Goal: Task Accomplishment & Management: Complete application form

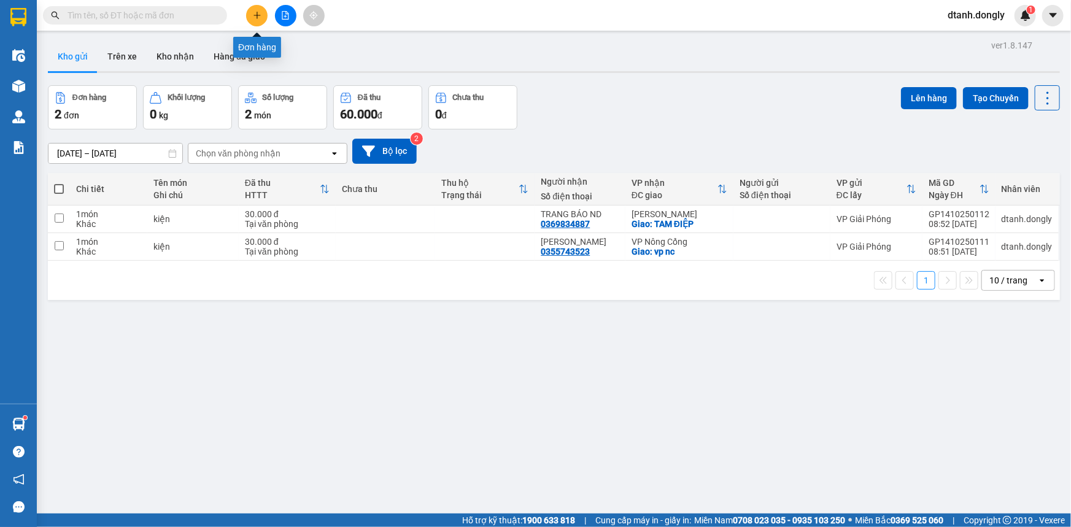
click at [263, 17] on button at bounding box center [256, 15] width 21 height 21
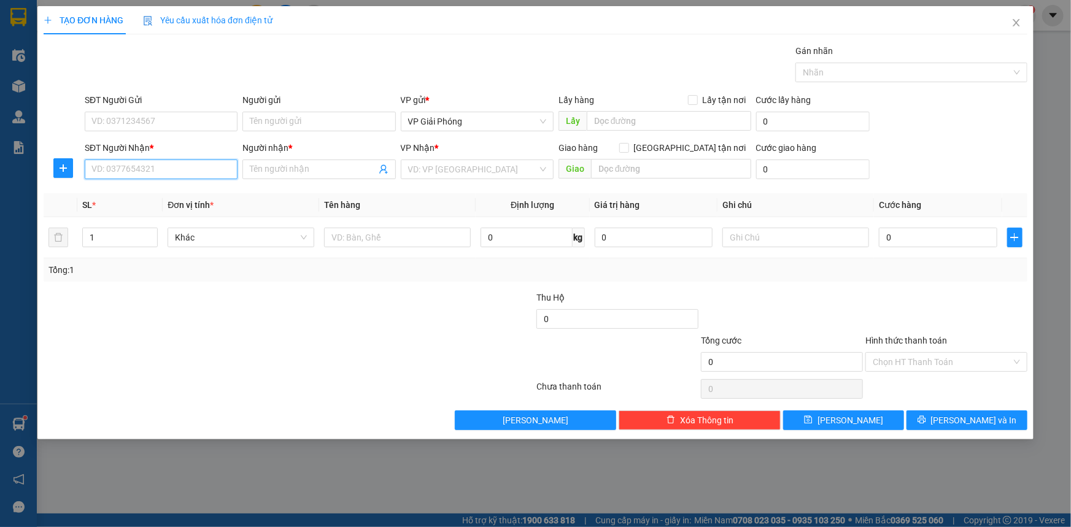
click at [182, 171] on input "SĐT Người Nhận *" at bounding box center [161, 170] width 153 height 20
type input "0963997877"
click at [151, 191] on div "0963997877 - e duyen" at bounding box center [161, 193] width 138 height 13
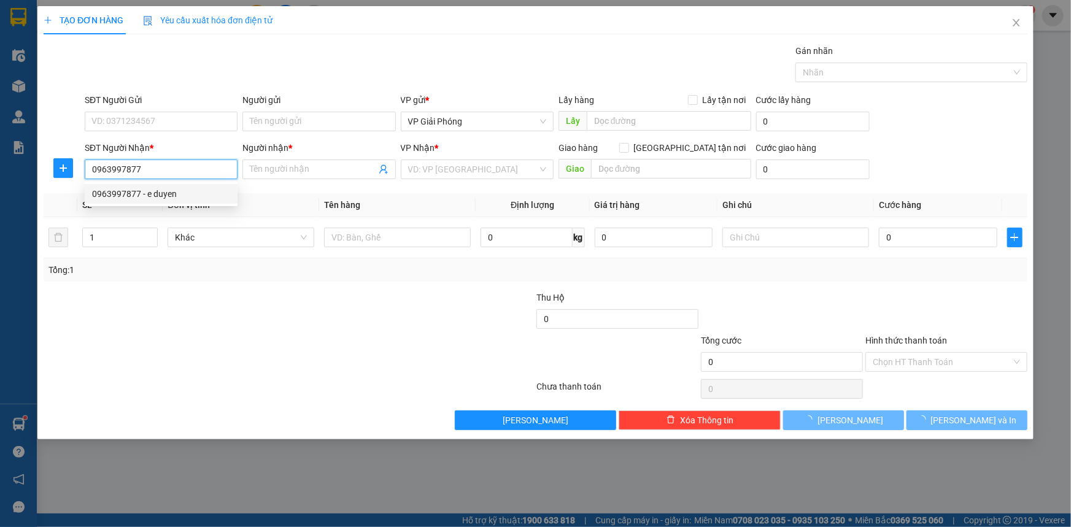
type input "e duyen"
checkbox input "true"
type input "CẦU QUAN"
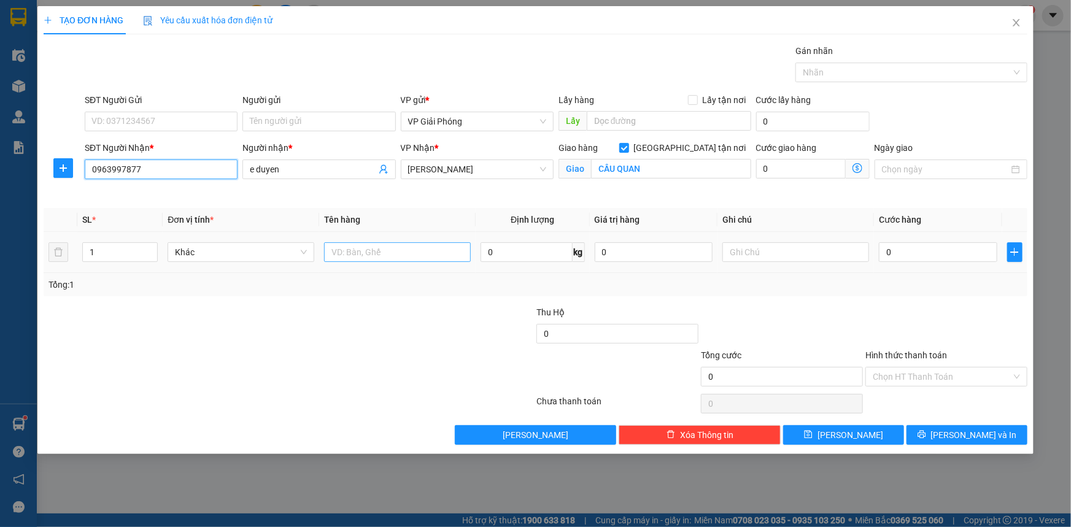
type input "0963997877"
click at [360, 250] on input "text" at bounding box center [397, 252] width 147 height 20
type input "b"
type input "kiện"
click at [912, 256] on input "0" at bounding box center [938, 252] width 118 height 20
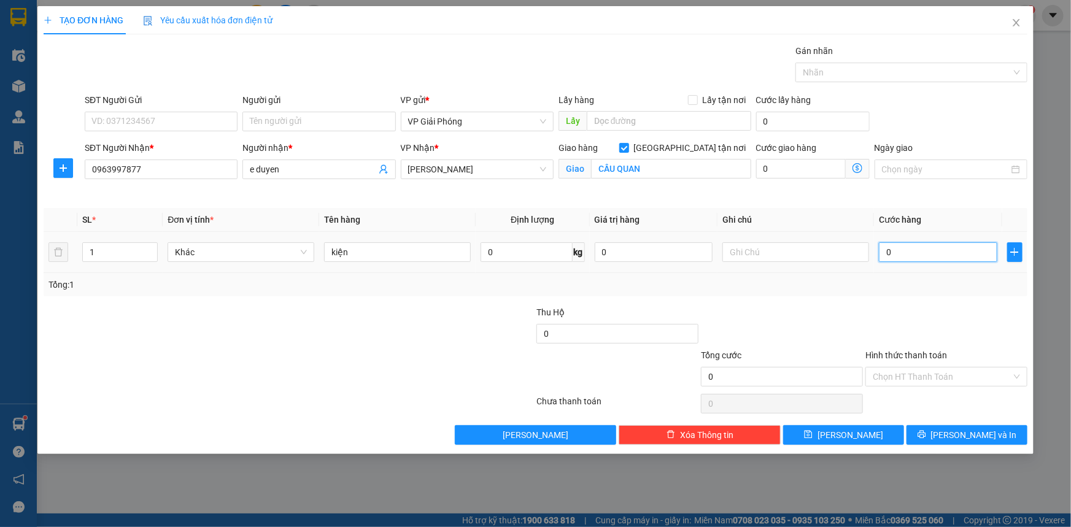
type input "5"
type input "50"
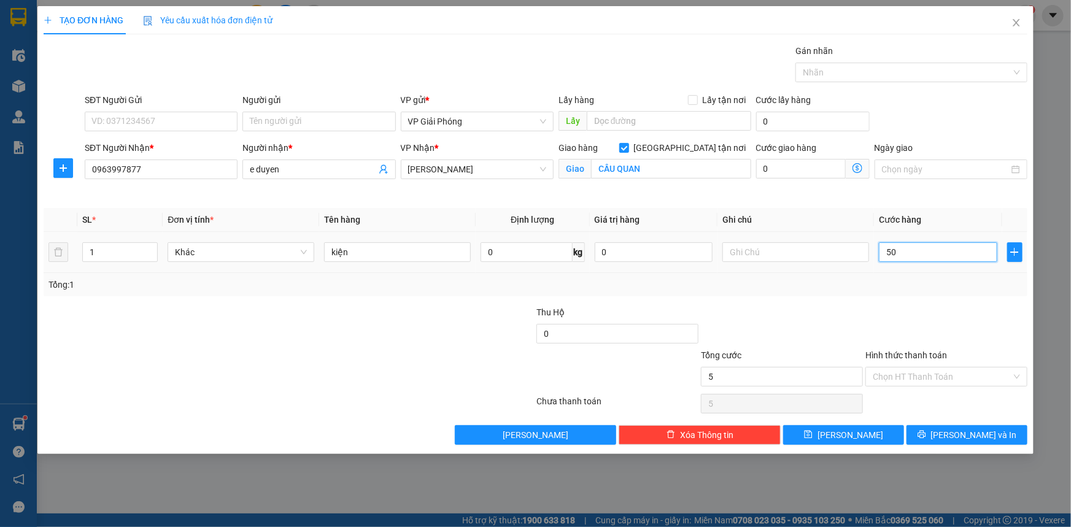
type input "50"
click at [888, 76] on div at bounding box center [905, 72] width 214 height 15
type input "50.000"
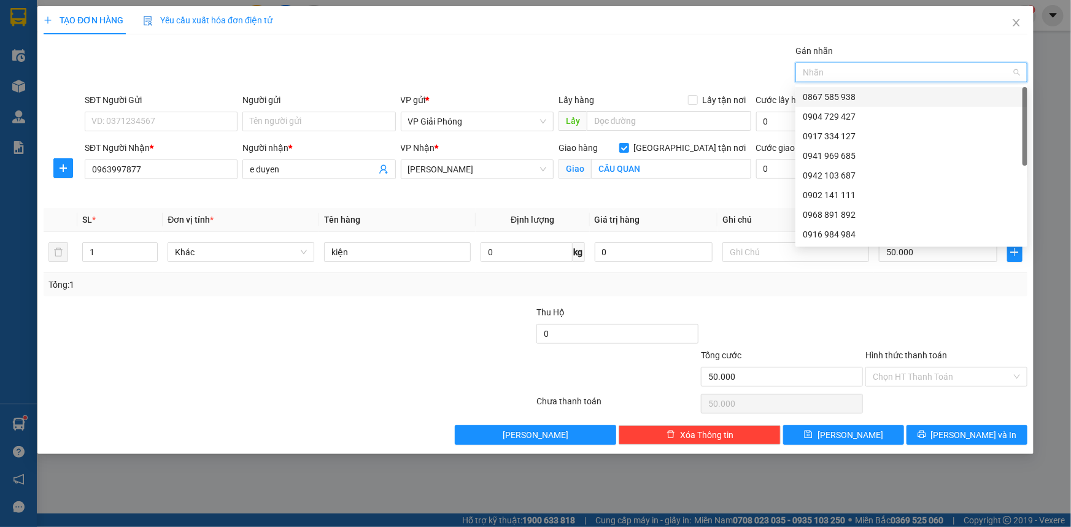
drag, startPoint x: 864, startPoint y: 96, endPoint x: 893, endPoint y: 304, distance: 210.6
click at [862, 106] on div "0867 585 938 0904 729 427 0917 334 127 0941 969 685 0942 103 687 0902 141 111 0…" at bounding box center [911, 185] width 232 height 196
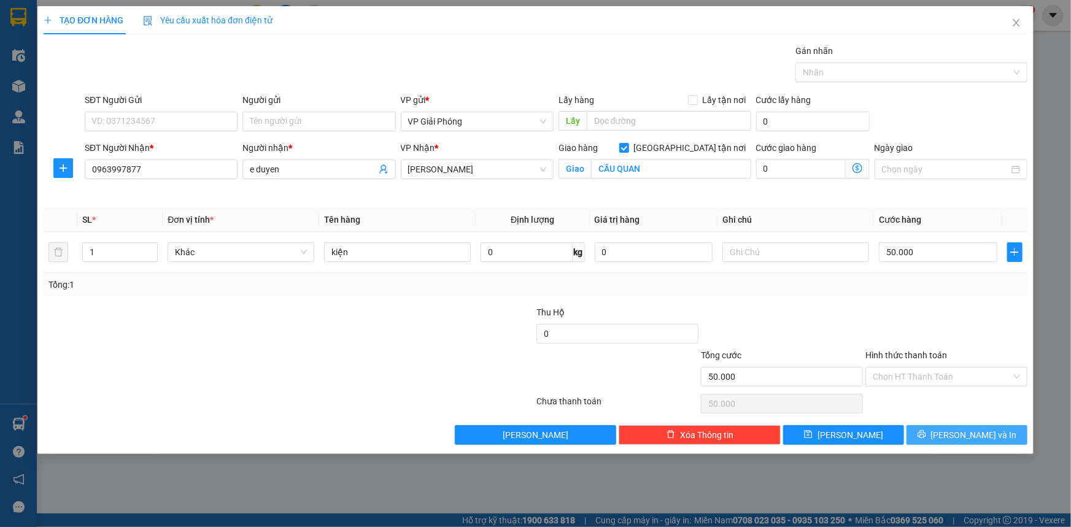
click at [969, 426] on button "[PERSON_NAME] và In" at bounding box center [966, 435] width 121 height 20
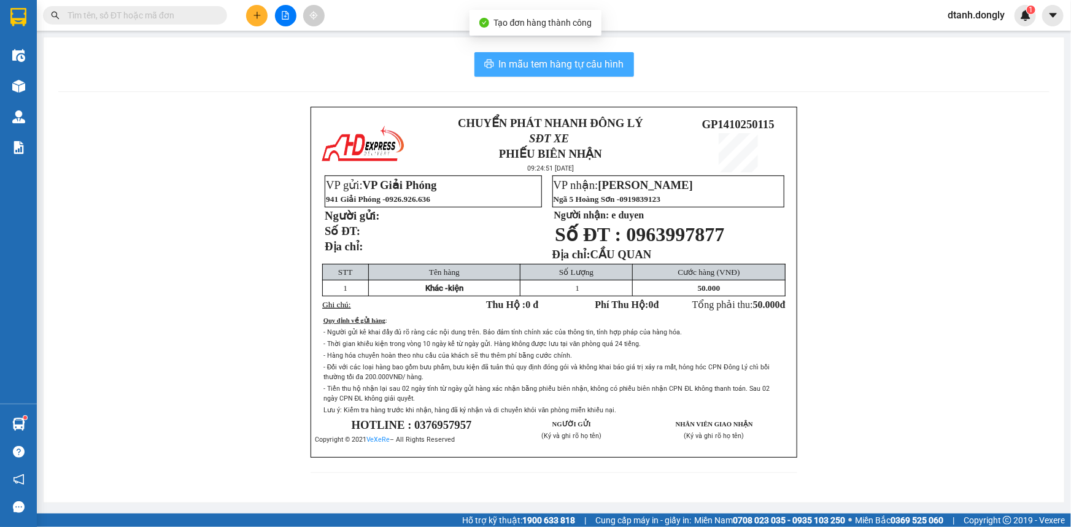
click at [507, 63] on span "In mẫu tem hàng tự cấu hình" at bounding box center [561, 63] width 125 height 15
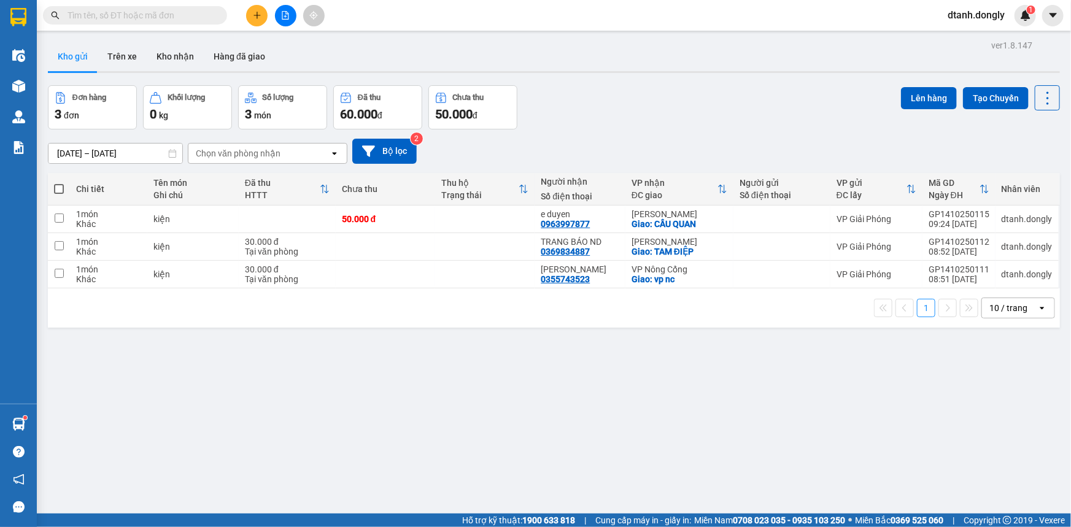
click at [1037, 307] on icon "open" at bounding box center [1042, 308] width 10 height 10
click at [1011, 445] on span "100 / trang" at bounding box center [1004, 444] width 44 height 12
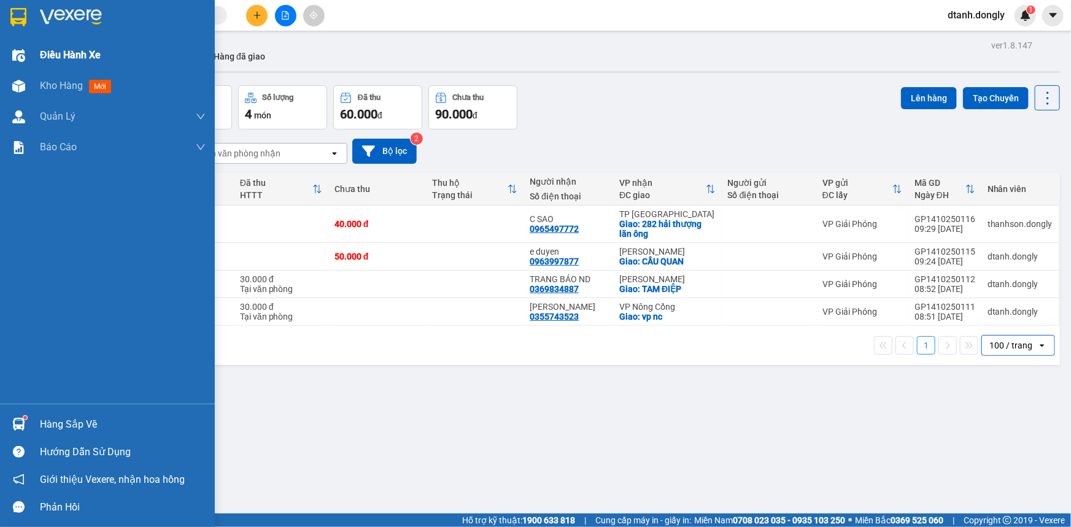
click at [82, 54] on span "Điều hành xe" at bounding box center [70, 54] width 61 height 15
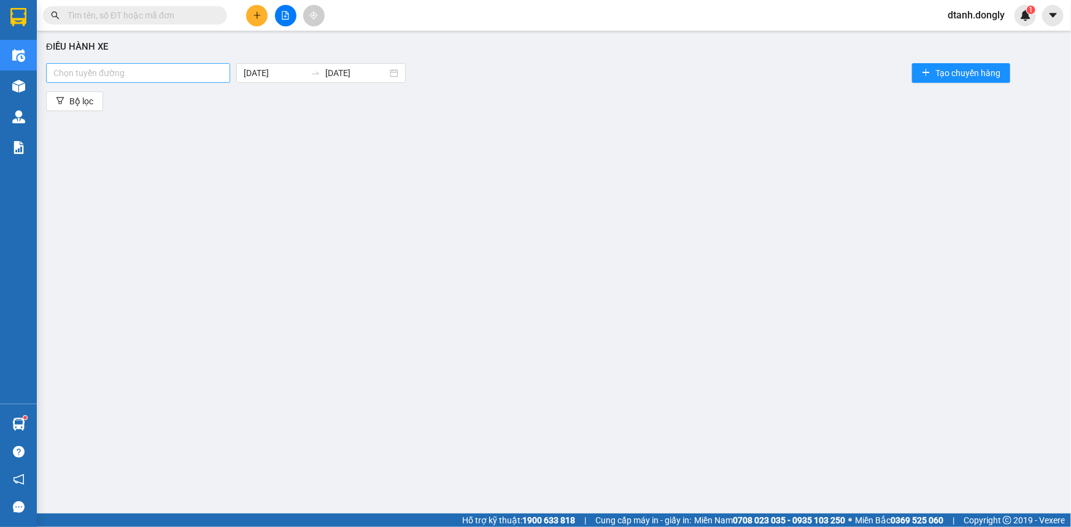
click at [201, 77] on div at bounding box center [138, 73] width 178 height 15
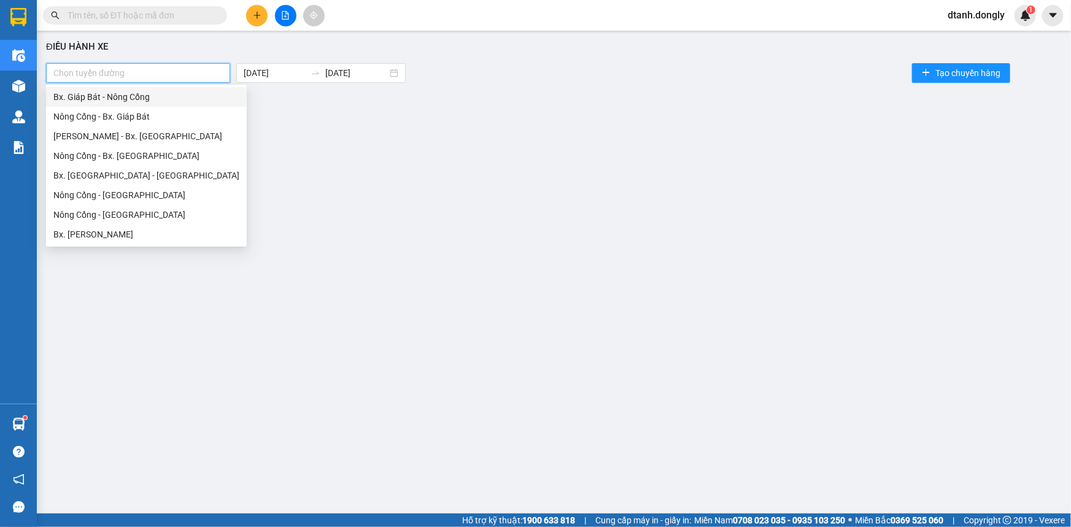
drag, startPoint x: 202, startPoint y: 106, endPoint x: 213, endPoint y: 104, distance: 11.1
click at [202, 105] on div "Bx. Giáp Bát - Nông Cống" at bounding box center [146, 97] width 201 height 20
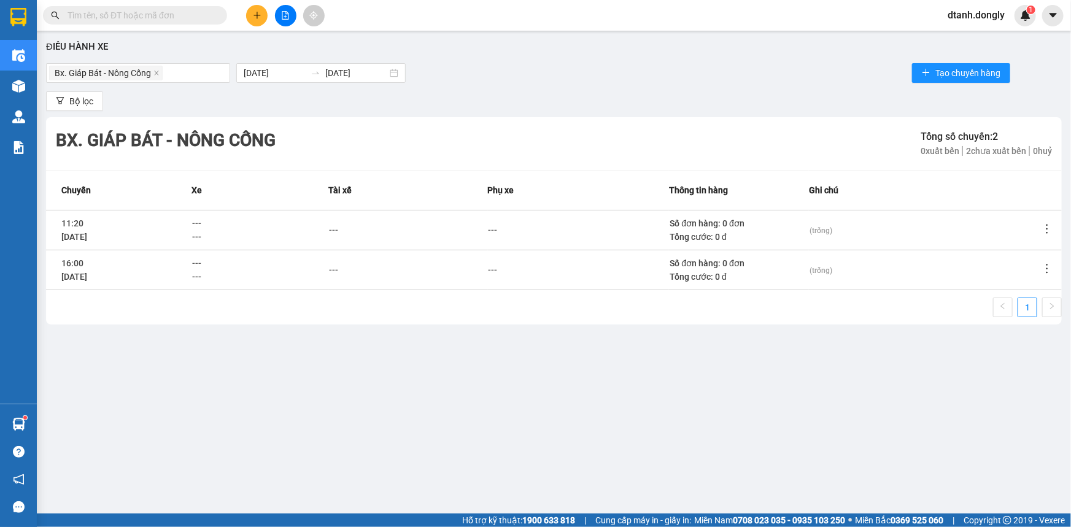
click at [456, 79] on div "Bx. Giáp Bát - Nông Cống 14/10/2025 14/10/2025 Tạo chuyến hàng" at bounding box center [553, 73] width 1015 height 25
click at [965, 72] on span "Tạo chuyến hàng" at bounding box center [967, 72] width 65 height 13
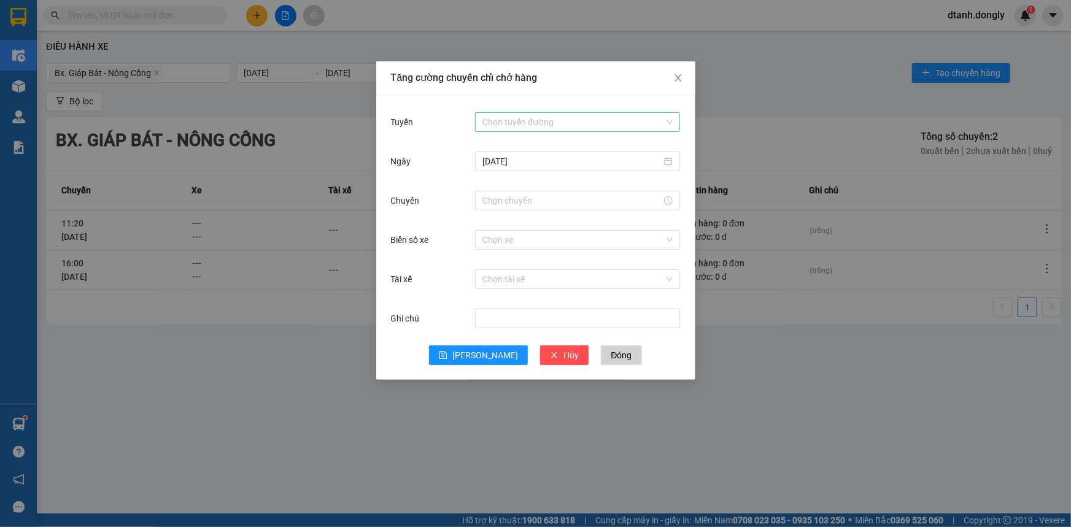
click at [553, 120] on input "Tuyến" at bounding box center [573, 122] width 182 height 18
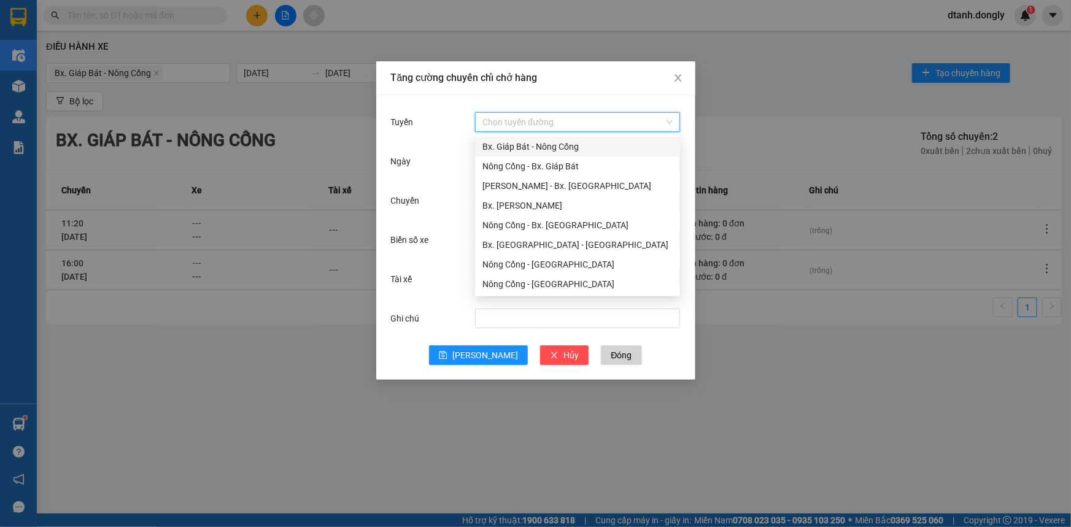
click at [554, 143] on div "Bx. Giáp Bát - Nông Cống" at bounding box center [577, 146] width 190 height 13
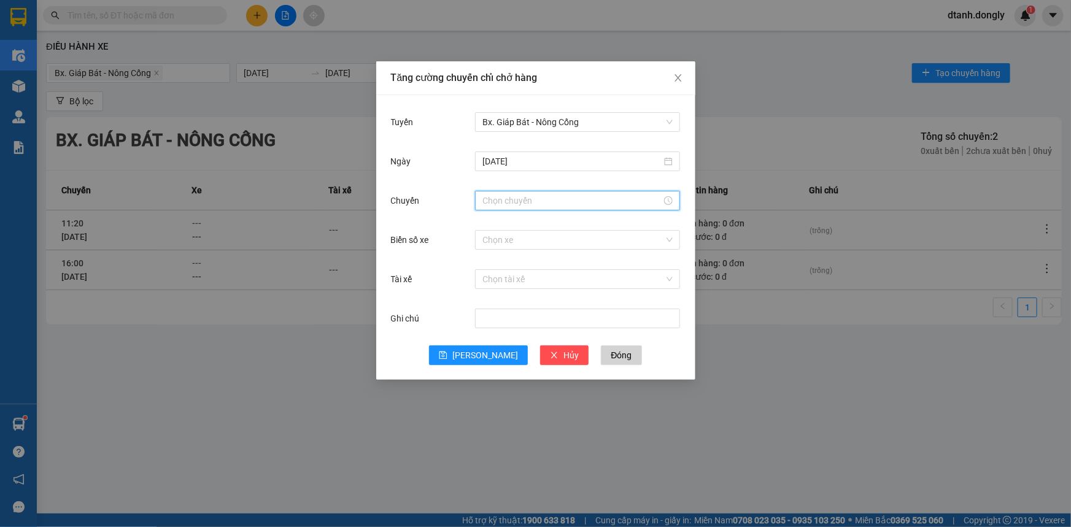
click at [550, 207] on input "Chuyến" at bounding box center [571, 200] width 179 height 13
click at [483, 230] on div "07" at bounding box center [492, 233] width 34 height 17
type input "07:00"
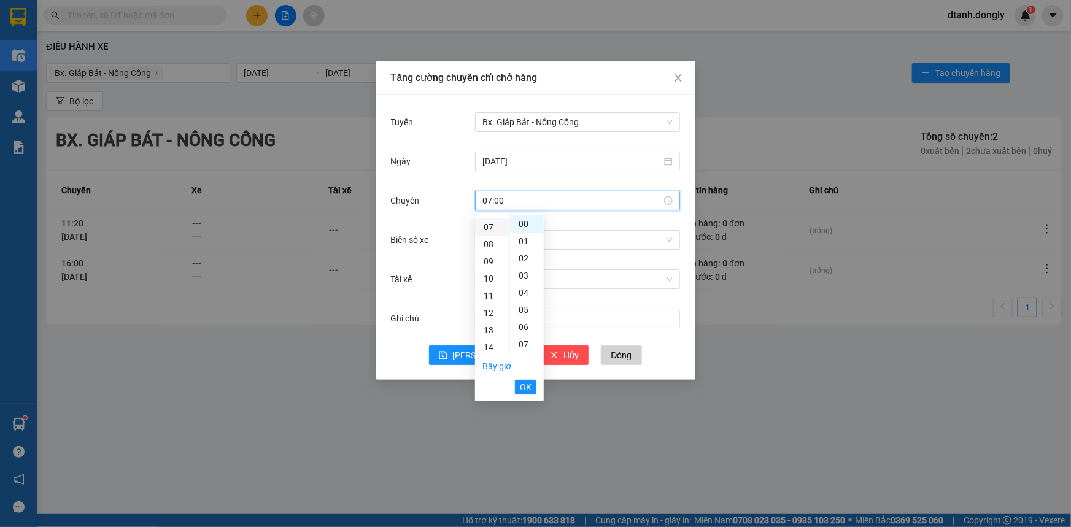
scroll to position [120, 0]
click at [526, 386] on span "OK" at bounding box center [526, 386] width 12 height 13
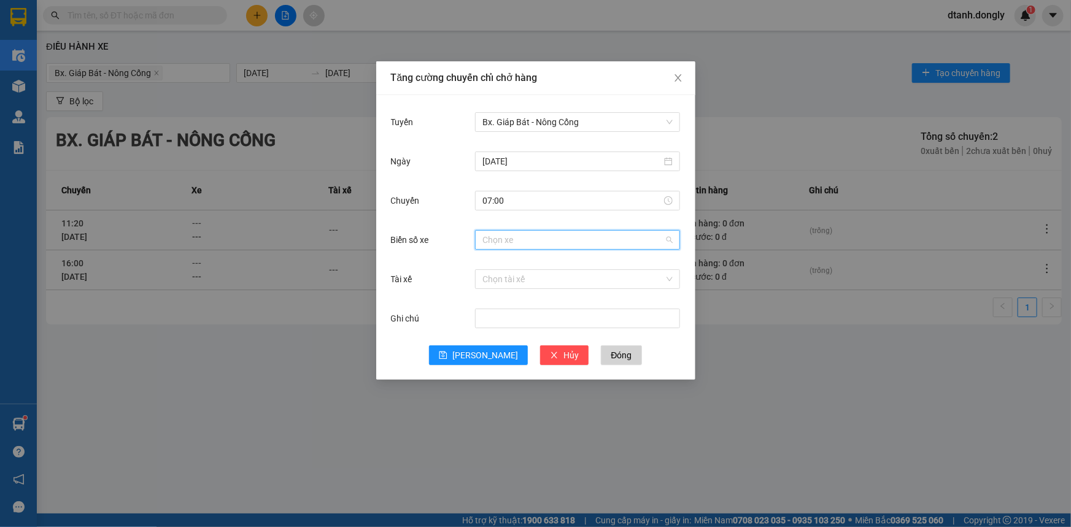
click at [528, 233] on input "Biển số xe" at bounding box center [573, 240] width 182 height 18
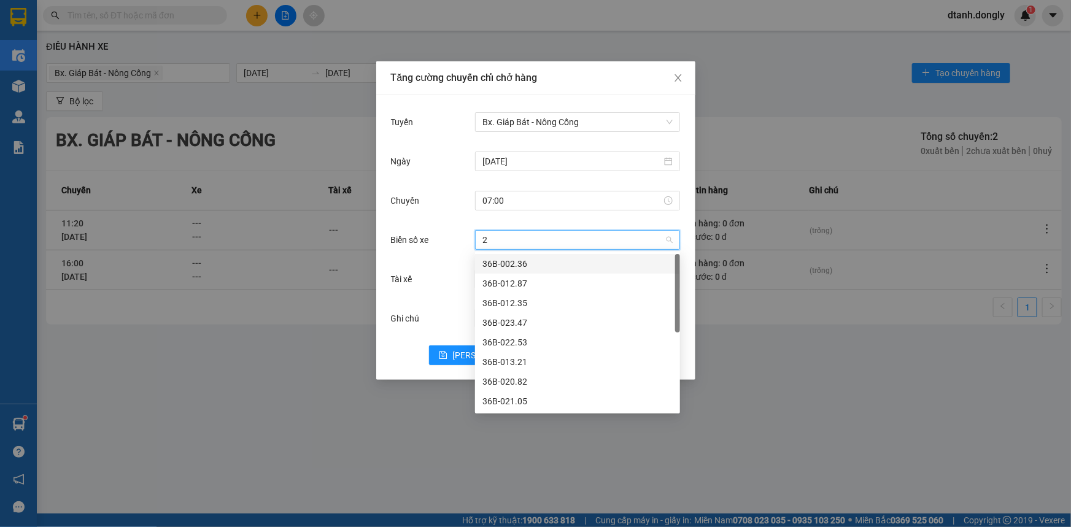
type input "29"
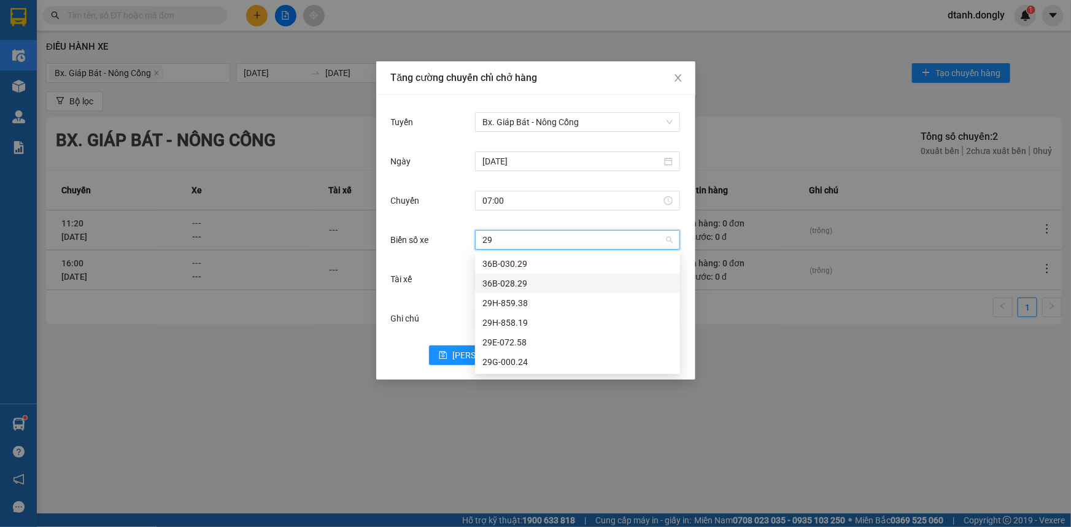
click at [533, 283] on div "36B-028.29" at bounding box center [577, 283] width 190 height 13
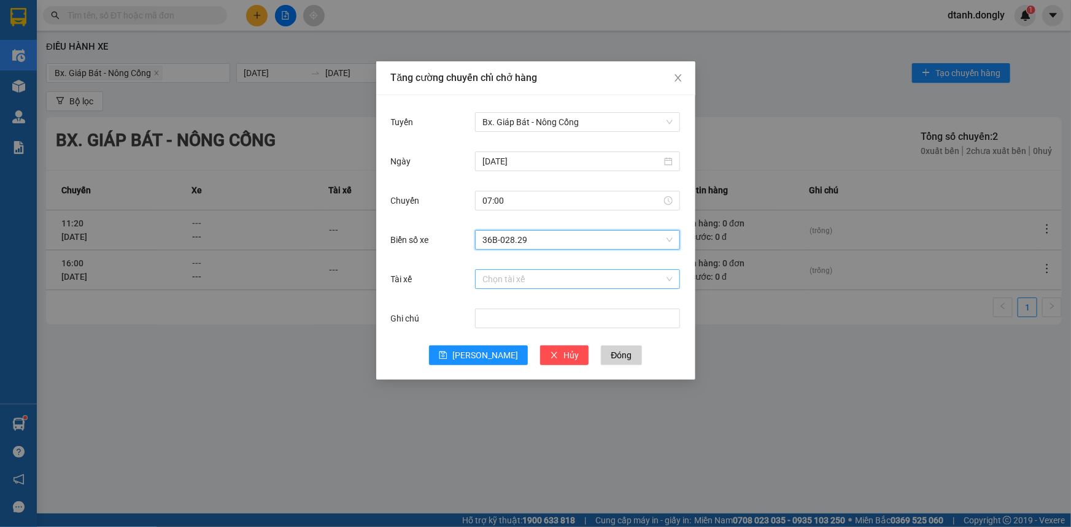
click at [522, 280] on input "Tài xế" at bounding box center [573, 279] width 182 height 18
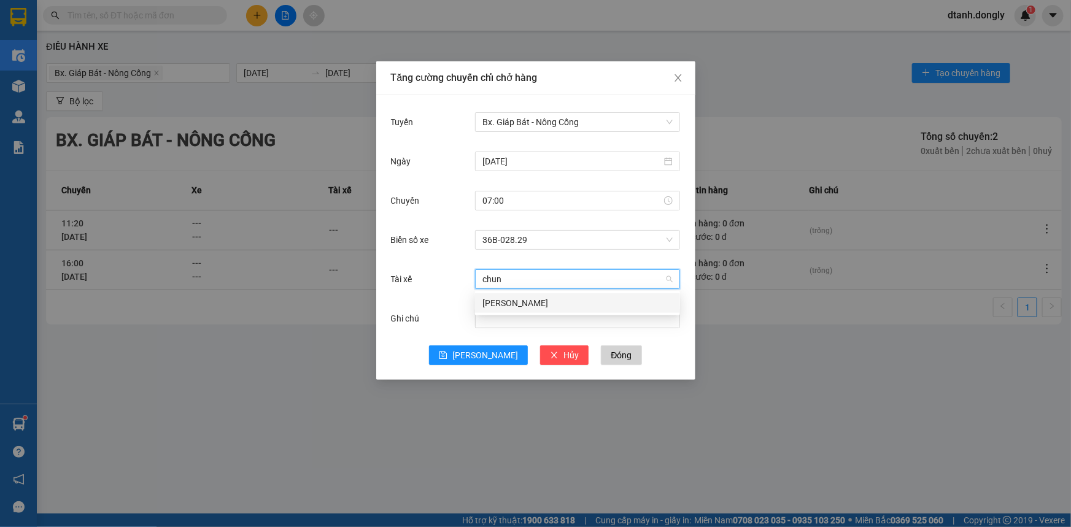
type input "chung"
click at [518, 301] on div "[PERSON_NAME]" at bounding box center [577, 302] width 190 height 13
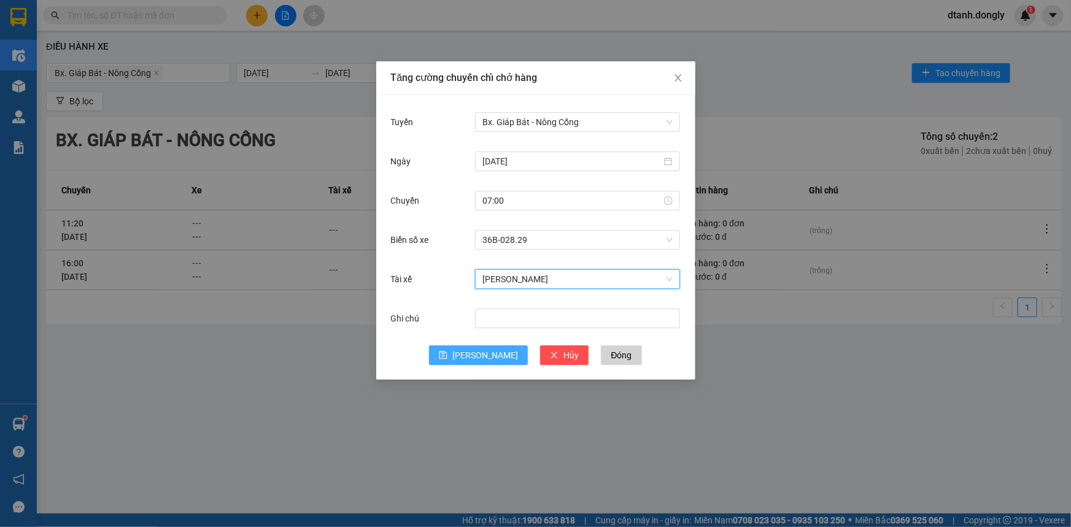
click at [482, 360] on span "[PERSON_NAME]" at bounding box center [485, 355] width 66 height 13
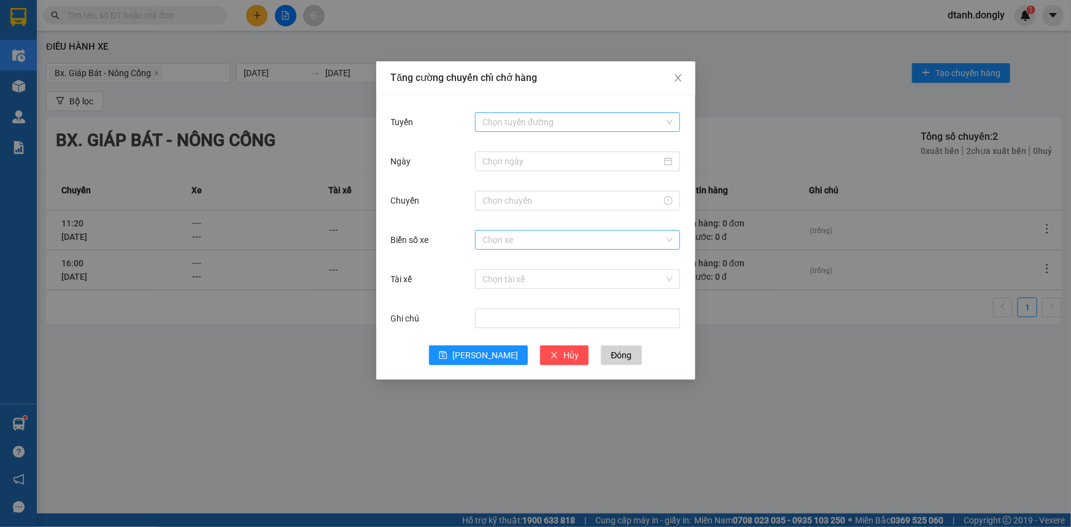
click at [546, 124] on input "Tuyến" at bounding box center [573, 122] width 182 height 18
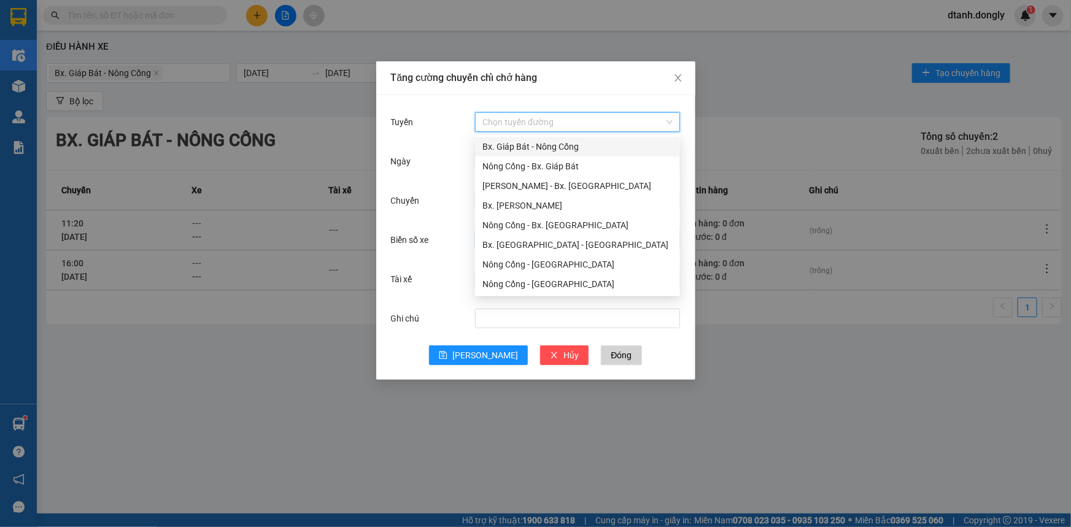
click at [549, 146] on div "Bx. Giáp Bát - Nông Cống" at bounding box center [577, 146] width 190 height 13
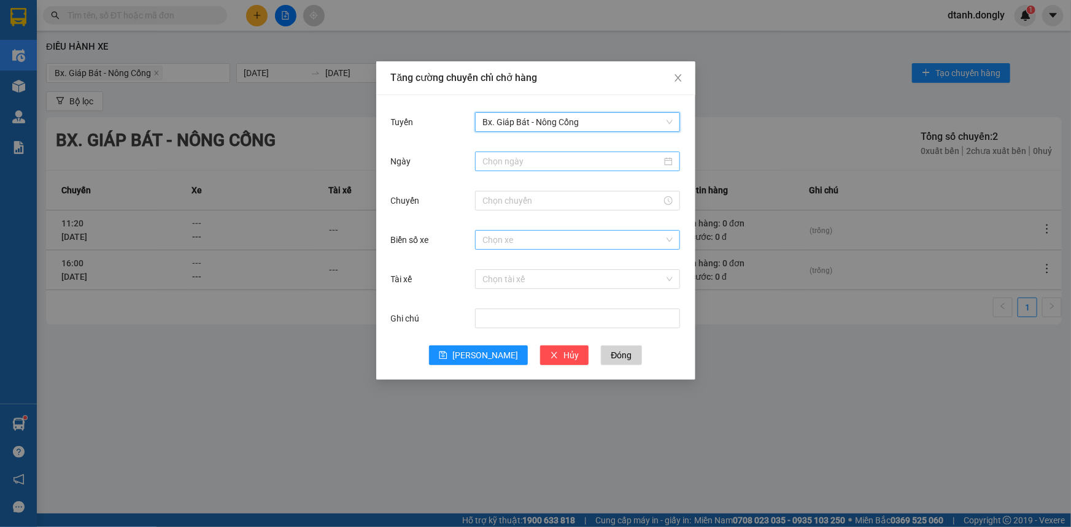
click at [533, 161] on input "Ngày" at bounding box center [571, 161] width 179 height 13
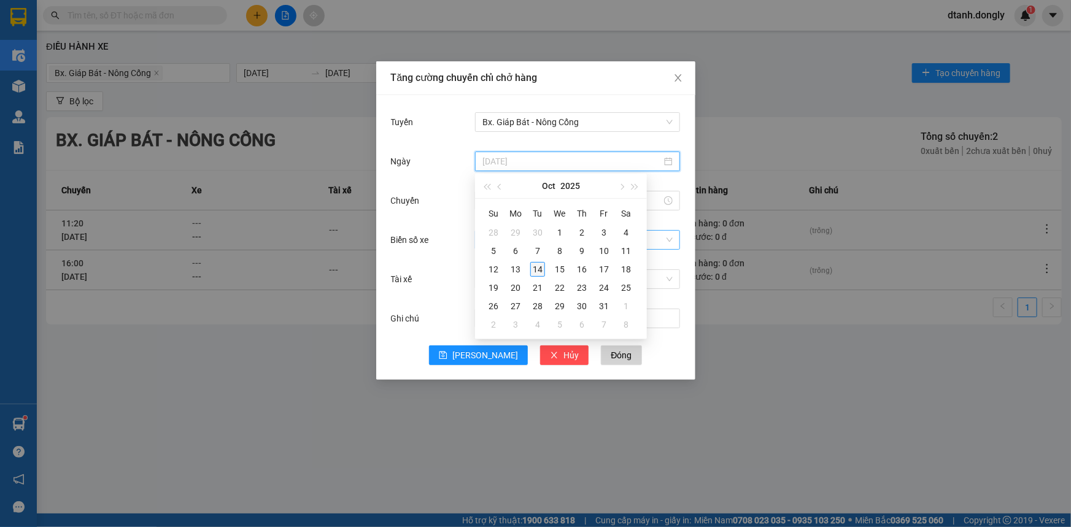
type input "[DATE]"
click at [539, 266] on div "14" at bounding box center [537, 269] width 15 height 15
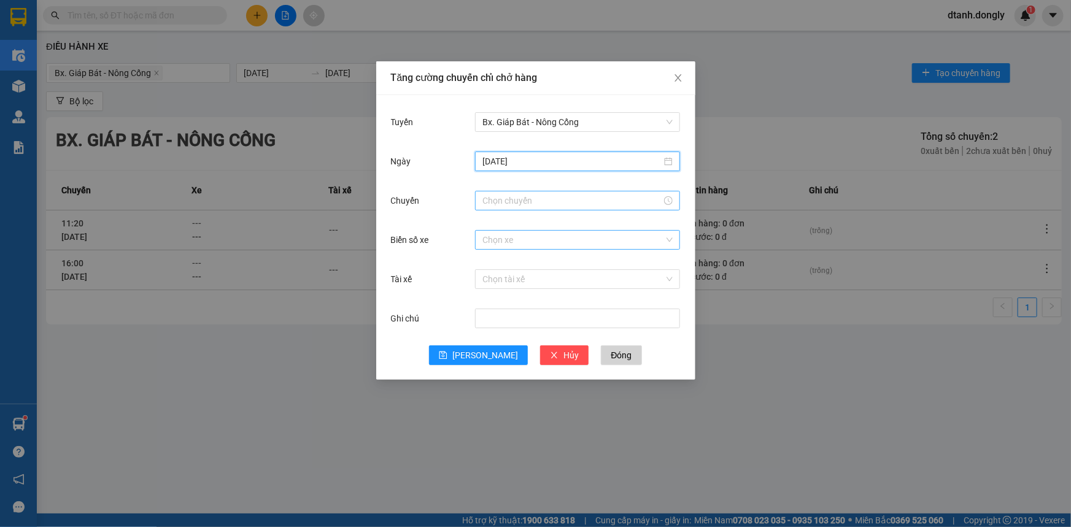
click at [535, 203] on input "Chuyến" at bounding box center [571, 200] width 179 height 13
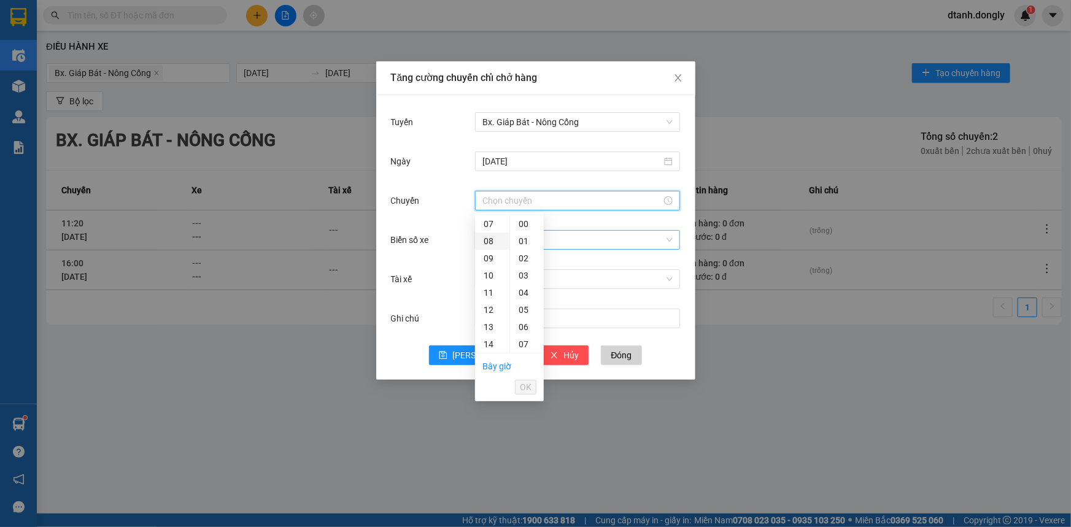
click at [486, 240] on div "08" at bounding box center [492, 241] width 34 height 17
type input "08:00"
click at [523, 387] on span "OK" at bounding box center [526, 386] width 12 height 13
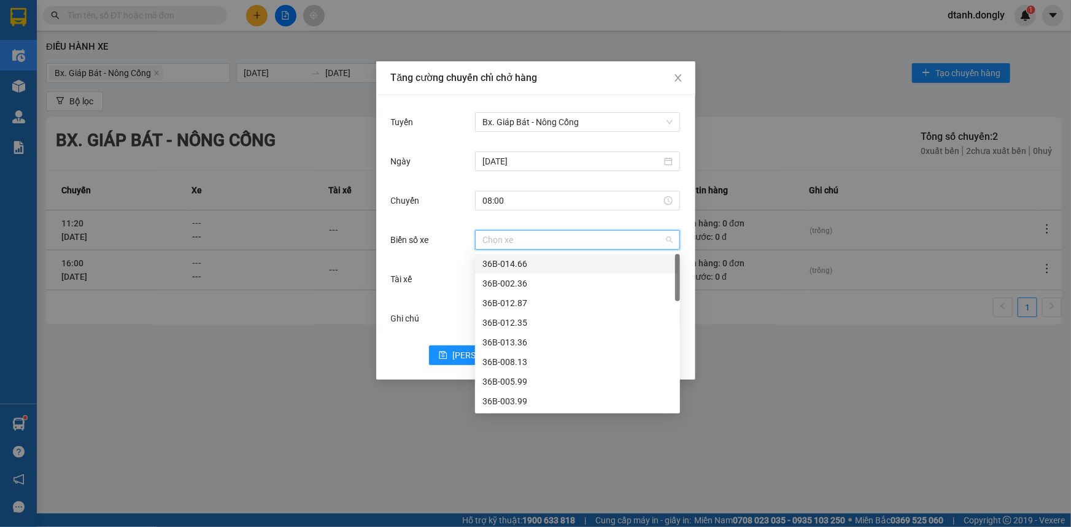
click at [499, 236] on input "Biển số xe" at bounding box center [573, 240] width 182 height 18
type input "82"
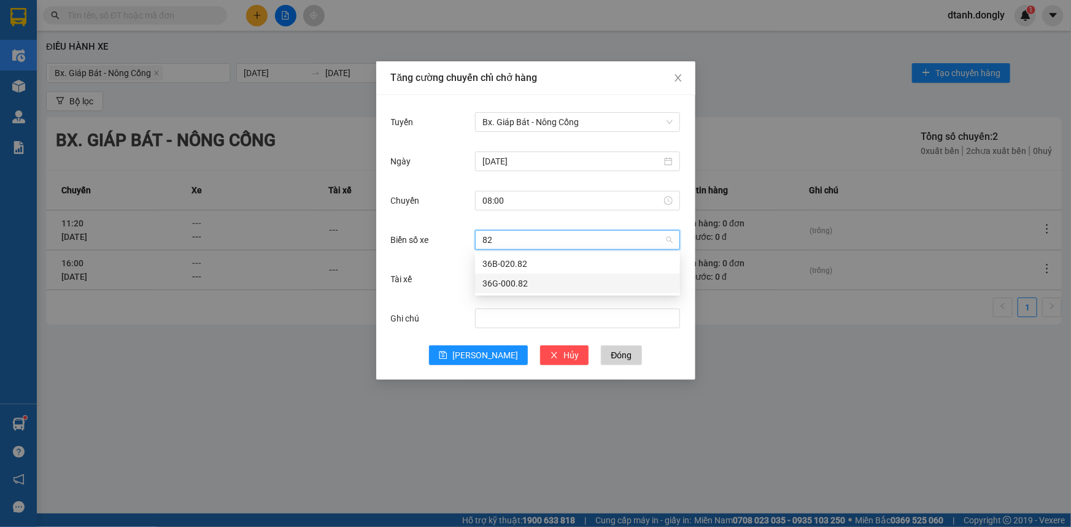
click at [517, 282] on div "36G-000.82" at bounding box center [577, 283] width 190 height 13
click at [527, 239] on span "36G-000.82" at bounding box center [577, 240] width 190 height 18
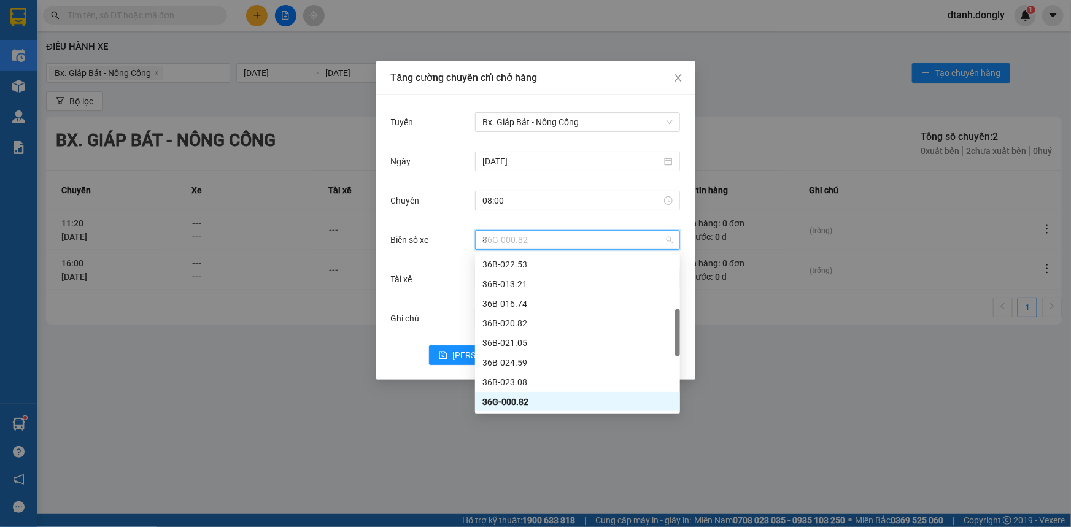
scroll to position [39, 0]
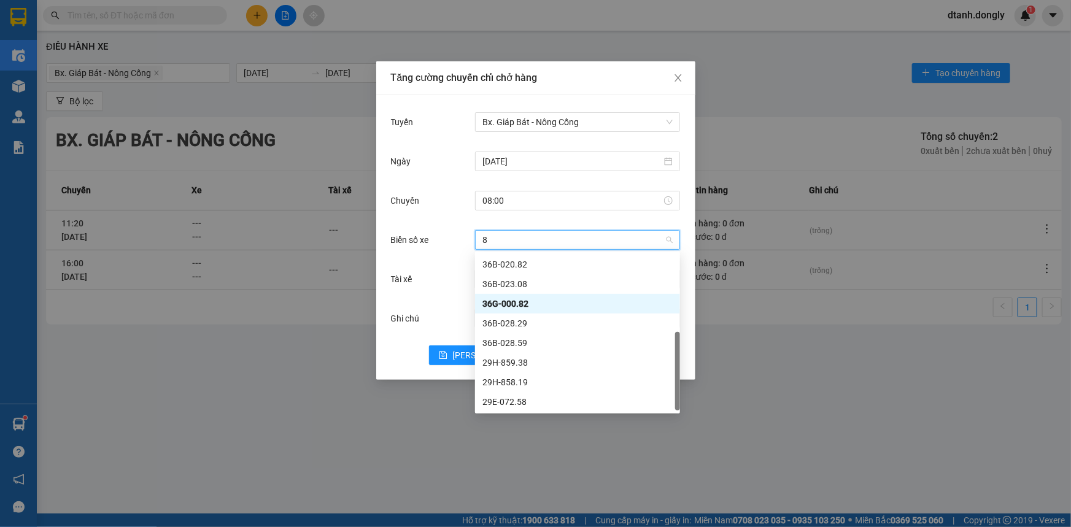
type input "82"
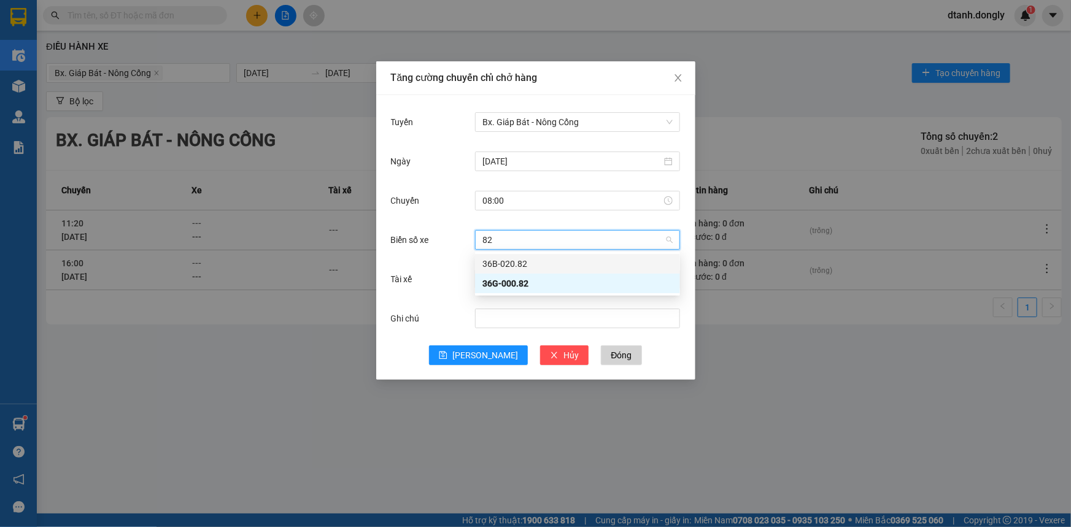
click at [553, 260] on div "36B-020.82" at bounding box center [577, 263] width 190 height 13
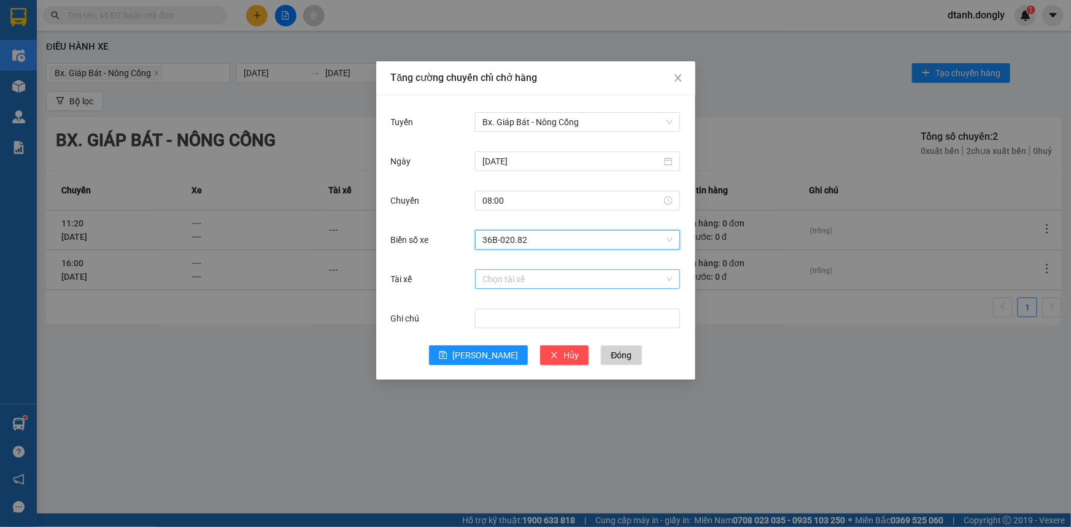
click at [503, 288] on div "Chọn tài xế" at bounding box center [577, 279] width 205 height 20
type input "nui"
click at [537, 297] on div "[PERSON_NAME]" at bounding box center [577, 302] width 190 height 13
click at [447, 352] on icon "save" at bounding box center [443, 355] width 9 height 9
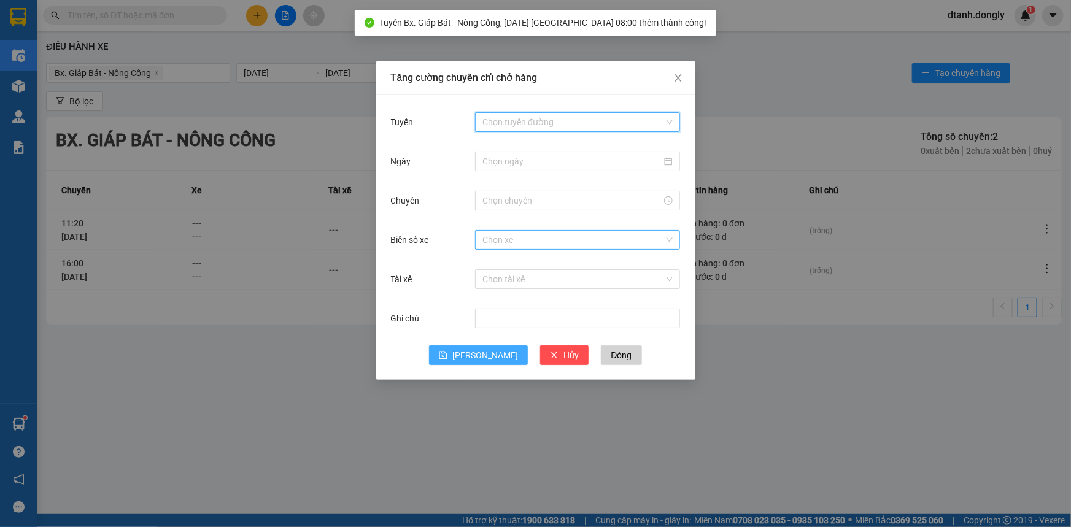
click at [533, 122] on input "Tuyến" at bounding box center [573, 122] width 182 height 18
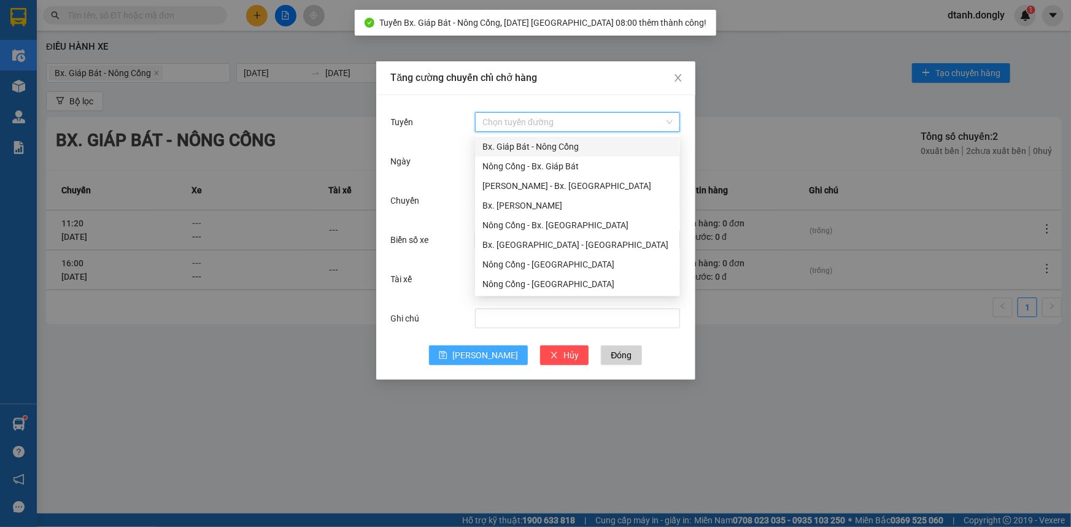
click at [533, 141] on div "Bx. Giáp Bát - Nông Cống" at bounding box center [577, 146] width 190 height 13
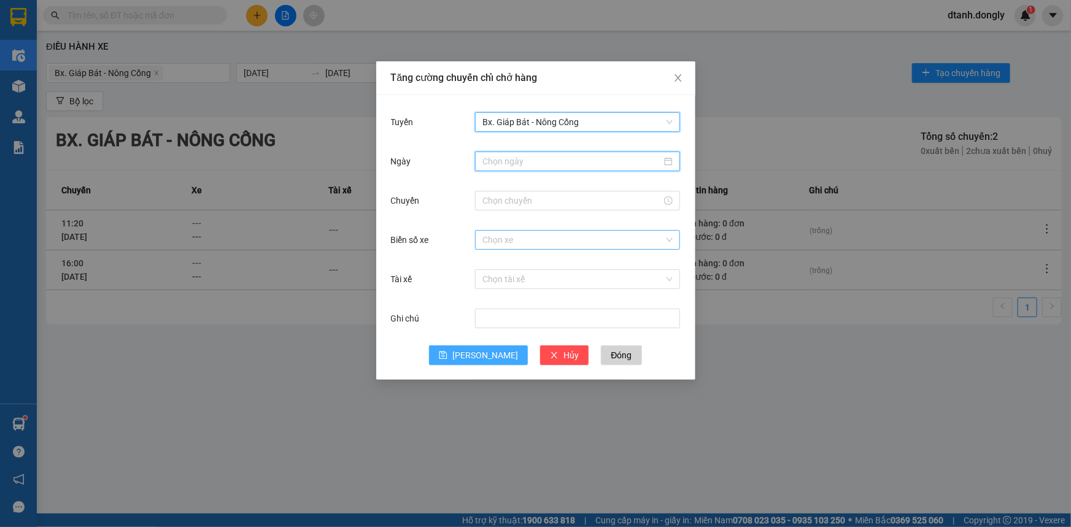
click at [539, 160] on input "Ngày" at bounding box center [571, 161] width 179 height 13
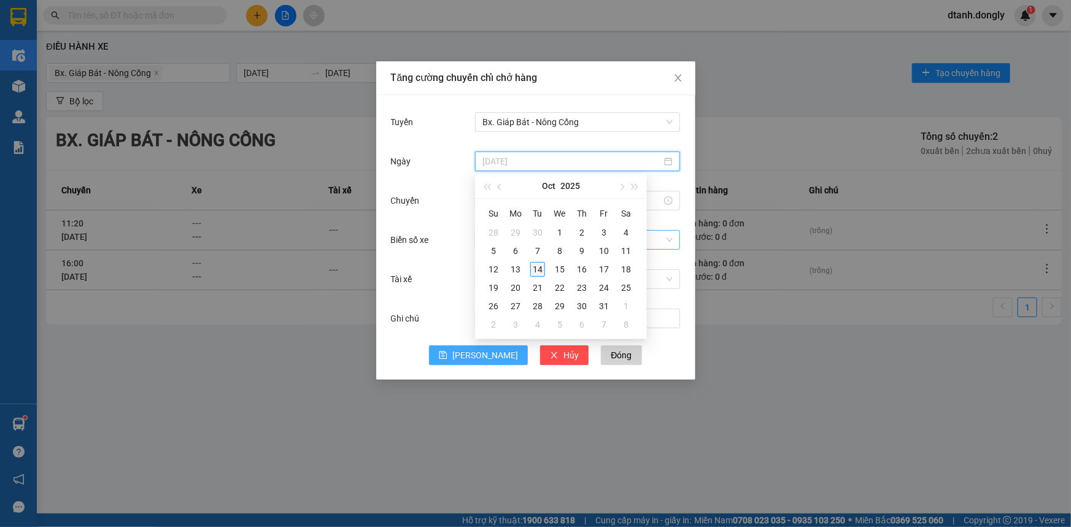
type input "[DATE]"
click at [536, 270] on div "14" at bounding box center [537, 269] width 15 height 15
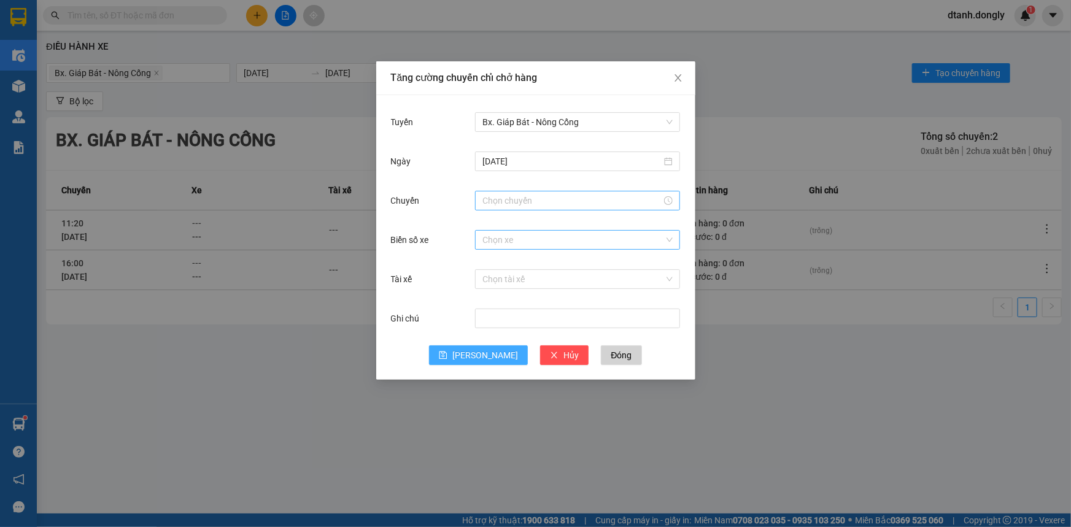
click at [513, 206] on div at bounding box center [577, 201] width 205 height 20
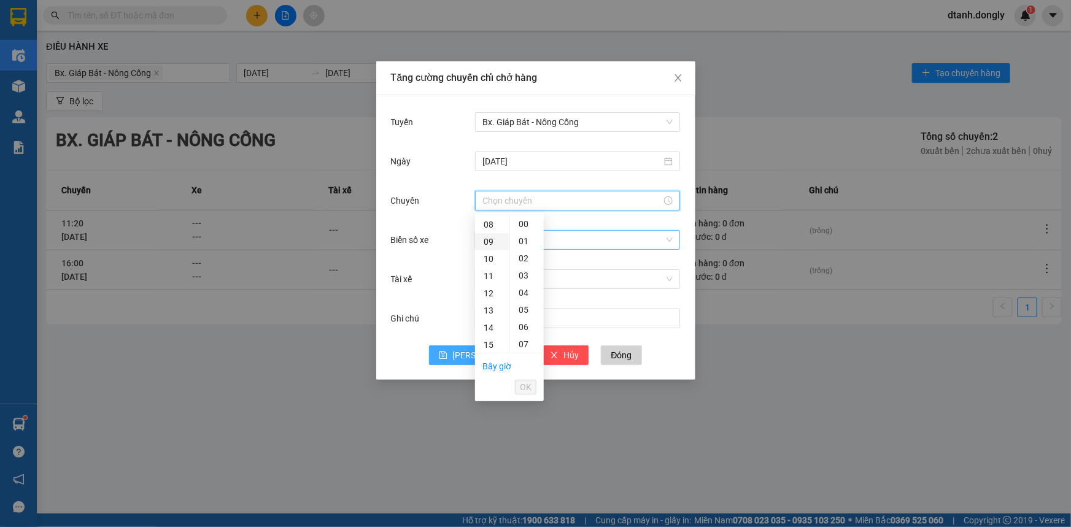
click at [488, 242] on div "09" at bounding box center [492, 241] width 34 height 17
type input "09:00"
click at [528, 382] on span "OK" at bounding box center [526, 386] width 12 height 13
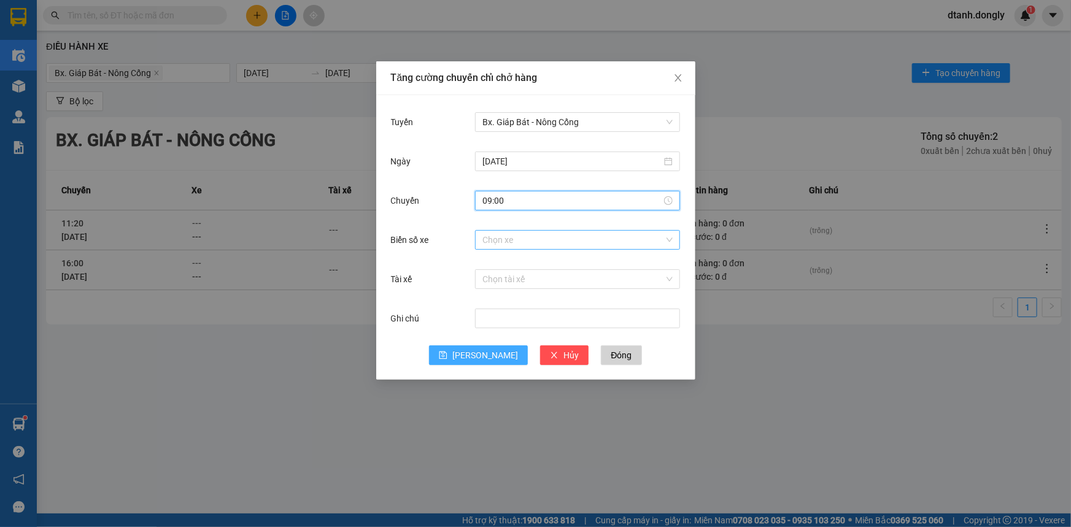
click at [499, 243] on input "Biển số xe" at bounding box center [573, 240] width 182 height 18
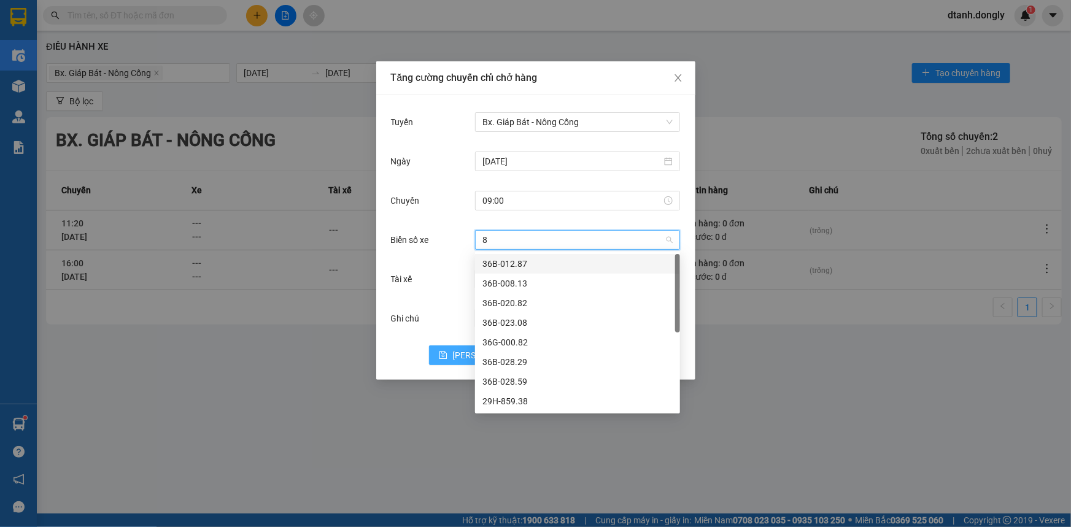
type input "82"
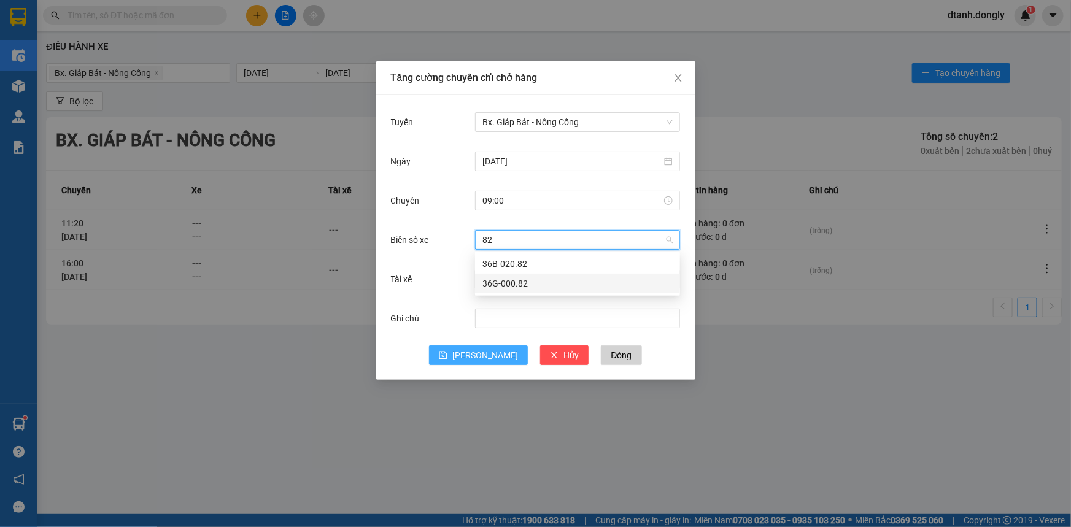
click at [515, 284] on div "36G-000.82" at bounding box center [577, 283] width 190 height 13
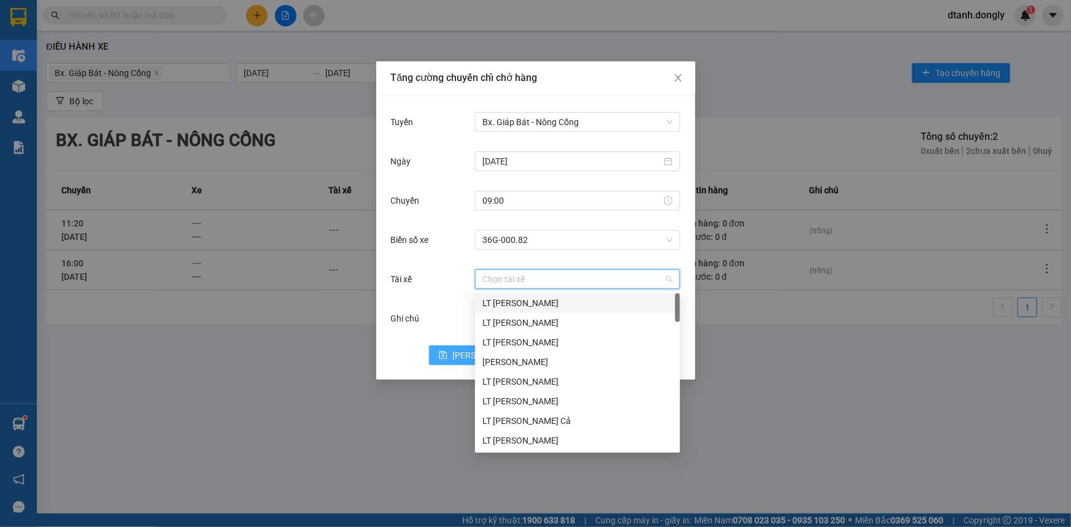
click at [517, 275] on input "Tài xế" at bounding box center [573, 279] width 182 height 18
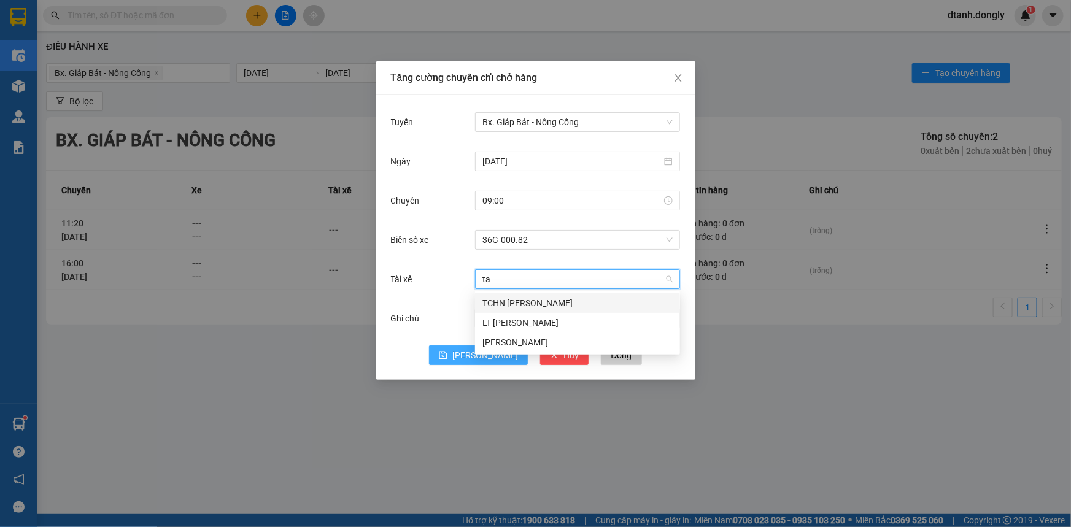
type input "tai"
click at [527, 301] on div "[PERSON_NAME]" at bounding box center [577, 302] width 190 height 13
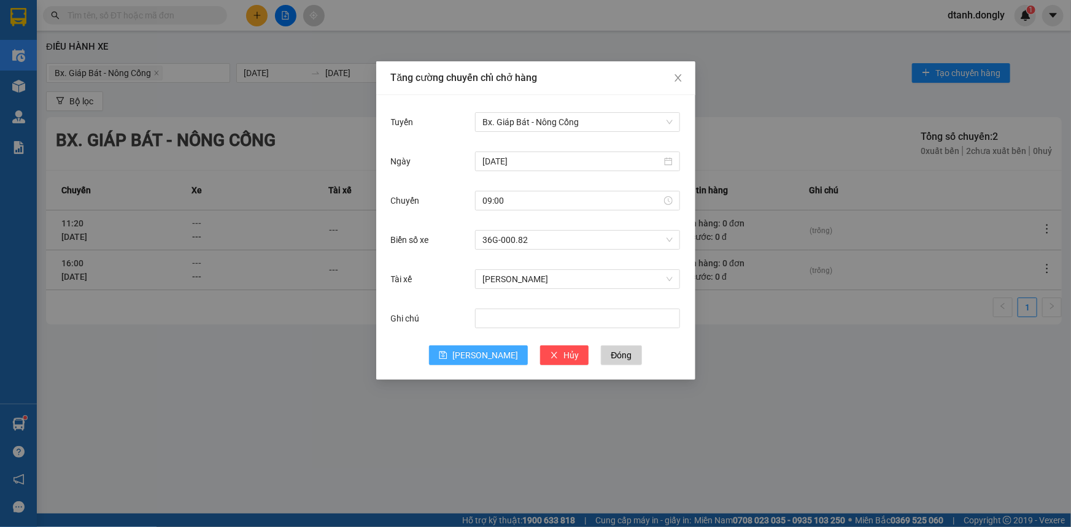
click at [474, 354] on button "[PERSON_NAME]" at bounding box center [478, 355] width 99 height 20
click at [495, 120] on input "Tuyến" at bounding box center [573, 122] width 182 height 18
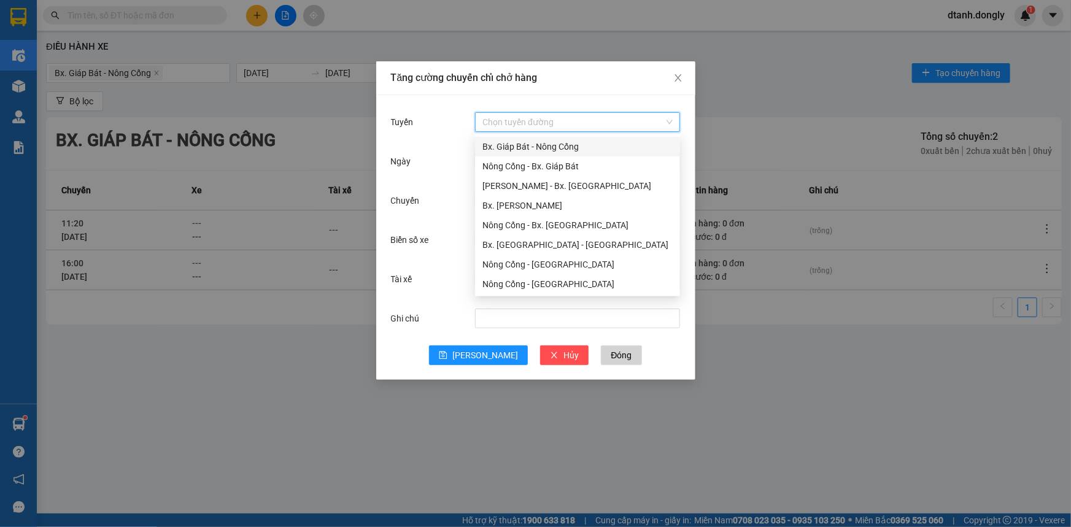
click at [528, 152] on div "Bx. Giáp Bát - Nông Cống" at bounding box center [577, 146] width 190 height 13
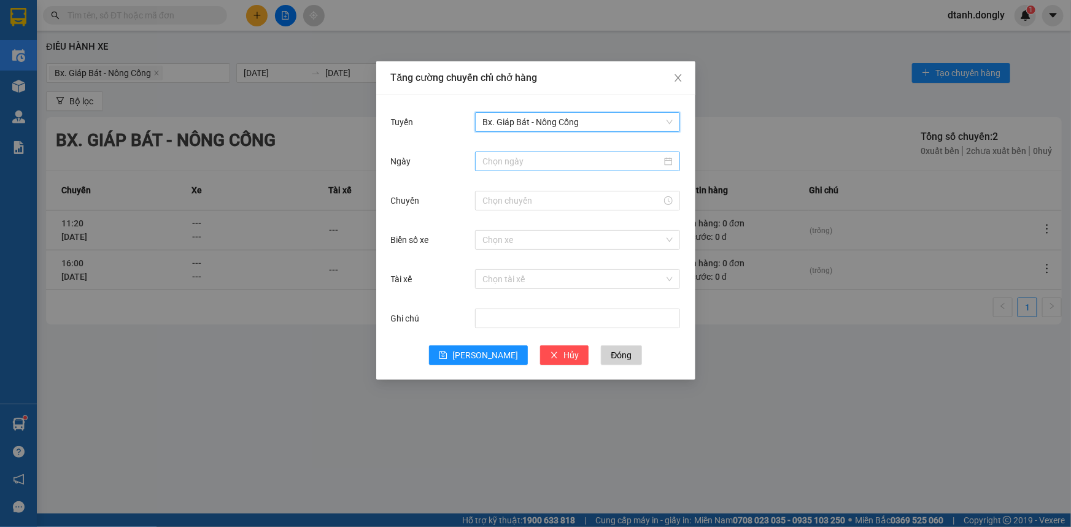
click at [521, 159] on input "Ngày" at bounding box center [571, 161] width 179 height 13
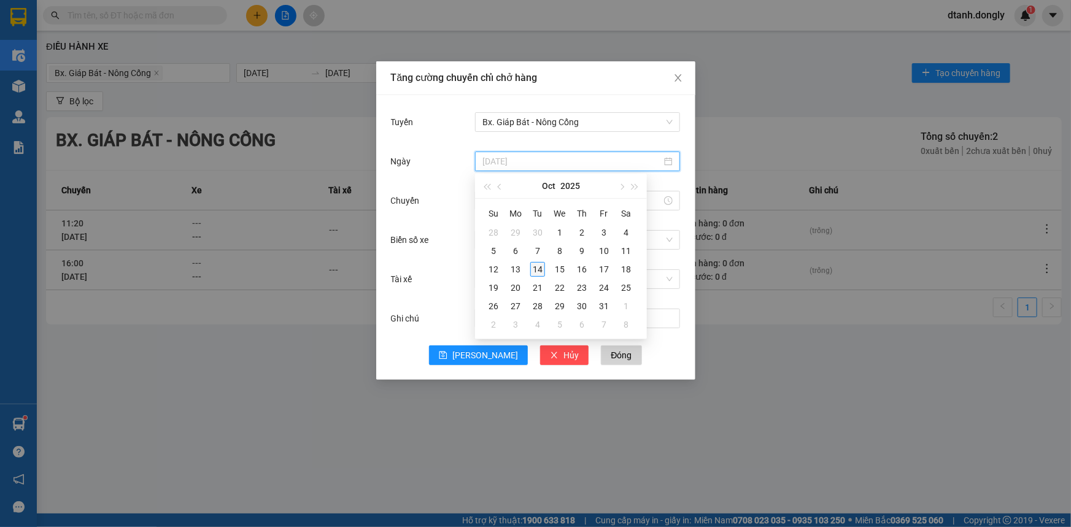
type input "[DATE]"
click at [537, 272] on div "14" at bounding box center [537, 269] width 15 height 15
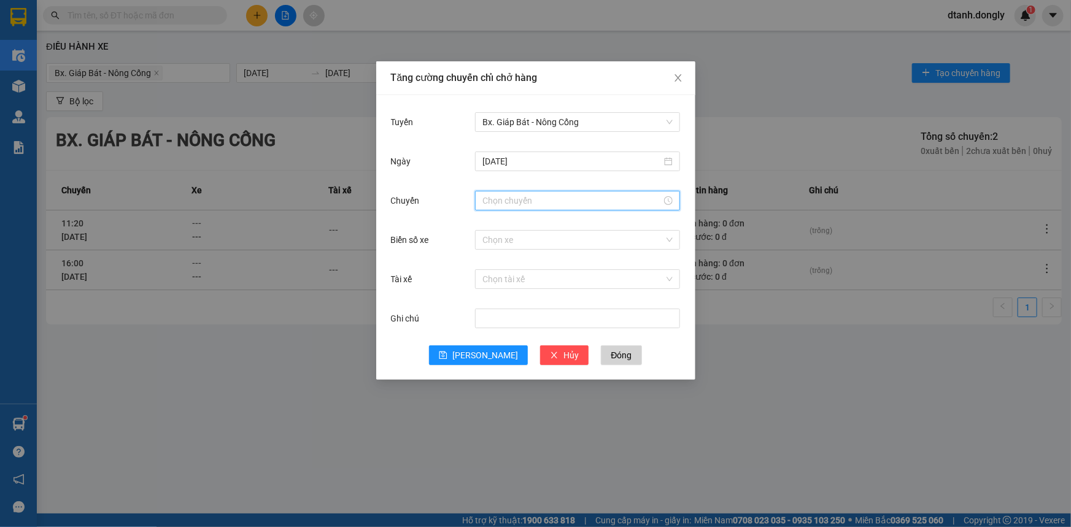
click at [524, 207] on input "Chuyến" at bounding box center [571, 200] width 179 height 13
click at [488, 242] on div "10" at bounding box center [492, 241] width 34 height 17
type input "10:00"
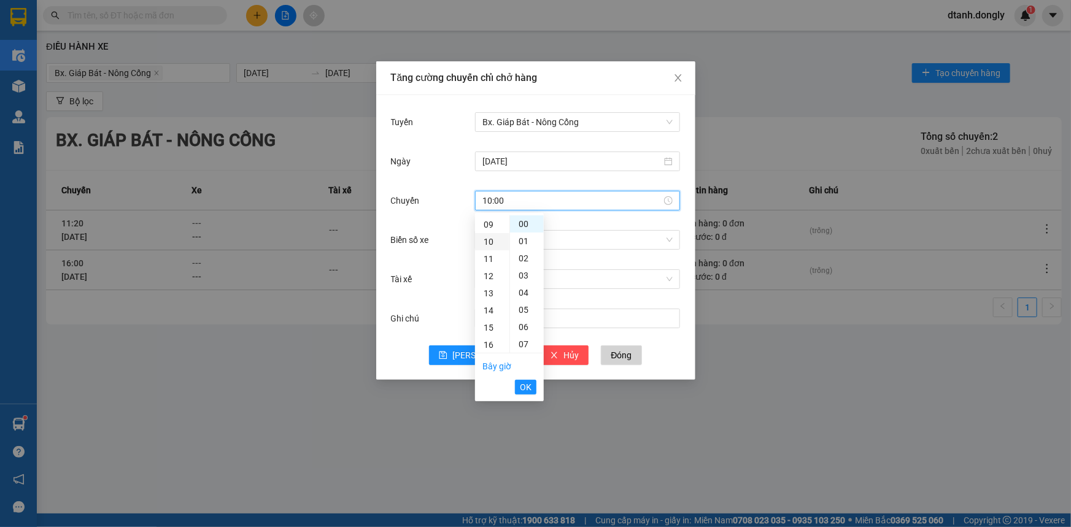
scroll to position [172, 0]
click at [527, 383] on span "OK" at bounding box center [526, 386] width 12 height 13
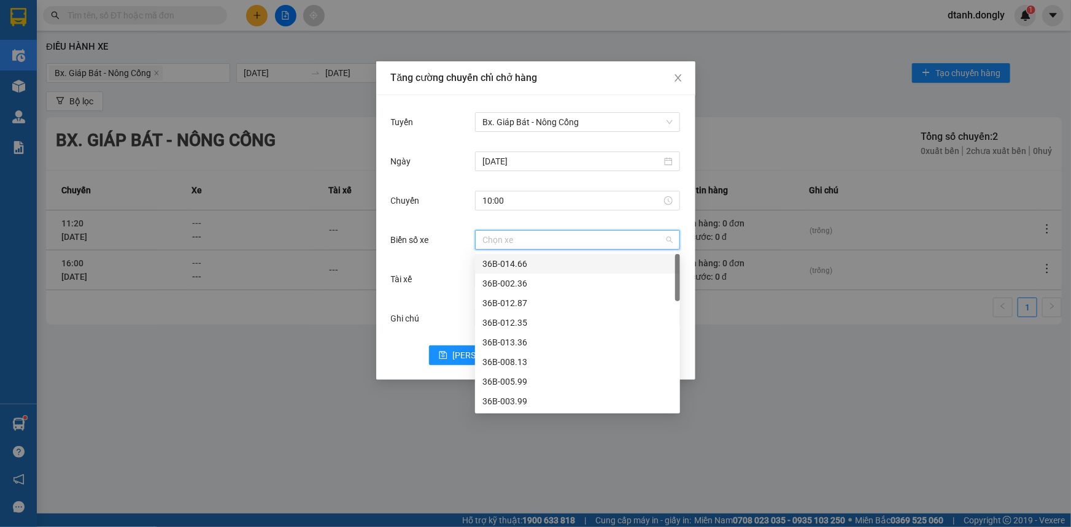
click at [534, 241] on input "Biển số xe" at bounding box center [573, 240] width 182 height 18
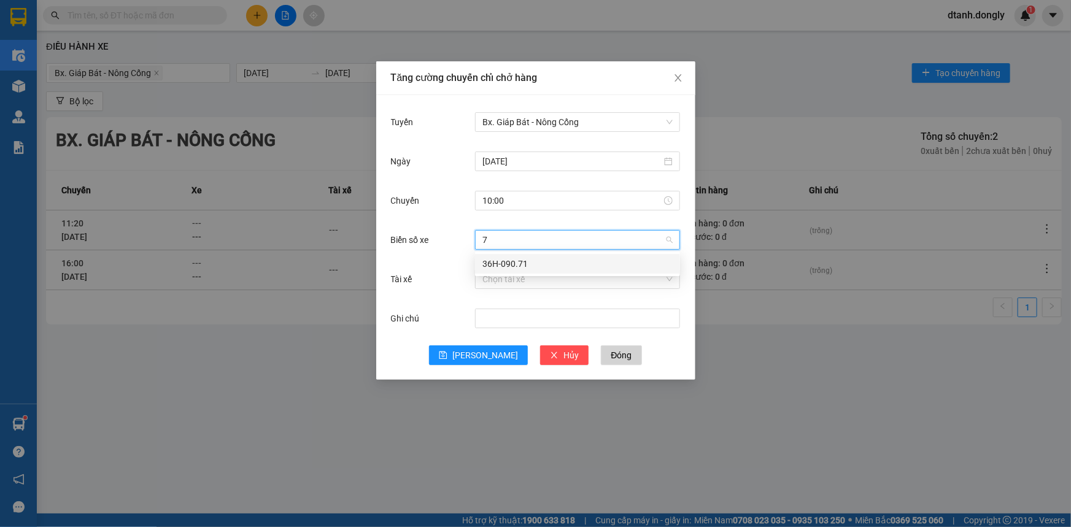
type input "71"
drag, startPoint x: 542, startPoint y: 261, endPoint x: 476, endPoint y: 252, distance: 66.9
click at [538, 262] on div "36H-090.71" at bounding box center [577, 263] width 190 height 13
click at [510, 279] on input "Tài xế" at bounding box center [573, 279] width 182 height 18
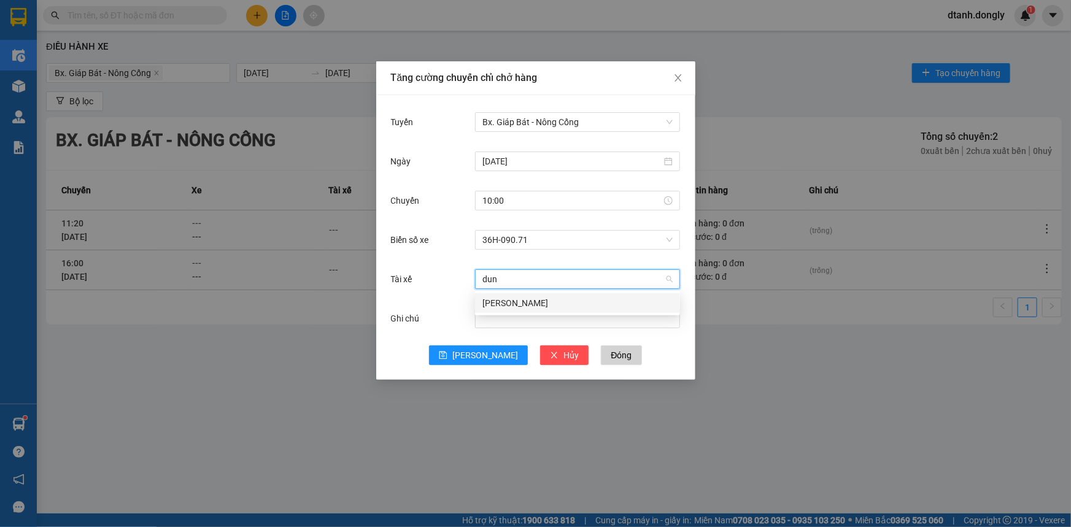
type input "dung"
drag, startPoint x: 509, startPoint y: 299, endPoint x: 503, endPoint y: 294, distance: 7.9
click at [509, 300] on div "[PERSON_NAME]" at bounding box center [577, 302] width 190 height 13
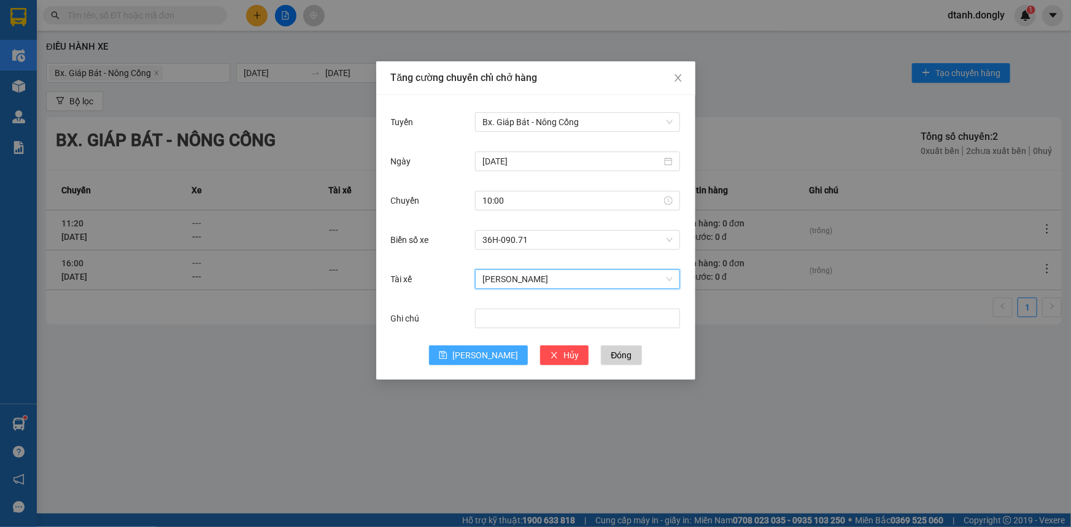
click at [476, 356] on button "[PERSON_NAME]" at bounding box center [478, 355] width 99 height 20
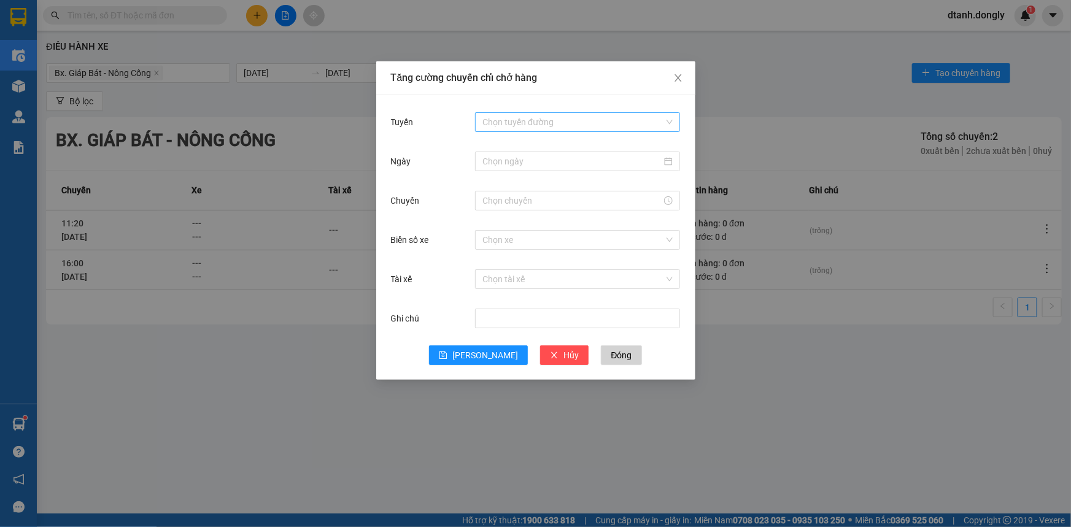
click at [499, 120] on input "Tuyến" at bounding box center [573, 122] width 182 height 18
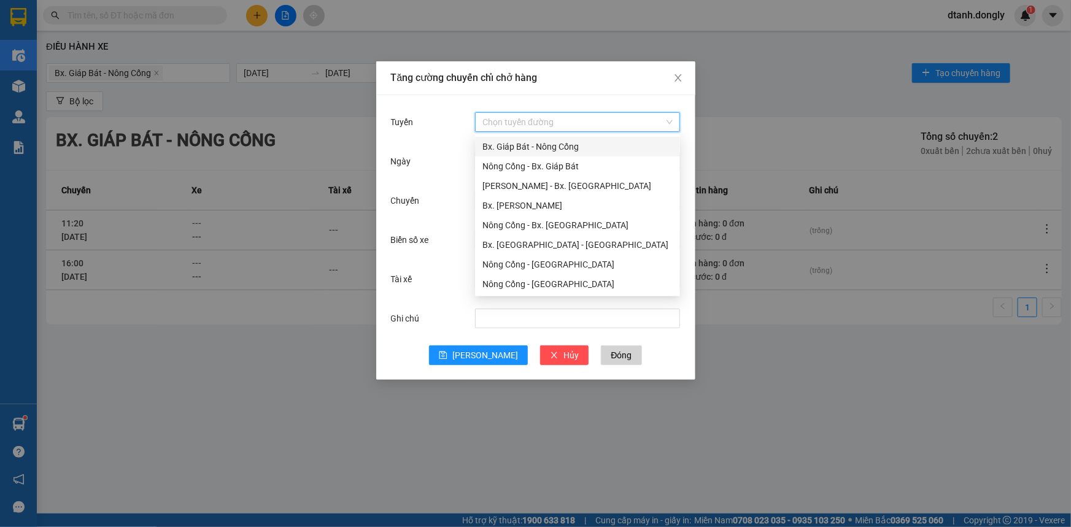
click at [544, 144] on div "Bx. Giáp Bát - Nông Cống" at bounding box center [577, 146] width 190 height 13
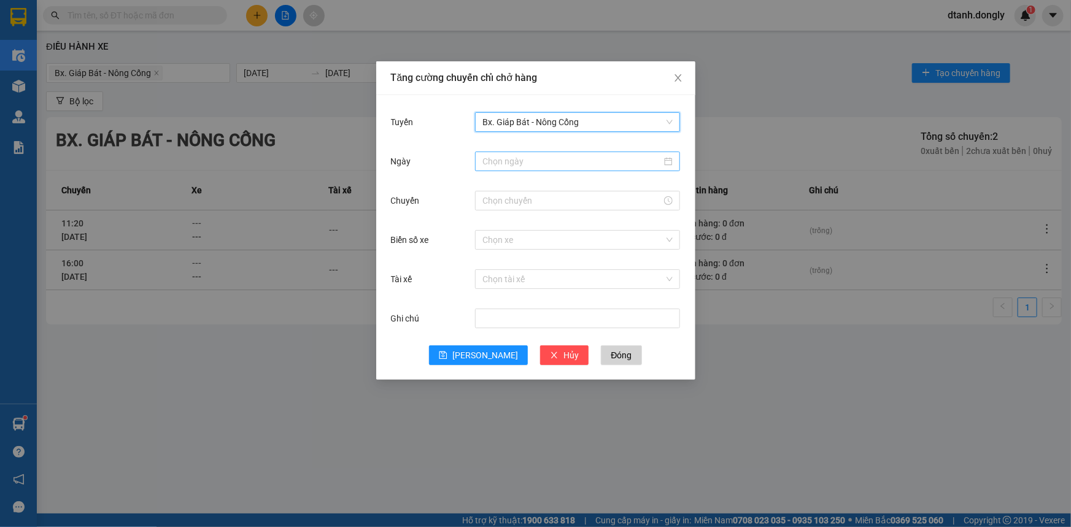
click at [552, 162] on input "Ngày" at bounding box center [571, 161] width 179 height 13
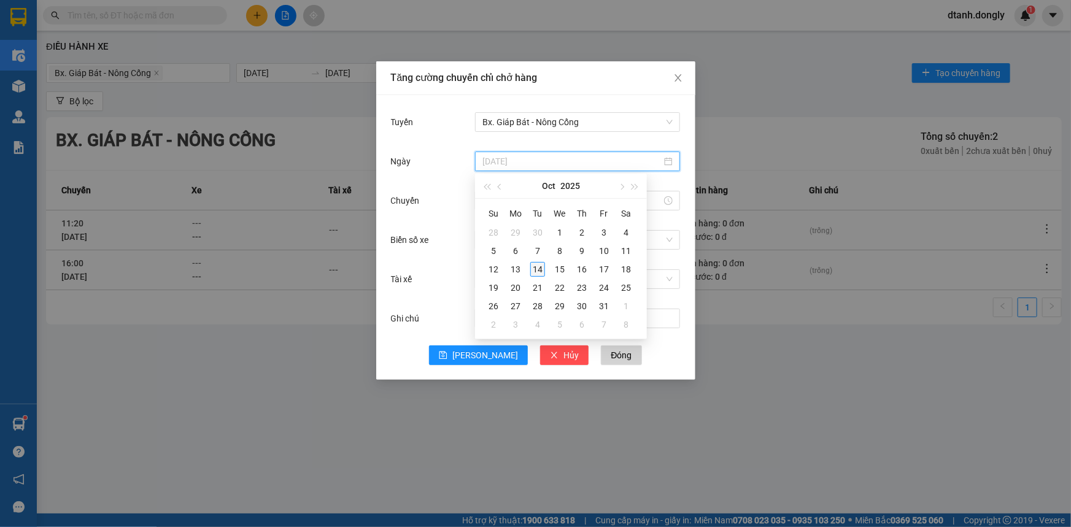
type input "[DATE]"
click at [539, 271] on div "14" at bounding box center [537, 269] width 15 height 15
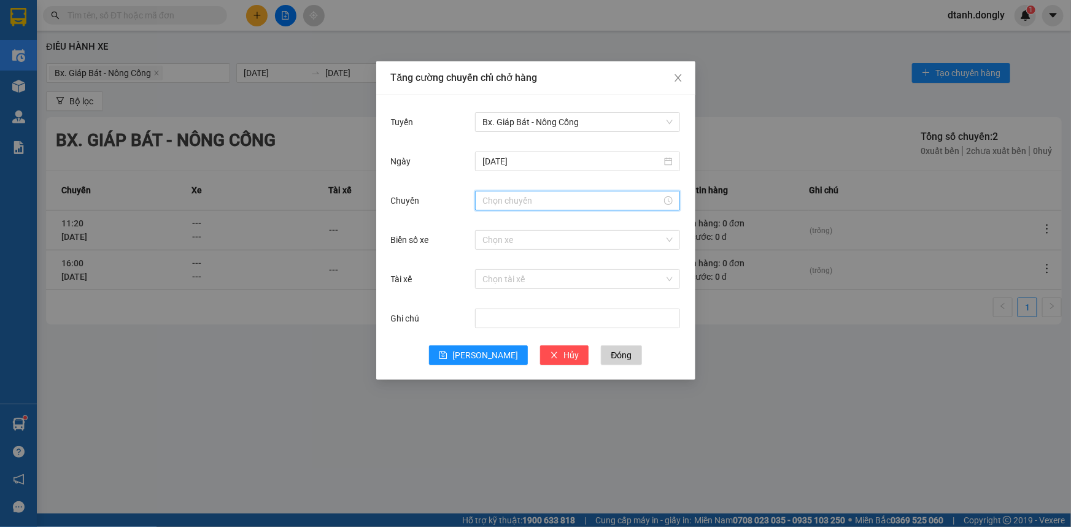
click at [525, 204] on input "Chuyến" at bounding box center [571, 200] width 179 height 13
click at [482, 239] on div "11" at bounding box center [492, 241] width 34 height 17
type input "11:00"
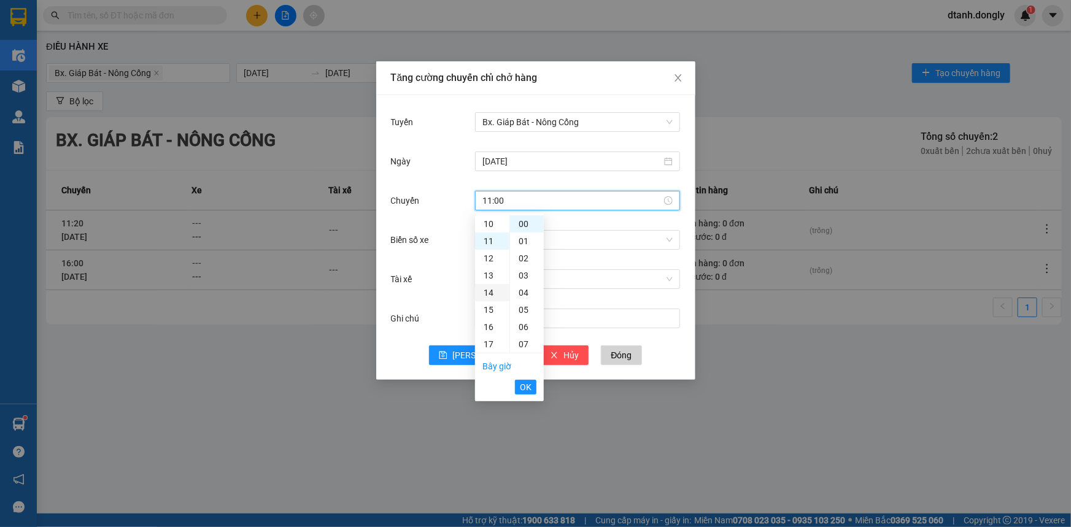
scroll to position [189, 0]
drag, startPoint x: 525, startPoint y: 387, endPoint x: 526, endPoint y: 356, distance: 30.7
click at [525, 387] on span "OK" at bounding box center [526, 386] width 12 height 13
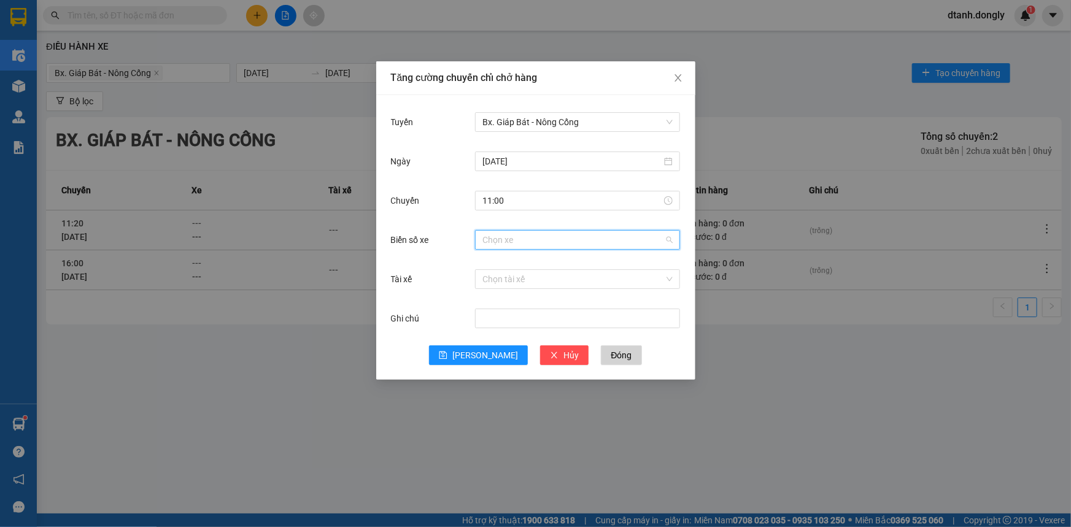
click at [515, 234] on input "Biển số xe" at bounding box center [573, 240] width 182 height 18
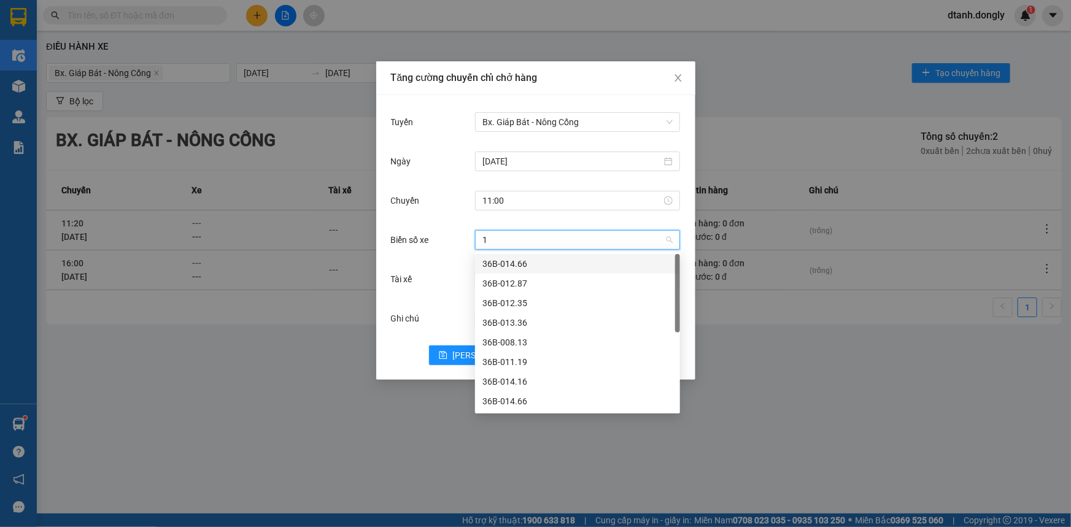
type input "16"
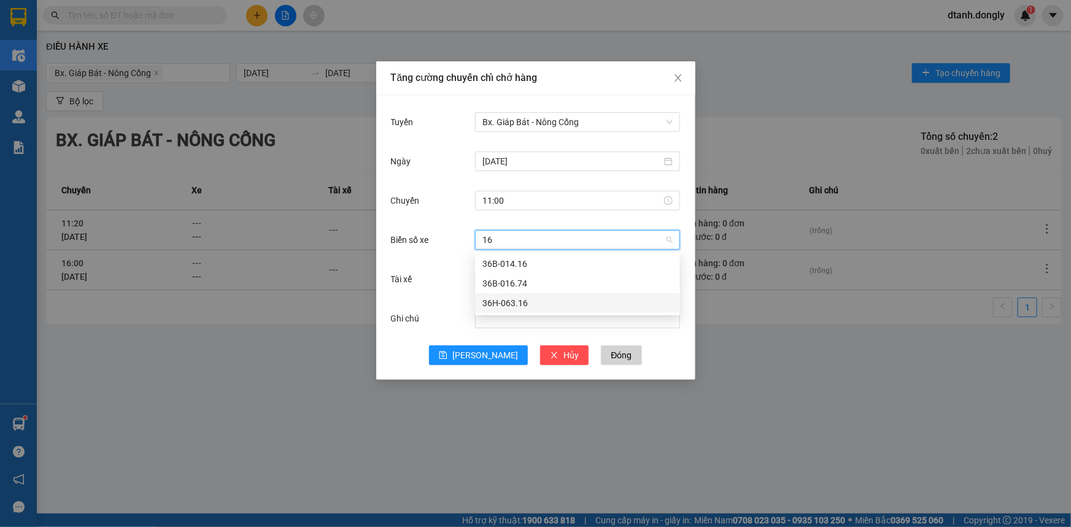
click at [525, 299] on div "36H-063.16" at bounding box center [577, 302] width 190 height 13
click at [507, 282] on input "Tài xế" at bounding box center [573, 279] width 182 height 18
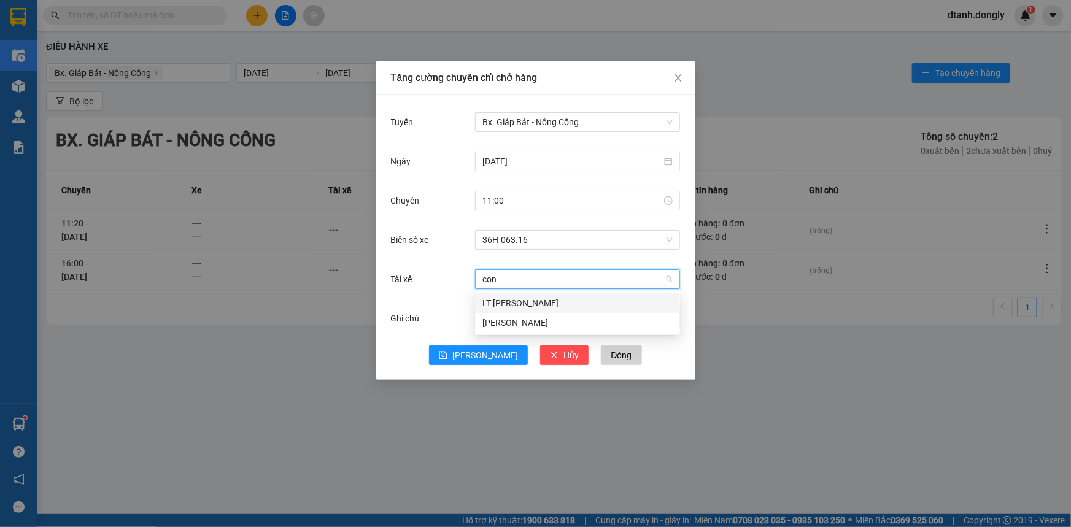
type input "cong"
click at [532, 301] on div "LT [PERSON_NAME]" at bounding box center [577, 302] width 190 height 13
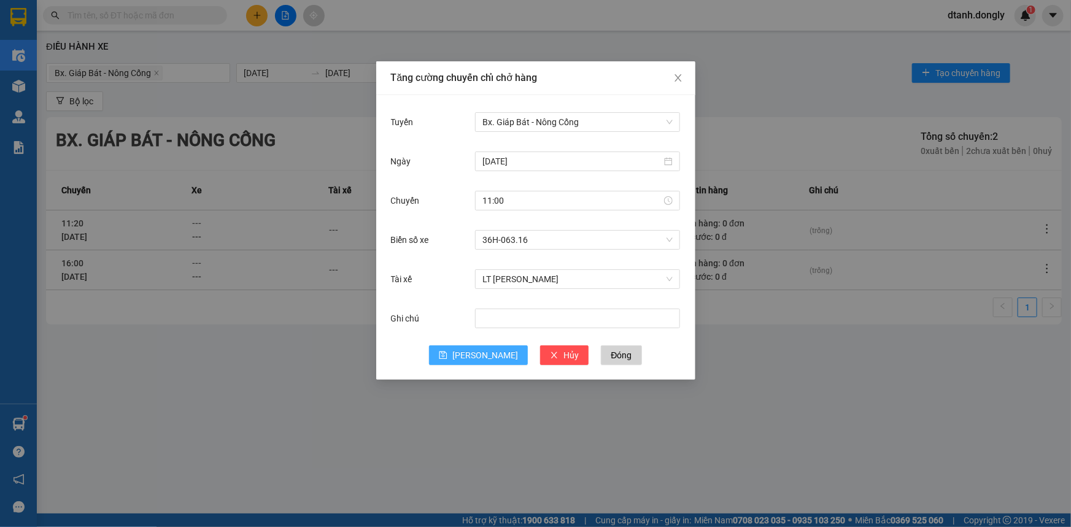
click at [477, 356] on button "[PERSON_NAME]" at bounding box center [478, 355] width 99 height 20
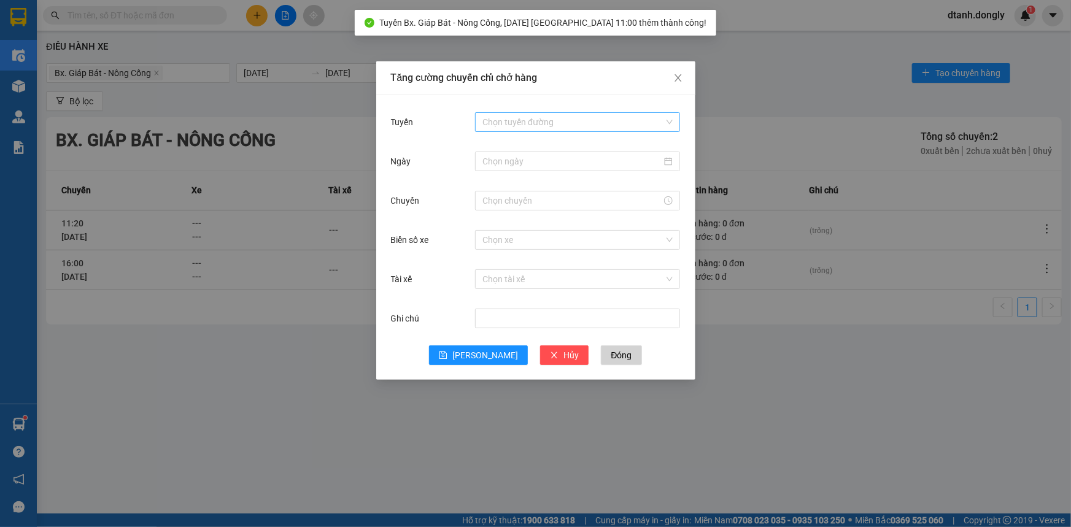
click at [565, 118] on input "Tuyến" at bounding box center [573, 122] width 182 height 18
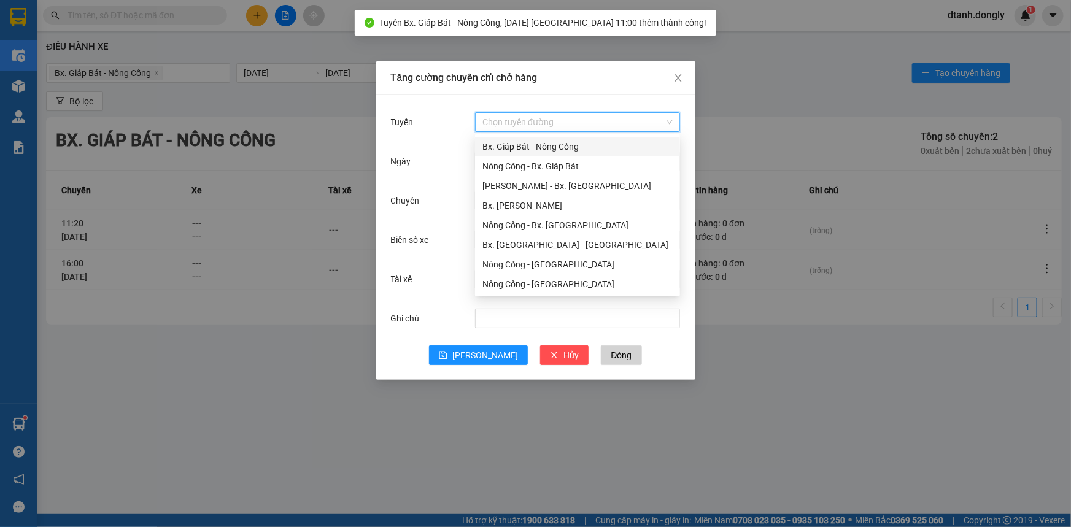
click at [561, 141] on div "Bx. Giáp Bát - Nông Cống" at bounding box center [577, 146] width 190 height 13
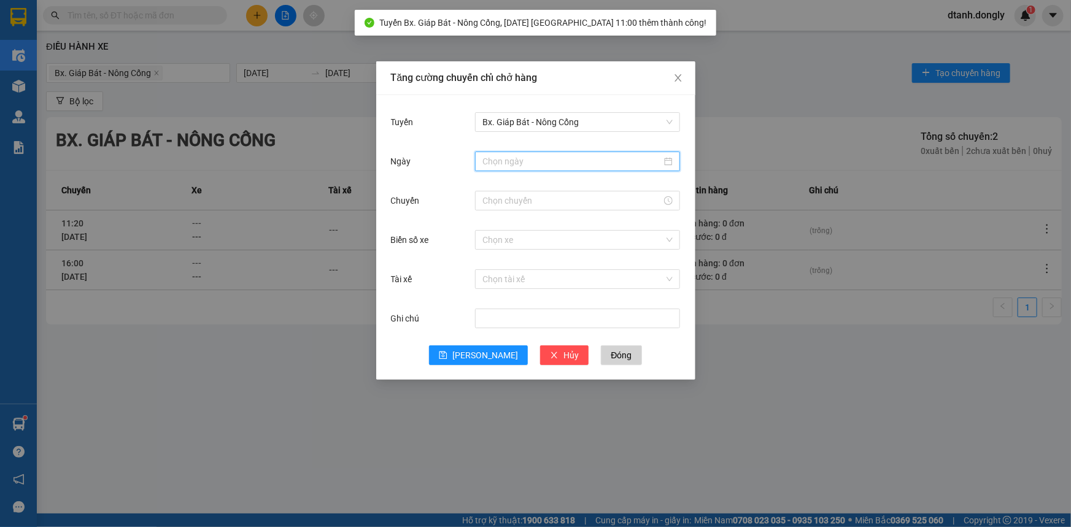
click at [543, 166] on input "Ngày" at bounding box center [571, 161] width 179 height 13
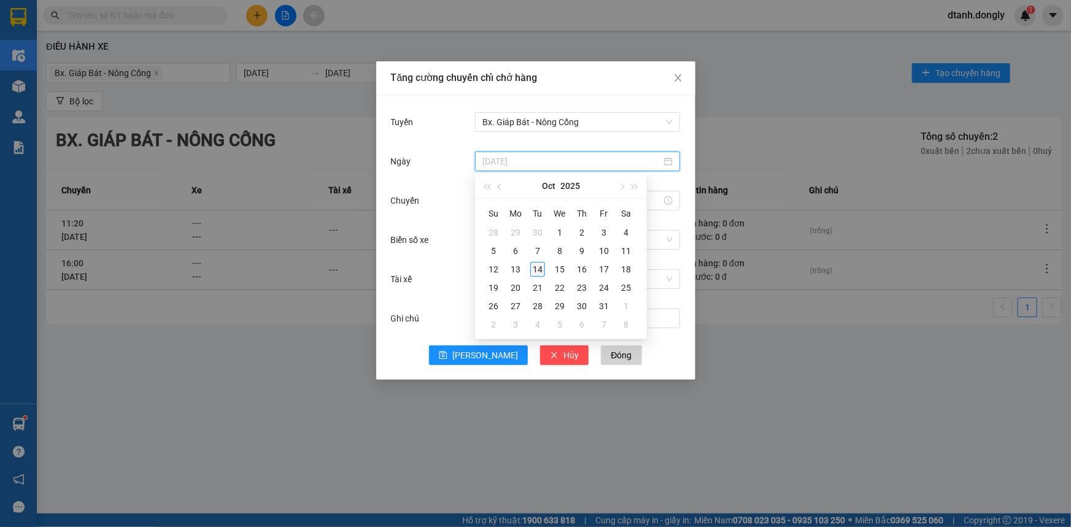
type input "[DATE]"
click at [533, 264] on div "14" at bounding box center [537, 269] width 15 height 15
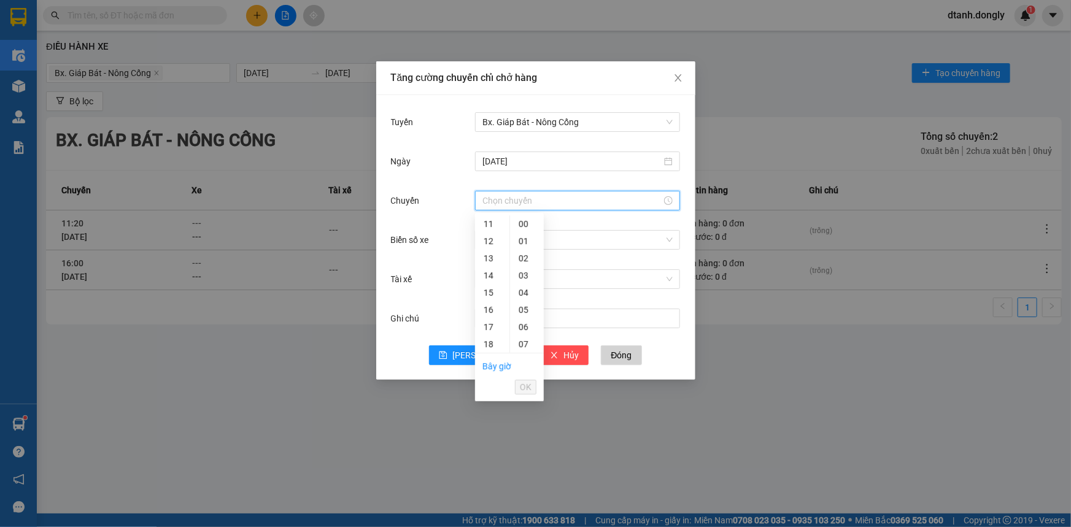
click at [516, 198] on input "Chuyến" at bounding box center [571, 200] width 179 height 13
click at [490, 237] on div "12" at bounding box center [492, 241] width 34 height 17
type input "12:00"
drag, startPoint x: 525, startPoint y: 390, endPoint x: 522, endPoint y: 349, distance: 40.6
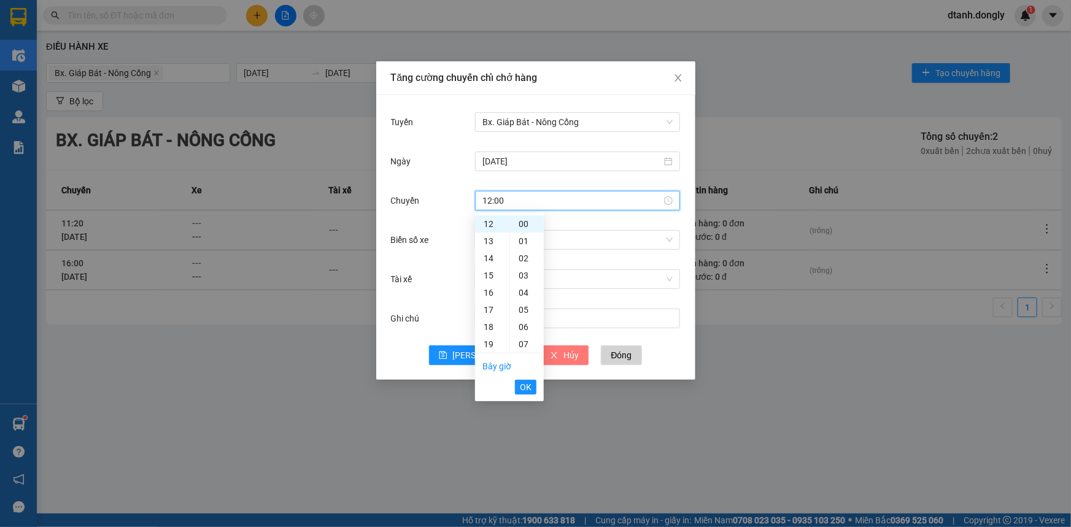
click at [525, 387] on span "OK" at bounding box center [526, 386] width 12 height 13
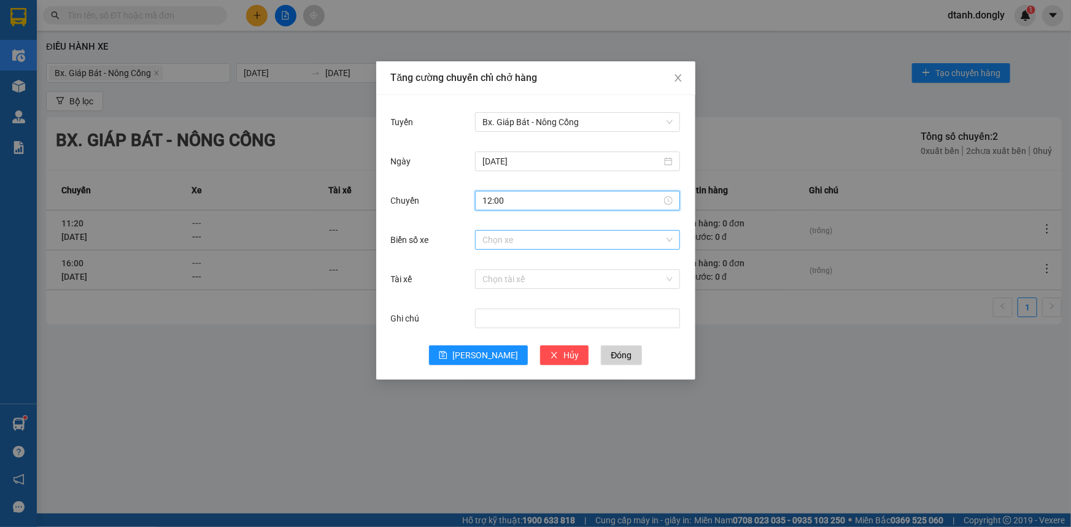
click at [515, 239] on input "Biển số xe" at bounding box center [573, 240] width 182 height 18
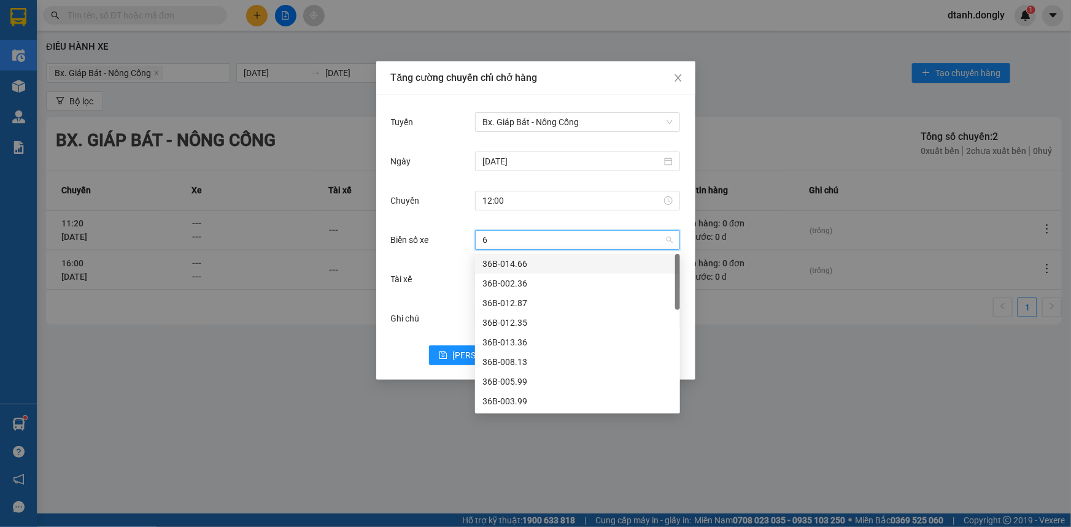
type input "67"
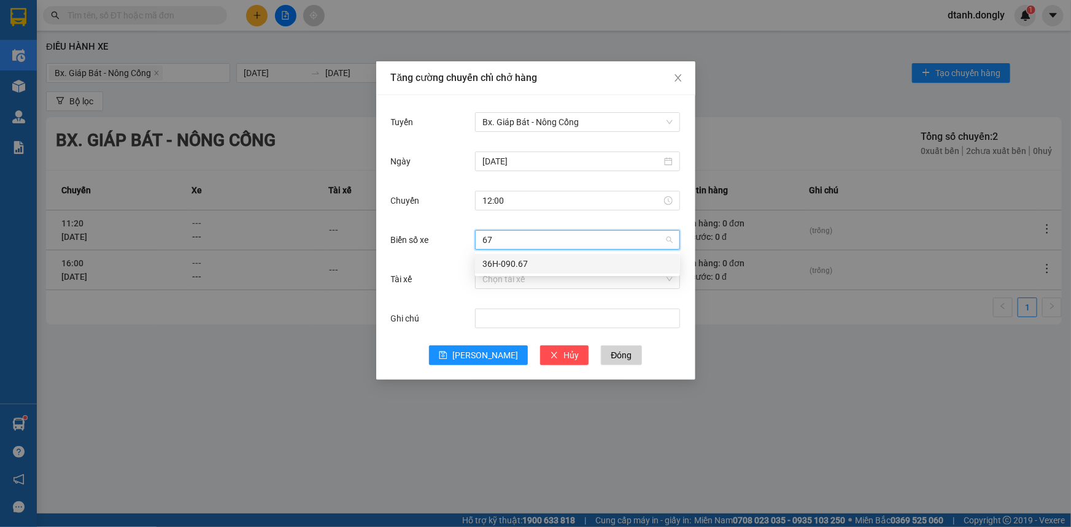
click at [515, 261] on div "36H-090.67" at bounding box center [577, 263] width 190 height 13
click at [509, 281] on input "Tài xế" at bounding box center [573, 279] width 182 height 18
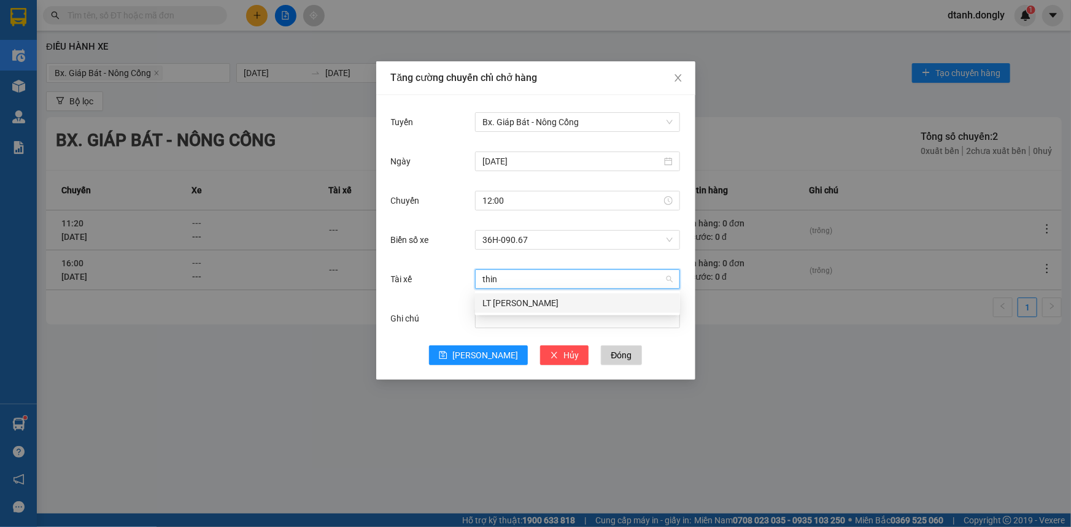
type input "thinh"
click at [515, 301] on div "LT [PERSON_NAME]" at bounding box center [577, 302] width 190 height 13
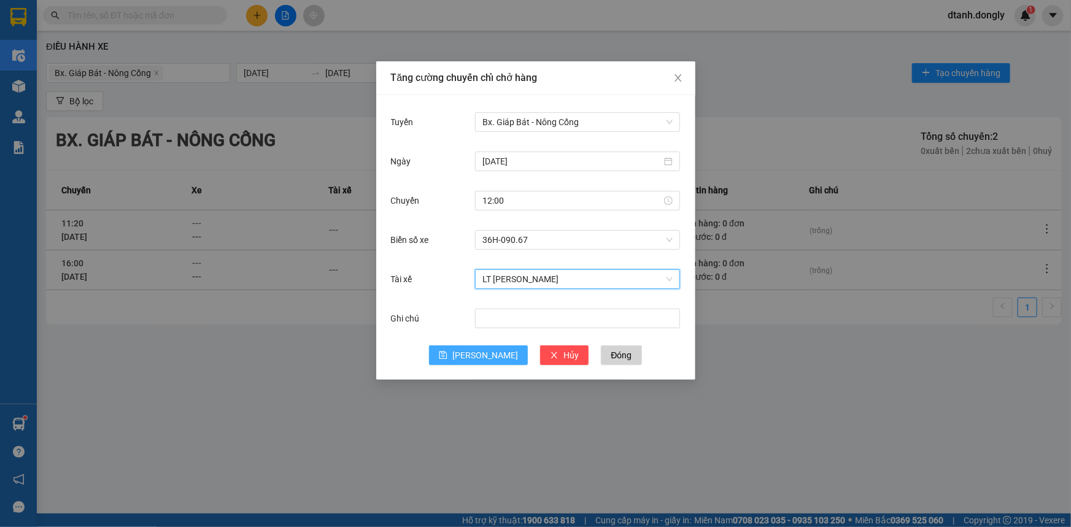
click at [447, 352] on icon "save" at bounding box center [443, 356] width 8 height 8
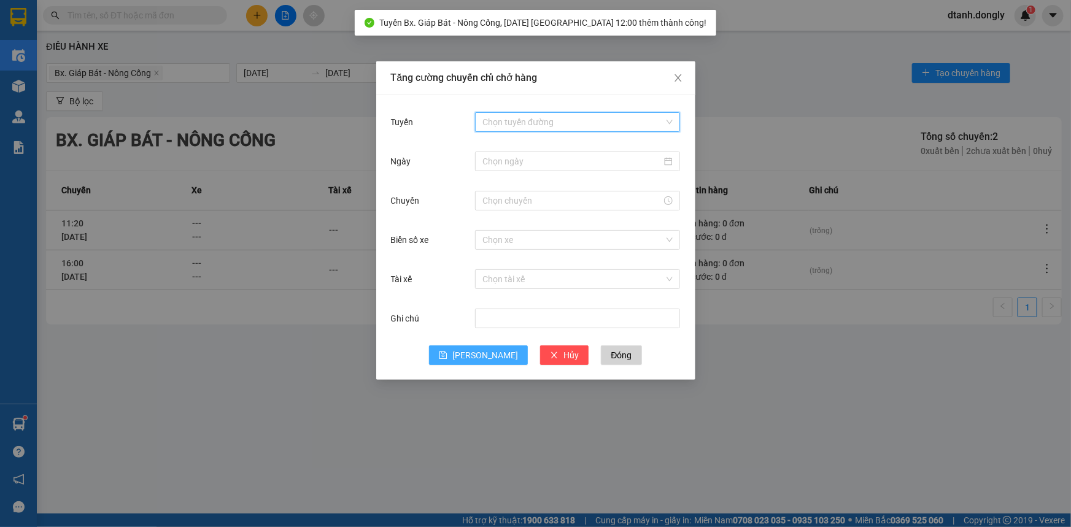
click at [531, 123] on input "Tuyến" at bounding box center [573, 122] width 182 height 18
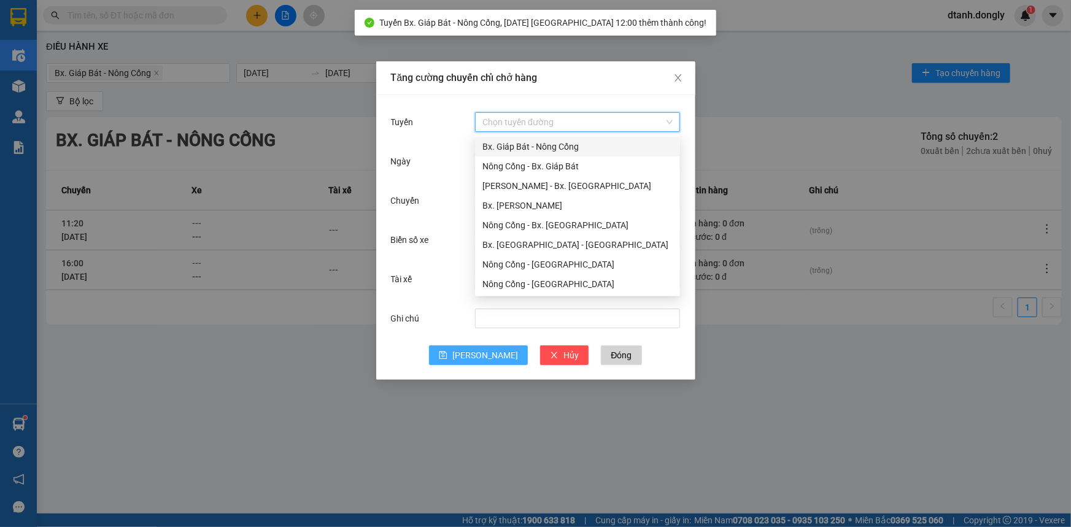
click at [541, 147] on div "Bx. Giáp Bát - Nông Cống" at bounding box center [577, 146] width 190 height 13
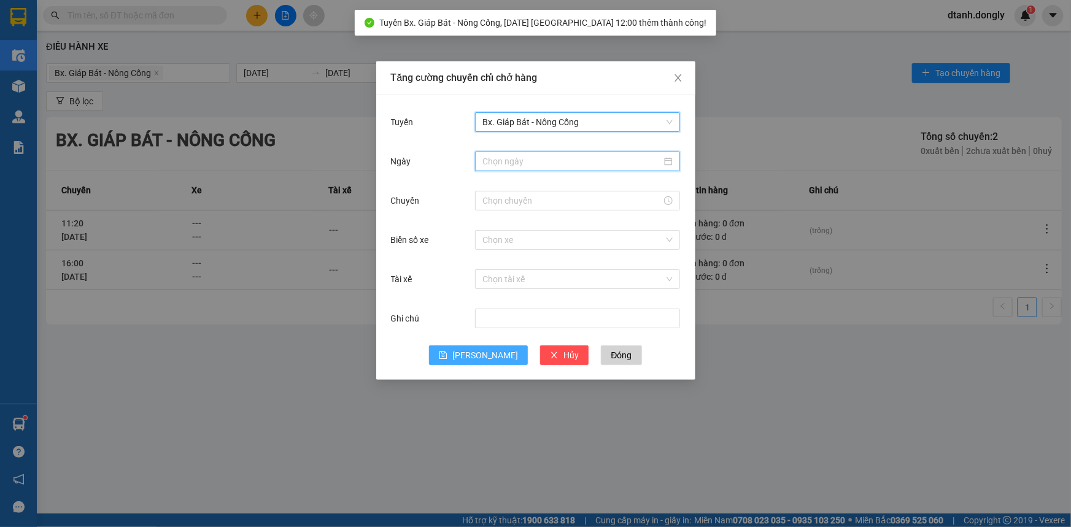
click at [534, 165] on input "Ngày" at bounding box center [571, 161] width 179 height 13
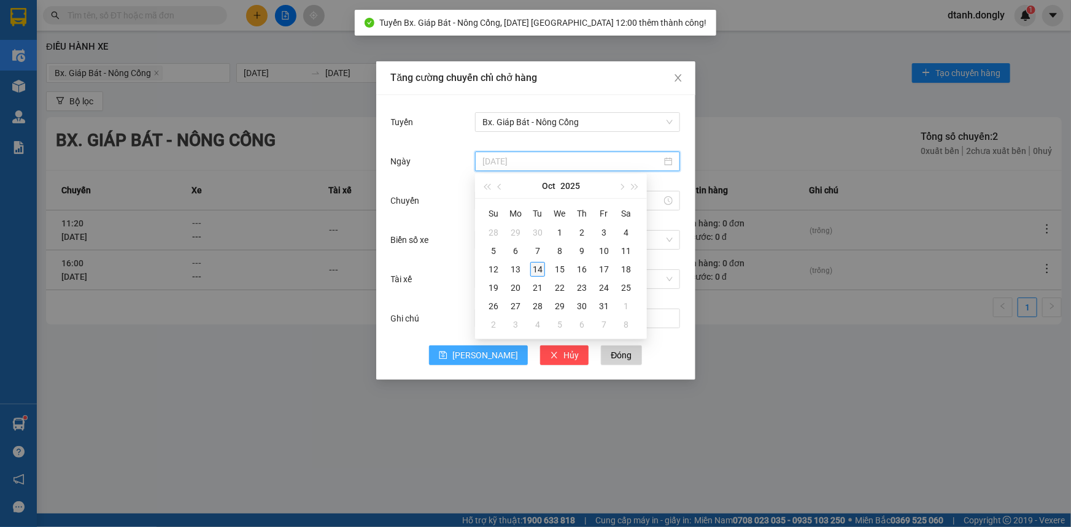
type input "[DATE]"
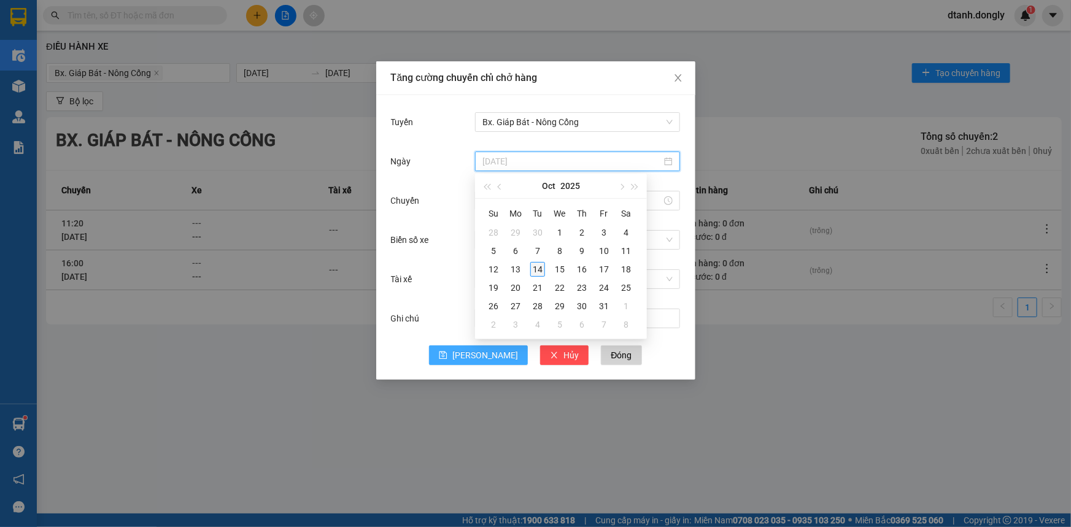
click at [540, 269] on div "14" at bounding box center [537, 269] width 15 height 15
click at [522, 201] on input "Chuyến" at bounding box center [571, 200] width 179 height 13
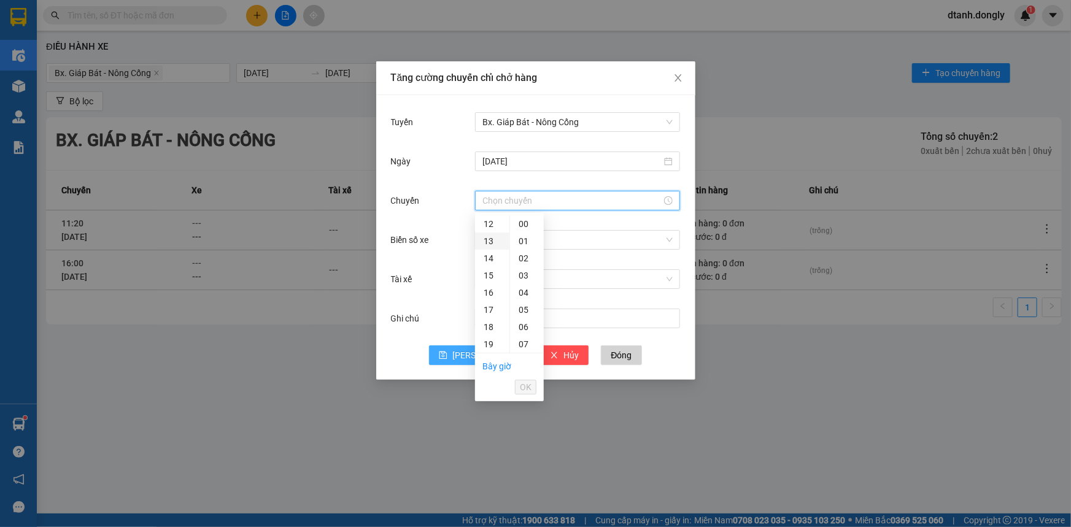
click at [488, 238] on div "13" at bounding box center [492, 241] width 34 height 17
type input "13:00"
drag, startPoint x: 525, startPoint y: 388, endPoint x: 523, endPoint y: 380, distance: 8.8
click at [525, 388] on span "OK" at bounding box center [526, 386] width 12 height 13
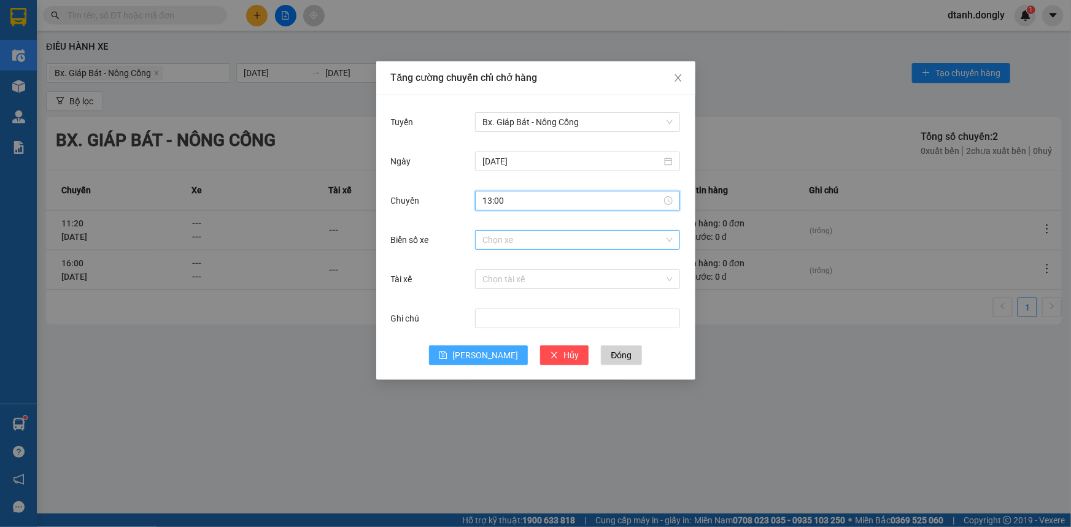
click at [501, 236] on input "Biển số xe" at bounding box center [573, 240] width 182 height 18
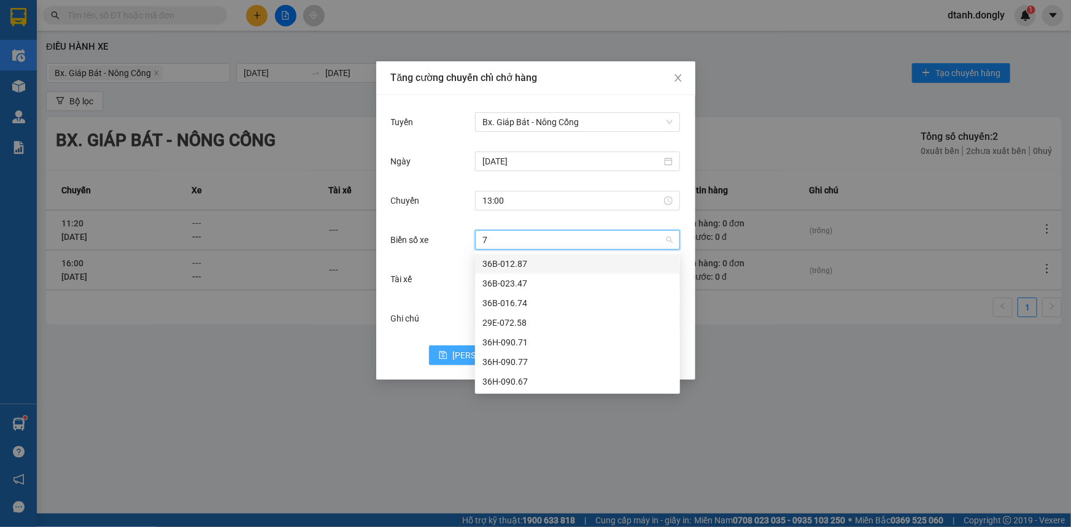
type input "77"
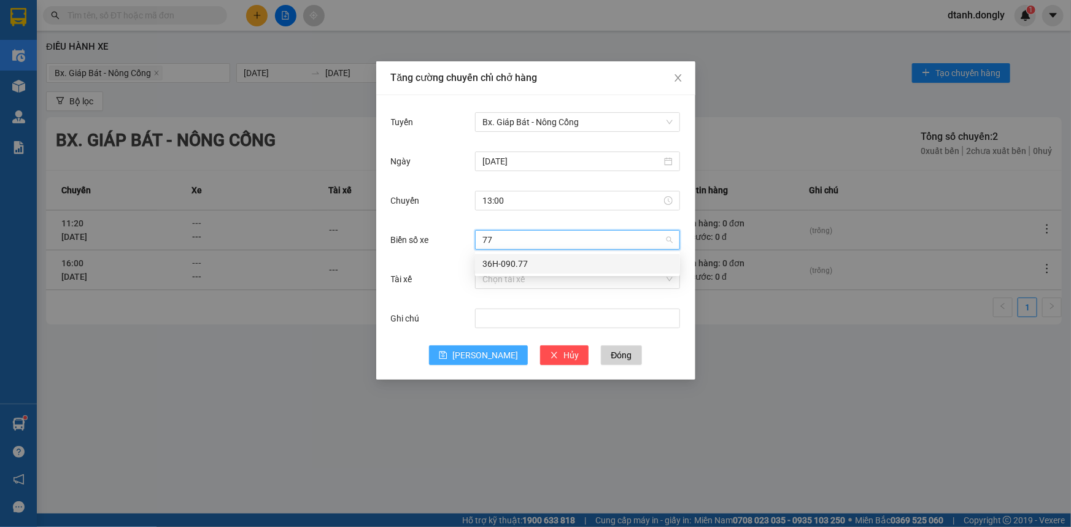
click at [522, 263] on div "36H-090.77" at bounding box center [577, 263] width 190 height 13
click at [509, 277] on input "Tài xế" at bounding box center [573, 279] width 182 height 18
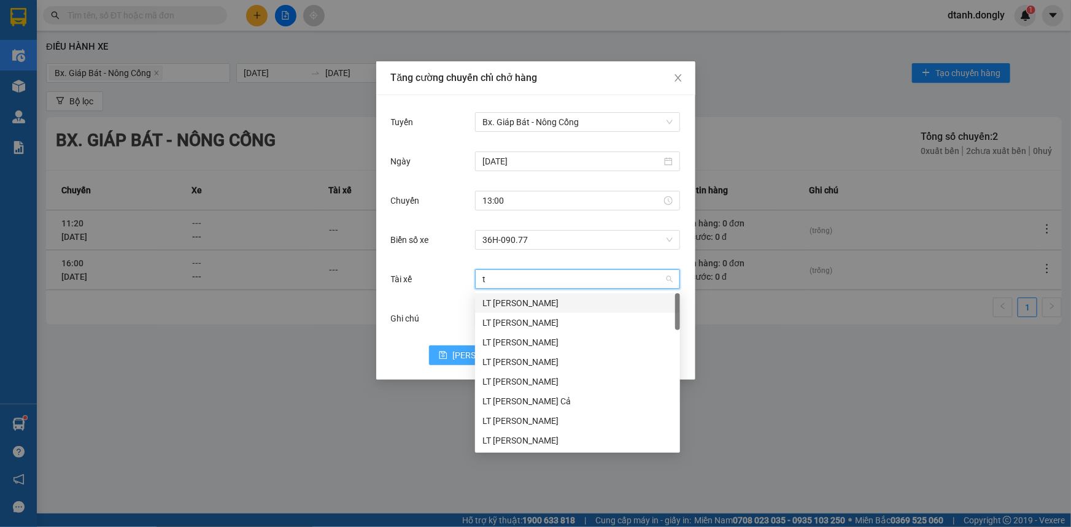
type input "ti"
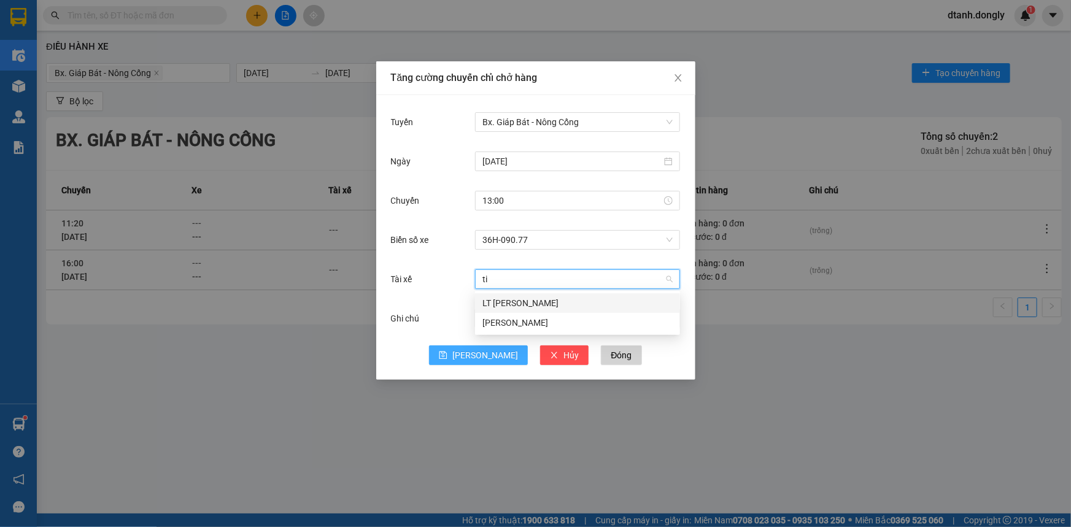
click at [503, 302] on div "LT [PERSON_NAME]" at bounding box center [577, 302] width 190 height 13
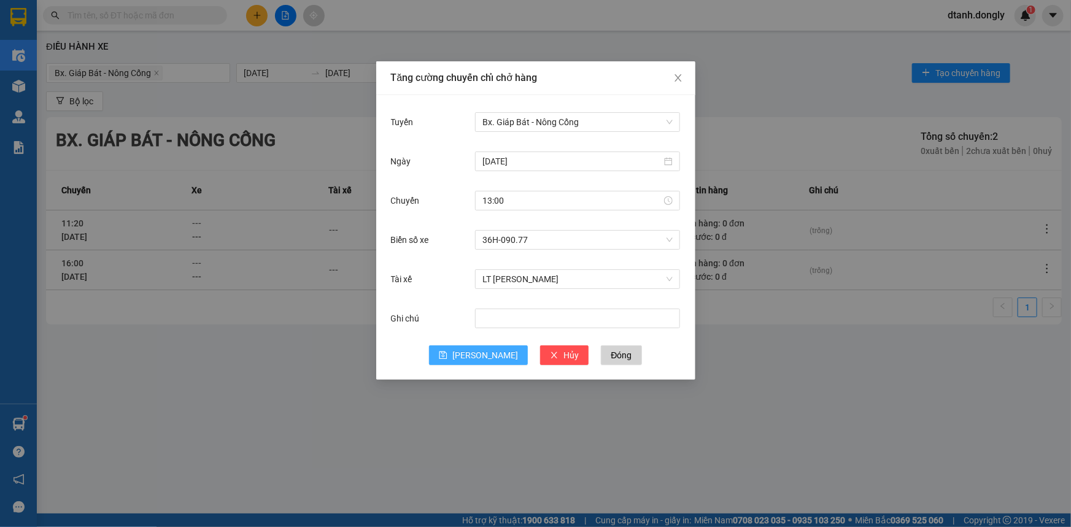
click at [482, 352] on span "[PERSON_NAME]" at bounding box center [485, 355] width 66 height 13
click at [540, 118] on input "Tuyến" at bounding box center [573, 122] width 182 height 18
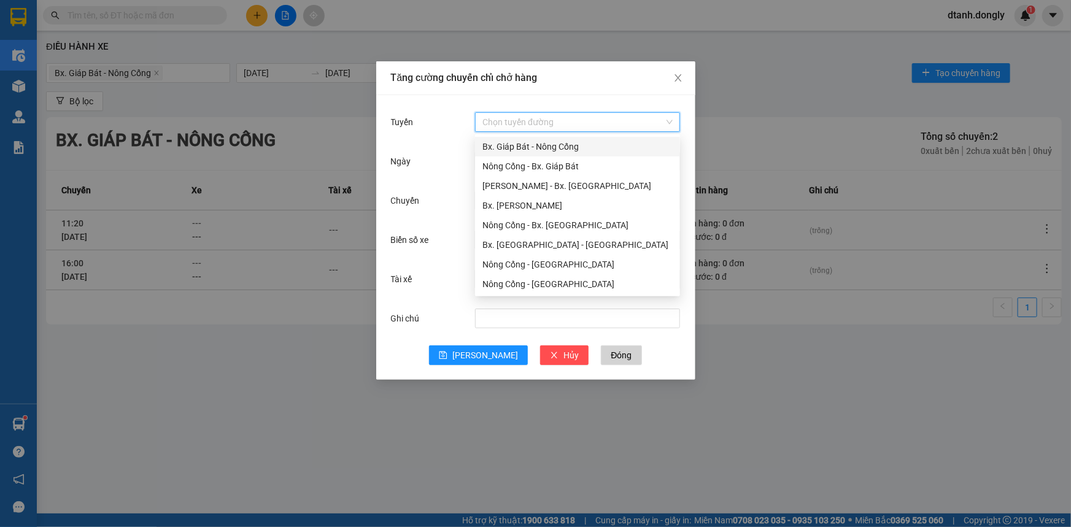
click at [560, 141] on div "Bx. Giáp Bát - Nông Cống" at bounding box center [577, 146] width 190 height 13
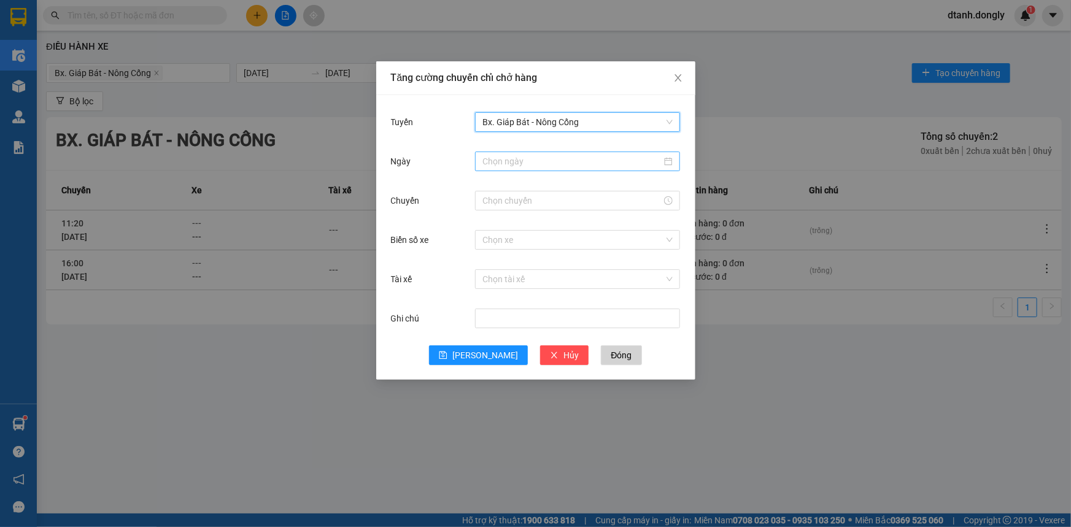
click at [563, 159] on input "Ngày" at bounding box center [571, 161] width 179 height 13
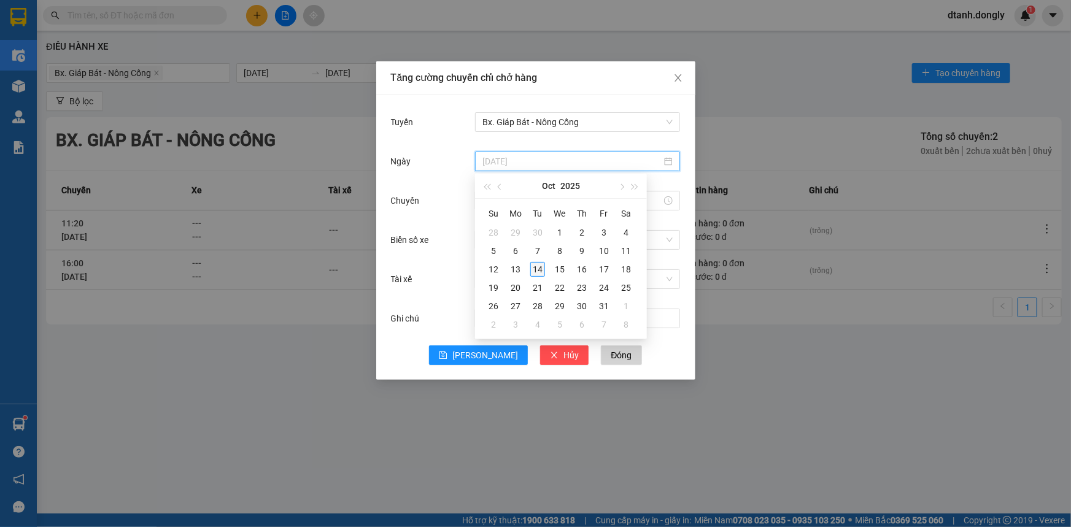
type input "[DATE]"
click at [536, 264] on div "14" at bounding box center [537, 269] width 15 height 15
click at [530, 205] on input "Chuyến" at bounding box center [571, 200] width 179 height 13
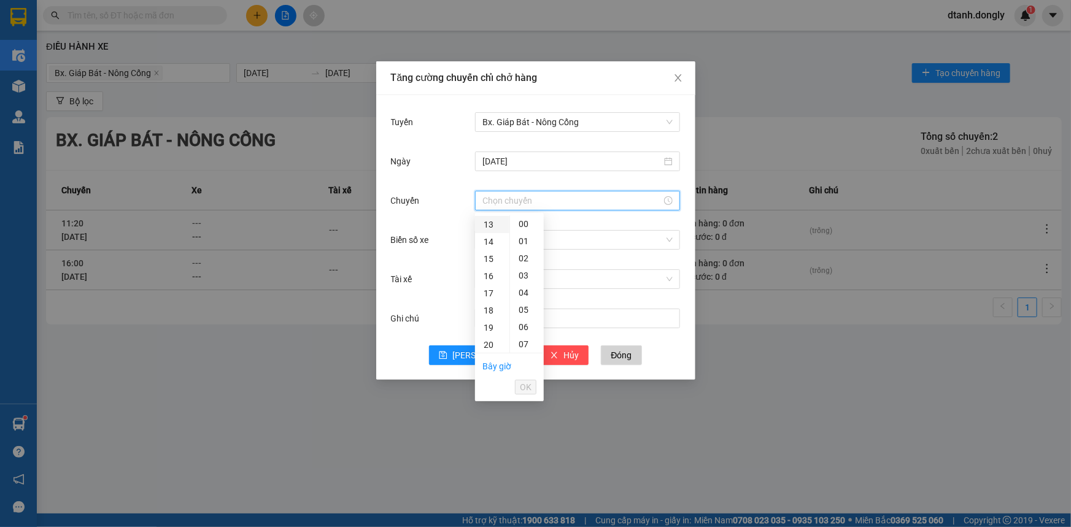
scroll to position [167, 0]
click at [487, 264] on div "12" at bounding box center [492, 263] width 34 height 17
drag, startPoint x: 522, startPoint y: 256, endPoint x: 518, endPoint y: 268, distance: 12.8
click at [522, 258] on div "15" at bounding box center [527, 258] width 34 height 17
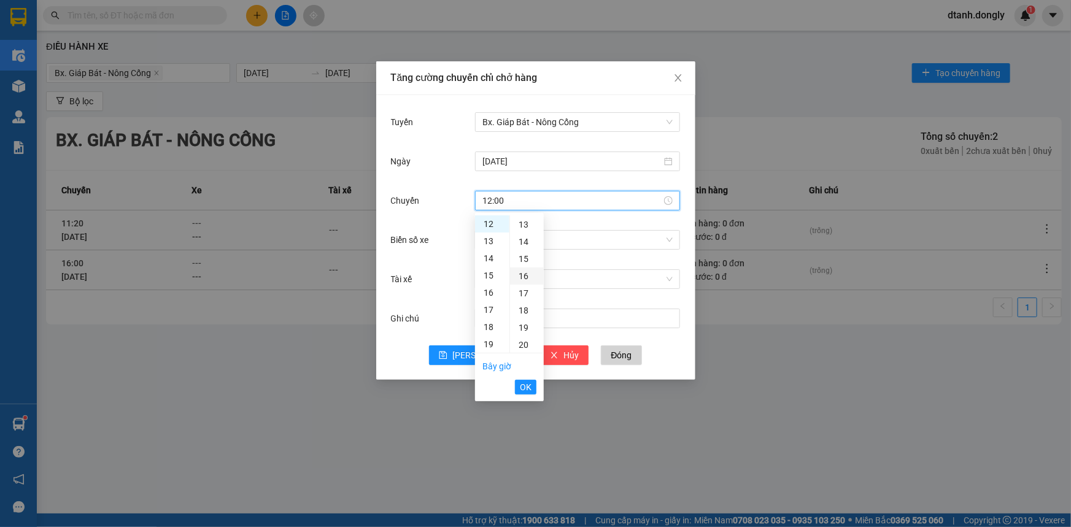
type input "12:15"
click at [526, 387] on span "OK" at bounding box center [526, 386] width 12 height 13
click at [498, 236] on input "Biển số xe" at bounding box center [573, 240] width 182 height 18
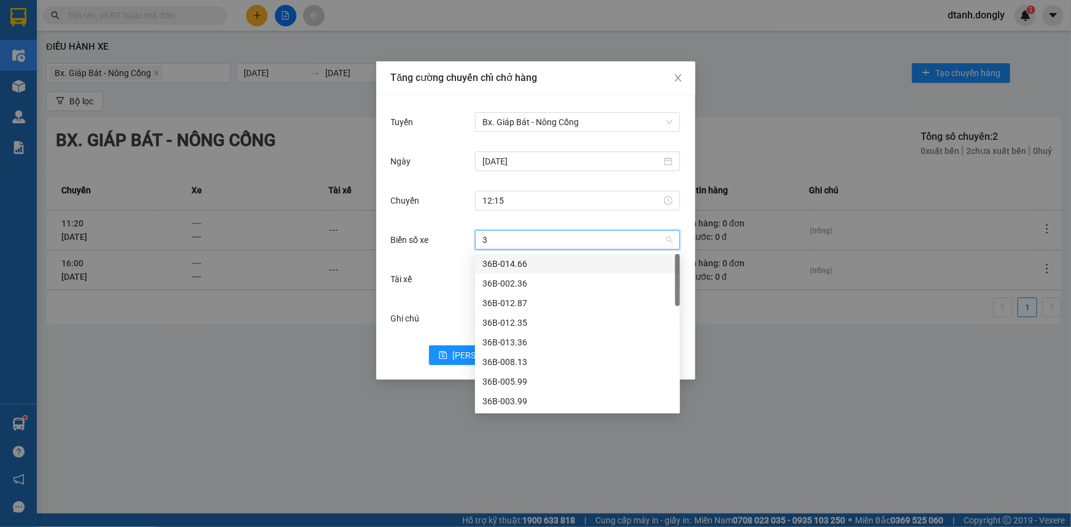
type input "38"
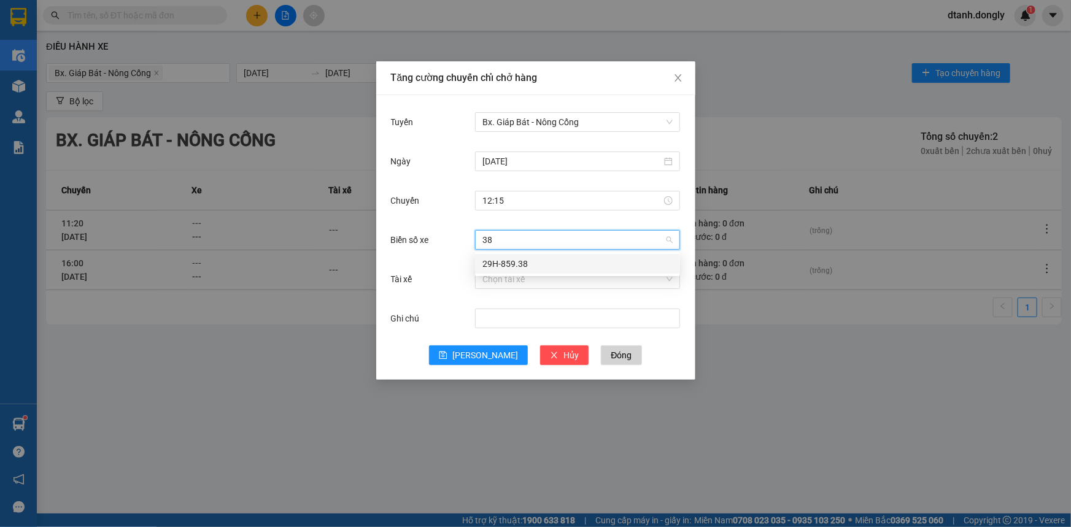
click at [506, 263] on div "29H-859.38" at bounding box center [577, 263] width 190 height 13
click at [499, 280] on input "Tài xế" at bounding box center [573, 279] width 182 height 18
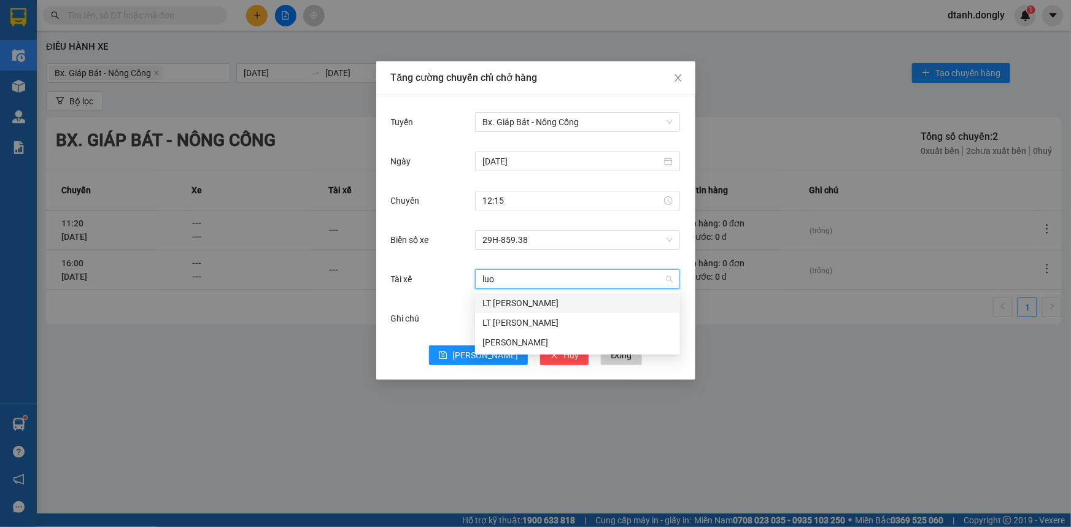
type input "luon"
click at [531, 341] on div "[PERSON_NAME]" at bounding box center [577, 342] width 190 height 13
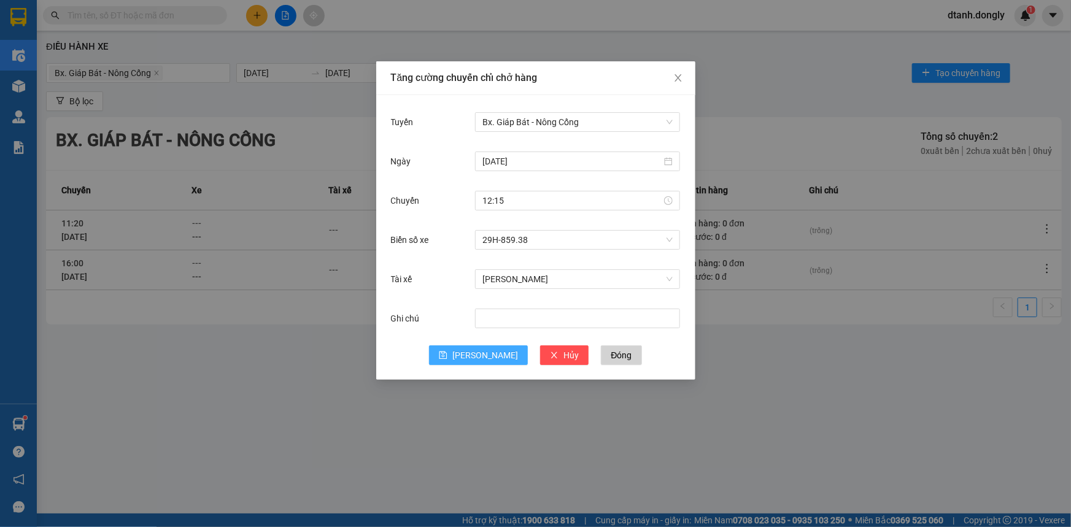
click at [479, 357] on span "[PERSON_NAME]" at bounding box center [485, 355] width 66 height 13
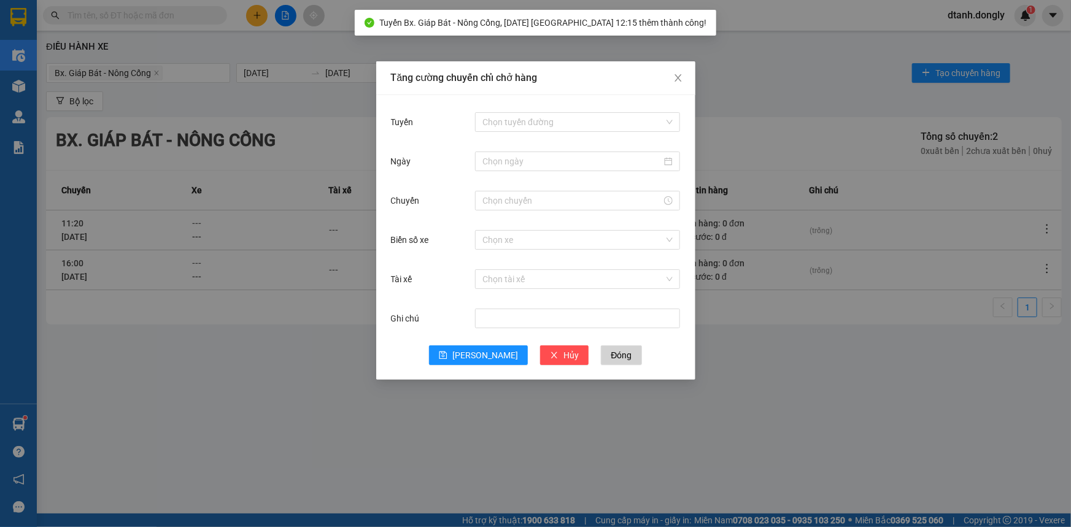
click at [793, 117] on div "Tăng cường chuyến chỉ chở hàng Tuyến Chọn tuyến đường Ngày Chuyến Biển số xe Ch…" at bounding box center [535, 263] width 1071 height 527
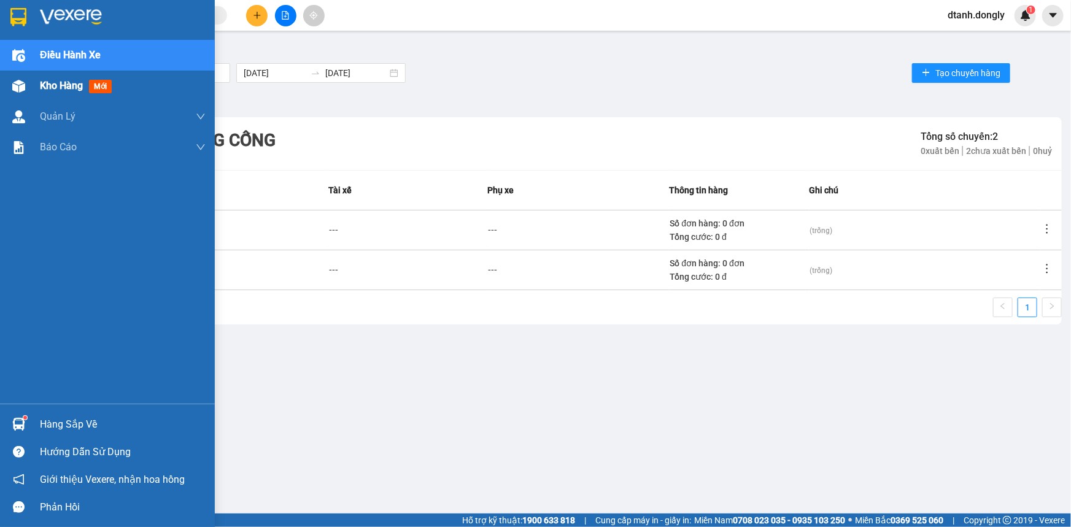
click at [57, 80] on span "Kho hàng" at bounding box center [61, 86] width 43 height 12
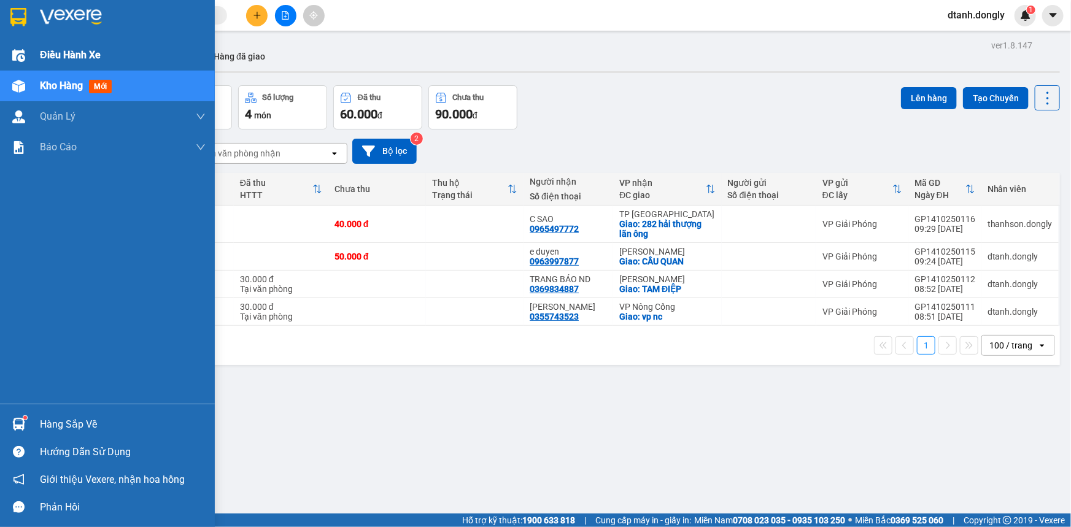
drag, startPoint x: 61, startPoint y: 48, endPoint x: 116, endPoint y: 48, distance: 55.2
click at [61, 48] on span "Điều hành xe" at bounding box center [70, 54] width 61 height 15
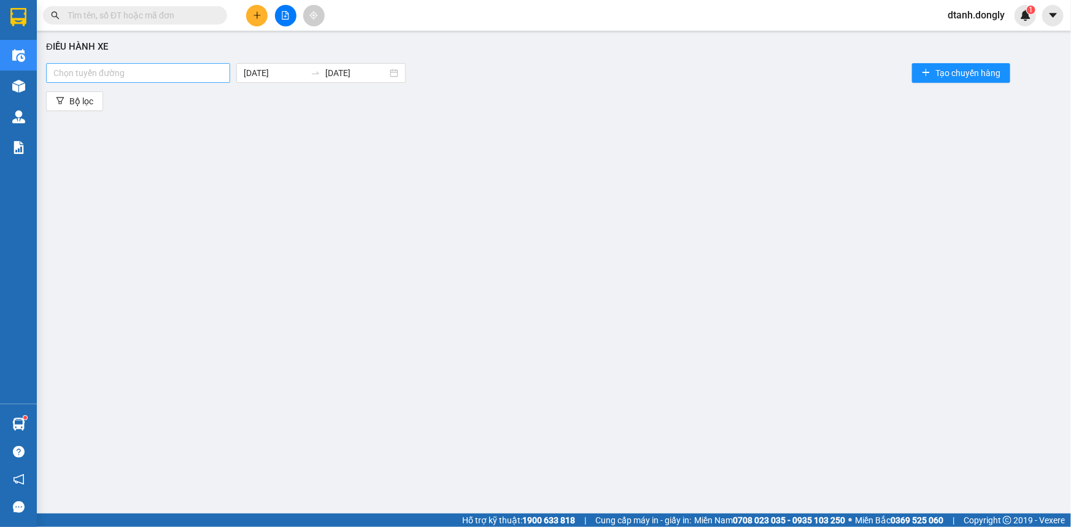
click at [218, 68] on div at bounding box center [138, 73] width 178 height 15
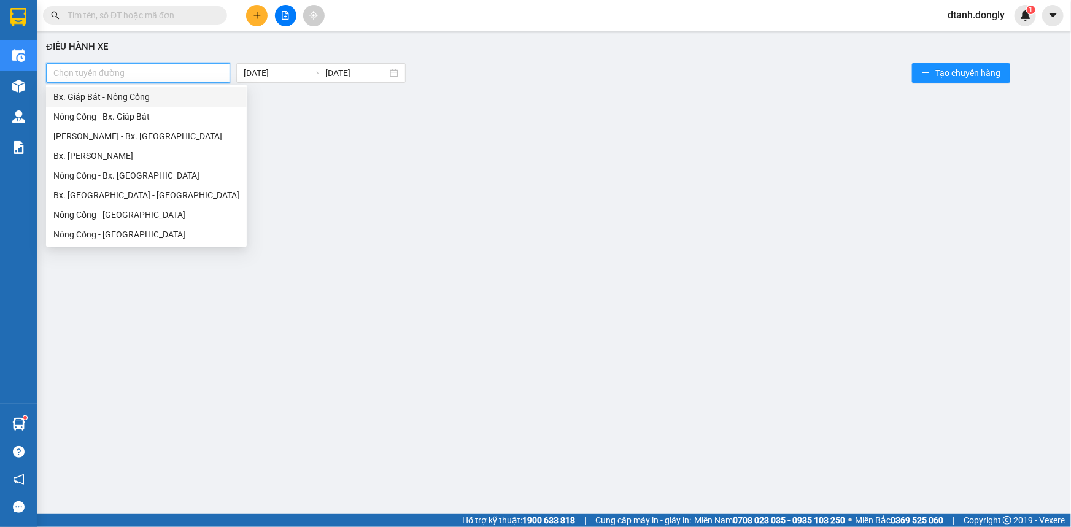
click at [191, 98] on div "Bx. Giáp Bát - Nông Cống" at bounding box center [146, 96] width 186 height 13
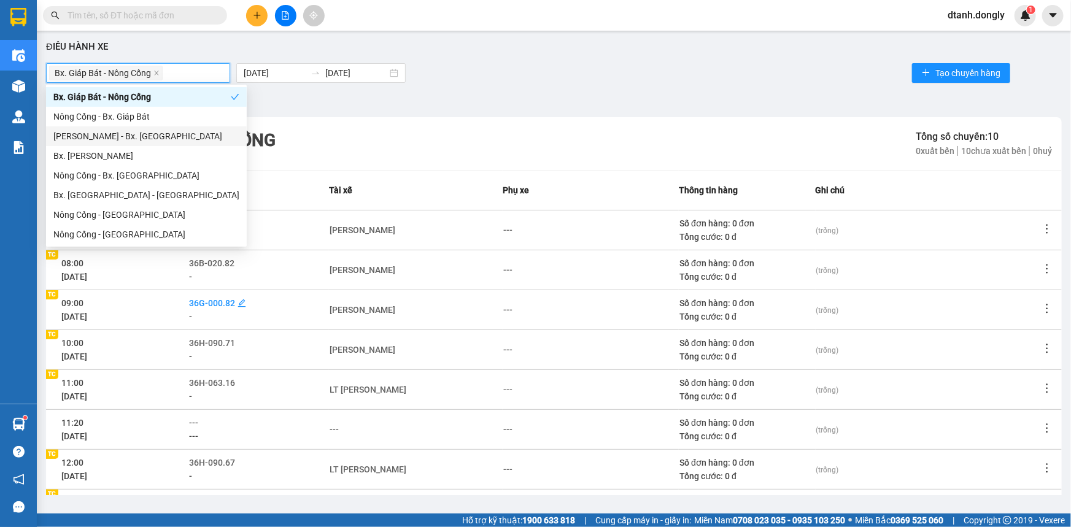
click at [232, 304] on span "36G-000.82" at bounding box center [212, 303] width 46 height 10
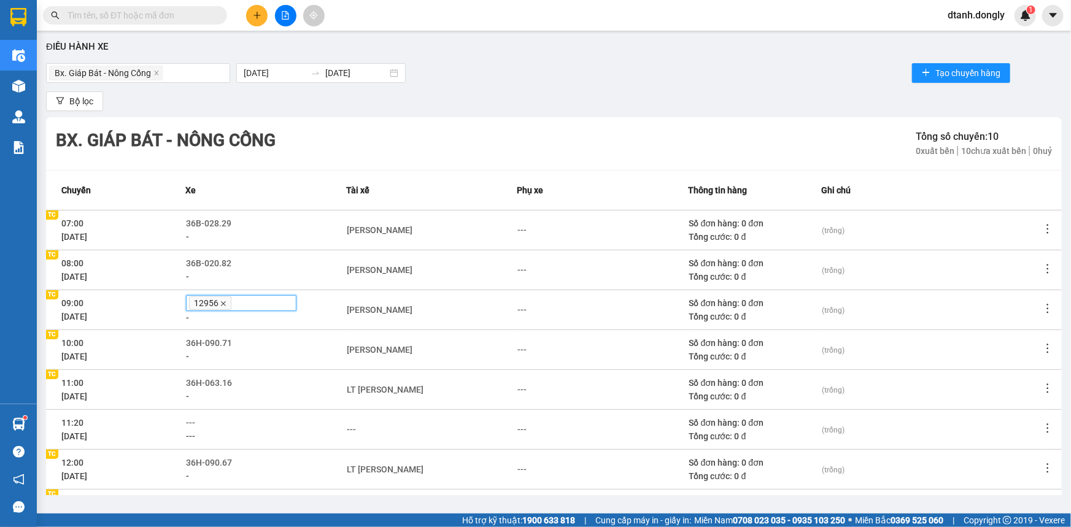
click at [224, 304] on icon "close" at bounding box center [223, 304] width 6 height 6
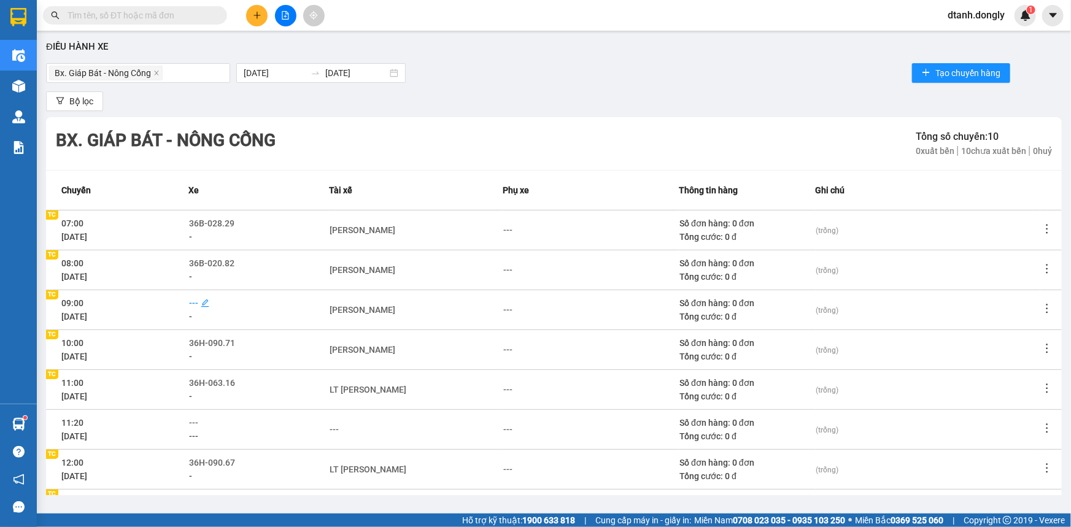
click at [195, 299] on span "---" at bounding box center [193, 303] width 9 height 10
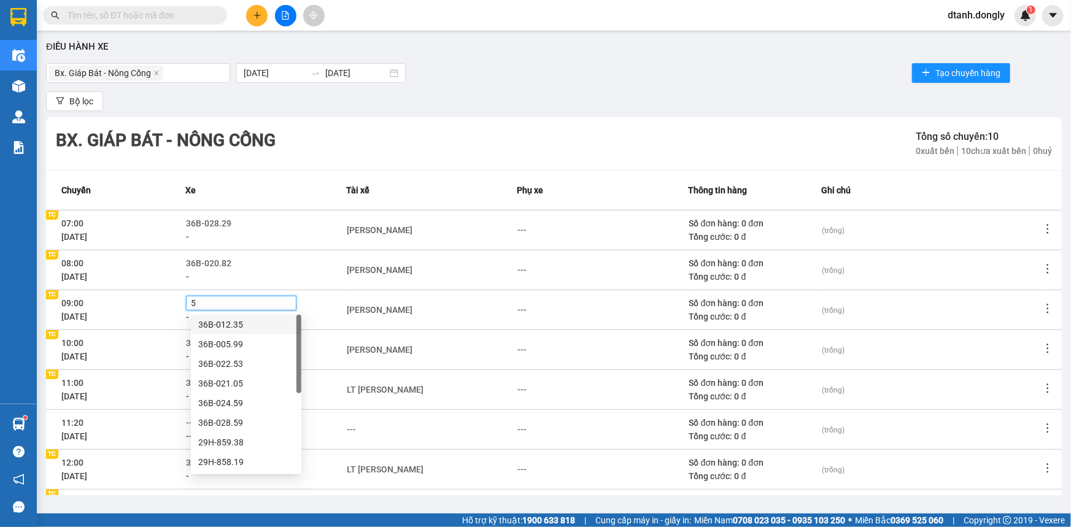
type input "59"
click at [231, 364] on div "36B-028.59" at bounding box center [246, 363] width 96 height 13
click at [519, 310] on div "---" at bounding box center [521, 309] width 9 height 13
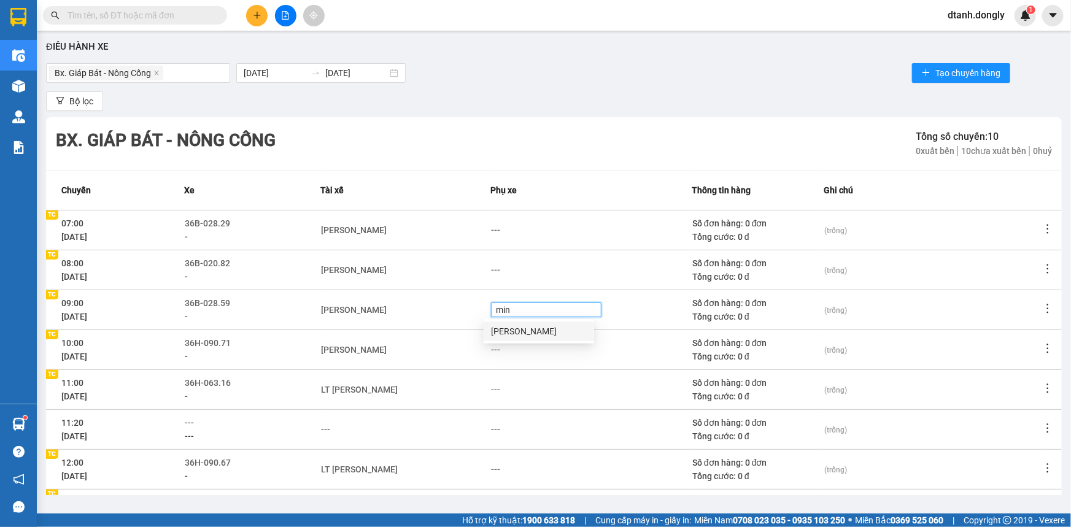
type input "minh"
click at [517, 332] on div "[PERSON_NAME]" at bounding box center [539, 331] width 96 height 13
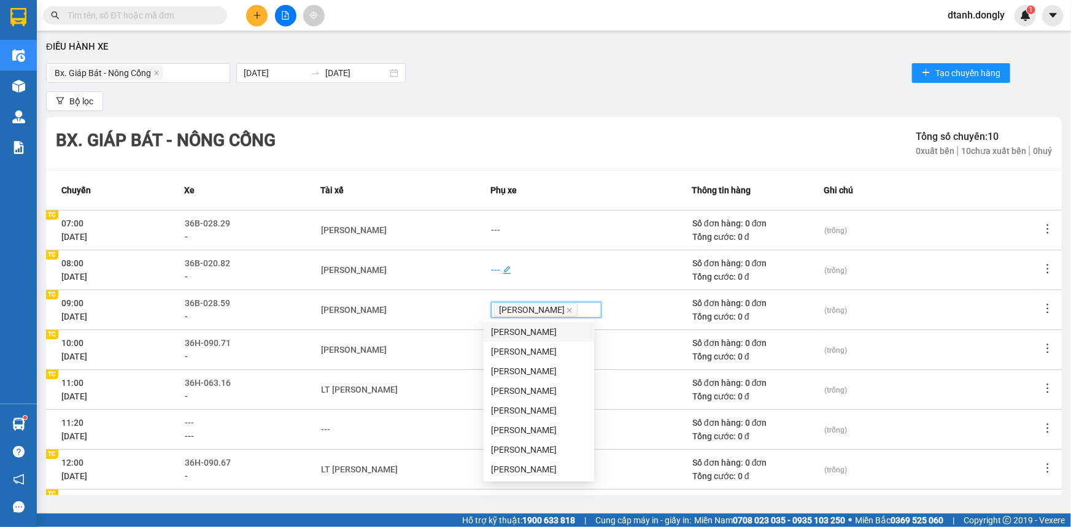
click at [491, 268] on div "---" at bounding box center [495, 269] width 9 height 13
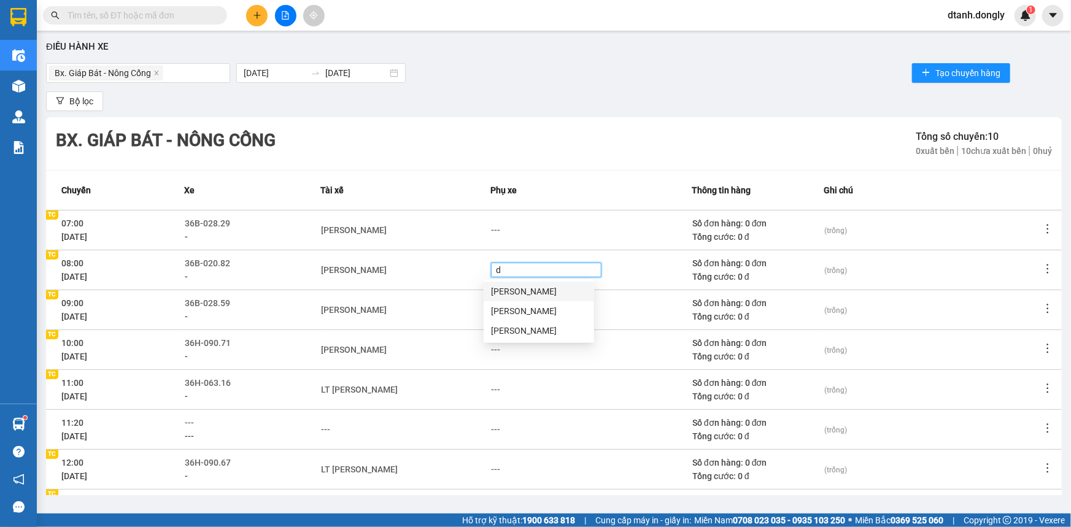
type input "du"
click at [526, 331] on div "[PERSON_NAME]" at bounding box center [539, 330] width 96 height 13
click at [491, 230] on div "---" at bounding box center [495, 229] width 9 height 13
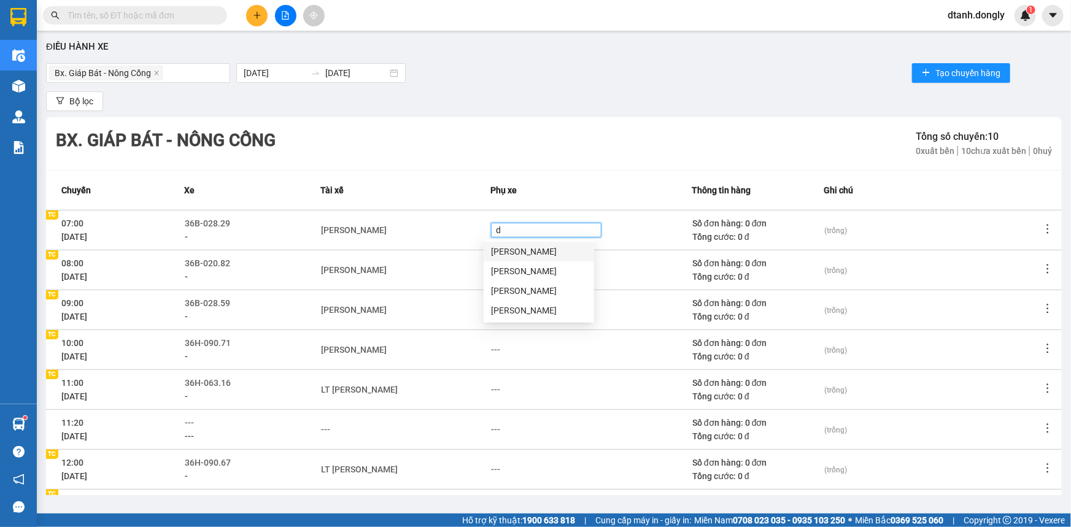
type input "di"
click at [502, 247] on div "[PERSON_NAME]" at bounding box center [539, 251] width 96 height 13
click at [452, 366] on td "[PERSON_NAME]" at bounding box center [405, 349] width 169 height 40
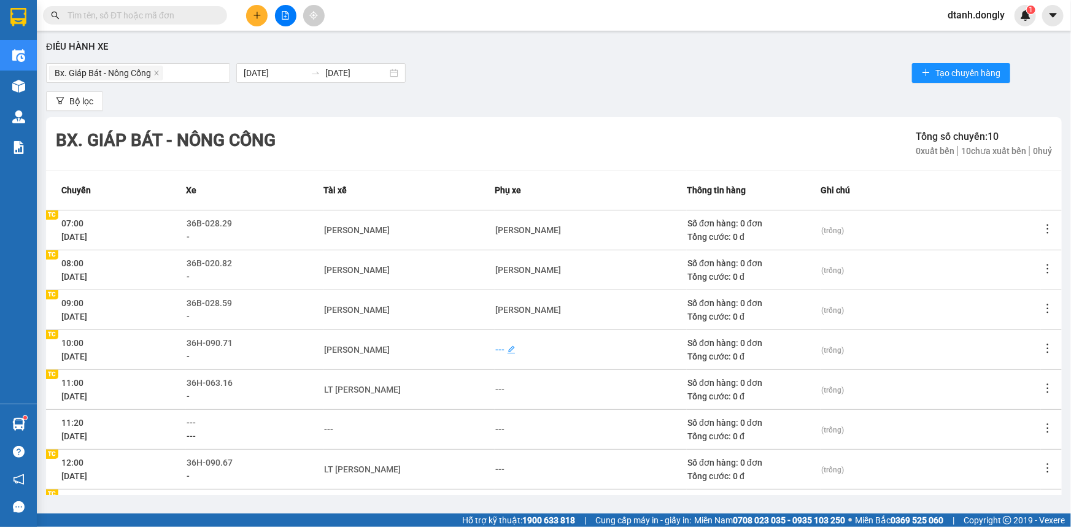
click at [497, 349] on div "---" at bounding box center [499, 349] width 9 height 13
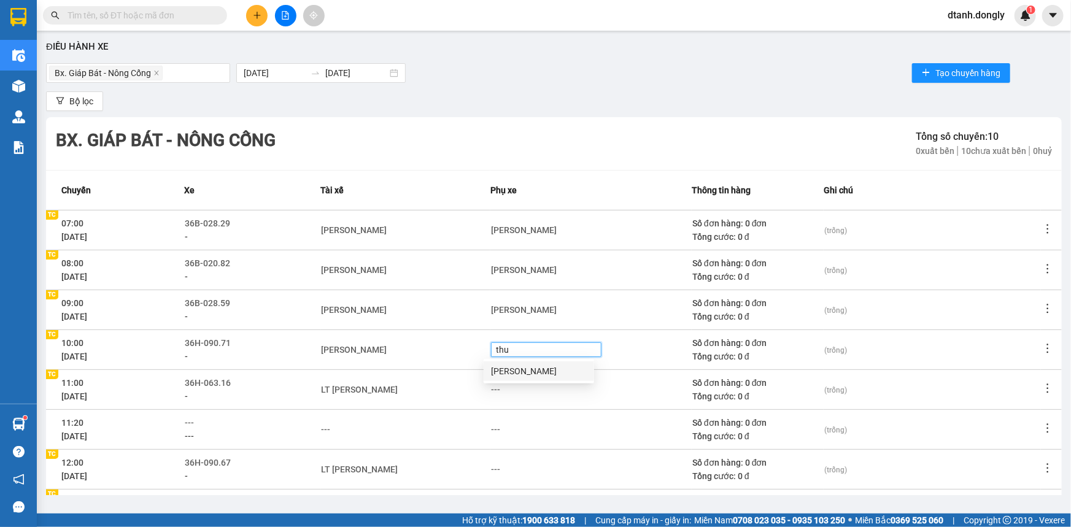
type input "thue"
click at [518, 368] on div "[PERSON_NAME]" at bounding box center [539, 370] width 96 height 13
click at [444, 401] on td "LT [PERSON_NAME]" at bounding box center [405, 389] width 169 height 40
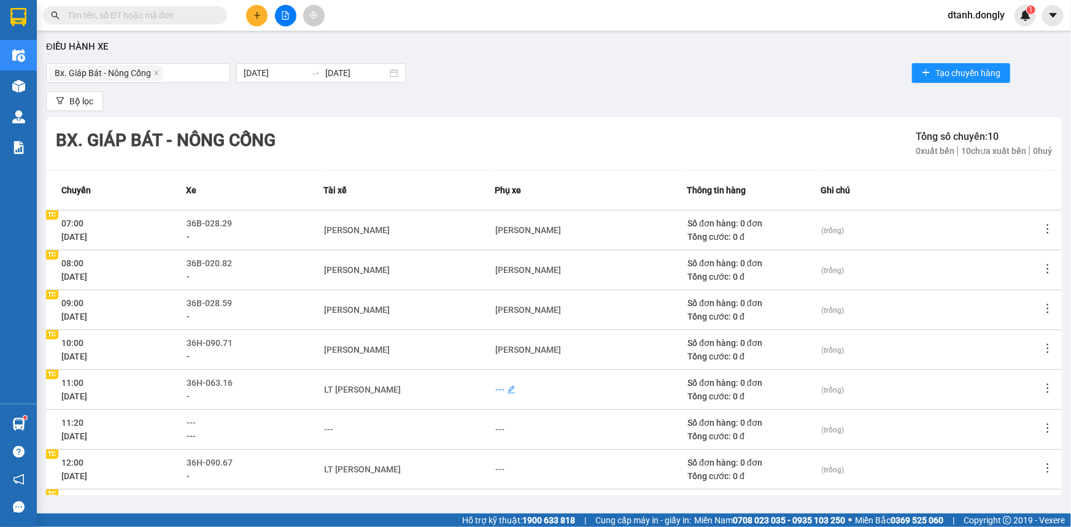
click at [498, 388] on div "---" at bounding box center [499, 389] width 9 height 13
type input "c"
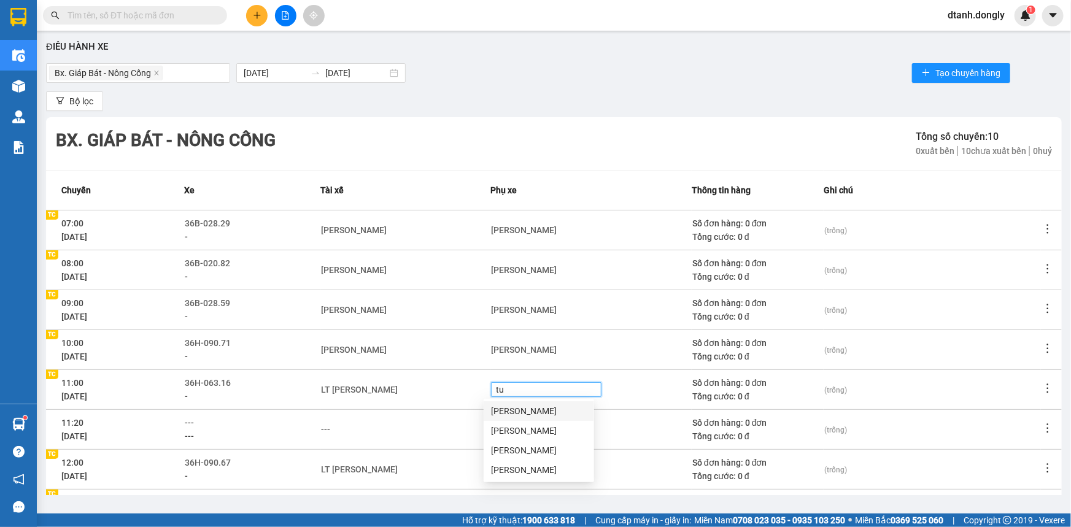
type input "tuy"
click at [518, 410] on div "[PERSON_NAME]" at bounding box center [539, 410] width 96 height 13
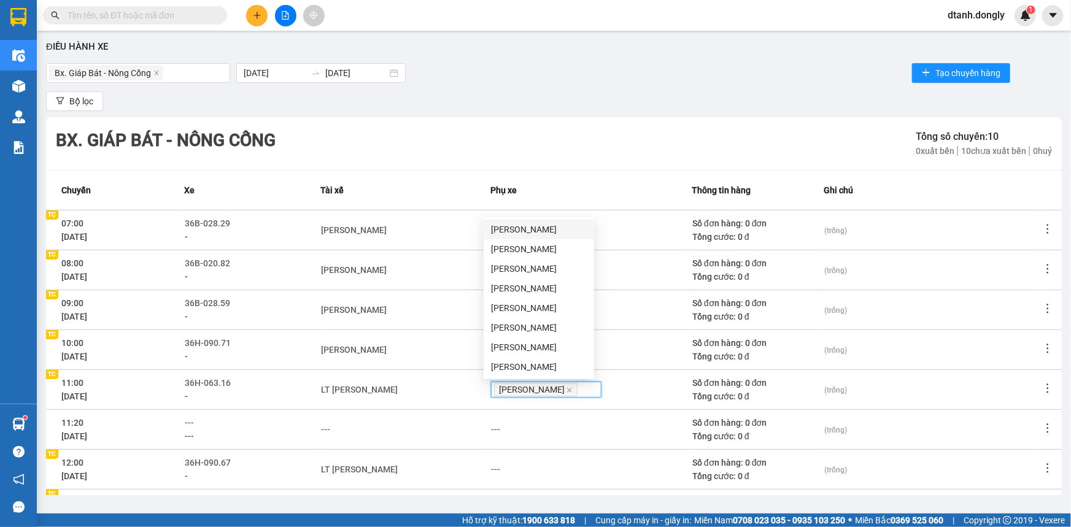
click at [439, 437] on td "---" at bounding box center [405, 429] width 169 height 40
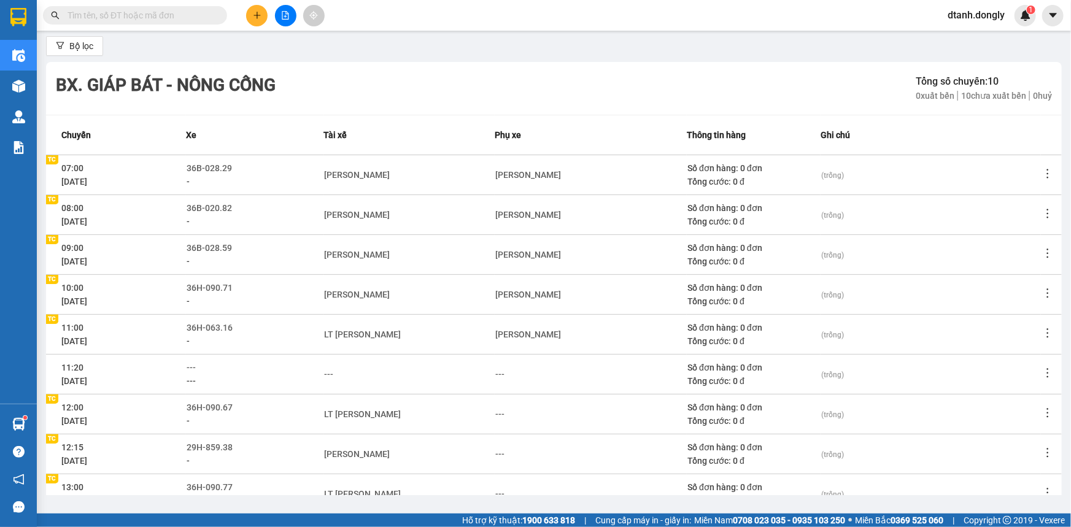
scroll to position [111, 0]
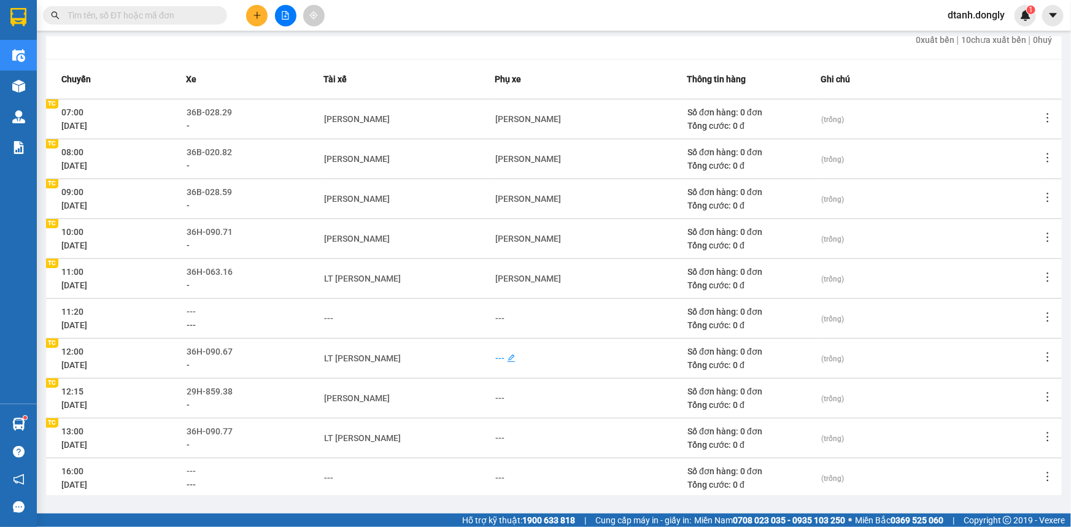
click at [496, 356] on div "---" at bounding box center [499, 358] width 9 height 13
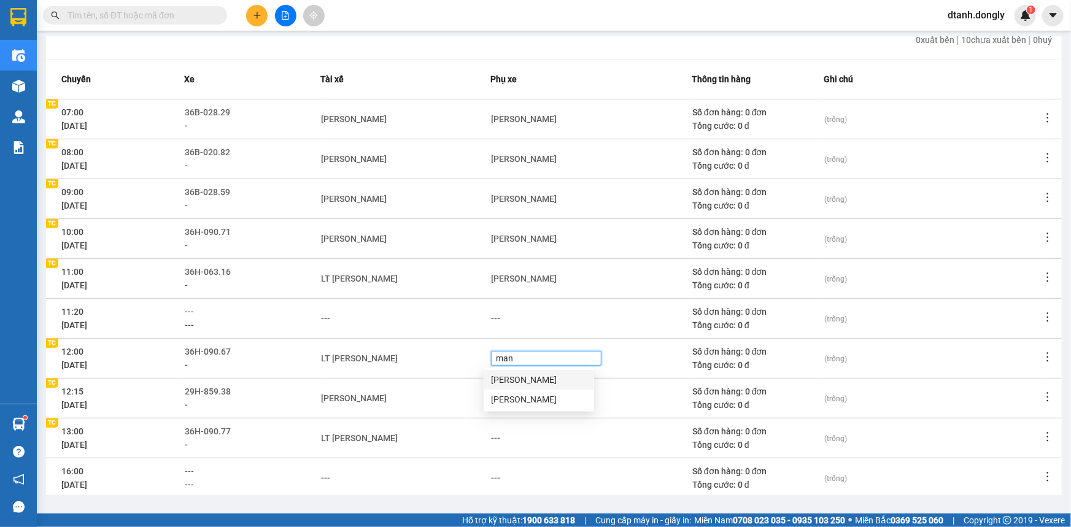
type input "manh"
click at [506, 379] on div "[PERSON_NAME]" at bounding box center [539, 379] width 96 height 13
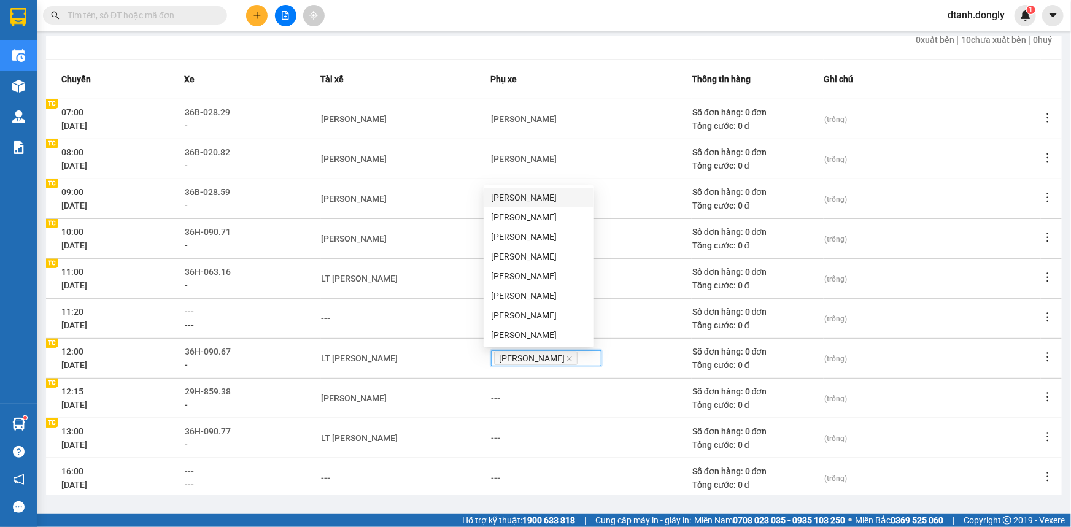
click at [433, 427] on td "LT [PERSON_NAME]" at bounding box center [405, 438] width 169 height 40
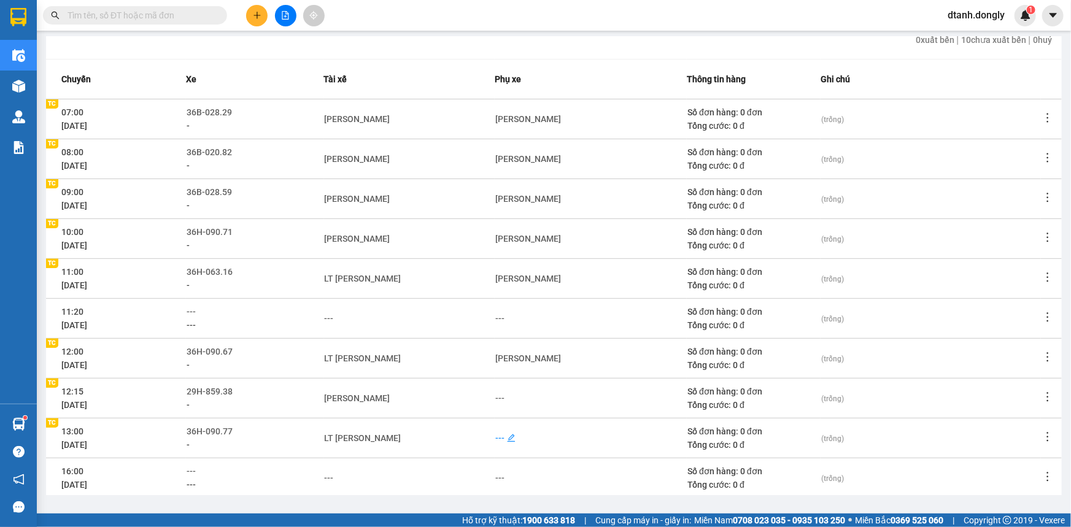
click at [498, 437] on div "---" at bounding box center [499, 437] width 9 height 13
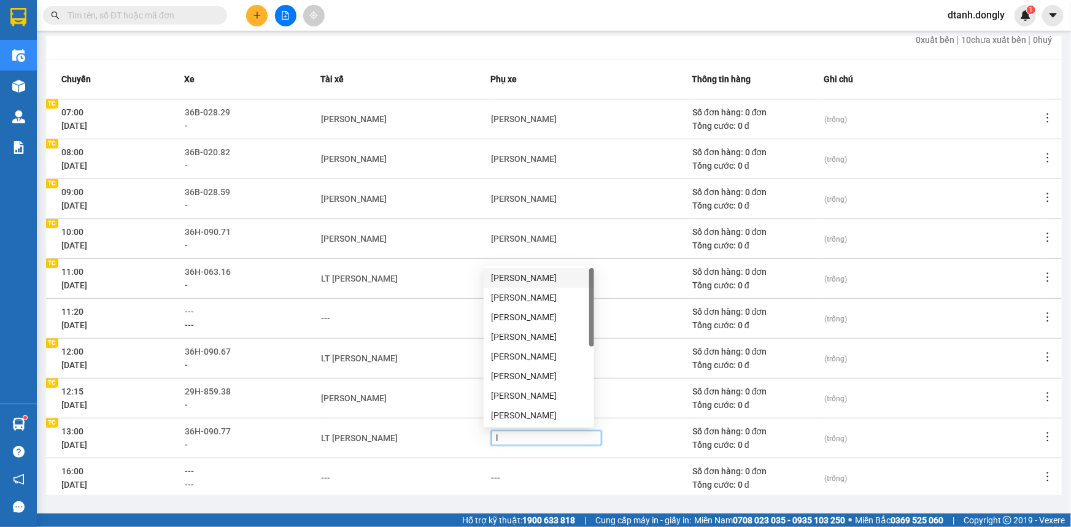
type input "ly"
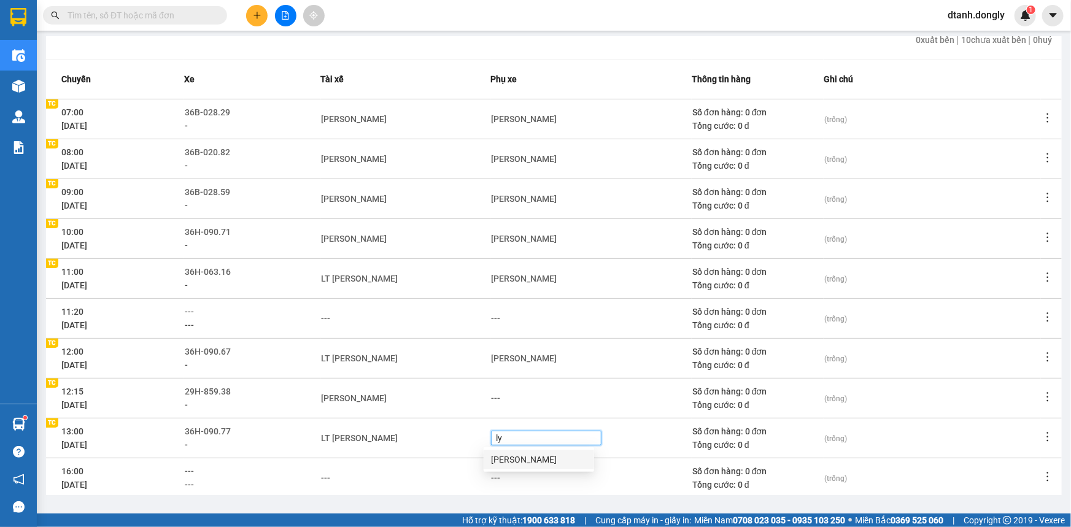
click at [506, 455] on div "[PERSON_NAME]" at bounding box center [539, 459] width 96 height 13
click at [433, 467] on td "---" at bounding box center [405, 478] width 169 height 40
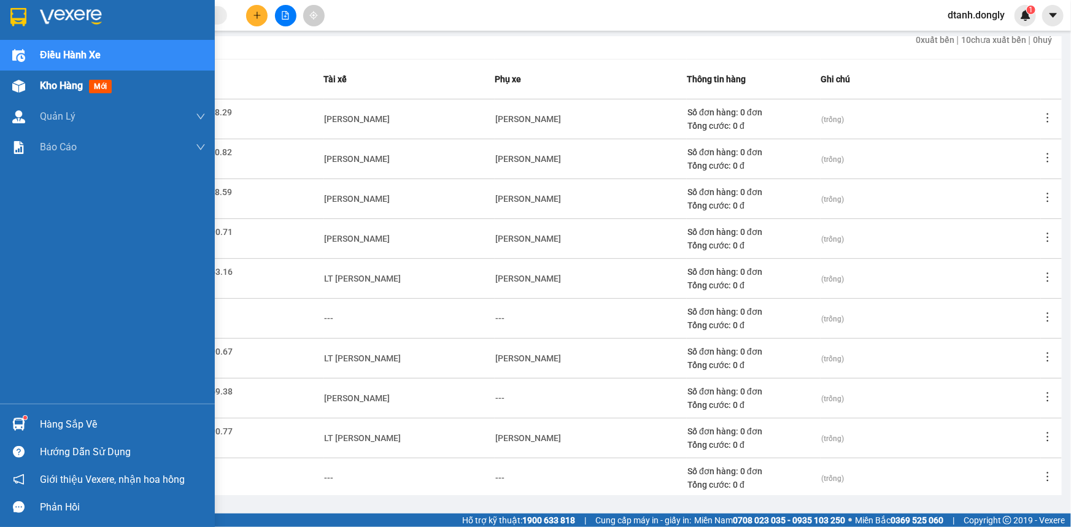
drag, startPoint x: 58, startPoint y: 85, endPoint x: 53, endPoint y: 89, distance: 7.0
click at [58, 85] on span "Kho hàng" at bounding box center [61, 86] width 43 height 12
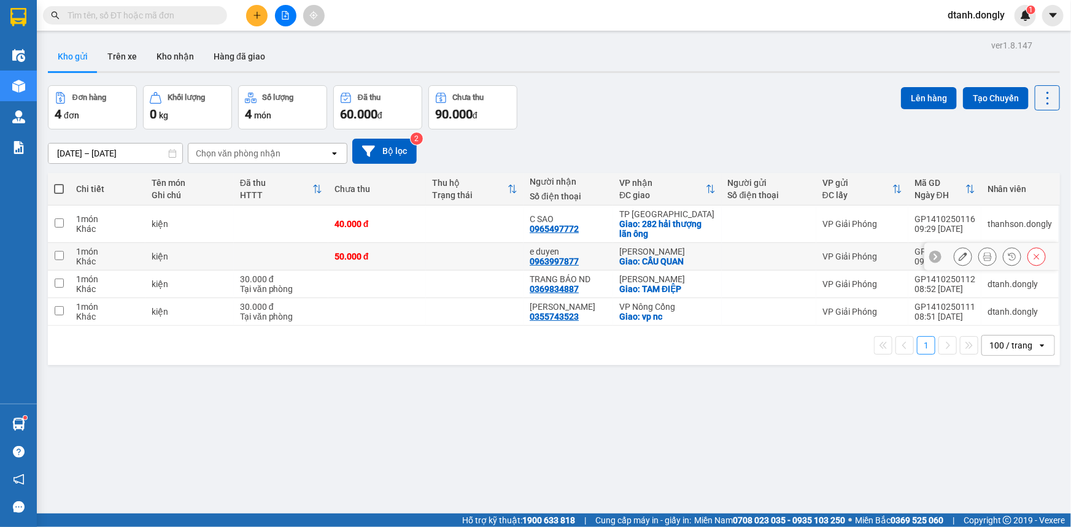
click at [59, 255] on input "checkbox" at bounding box center [59, 255] width 9 height 9
checkbox input "true"
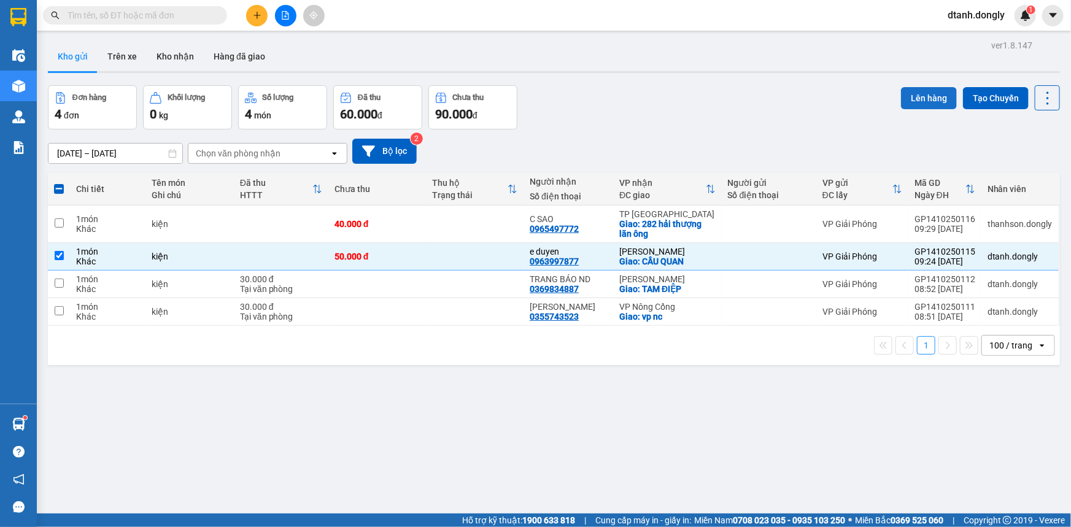
click at [930, 92] on button "Lên hàng" at bounding box center [929, 98] width 56 height 22
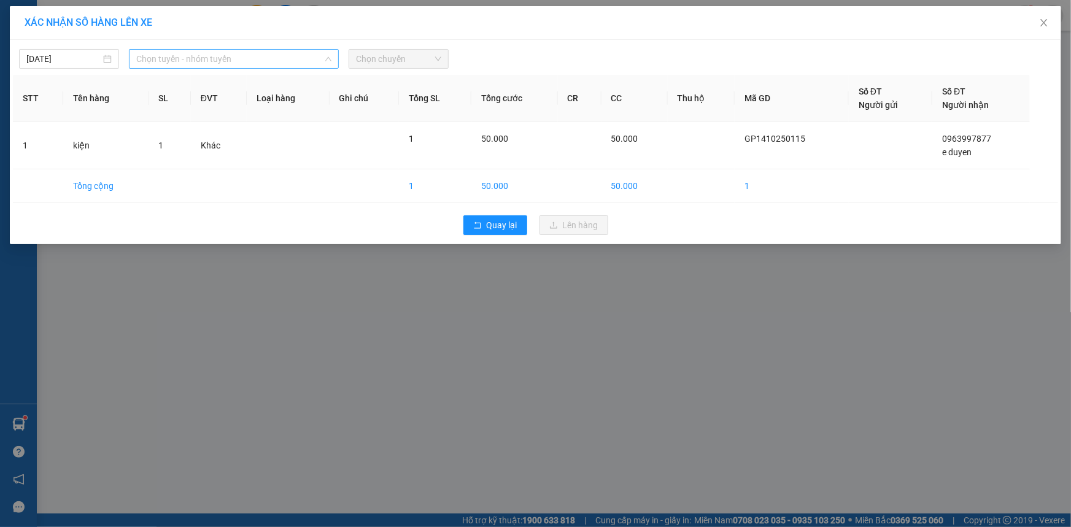
drag, startPoint x: 290, startPoint y: 52, endPoint x: 289, endPoint y: 98, distance: 46.6
click at [291, 52] on span "Chọn tuyến - nhóm tuyến" at bounding box center [233, 59] width 195 height 18
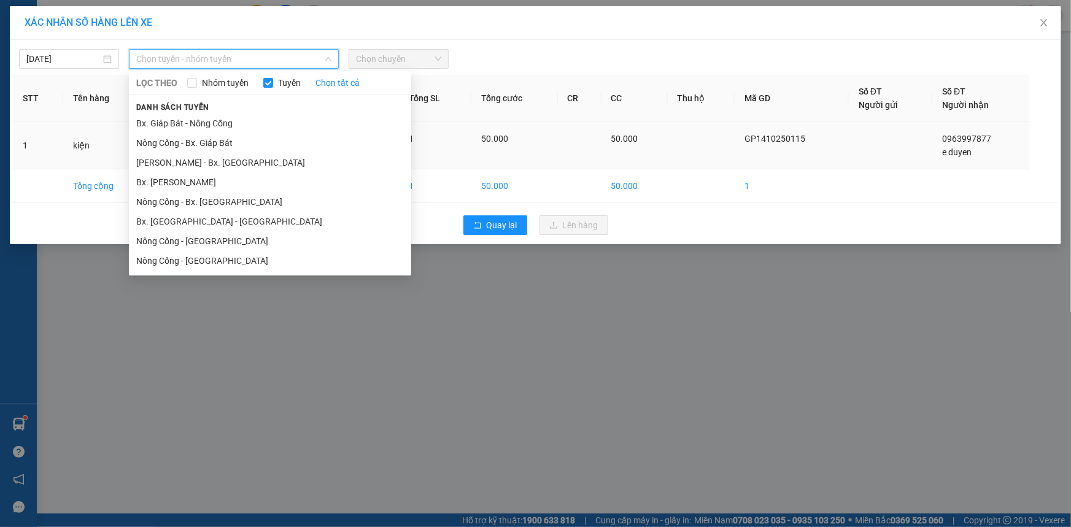
click at [288, 123] on li "Bx. Giáp Bát - Nông Cống" at bounding box center [270, 124] width 282 height 20
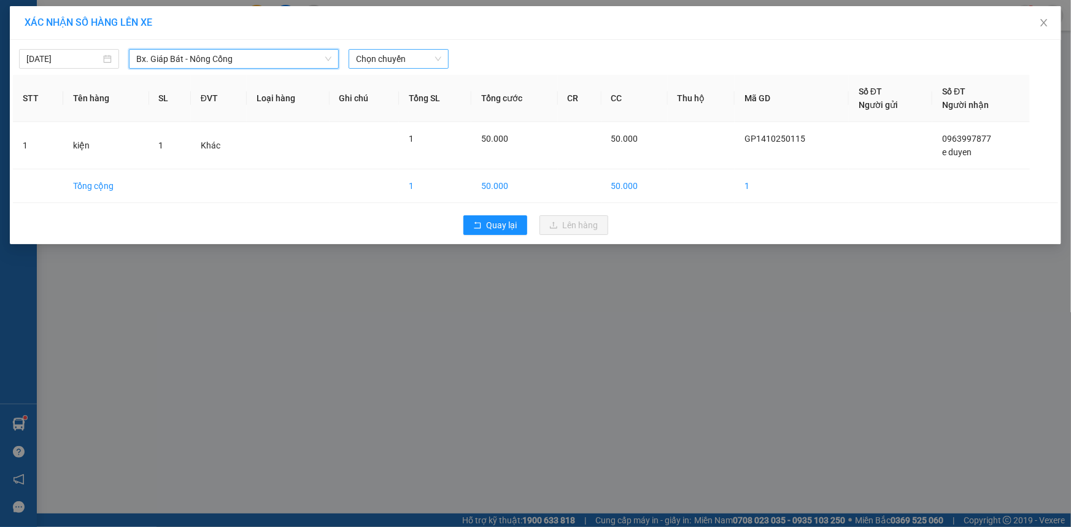
click at [437, 57] on span "Chọn chuyến" at bounding box center [398, 59] width 85 height 18
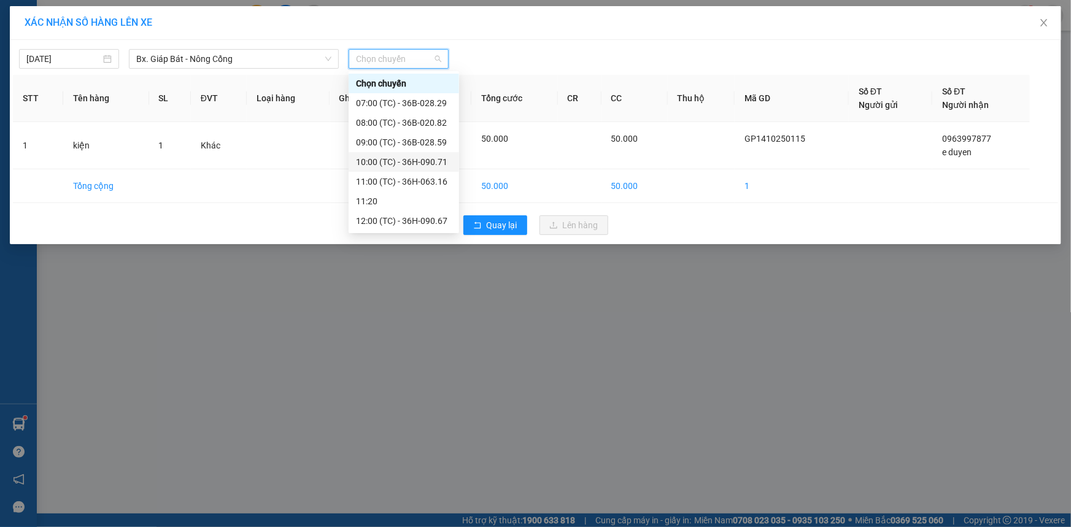
click at [423, 160] on div "10:00 (TC) - 36H-090.71" at bounding box center [404, 161] width 96 height 13
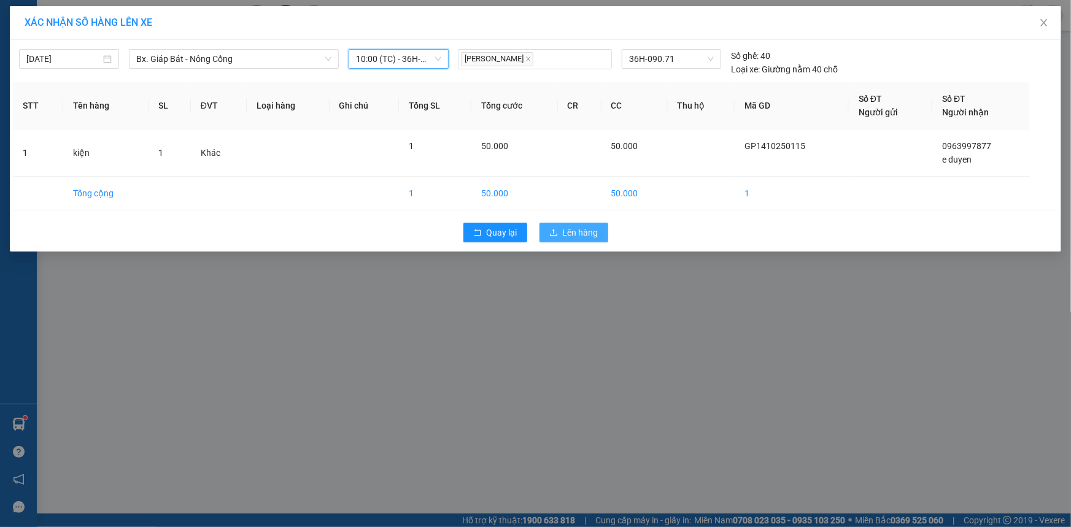
drag, startPoint x: 580, startPoint y: 233, endPoint x: 588, endPoint y: 233, distance: 8.0
click at [581, 233] on span "Lên hàng" at bounding box center [581, 232] width 36 height 13
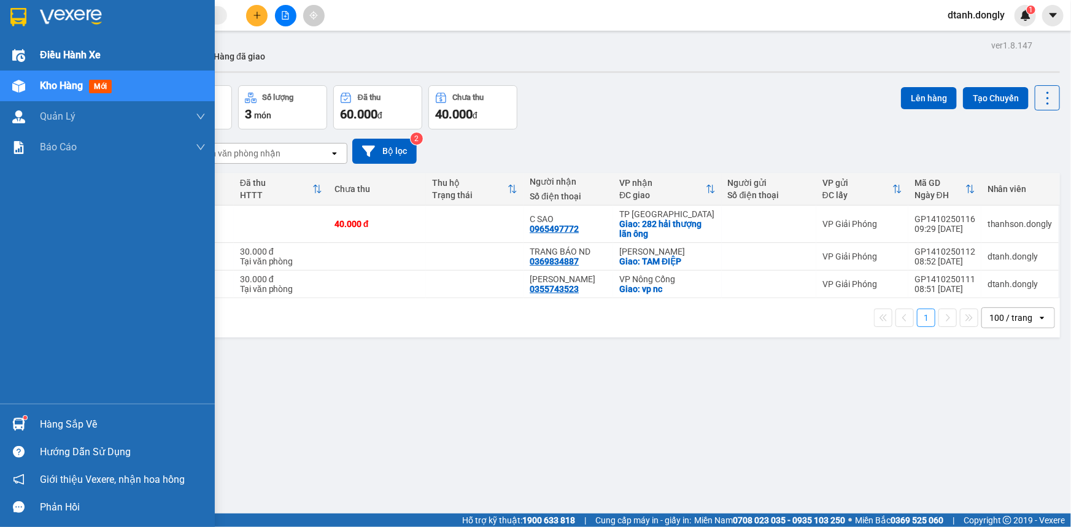
click at [63, 50] on span "Điều hành xe" at bounding box center [70, 54] width 61 height 15
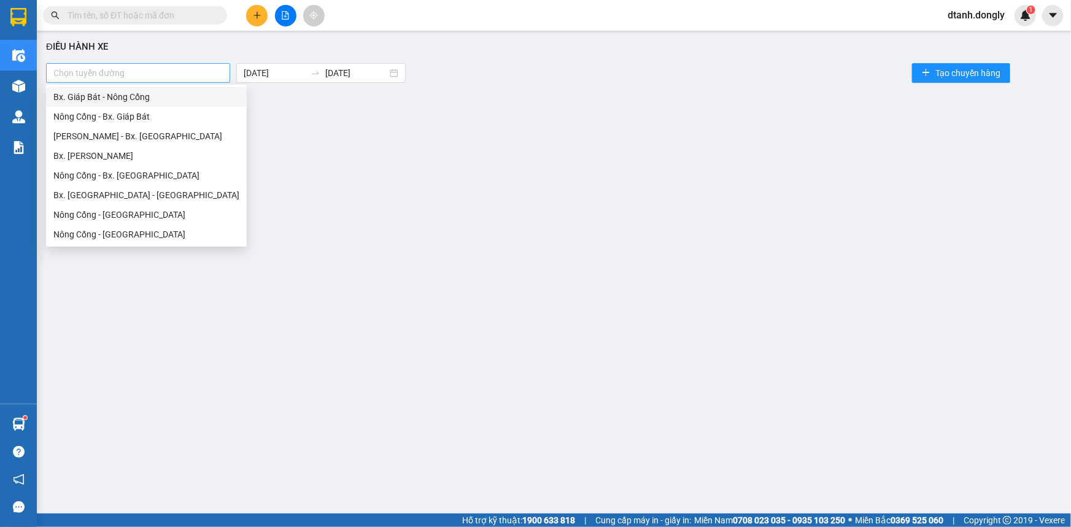
click at [215, 71] on div at bounding box center [138, 73] width 178 height 15
click at [213, 98] on div "Bx. Giáp Bát - Nông Cống" at bounding box center [146, 96] width 186 height 13
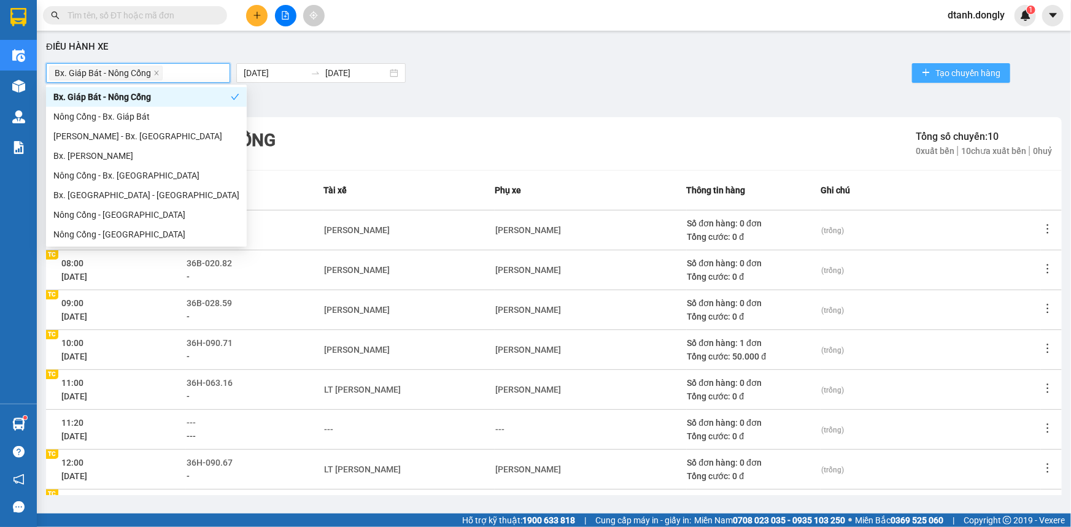
click at [938, 69] on span "Tạo chuyến hàng" at bounding box center [967, 72] width 65 height 13
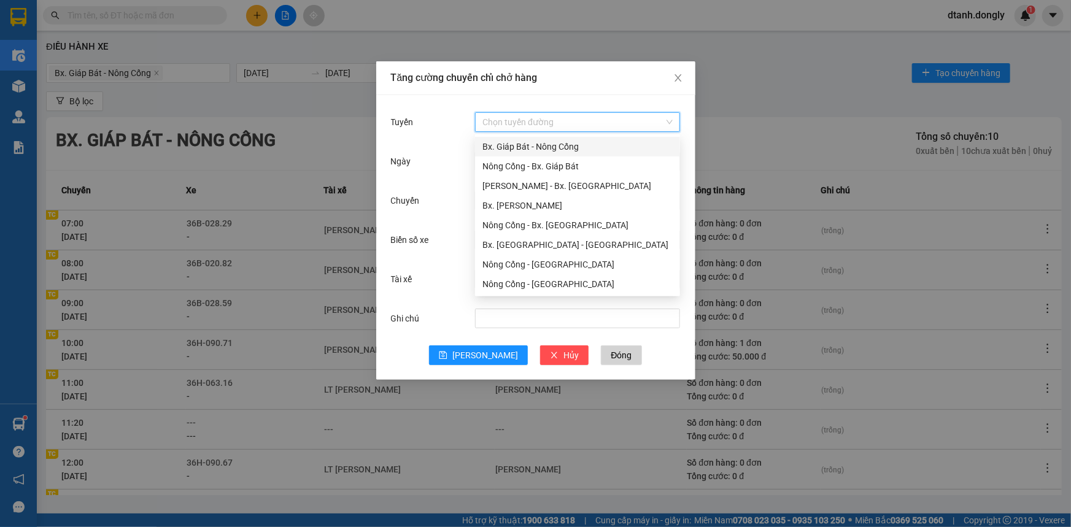
click at [581, 125] on input "Tuyến" at bounding box center [573, 122] width 182 height 18
click at [564, 147] on div "Bx. Giáp Bát - Nông Cống" at bounding box center [577, 146] width 190 height 13
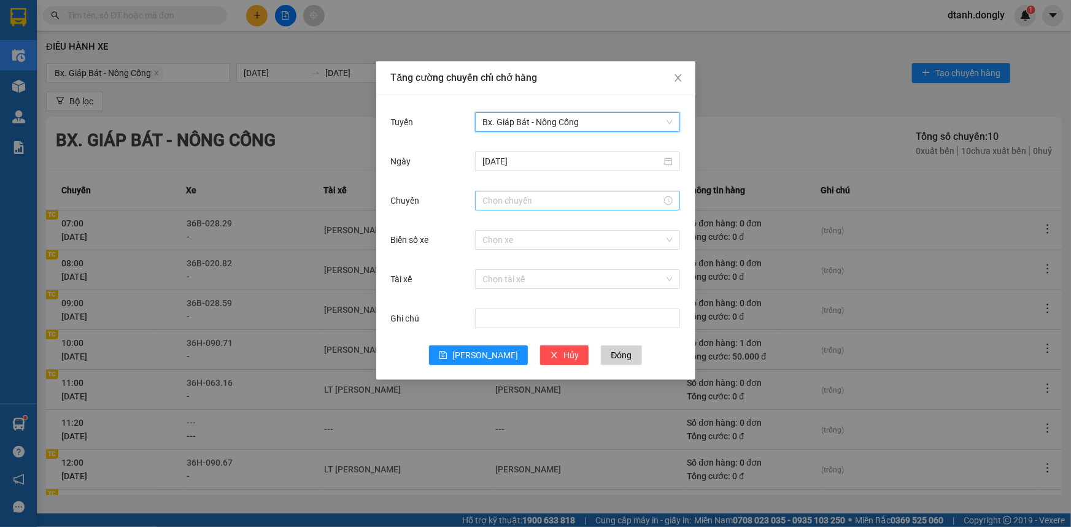
click at [538, 194] on input "Chuyến" at bounding box center [571, 200] width 179 height 13
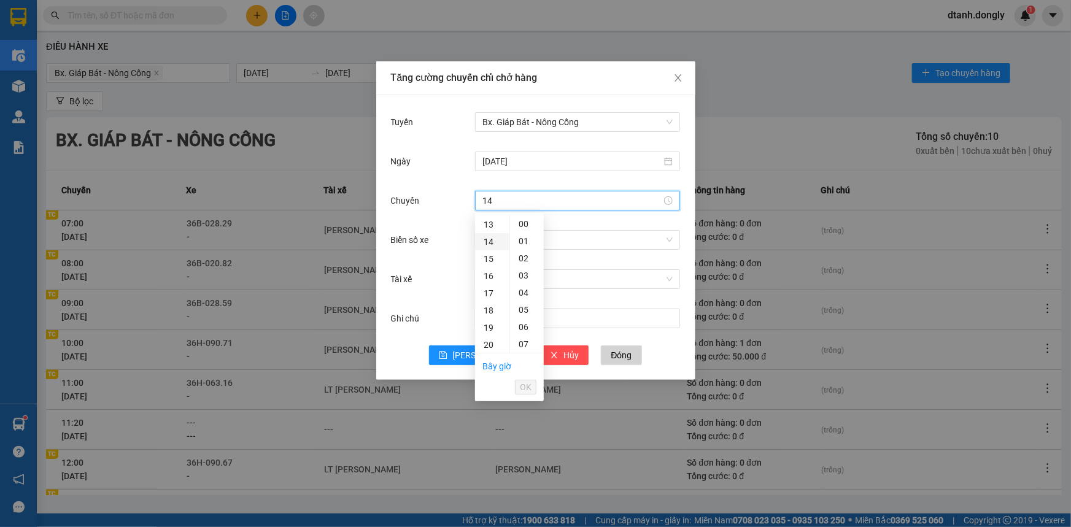
click at [488, 241] on div "14" at bounding box center [492, 241] width 34 height 17
click at [527, 391] on span "OK" at bounding box center [526, 386] width 12 height 13
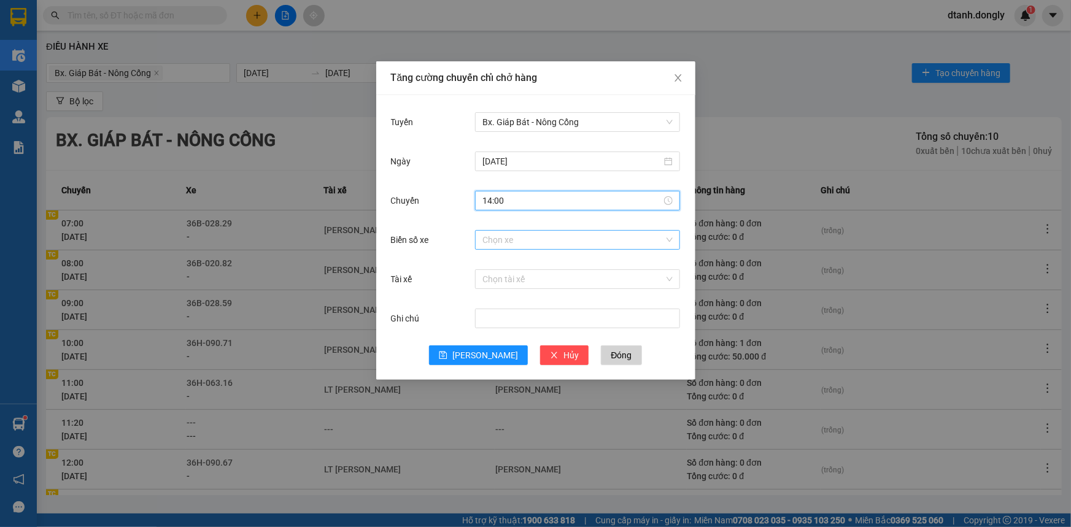
type input "14:00"
click at [521, 240] on input "Biển số xe" at bounding box center [573, 240] width 182 height 18
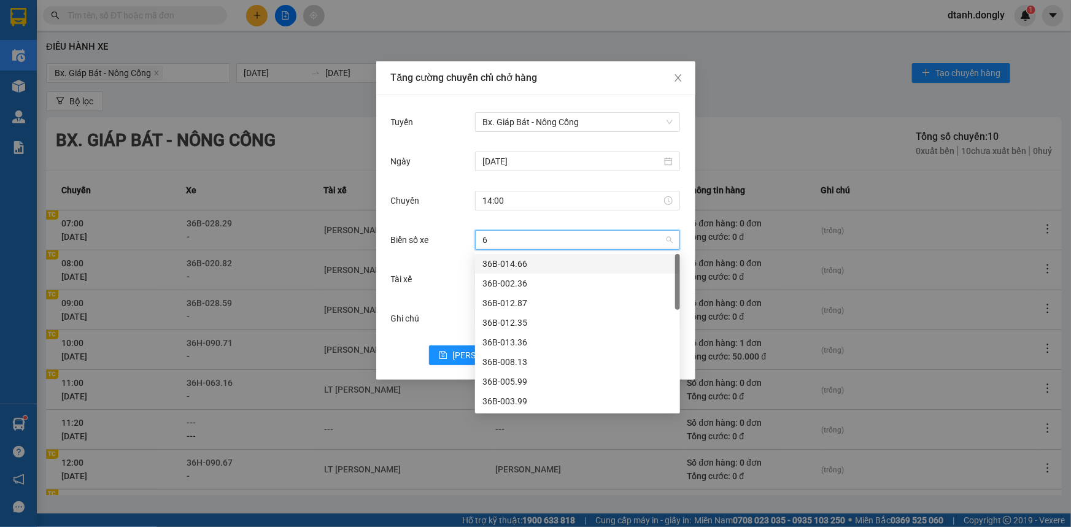
type input "66"
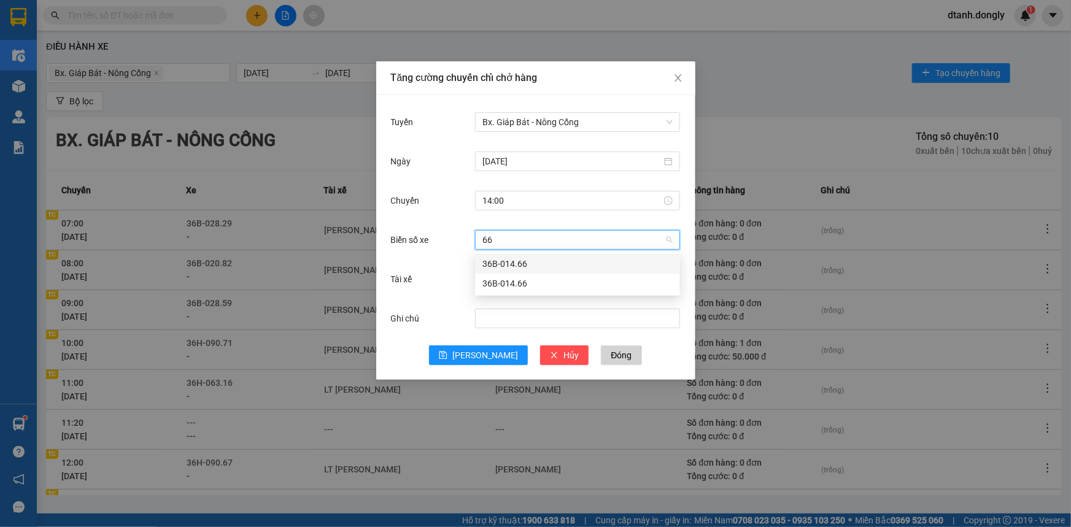
click at [545, 261] on div "36B-014.66" at bounding box center [577, 263] width 190 height 13
click at [537, 272] on input "Tài xế" at bounding box center [573, 279] width 182 height 18
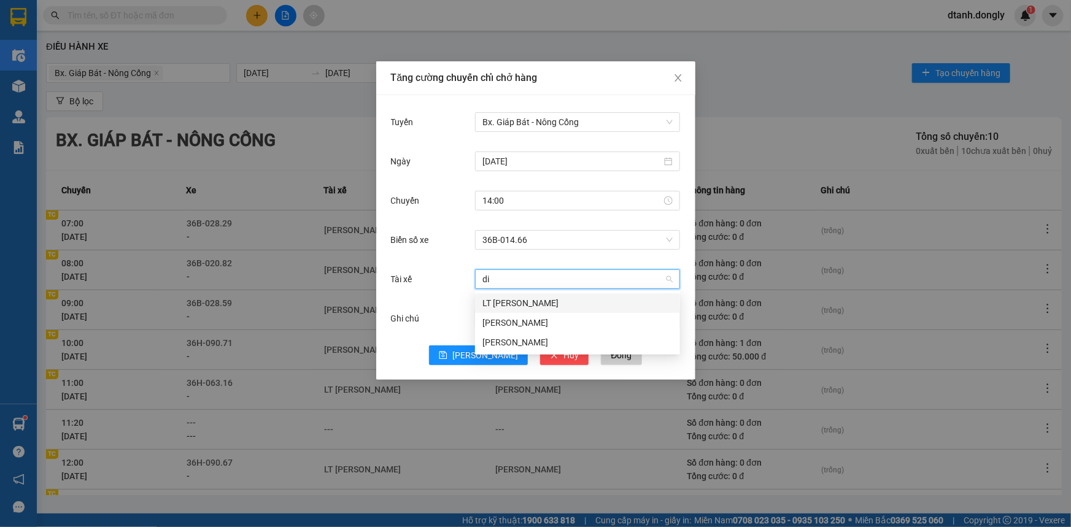
type input "die"
click at [539, 304] on div "[PERSON_NAME]" at bounding box center [577, 302] width 190 height 13
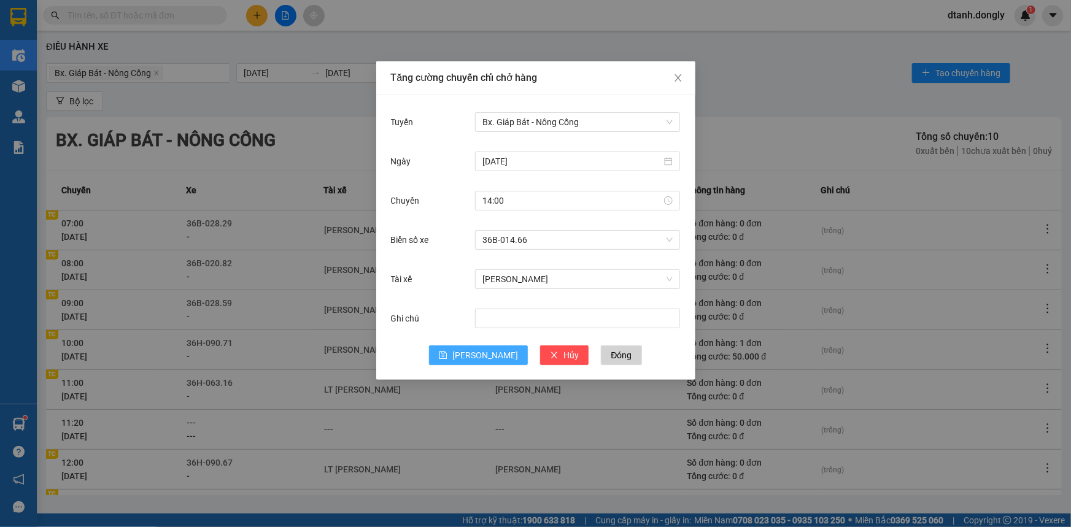
click at [476, 358] on button "[PERSON_NAME]" at bounding box center [478, 355] width 99 height 20
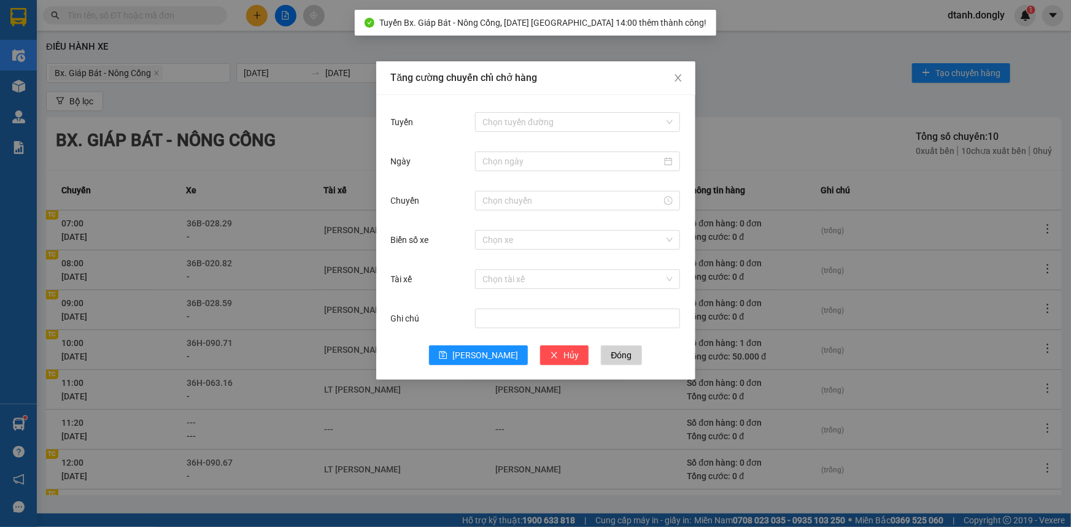
click at [744, 124] on div "Tăng cường chuyến chỉ chở hàng Tuyến Chọn tuyến đường Ngày Chuyến Biển số xe Ch…" at bounding box center [535, 263] width 1071 height 527
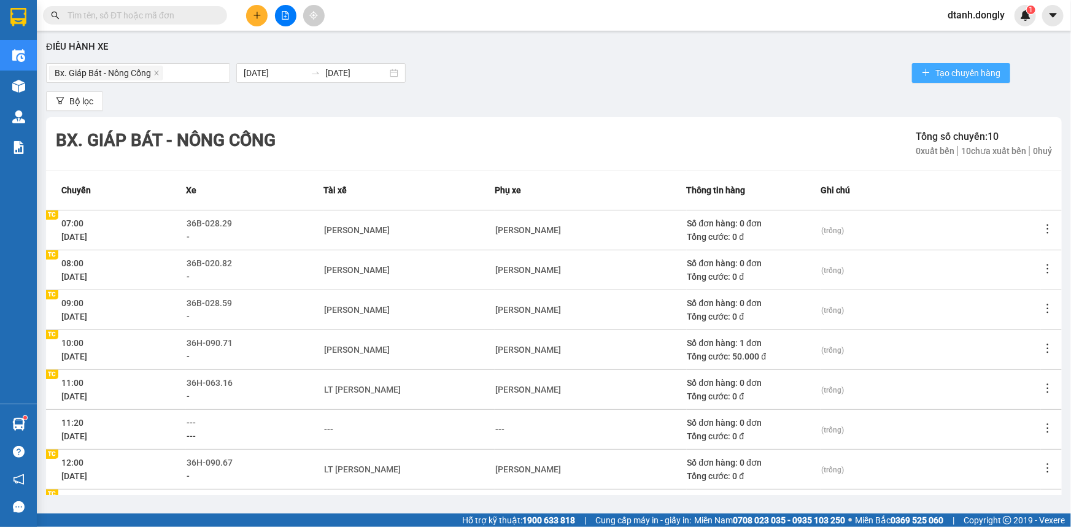
click at [935, 72] on span "Tạo chuyến hàng" at bounding box center [967, 72] width 65 height 13
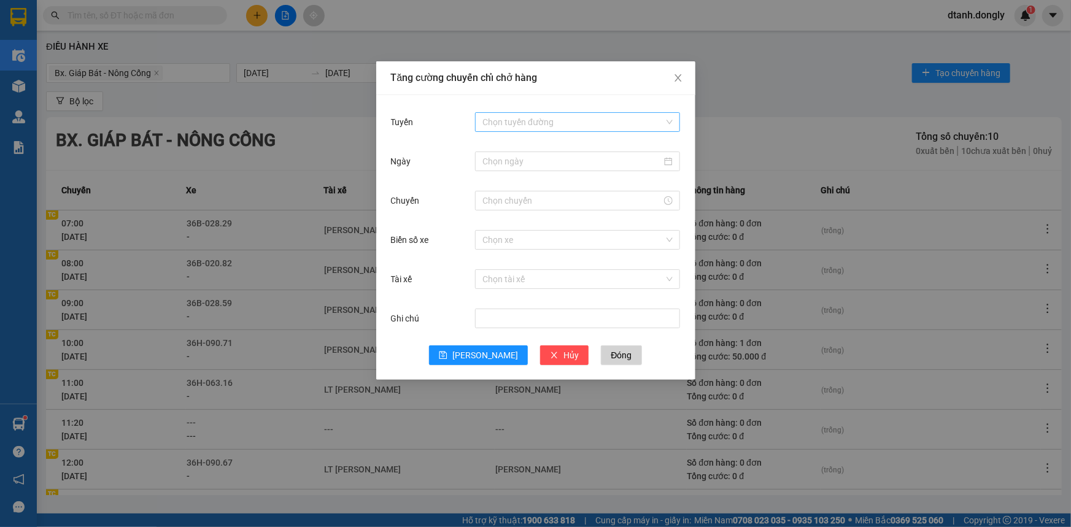
click at [556, 117] on input "Tuyến" at bounding box center [573, 122] width 182 height 18
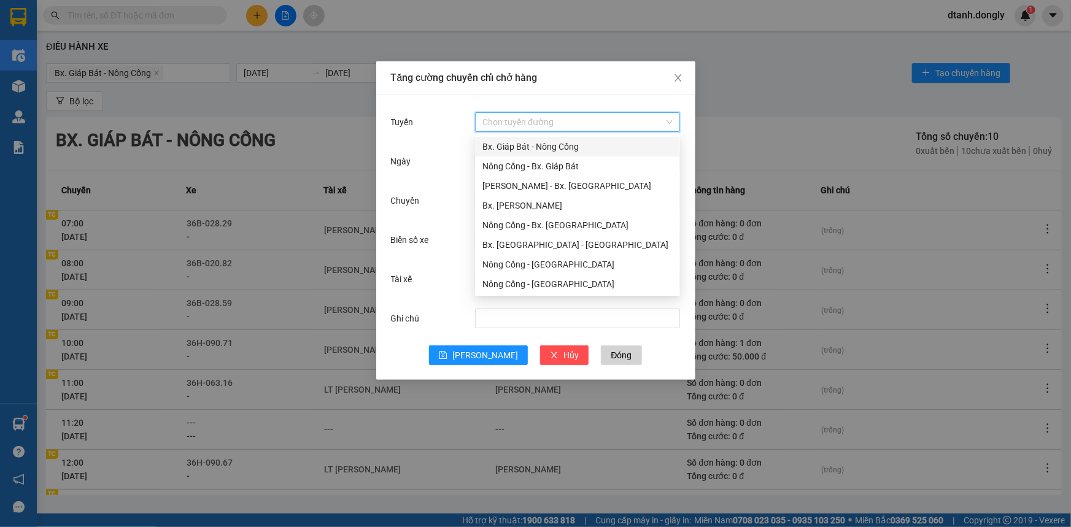
click at [528, 140] on div "Bx. Giáp Bát - Nông Cống" at bounding box center [577, 146] width 190 height 13
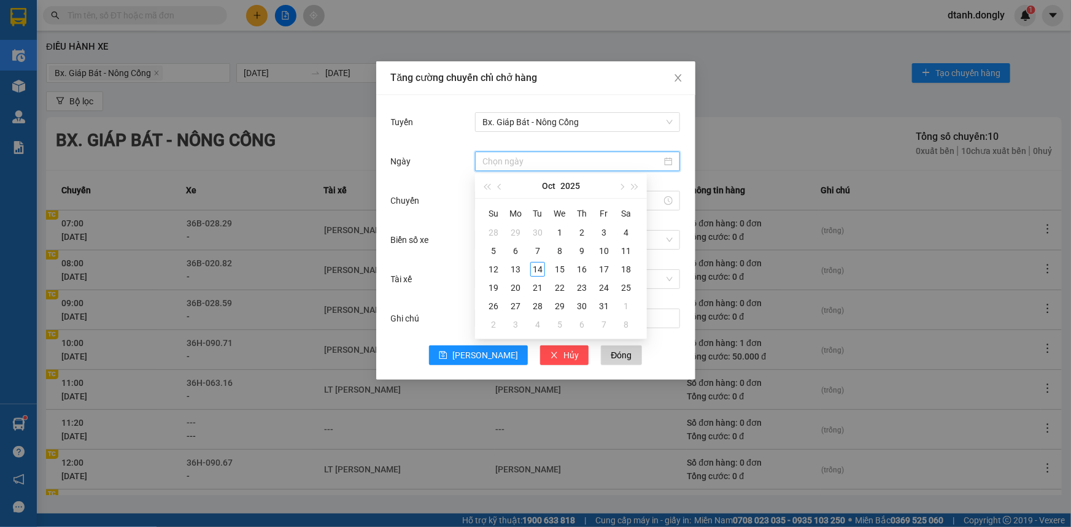
click at [514, 162] on input "Ngày" at bounding box center [571, 161] width 179 height 13
type input "[DATE]"
click at [536, 264] on div "14" at bounding box center [537, 269] width 15 height 15
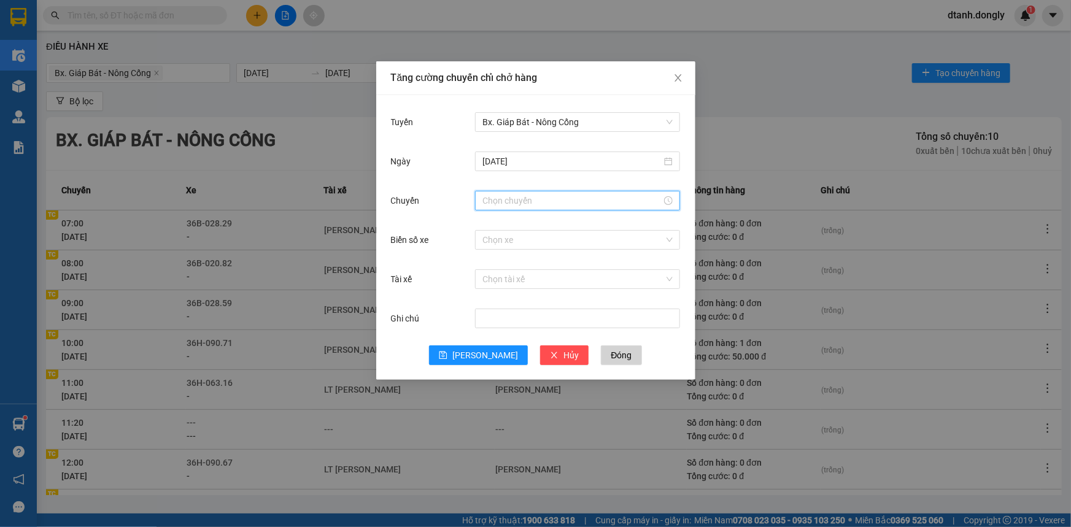
click at [512, 198] on input "Chuyến" at bounding box center [571, 200] width 179 height 13
click at [489, 223] on div "14" at bounding box center [492, 224] width 34 height 17
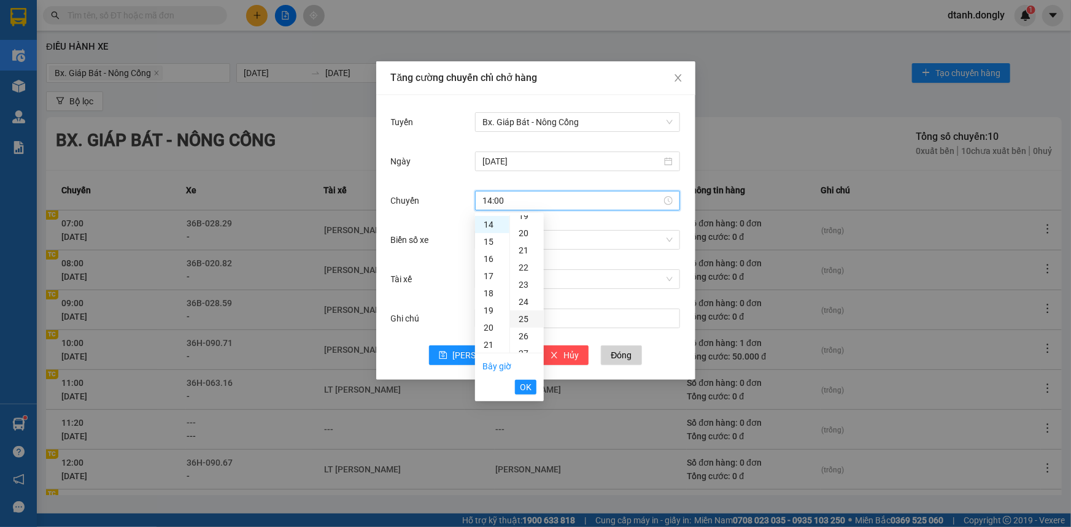
scroll to position [446, 0]
click at [526, 295] on div "40" at bounding box center [527, 297] width 34 height 17
type input "14:40"
drag, startPoint x: 525, startPoint y: 388, endPoint x: 509, endPoint y: 319, distance: 70.5
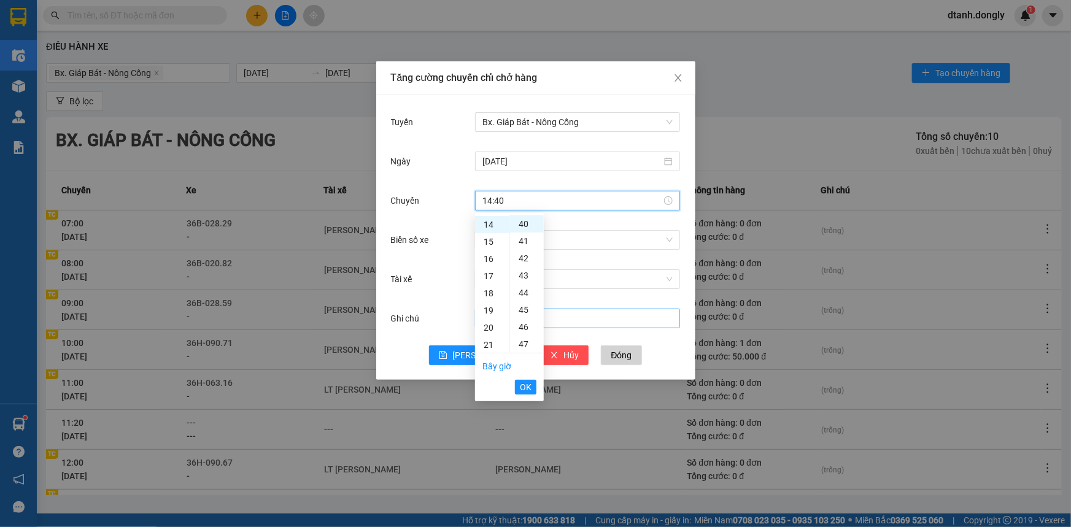
click at [525, 387] on span "OK" at bounding box center [526, 386] width 12 height 13
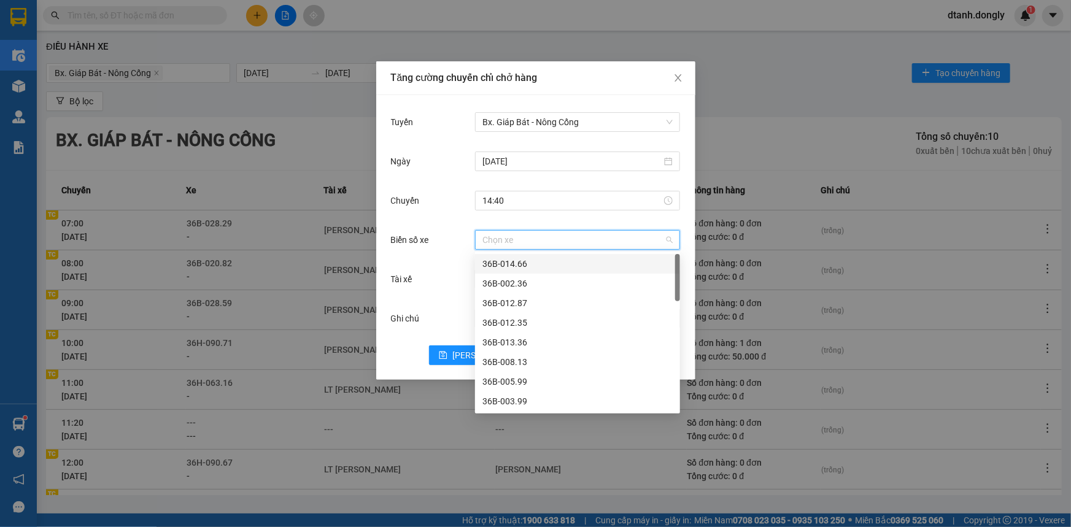
click at [501, 240] on input "Biển số xe" at bounding box center [573, 240] width 182 height 18
type input "16"
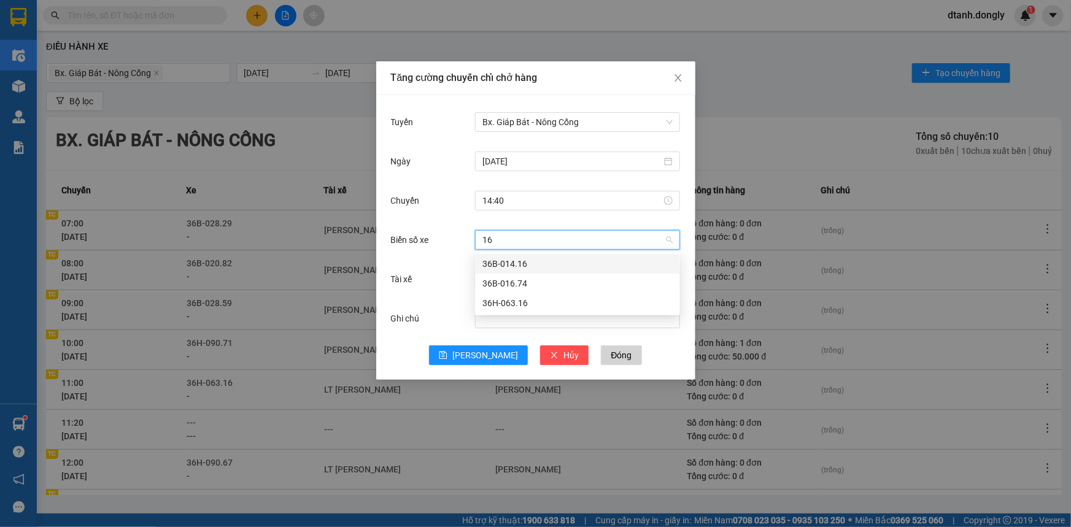
click at [517, 261] on div "36B-014.16" at bounding box center [577, 263] width 190 height 13
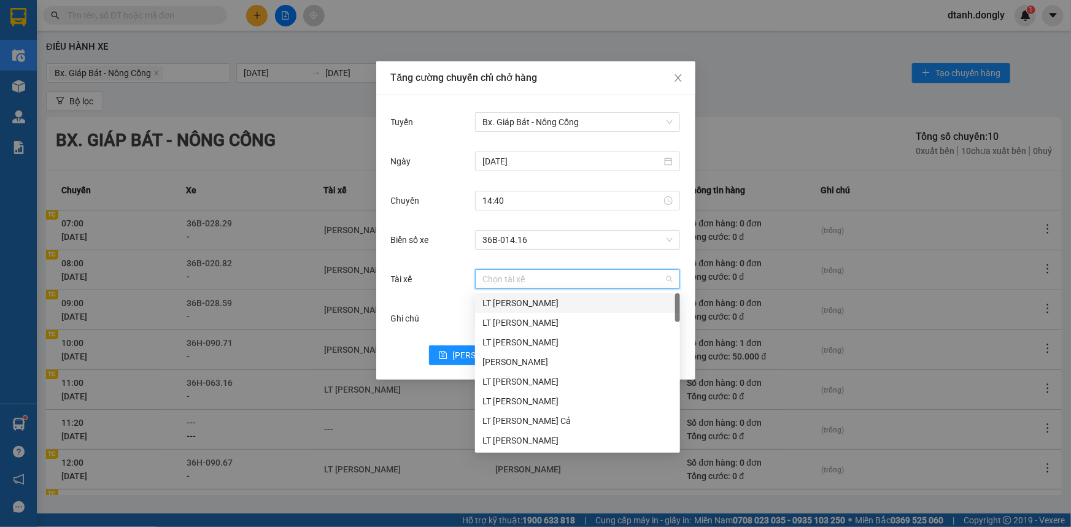
click at [514, 277] on input "Tài xế" at bounding box center [573, 279] width 182 height 18
type input "da"
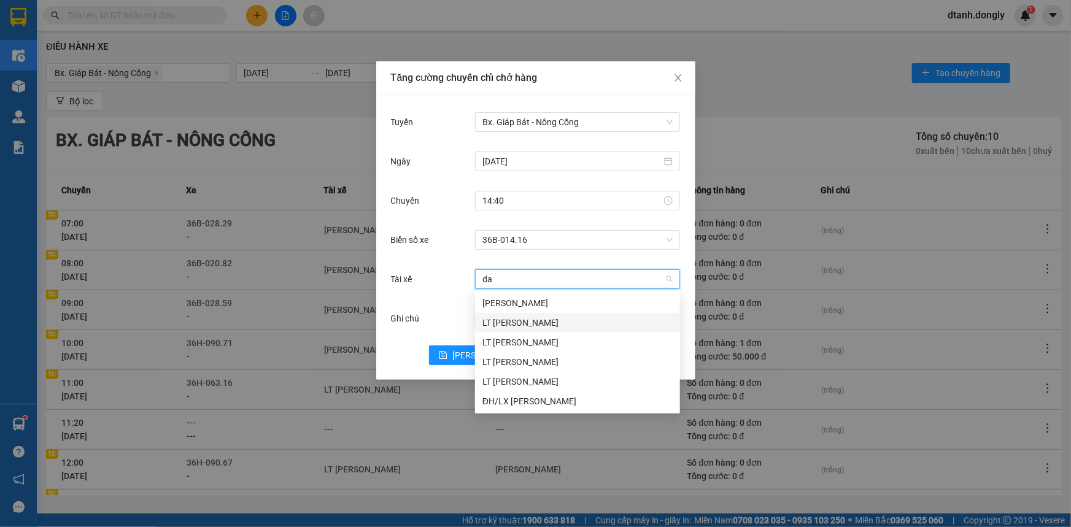
click at [542, 319] on div "LT Nguyễn Ngọc Đại" at bounding box center [577, 322] width 190 height 13
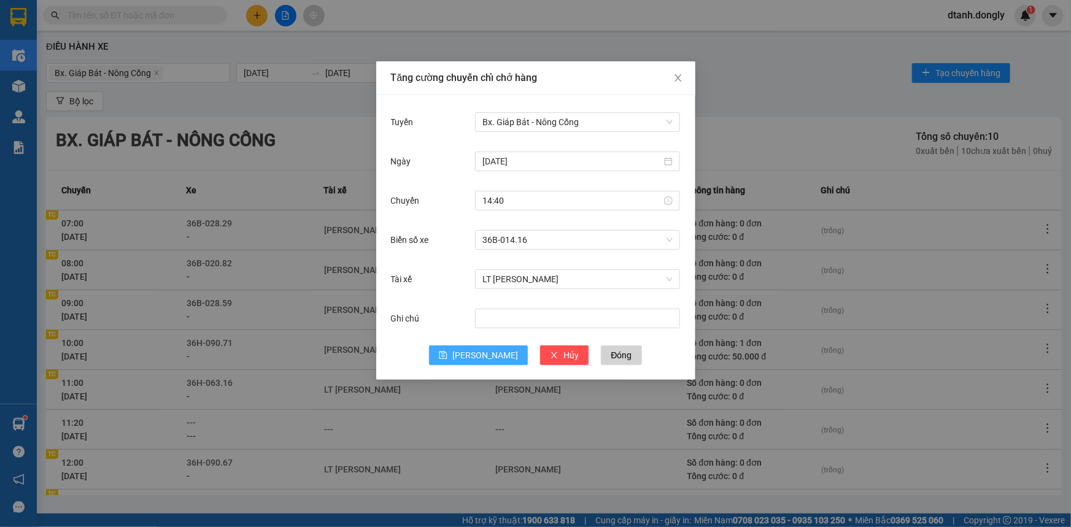
click at [488, 356] on span "[PERSON_NAME]" at bounding box center [485, 355] width 66 height 13
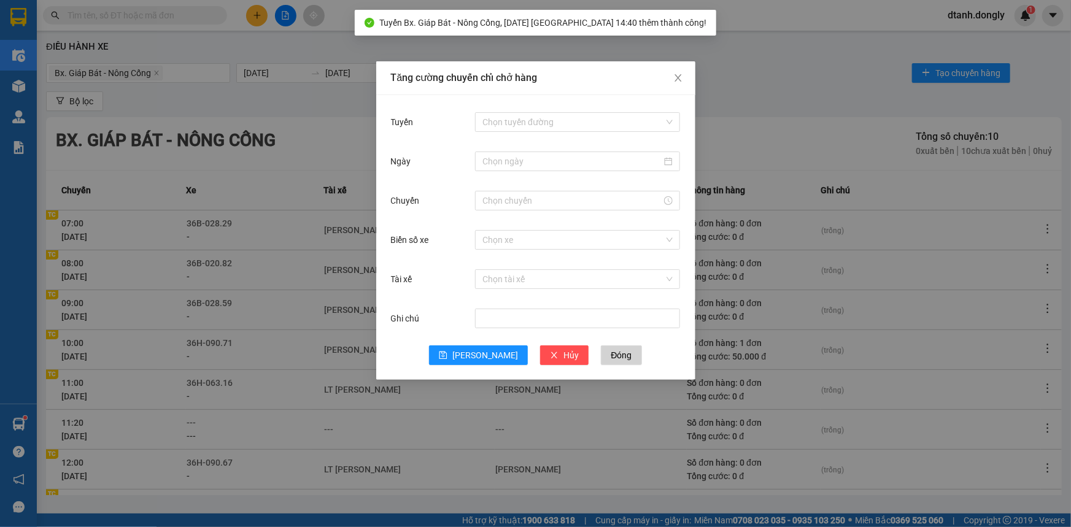
click at [783, 99] on div "Tăng cường chuyến chỉ chở hàng Tuyến Chọn tuyến đường Ngày Chuyến Biển số xe Ch…" at bounding box center [535, 263] width 1071 height 527
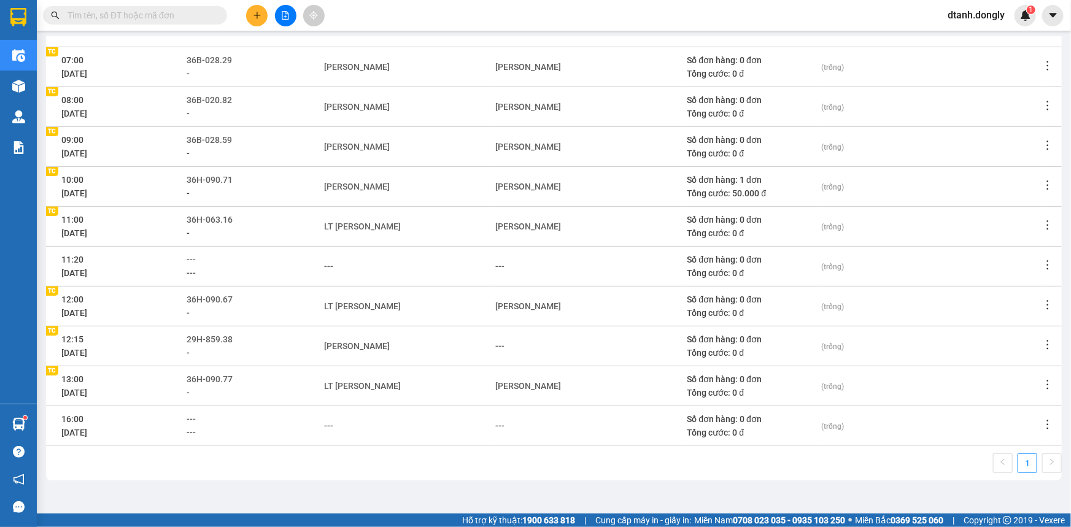
scroll to position [0, 0]
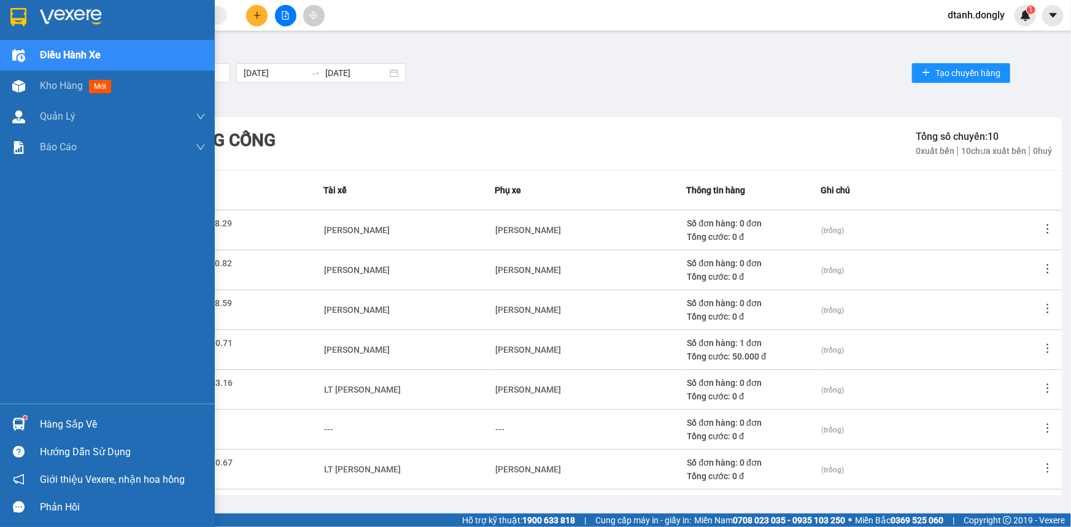
click at [68, 55] on span "Điều hành xe" at bounding box center [70, 54] width 61 height 15
click at [52, 87] on span "Kho hàng" at bounding box center [61, 86] width 43 height 12
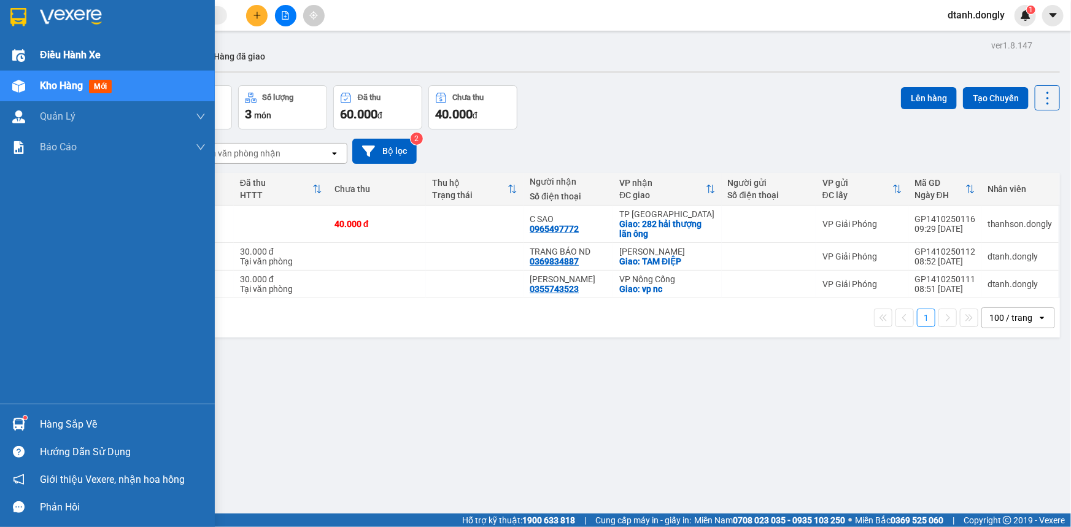
click at [13, 54] on img at bounding box center [18, 55] width 13 height 13
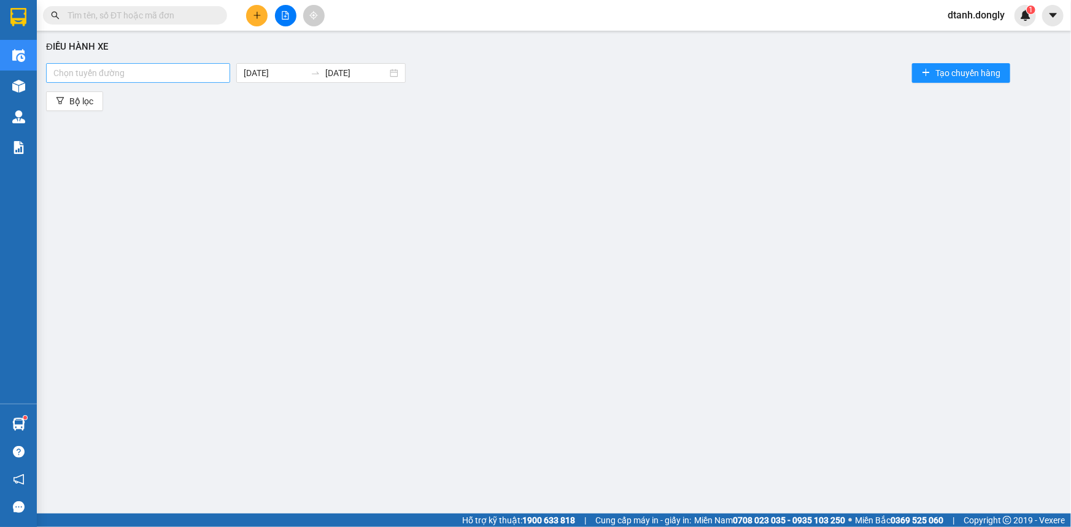
click at [218, 71] on div at bounding box center [138, 73] width 178 height 15
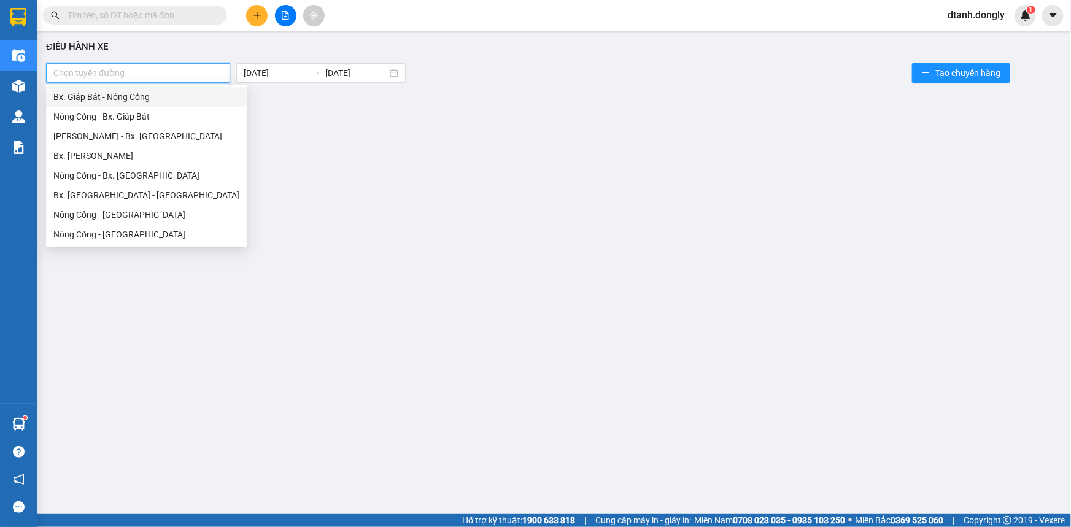
click at [196, 92] on div "Bx. Giáp Bát - Nông Cống" at bounding box center [146, 96] width 186 height 13
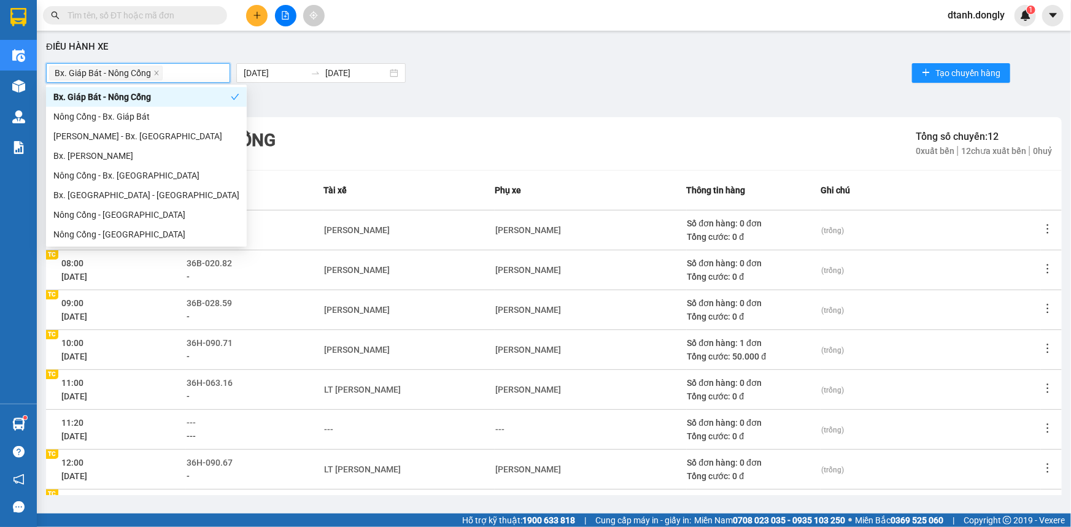
scroll to position [163, 0]
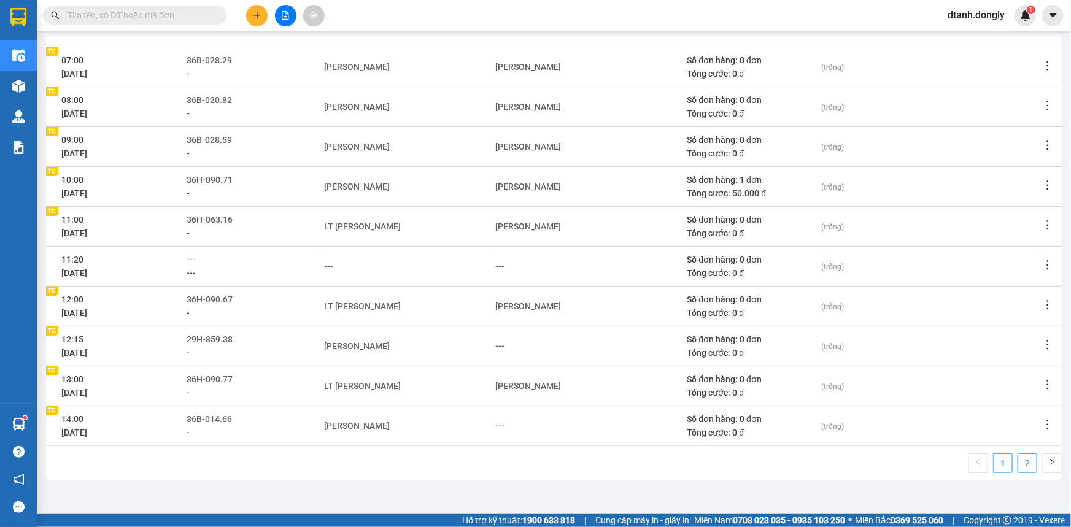
click at [1022, 457] on link "2" at bounding box center [1027, 463] width 18 height 18
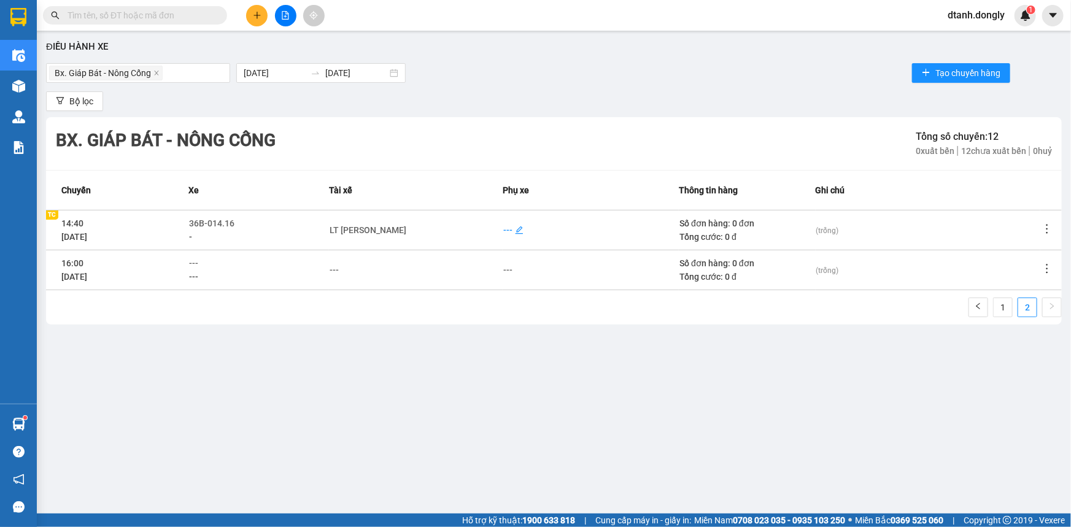
click at [503, 228] on div "---" at bounding box center [507, 229] width 9 height 13
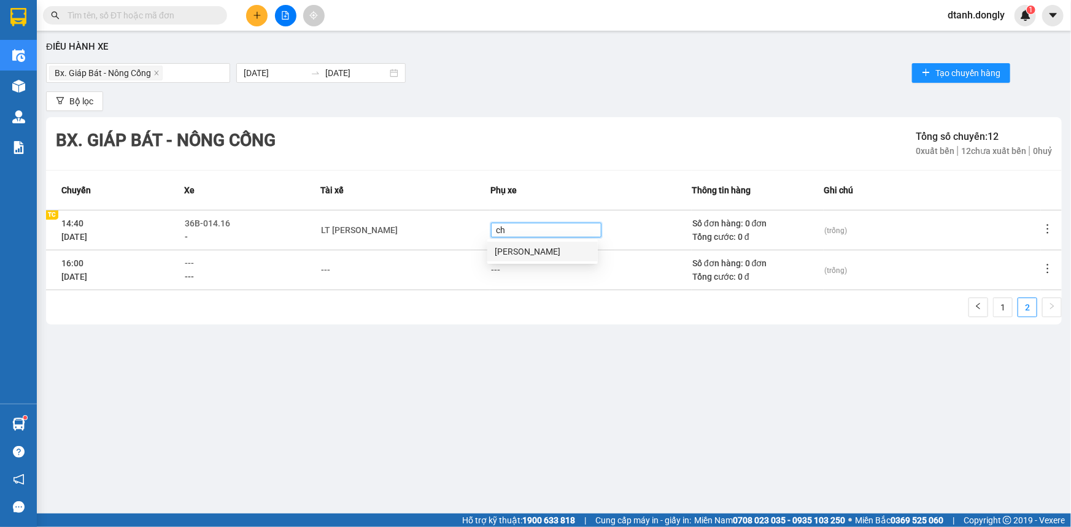
type input "chi"
click at [525, 251] on div "Ngô Ngọc Chiến" at bounding box center [543, 251] width 96 height 13
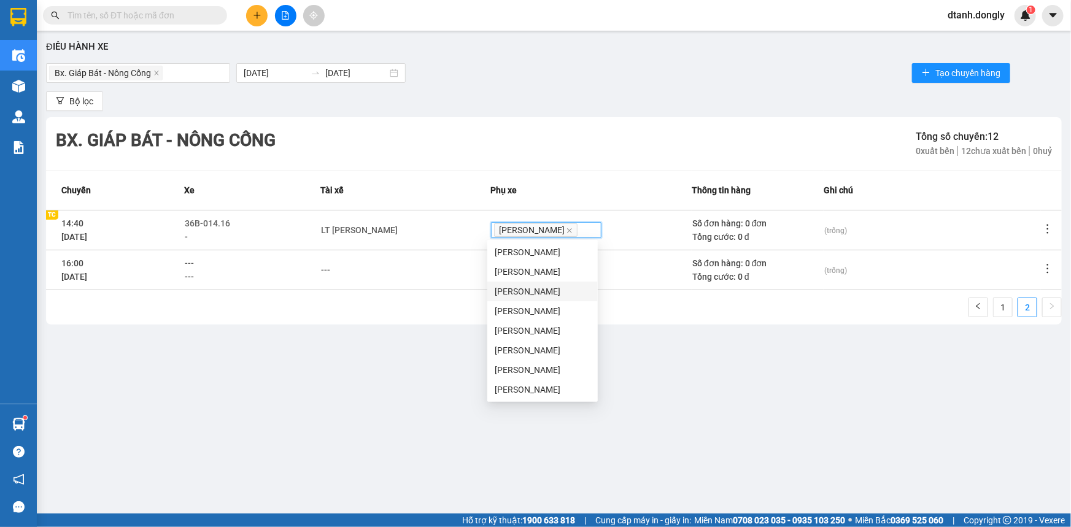
click at [460, 298] on div "1 2" at bounding box center [553, 311] width 1015 height 27
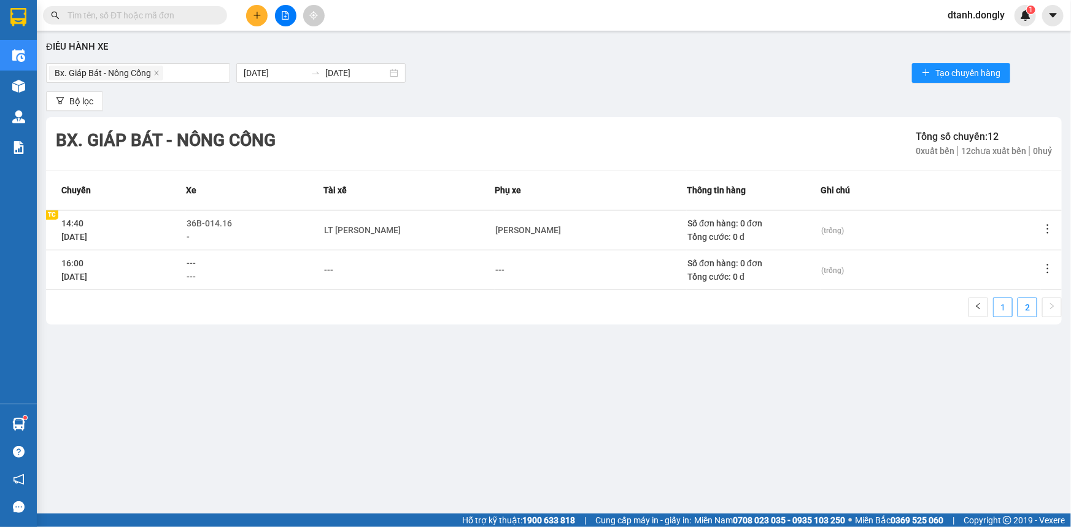
click at [1006, 308] on link "1" at bounding box center [1002, 307] width 18 height 18
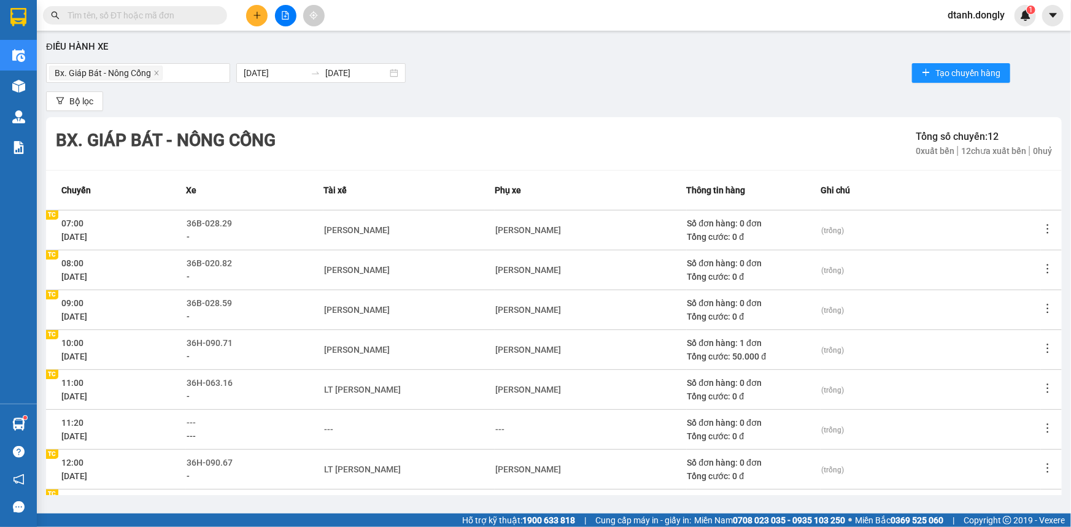
scroll to position [163, 0]
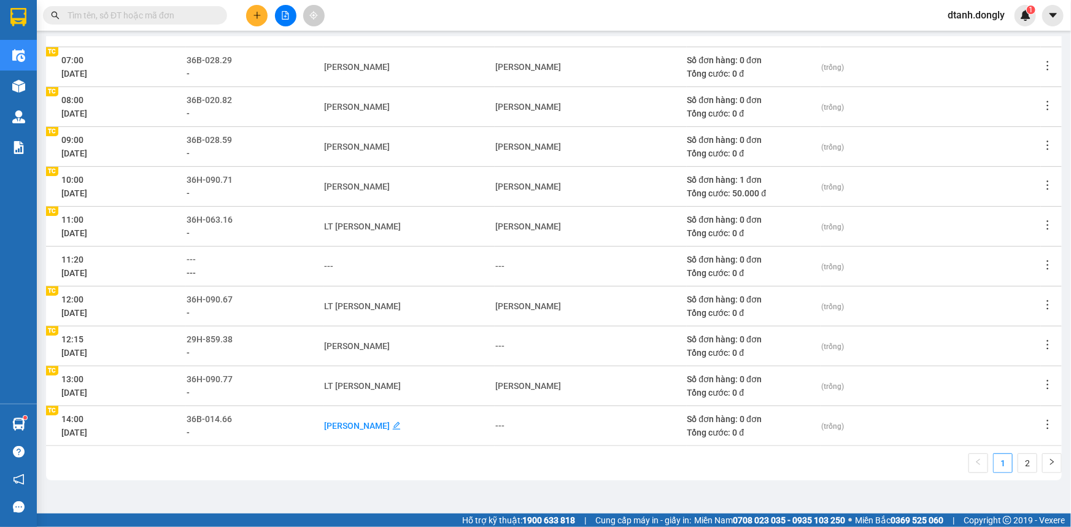
click at [384, 426] on div "[PERSON_NAME]" at bounding box center [357, 425] width 66 height 13
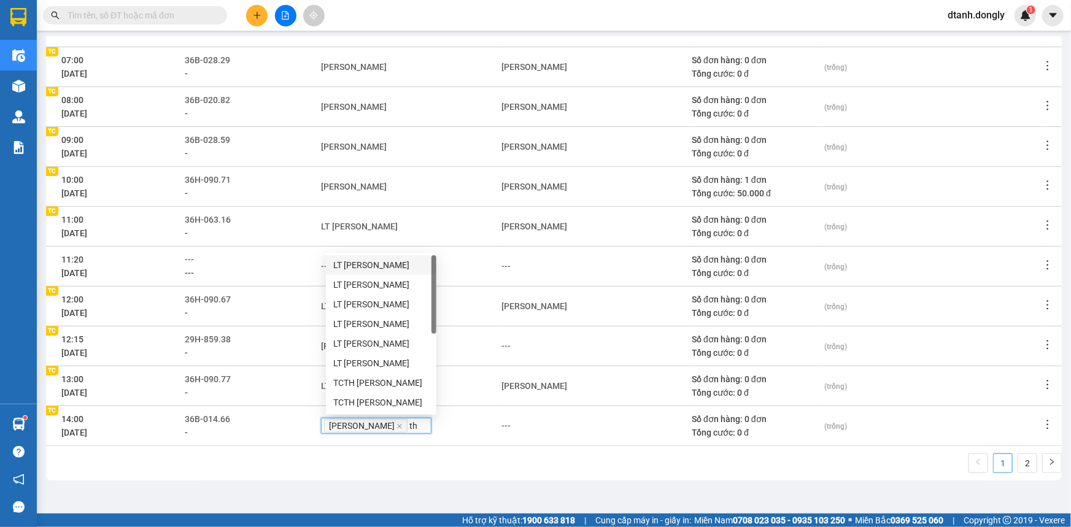
type input "thu"
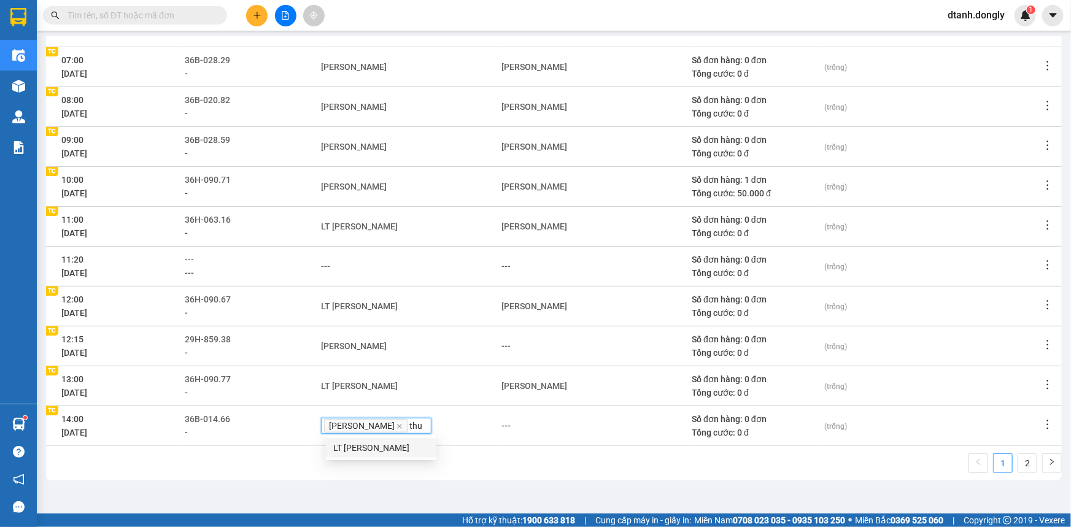
drag, startPoint x: 399, startPoint y: 448, endPoint x: 536, endPoint y: 483, distance: 141.8
click at [400, 448] on div "LT [PERSON_NAME]" at bounding box center [381, 447] width 96 height 13
click at [599, 503] on main "Điều hành xe Bx. Giáp Bát - Nông Cống 14/10/2025 14/10/2025 Tạo chuyến hàng Bộ …" at bounding box center [535, 257] width 1071 height 514
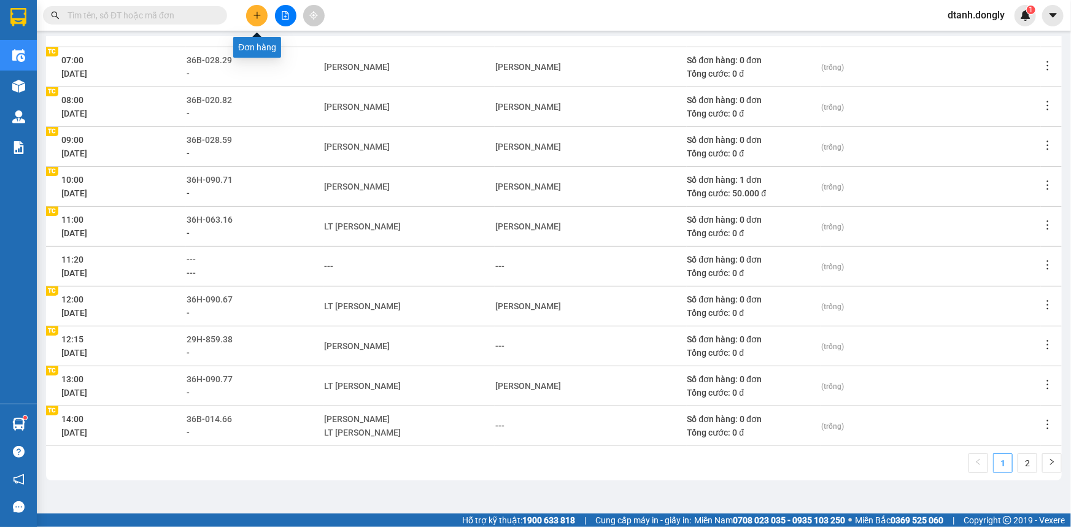
click at [250, 13] on button at bounding box center [256, 15] width 21 height 21
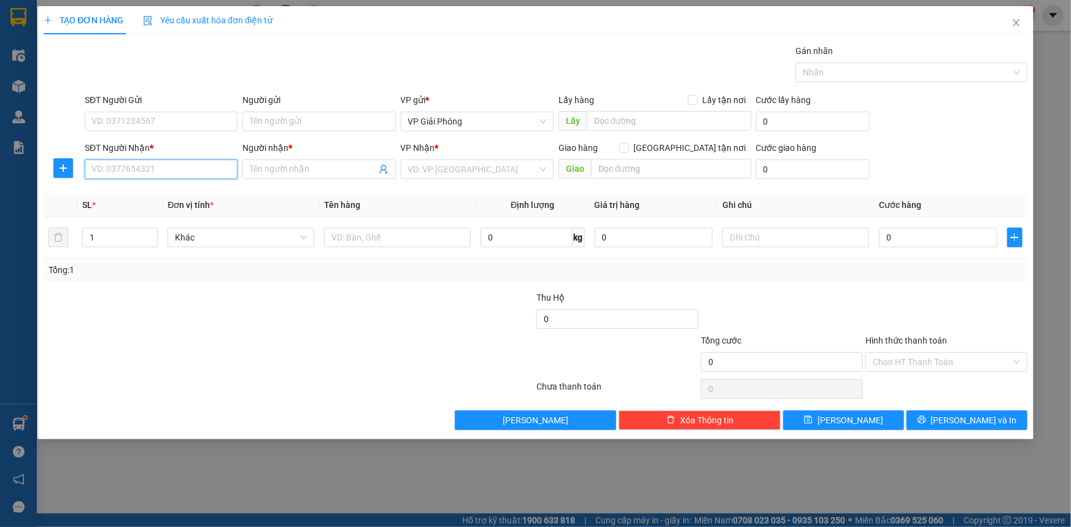
click at [175, 175] on input "SĐT Người Nhận *" at bounding box center [161, 170] width 153 height 20
click at [189, 163] on input "SĐT Người Nhận *" at bounding box center [161, 170] width 153 height 20
type input "0833886683"
drag, startPoint x: 179, startPoint y: 189, endPoint x: 179, endPoint y: 180, distance: 8.6
click at [180, 187] on div "0833886683 - kvp" at bounding box center [161, 193] width 138 height 13
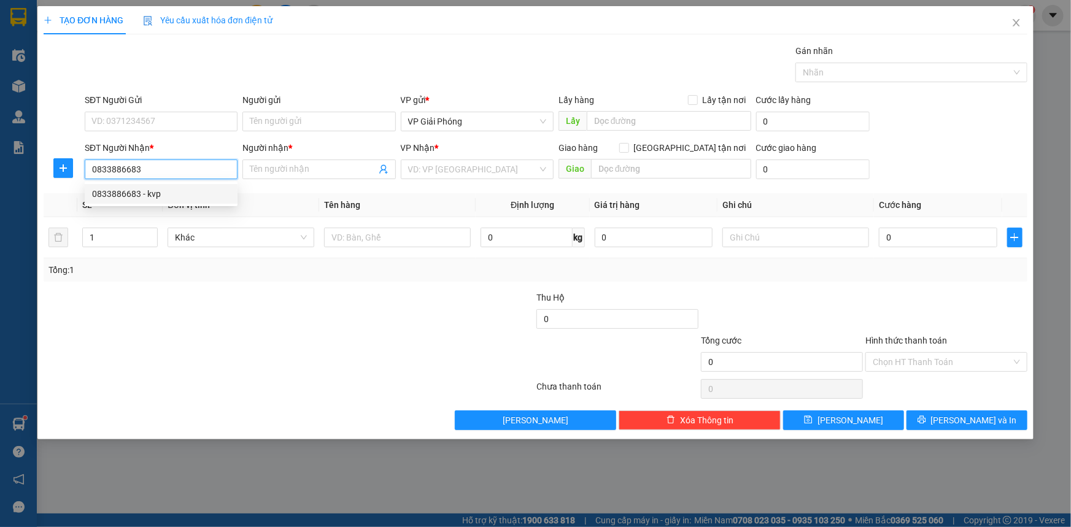
type input "kvp"
checkbox input "true"
type input "TP TH"
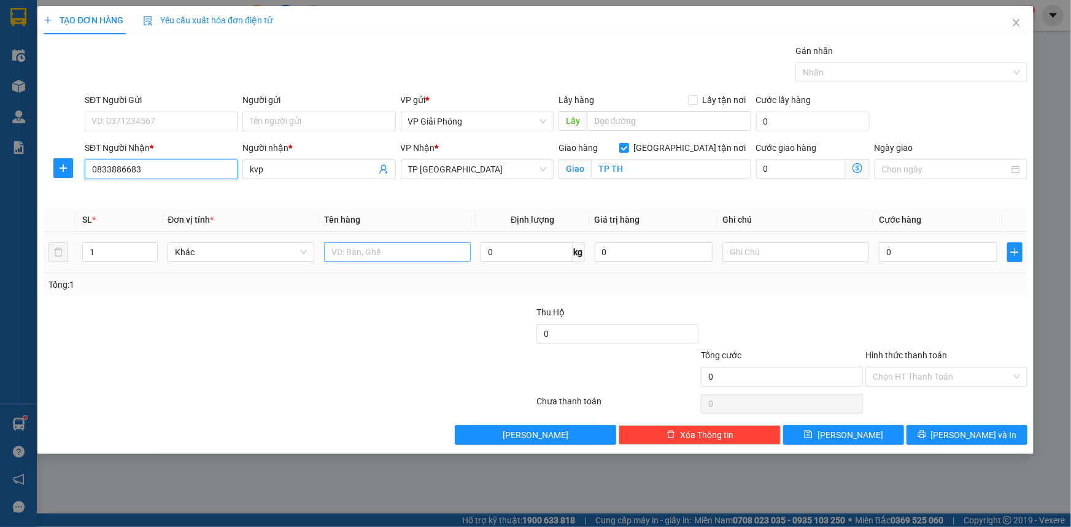
type input "0833886683"
drag, startPoint x: 353, startPoint y: 245, endPoint x: 358, endPoint y: 250, distance: 6.9
click at [356, 248] on input "text" at bounding box center [397, 252] width 147 height 20
type input "kiện"
click at [919, 247] on input "0" at bounding box center [938, 252] width 118 height 20
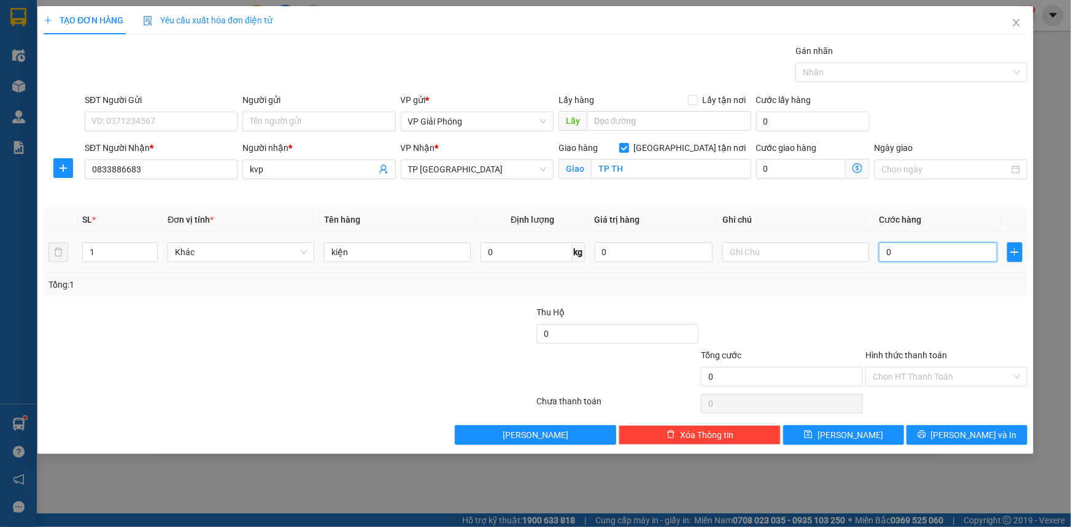
type input "3"
type input "30"
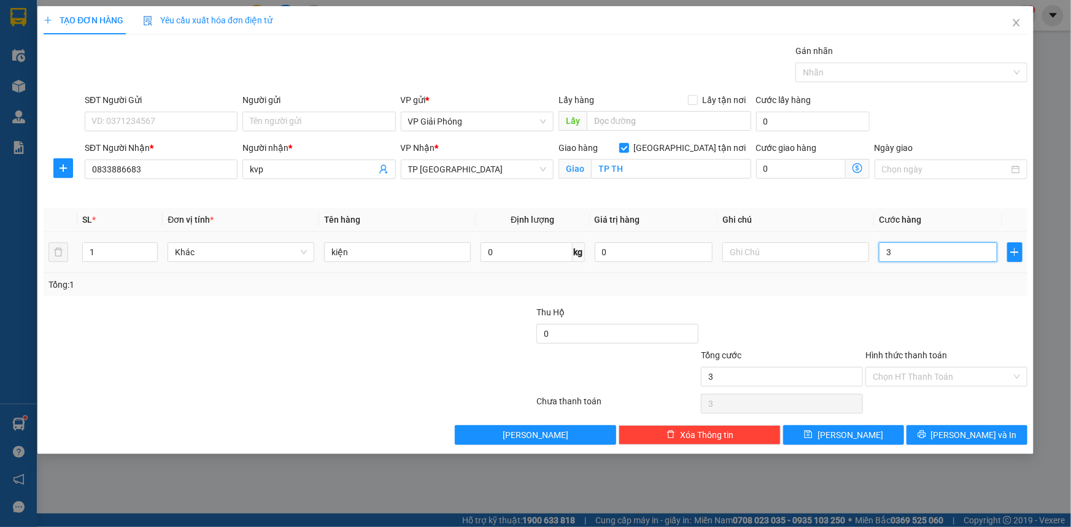
type input "30"
click at [840, 70] on div at bounding box center [905, 72] width 214 height 15
type input "30.000"
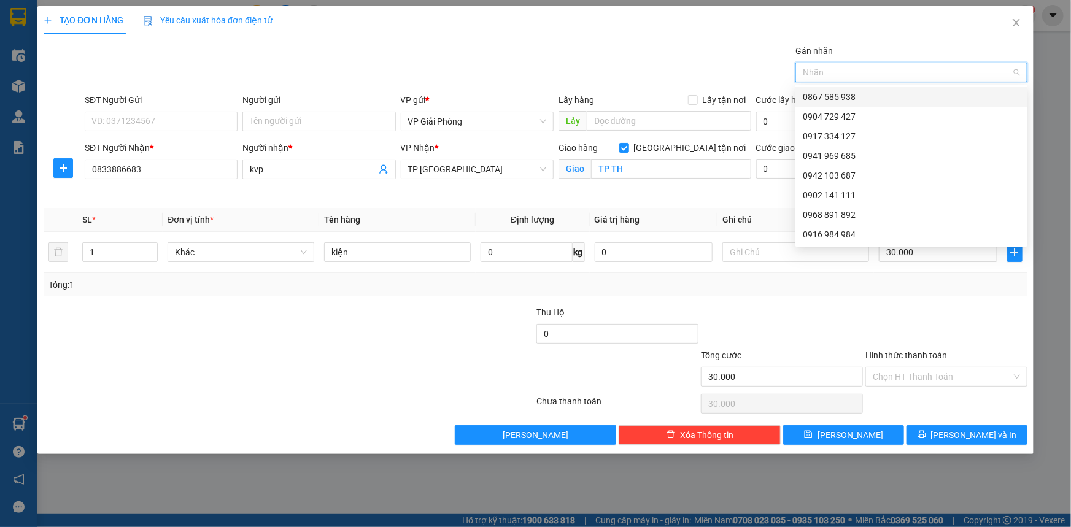
drag, startPoint x: 847, startPoint y: 93, endPoint x: 864, endPoint y: 168, distance: 77.3
click at [847, 98] on div "0867 585 938" at bounding box center [911, 96] width 217 height 13
click at [917, 251] on input "30.000" at bounding box center [938, 252] width 118 height 20
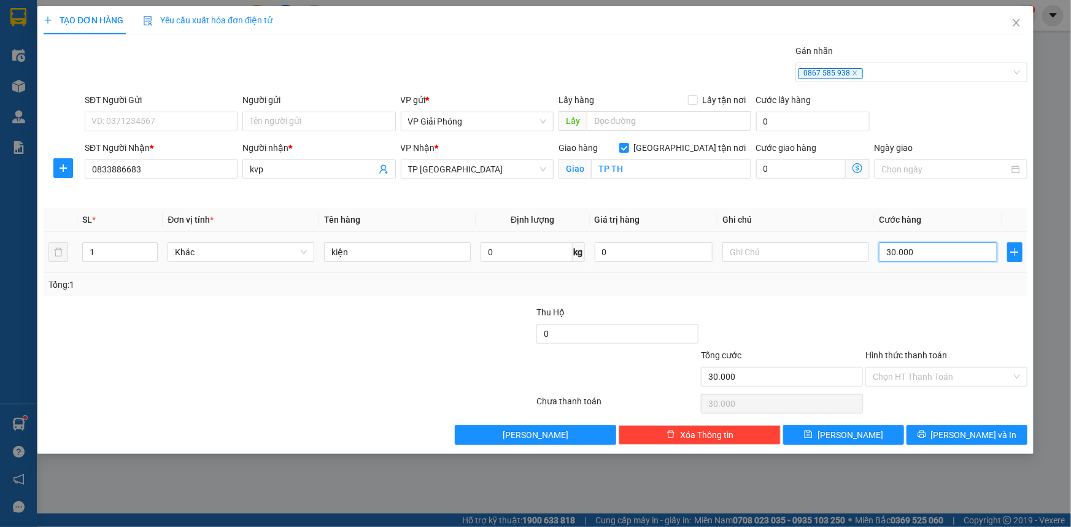
type input "0"
type input "04"
type input "4"
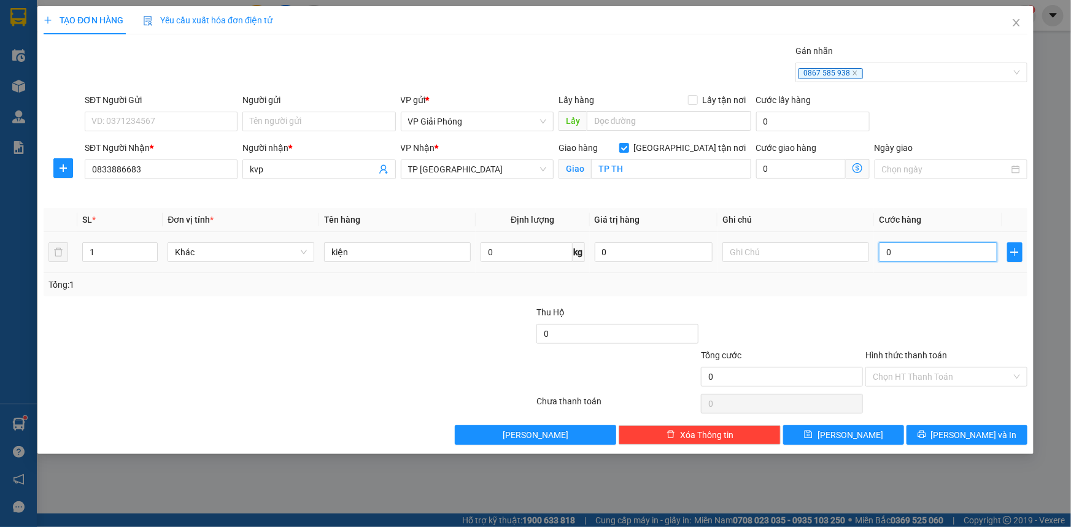
type input "4"
type input "040"
type input "40"
type input "40.000"
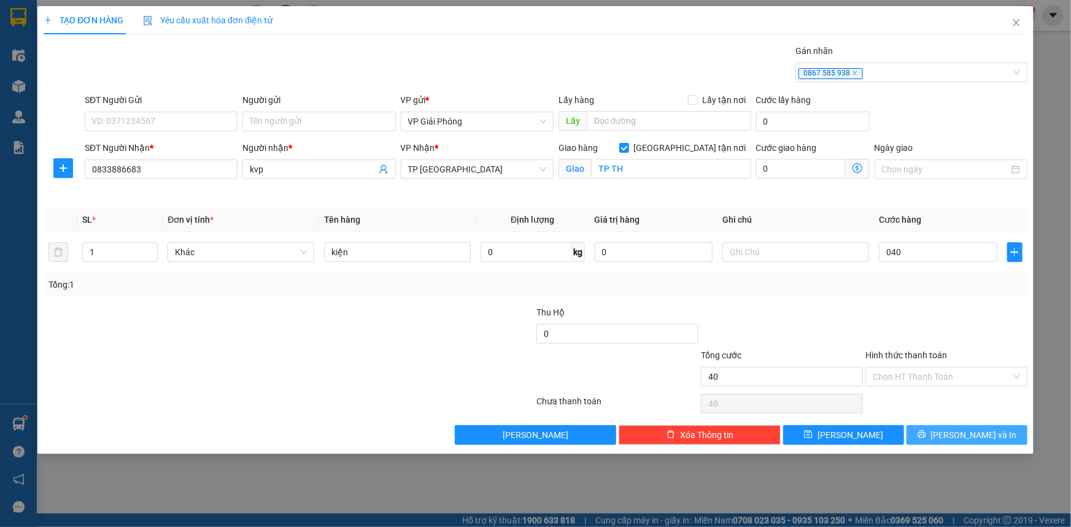
type input "40.000"
click at [926, 436] on icon "printer" at bounding box center [921, 434] width 9 height 9
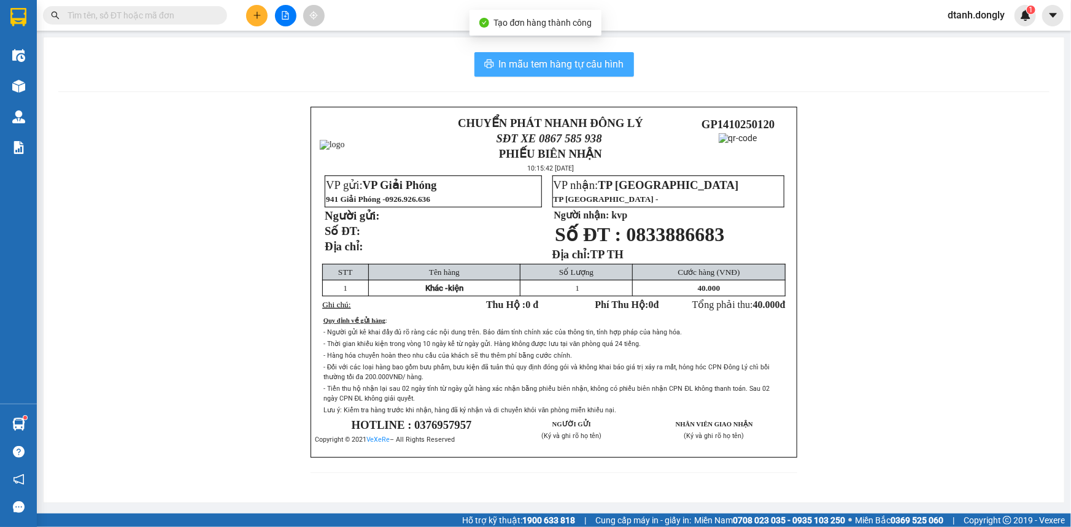
click at [566, 66] on span "In mẫu tem hàng tự cấu hình" at bounding box center [561, 63] width 125 height 15
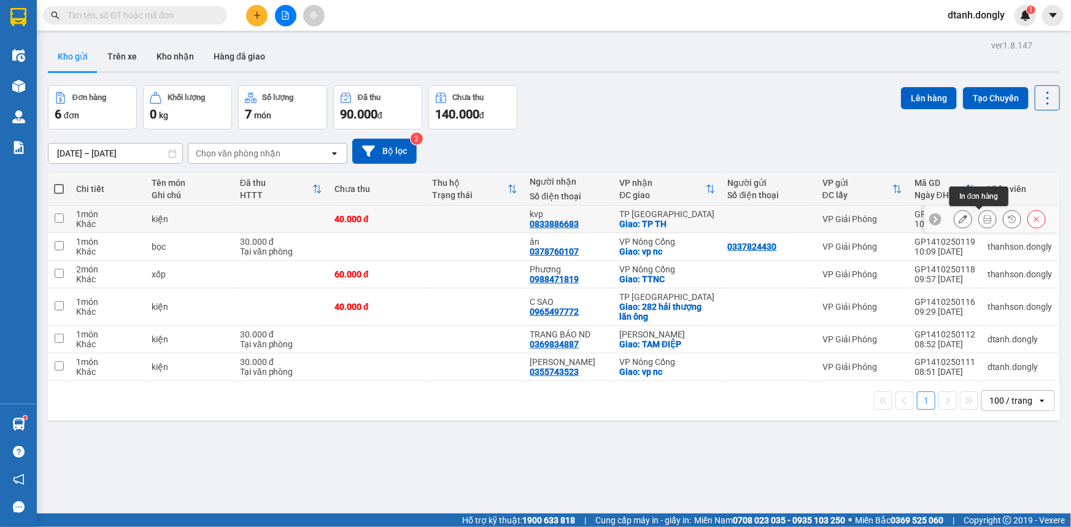
click at [983, 217] on icon at bounding box center [987, 219] width 9 height 9
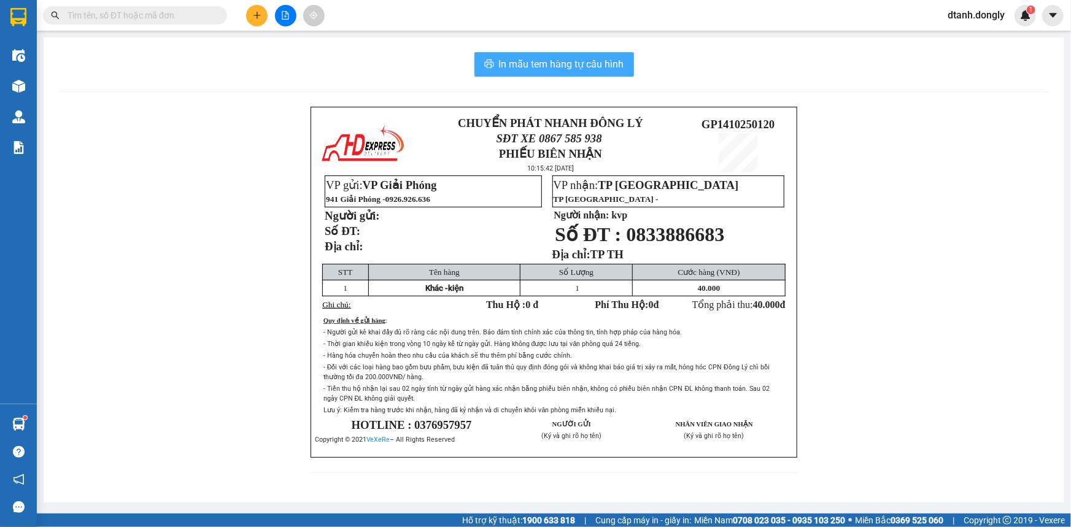
click at [580, 68] on span "In mẫu tem hàng tự cấu hình" at bounding box center [561, 63] width 125 height 15
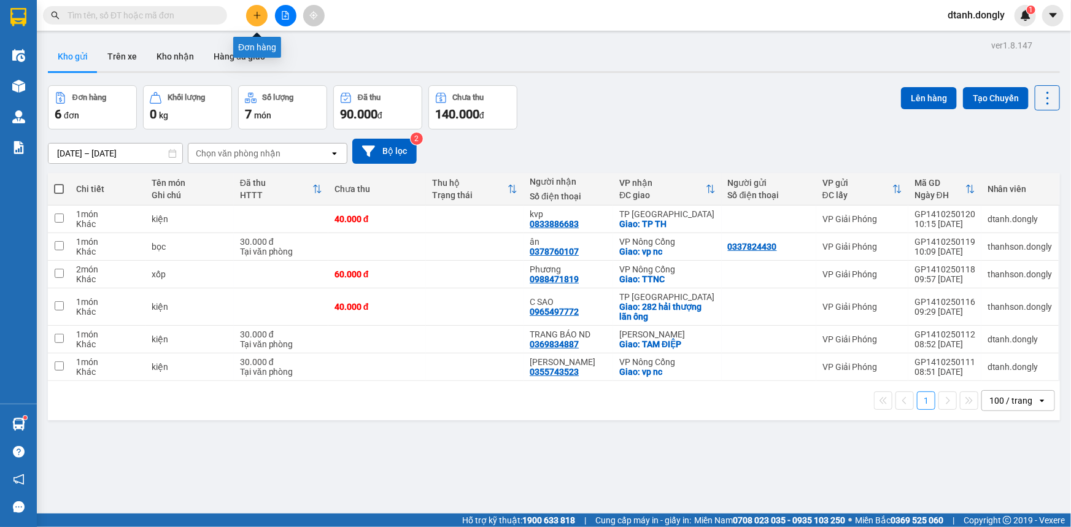
click at [255, 21] on button at bounding box center [256, 15] width 21 height 21
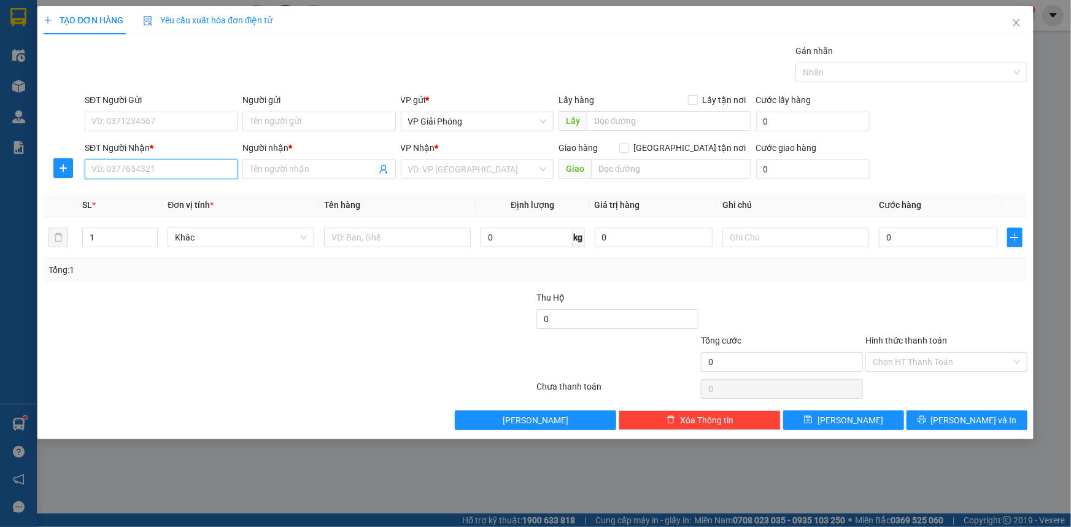
click at [174, 171] on input "SĐT Người Nhận *" at bounding box center [161, 170] width 153 height 20
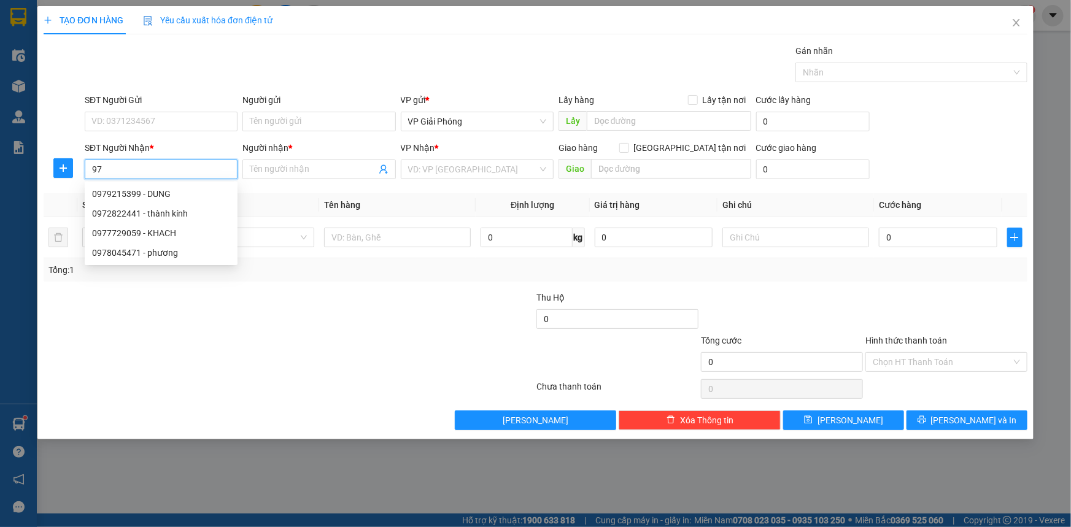
click at [172, 171] on input "97" at bounding box center [161, 170] width 153 height 20
type input "9"
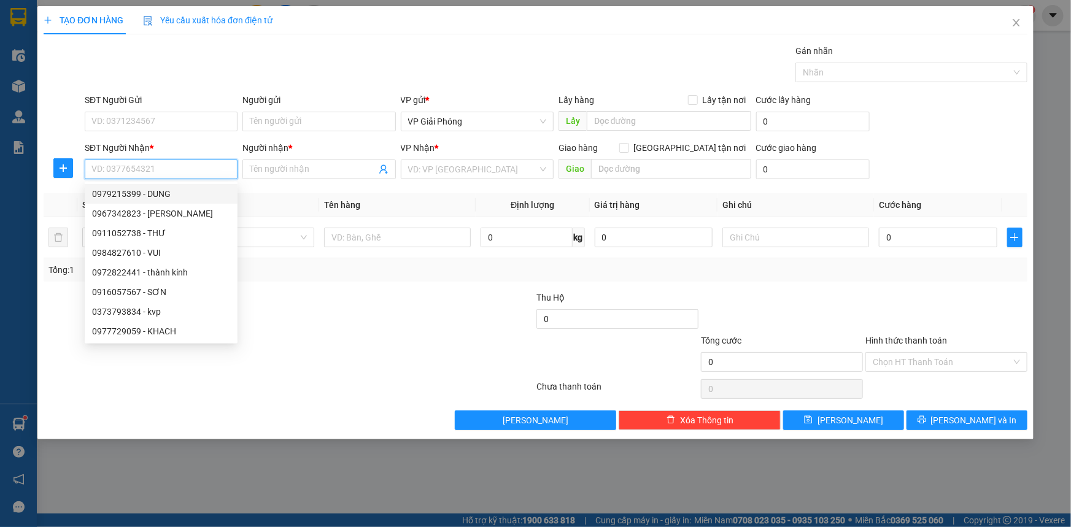
click at [156, 171] on input "SĐT Người Nhận *" at bounding box center [161, 170] width 153 height 20
click at [178, 171] on input "SĐT Người Nhận *" at bounding box center [161, 170] width 153 height 20
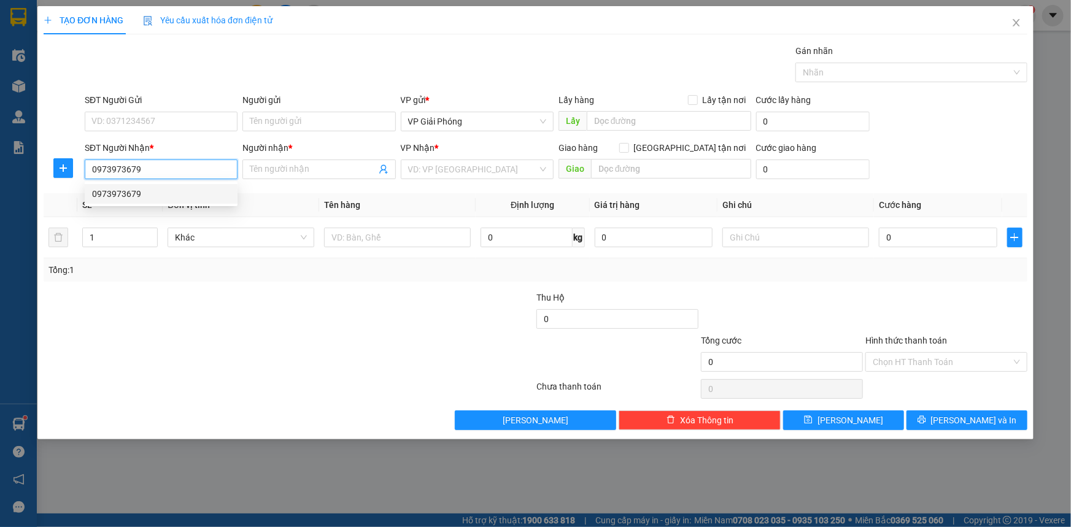
drag, startPoint x: 168, startPoint y: 198, endPoint x: 194, endPoint y: 204, distance: 27.6
click at [167, 198] on div "0973973679" at bounding box center [161, 193] width 138 height 13
type input "0973973679"
click at [345, 169] on input "Người nhận *" at bounding box center [313, 169] width 126 height 13
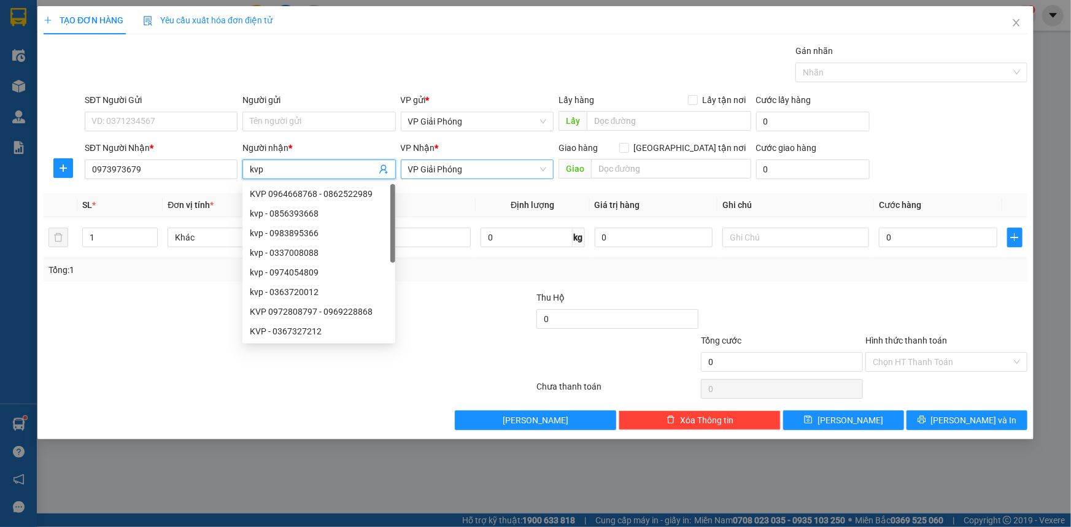
click at [481, 171] on span "VP Giải Phóng" at bounding box center [477, 169] width 138 height 18
type input "kvp"
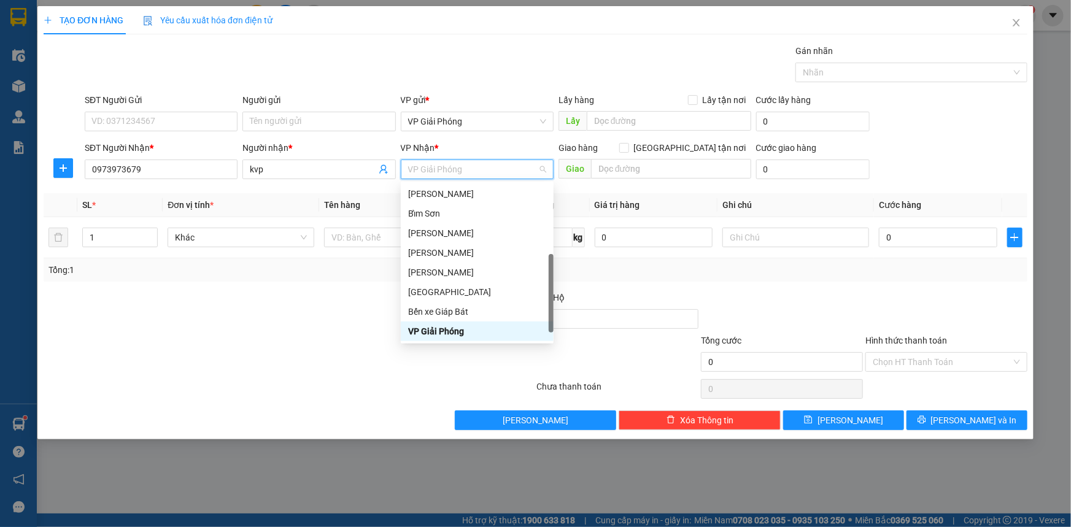
drag, startPoint x: 483, startPoint y: 171, endPoint x: 477, endPoint y: 194, distance: 24.6
click at [483, 171] on span "VP Giải Phóng" at bounding box center [477, 169] width 138 height 18
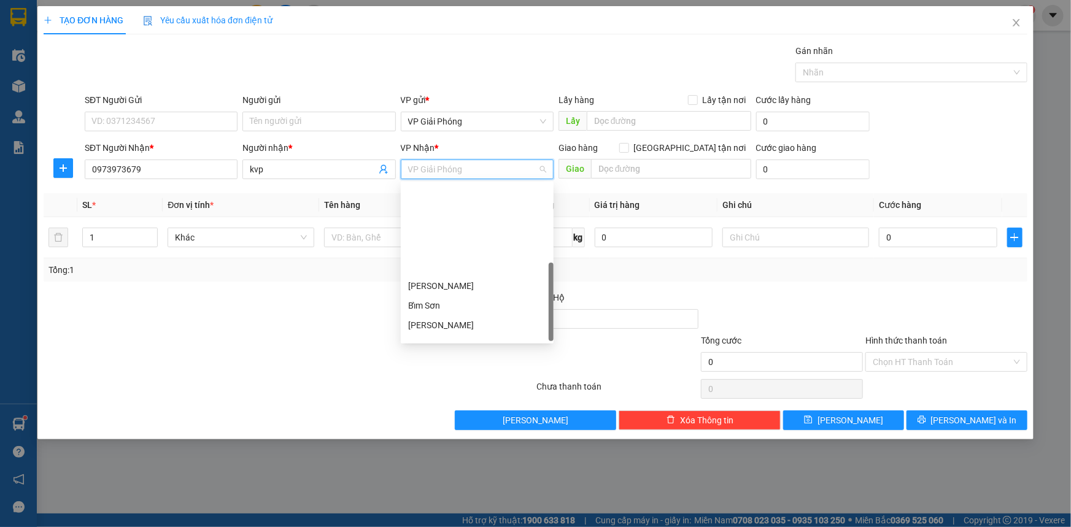
scroll to position [176, 0]
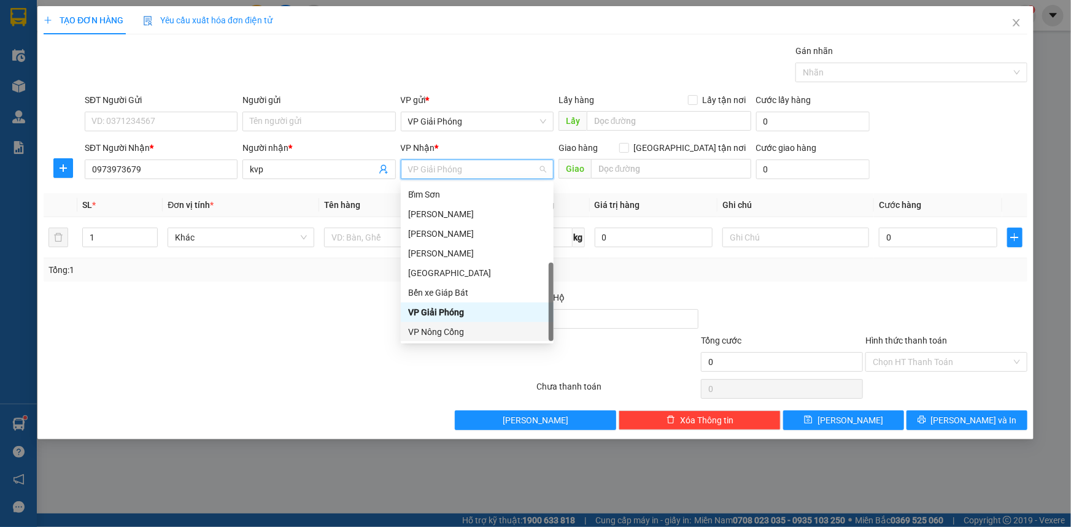
click at [476, 327] on div "VP Nông Cống" at bounding box center [477, 331] width 138 height 13
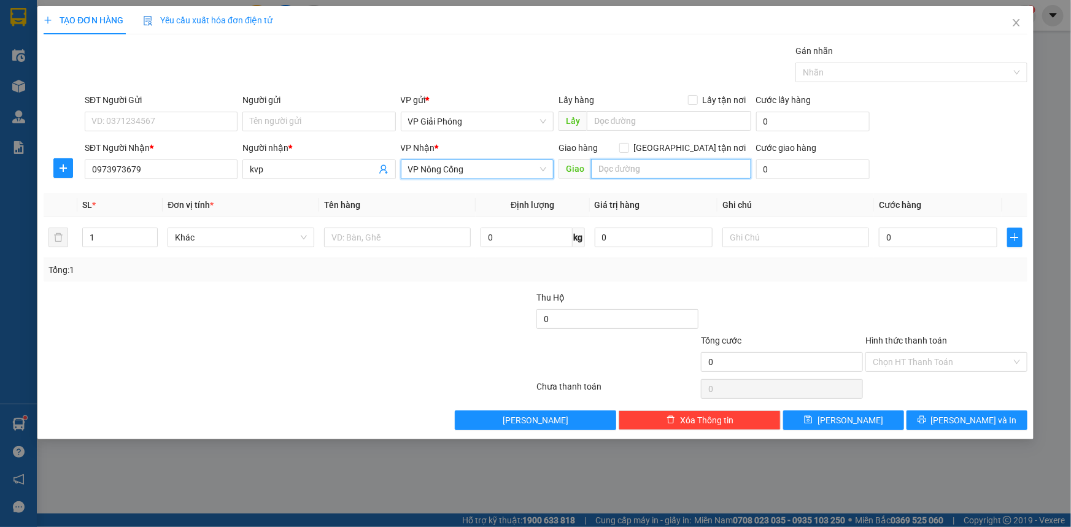
click at [626, 171] on input "text" at bounding box center [671, 169] width 160 height 20
type input "tt nc"
click at [628, 145] on input "[GEOGRAPHIC_DATA] tận nơi" at bounding box center [623, 147] width 9 height 9
checkbox input "true"
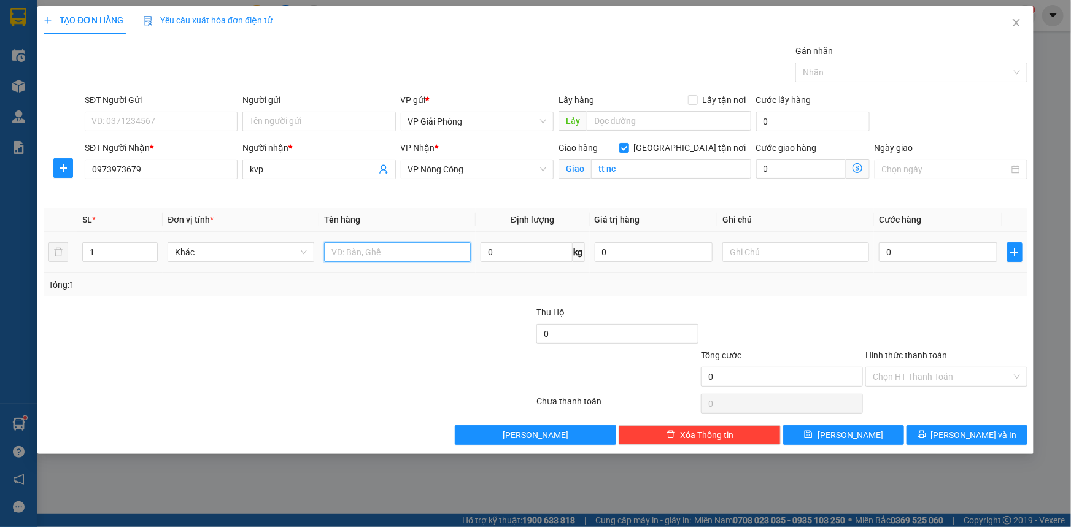
click at [431, 256] on input "text" at bounding box center [397, 252] width 147 height 20
type input "kiin"
click at [920, 253] on input "0" at bounding box center [938, 252] width 118 height 20
type input "3"
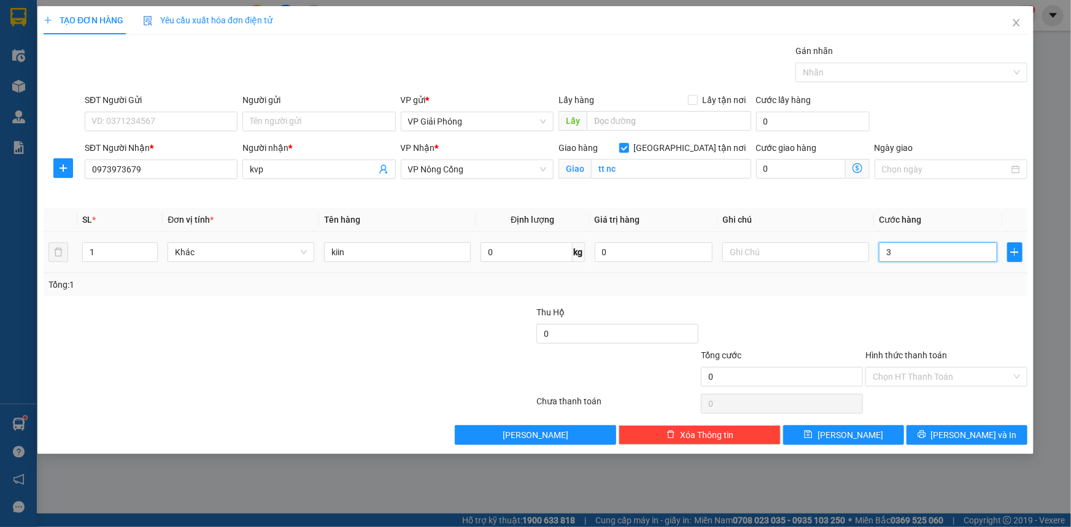
type input "3"
type input "30"
click at [888, 66] on div at bounding box center [905, 72] width 214 height 15
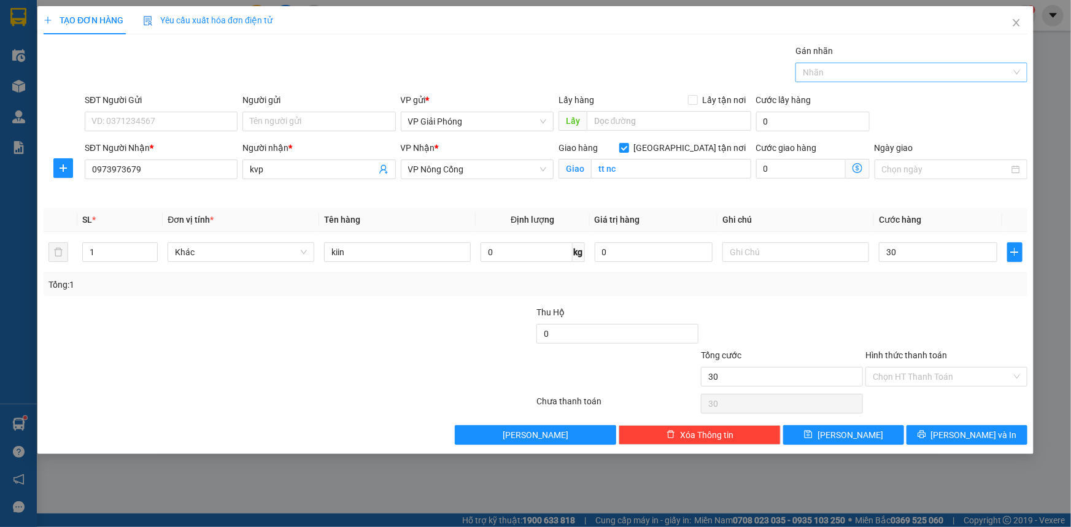
type input "30.000"
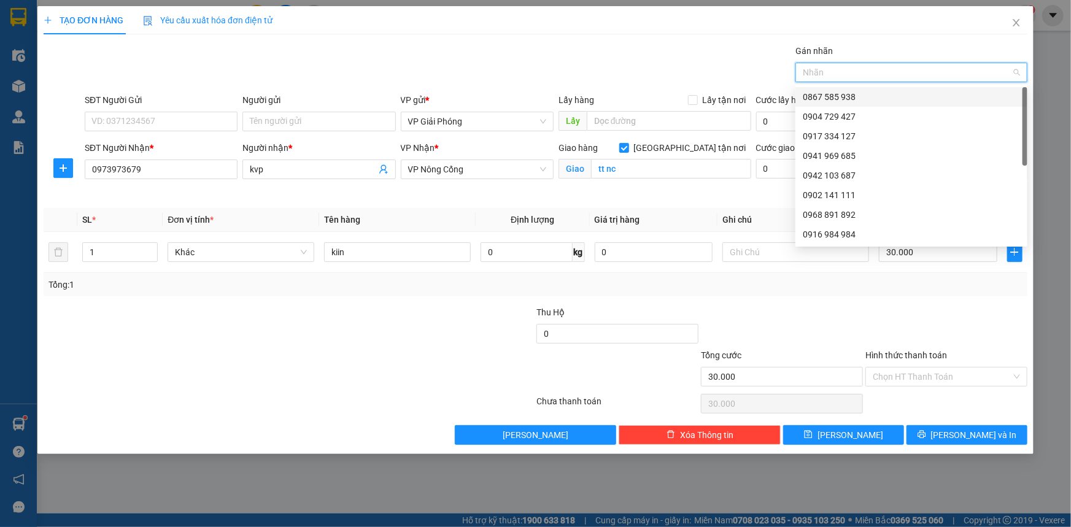
drag, startPoint x: 880, startPoint y: 91, endPoint x: 892, endPoint y: 134, distance: 44.3
click at [880, 94] on div "0867 585 938" at bounding box center [911, 96] width 217 height 13
click at [940, 436] on button "[PERSON_NAME] và In" at bounding box center [966, 435] width 121 height 20
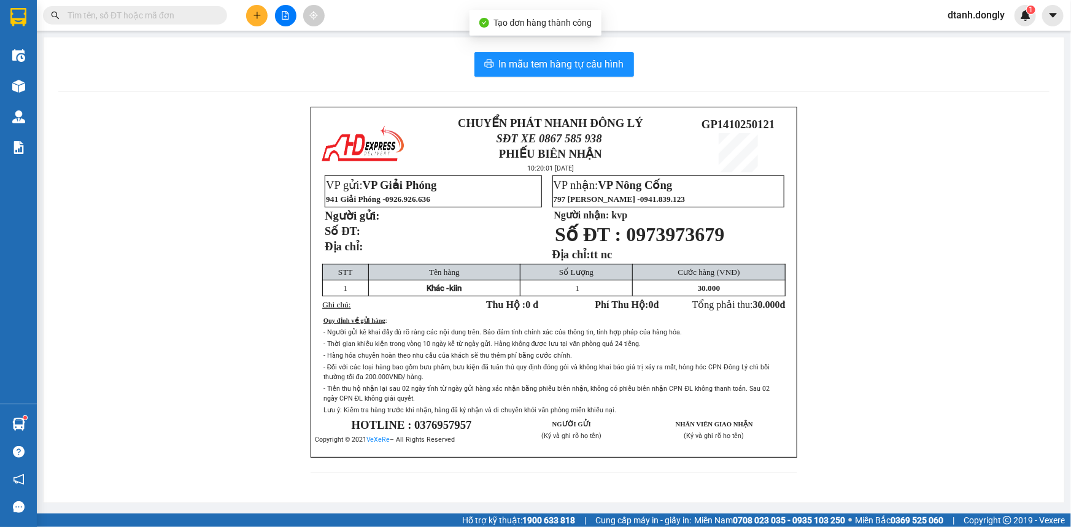
click at [579, 48] on div "In mẫu tem hàng tự cấu hình CHUYỂN PHÁT NHANH ĐÔNG LÝ SĐT XE 0867 585 938 PHIẾU…" at bounding box center [554, 269] width 1020 height 465
click at [579, 65] on span "In mẫu tem hàng tự cấu hình" at bounding box center [561, 63] width 125 height 15
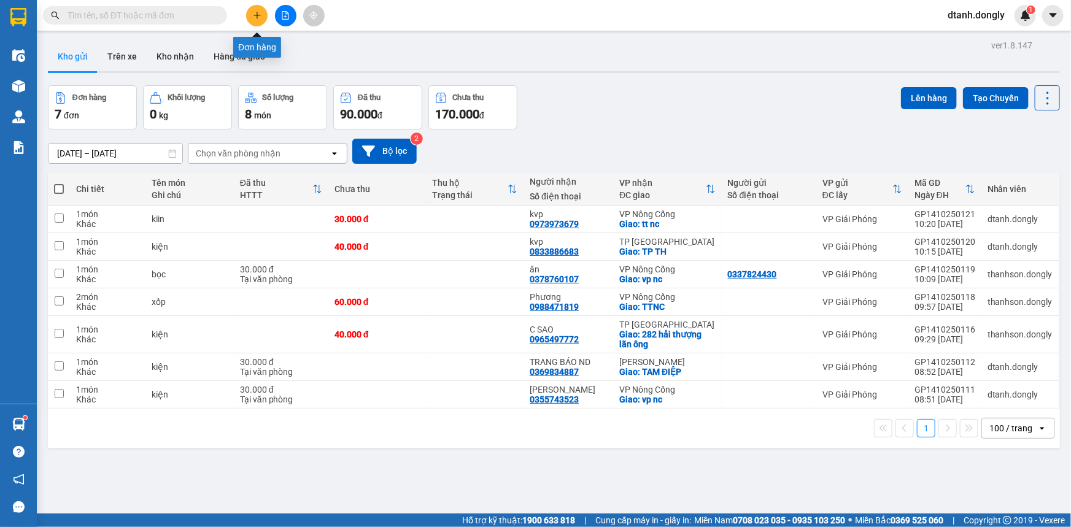
click at [260, 18] on icon "plus" at bounding box center [257, 15] width 9 height 9
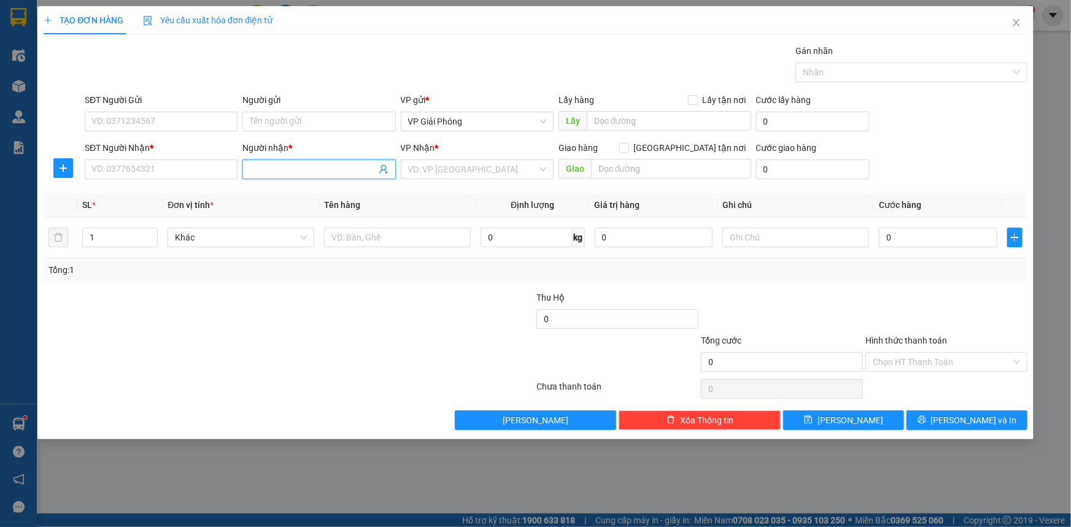
click at [298, 169] on input "Người nhận *" at bounding box center [313, 169] width 126 height 13
type input "linh 162"
click at [300, 188] on div "Linh 162 - 0814882882" at bounding box center [319, 193] width 138 height 13
type input "0814882882"
type input "Linh 162"
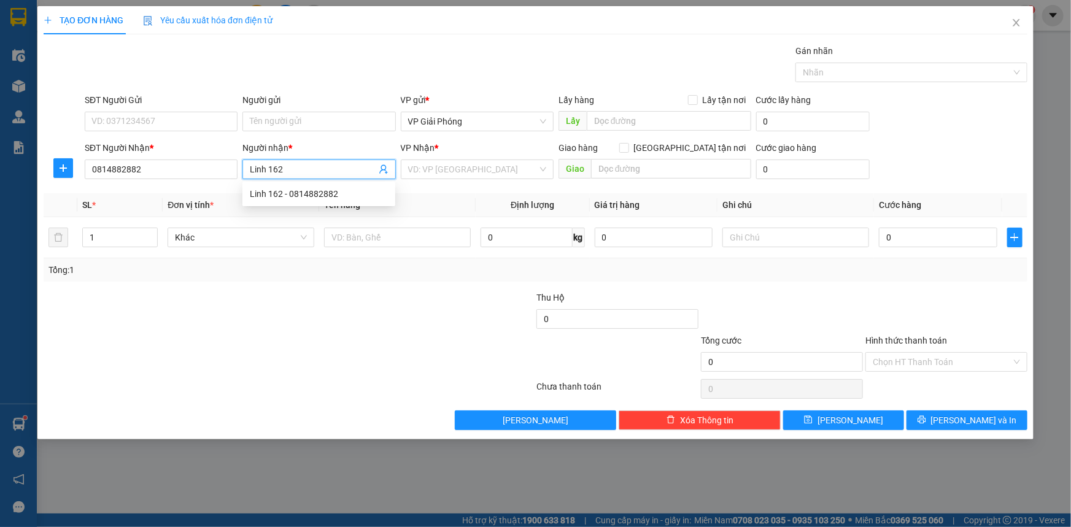
checkbox input "true"
type input "162 HẢI THƯỢNG LÃN ÔNG"
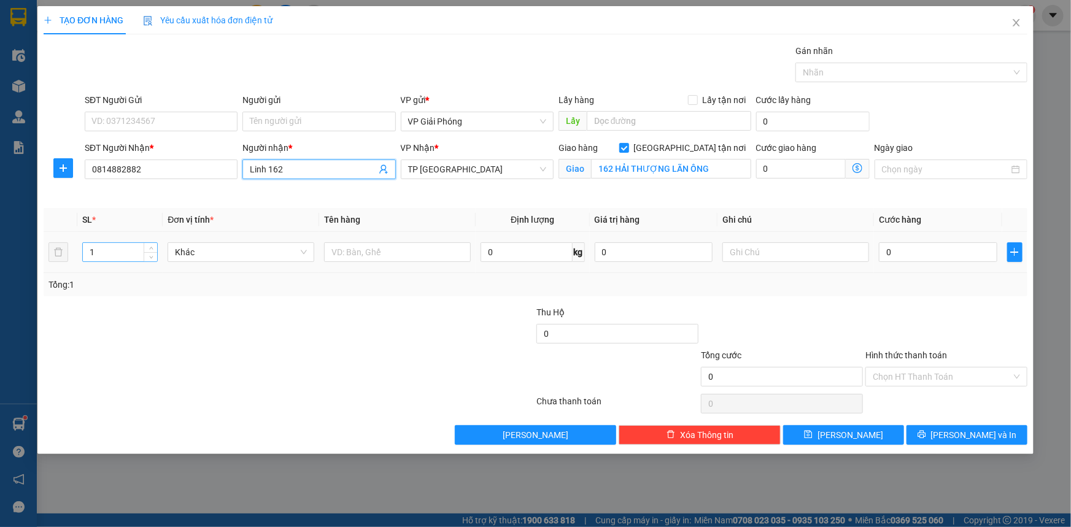
type input "Linh 162"
click at [112, 254] on input "1" at bounding box center [120, 252] width 74 height 18
click at [152, 248] on icon "up" at bounding box center [151, 249] width 4 height 2
type input "3"
click at [152, 248] on icon "up" at bounding box center [151, 249] width 4 height 2
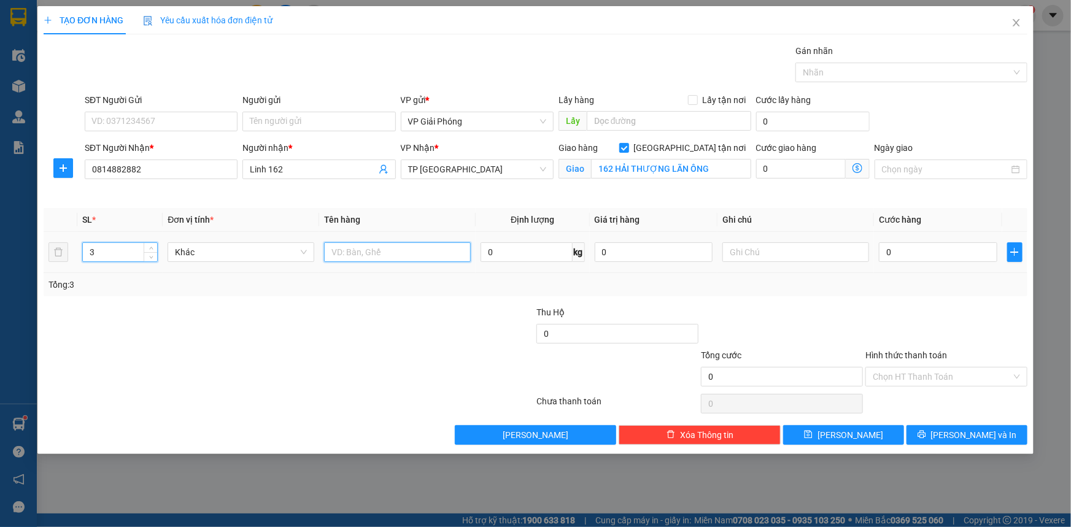
click at [404, 252] on input "text" at bounding box center [397, 252] width 147 height 20
type input "kiện"
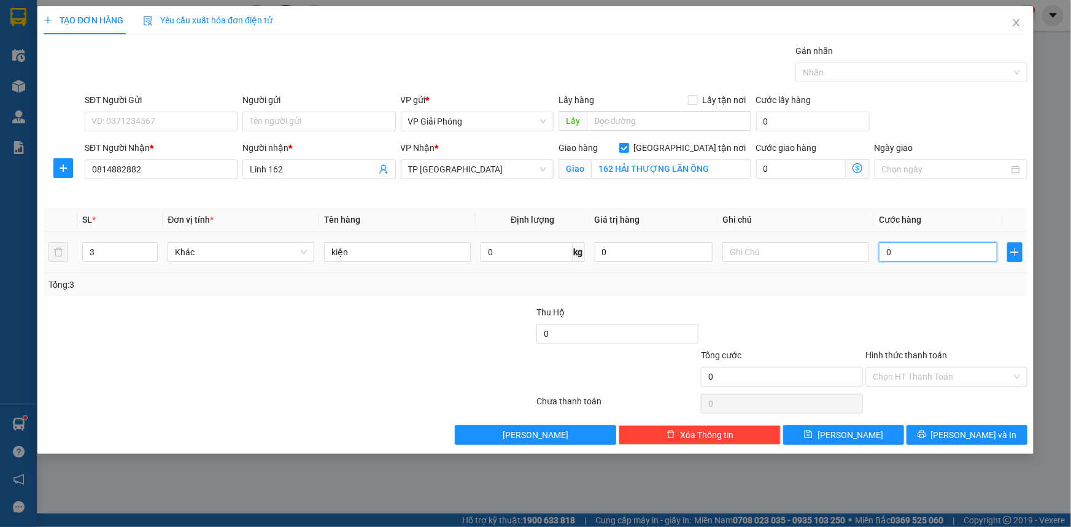
click at [903, 248] on input "0" at bounding box center [938, 252] width 118 height 20
type input "9"
type input "90"
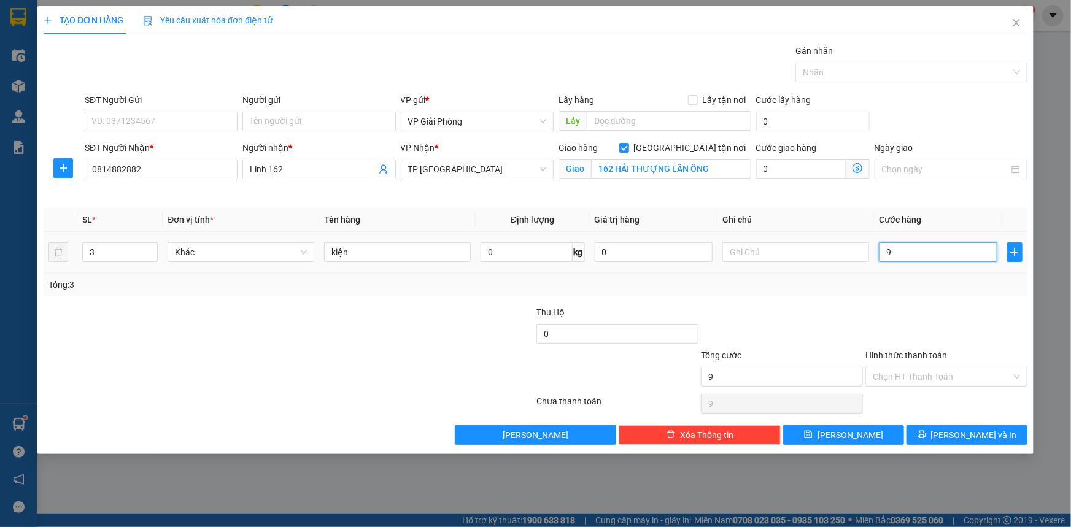
type input "90"
click at [839, 67] on div at bounding box center [905, 72] width 214 height 15
type input "90.000"
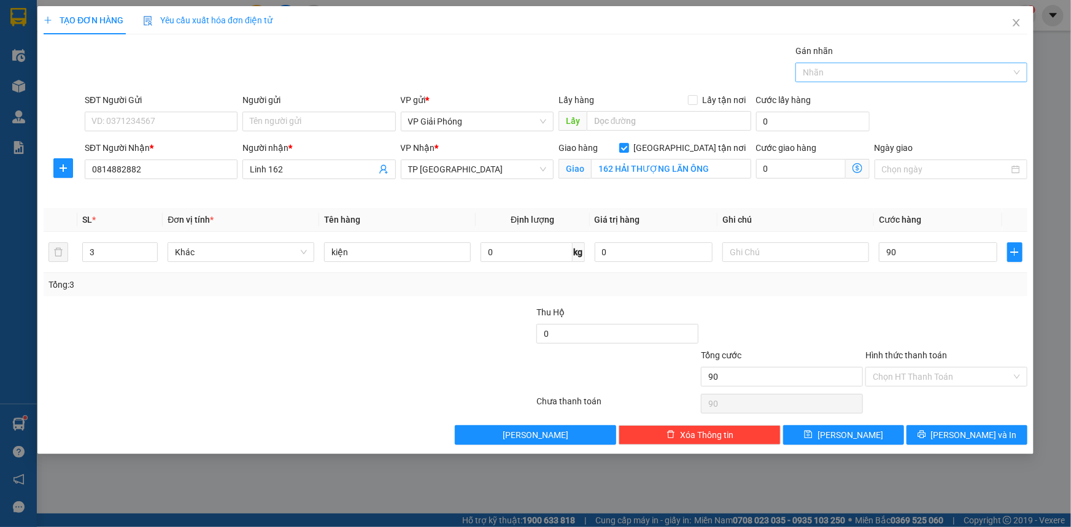
type input "90.000"
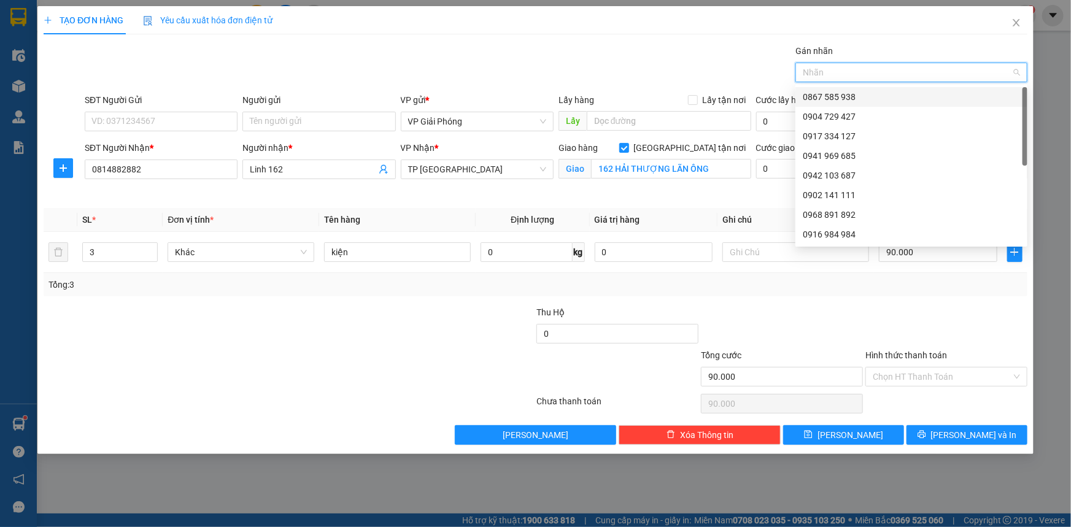
drag, startPoint x: 856, startPoint y: 89, endPoint x: 882, endPoint y: 134, distance: 52.5
click at [857, 89] on div "0867 585 938" at bounding box center [911, 97] width 232 height 20
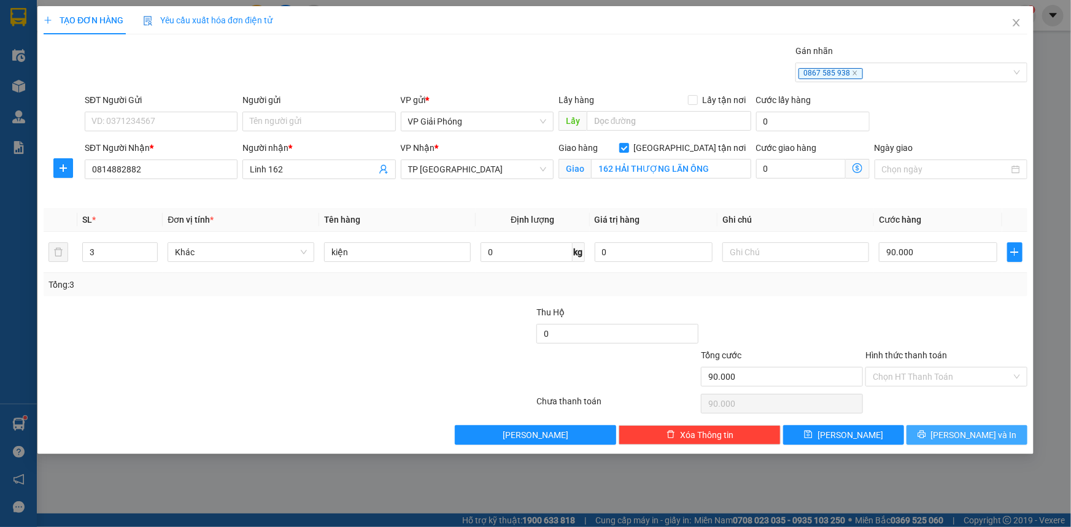
click at [925, 435] on icon "printer" at bounding box center [921, 435] width 8 height 8
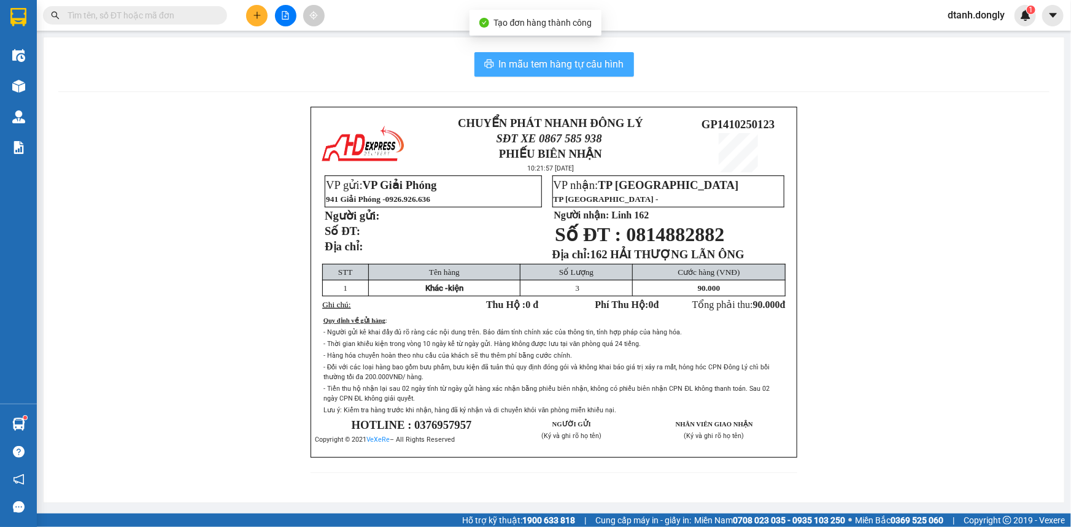
drag, startPoint x: 594, startPoint y: 63, endPoint x: 584, endPoint y: 53, distance: 13.5
click at [593, 62] on span "In mẫu tem hàng tự cấu hình" at bounding box center [561, 63] width 125 height 15
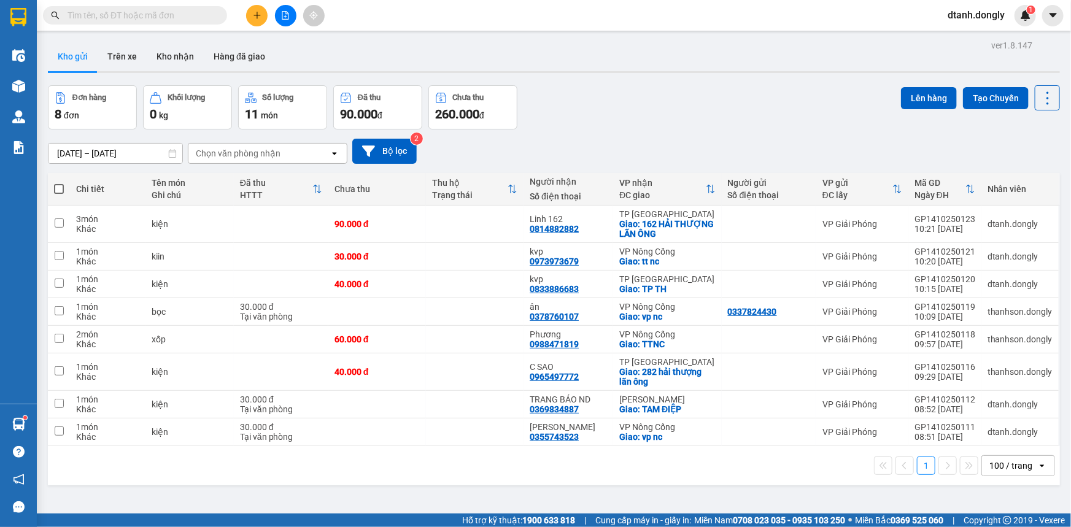
click at [254, 16] on icon "plus" at bounding box center [257, 15] width 9 height 9
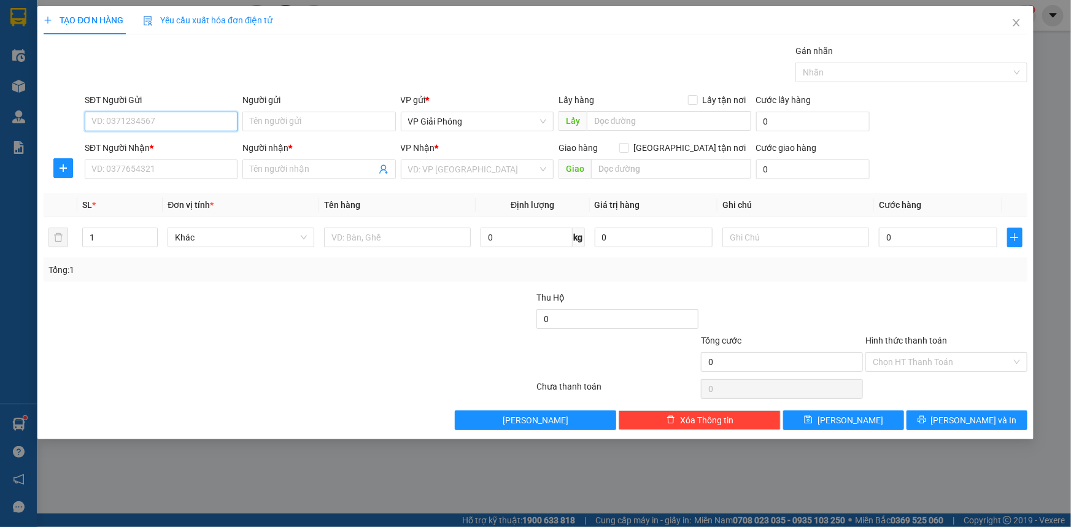
click at [165, 123] on input "SĐT Người Gửi" at bounding box center [161, 122] width 153 height 20
click at [163, 171] on input "SĐT Người Nhận *" at bounding box center [161, 170] width 153 height 20
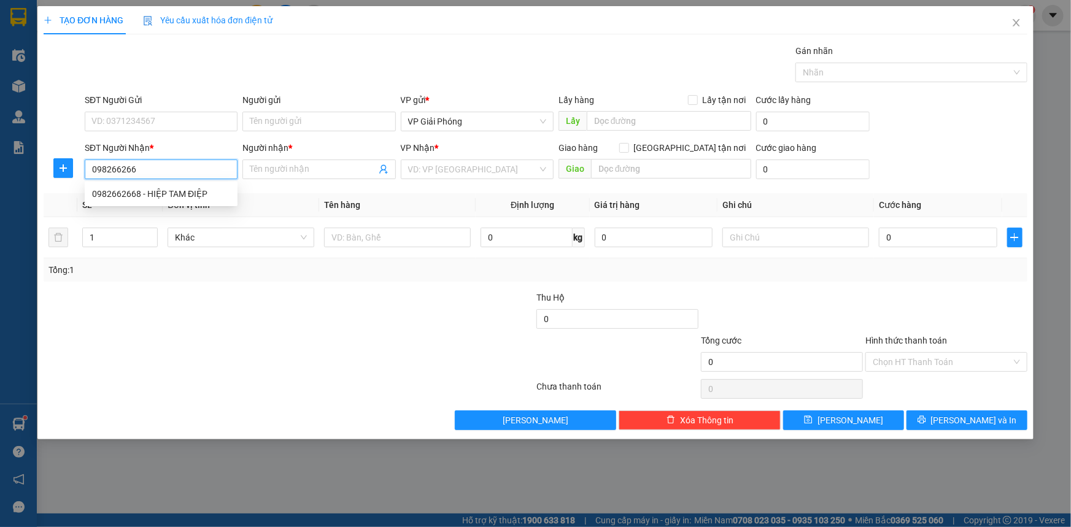
type input "0982662668"
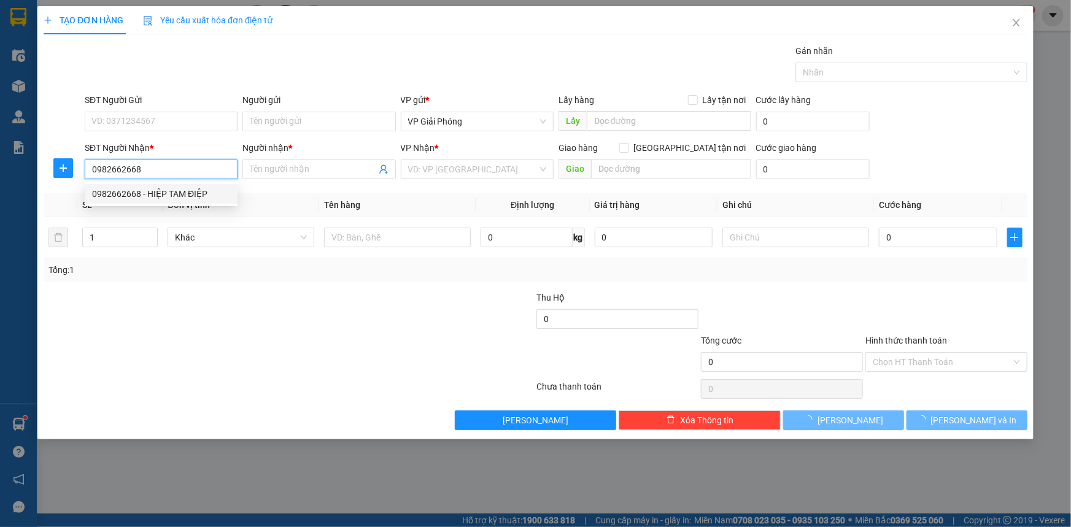
click at [172, 192] on div "0982662668 - HIỆP TAM ĐIỆP" at bounding box center [161, 193] width 138 height 13
type input "HIỆP TAM ĐIỆP"
checkbox input "true"
type input "TAM ĐIỆP"
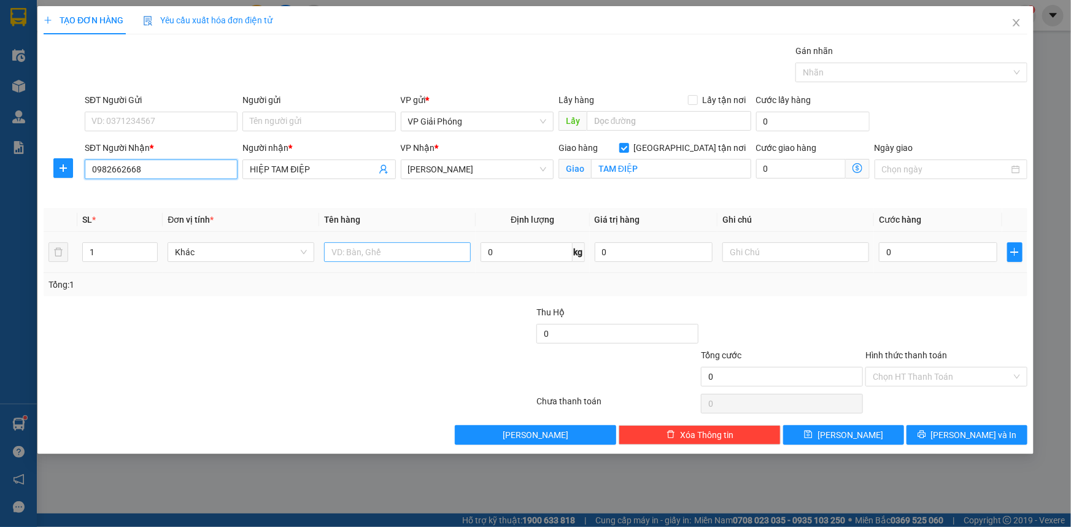
type input "0982662668"
click at [363, 252] on input "text" at bounding box center [397, 252] width 147 height 20
type input "kiện"
click at [926, 250] on input "0" at bounding box center [938, 252] width 118 height 20
type input "4"
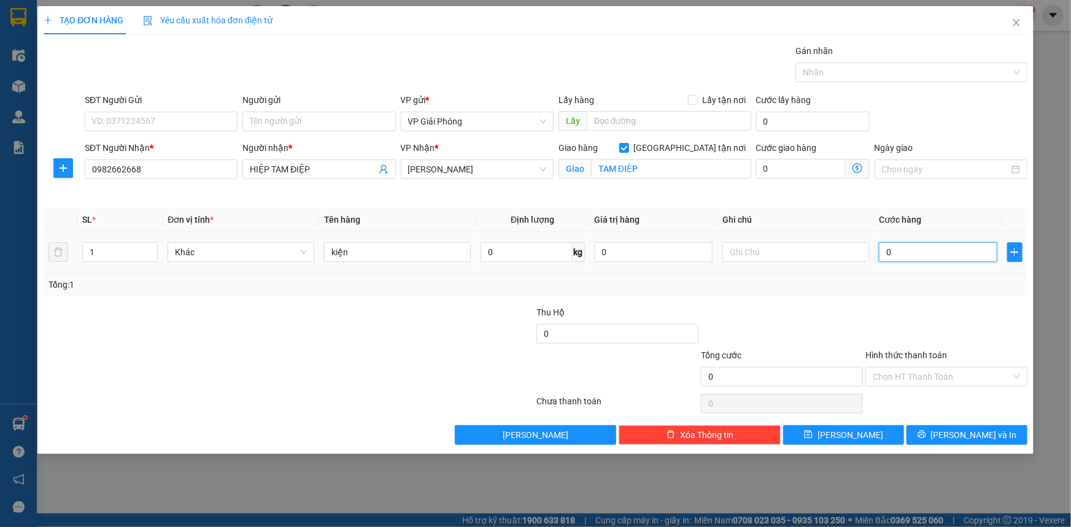
type input "4"
type input "40"
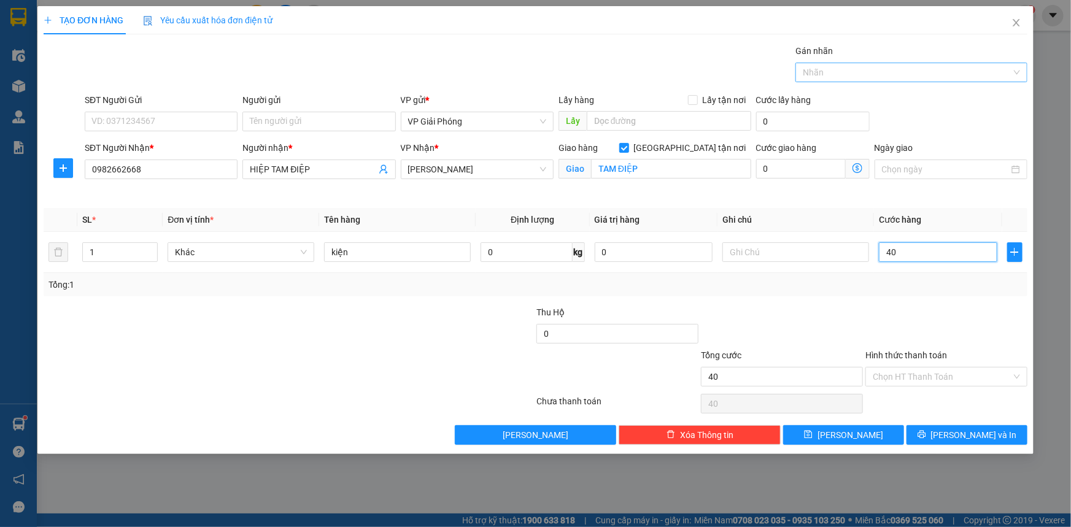
click at [858, 81] on div "Nhãn" at bounding box center [911, 73] width 232 height 20
type input "40.000"
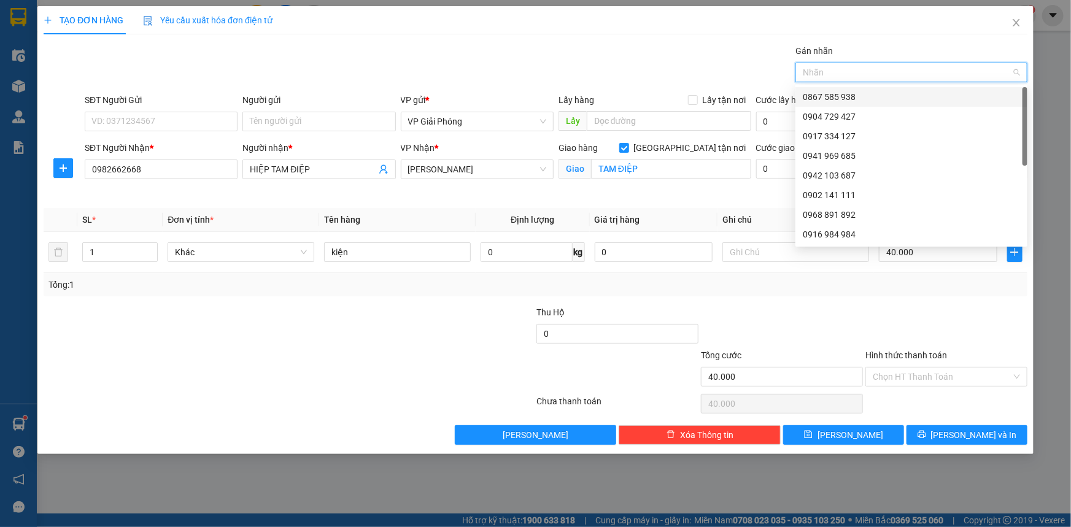
click at [861, 92] on div "0867 585 938" at bounding box center [911, 96] width 217 height 13
click at [929, 379] on input "Hình thức thanh toán" at bounding box center [941, 377] width 139 height 18
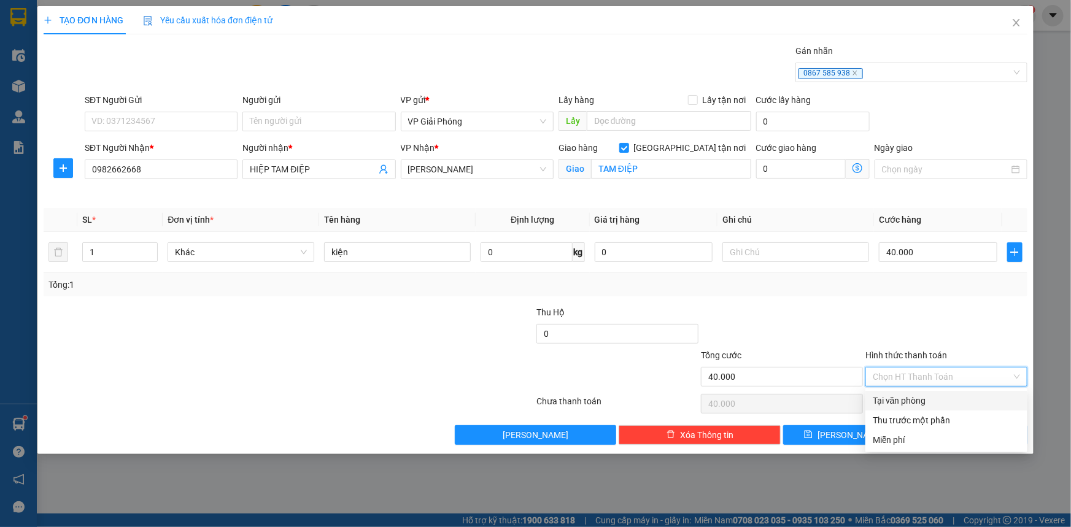
click at [952, 404] on div "Tại văn phòng" at bounding box center [945, 400] width 147 height 13
type input "0"
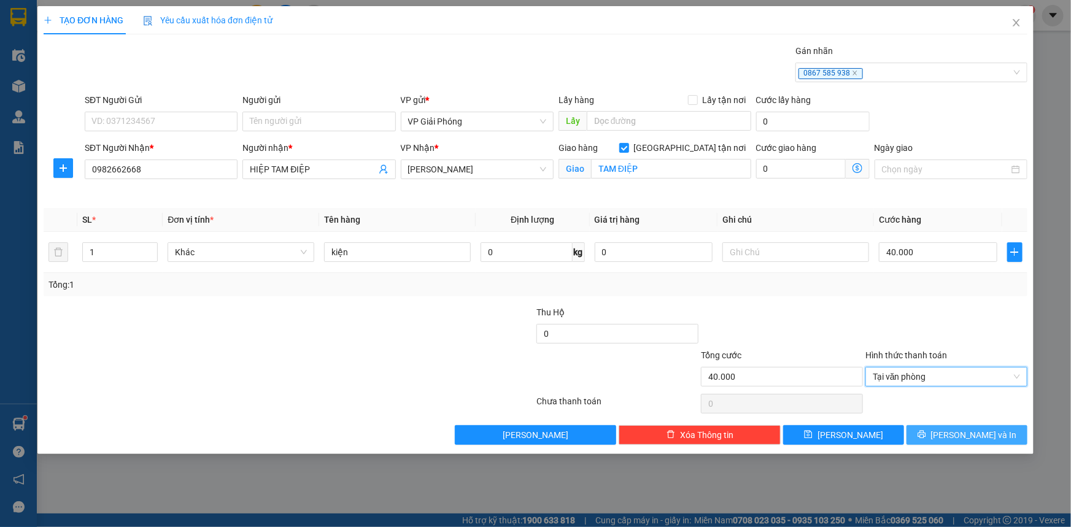
click at [955, 436] on button "[PERSON_NAME] và In" at bounding box center [966, 435] width 121 height 20
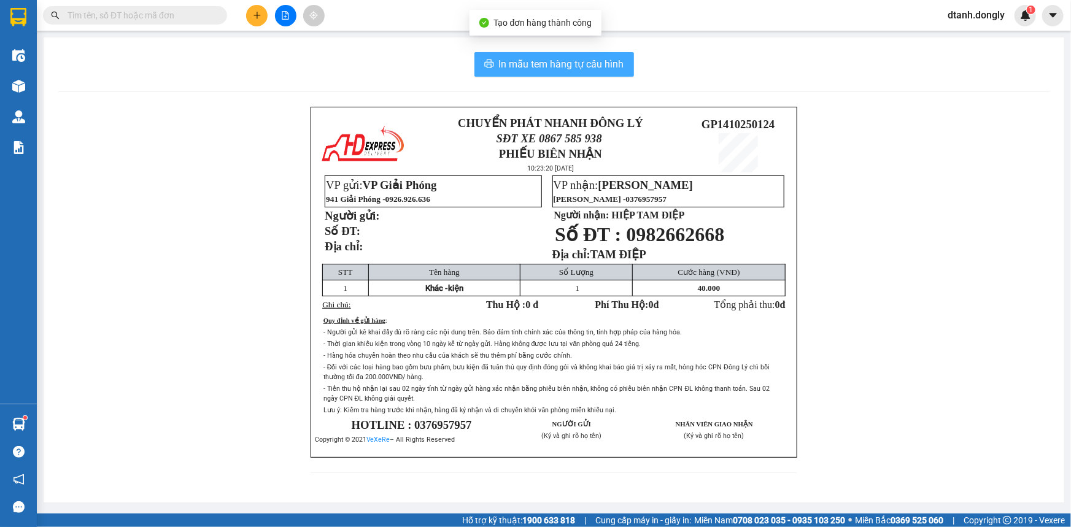
click at [560, 63] on span "In mẫu tem hàng tự cấu hình" at bounding box center [561, 63] width 125 height 15
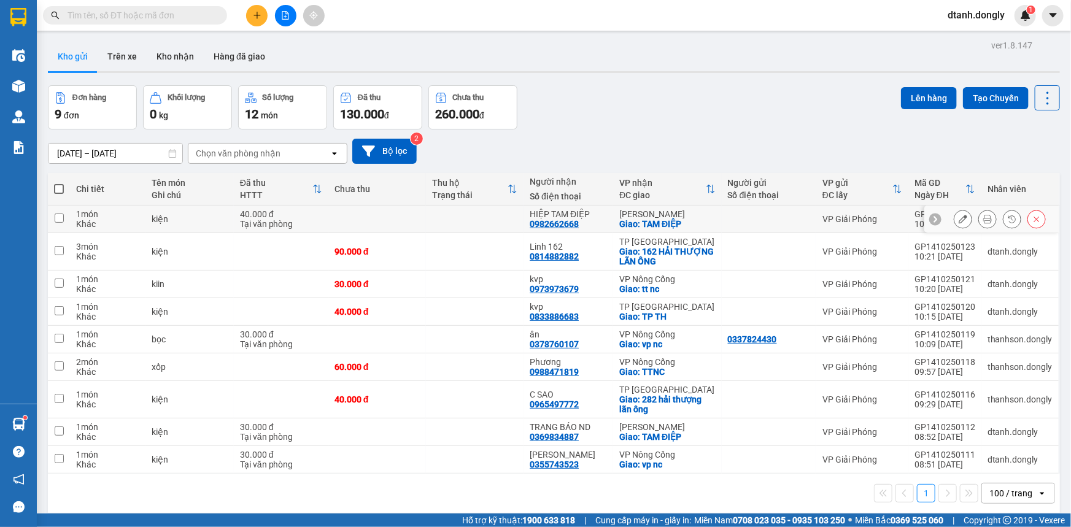
click at [983, 215] on icon at bounding box center [987, 219] width 9 height 9
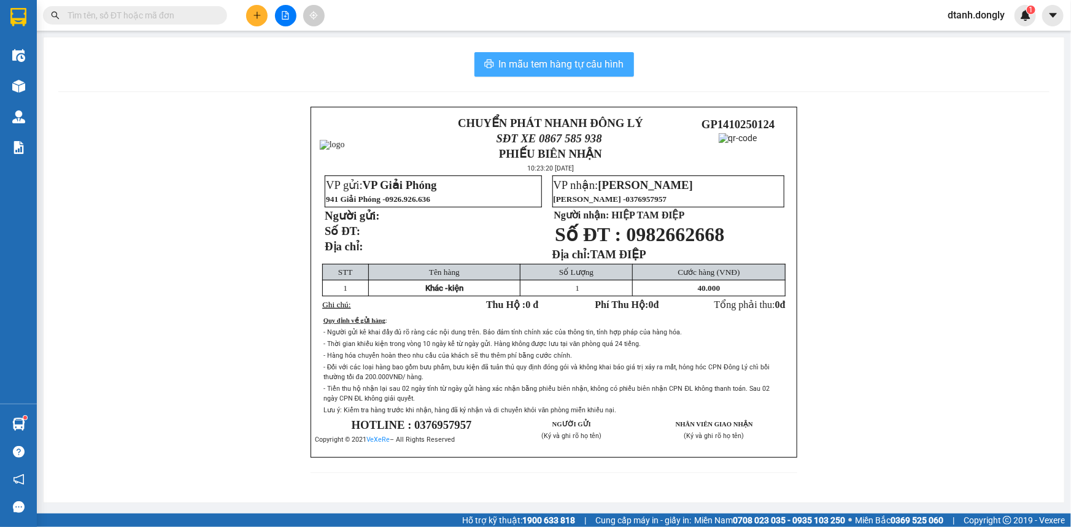
click at [568, 66] on span "In mẫu tem hàng tự cấu hình" at bounding box center [561, 63] width 125 height 15
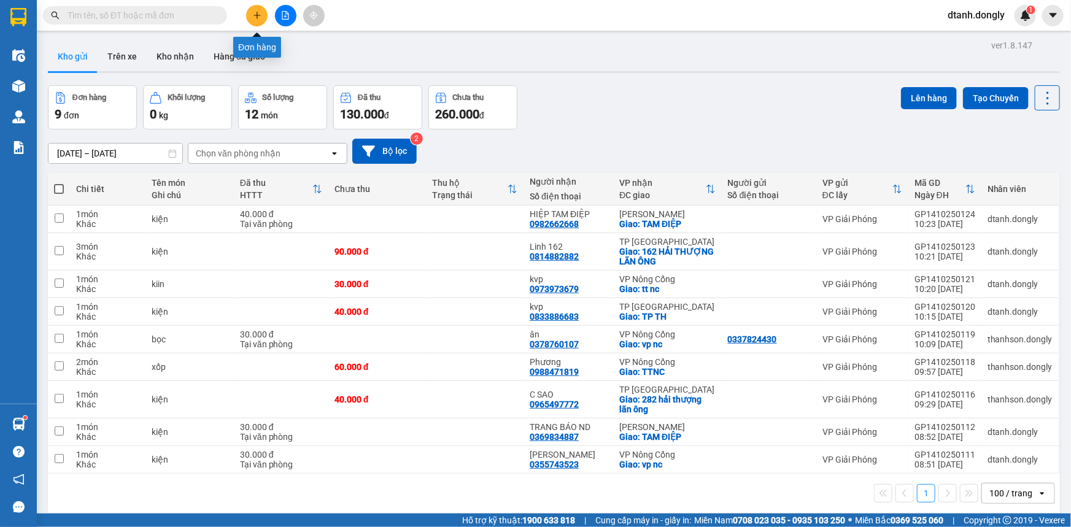
click at [255, 12] on icon "plus" at bounding box center [257, 15] width 9 height 9
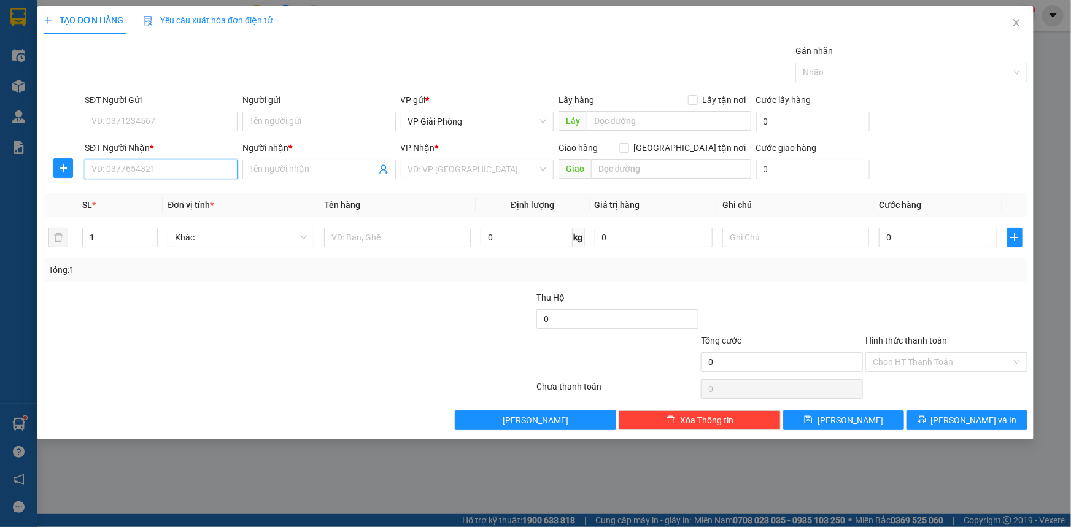
click at [146, 174] on input "SĐT Người Nhận *" at bounding box center [161, 170] width 153 height 20
type input "0369456159"
click at [304, 173] on input "Người nhận *" at bounding box center [313, 169] width 126 height 13
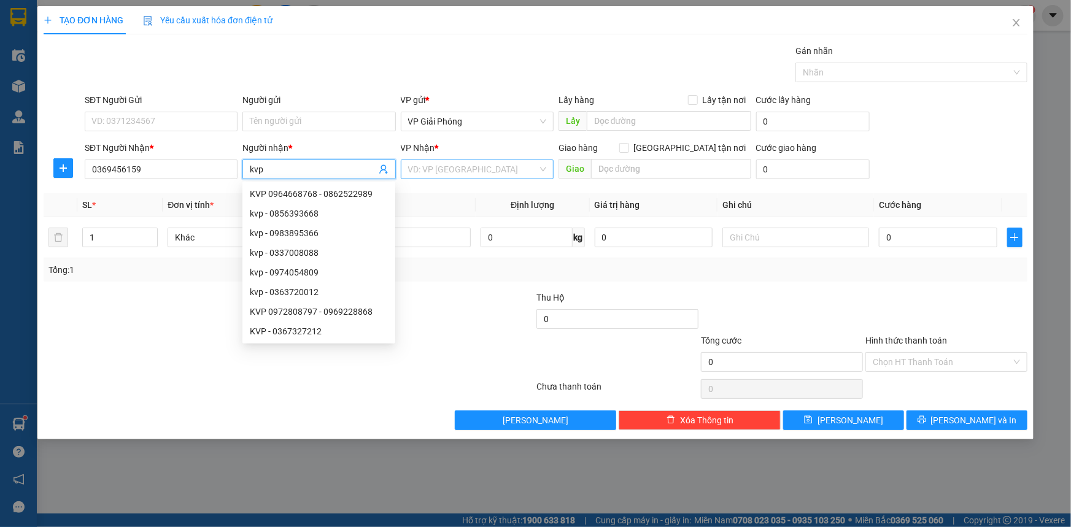
type input "kvp"
click at [461, 171] on input "search" at bounding box center [472, 169] width 129 height 18
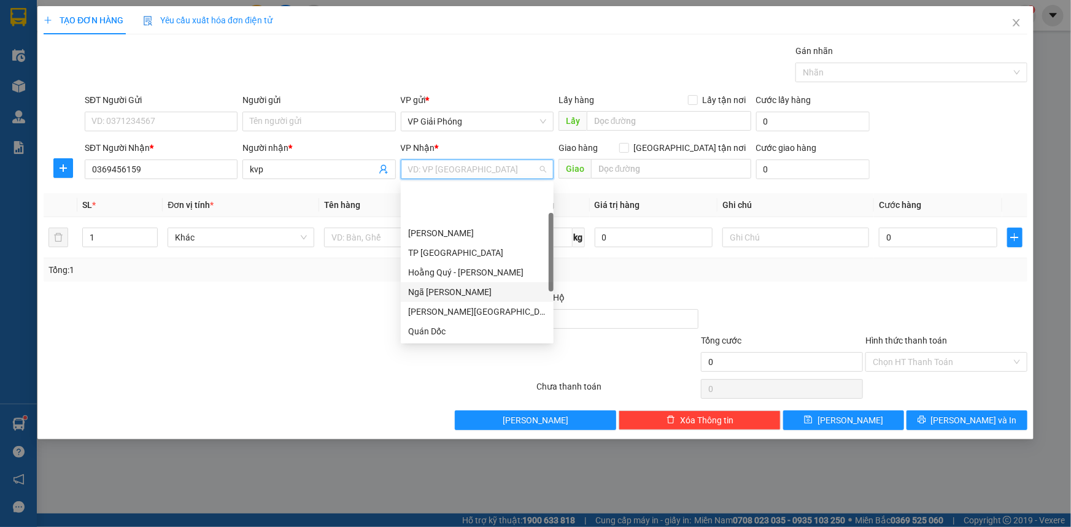
scroll to position [176, 0]
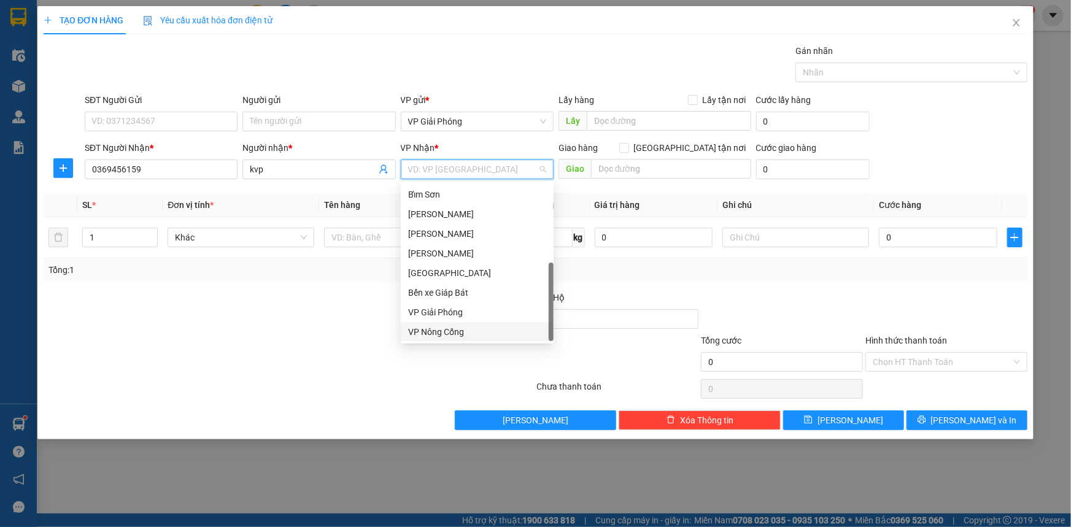
drag, startPoint x: 457, startPoint y: 333, endPoint x: 483, endPoint y: 295, distance: 46.5
click at [459, 332] on div "VP Nông Cống" at bounding box center [477, 331] width 138 height 13
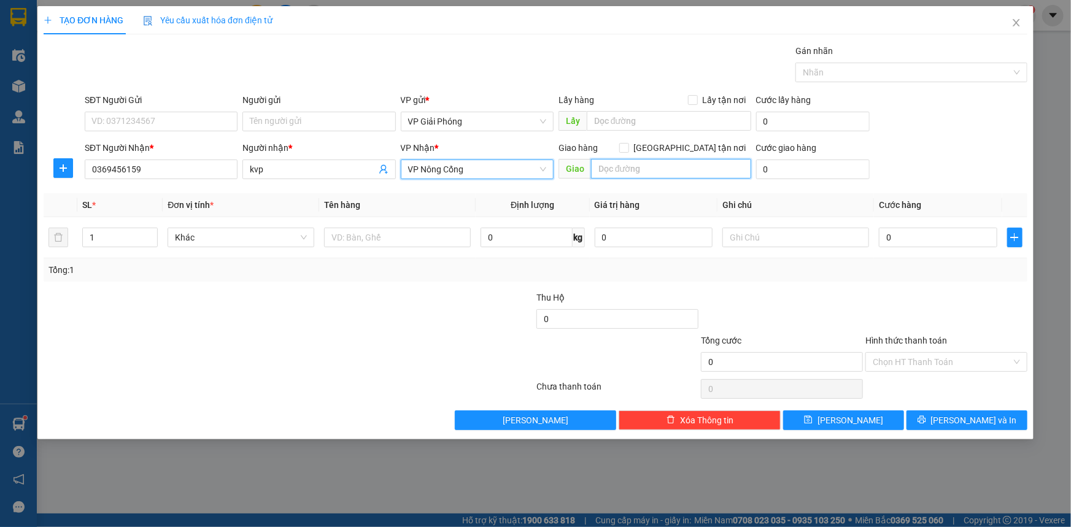
click at [613, 168] on input "text" at bounding box center [671, 169] width 160 height 20
type input "minh thọ"
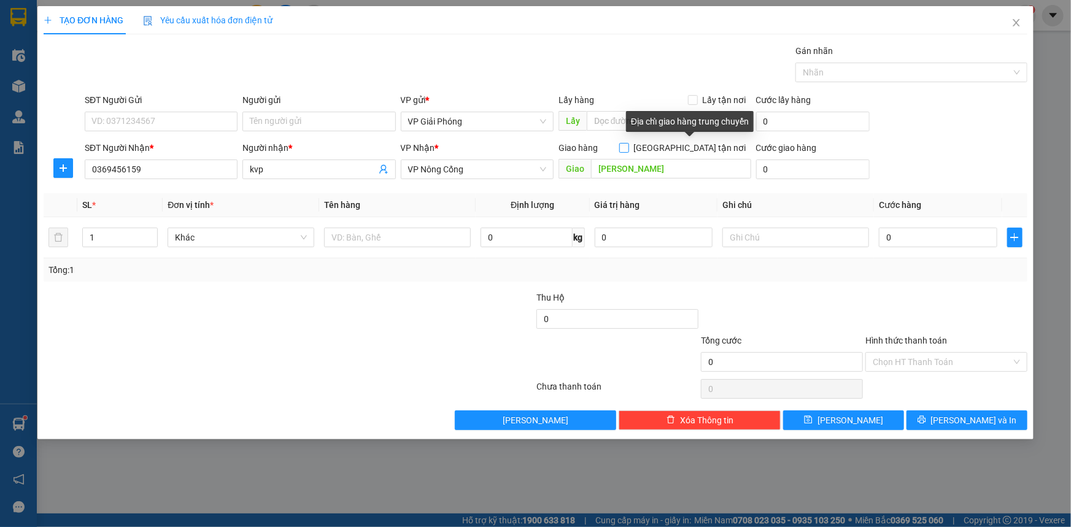
click at [628, 147] on input "[GEOGRAPHIC_DATA] tận nơi" at bounding box center [623, 147] width 9 height 9
checkbox input "true"
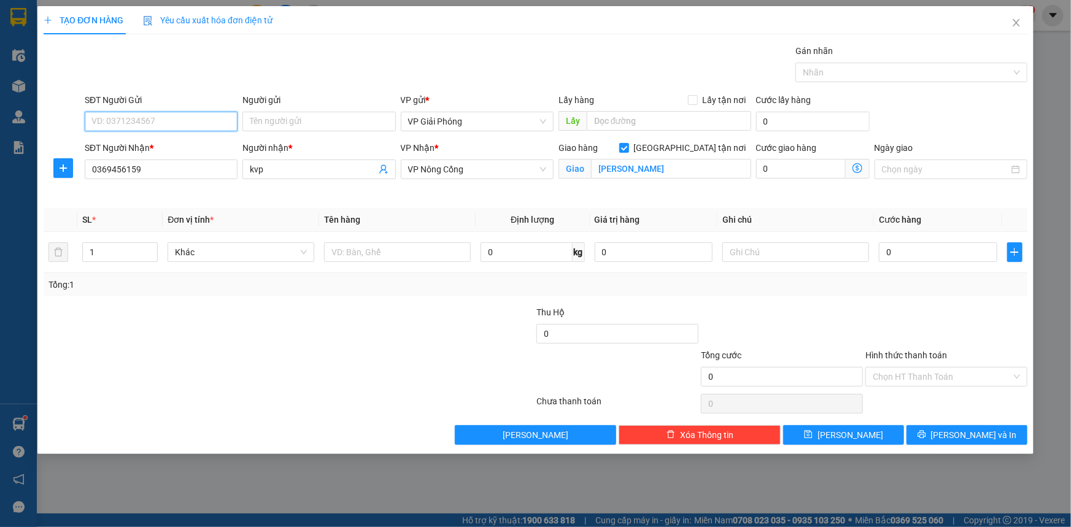
click at [166, 120] on input "SĐT Người Gửi" at bounding box center [161, 122] width 153 height 20
click at [368, 257] on input "text" at bounding box center [397, 252] width 147 height 20
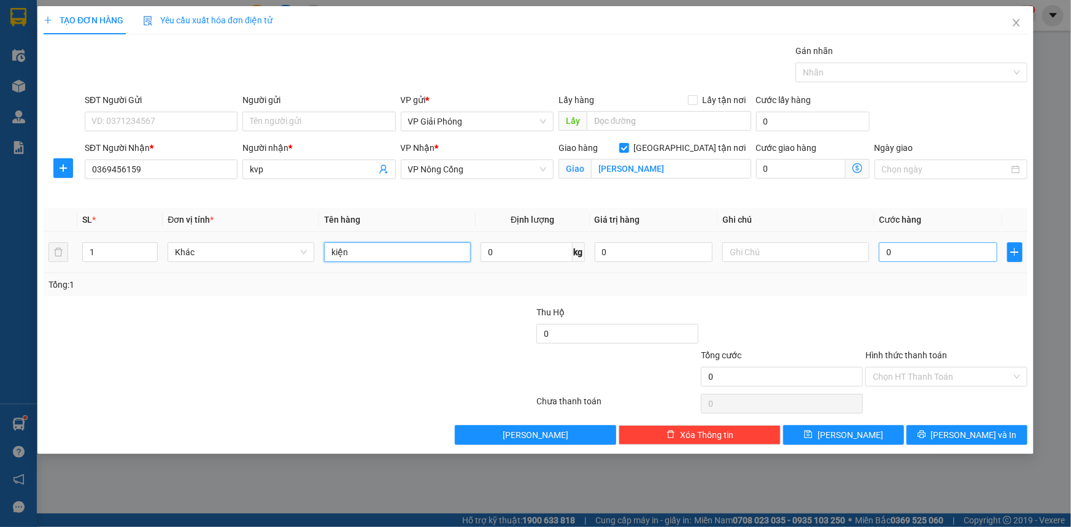
type input "kiện"
click at [914, 248] on input "0" at bounding box center [938, 252] width 118 height 20
type input "5"
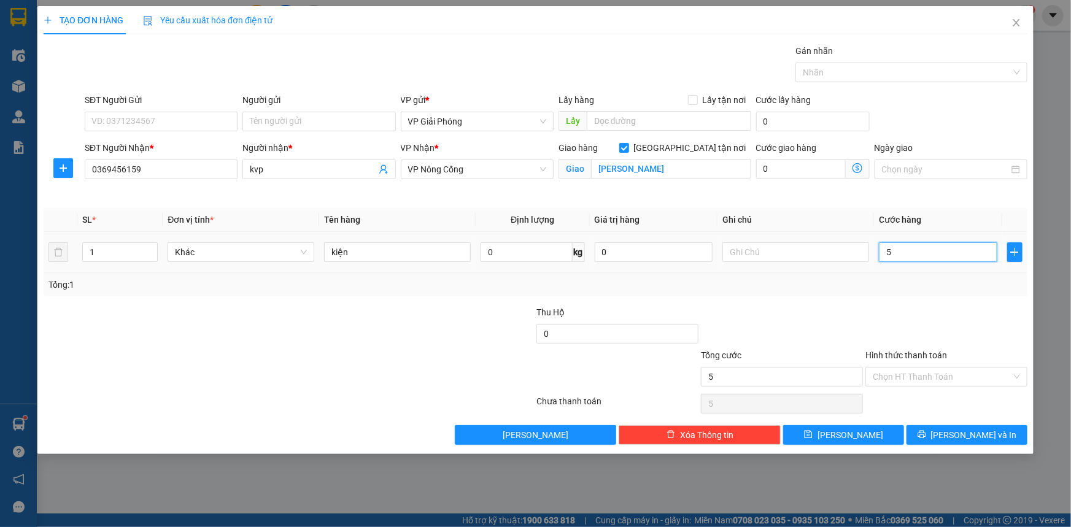
type input "50"
click at [841, 68] on div at bounding box center [905, 72] width 214 height 15
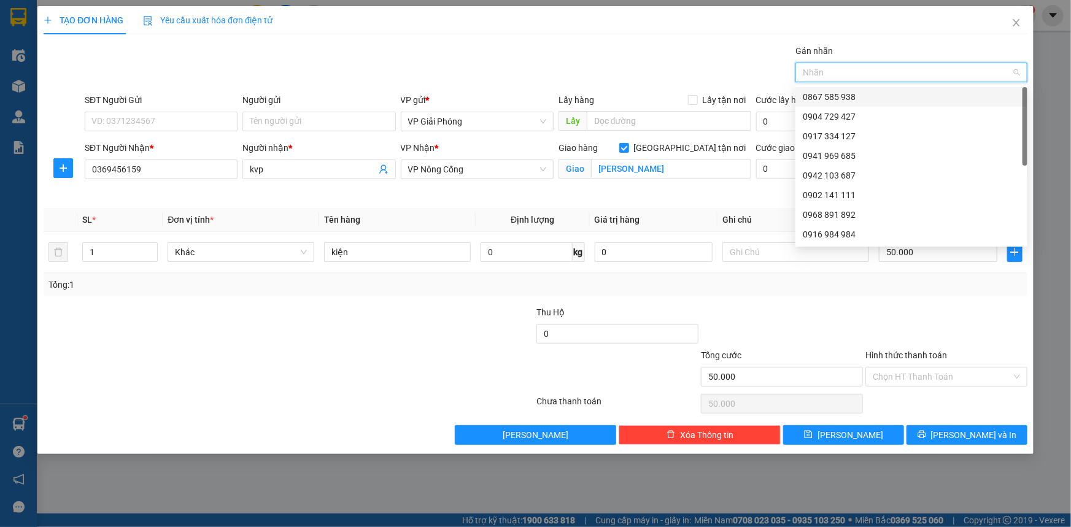
click at [846, 92] on div "0867 585 938" at bounding box center [911, 96] width 217 height 13
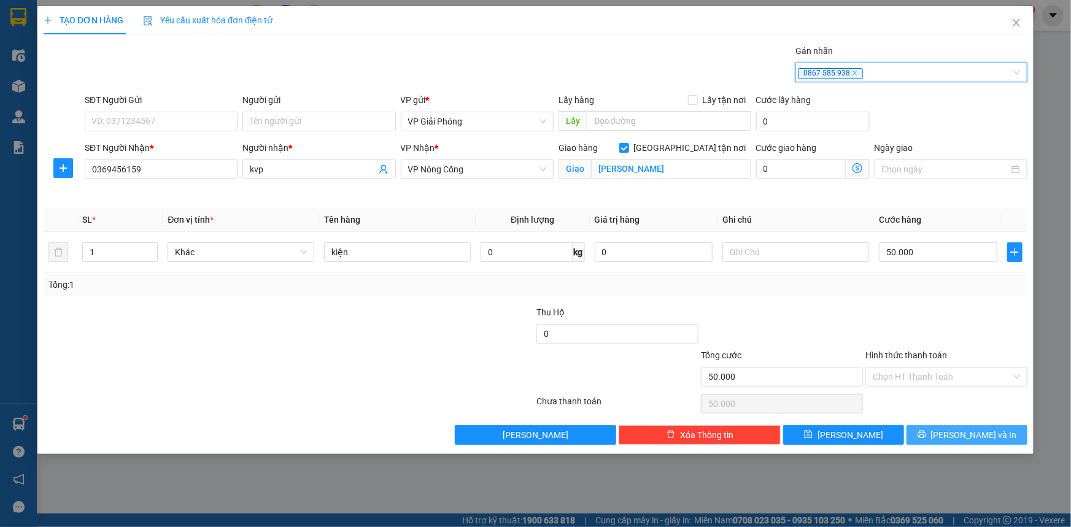
click at [954, 436] on button "[PERSON_NAME] và In" at bounding box center [966, 435] width 121 height 20
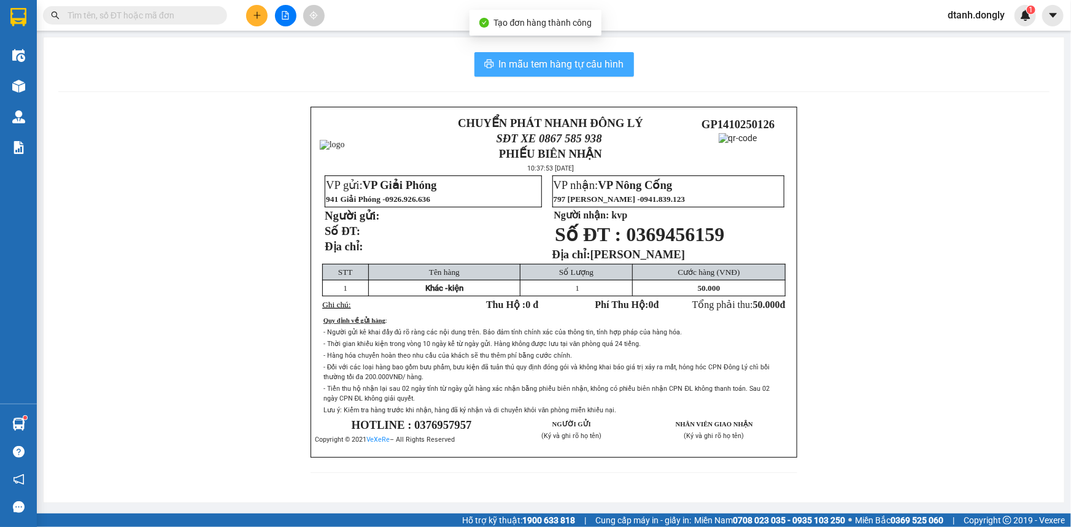
click at [571, 65] on span "In mẫu tem hàng tự cấu hình" at bounding box center [561, 63] width 125 height 15
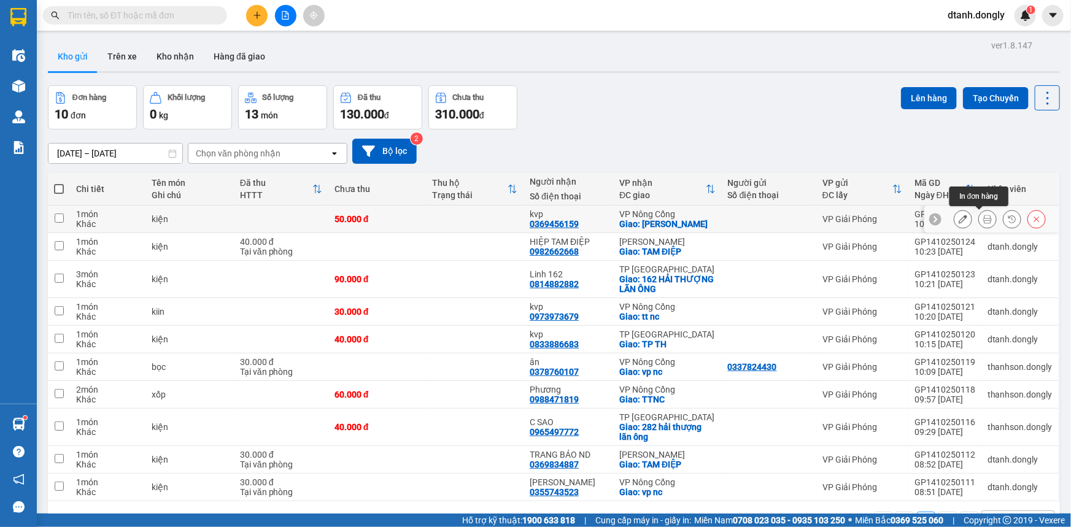
click at [983, 215] on icon at bounding box center [987, 219] width 9 height 9
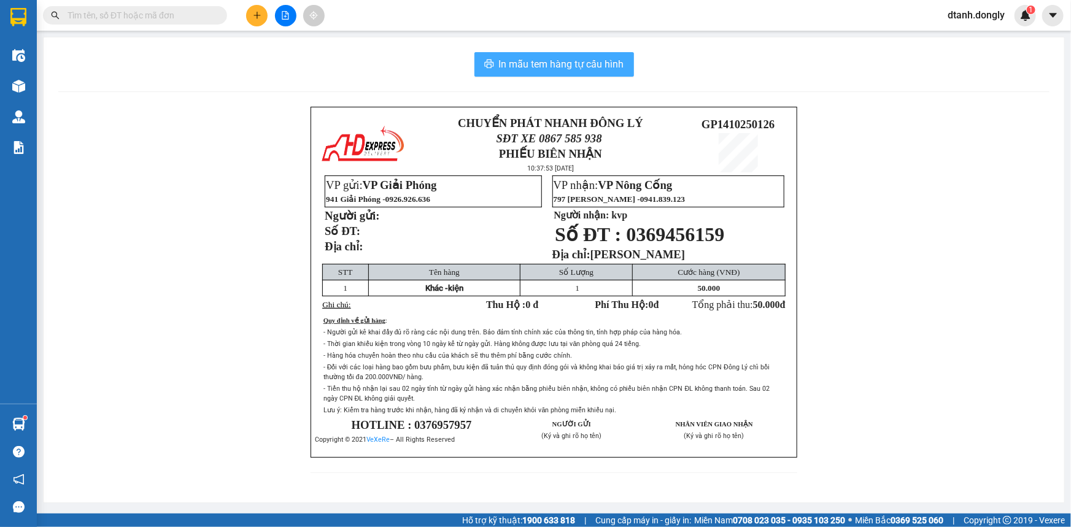
click at [578, 63] on span "In mẫu tem hàng tự cấu hình" at bounding box center [561, 63] width 125 height 15
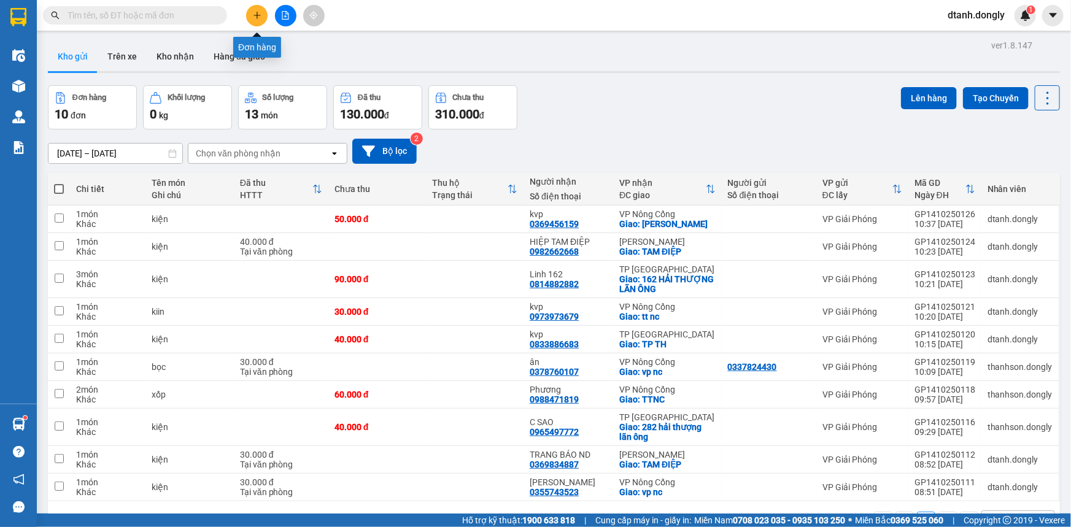
click at [255, 16] on icon "plus" at bounding box center [257, 15] width 9 height 9
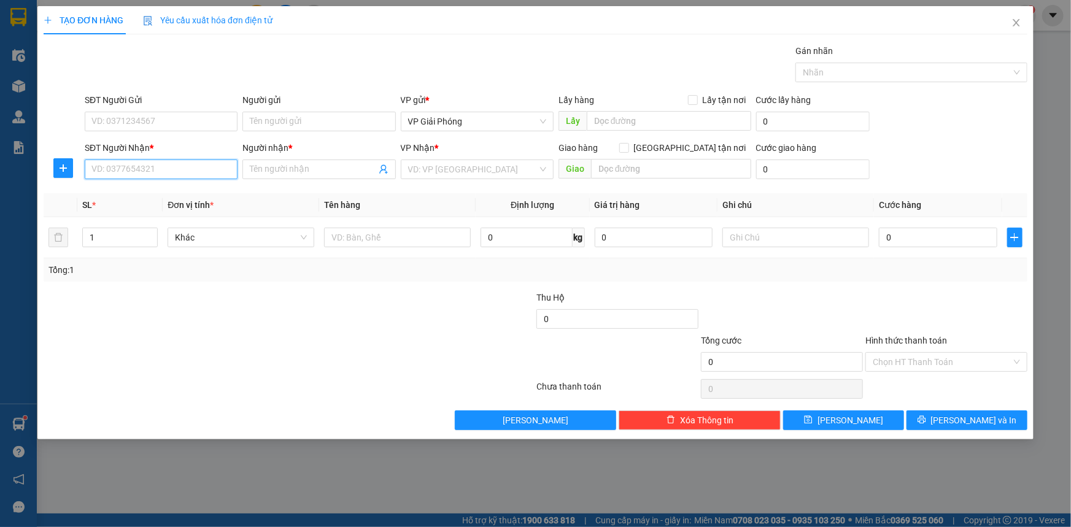
click at [123, 175] on input "SĐT Người Nhận *" at bounding box center [161, 170] width 153 height 20
click at [144, 119] on input "SĐT Người Gửi" at bounding box center [161, 122] width 153 height 20
drag, startPoint x: 304, startPoint y: 172, endPoint x: 312, endPoint y: 175, distance: 8.3
click at [305, 172] on input "Người nhận *" at bounding box center [313, 169] width 126 height 13
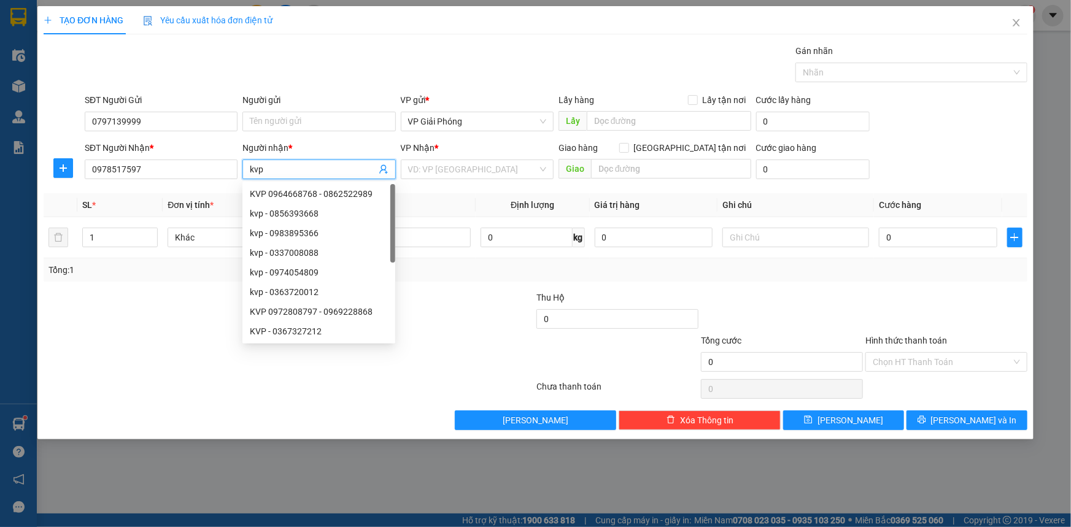
drag, startPoint x: 474, startPoint y: 171, endPoint x: 468, endPoint y: 155, distance: 16.9
click at [474, 171] on input "search" at bounding box center [472, 169] width 129 height 18
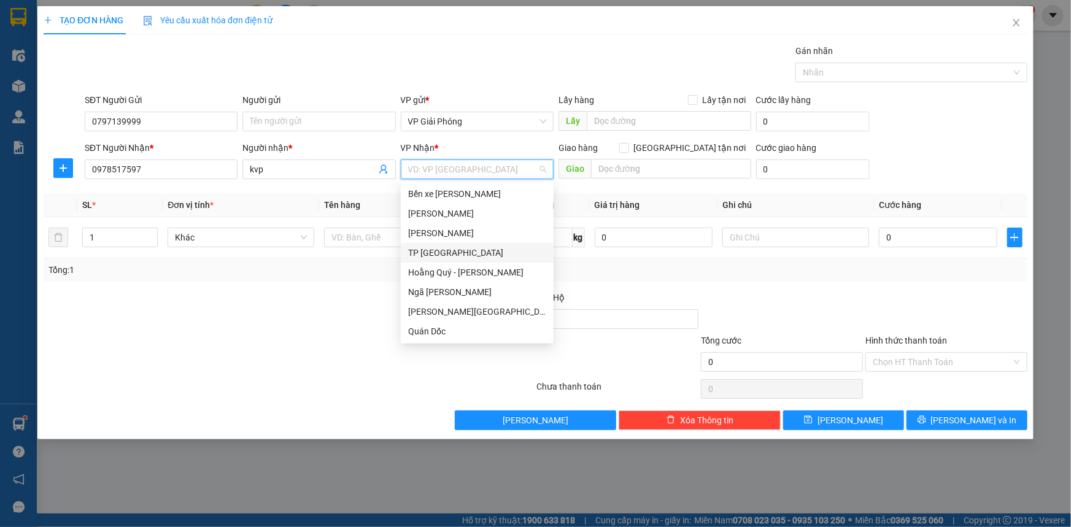
click at [460, 250] on div "TP [GEOGRAPHIC_DATA]" at bounding box center [477, 252] width 138 height 13
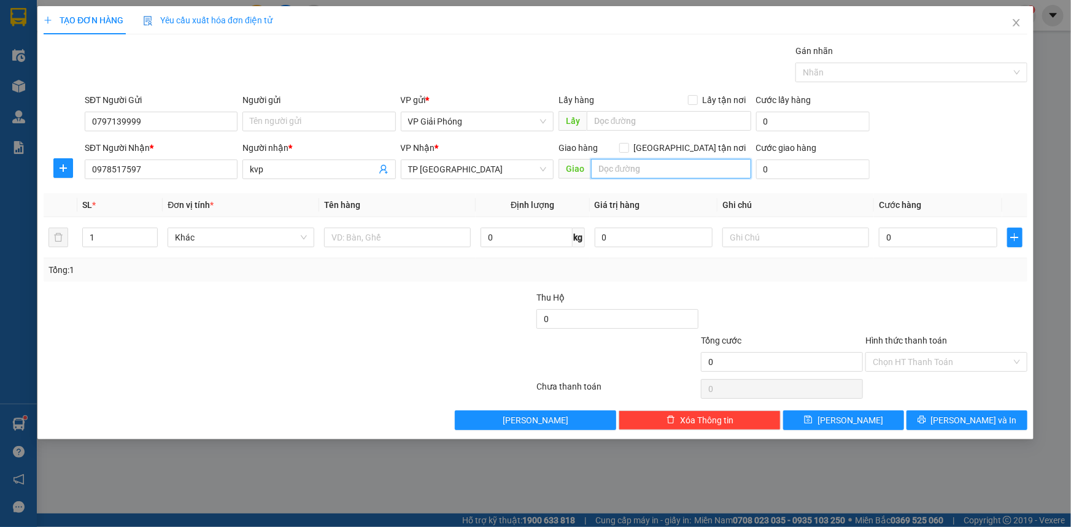
click at [625, 172] on input "text" at bounding box center [671, 169] width 160 height 20
click at [628, 149] on input "[GEOGRAPHIC_DATA] tận nơi" at bounding box center [623, 147] width 9 height 9
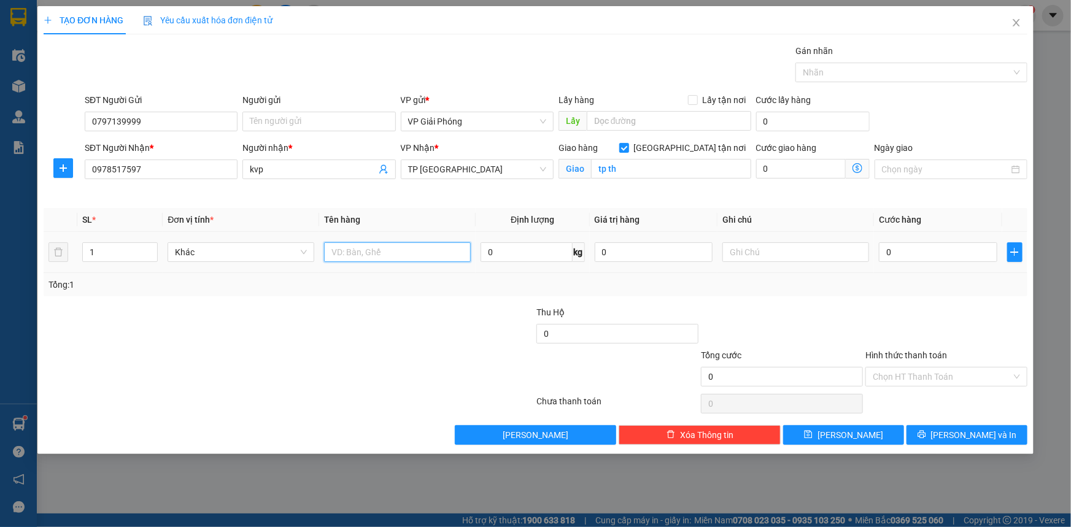
click at [395, 261] on input "text" at bounding box center [397, 252] width 147 height 20
click at [908, 256] on input "0" at bounding box center [938, 252] width 118 height 20
drag, startPoint x: 863, startPoint y: 71, endPoint x: 863, endPoint y: 80, distance: 9.2
click at [863, 72] on div at bounding box center [905, 72] width 214 height 15
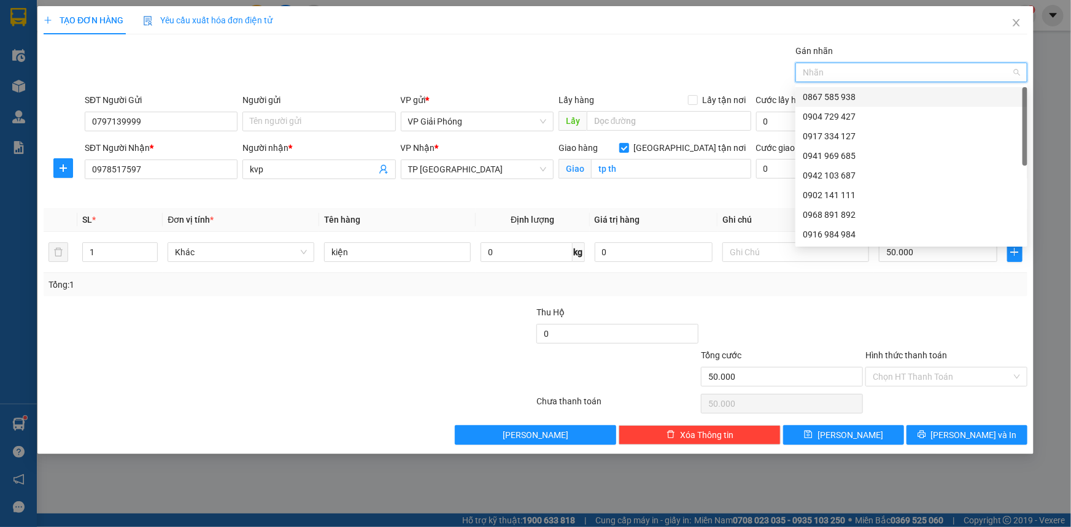
click at [864, 90] on div "0867 585 938" at bounding box center [911, 97] width 232 height 20
click at [963, 433] on span "[PERSON_NAME] và In" at bounding box center [974, 434] width 86 height 13
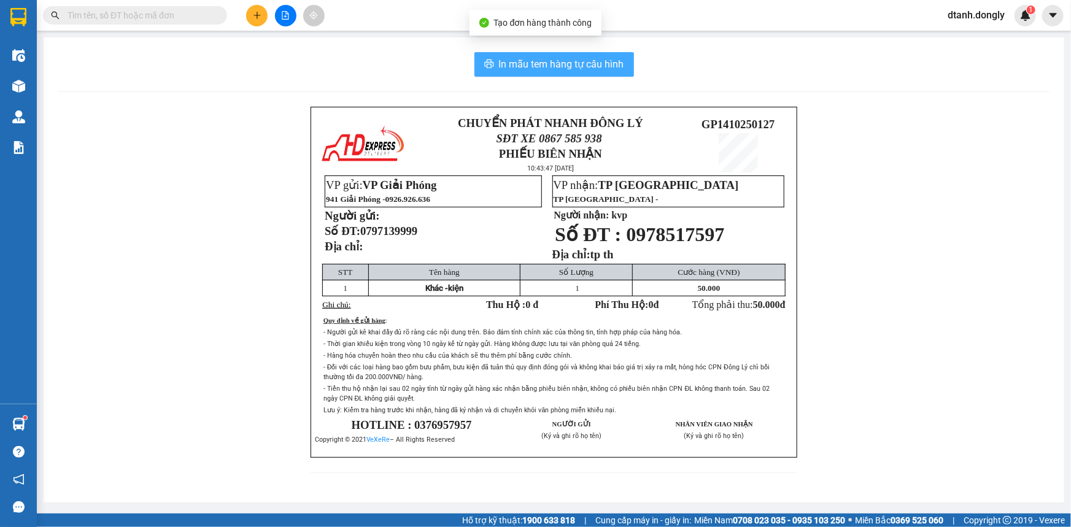
click at [569, 64] on span "In mẫu tem hàng tự cấu hình" at bounding box center [561, 63] width 125 height 15
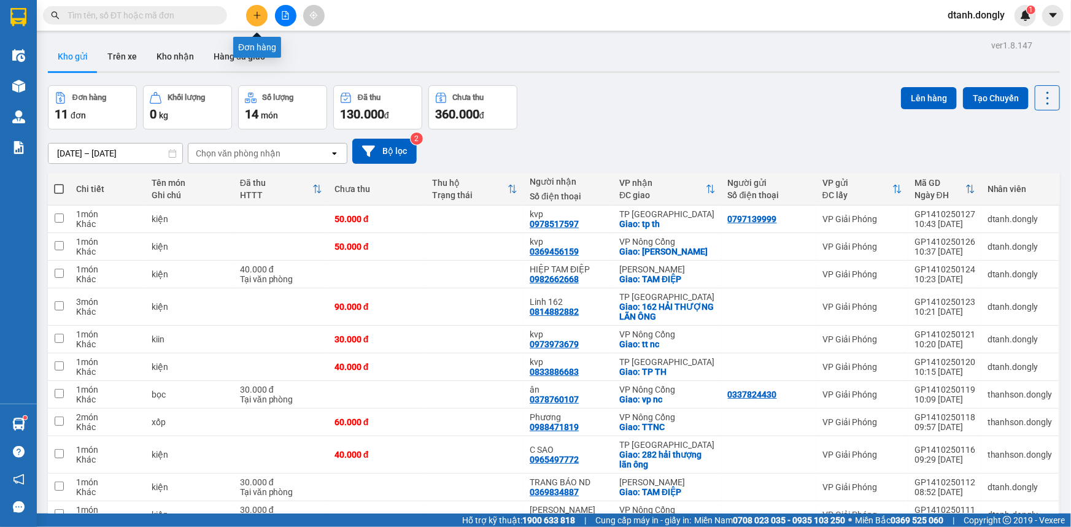
click at [261, 16] on icon "plus" at bounding box center [257, 15] width 9 height 9
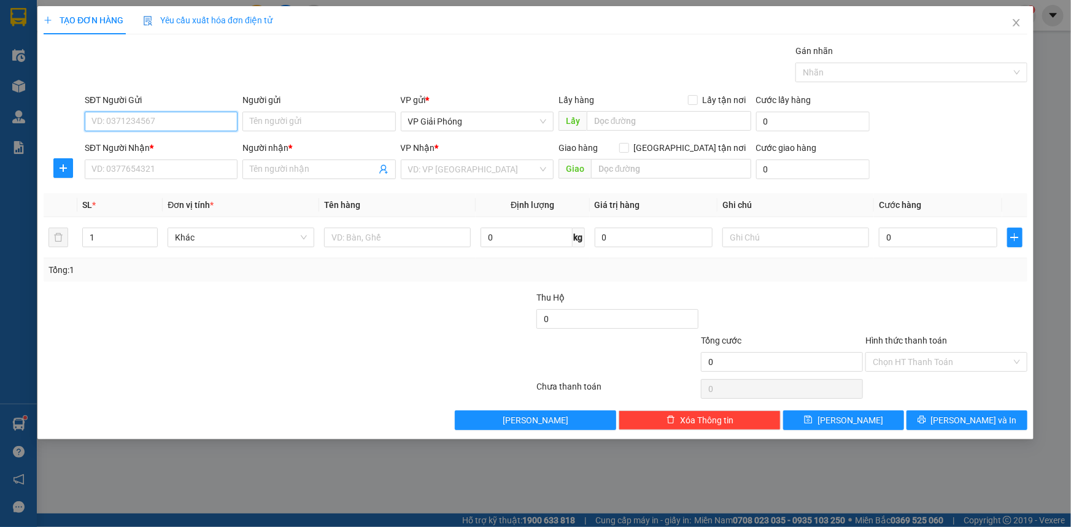
click at [152, 125] on input "SĐT Người Gửi" at bounding box center [161, 122] width 153 height 20
click at [156, 147] on div "0933931978" at bounding box center [161, 145] width 138 height 13
click at [164, 171] on input "SĐT Người Nhận *" at bounding box center [161, 170] width 153 height 20
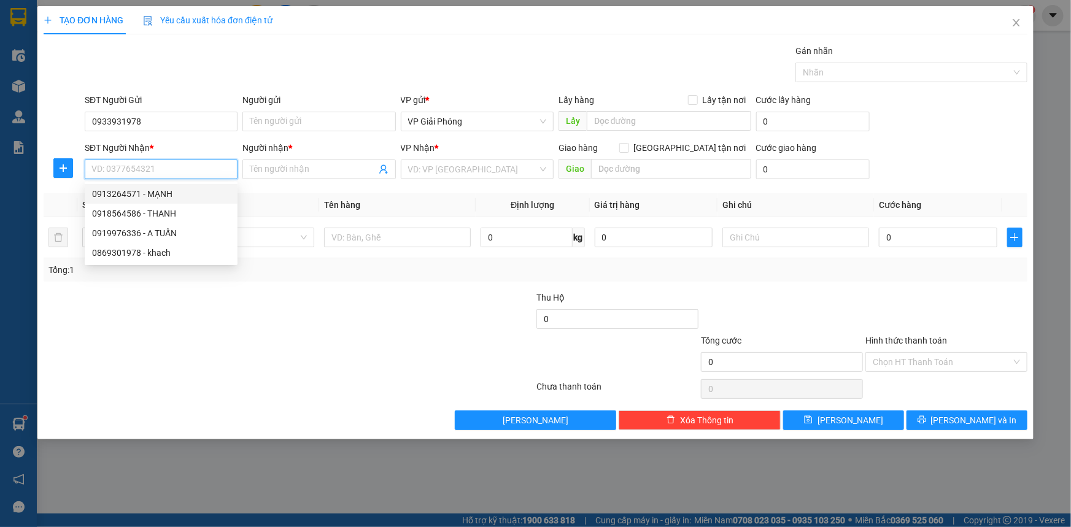
click at [153, 168] on input "SĐT Người Nhận *" at bounding box center [161, 170] width 153 height 20
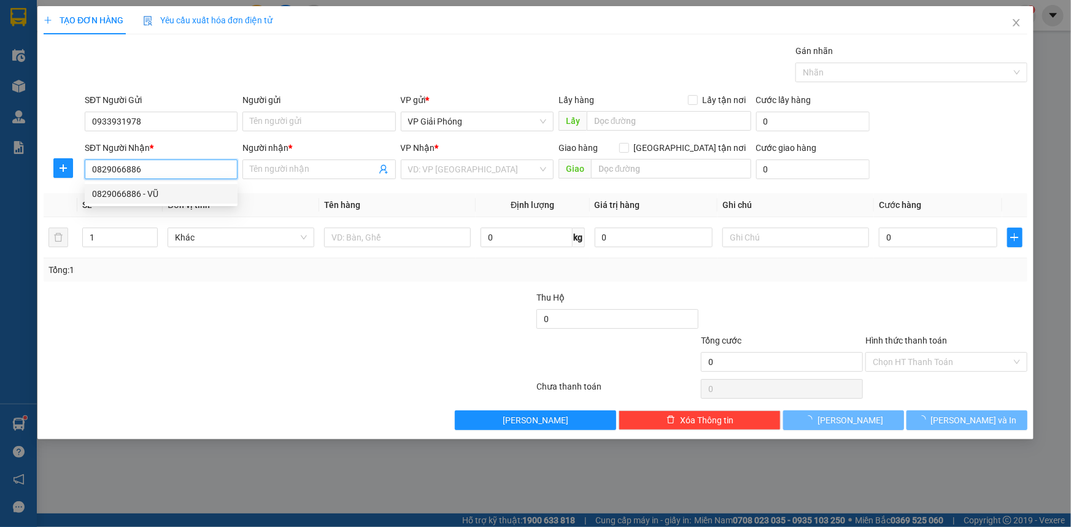
click at [153, 194] on div "0829066886 - VŨ" at bounding box center [161, 193] width 138 height 13
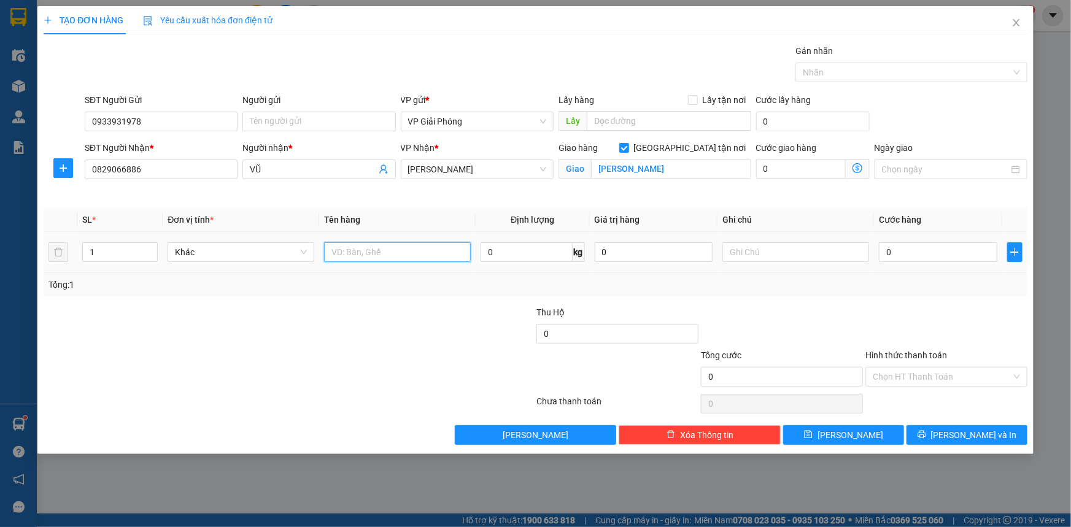
click at [362, 252] on input "text" at bounding box center [397, 252] width 147 height 20
click at [920, 253] on input "0" at bounding box center [938, 252] width 118 height 20
click at [857, 72] on div at bounding box center [905, 72] width 214 height 15
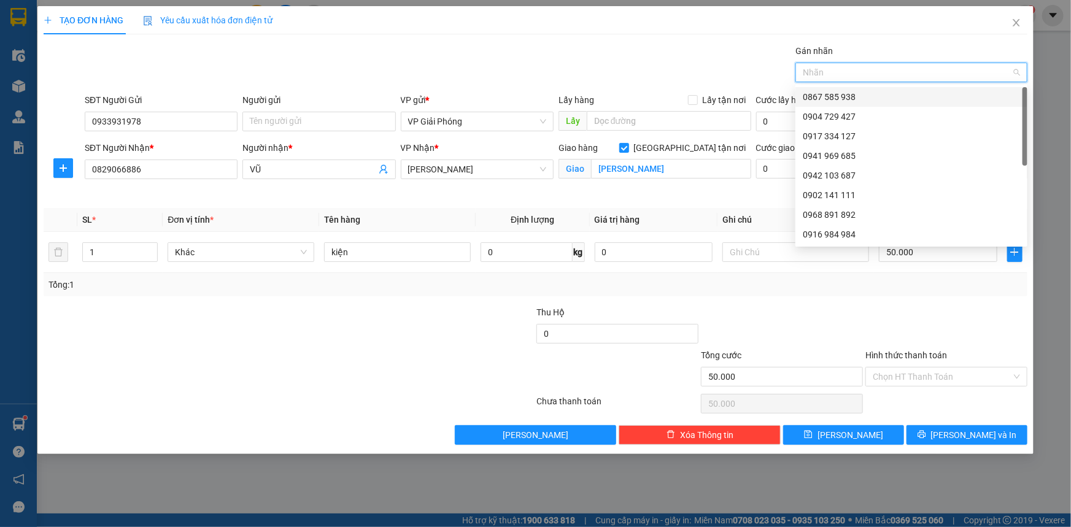
click at [865, 97] on div "0867 585 938" at bounding box center [911, 96] width 217 height 13
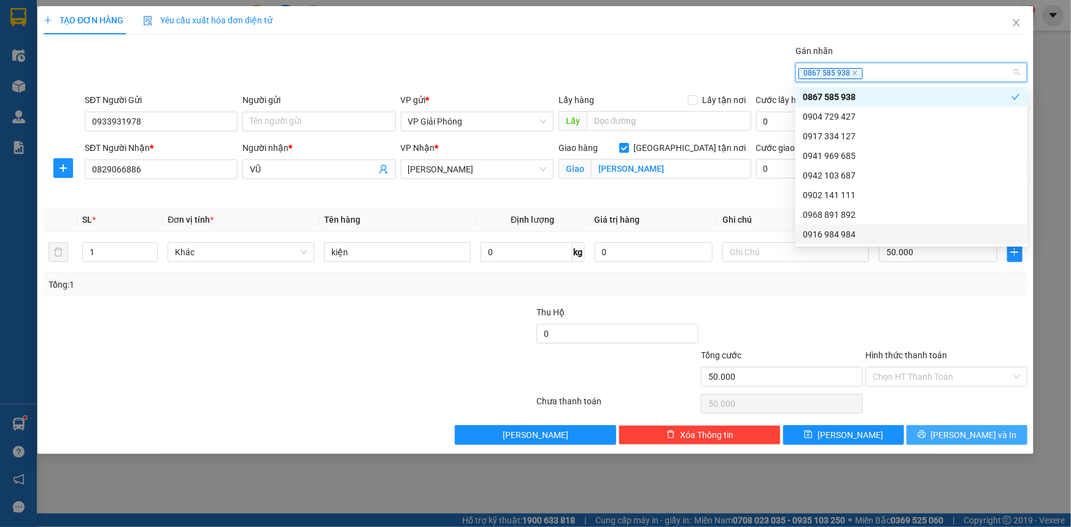
click at [974, 436] on span "[PERSON_NAME] và In" at bounding box center [974, 434] width 86 height 13
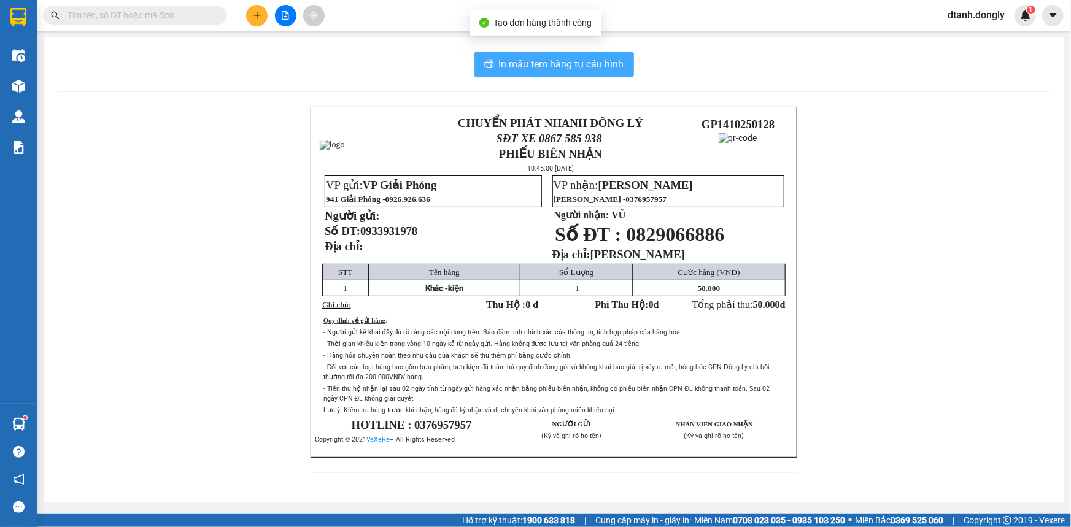
click at [582, 67] on span "In mẫu tem hàng tự cấu hình" at bounding box center [561, 63] width 125 height 15
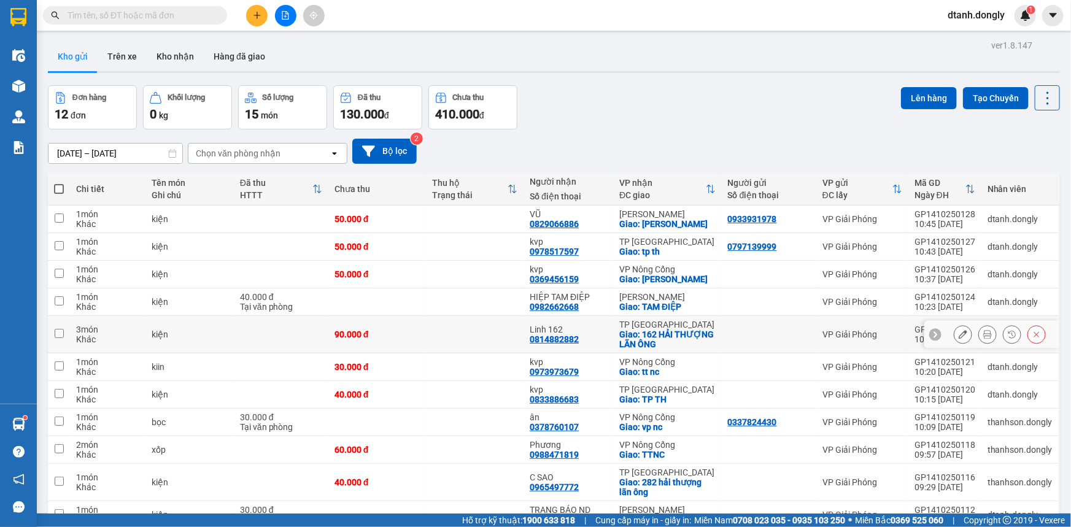
scroll to position [92, 0]
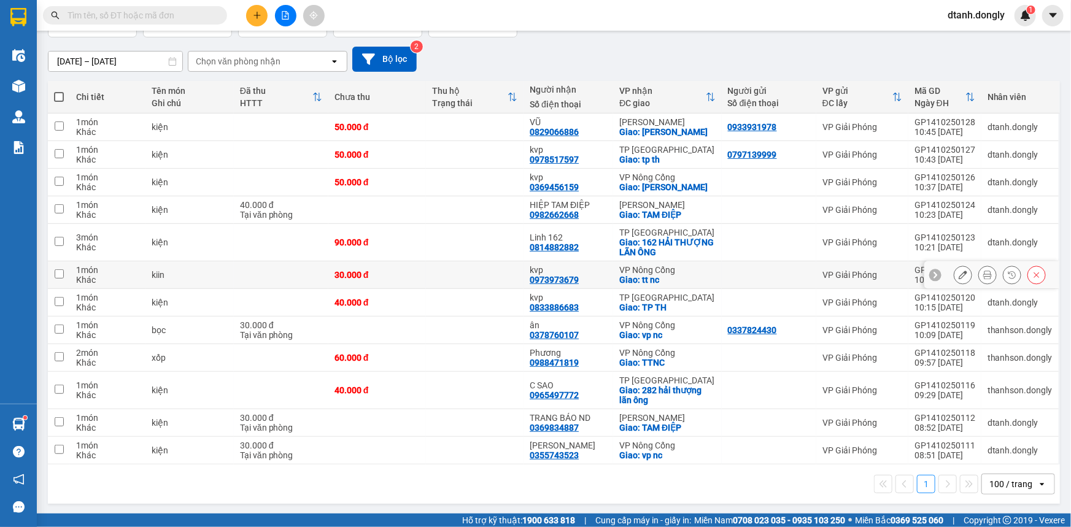
click at [56, 272] on input "checkbox" at bounding box center [59, 273] width 9 height 9
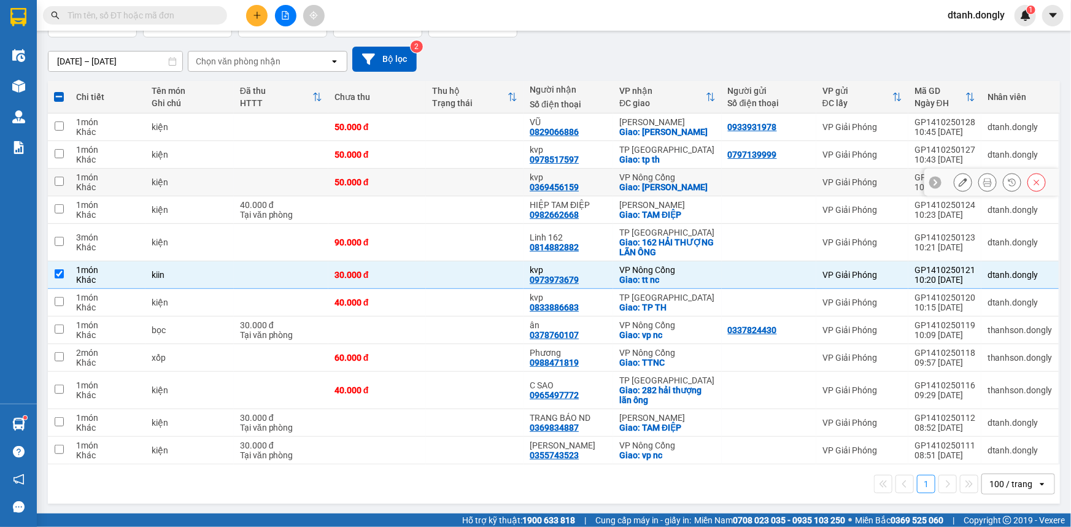
scroll to position [0, 0]
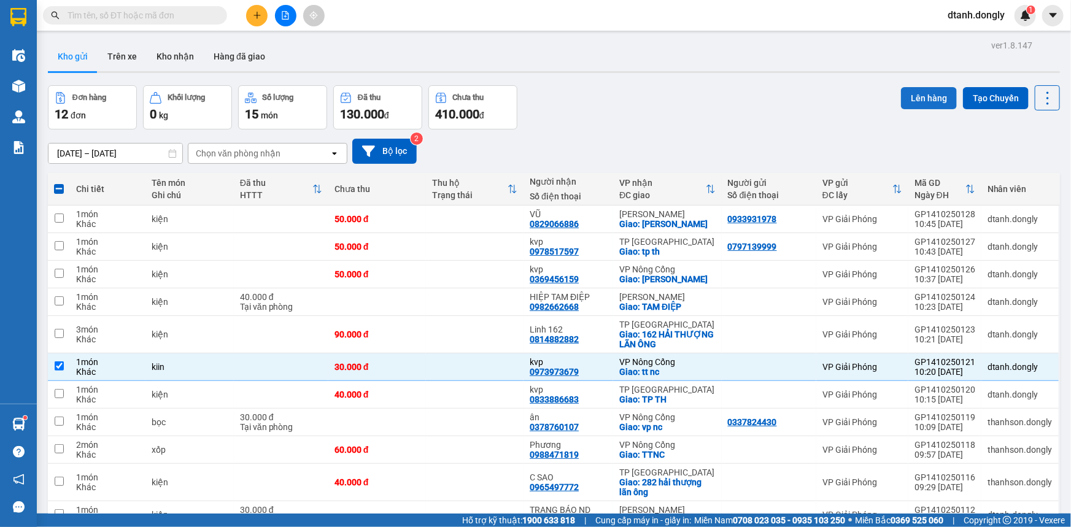
click at [922, 98] on button "Lên hàng" at bounding box center [929, 98] width 56 height 22
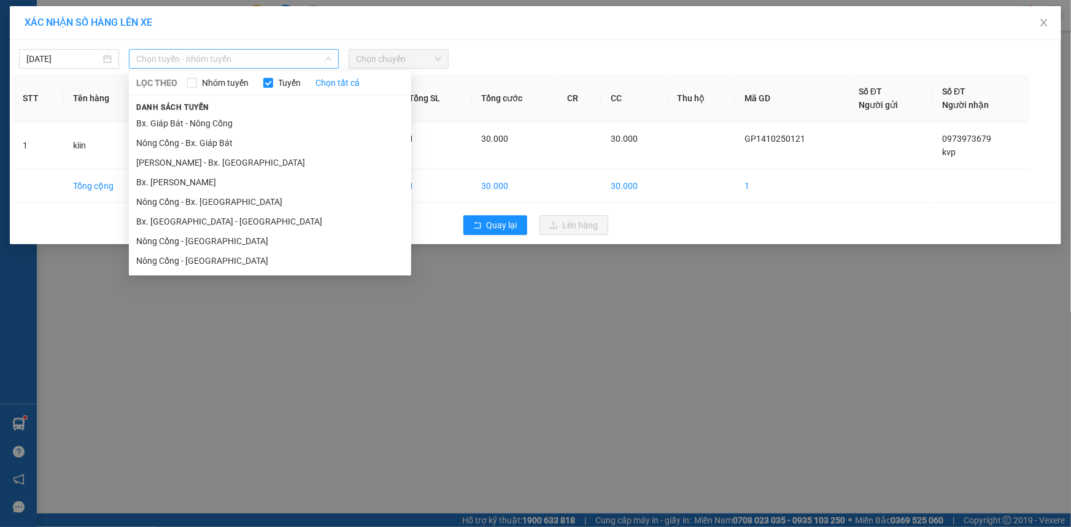
click at [312, 56] on span "Chọn tuyến - nhóm tuyến" at bounding box center [233, 59] width 195 height 18
click at [295, 117] on li "Bx. Giáp Bát - Nông Cống" at bounding box center [270, 124] width 282 height 20
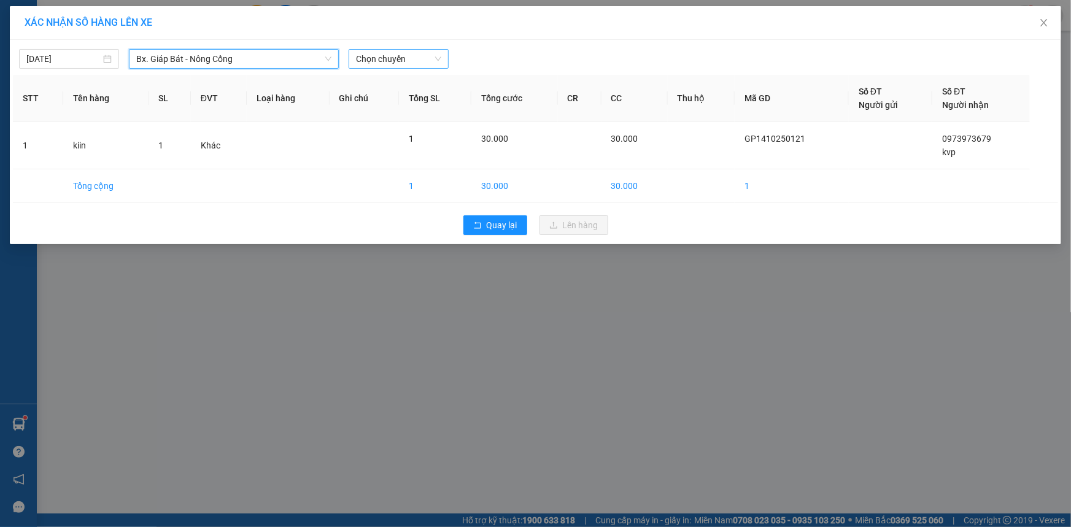
click at [435, 55] on span "Chọn chuyến" at bounding box center [398, 59] width 85 height 18
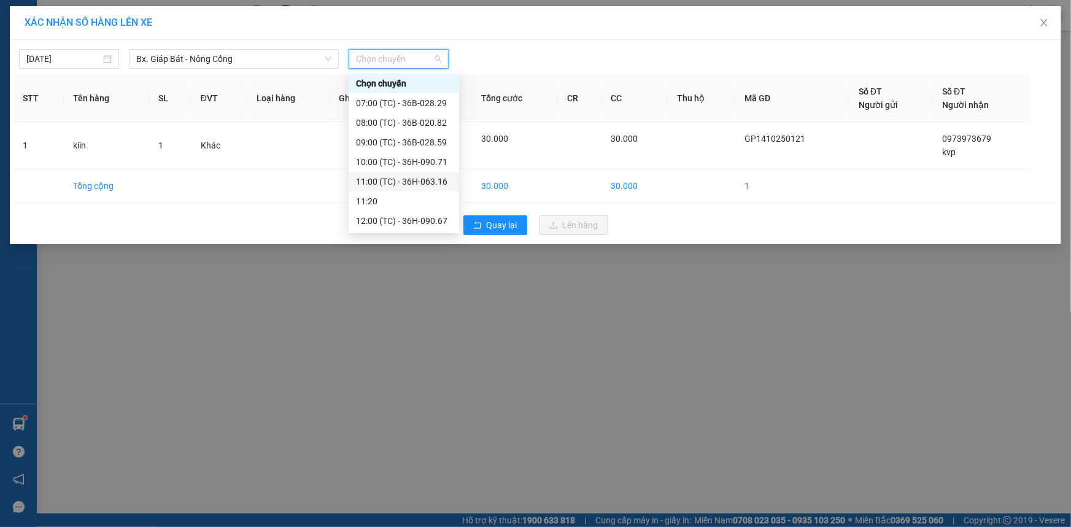
click at [409, 176] on div "11:00 (TC) - 36H-063.16" at bounding box center [404, 181] width 96 height 13
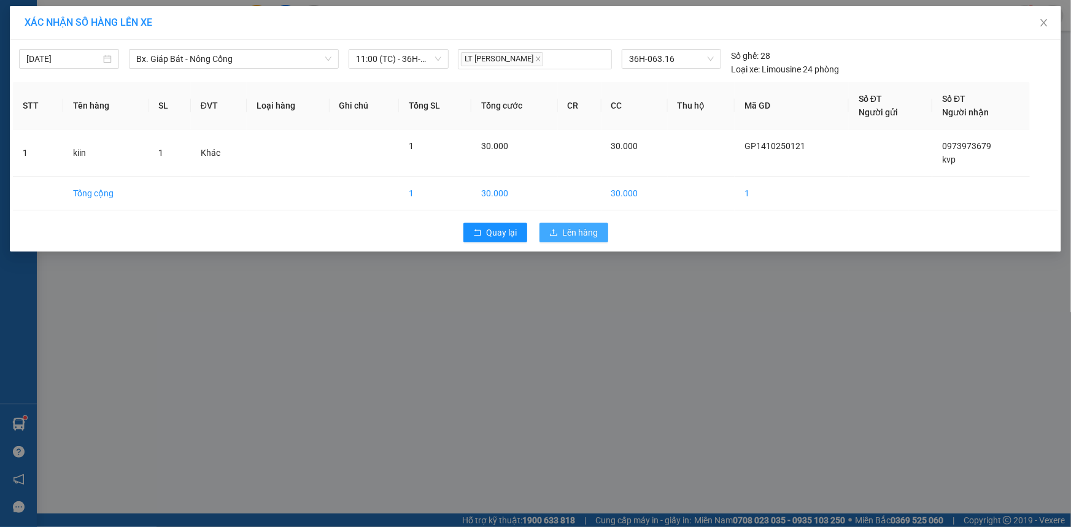
click at [582, 234] on span "Lên hàng" at bounding box center [581, 232] width 36 height 13
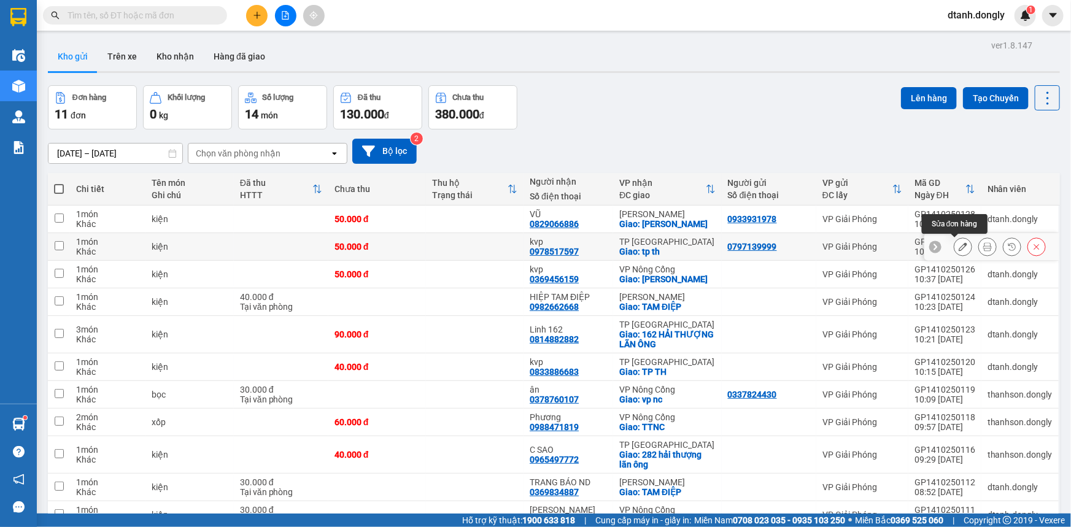
click at [954, 241] on button at bounding box center [962, 246] width 17 height 21
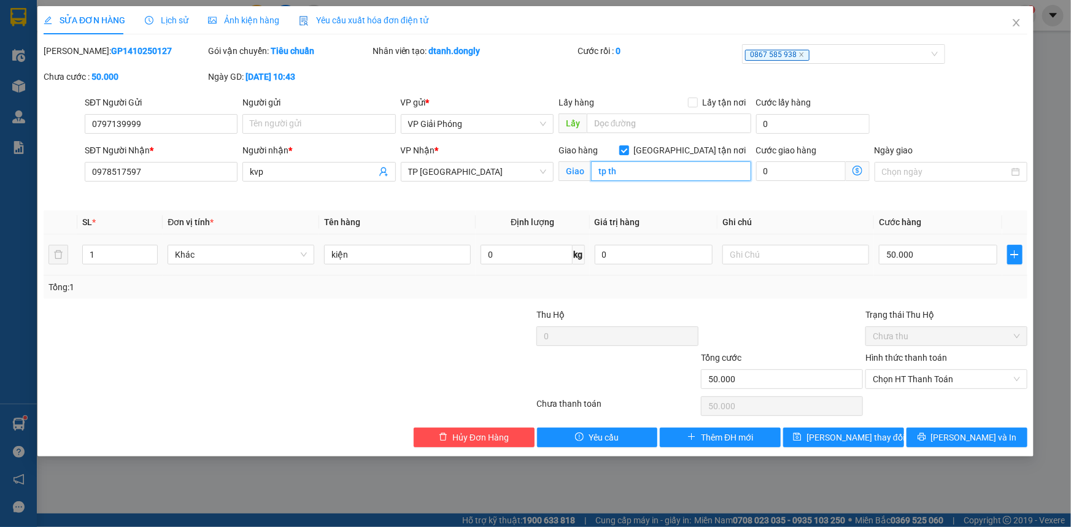
click at [625, 169] on input "tp th" at bounding box center [671, 171] width 160 height 20
click at [526, 171] on span "TP [GEOGRAPHIC_DATA]" at bounding box center [477, 172] width 138 height 18
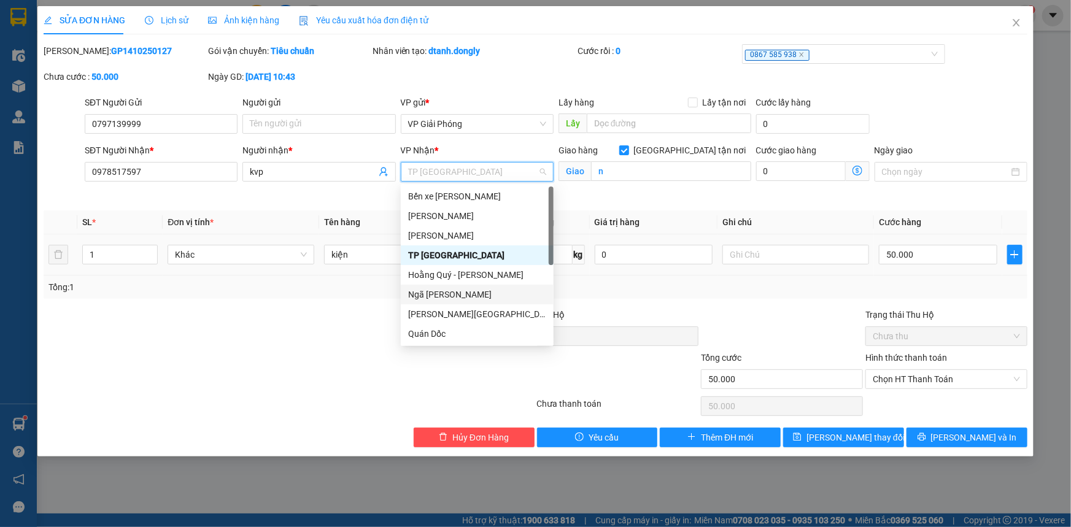
click at [491, 298] on div "Ngã [PERSON_NAME]" at bounding box center [477, 294] width 138 height 13
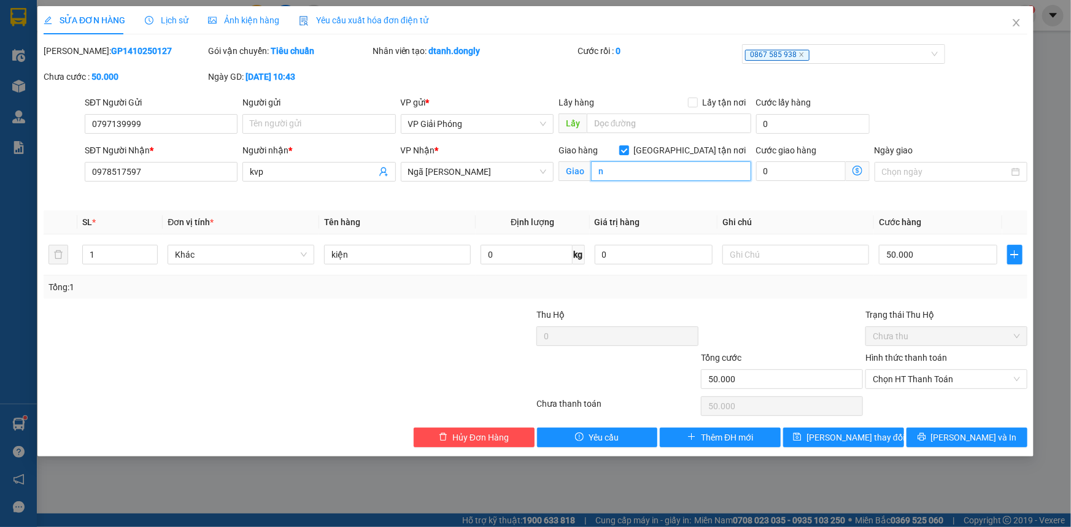
click at [643, 173] on input "n" at bounding box center [671, 171] width 160 height 20
click at [965, 436] on span "[PERSON_NAME] và In" at bounding box center [974, 437] width 86 height 13
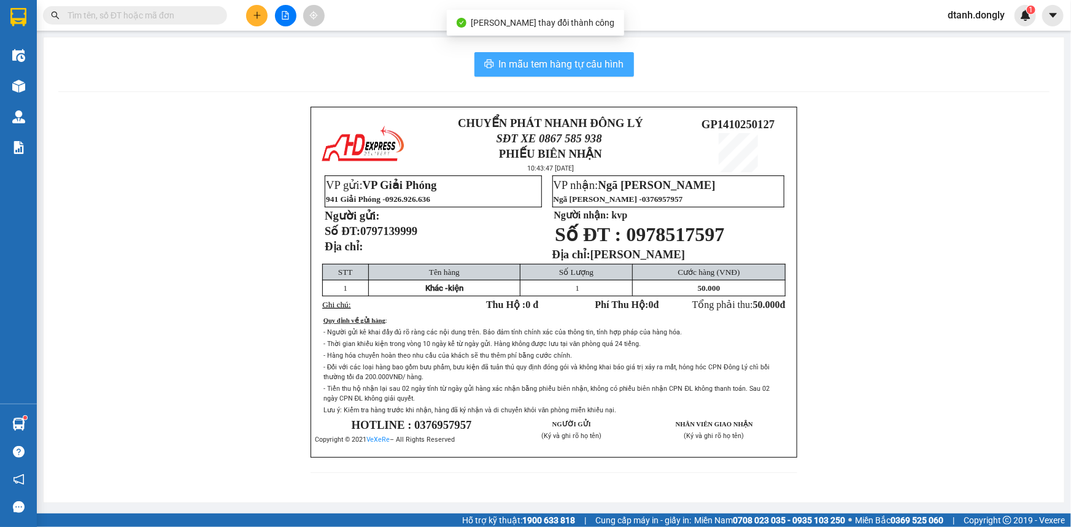
click at [536, 58] on span "In mẫu tem hàng tự cấu hình" at bounding box center [561, 63] width 125 height 15
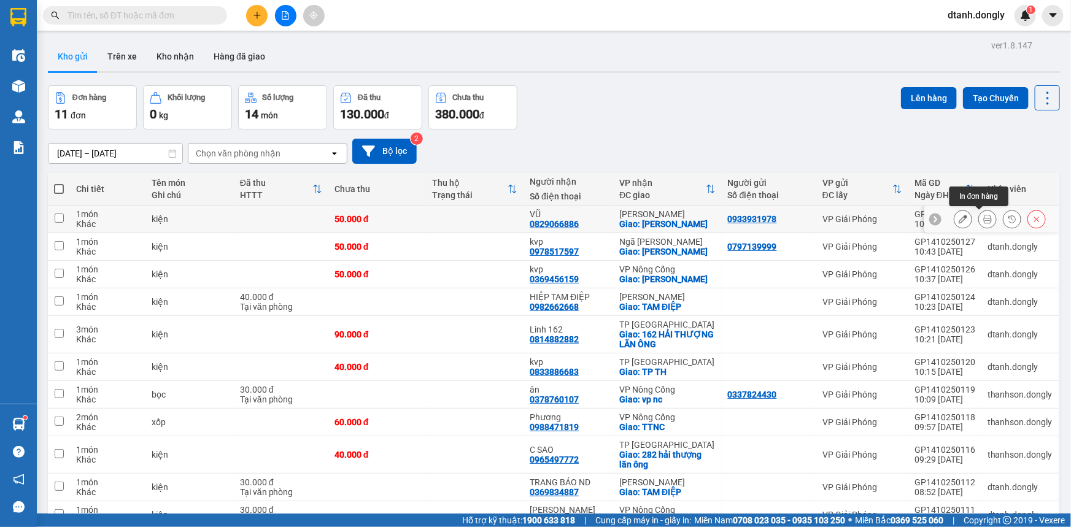
click at [979, 214] on button at bounding box center [987, 219] width 17 height 21
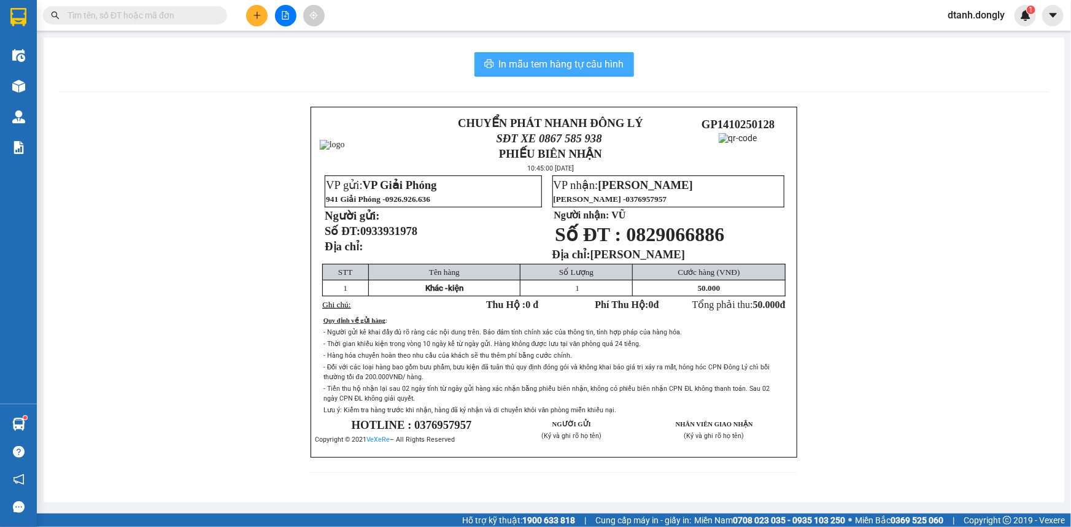
drag, startPoint x: 583, startPoint y: 61, endPoint x: 712, endPoint y: 174, distance: 171.3
click at [583, 63] on span "In mẫu tem hàng tự cấu hình" at bounding box center [561, 63] width 125 height 15
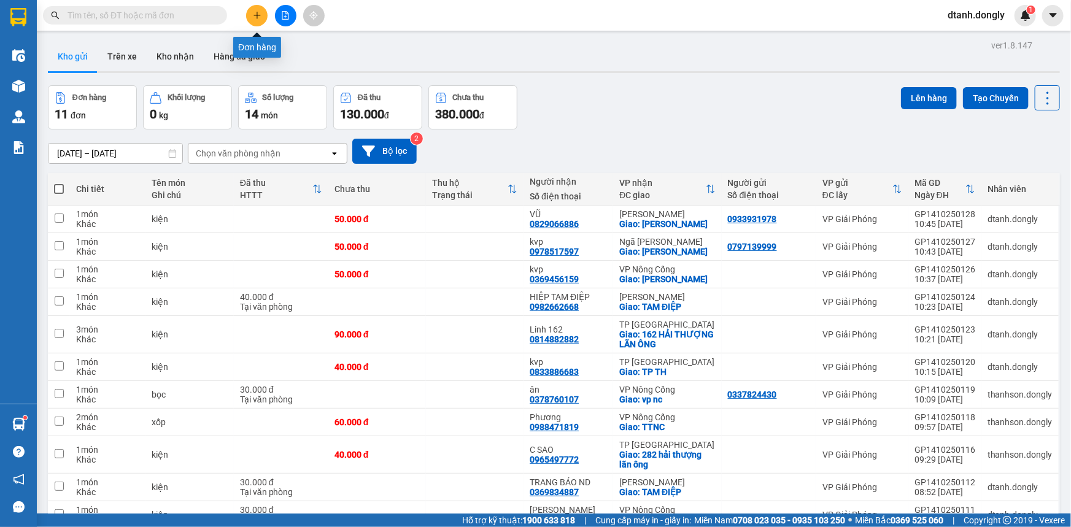
click at [253, 14] on icon "plus" at bounding box center [257, 15] width 9 height 9
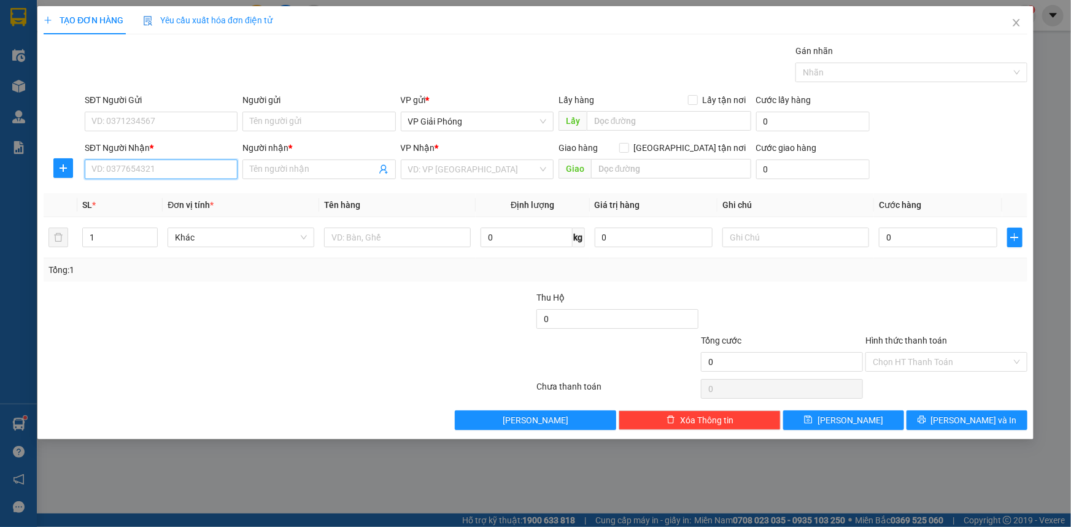
click at [172, 165] on input "SĐT Người Nhận *" at bounding box center [161, 170] width 153 height 20
click at [149, 121] on input "SĐT Người Gửi" at bounding box center [161, 122] width 153 height 20
click at [143, 173] on input "0984867376" at bounding box center [161, 170] width 153 height 20
click at [274, 164] on input "Người nhận *" at bounding box center [313, 169] width 126 height 13
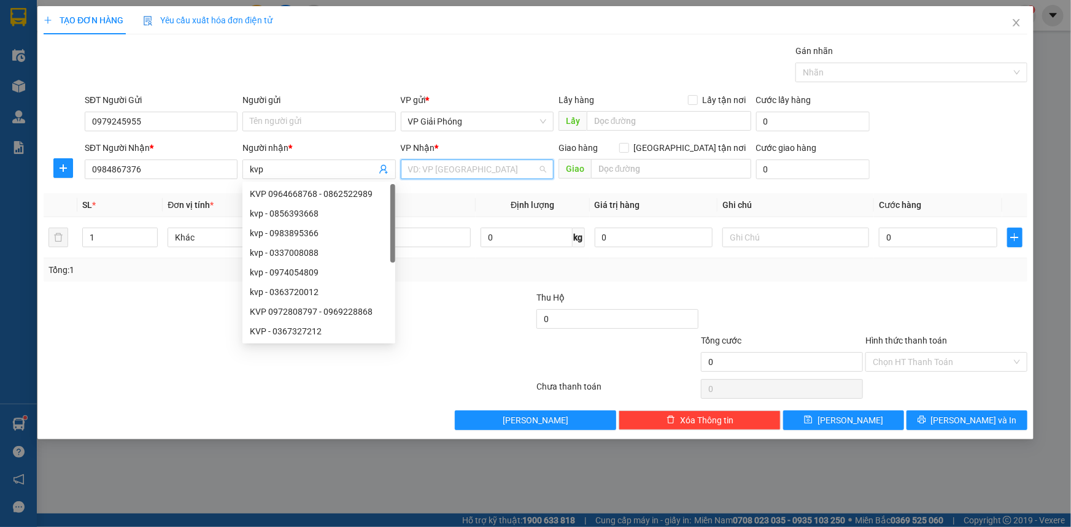
drag, startPoint x: 500, startPoint y: 169, endPoint x: 487, endPoint y: 159, distance: 16.7
click at [499, 171] on input "search" at bounding box center [472, 169] width 129 height 18
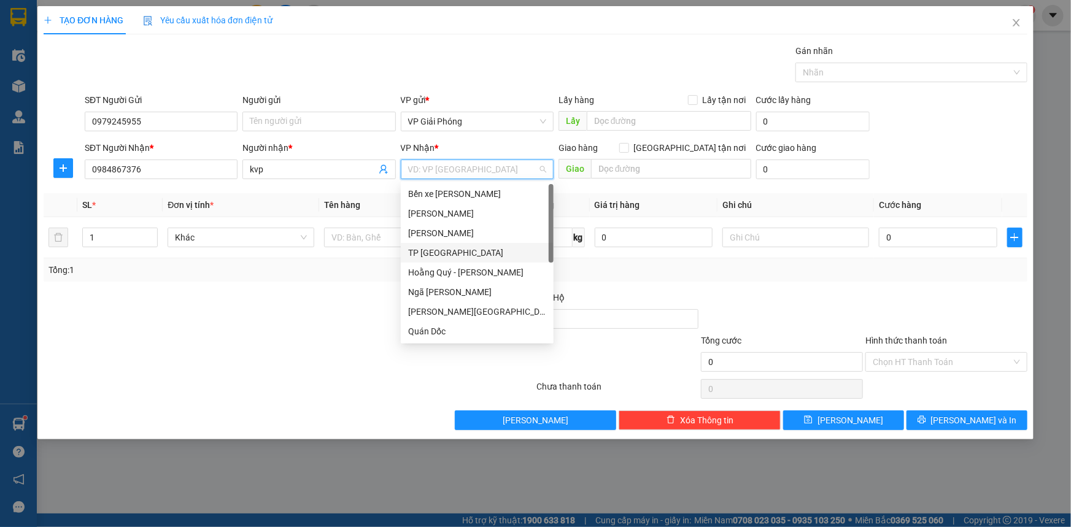
click at [474, 256] on div "TP [GEOGRAPHIC_DATA]" at bounding box center [477, 252] width 138 height 13
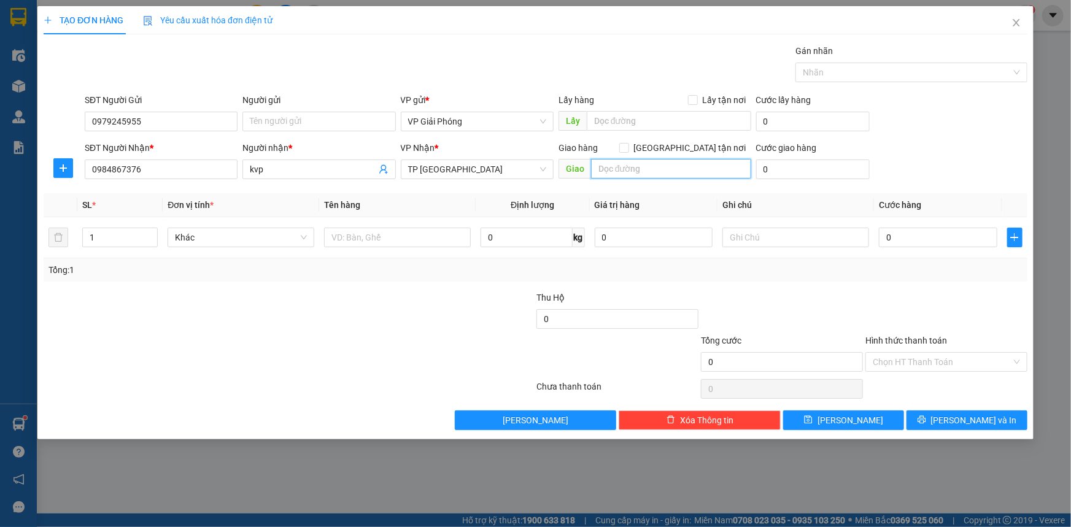
click at [638, 177] on input "text" at bounding box center [671, 169] width 160 height 20
click at [629, 147] on span at bounding box center [624, 148] width 10 height 10
click at [628, 147] on input "[GEOGRAPHIC_DATA] tận nơi" at bounding box center [623, 147] width 9 height 9
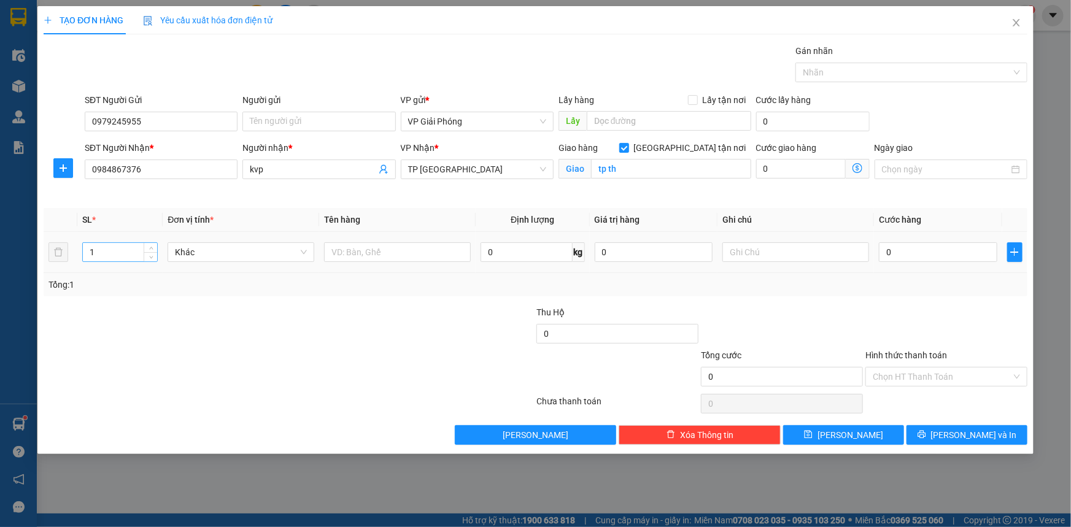
click at [124, 258] on input "1" at bounding box center [120, 252] width 74 height 18
drag, startPoint x: 147, startPoint y: 248, endPoint x: 173, endPoint y: 242, distance: 26.5
click at [148, 248] on span "up" at bounding box center [150, 248] width 7 height 7
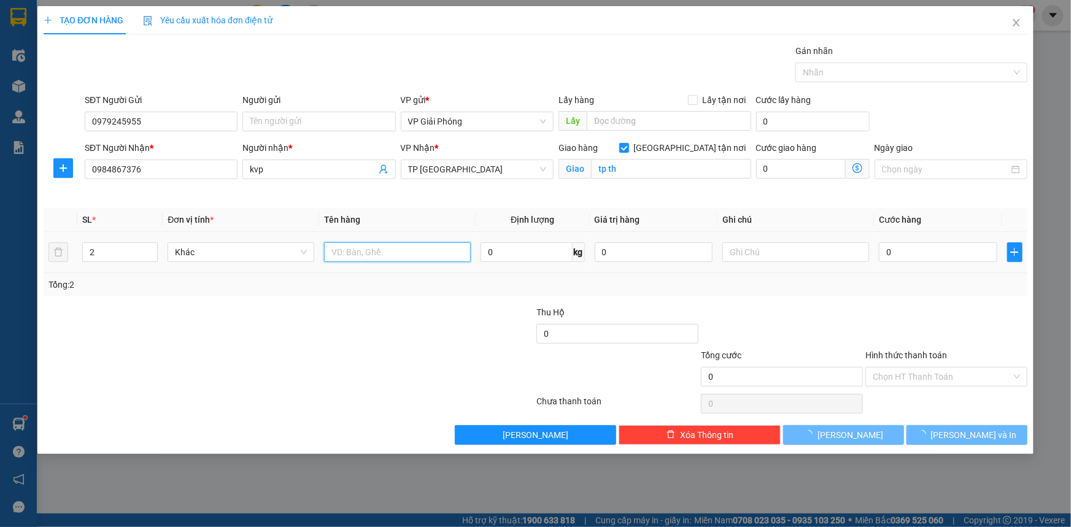
drag, startPoint x: 360, startPoint y: 247, endPoint x: 366, endPoint y: 251, distance: 7.2
click at [361, 249] on input "text" at bounding box center [397, 252] width 147 height 20
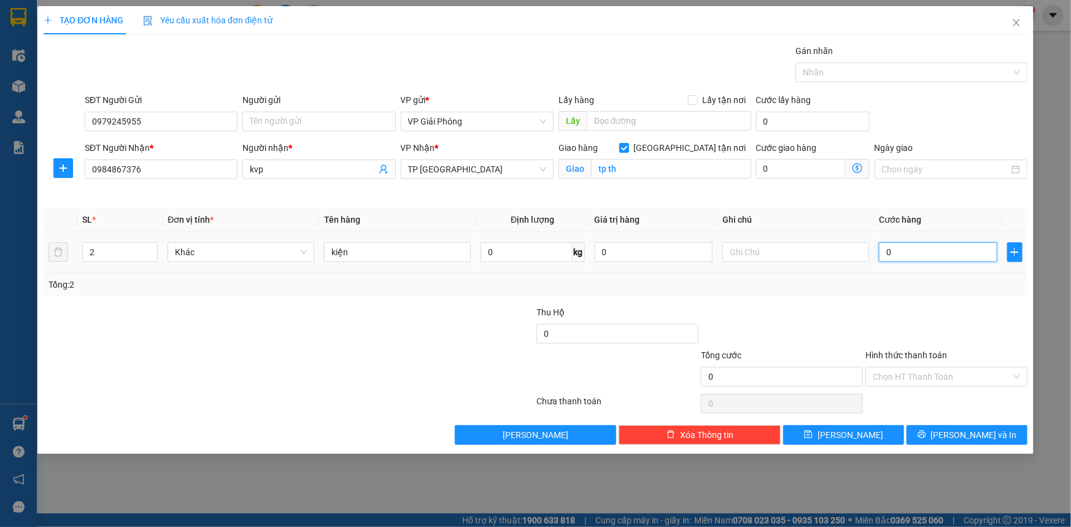
click at [932, 256] on input "0" at bounding box center [938, 252] width 118 height 20
click at [847, 75] on div at bounding box center [905, 72] width 214 height 15
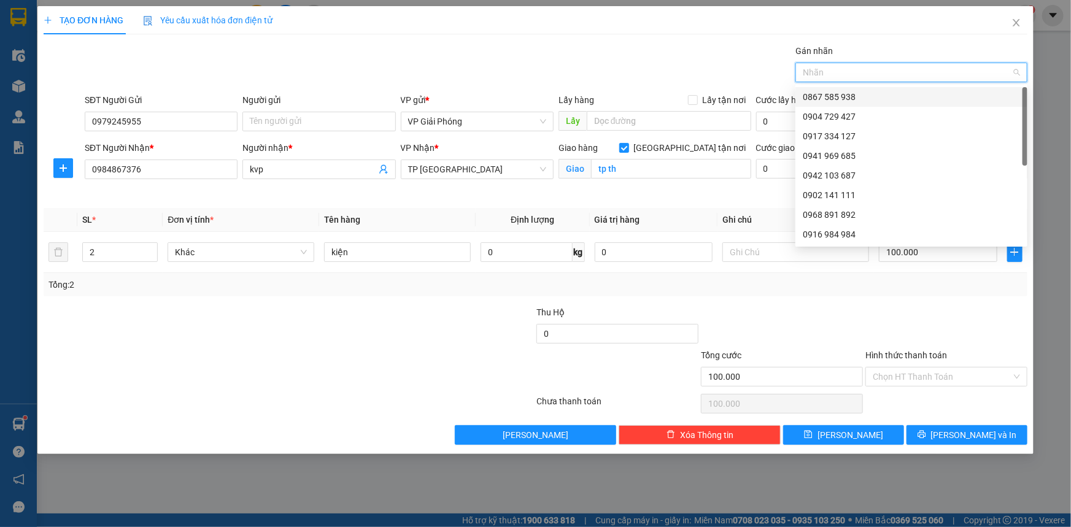
click at [845, 92] on div "0867 585 938" at bounding box center [911, 96] width 217 height 13
click at [925, 434] on icon "printer" at bounding box center [921, 435] width 8 height 8
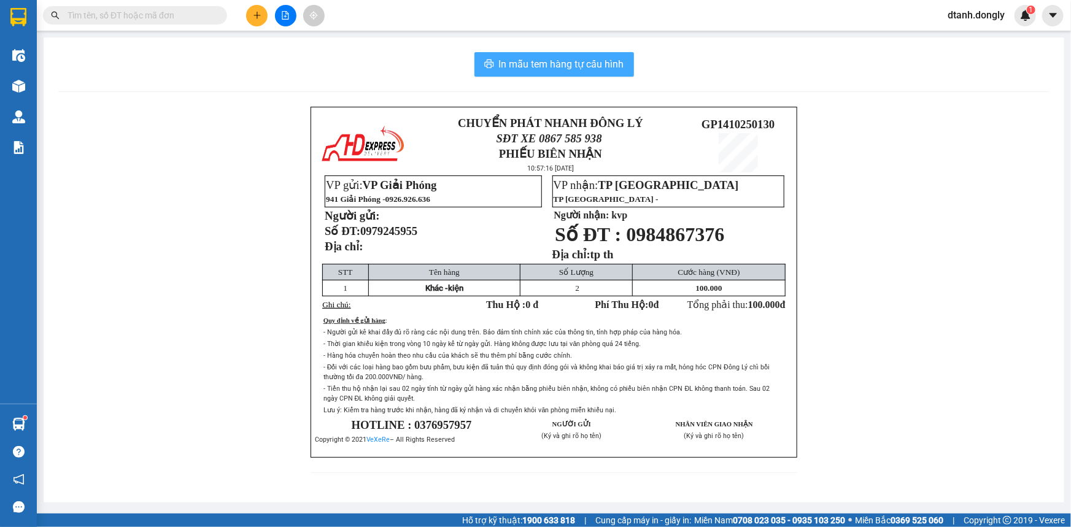
click at [566, 62] on span "In mẫu tem hàng tự cấu hình" at bounding box center [561, 63] width 125 height 15
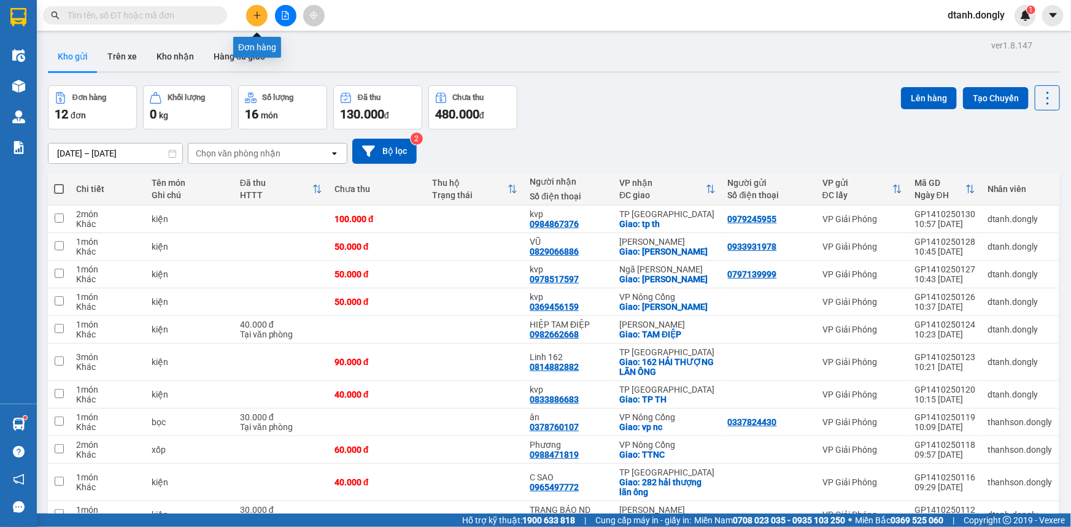
click at [256, 12] on icon "plus" at bounding box center [257, 15] width 9 height 9
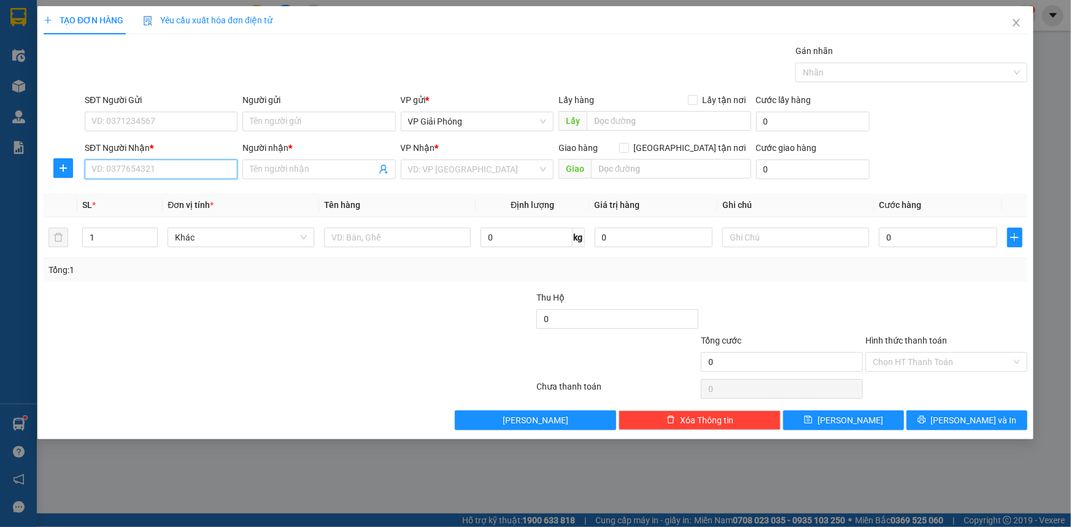
click at [120, 165] on input "SĐT Người Nhận *" at bounding box center [161, 170] width 153 height 20
click at [180, 171] on input "SĐT Người Nhận *" at bounding box center [161, 170] width 153 height 20
drag, startPoint x: 194, startPoint y: 193, endPoint x: 187, endPoint y: 196, distance: 7.7
click at [191, 194] on div "0376571983 - TOẢN" at bounding box center [161, 193] width 138 height 13
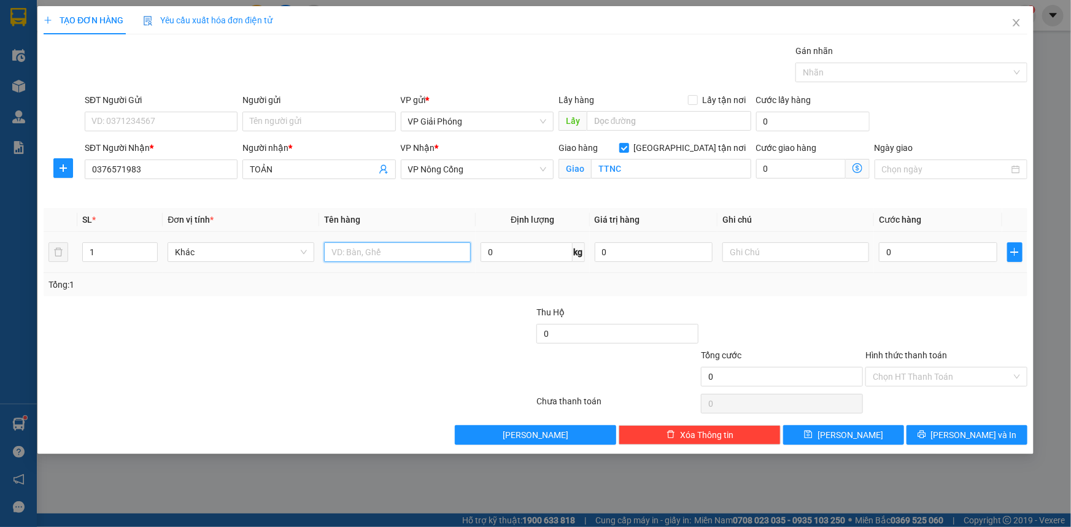
click at [369, 252] on input "text" at bounding box center [397, 252] width 147 height 20
click at [927, 253] on input "0" at bounding box center [938, 252] width 118 height 20
click at [884, 75] on div at bounding box center [905, 72] width 214 height 15
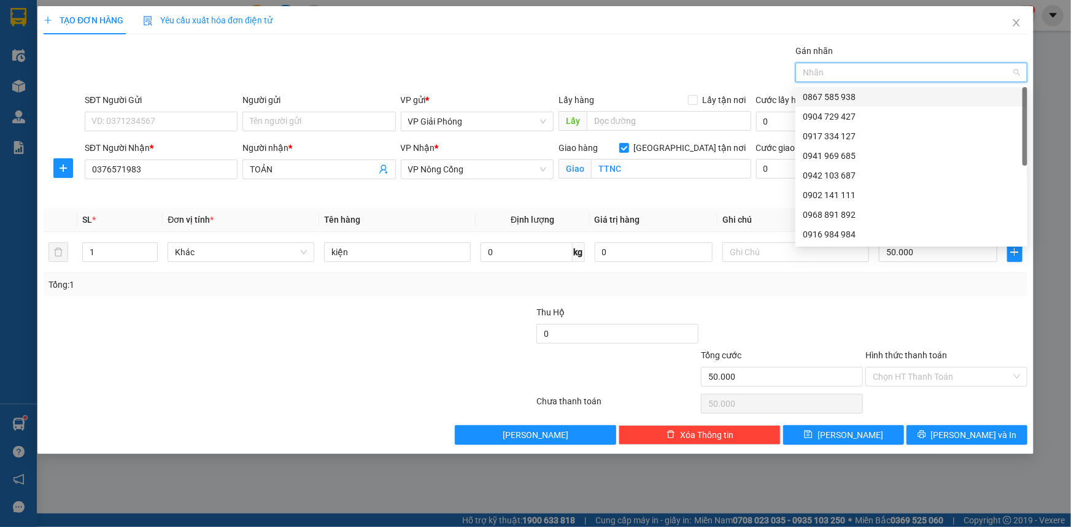
drag, startPoint x: 886, startPoint y: 92, endPoint x: 887, endPoint y: 123, distance: 30.7
click at [886, 93] on div "0867 585 938" at bounding box center [911, 96] width 217 height 13
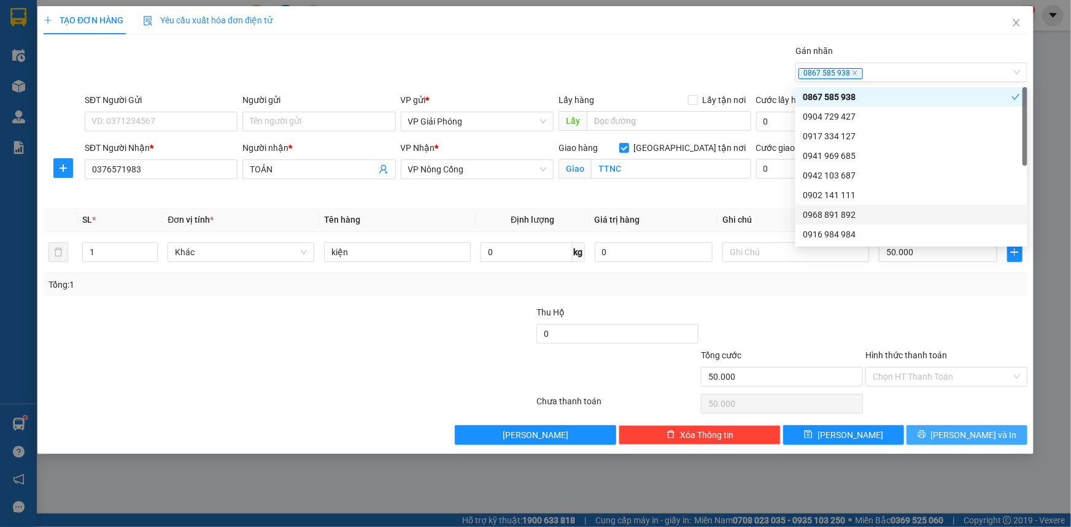
click at [966, 434] on span "[PERSON_NAME] và In" at bounding box center [974, 434] width 86 height 13
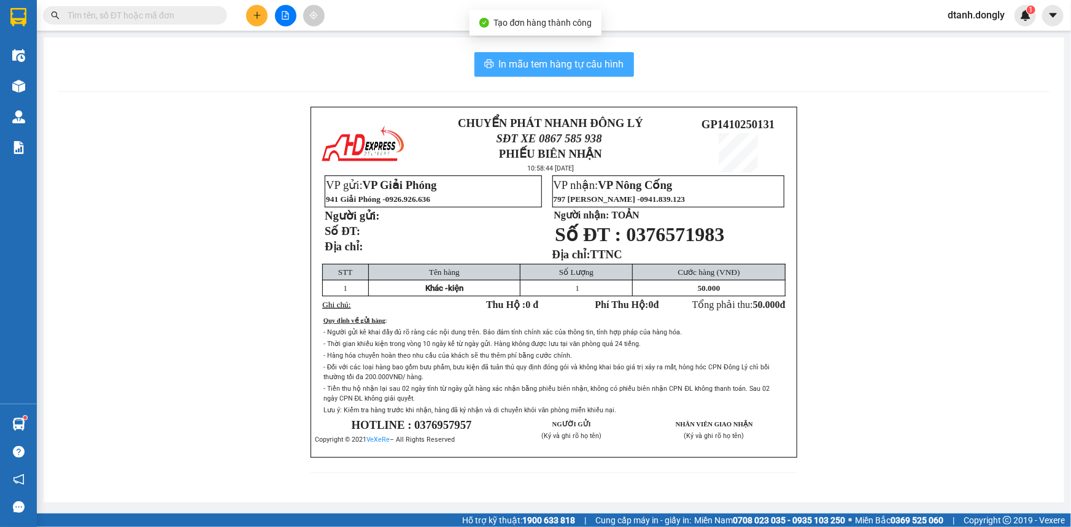
drag, startPoint x: 599, startPoint y: 65, endPoint x: 588, endPoint y: 60, distance: 12.1
click at [598, 65] on span "In mẫu tem hàng tự cấu hình" at bounding box center [561, 63] width 125 height 15
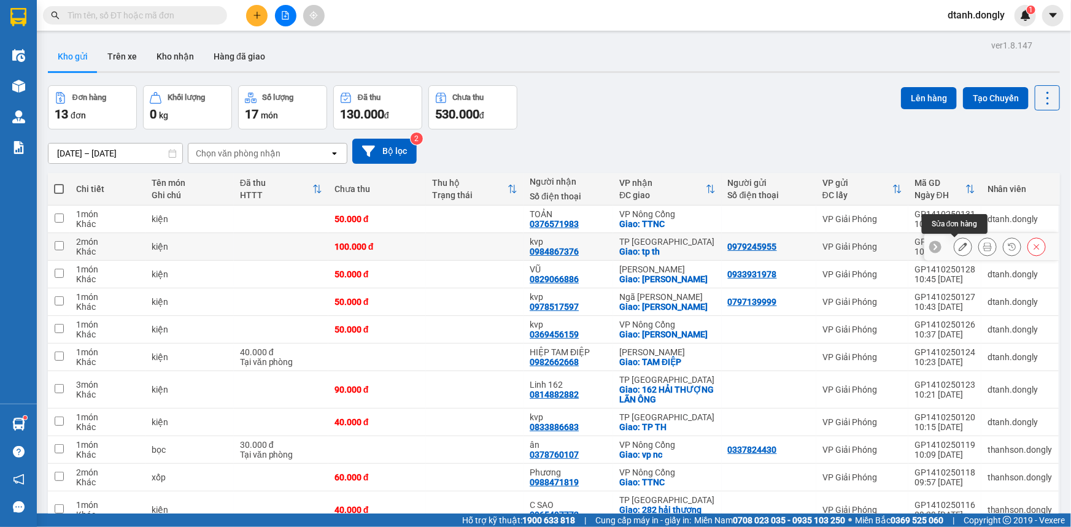
click at [983, 244] on icon at bounding box center [987, 246] width 9 height 9
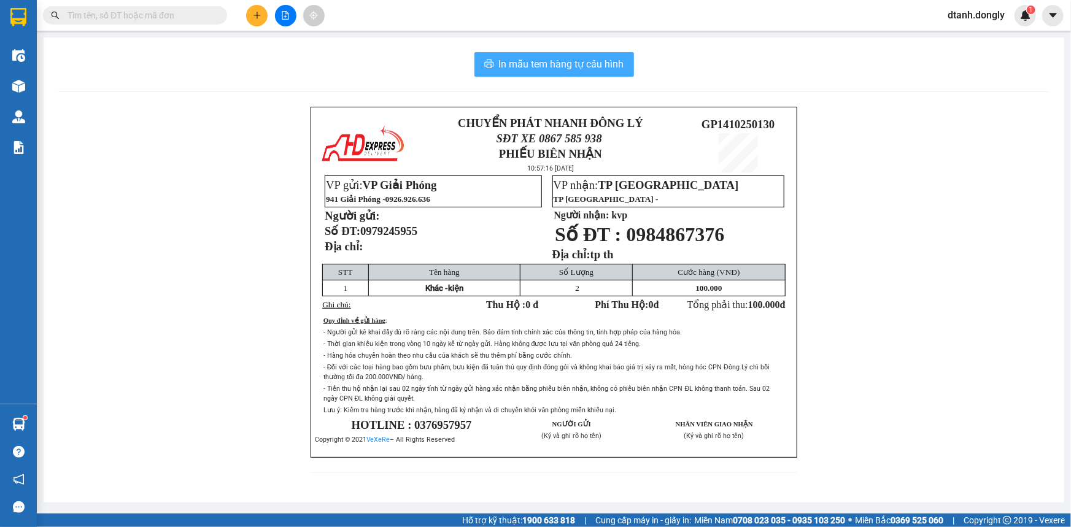
click at [598, 67] on span "In mẫu tem hàng tự cấu hình" at bounding box center [561, 63] width 125 height 15
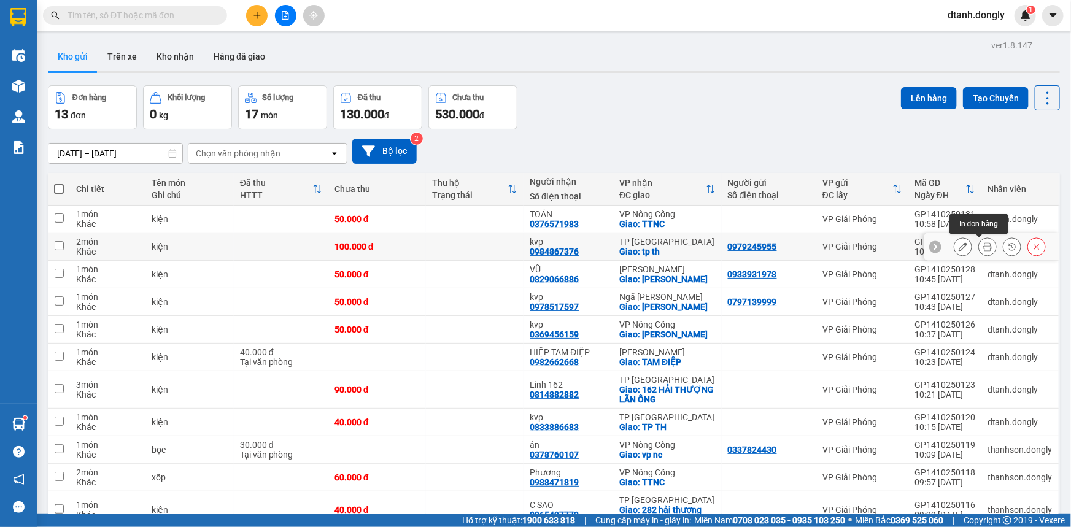
click at [983, 247] on icon at bounding box center [987, 246] width 9 height 9
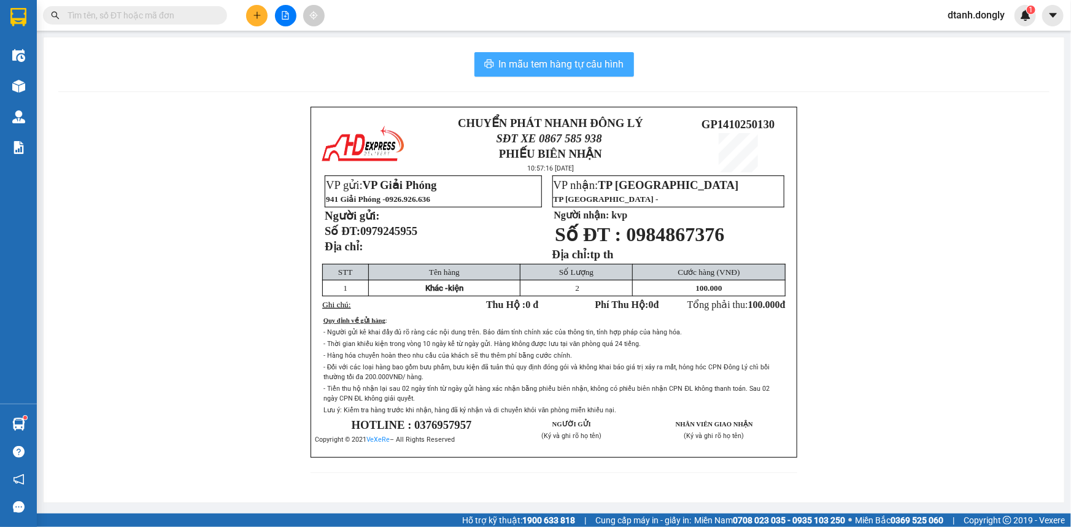
drag, startPoint x: 572, startPoint y: 57, endPoint x: 615, endPoint y: 55, distance: 43.6
click at [574, 57] on span "In mẫu tem hàng tự cấu hình" at bounding box center [561, 63] width 125 height 15
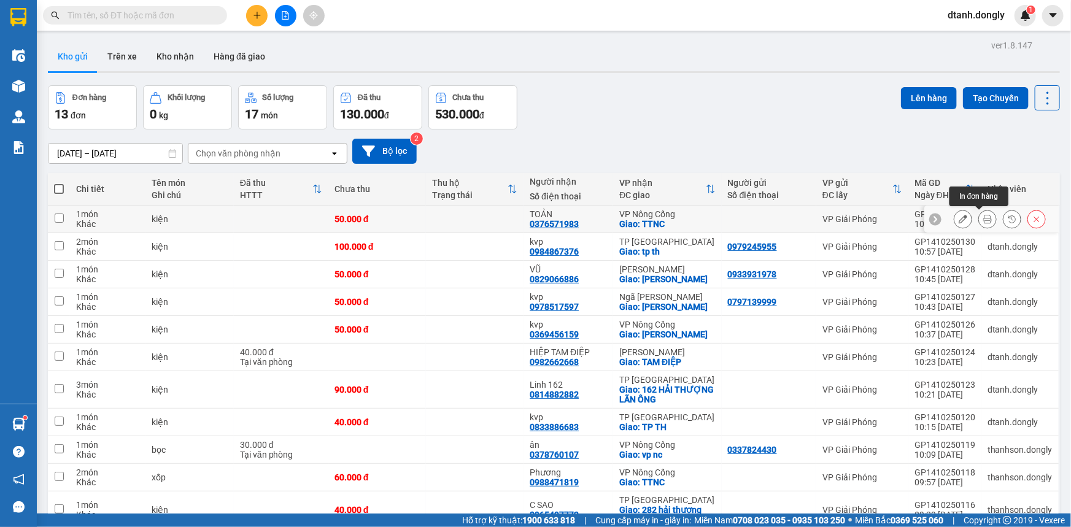
click at [983, 215] on icon at bounding box center [987, 219] width 9 height 9
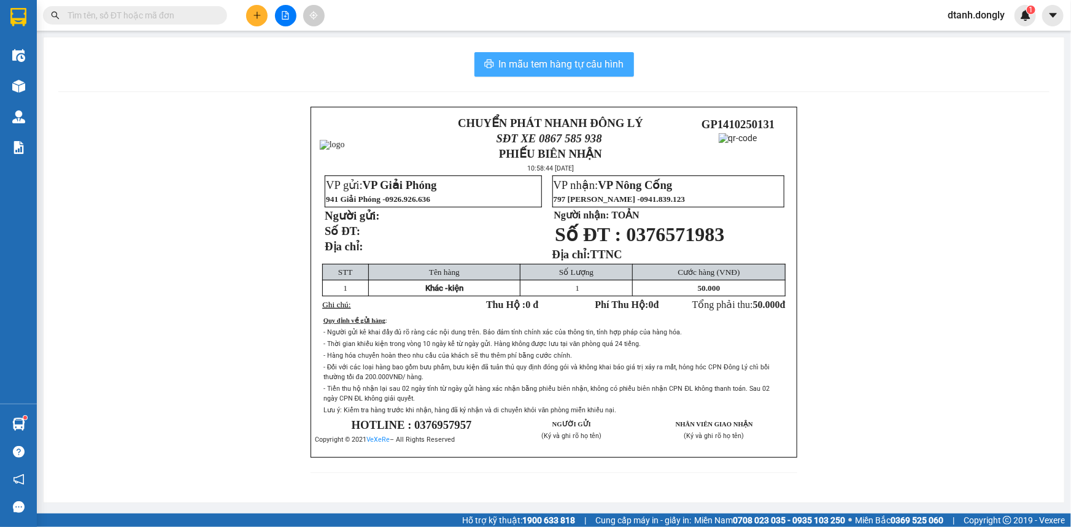
click at [576, 64] on span "In mẫu tem hàng tự cấu hình" at bounding box center [561, 63] width 125 height 15
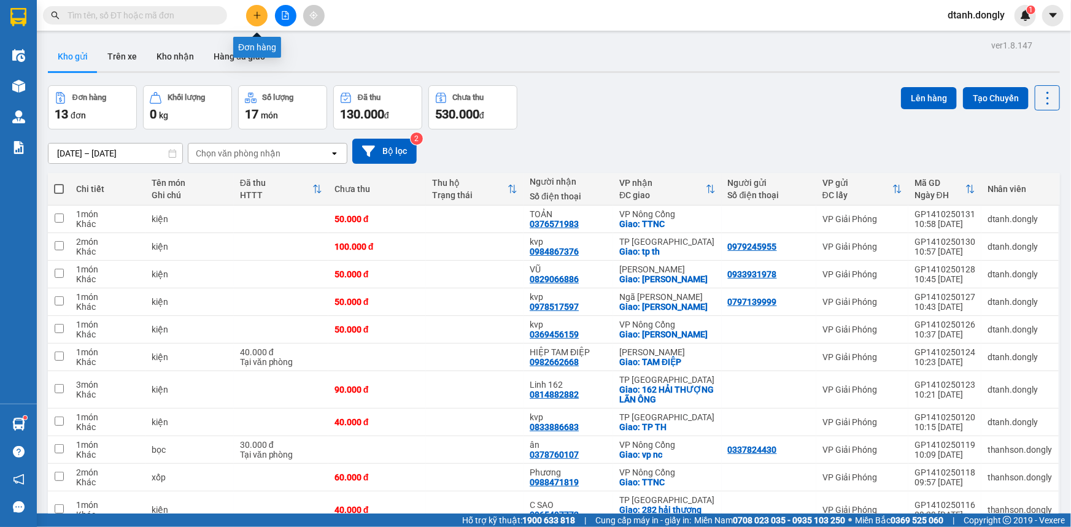
click at [256, 16] on icon "plus" at bounding box center [257, 15] width 9 height 9
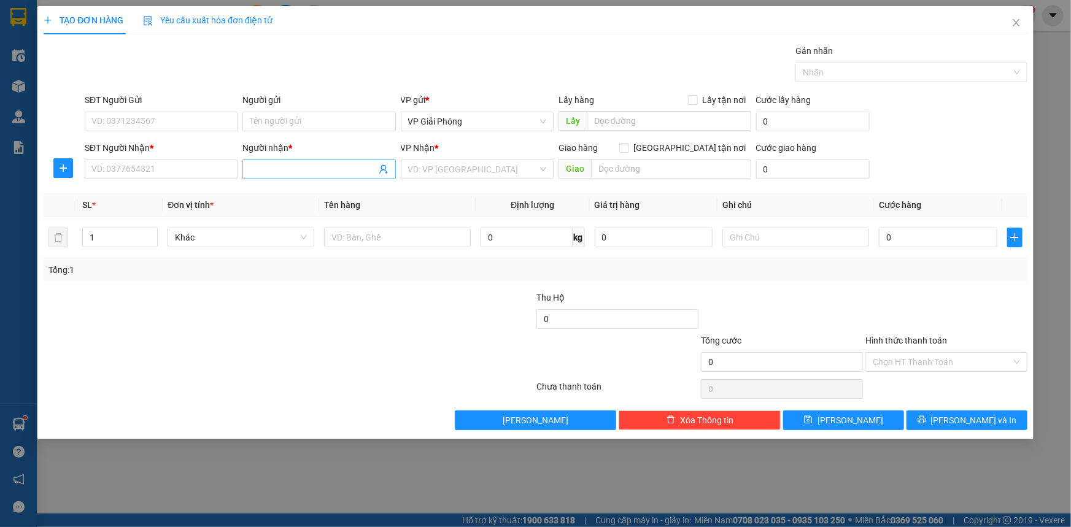
click at [307, 172] on input "Người nhận *" at bounding box center [313, 169] width 126 height 13
drag, startPoint x: 311, startPoint y: 189, endPoint x: 302, endPoint y: 190, distance: 9.3
click at [311, 190] on div "Linh 162 - 0814882882" at bounding box center [319, 193] width 138 height 13
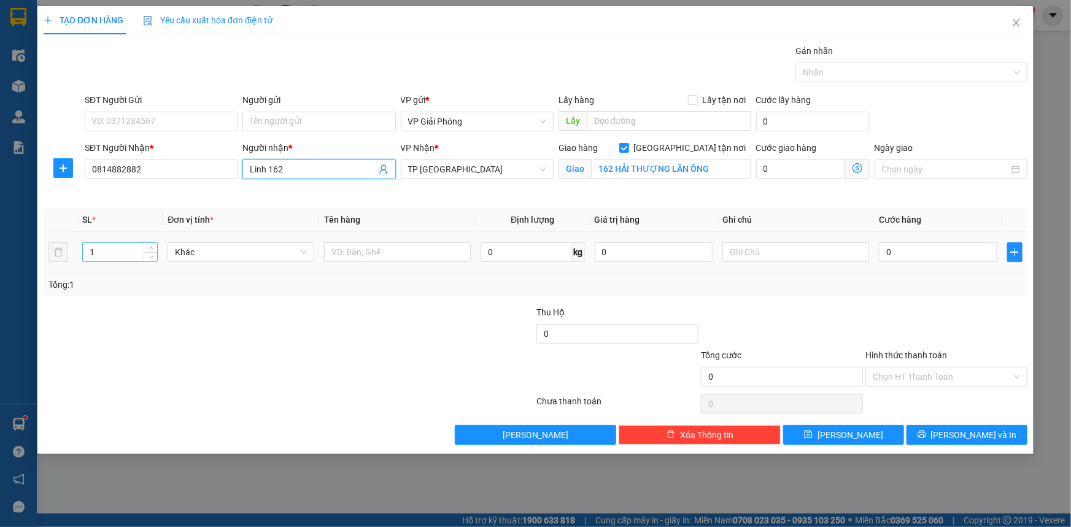
click at [122, 260] on input "1" at bounding box center [120, 252] width 74 height 18
click at [358, 247] on input "text" at bounding box center [397, 252] width 147 height 20
click at [909, 243] on input "0" at bounding box center [938, 252] width 118 height 20
click at [844, 75] on div at bounding box center [905, 72] width 214 height 15
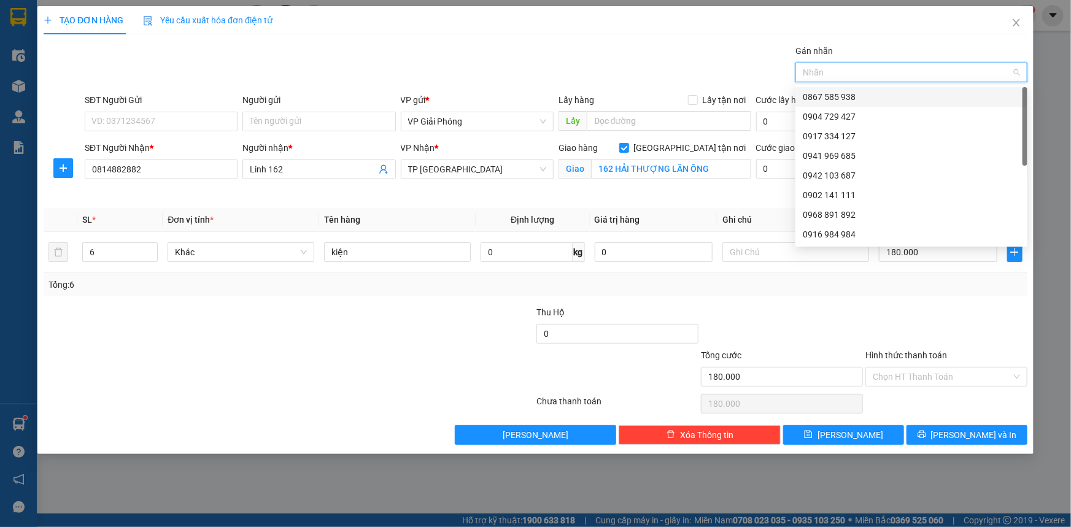
click at [858, 93] on div "0867 585 938" at bounding box center [911, 96] width 217 height 13
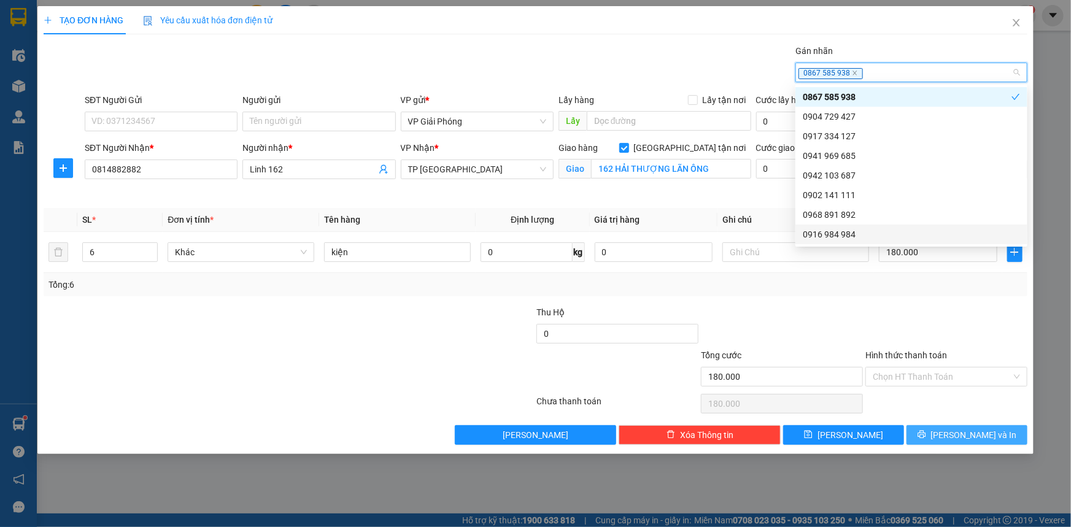
click at [965, 436] on span "[PERSON_NAME] và In" at bounding box center [974, 434] width 86 height 13
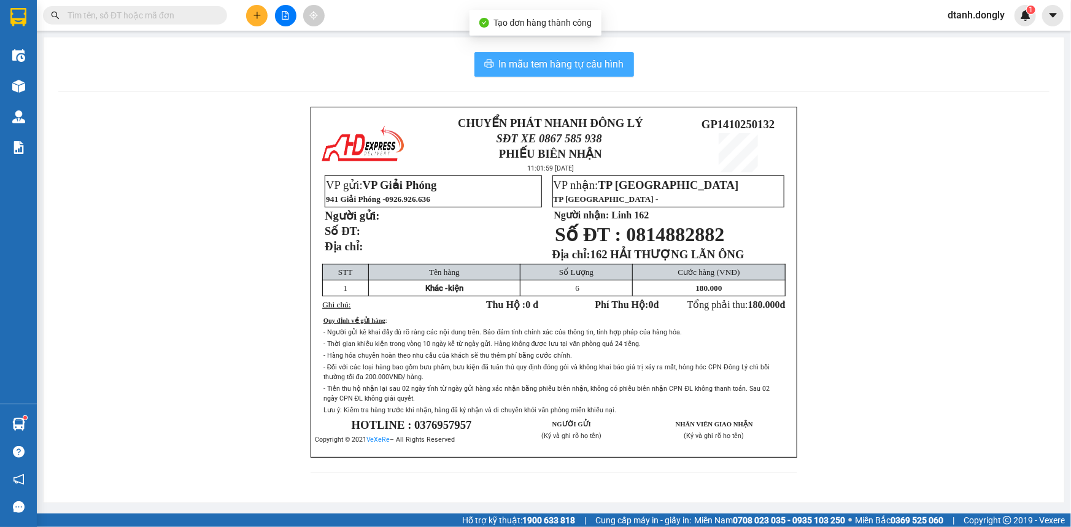
drag, startPoint x: 533, startPoint y: 60, endPoint x: 542, endPoint y: 54, distance: 11.1
click at [534, 61] on span "In mẫu tem hàng tự cấu hình" at bounding box center [561, 63] width 125 height 15
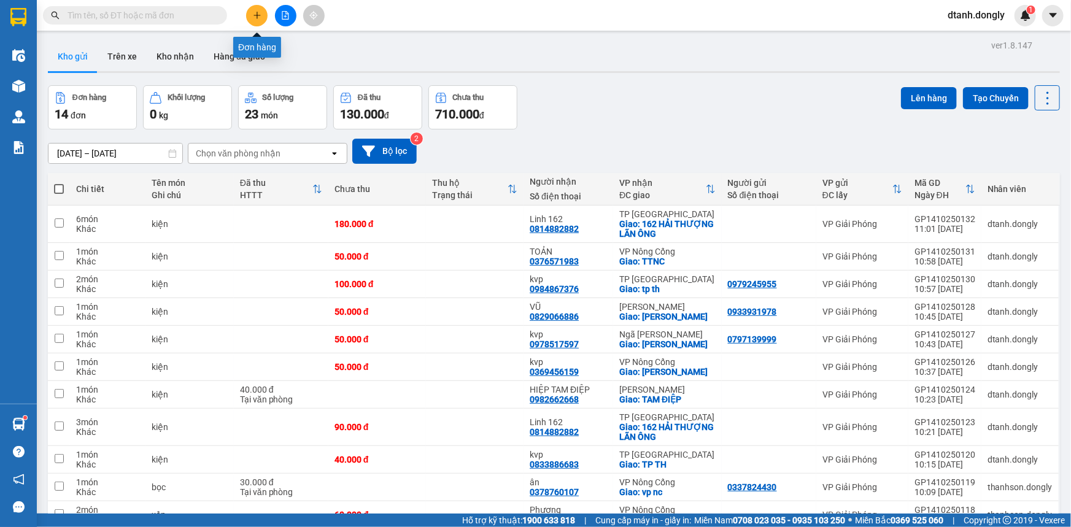
click at [253, 13] on icon "plus" at bounding box center [257, 15] width 9 height 9
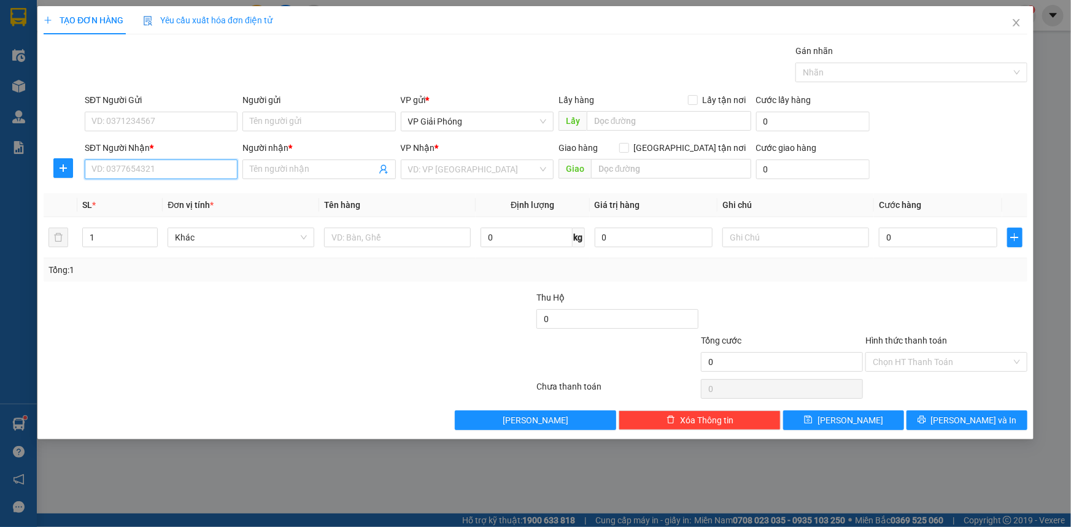
click at [135, 171] on input "SĐT Người Nhận *" at bounding box center [161, 170] width 153 height 20
click at [280, 171] on input "Người nhận *" at bounding box center [313, 169] width 126 height 13
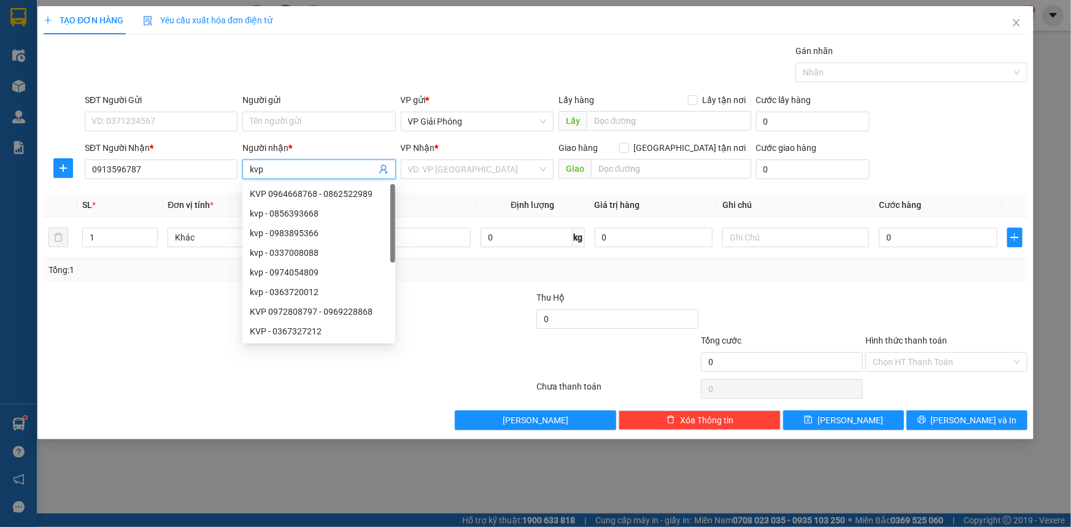
drag, startPoint x: 466, startPoint y: 176, endPoint x: 476, endPoint y: 179, distance: 10.1
click at [472, 178] on div "VD: VP [GEOGRAPHIC_DATA]" at bounding box center [477, 170] width 153 height 20
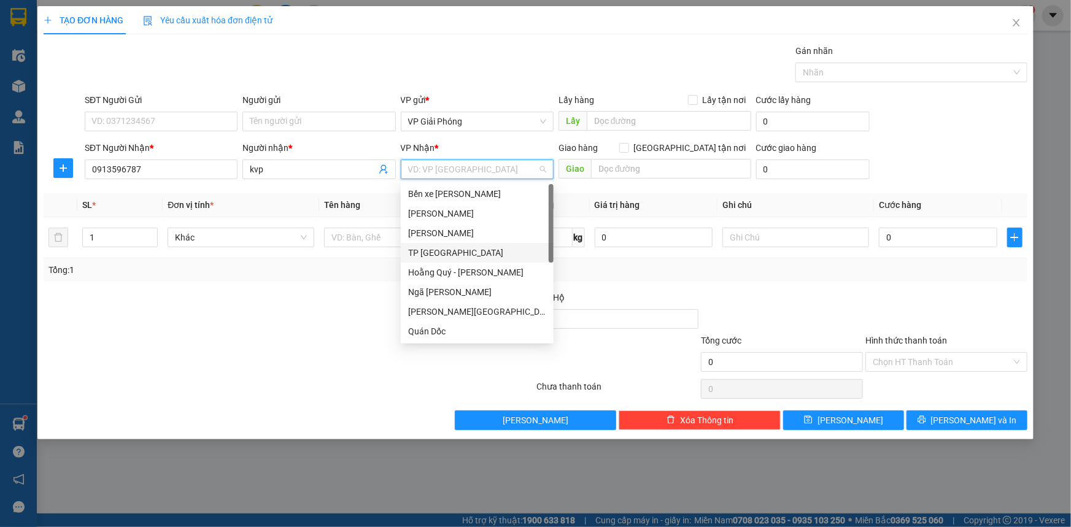
drag, startPoint x: 454, startPoint y: 253, endPoint x: 513, endPoint y: 208, distance: 74.0
click at [455, 253] on div "TP [GEOGRAPHIC_DATA]" at bounding box center [477, 252] width 138 height 13
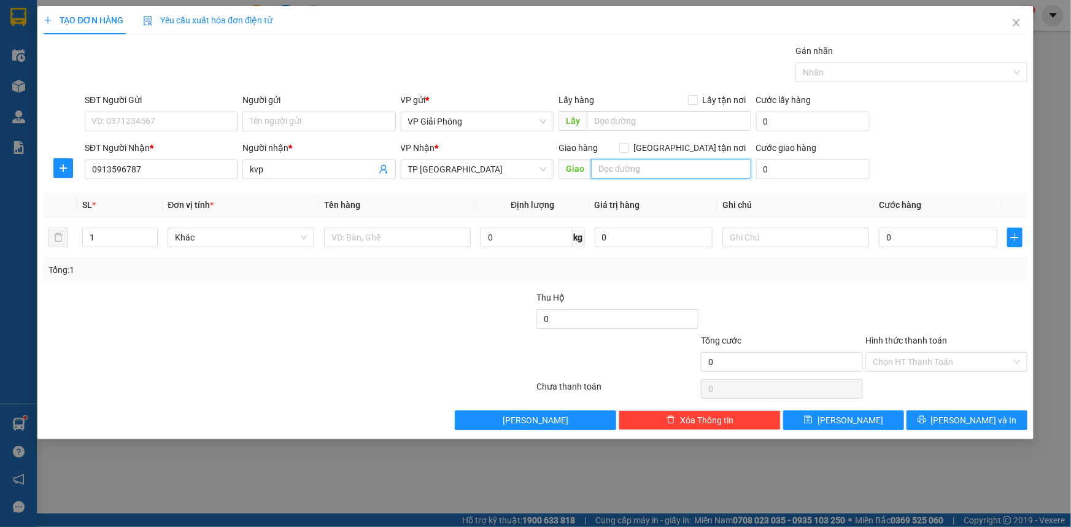
click at [621, 168] on input "text" at bounding box center [671, 169] width 160 height 20
drag, startPoint x: 692, startPoint y: 146, endPoint x: 593, endPoint y: 176, distance: 103.3
click at [628, 147] on input "[GEOGRAPHIC_DATA] tận nơi" at bounding box center [623, 147] width 9 height 9
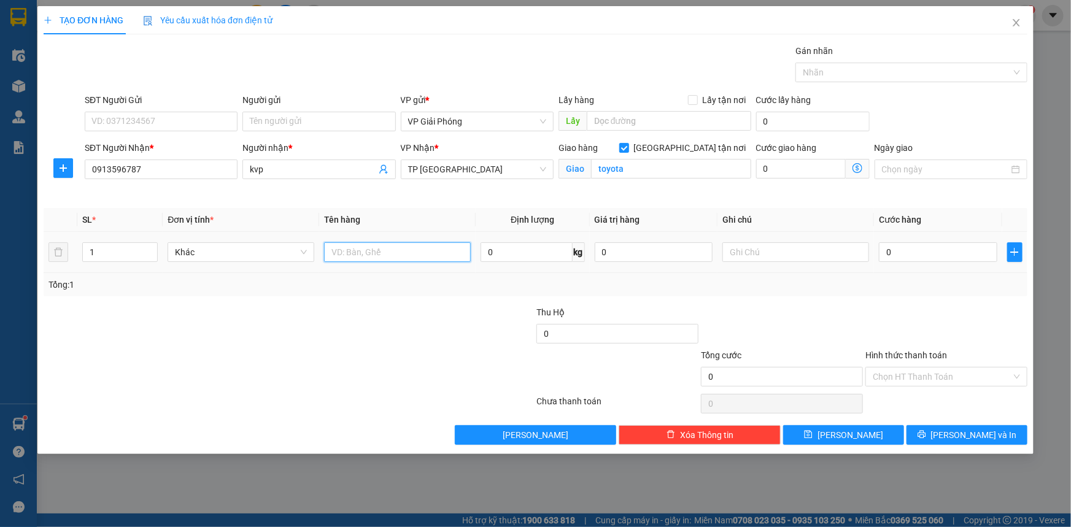
click at [382, 253] on input "text" at bounding box center [397, 252] width 147 height 20
click at [896, 245] on input "0" at bounding box center [938, 252] width 118 height 20
click at [847, 74] on div at bounding box center [905, 72] width 214 height 15
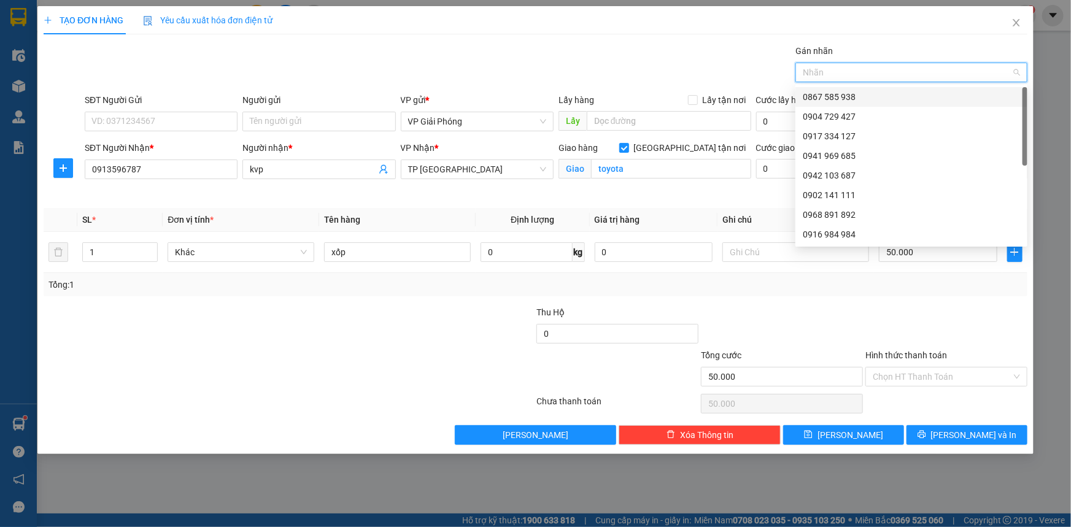
click at [860, 104] on div "0867 585 938" at bounding box center [911, 97] width 232 height 20
click at [969, 433] on span "[PERSON_NAME] và In" at bounding box center [974, 434] width 86 height 13
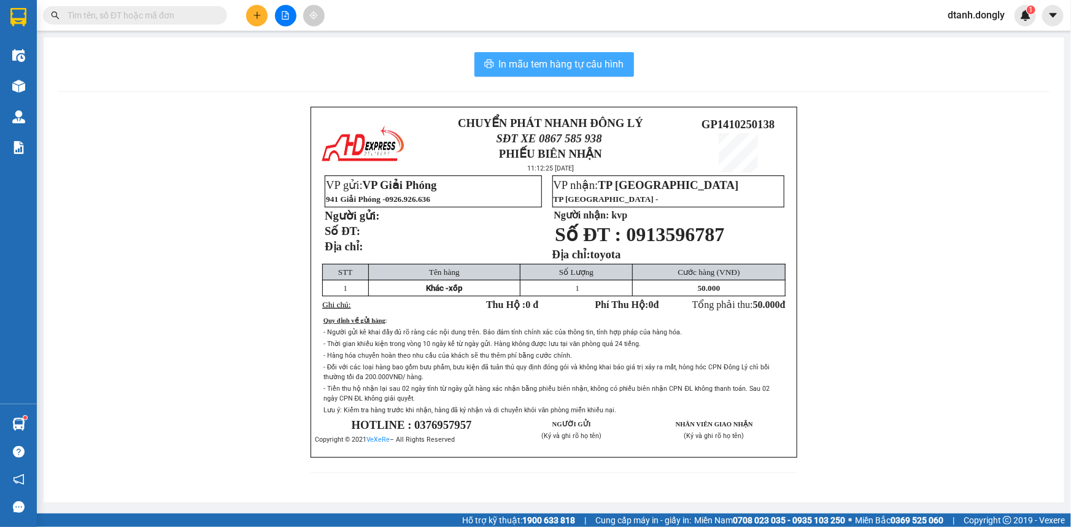
click at [558, 64] on span "In mẫu tem hàng tự cấu hình" at bounding box center [561, 63] width 125 height 15
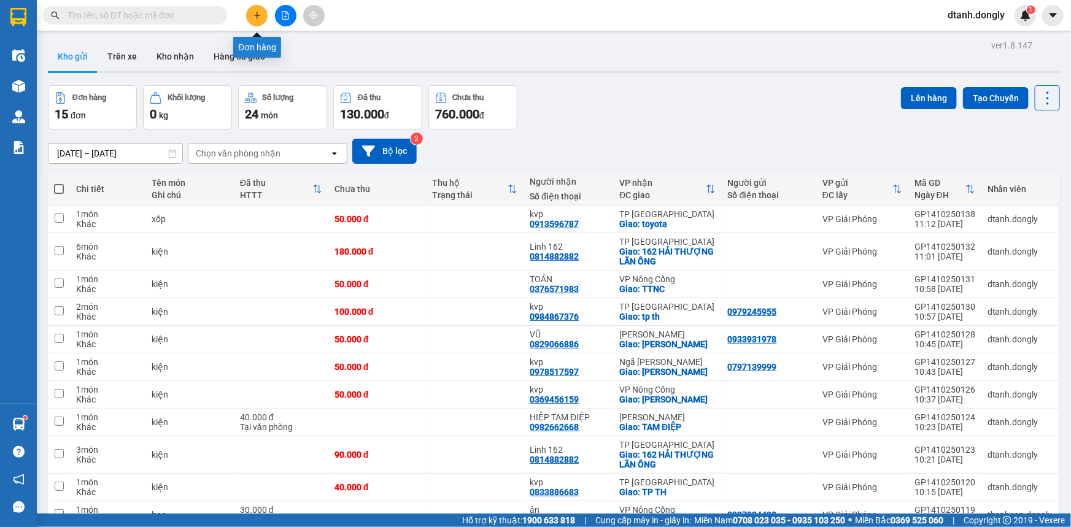
click at [250, 7] on button at bounding box center [256, 15] width 21 height 21
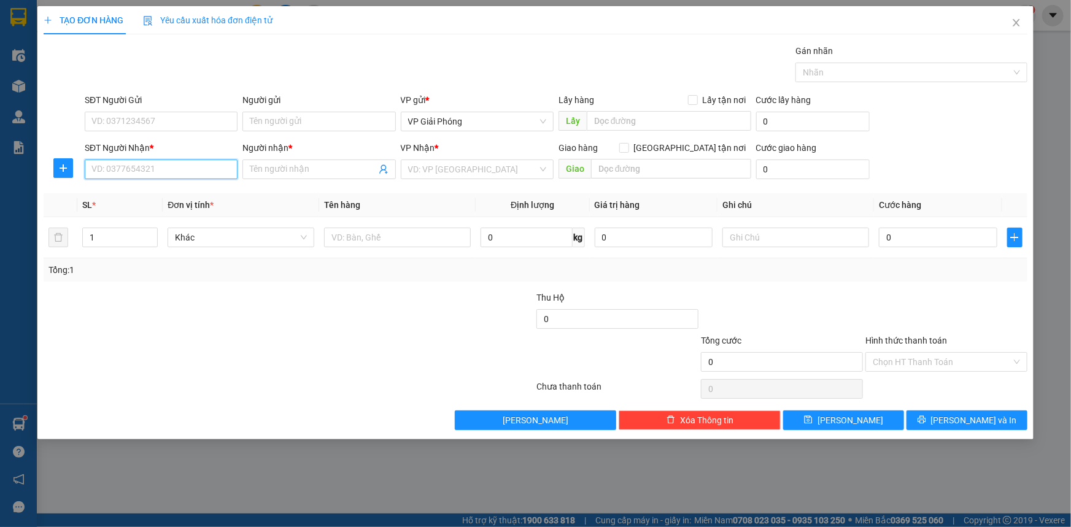
click at [189, 175] on input "SĐT Người Nhận *" at bounding box center [161, 170] width 153 height 20
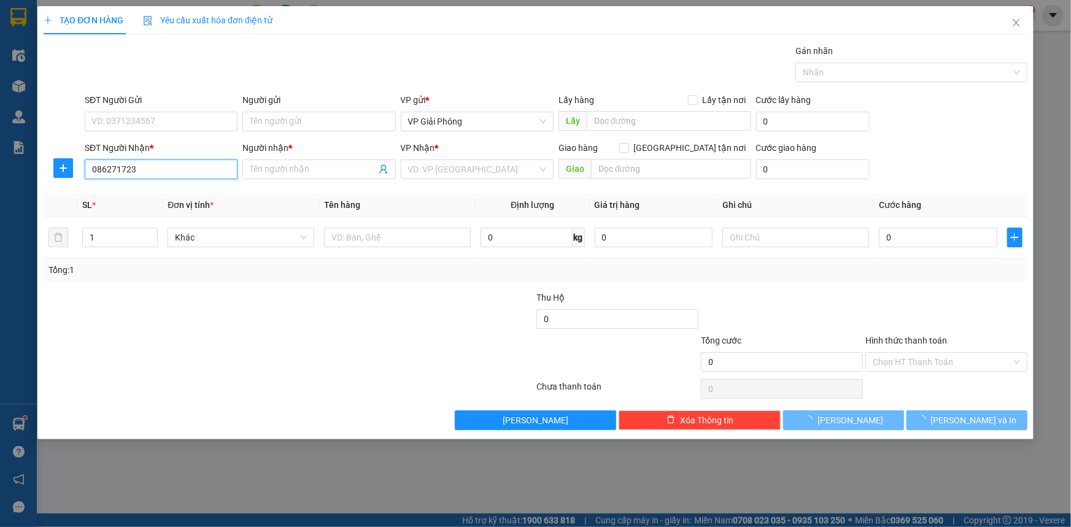
type input "0862717234"
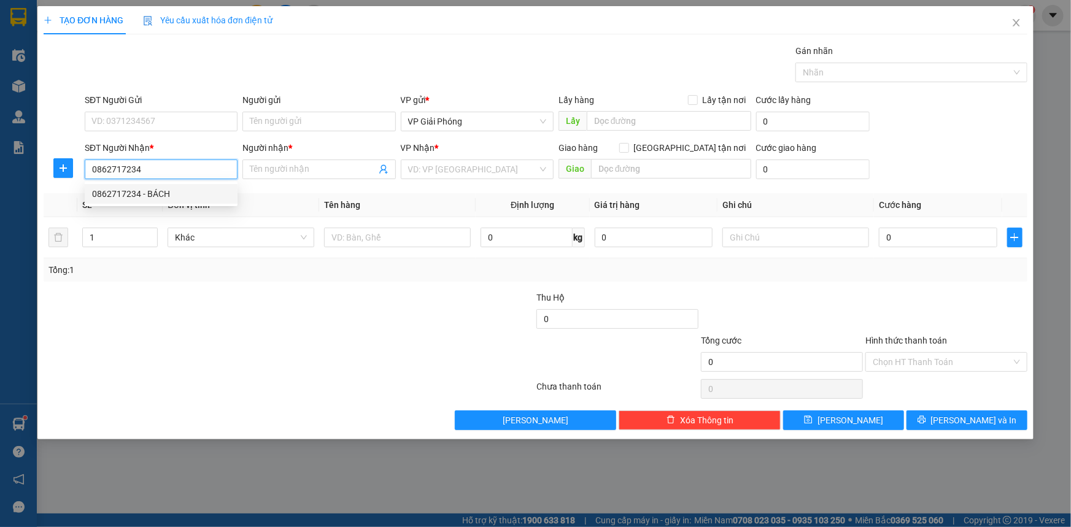
click at [175, 190] on div "0862717234 - BÁCH" at bounding box center [161, 193] width 138 height 13
type input "BÁCH"
checkbox input "true"
type input "NGÃ BA CHUỒNG"
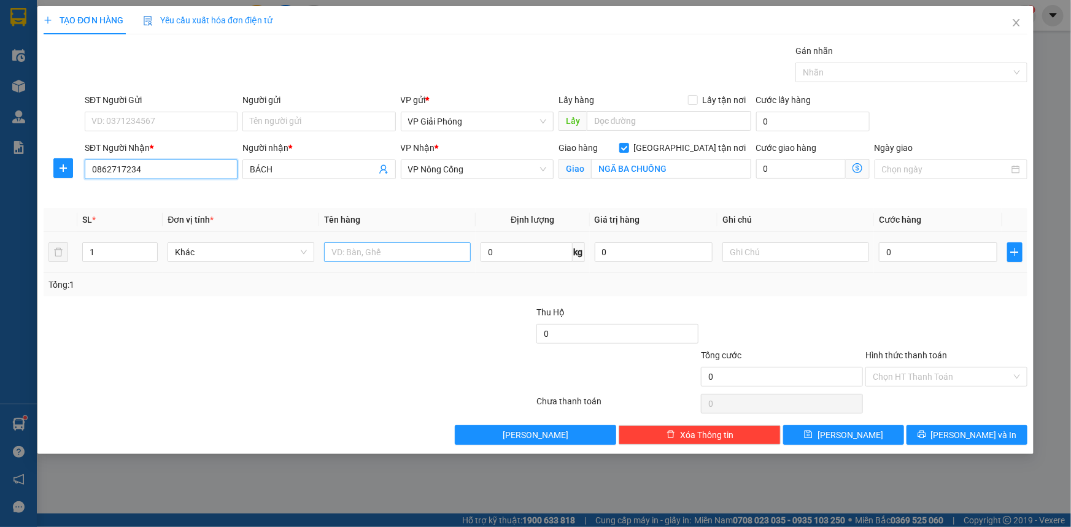
type input "0862717234"
click at [369, 252] on input "text" at bounding box center [397, 252] width 147 height 20
type input "xốp"
click at [892, 252] on input "0" at bounding box center [938, 252] width 118 height 20
type input "5"
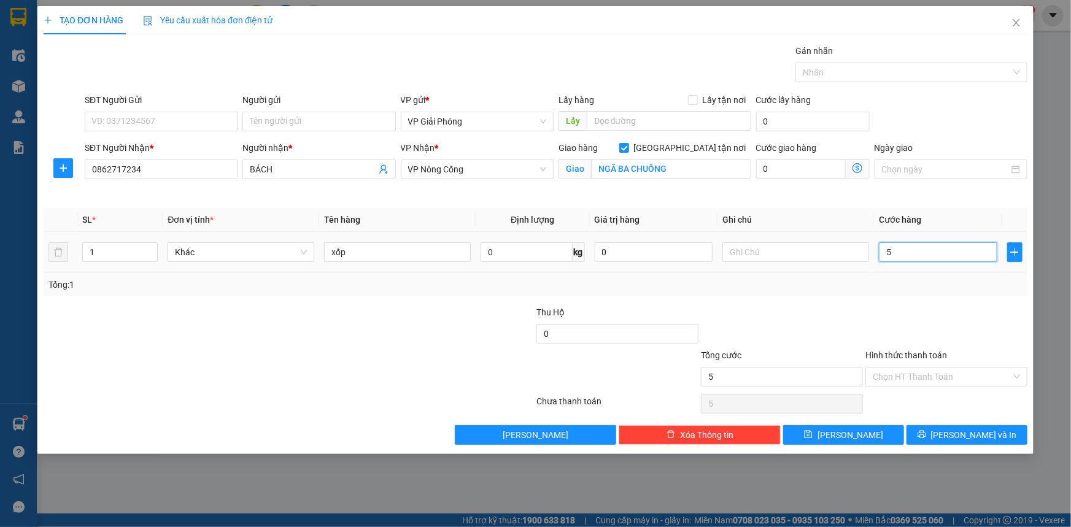
type input "5"
type input "50"
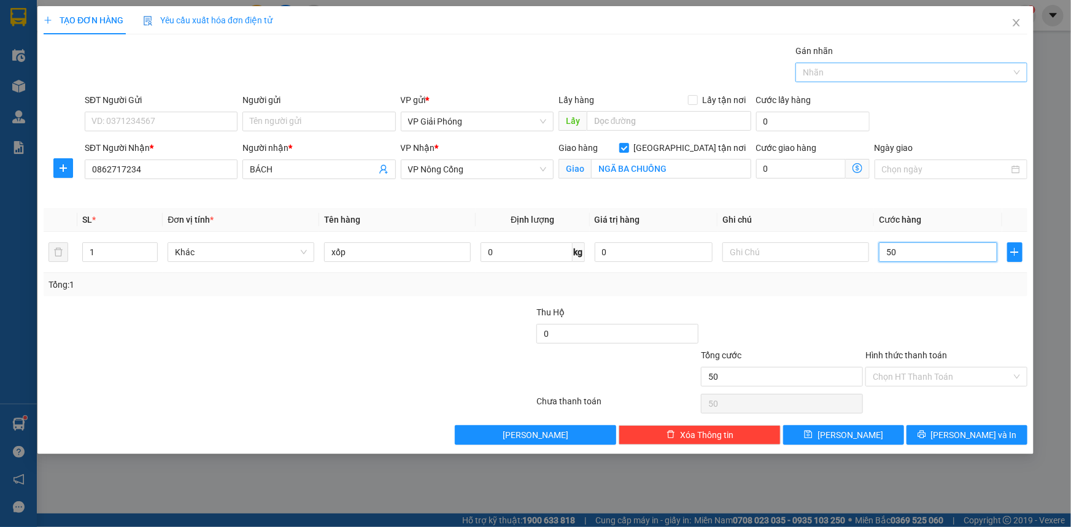
click at [841, 72] on div at bounding box center [905, 72] width 214 height 15
type input "50.000"
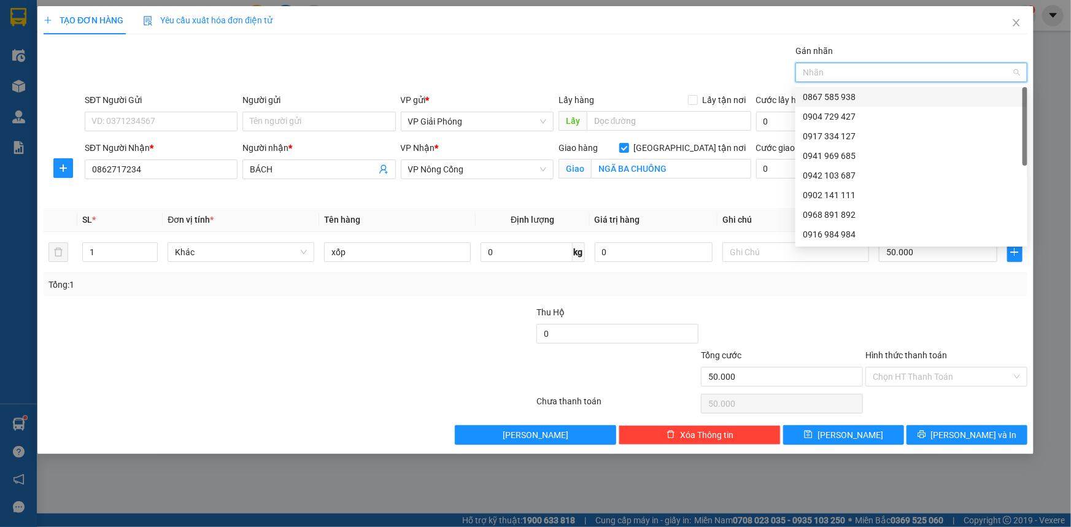
click at [852, 94] on div "0867 585 938" at bounding box center [911, 96] width 217 height 13
click at [936, 428] on button "[PERSON_NAME] và In" at bounding box center [966, 435] width 121 height 20
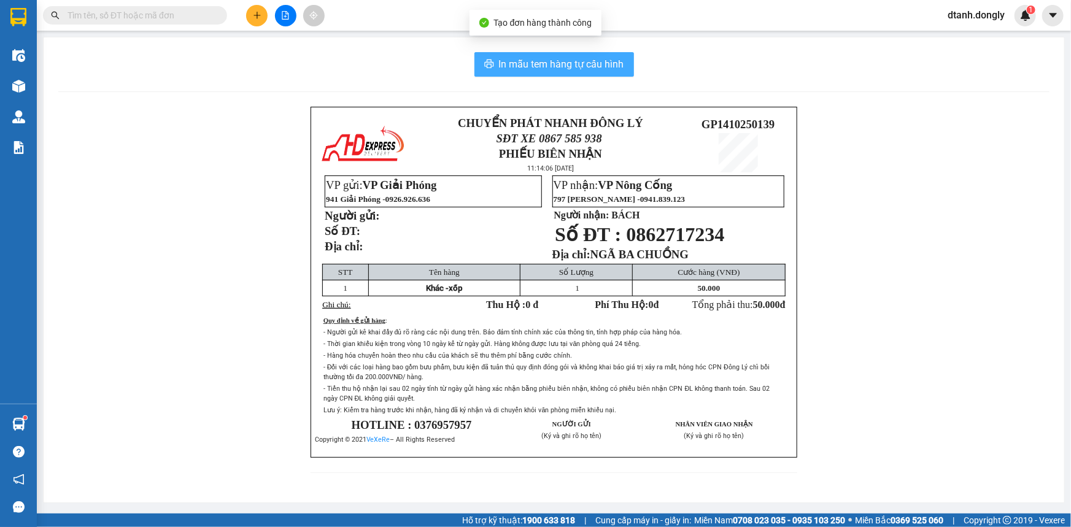
drag, startPoint x: 564, startPoint y: 62, endPoint x: 599, endPoint y: 64, distance: 35.1
click at [564, 63] on span "In mẫu tem hàng tự cấu hình" at bounding box center [561, 63] width 125 height 15
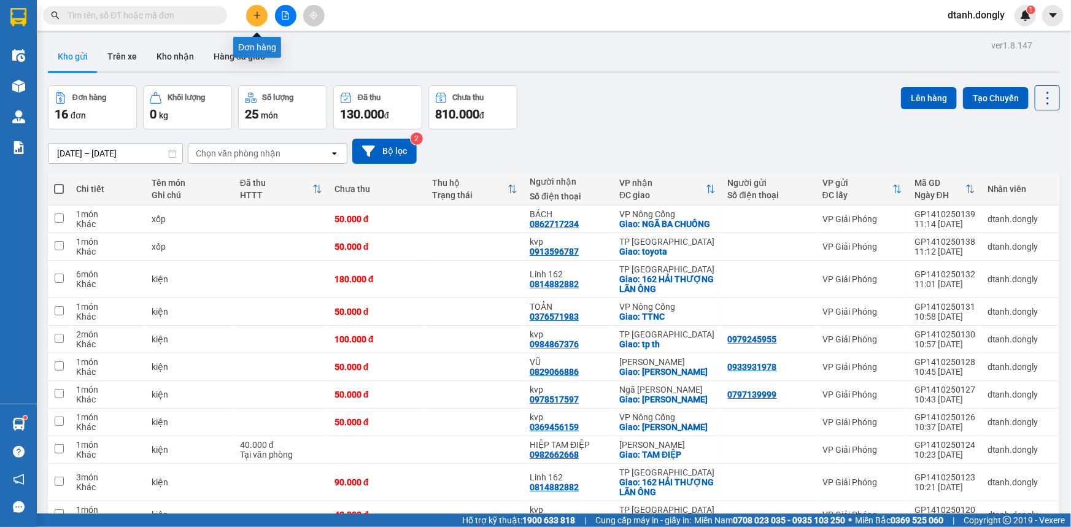
click at [256, 16] on icon "plus" at bounding box center [257, 15] width 9 height 9
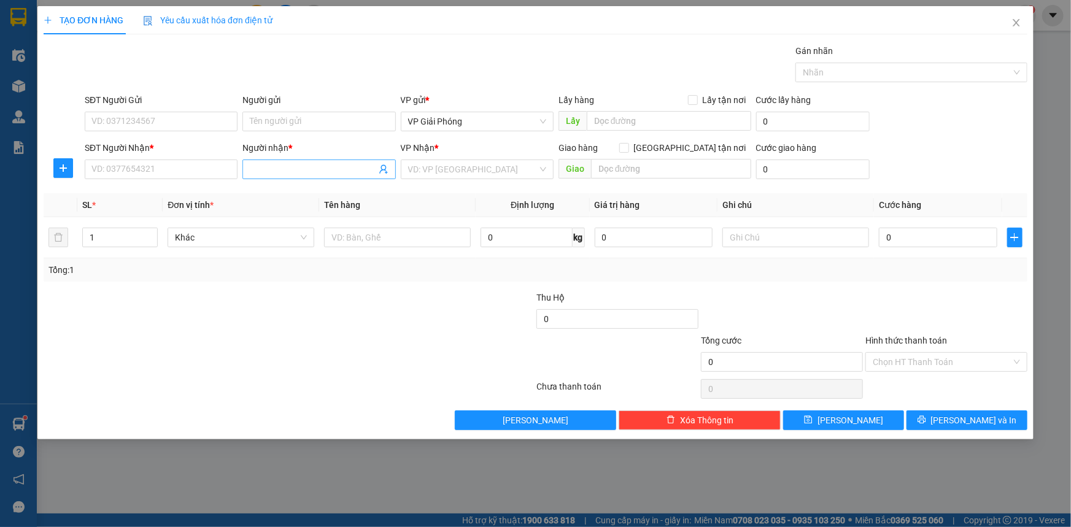
click at [278, 171] on input "Người nhận *" at bounding box center [313, 169] width 126 height 13
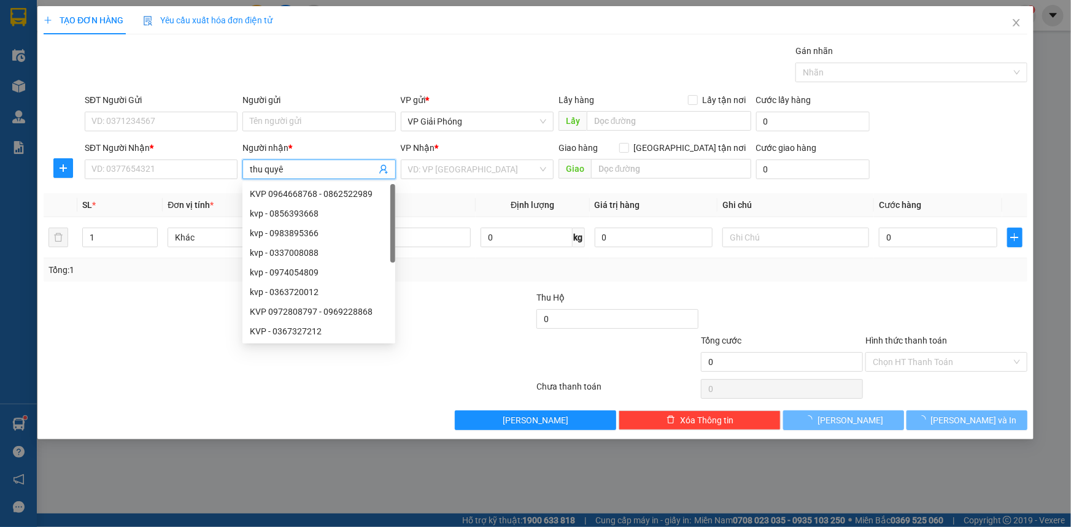
type input "thu quyên"
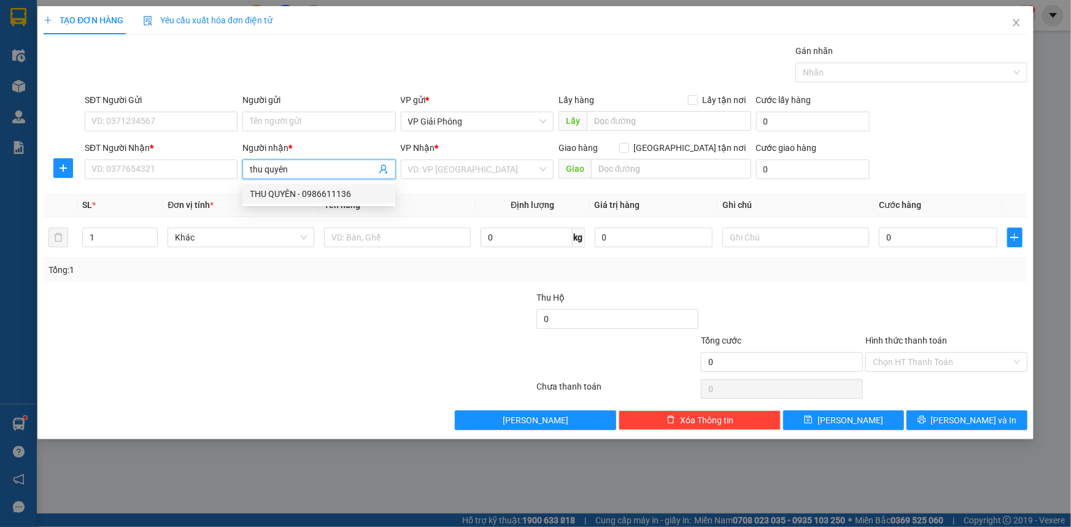
drag, startPoint x: 290, startPoint y: 185, endPoint x: 304, endPoint y: 188, distance: 14.6
click at [290, 186] on div "THU QUYÊN - 0986611136" at bounding box center [318, 194] width 153 height 20
type input "0986611136"
type input "THU QUYÊN"
checkbox input "true"
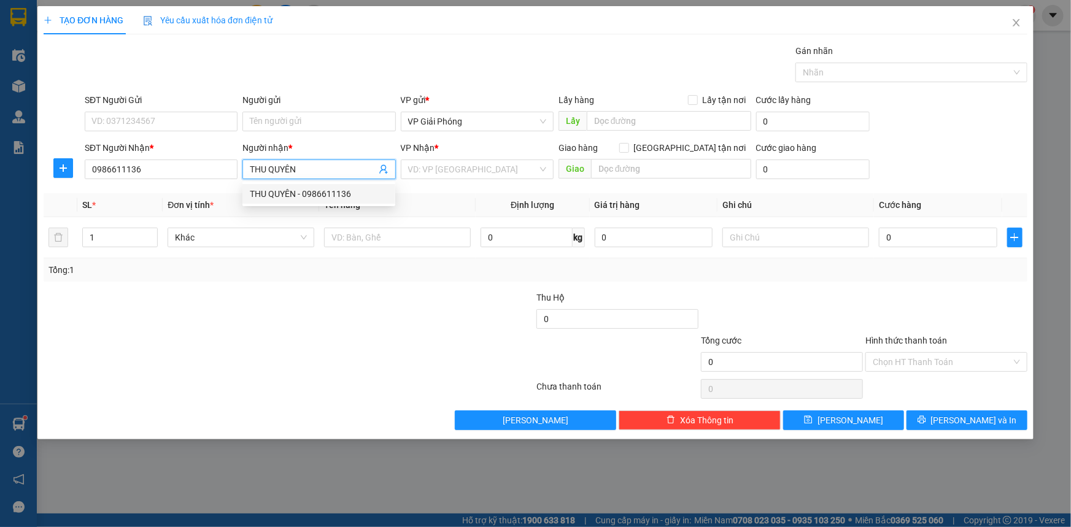
type input "TTNC"
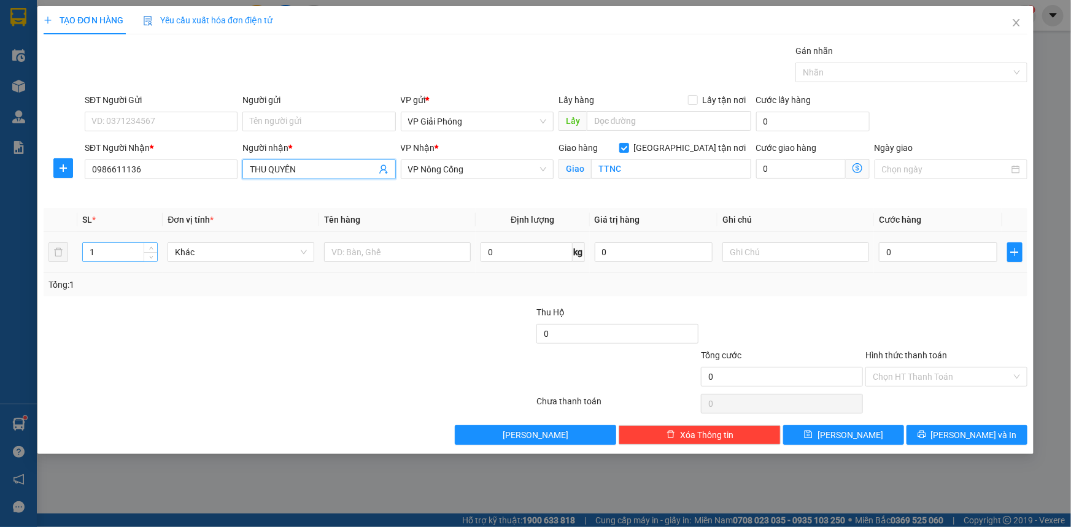
type input "THU QUYÊN"
click at [113, 253] on input "1" at bounding box center [120, 252] width 74 height 18
click at [151, 247] on icon "up" at bounding box center [151, 249] width 4 height 4
type input "4"
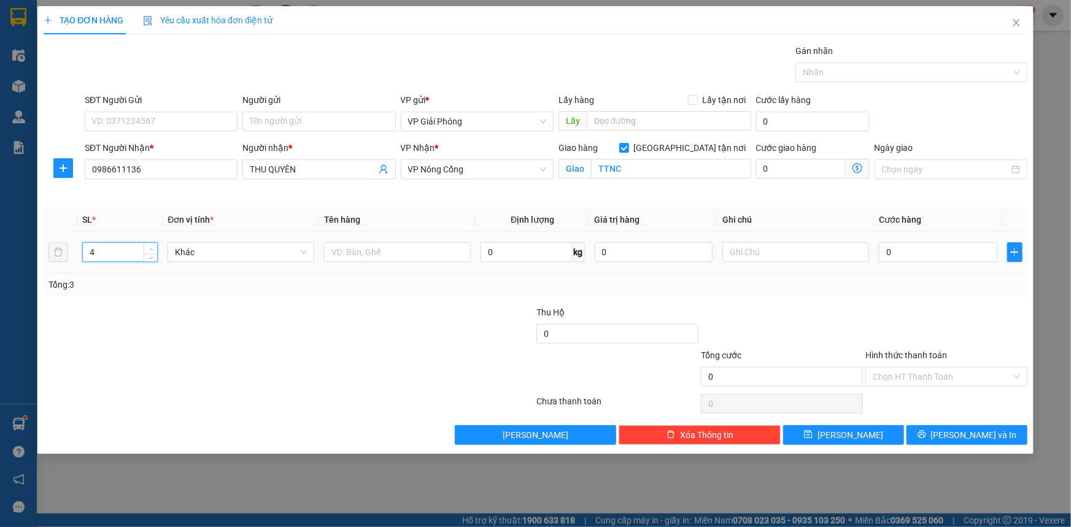
click at [151, 247] on icon "up" at bounding box center [151, 249] width 4 height 4
click at [382, 252] on input "text" at bounding box center [397, 252] width 147 height 20
type input "kiện"
click at [902, 252] on input "0" at bounding box center [938, 252] width 118 height 20
type input "1"
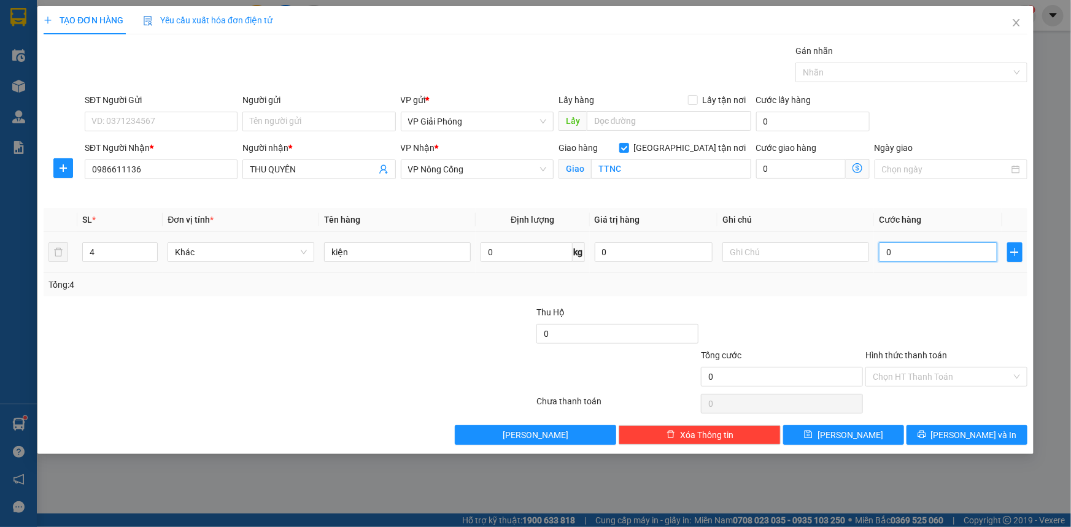
type input "1"
type input "12"
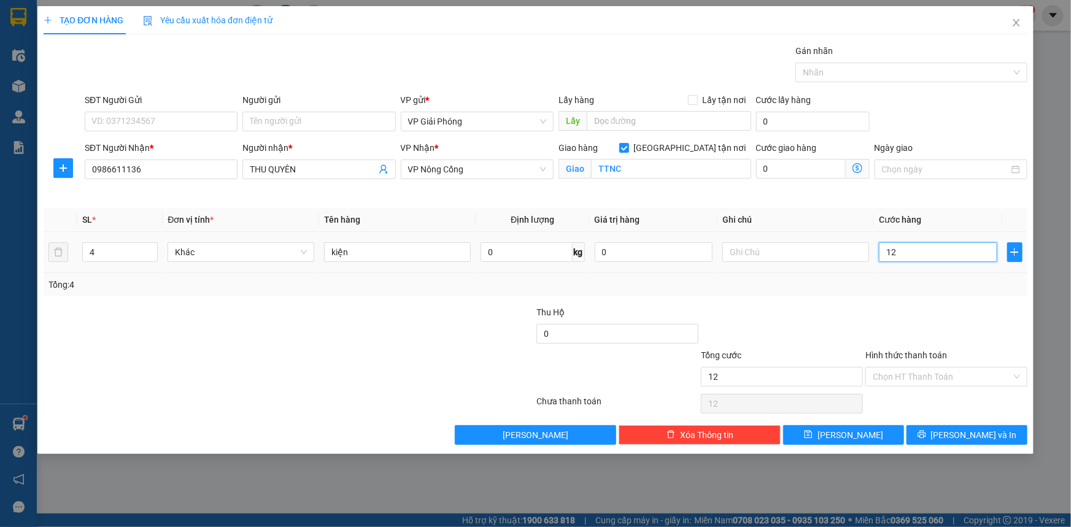
type input "120"
click at [853, 76] on div at bounding box center [905, 72] width 214 height 15
type input "120.000"
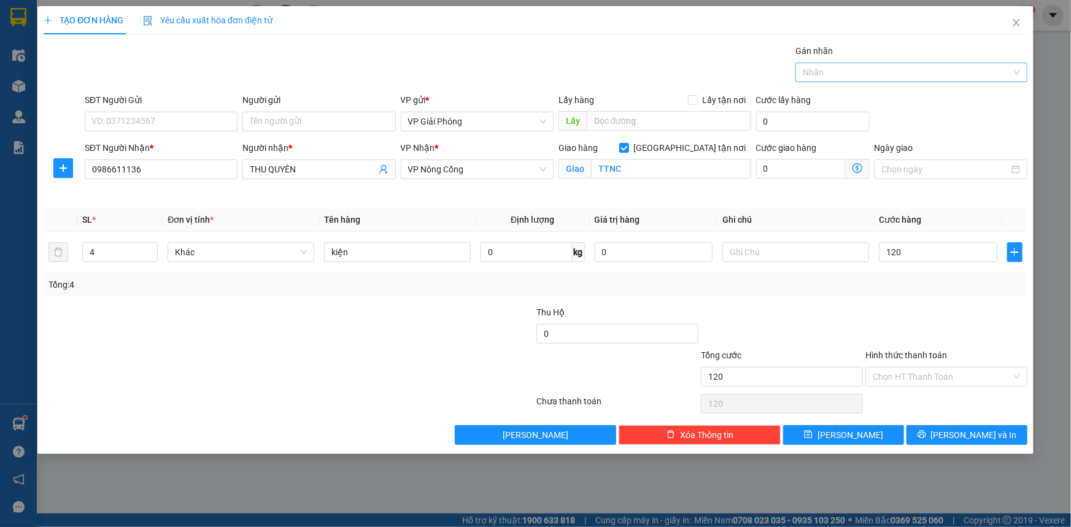
type input "120.000"
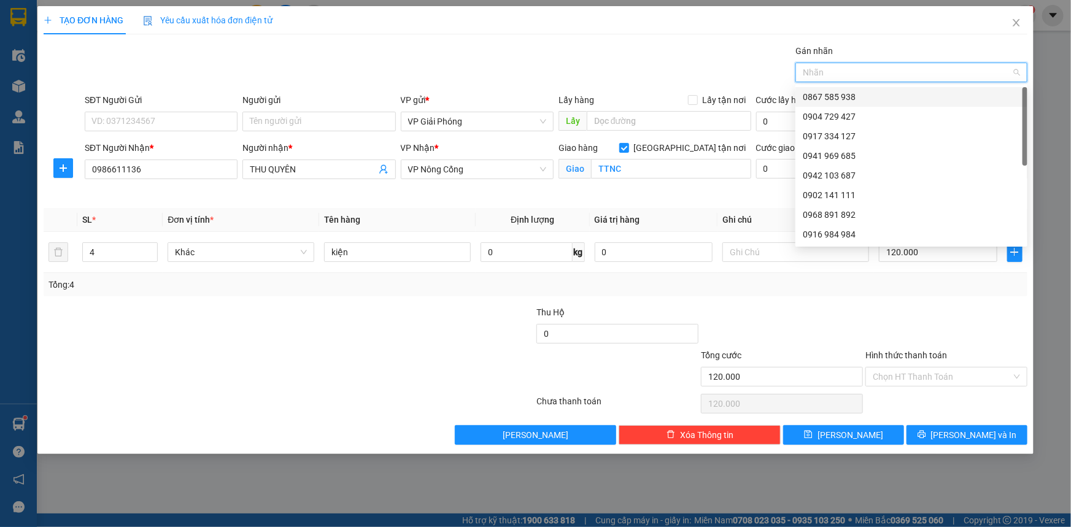
drag, startPoint x: 855, startPoint y: 91, endPoint x: 885, endPoint y: 175, distance: 89.5
click at [855, 92] on div "0867 585 938" at bounding box center [911, 96] width 217 height 13
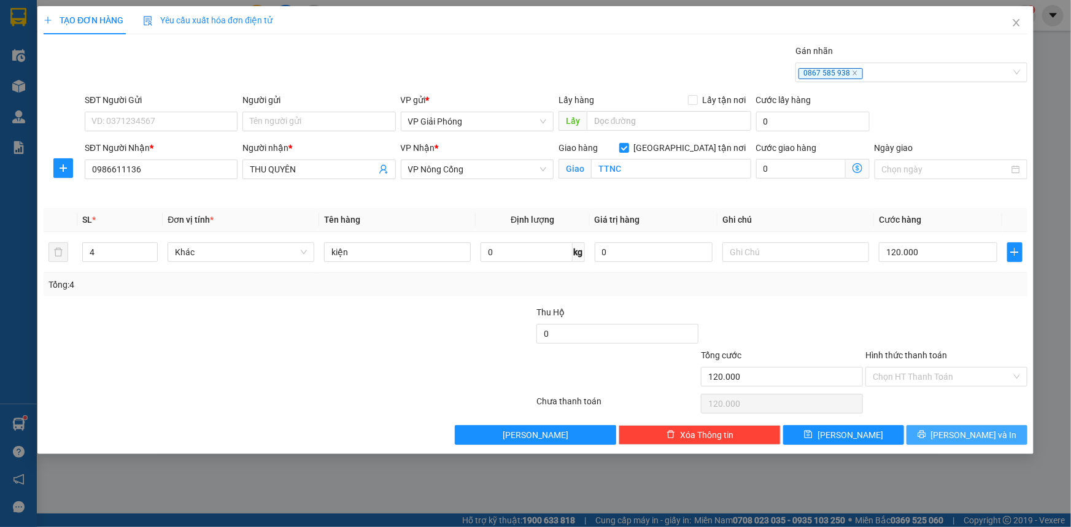
click at [941, 429] on button "[PERSON_NAME] và In" at bounding box center [966, 435] width 121 height 20
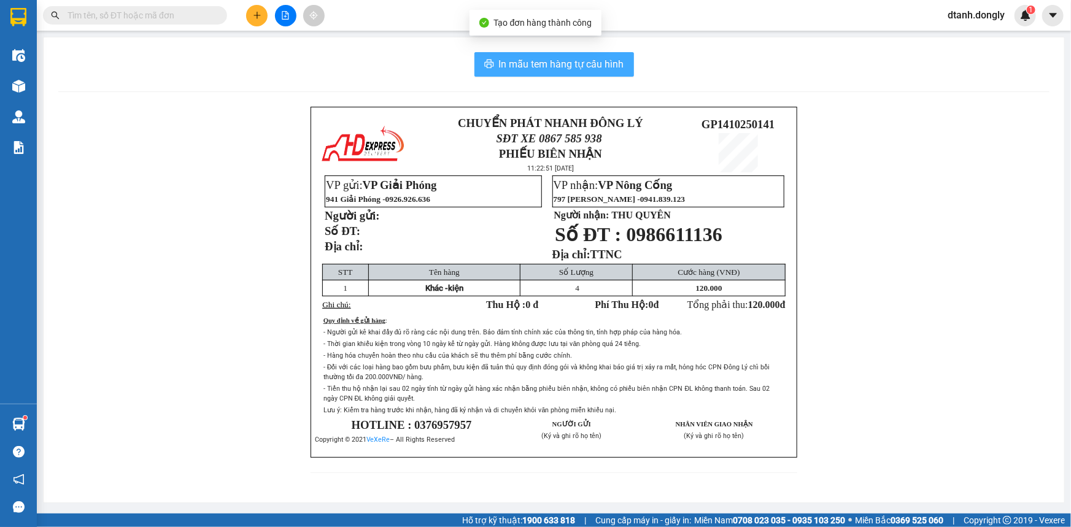
click at [570, 65] on span "In mẫu tem hàng tự cấu hình" at bounding box center [561, 63] width 125 height 15
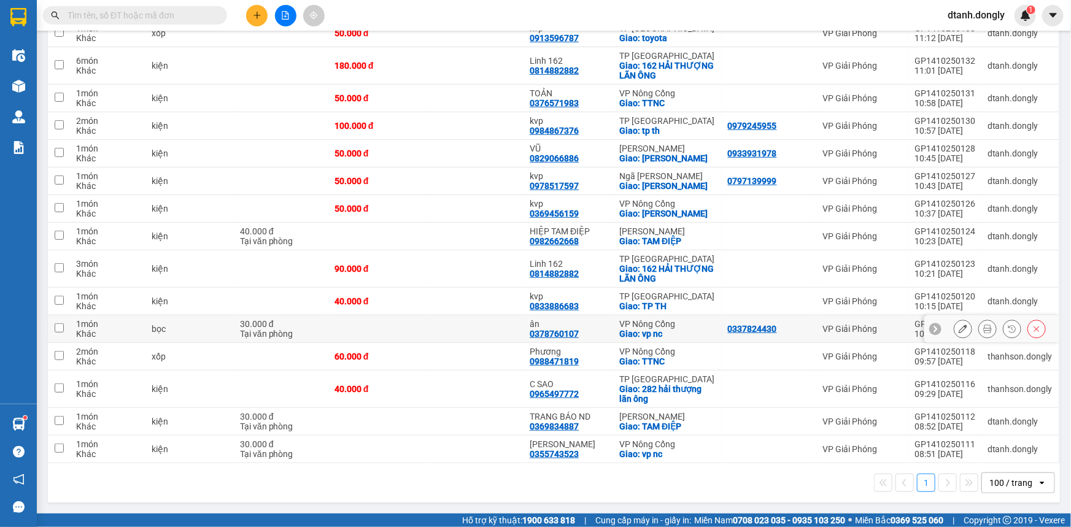
scroll to position [137, 0]
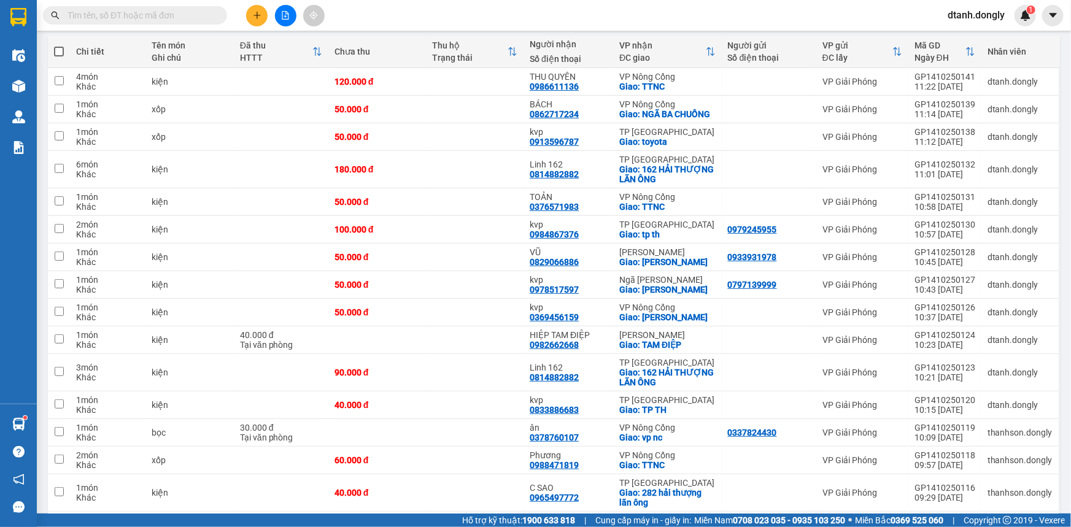
click at [252, 15] on button at bounding box center [256, 15] width 21 height 21
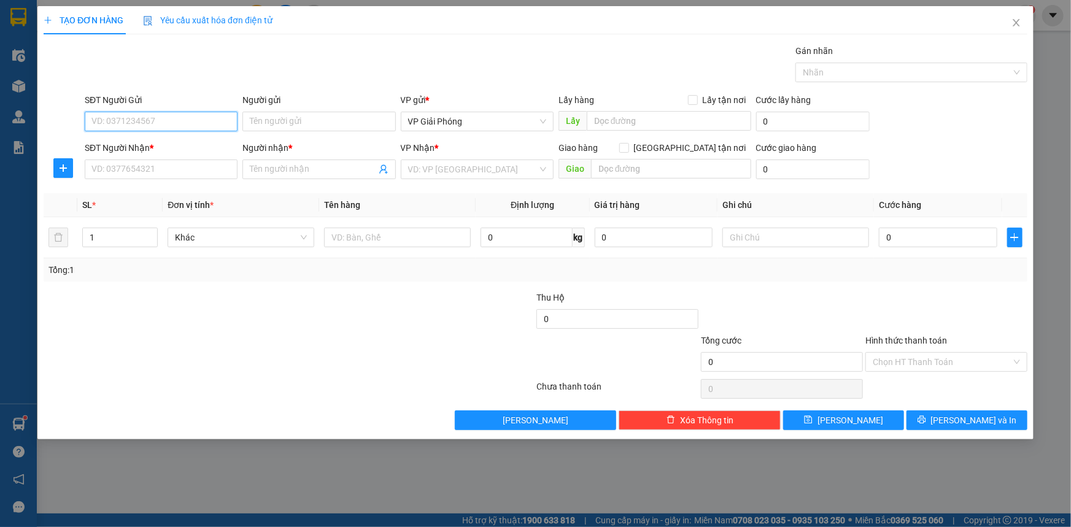
click at [168, 125] on input "SĐT Người Gửi" at bounding box center [161, 122] width 153 height 20
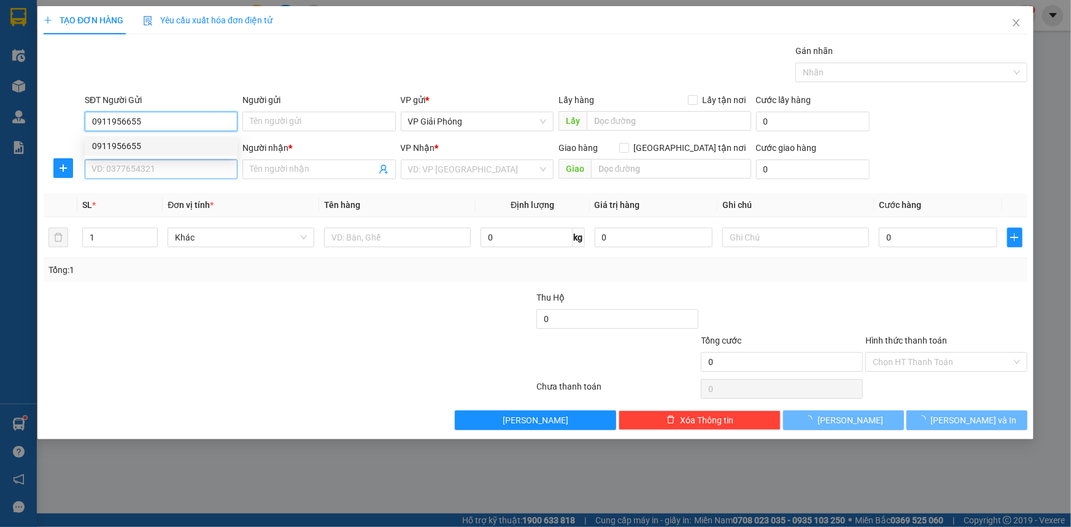
type input "0911956655"
drag, startPoint x: 141, startPoint y: 172, endPoint x: 134, endPoint y: 174, distance: 7.0
click at [141, 174] on input "SĐT Người Nhận *" at bounding box center [161, 170] width 153 height 20
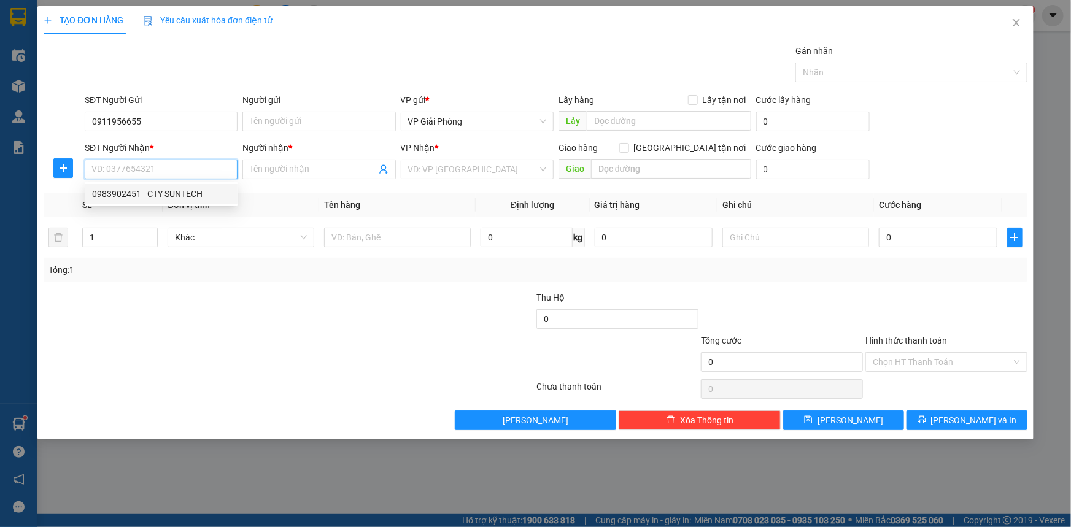
click at [168, 194] on div "0983902451 - CTY SUNTECH" at bounding box center [161, 193] width 138 height 13
type input "0983902451"
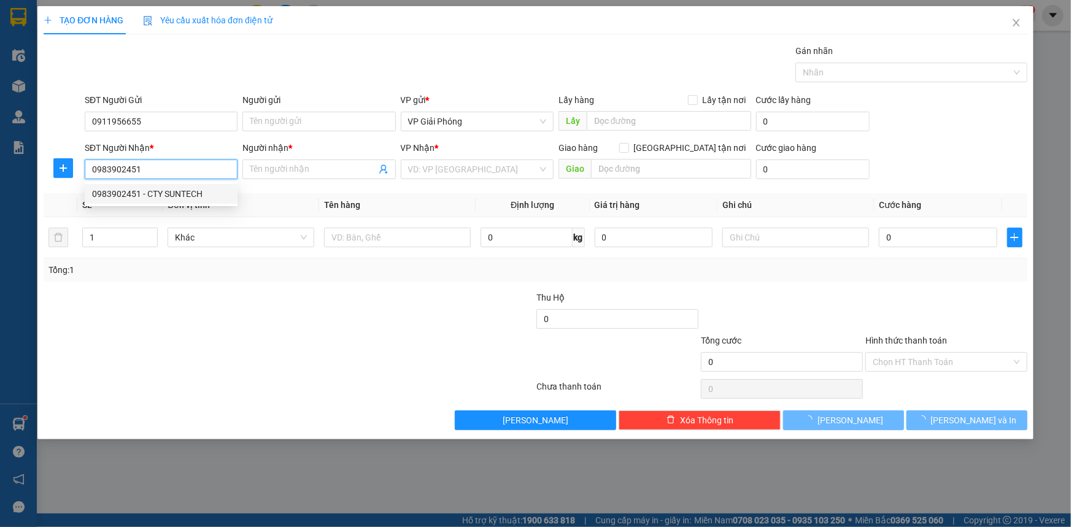
type input "CTY SUNTECH"
checkbox input "true"
type input "NÔNG CỐNG"
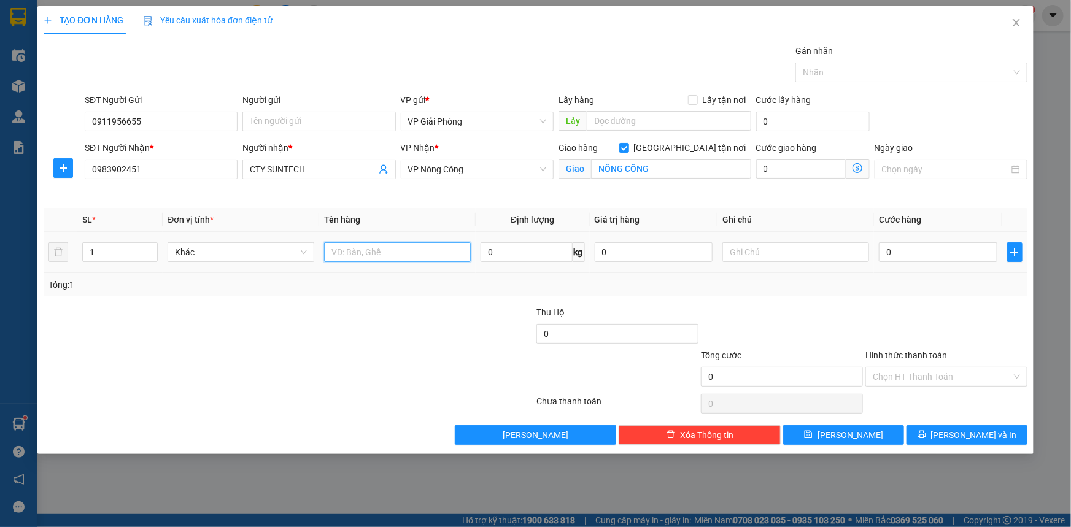
click at [353, 253] on input "text" at bounding box center [397, 252] width 147 height 20
type input "kiện"
click at [915, 258] on input "0" at bounding box center [938, 252] width 118 height 20
type input "3"
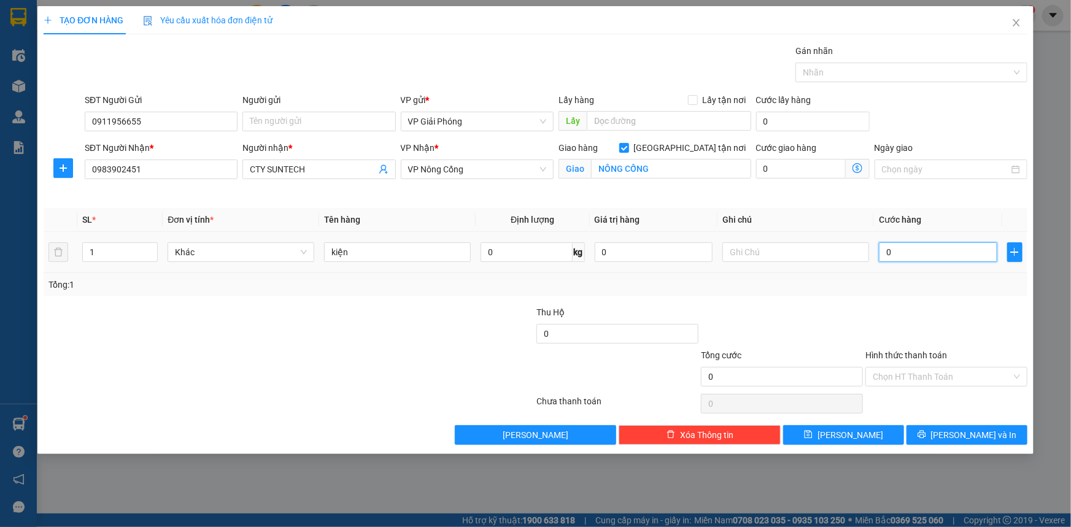
type input "3"
type input "30"
click at [866, 67] on div at bounding box center [905, 72] width 214 height 15
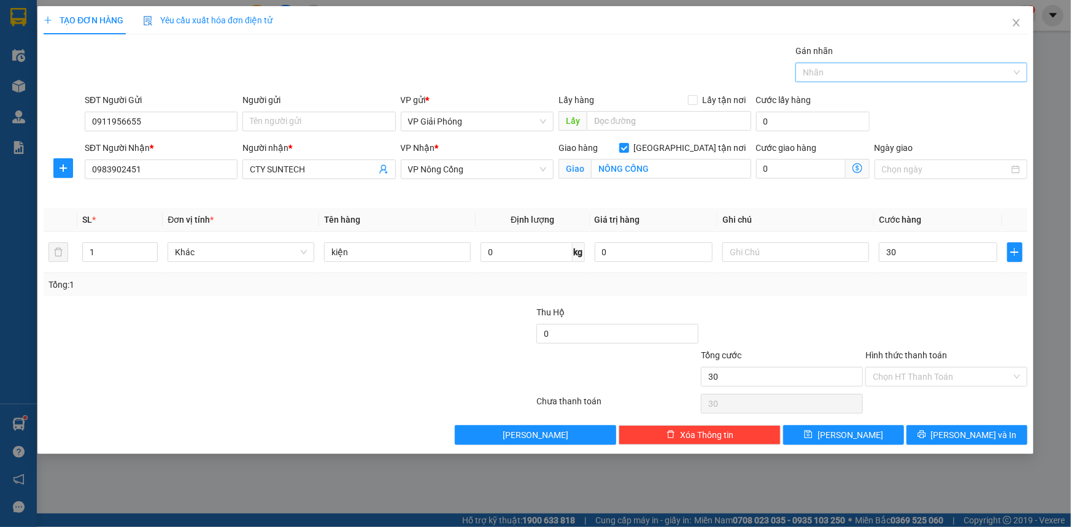
type input "30.000"
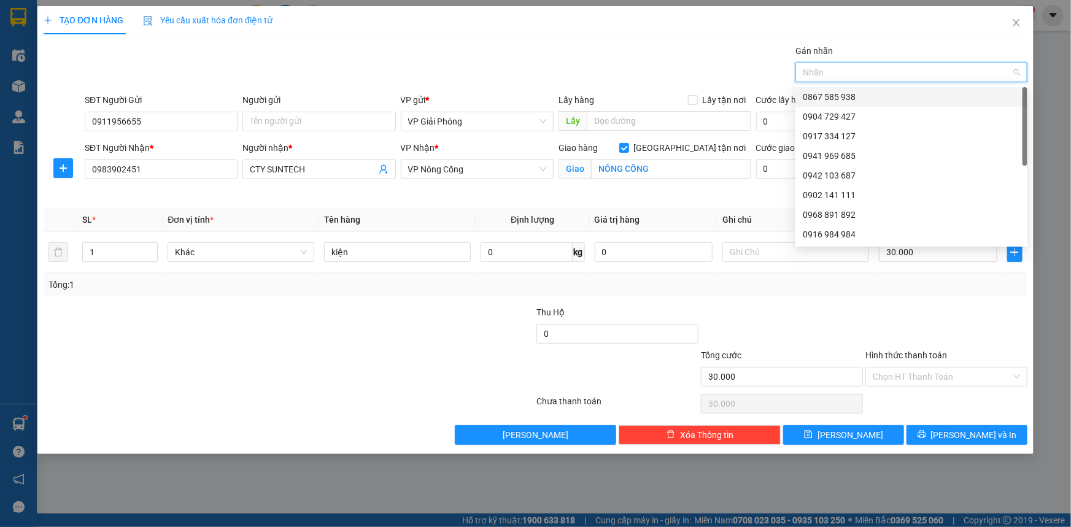
click at [871, 92] on div "0867 585 938" at bounding box center [911, 96] width 217 height 13
click at [926, 436] on icon "printer" at bounding box center [921, 434] width 9 height 9
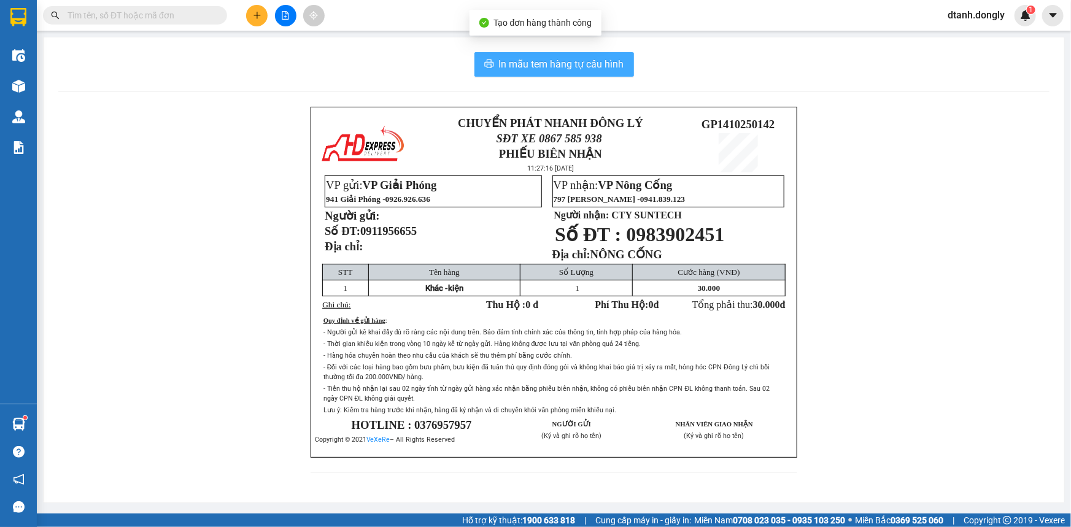
drag, startPoint x: 577, startPoint y: 60, endPoint x: 693, endPoint y: 166, distance: 156.8
click at [577, 61] on span "In mẫu tem hàng tự cấu hình" at bounding box center [561, 63] width 125 height 15
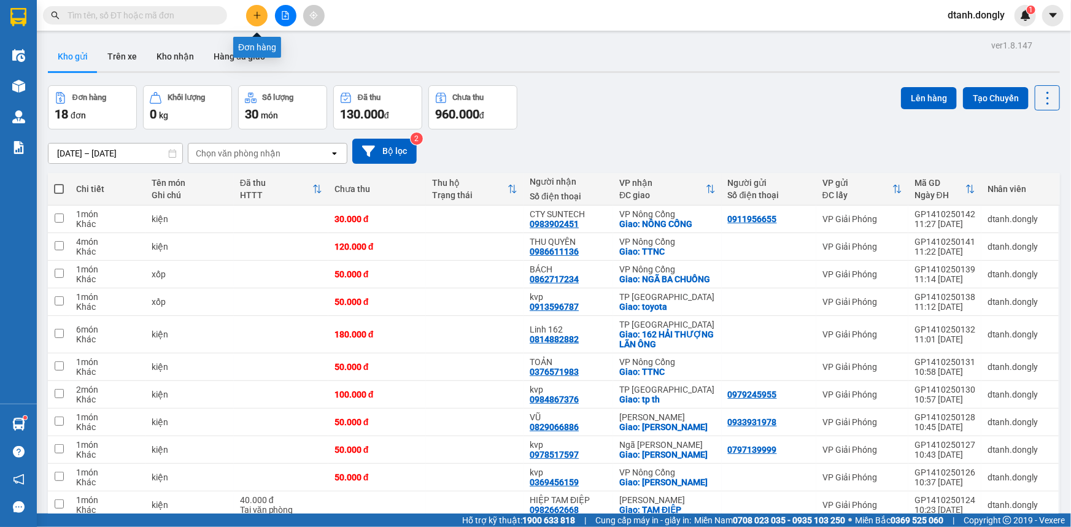
click at [260, 11] on icon "plus" at bounding box center [257, 15] width 9 height 9
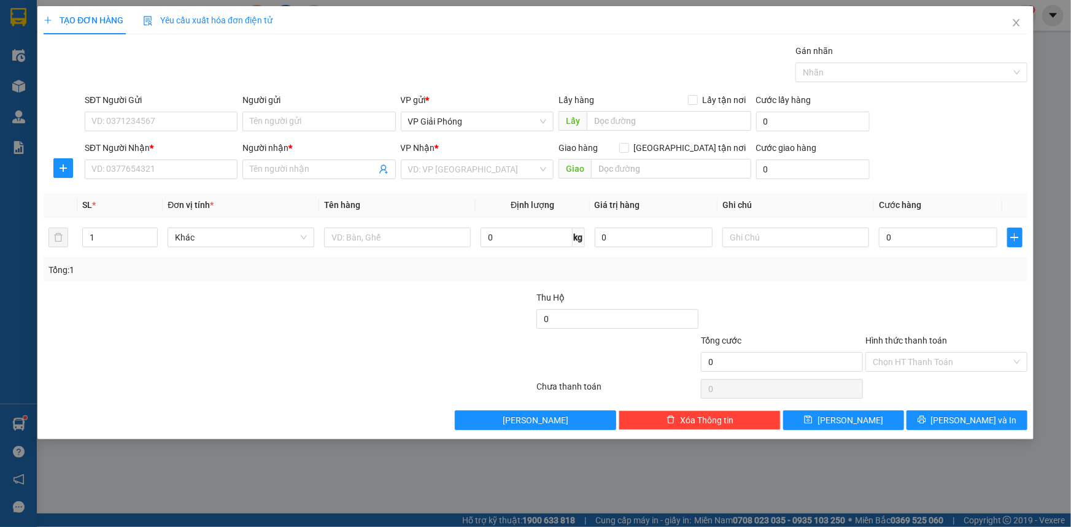
click at [161, 156] on div "SĐT Người Nhận *" at bounding box center [161, 150] width 153 height 18
click at [282, 166] on input "Người nhận *" at bounding box center [313, 169] width 126 height 13
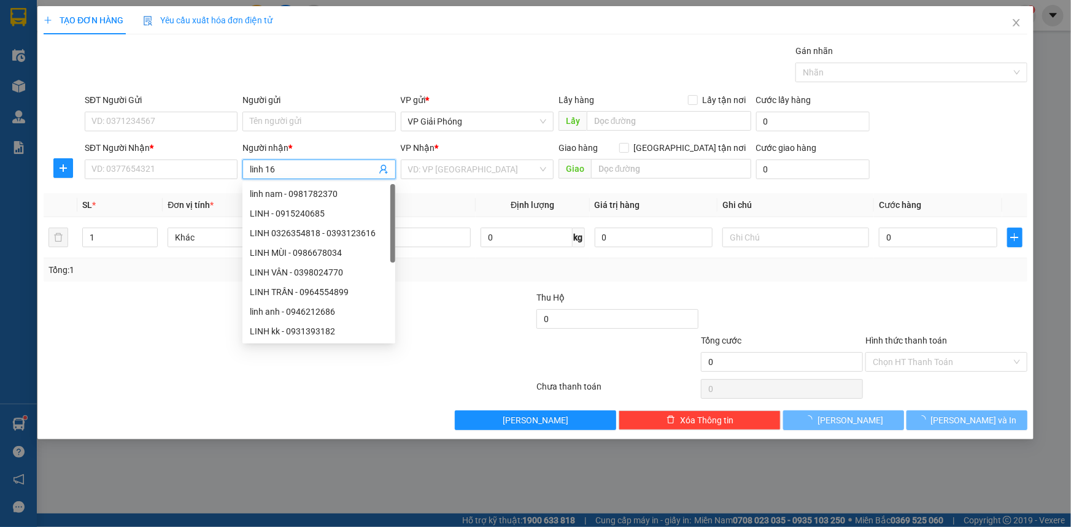
type input "linh 162"
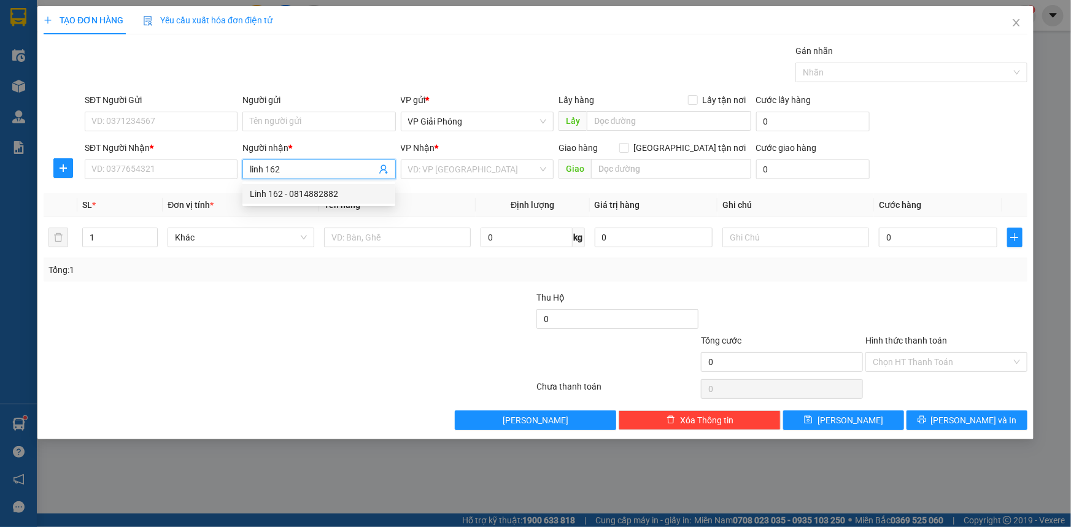
drag, startPoint x: 326, startPoint y: 194, endPoint x: 317, endPoint y: 183, distance: 14.9
click at [326, 194] on div "Linh 162 - 0814882882" at bounding box center [319, 193] width 138 height 13
type input "0814882882"
type input "Linh 162"
checkbox input "true"
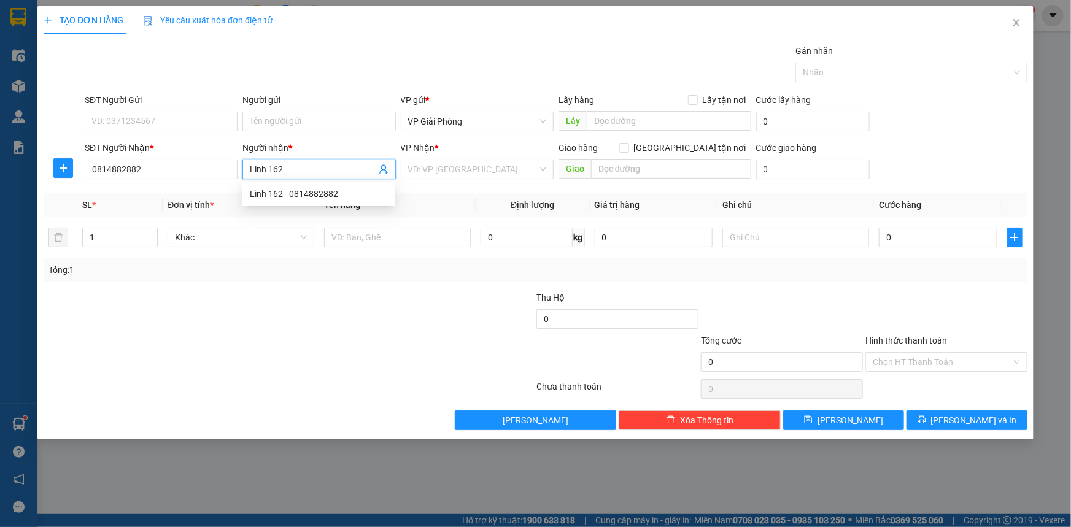
type input "162 HẢI THƯỢNG LÃN ÔNG"
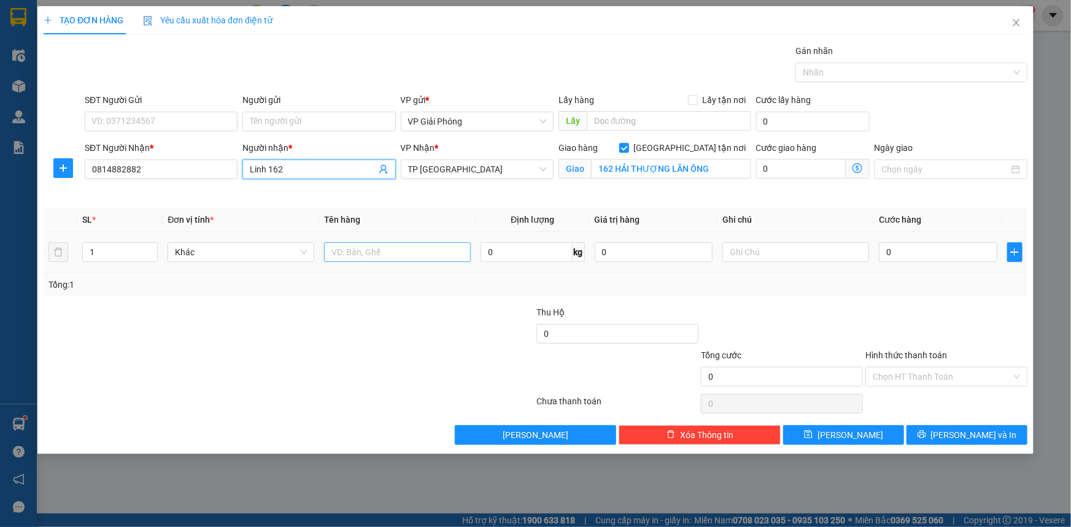
type input "Linh 162"
click at [374, 257] on input "text" at bounding box center [397, 252] width 147 height 20
type input "kiện"
click at [938, 243] on input "0" at bounding box center [938, 252] width 118 height 20
type input "3"
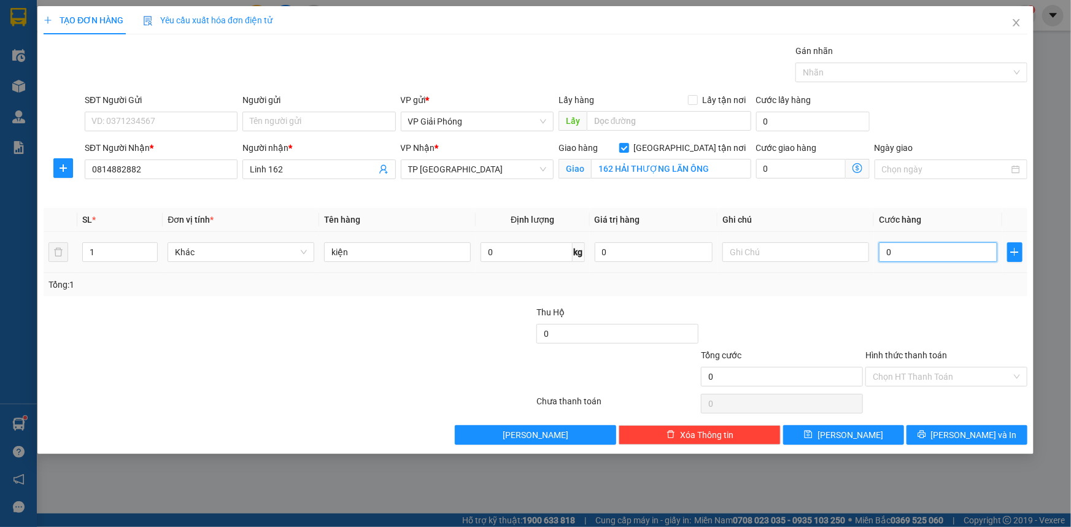
type input "3"
type input "30"
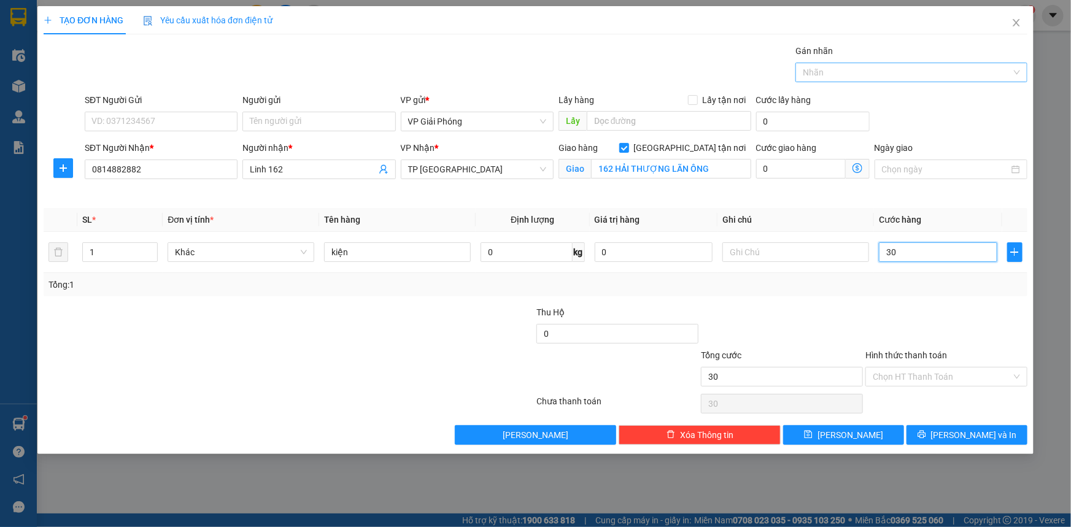
click at [833, 74] on div at bounding box center [905, 72] width 214 height 15
type input "30.000"
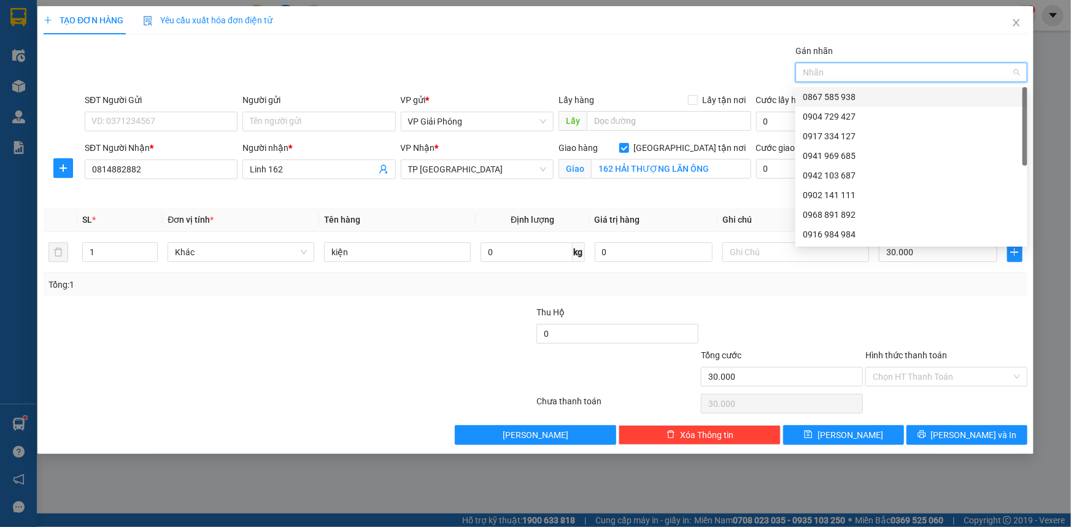
click at [834, 94] on div "0867 585 938" at bounding box center [911, 96] width 217 height 13
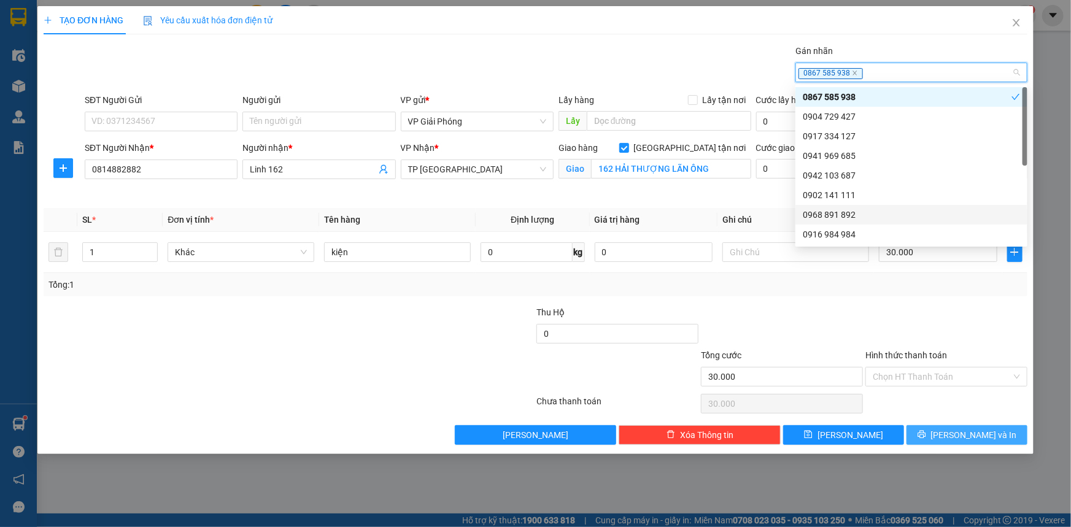
click at [985, 437] on span "[PERSON_NAME] và In" at bounding box center [974, 434] width 86 height 13
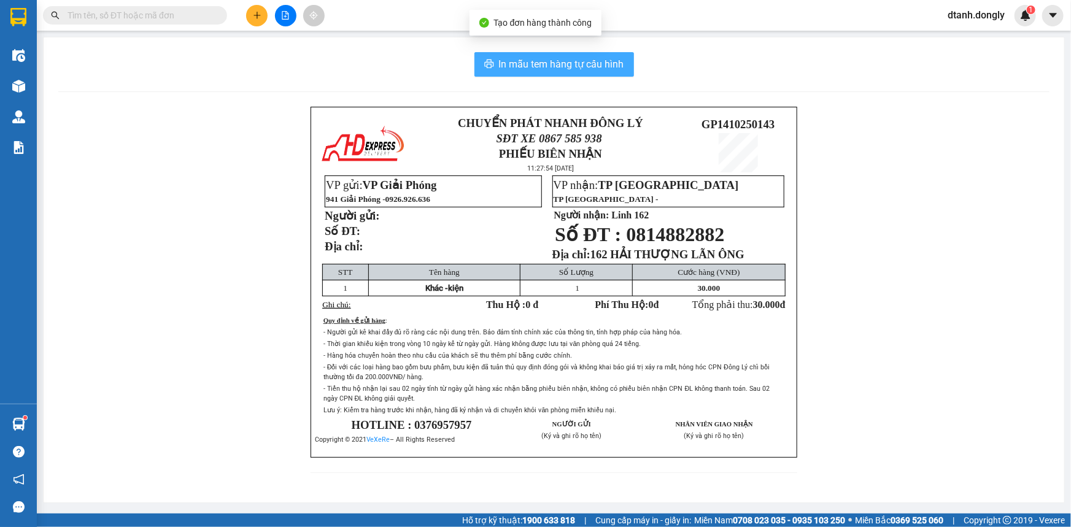
click at [564, 68] on span "In mẫu tem hàng tự cấu hình" at bounding box center [561, 63] width 125 height 15
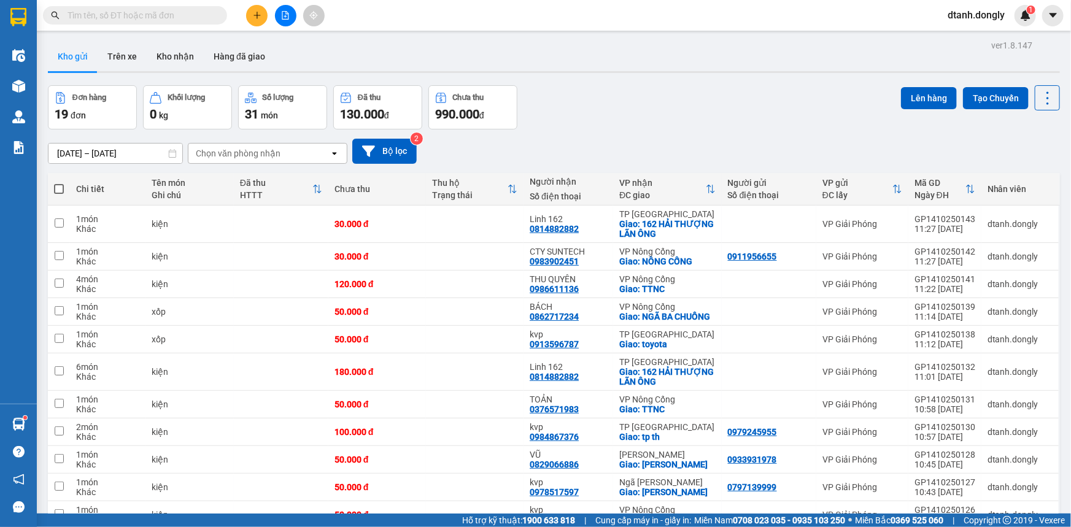
click at [260, 14] on icon "plus" at bounding box center [257, 15] width 9 height 9
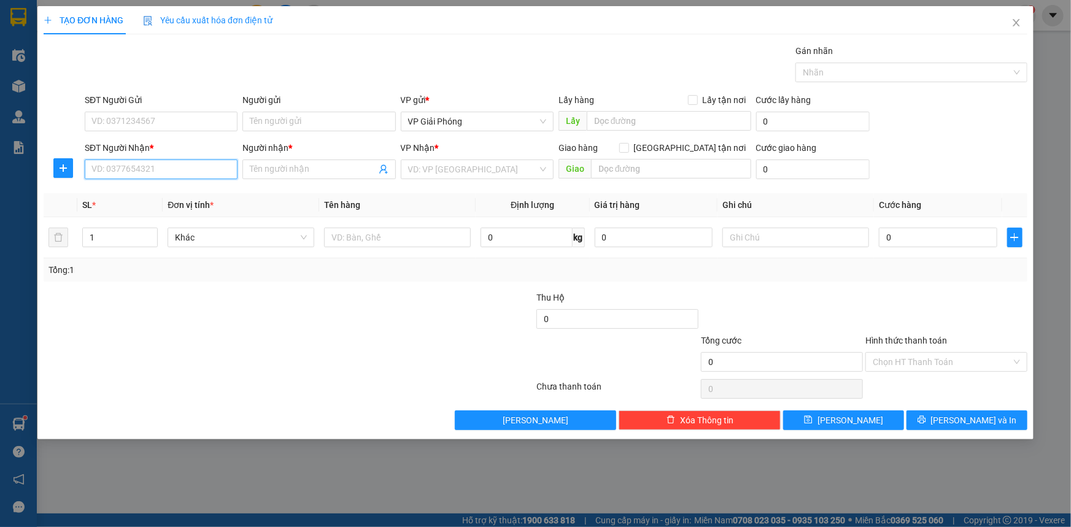
click at [110, 167] on input "SĐT Người Nhận *" at bounding box center [161, 170] width 153 height 20
type input "0335857671"
click at [275, 161] on span at bounding box center [318, 170] width 153 height 20
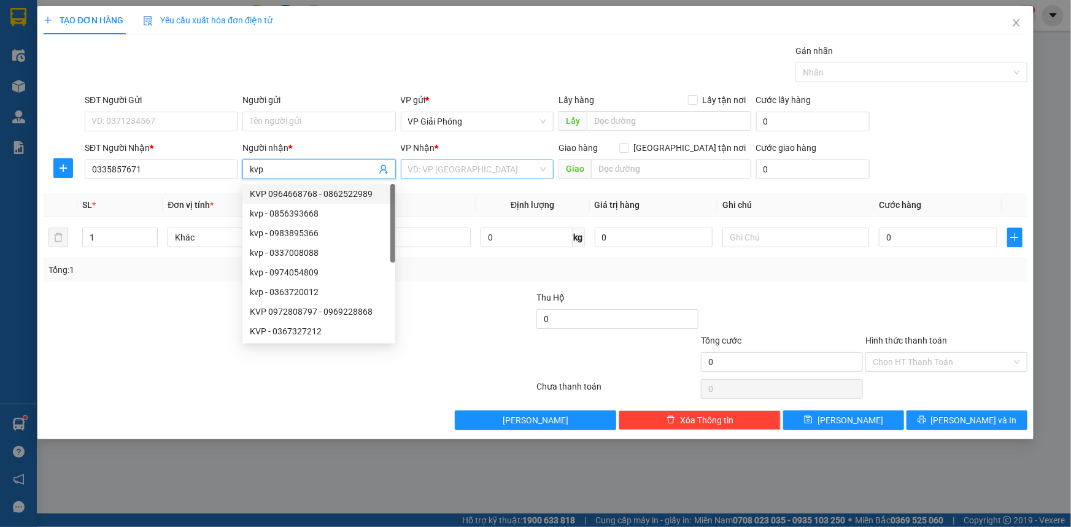
type input "kvp"
click at [464, 171] on input "search" at bounding box center [472, 169] width 129 height 18
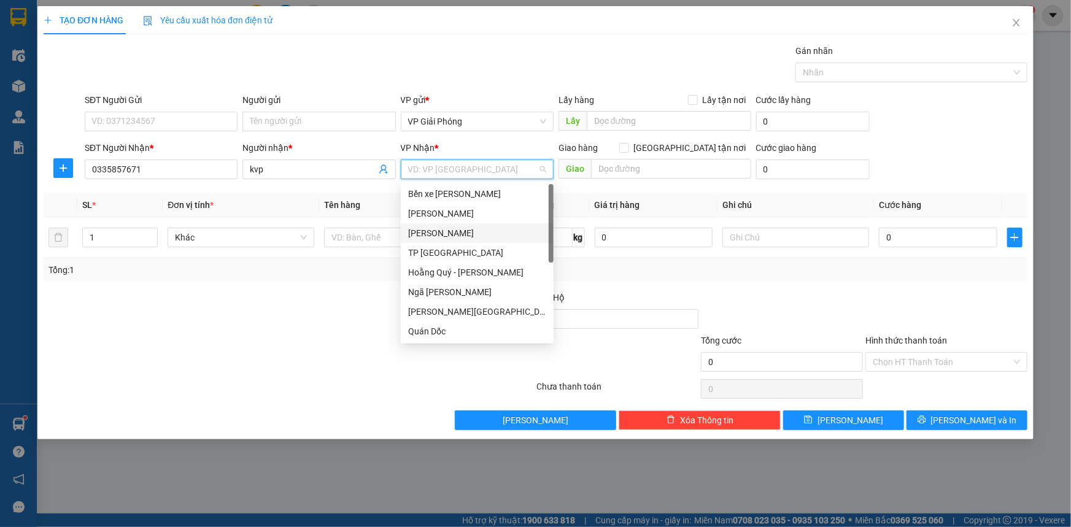
drag, startPoint x: 472, startPoint y: 230, endPoint x: 530, endPoint y: 199, distance: 66.2
click at [479, 226] on div "[PERSON_NAME]" at bounding box center [477, 232] width 138 height 13
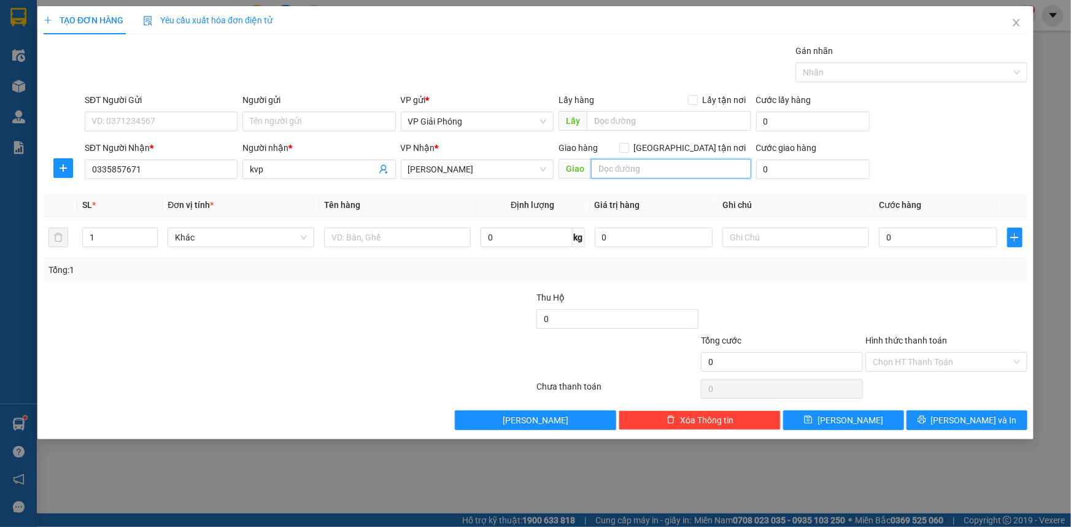
click at [614, 168] on input "text" at bounding box center [671, 169] width 160 height 20
type input "VP HS"
click at [628, 148] on input "[GEOGRAPHIC_DATA] tận nơi" at bounding box center [623, 147] width 9 height 9
checkbox input "true"
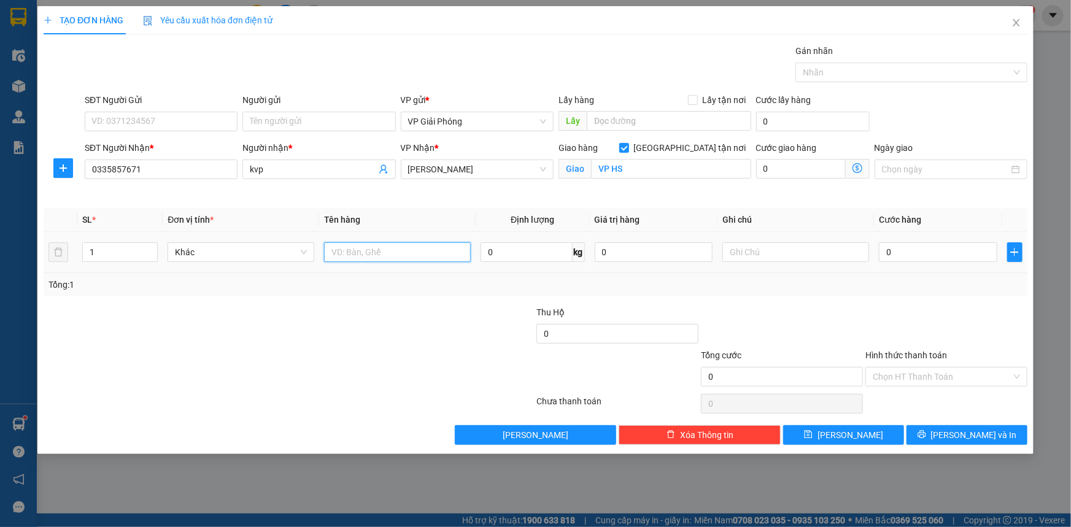
click at [388, 253] on input "text" at bounding box center [397, 252] width 147 height 20
type input "BỌC"
click at [917, 250] on input "0" at bounding box center [938, 252] width 118 height 20
type input "3"
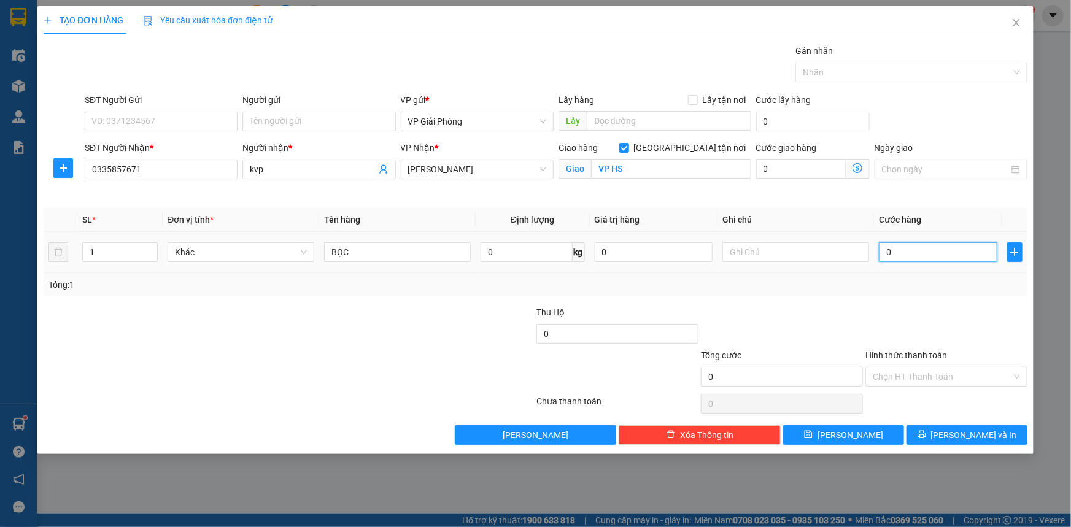
type input "3"
type input "30"
click at [855, 72] on div at bounding box center [905, 72] width 214 height 15
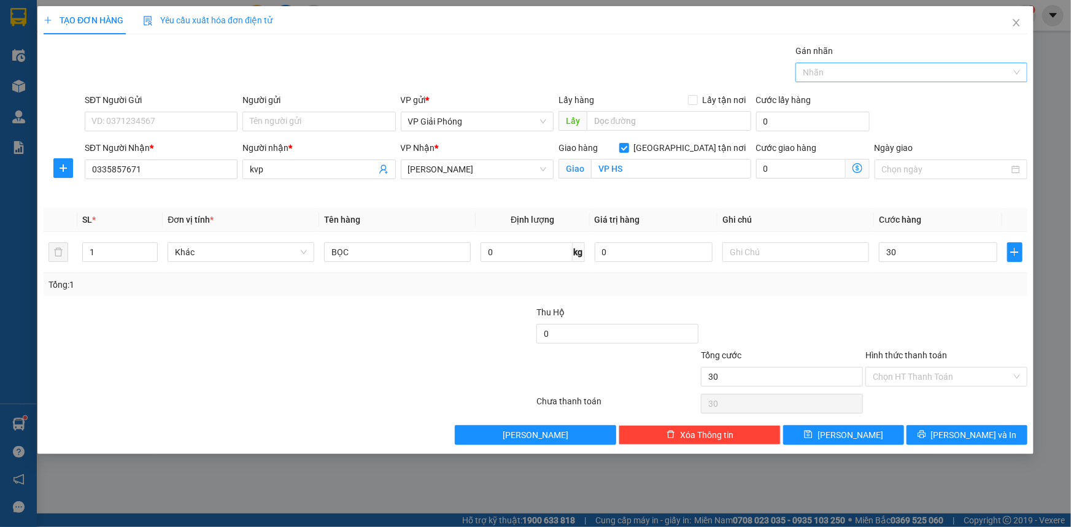
type input "30.000"
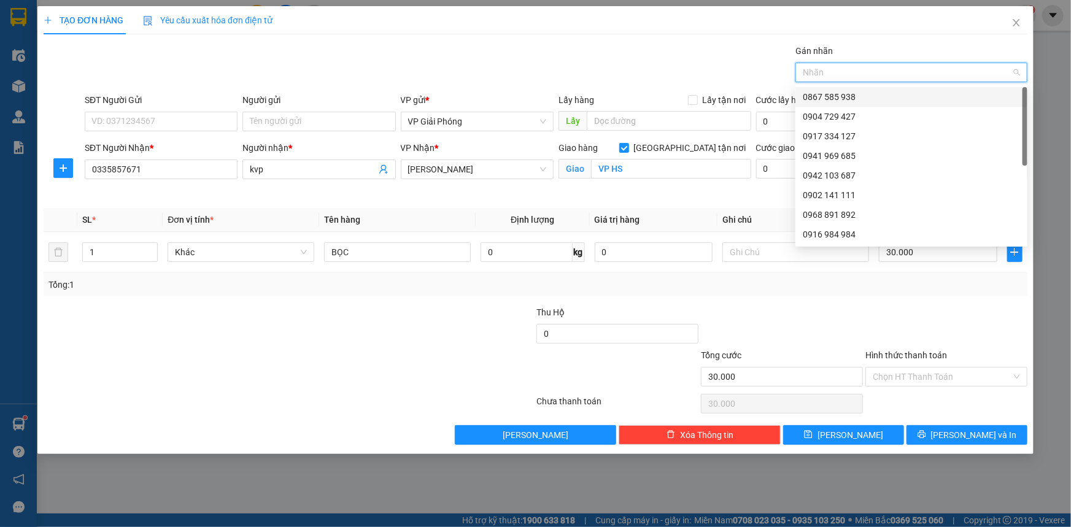
click at [855, 98] on div "0867 585 938" at bounding box center [911, 96] width 217 height 13
click at [933, 374] on input "Hình thức thanh toán" at bounding box center [941, 377] width 139 height 18
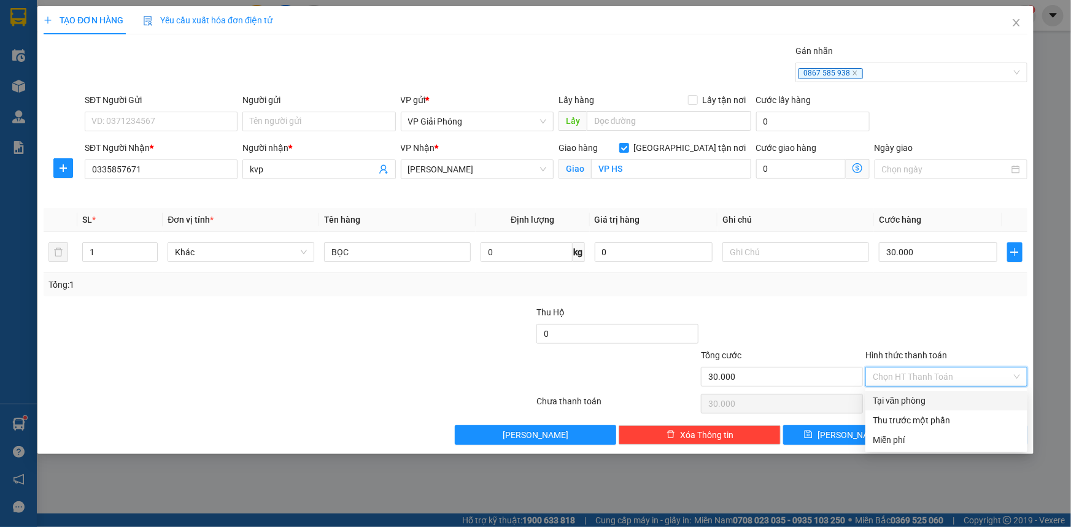
click at [944, 398] on div "Tại văn phòng" at bounding box center [945, 400] width 147 height 13
type input "0"
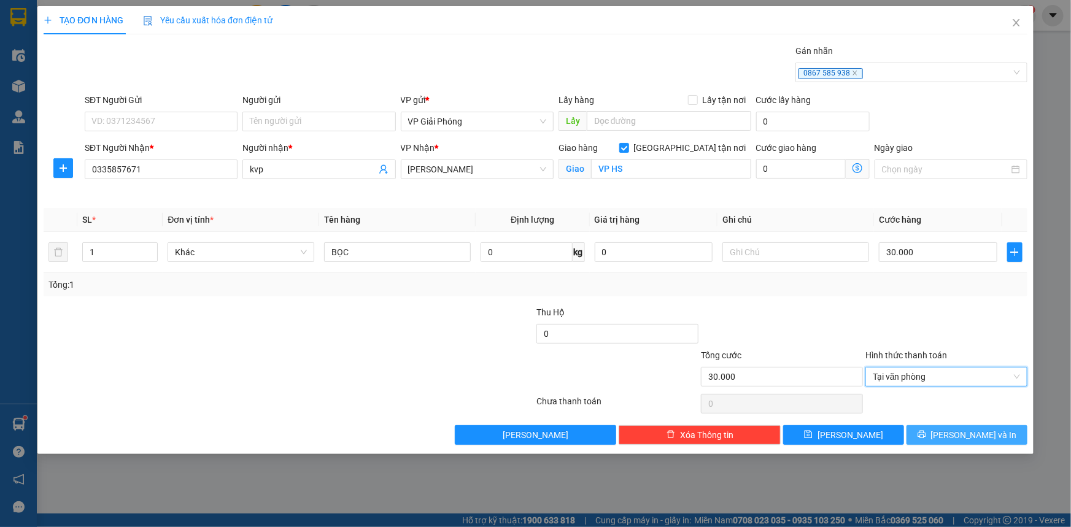
click at [955, 438] on button "[PERSON_NAME] và In" at bounding box center [966, 435] width 121 height 20
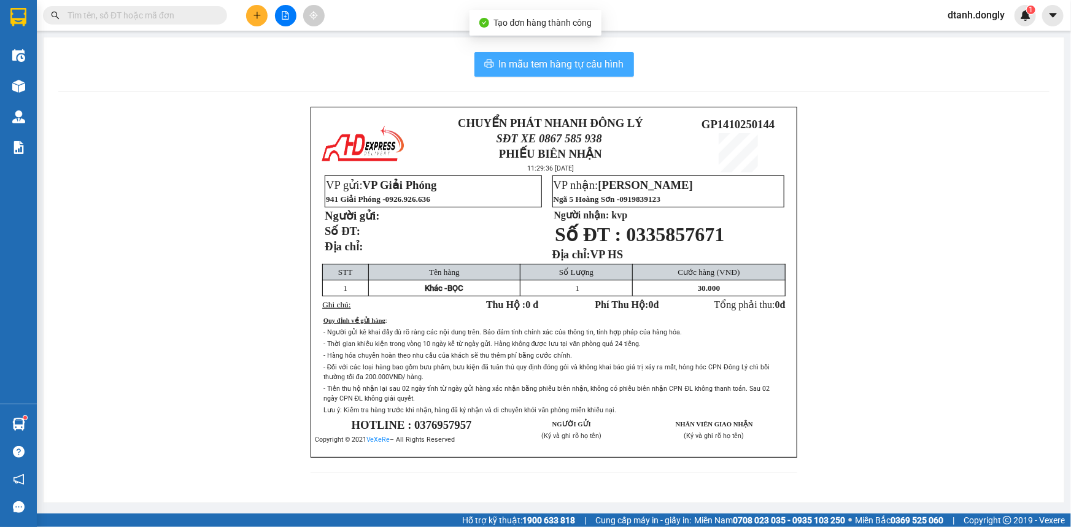
click at [566, 64] on span "In mẫu tem hàng tự cấu hình" at bounding box center [561, 63] width 125 height 15
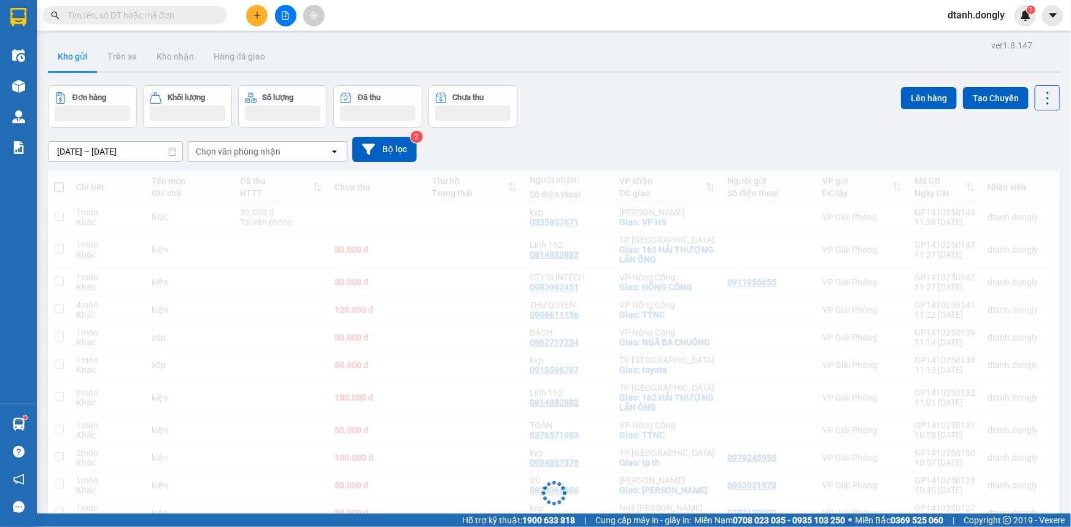
click at [256, 15] on icon "plus" at bounding box center [257, 15] width 9 height 9
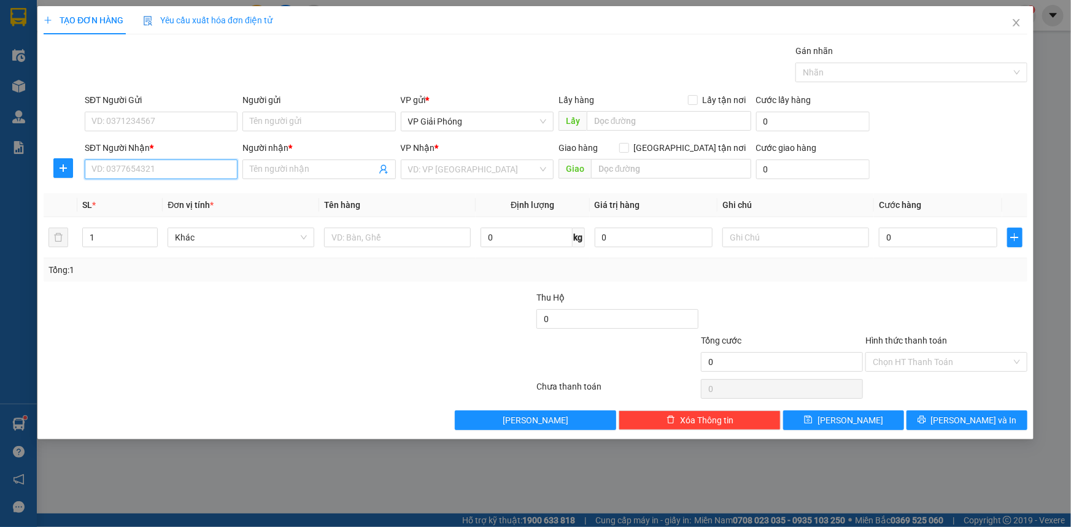
click at [203, 172] on input "SĐT Người Nhận *" at bounding box center [161, 170] width 153 height 20
type input "0972726331"
click at [279, 169] on input "Người nhận *" at bounding box center [313, 169] width 126 height 13
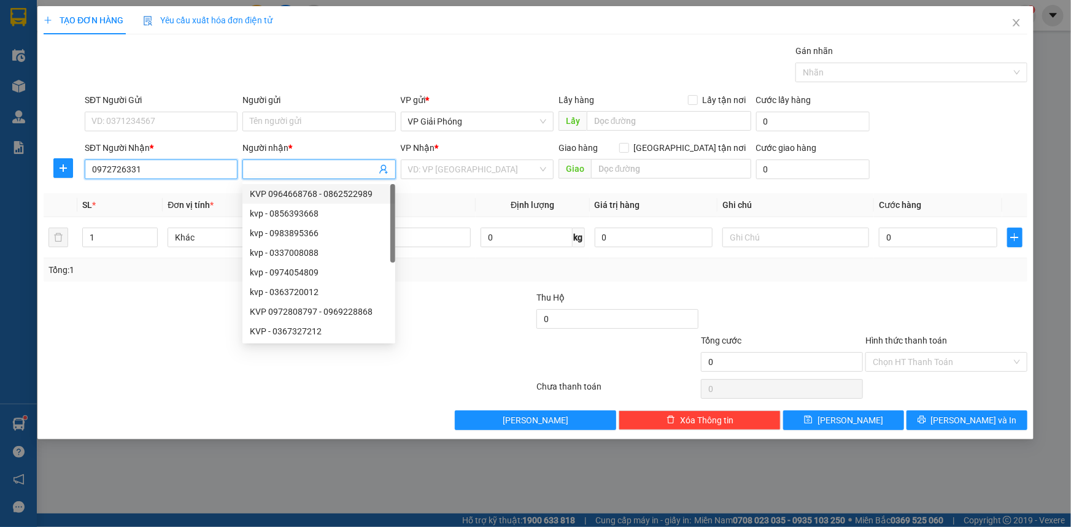
click at [179, 177] on input "0972726331" at bounding box center [161, 170] width 153 height 20
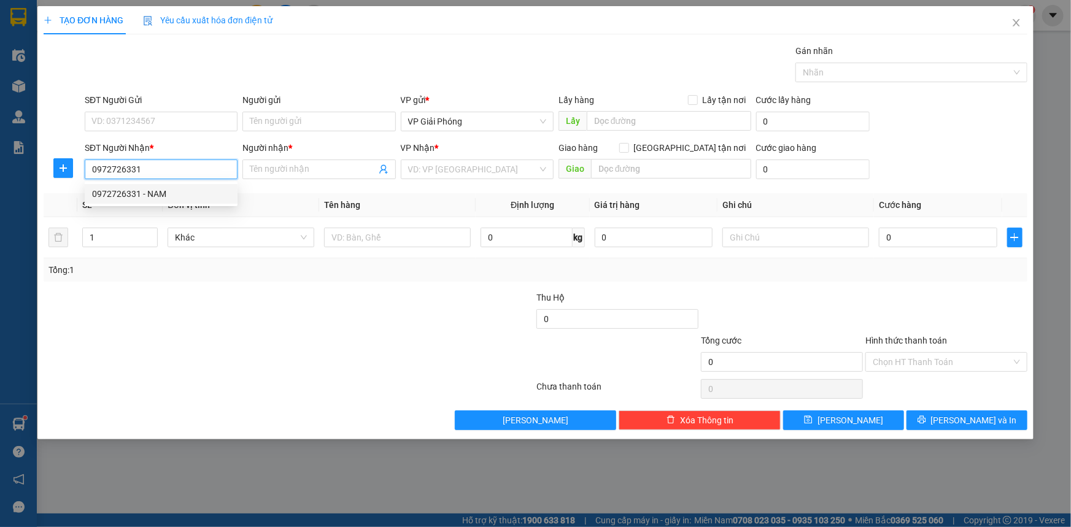
click at [158, 190] on div "0972726331 - NAM" at bounding box center [161, 193] width 138 height 13
type input "NAM"
checkbox input "true"
type input "CẦU NGUYỆT VIÊN"
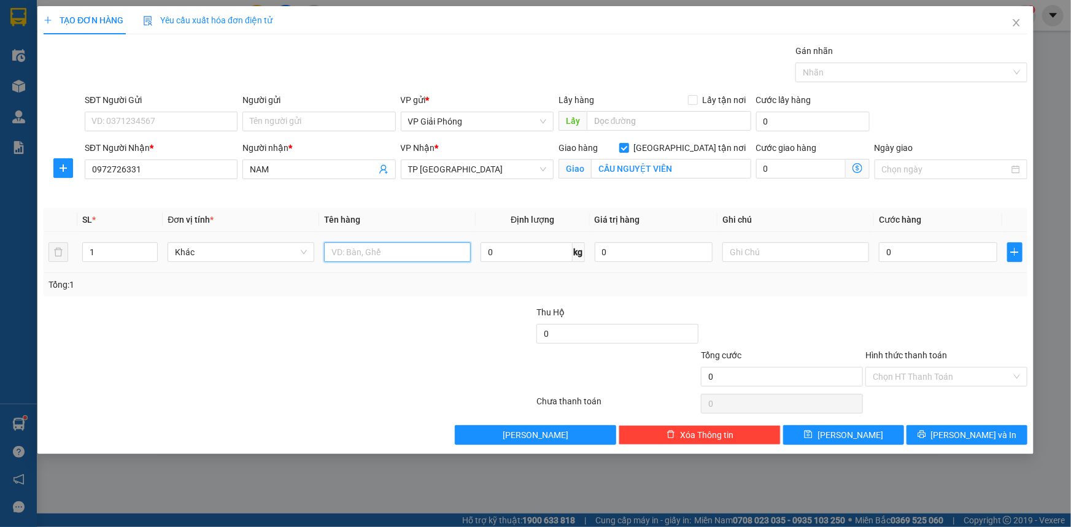
click at [352, 253] on input "text" at bounding box center [397, 252] width 147 height 20
type input "KIỆN"
click at [896, 252] on input "0" at bounding box center [938, 252] width 118 height 20
type input "5"
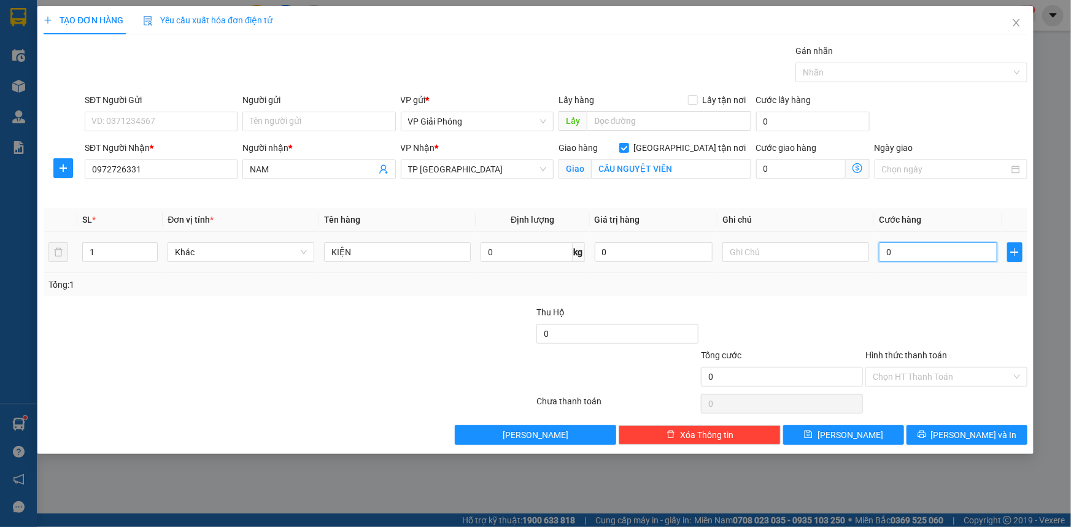
type input "5"
type input "50"
click at [854, 71] on div at bounding box center [905, 72] width 214 height 15
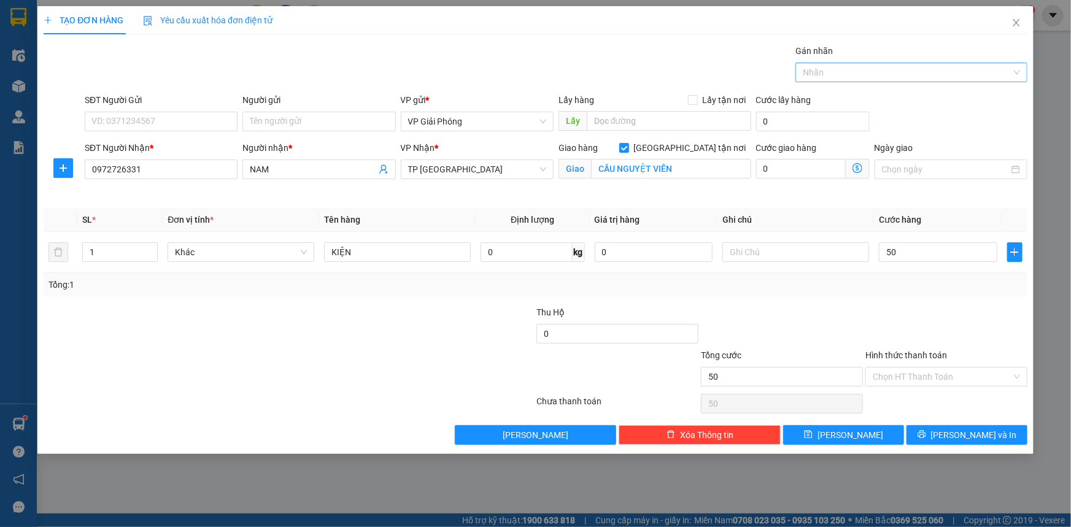
type input "50.000"
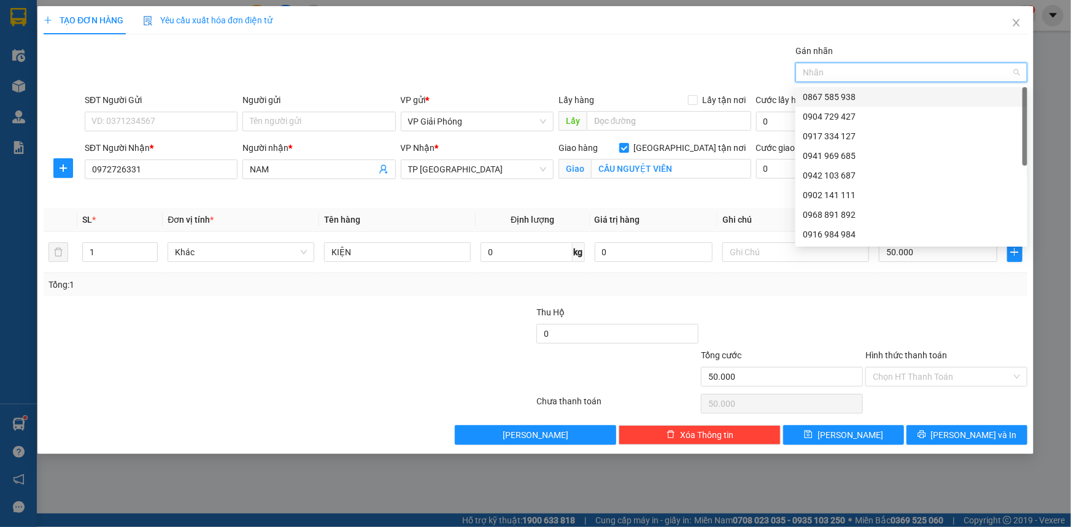
drag, startPoint x: 862, startPoint y: 92, endPoint x: 874, endPoint y: 185, distance: 94.1
click at [862, 93] on div "0867 585 938" at bounding box center [911, 96] width 217 height 13
click at [931, 368] on input "Hình thức thanh toán" at bounding box center [941, 377] width 139 height 18
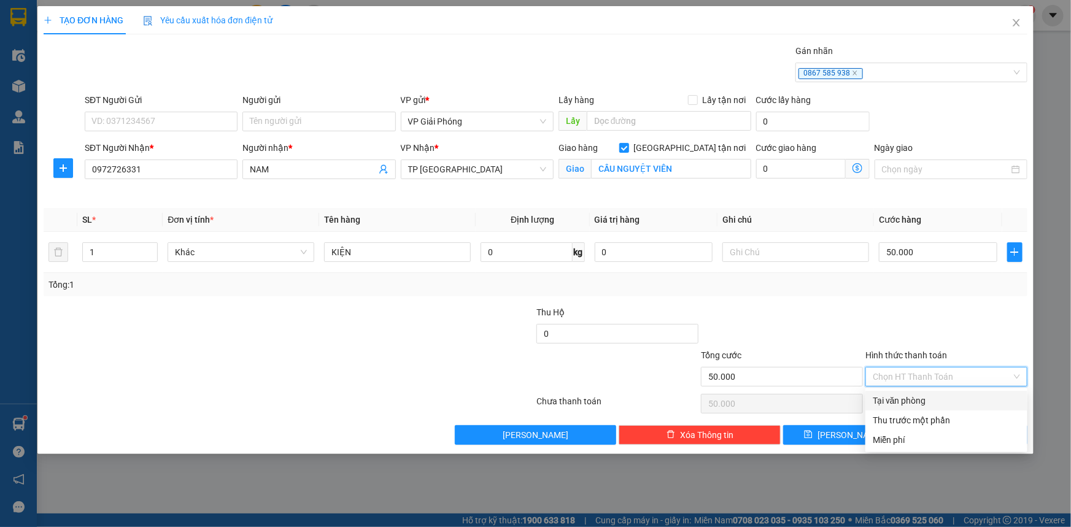
click at [934, 398] on div "Tại văn phòng" at bounding box center [945, 400] width 147 height 13
type input "0"
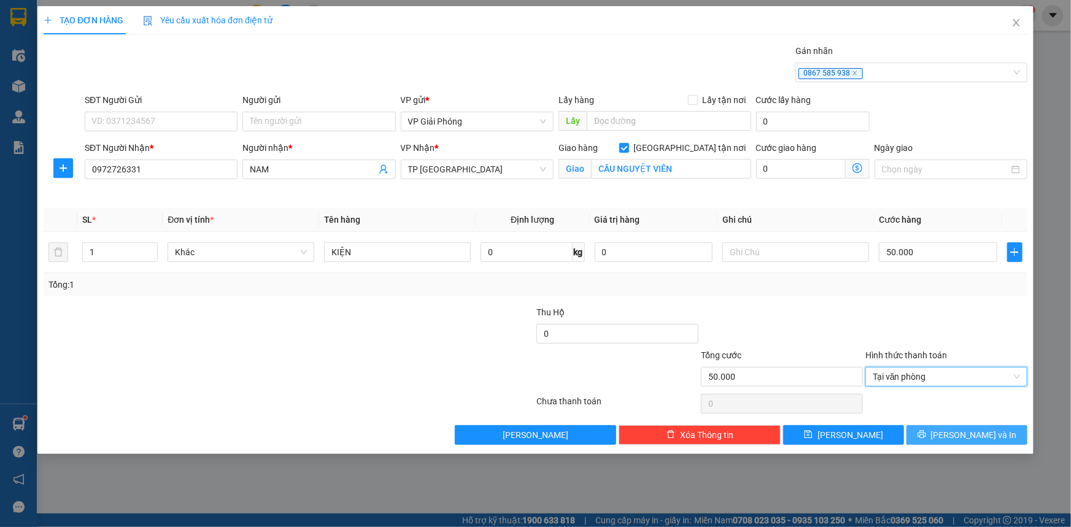
click at [953, 433] on button "[PERSON_NAME] và In" at bounding box center [966, 435] width 121 height 20
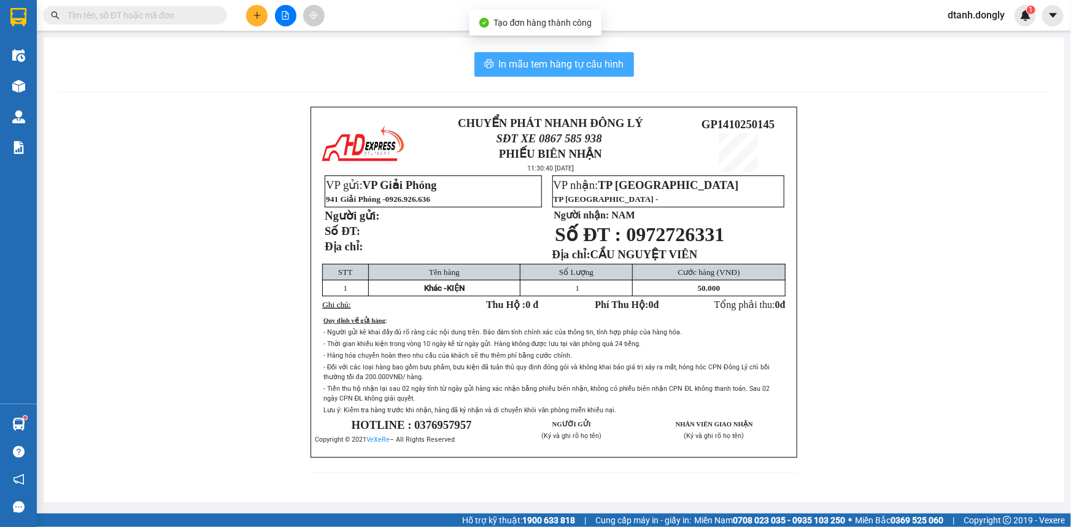
click at [558, 67] on span "In mẫu tem hàng tự cấu hình" at bounding box center [561, 63] width 125 height 15
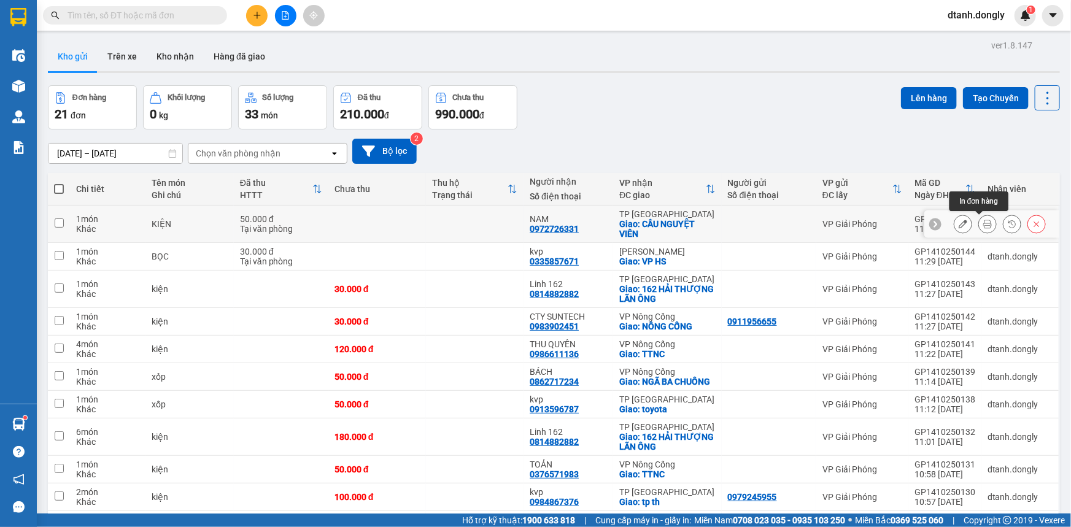
click at [983, 221] on icon at bounding box center [987, 224] width 9 height 9
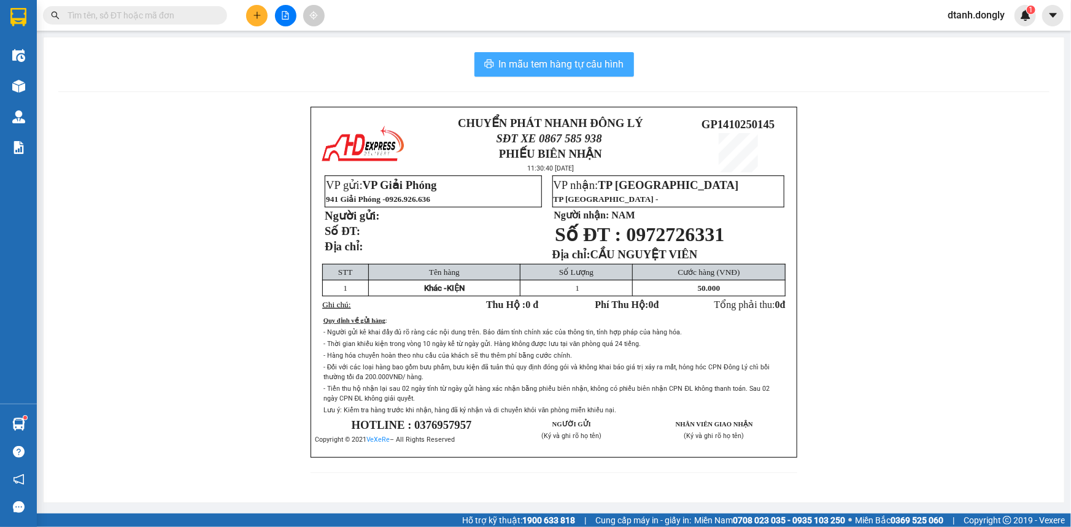
click at [580, 67] on span "In mẫu tem hàng tự cấu hình" at bounding box center [561, 63] width 125 height 15
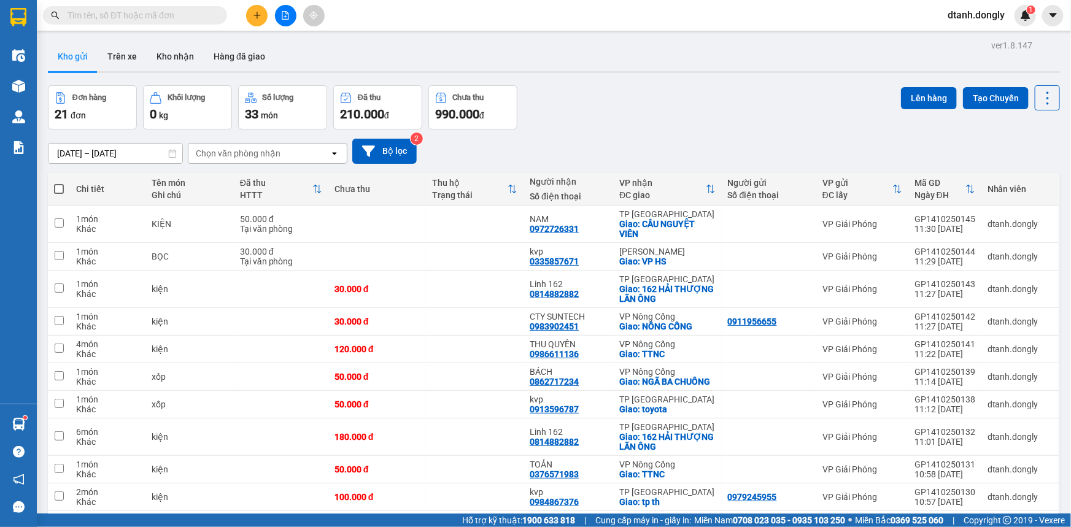
click at [253, 15] on icon "plus" at bounding box center [257, 15] width 9 height 9
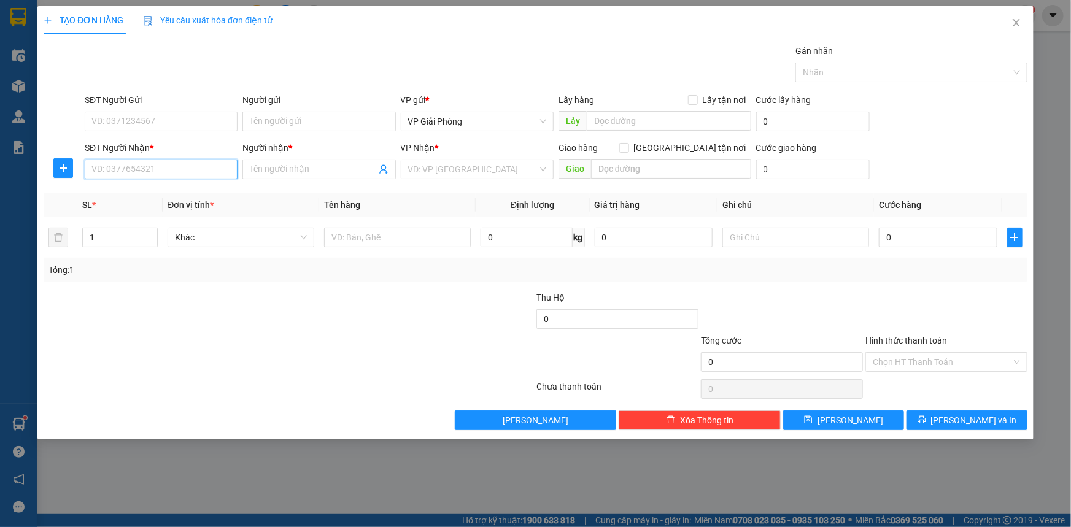
click at [175, 169] on input "SĐT Người Nhận *" at bounding box center [161, 170] width 153 height 20
type input "0842424545"
drag, startPoint x: 156, startPoint y: 187, endPoint x: 164, endPoint y: 191, distance: 8.8
click at [155, 191] on div "0842424545 - PHƯƠNG" at bounding box center [161, 193] width 138 height 13
type input "PHƯƠNG"
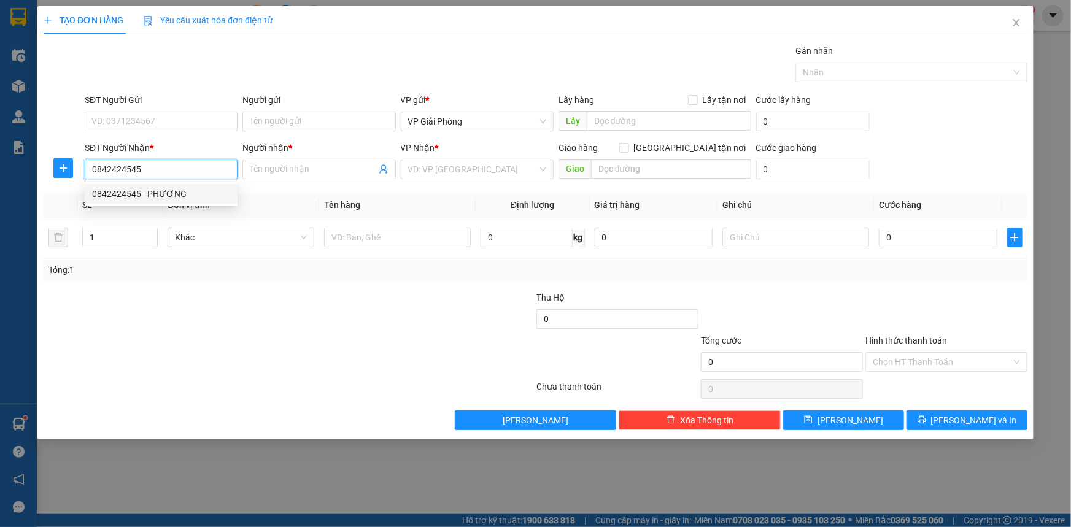
checkbox input "true"
type input "BIG C"
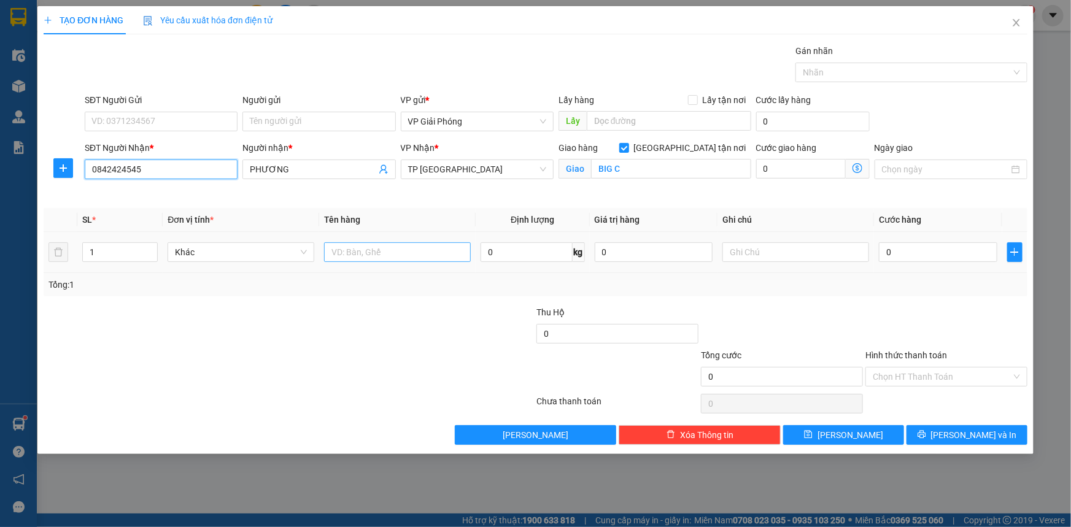
type input "0842424545"
click at [387, 255] on input "text" at bounding box center [397, 252] width 147 height 20
type input "XỐP"
drag, startPoint x: 895, startPoint y: 241, endPoint x: 918, endPoint y: 254, distance: 26.9
click at [897, 243] on div "0" at bounding box center [938, 252] width 118 height 25
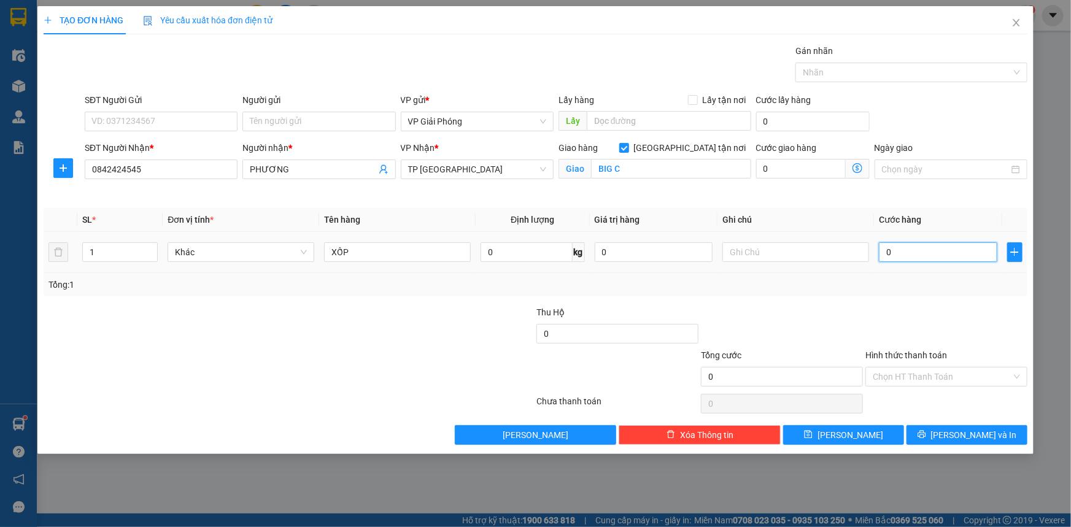
click at [923, 257] on input "0" at bounding box center [938, 252] width 118 height 20
type input "5"
type input "50"
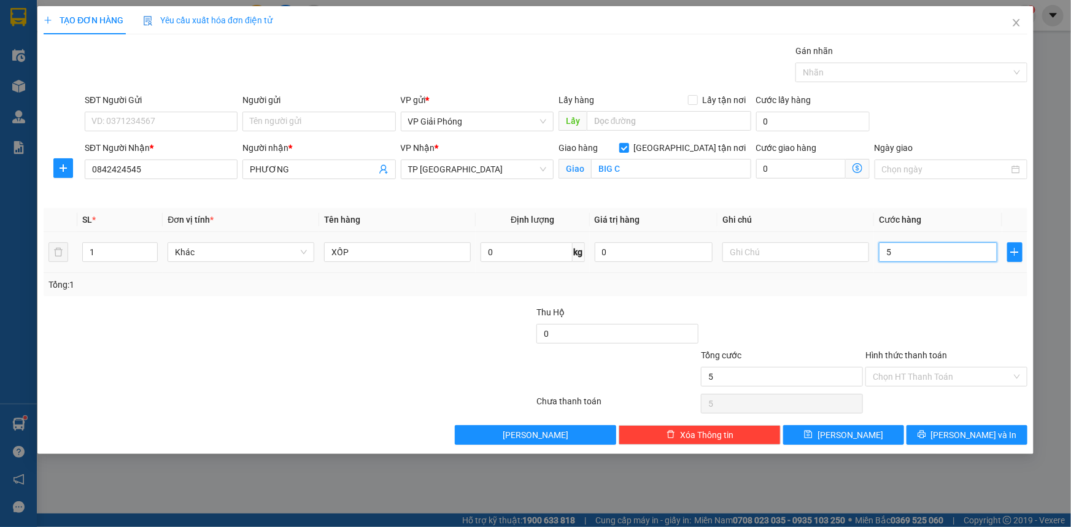
type input "50"
drag, startPoint x: 818, startPoint y: 73, endPoint x: 825, endPoint y: 75, distance: 6.6
click at [820, 76] on div at bounding box center [905, 72] width 214 height 15
type input "50.000"
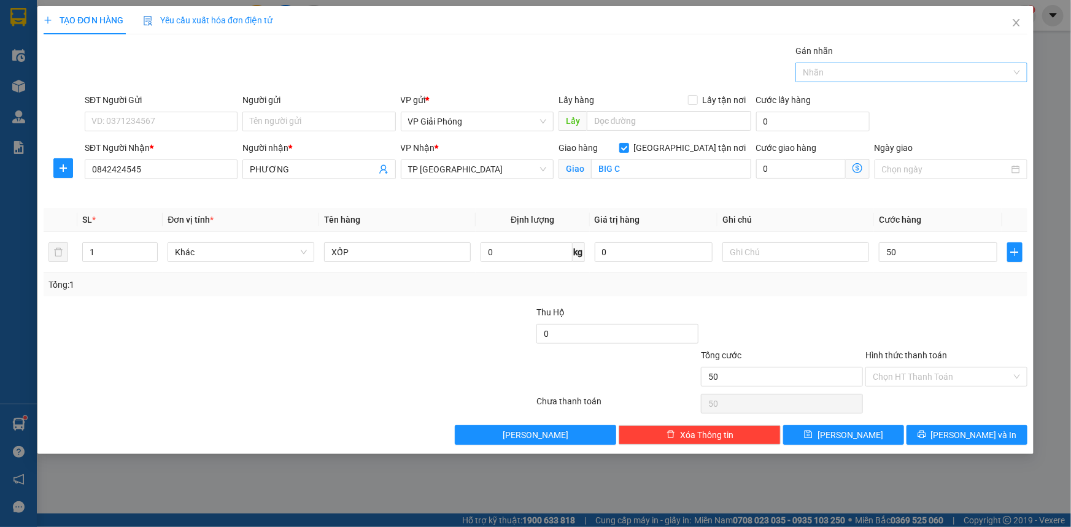
type input "50.000"
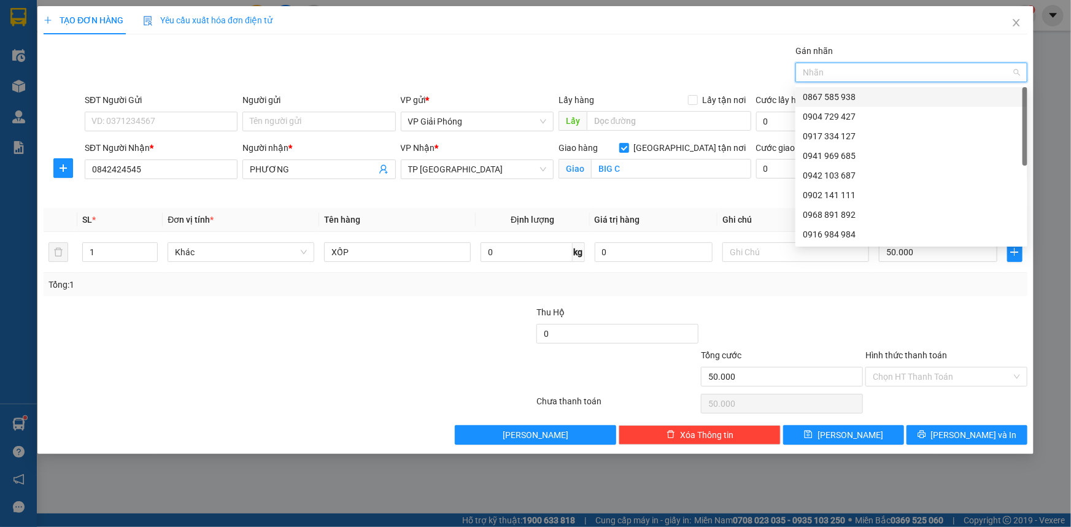
click at [857, 97] on div "0867 585 938" at bounding box center [911, 96] width 217 height 13
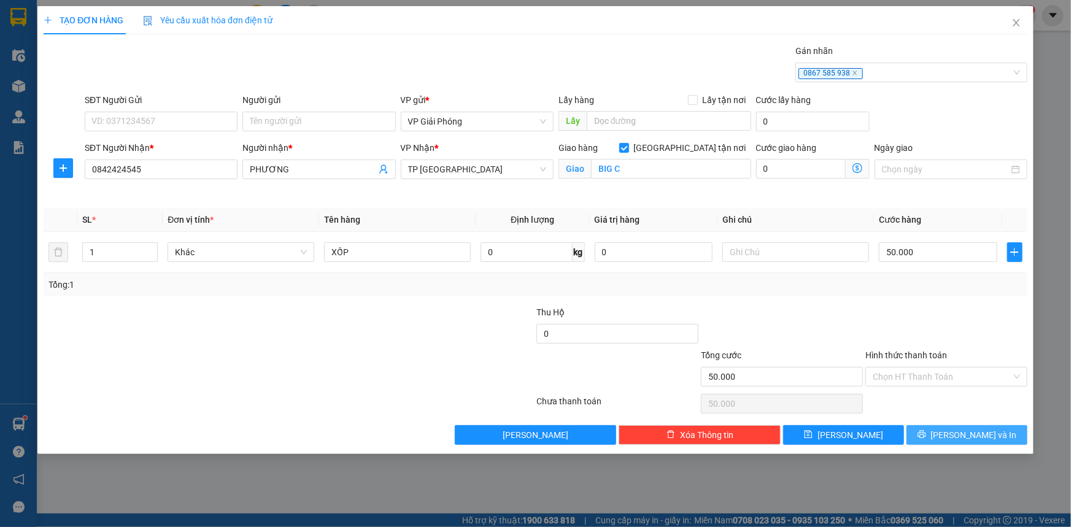
click at [952, 436] on button "[PERSON_NAME] và In" at bounding box center [966, 435] width 121 height 20
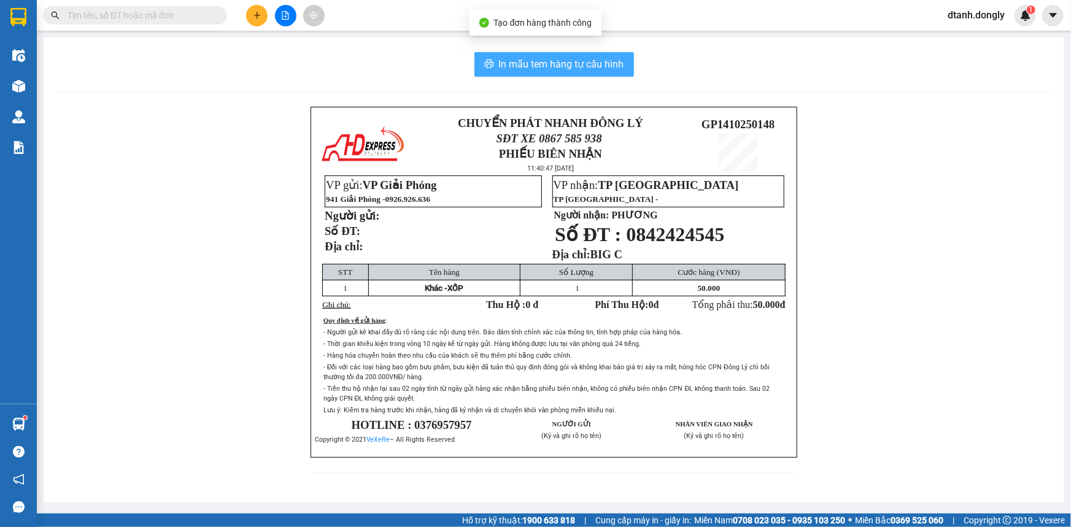
drag, startPoint x: 582, startPoint y: 64, endPoint x: 576, endPoint y: 55, distance: 11.1
click at [580, 64] on span "In mẫu tem hàng tự cấu hình" at bounding box center [561, 63] width 125 height 15
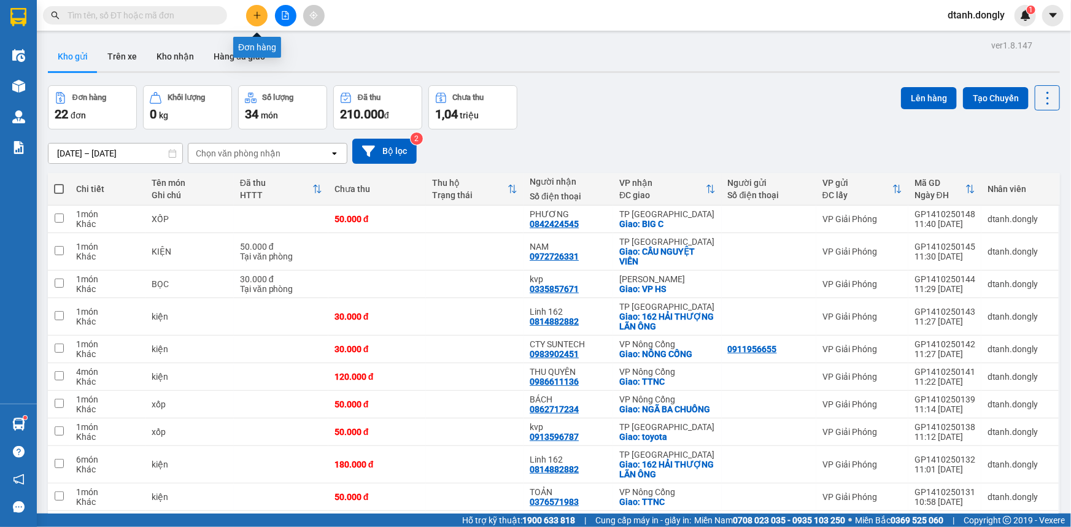
click at [254, 14] on icon "plus" at bounding box center [257, 15] width 9 height 9
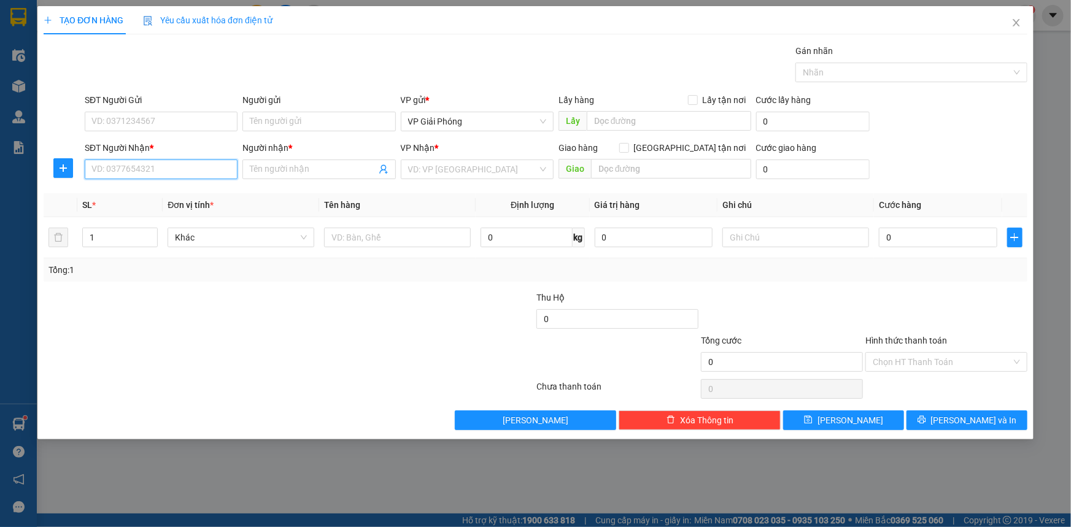
click at [160, 169] on input "SĐT Người Nhận *" at bounding box center [161, 170] width 153 height 20
click at [280, 161] on span at bounding box center [318, 170] width 153 height 20
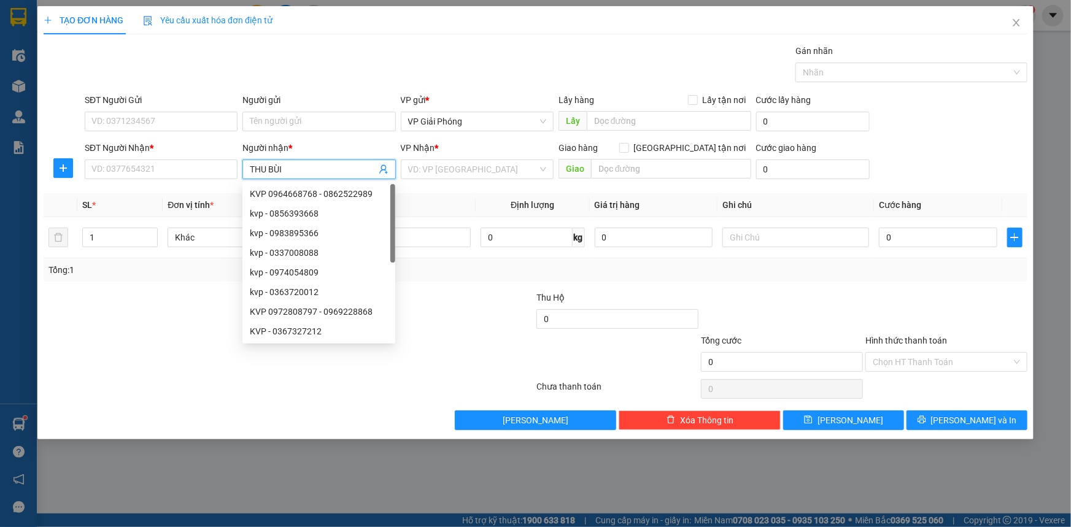
type input "THU BÙI"
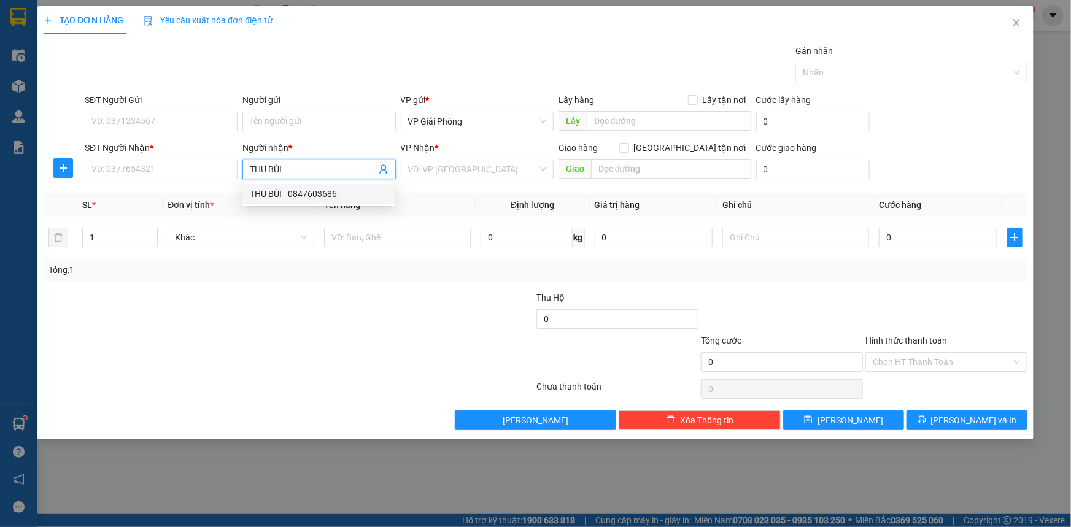
click at [304, 191] on div "THU BÙI - 0847603686" at bounding box center [319, 193] width 138 height 13
type input "0847603686"
checkbox input "true"
type input "CHỢ MỰC"
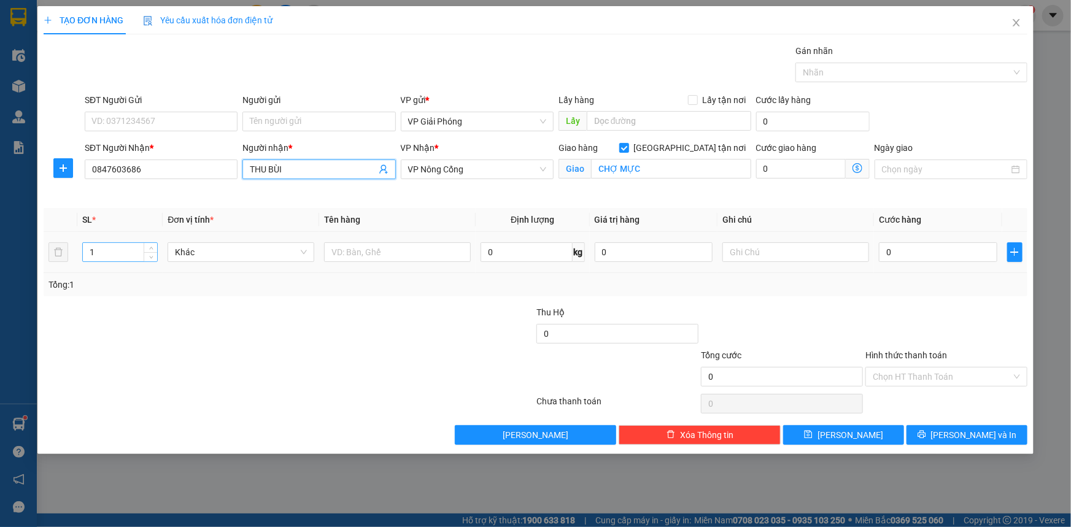
type input "THU BÙI"
drag, startPoint x: 118, startPoint y: 250, endPoint x: 129, endPoint y: 249, distance: 11.7
click at [120, 249] on input "1" at bounding box center [120, 252] width 74 height 18
click at [148, 249] on span "up" at bounding box center [150, 248] width 7 height 7
type input "3"
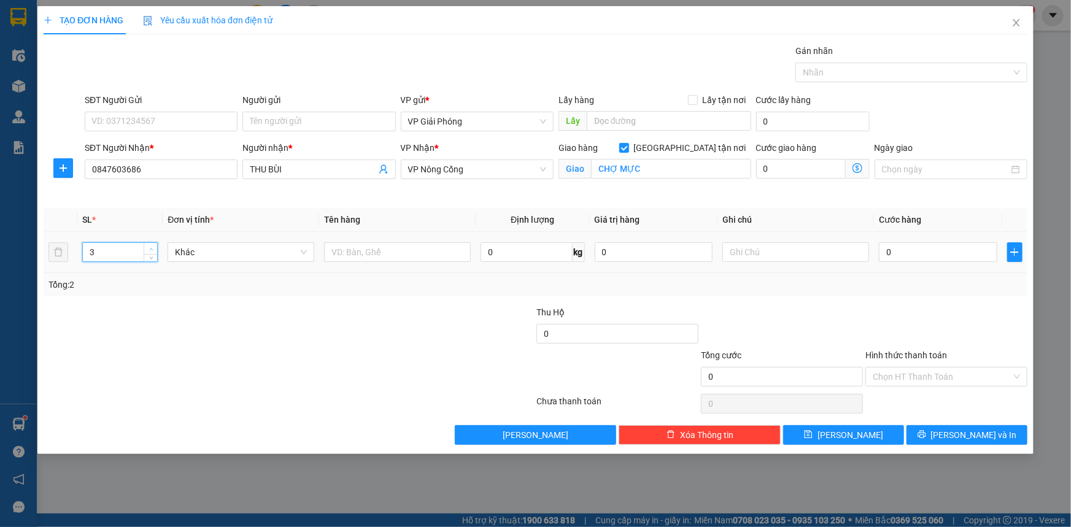
click at [148, 249] on span "up" at bounding box center [150, 248] width 7 height 7
click at [374, 253] on input "text" at bounding box center [397, 252] width 147 height 20
type input "KIỆN"
click at [911, 251] on input "0" at bounding box center [938, 252] width 118 height 20
type input "1"
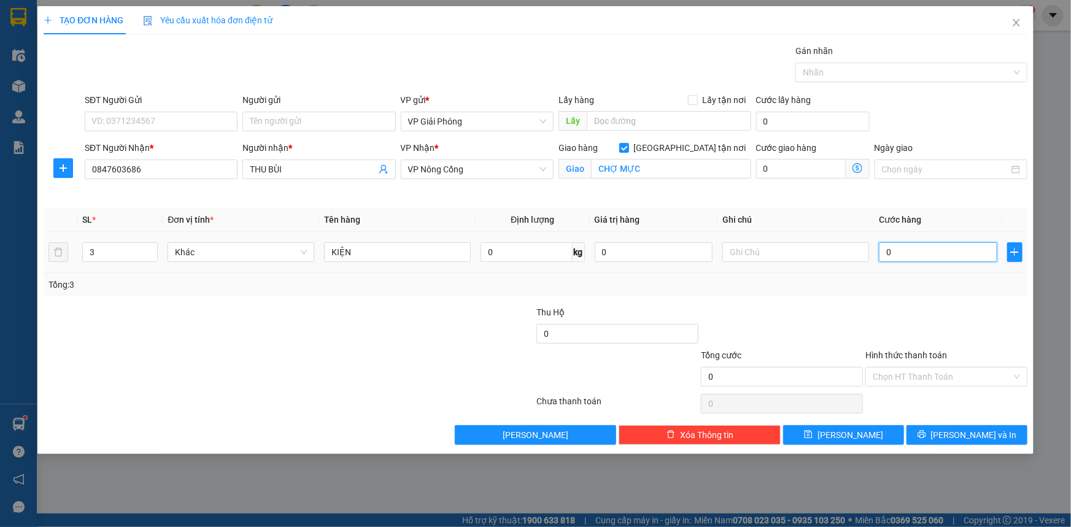
type input "1"
type input "15"
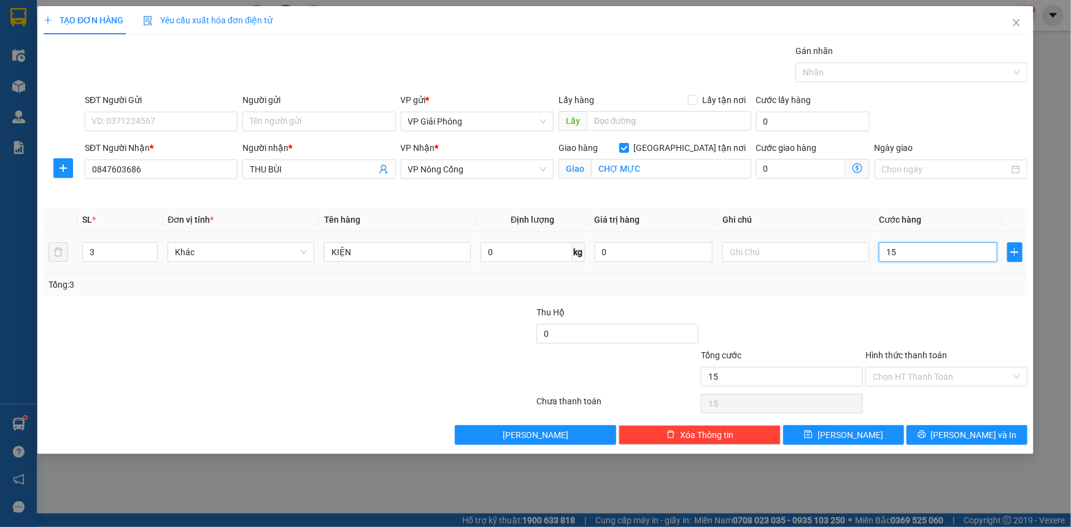
type input "150"
click at [837, 63] on div "Nhãn" at bounding box center [911, 73] width 232 height 20
type input "150.000"
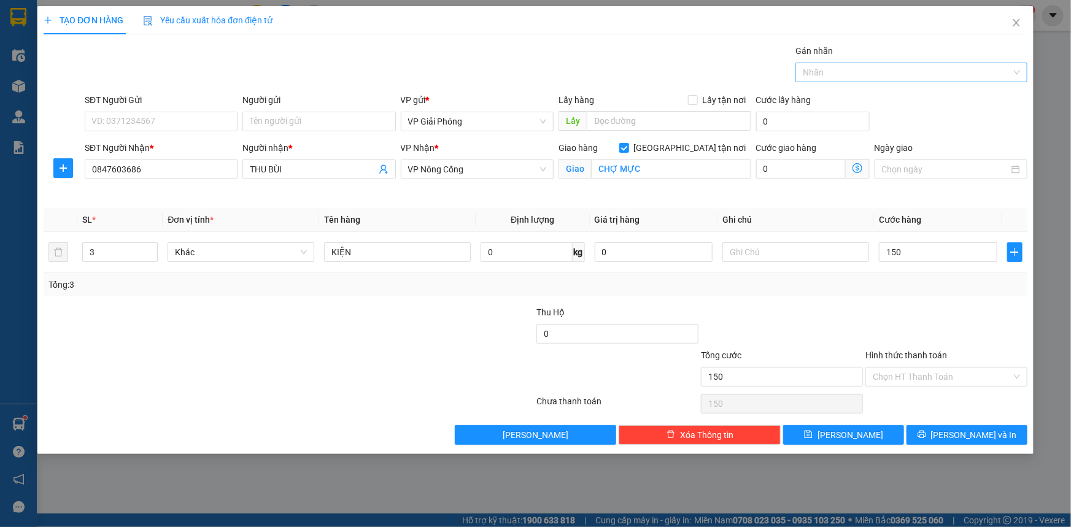
type input "150.000"
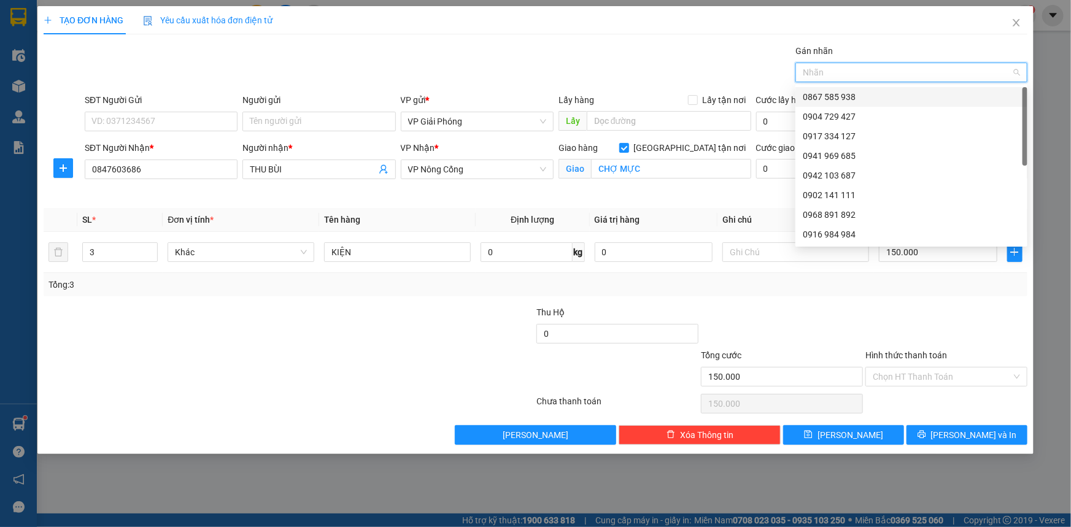
drag, startPoint x: 846, startPoint y: 90, endPoint x: 862, endPoint y: 143, distance: 55.1
click at [846, 91] on div "0867 585 938" at bounding box center [911, 96] width 217 height 13
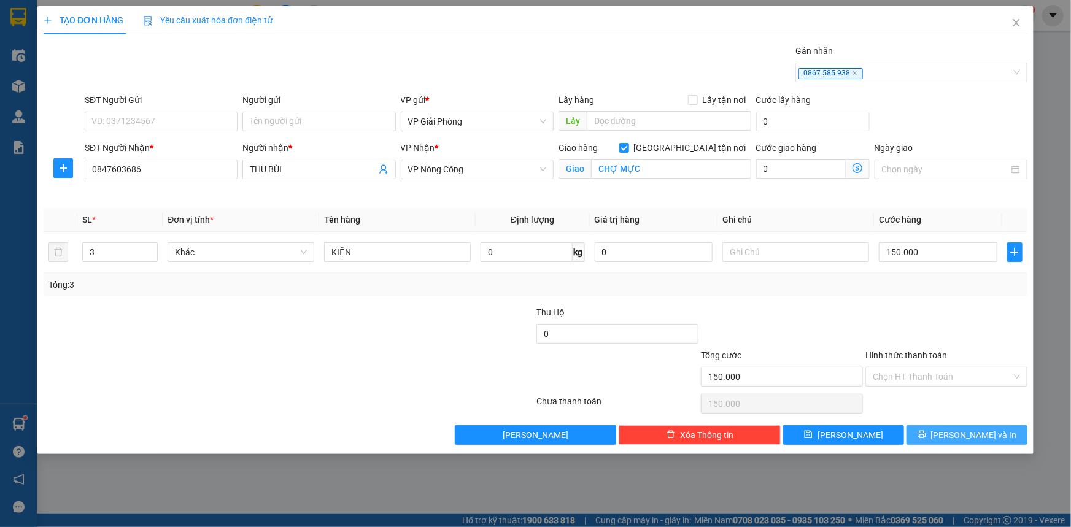
click at [929, 429] on button "[PERSON_NAME] và In" at bounding box center [966, 435] width 121 height 20
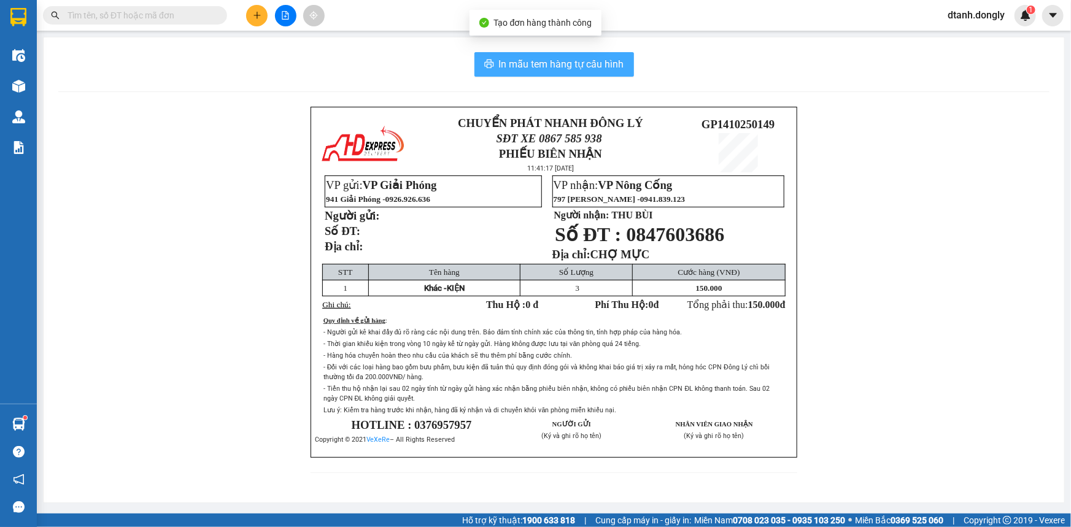
click at [593, 69] on span "In mẫu tem hàng tự cấu hình" at bounding box center [561, 63] width 125 height 15
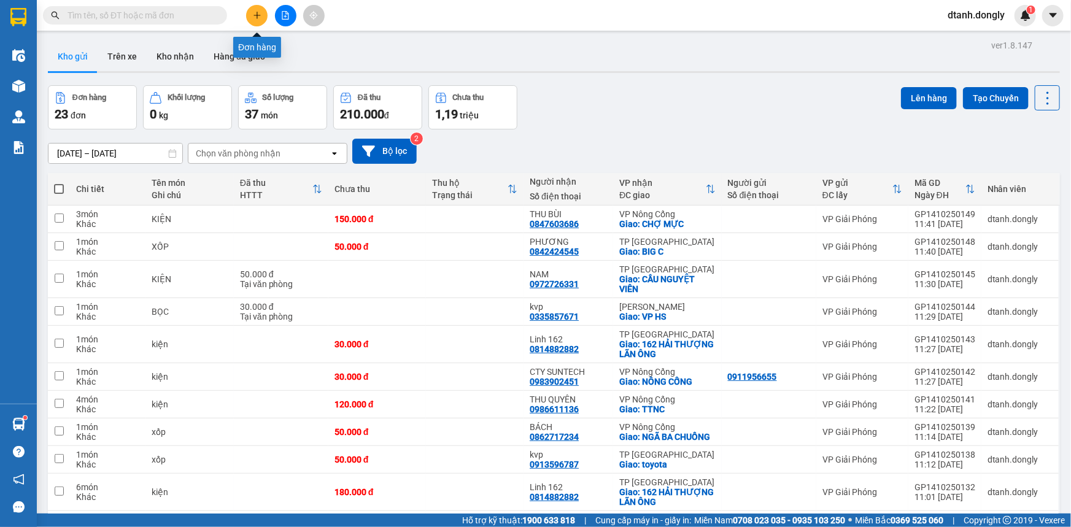
click at [253, 12] on icon "plus" at bounding box center [257, 15] width 9 height 9
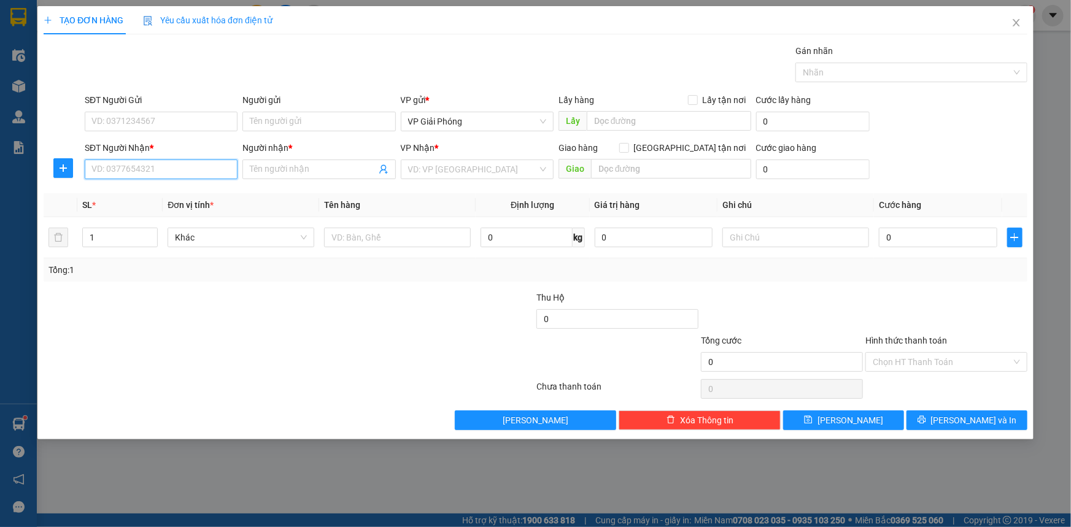
click at [136, 172] on input "SĐT Người Nhận *" at bounding box center [161, 170] width 153 height 20
type input "0383064332"
click at [165, 120] on input "SĐT Người Gửi" at bounding box center [161, 122] width 153 height 20
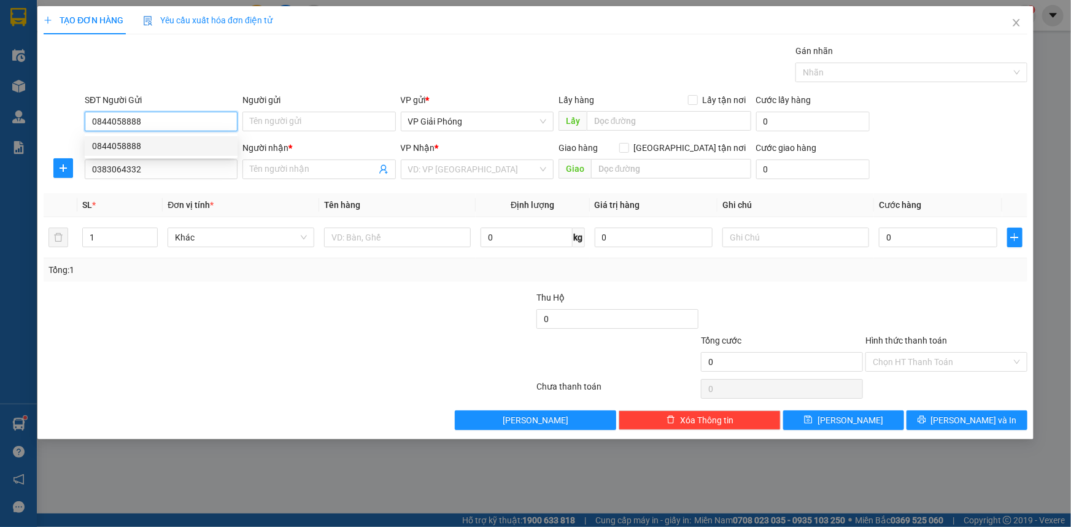
click at [156, 147] on div "0844058888" at bounding box center [161, 145] width 138 height 13
type input "0844058888"
click at [340, 172] on input "Người nhận *" at bounding box center [313, 169] width 126 height 13
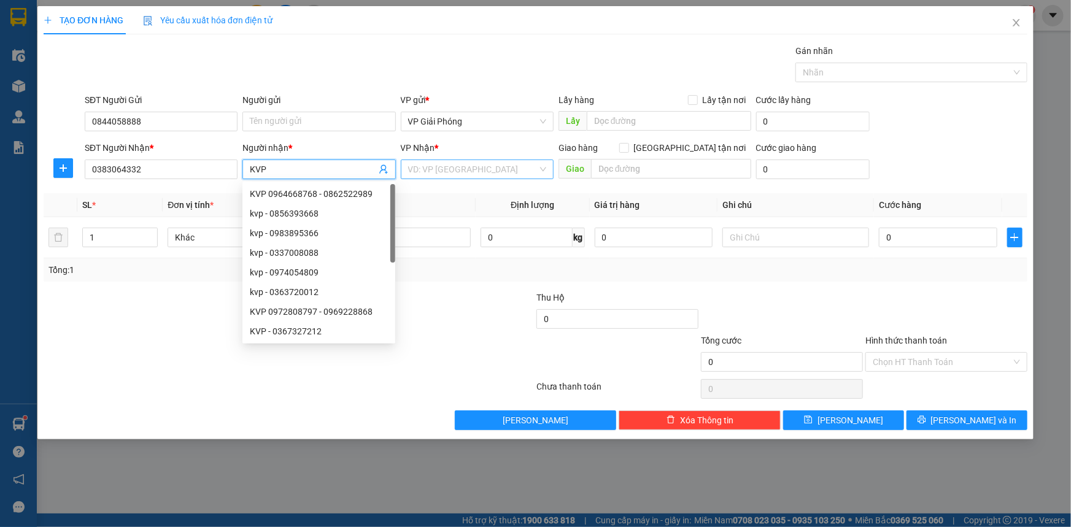
type input "KVP"
click at [495, 169] on input "search" at bounding box center [472, 169] width 129 height 18
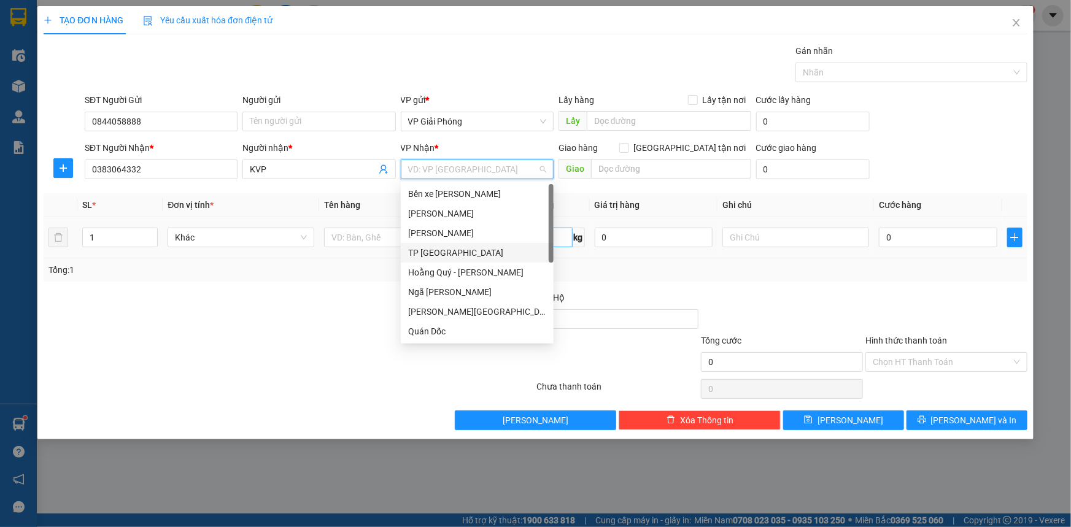
drag, startPoint x: 463, startPoint y: 255, endPoint x: 489, endPoint y: 241, distance: 29.4
click at [466, 254] on div "TP [GEOGRAPHIC_DATA]" at bounding box center [477, 252] width 138 height 13
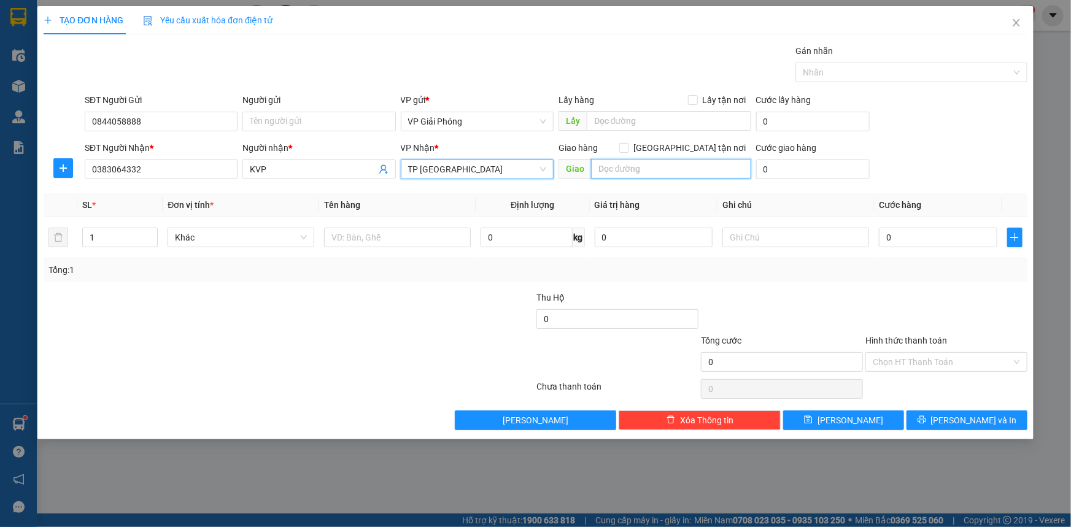
click at [649, 172] on input "text" at bounding box center [671, 169] width 160 height 20
type input "TP TH"
drag, startPoint x: 688, startPoint y: 147, endPoint x: 594, endPoint y: 179, distance: 99.5
click at [628, 148] on input "[GEOGRAPHIC_DATA] tận nơi" at bounding box center [623, 147] width 9 height 9
checkbox input "true"
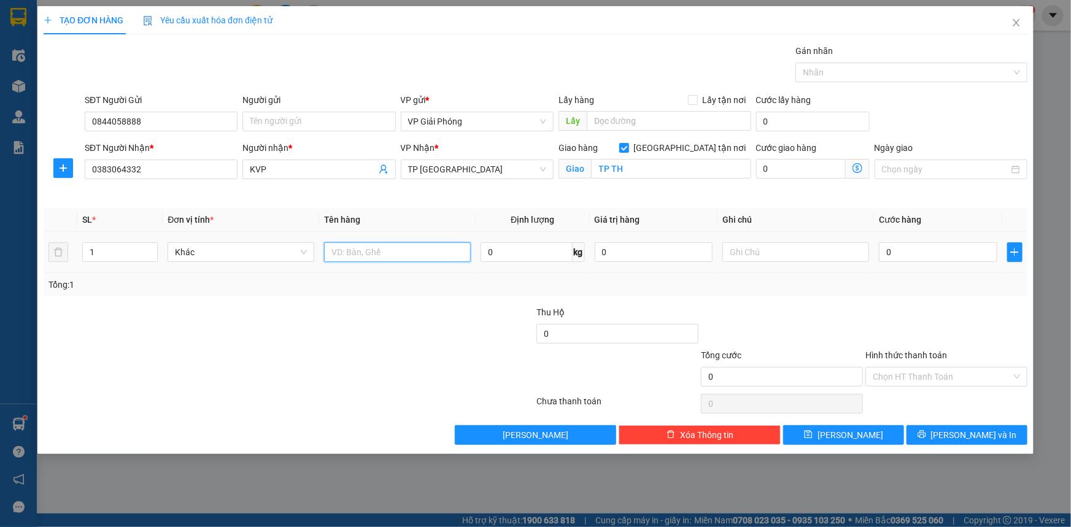
click at [358, 253] on input "text" at bounding box center [397, 252] width 147 height 20
click at [907, 262] on div "0" at bounding box center [938, 252] width 118 height 25
click at [907, 253] on input "0" at bounding box center [938, 252] width 118 height 20
click at [411, 253] on input "KIỆN" at bounding box center [397, 252] width 147 height 20
type input "KIỆN ĐT"
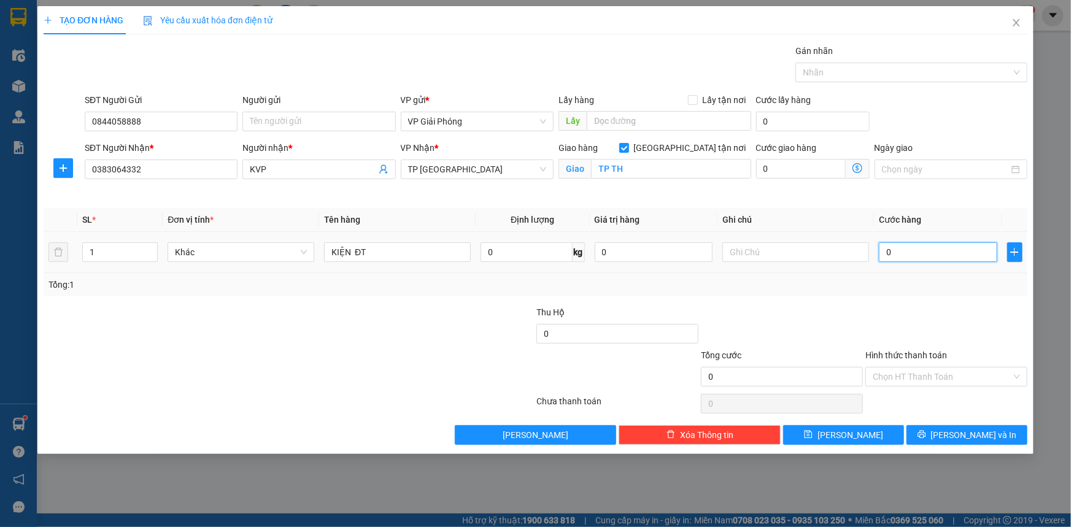
click at [925, 256] on input "0" at bounding box center [938, 252] width 118 height 20
type input "5"
type input "50"
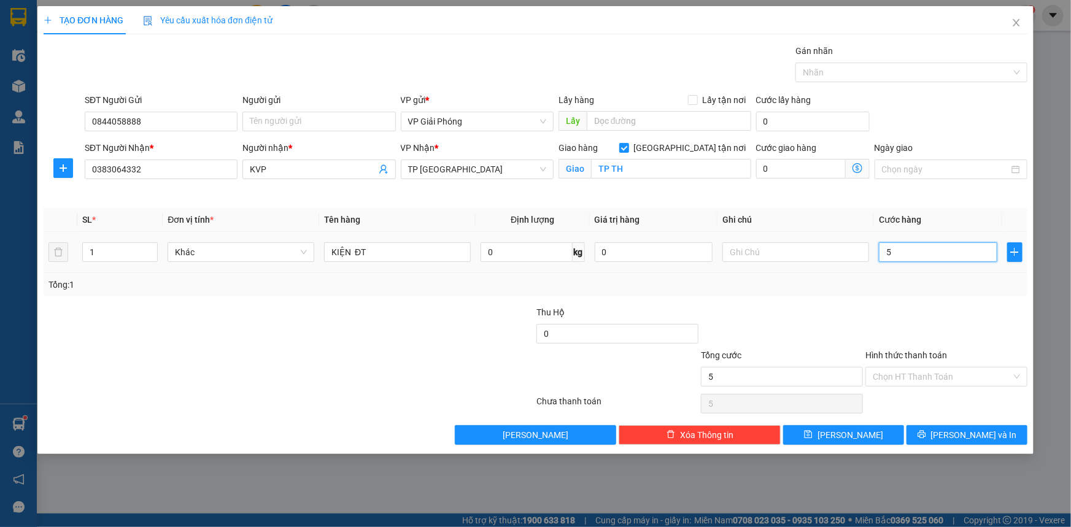
type input "50"
click at [843, 71] on div at bounding box center [905, 72] width 214 height 15
type input "50.000"
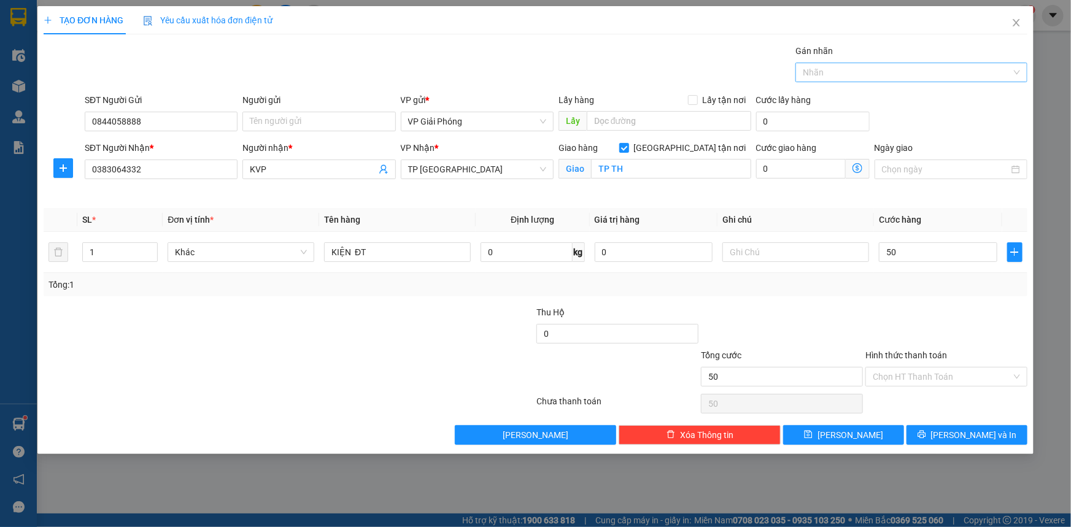
type input "50.000"
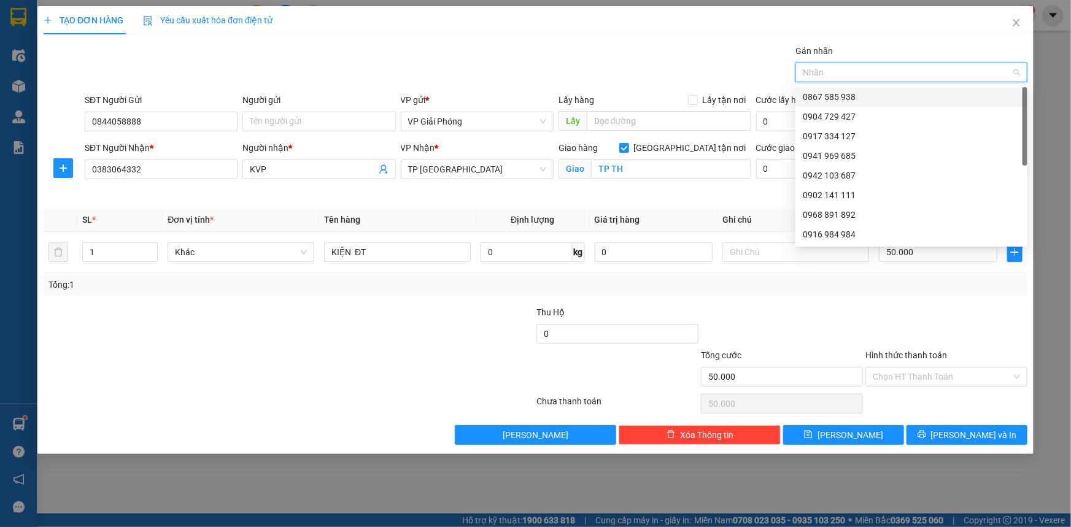
click at [862, 97] on div "0867 585 938" at bounding box center [911, 96] width 217 height 13
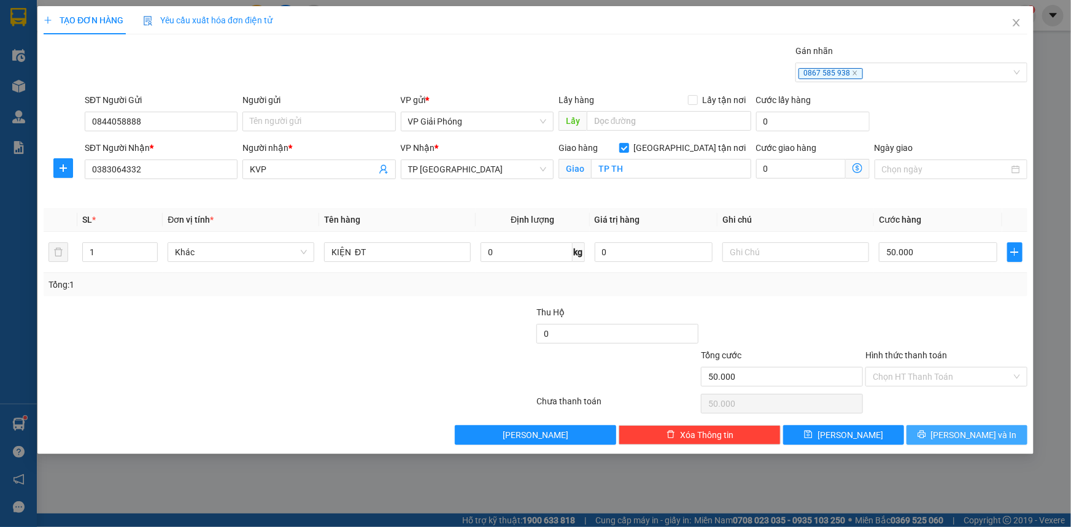
click at [1000, 436] on button "[PERSON_NAME] và In" at bounding box center [966, 435] width 121 height 20
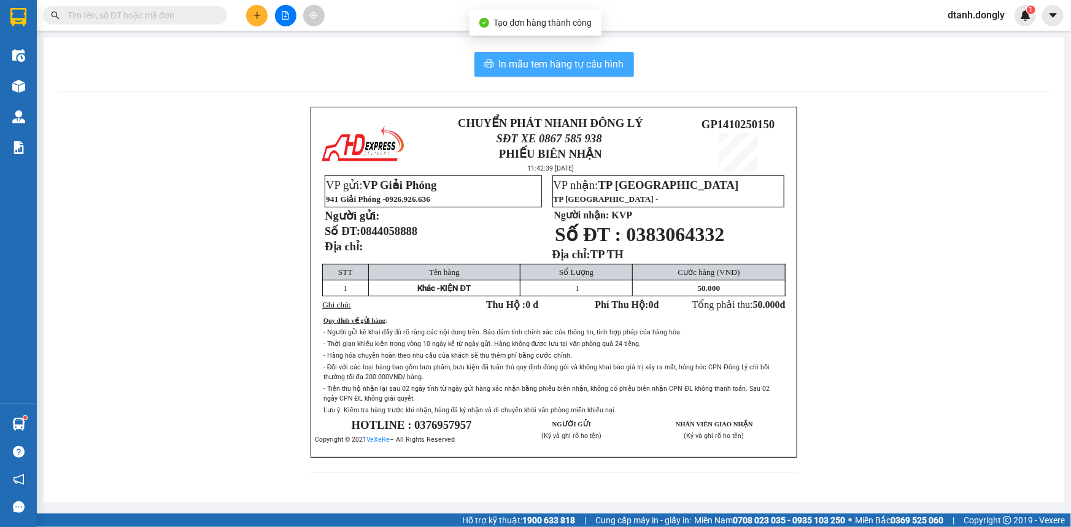
click at [576, 52] on button "In mẫu tem hàng tự cấu hình" at bounding box center [554, 64] width 160 height 25
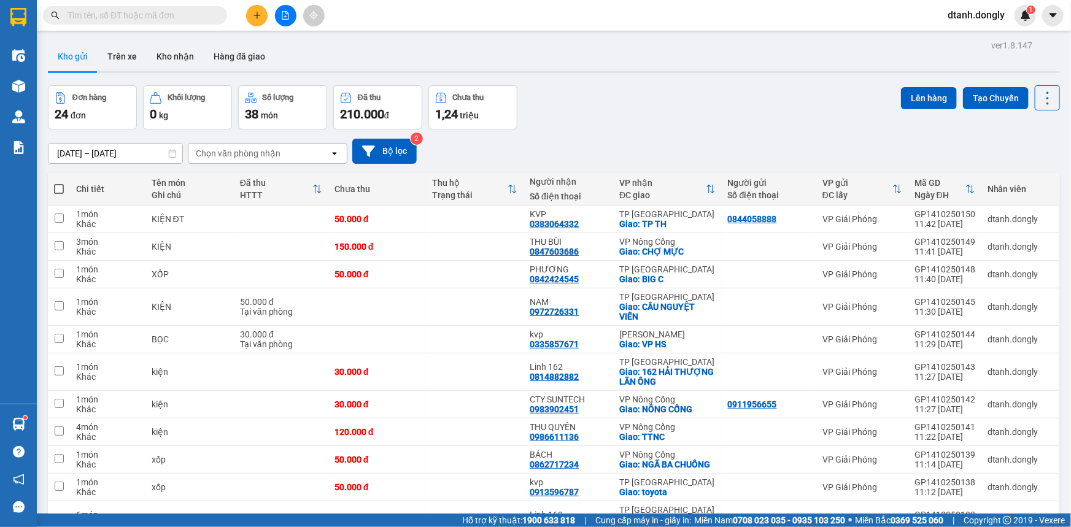
click at [258, 12] on icon "plus" at bounding box center [257, 15] width 9 height 9
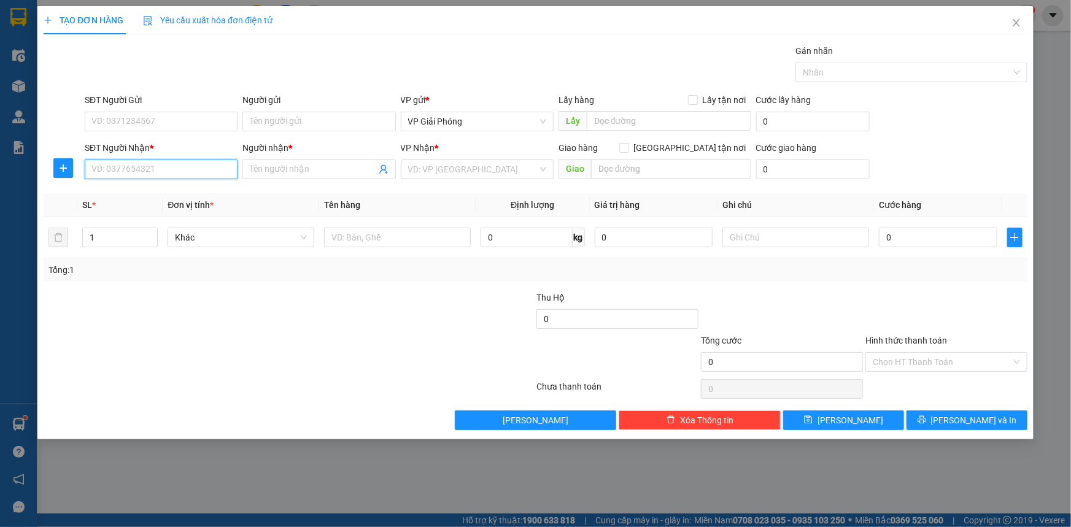
click at [178, 170] on input "SĐT Người Nhận *" at bounding box center [161, 170] width 153 height 20
click at [166, 172] on input "SĐT Người Nhận *" at bounding box center [161, 170] width 153 height 20
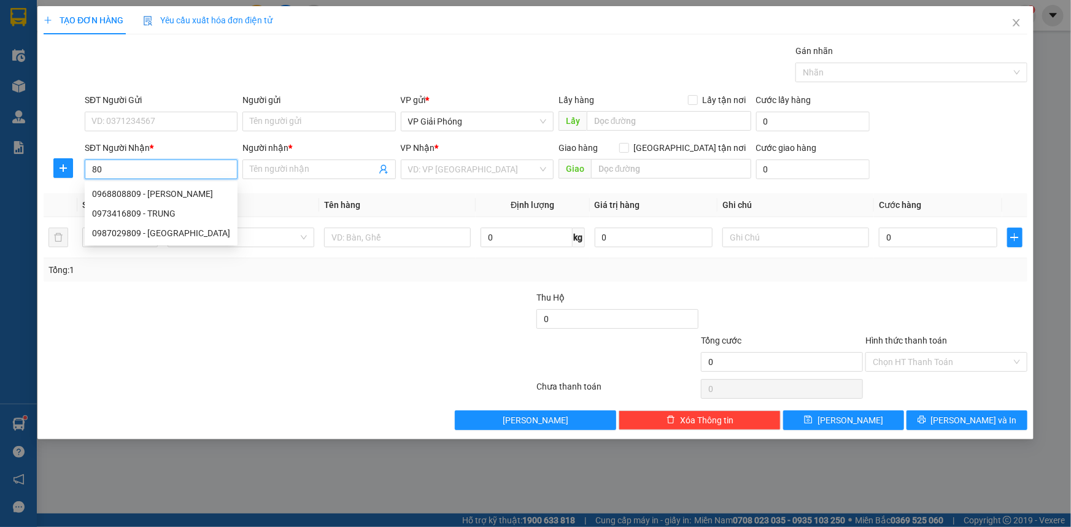
type input "8"
click at [288, 169] on input "Người nhận *" at bounding box center [313, 169] width 126 height 13
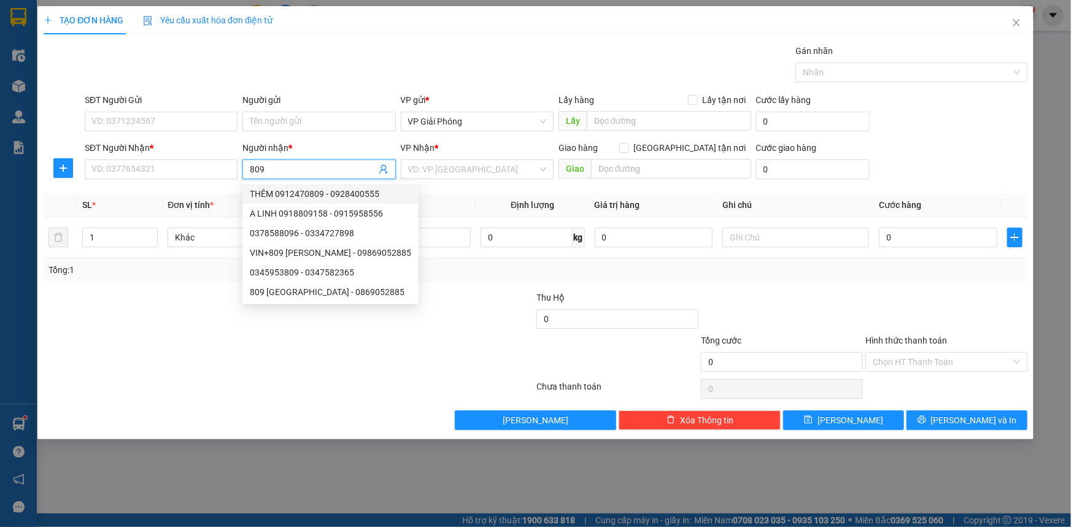
type input "809"
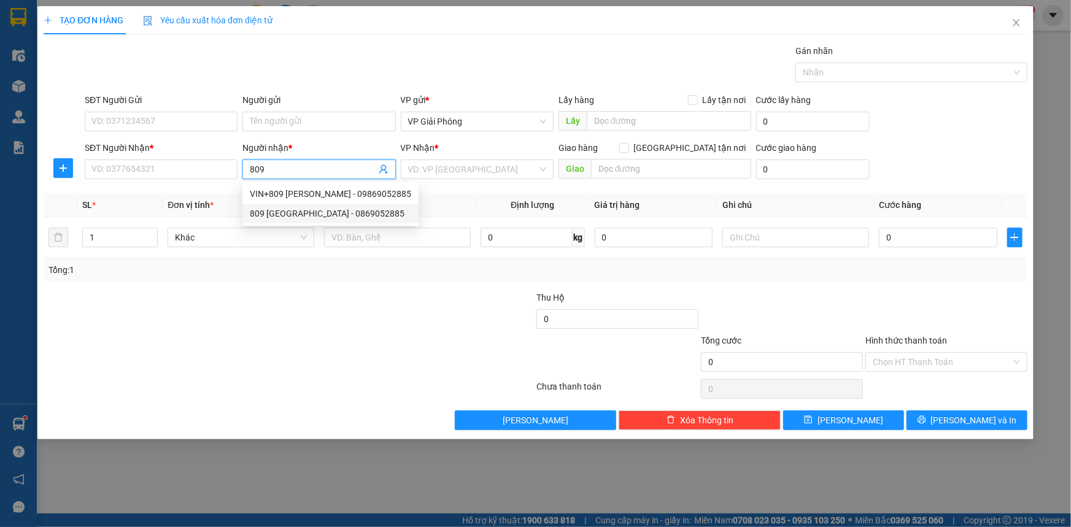
click at [312, 210] on div "809 [GEOGRAPHIC_DATA] - 0869052885" at bounding box center [330, 213] width 161 height 13
type input "0869052885"
type input "809 lam sơn"
checkbox input "true"
type input "[PERSON_NAME]"
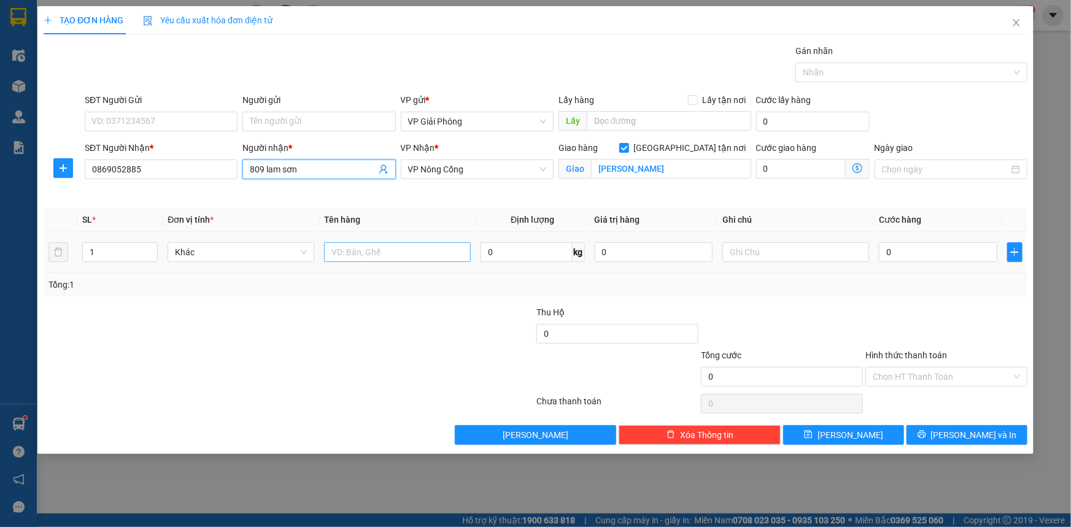
type input "809 lam sơn"
click at [360, 245] on input "text" at bounding box center [397, 252] width 147 height 20
type input "XỐP"
click at [931, 252] on input "0" at bounding box center [938, 252] width 118 height 20
type input "5"
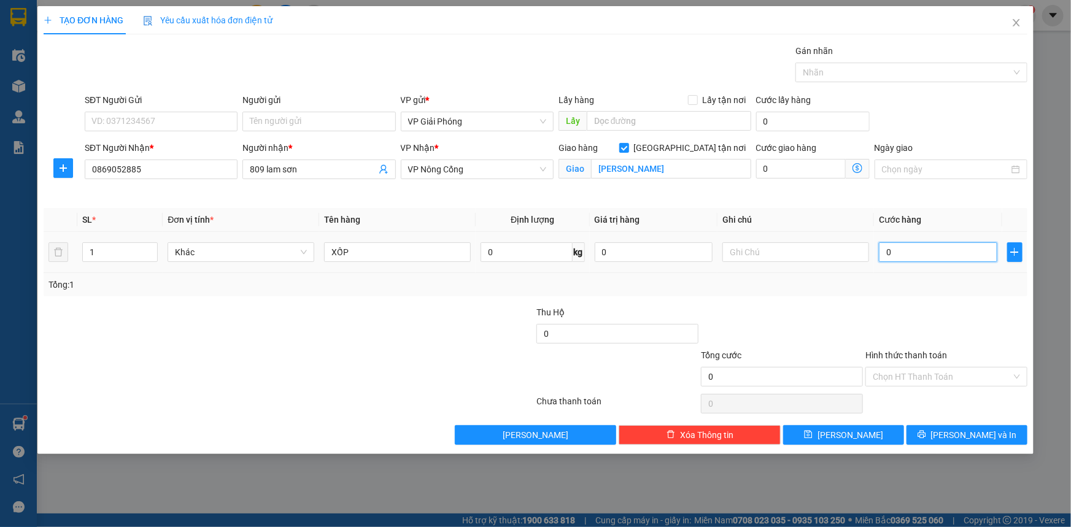
type input "5"
type input "50"
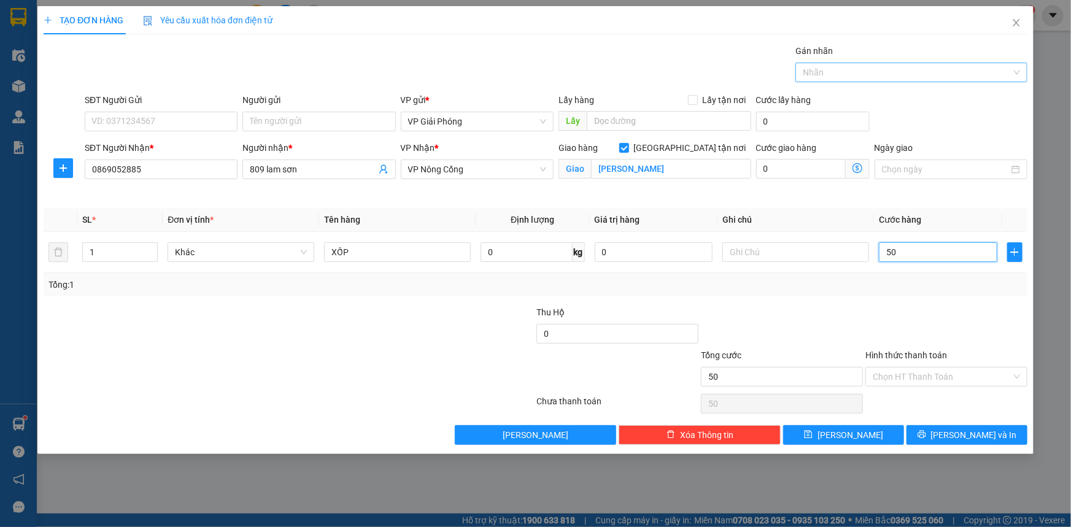
click at [852, 74] on div at bounding box center [905, 72] width 214 height 15
type input "50.000"
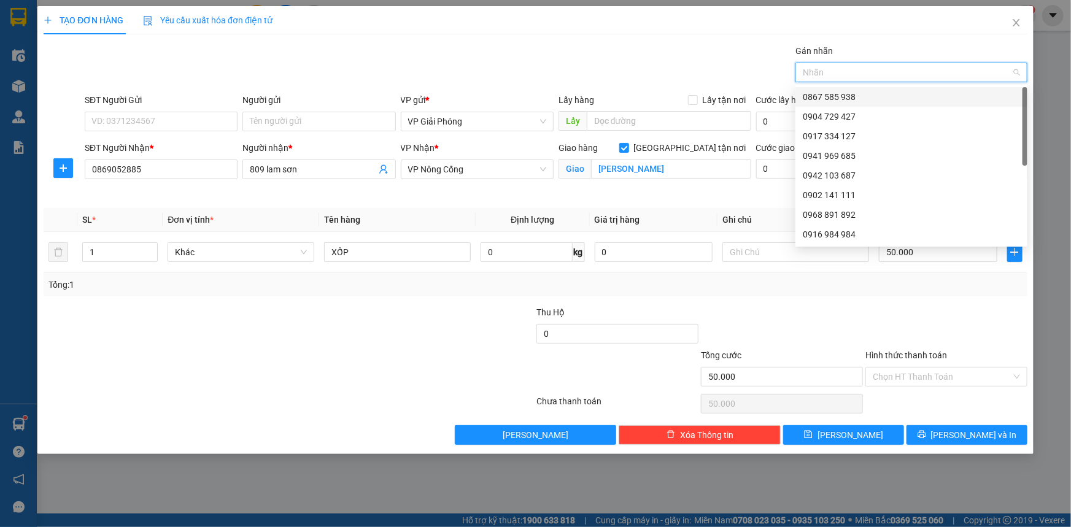
drag, startPoint x: 850, startPoint y: 90, endPoint x: 875, endPoint y: 137, distance: 53.0
click at [850, 91] on div "0867 585 938" at bounding box center [911, 96] width 217 height 13
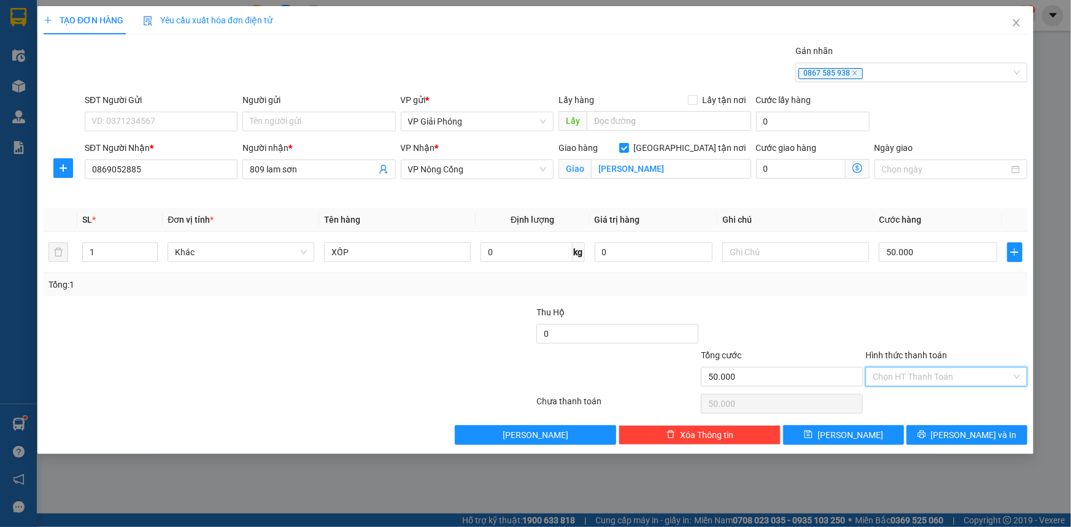
drag, startPoint x: 931, startPoint y: 369, endPoint x: 931, endPoint y: 356, distance: 12.9
click at [931, 369] on input "Hình thức thanh toán" at bounding box center [941, 377] width 139 height 18
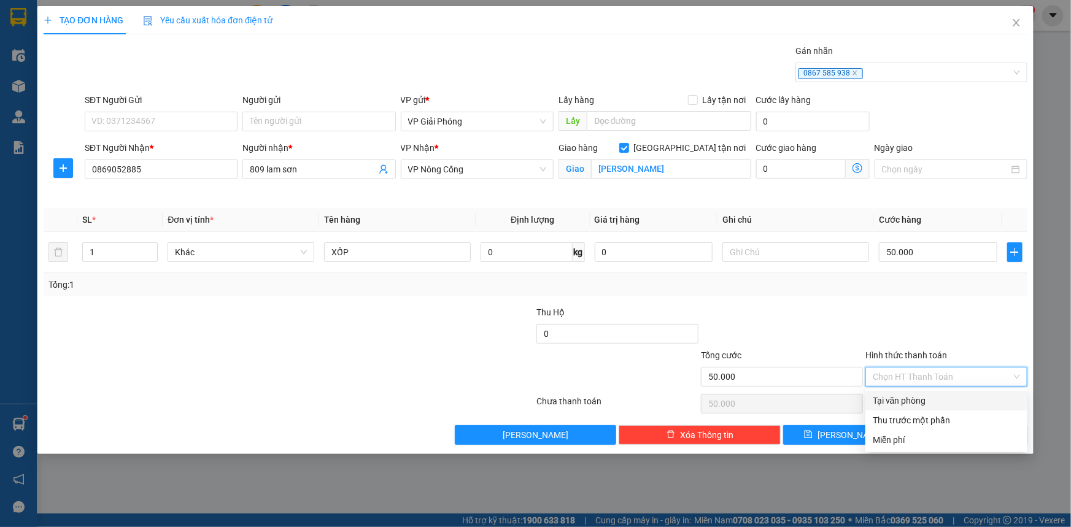
click at [946, 401] on div "Tại văn phòng" at bounding box center [945, 400] width 147 height 13
type input "0"
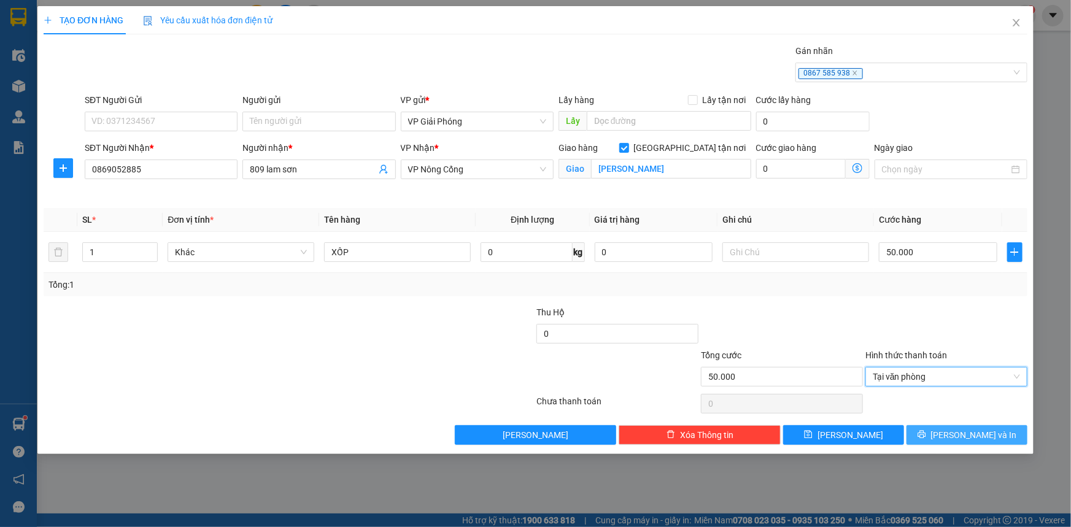
click at [950, 427] on button "[PERSON_NAME] và In" at bounding box center [966, 435] width 121 height 20
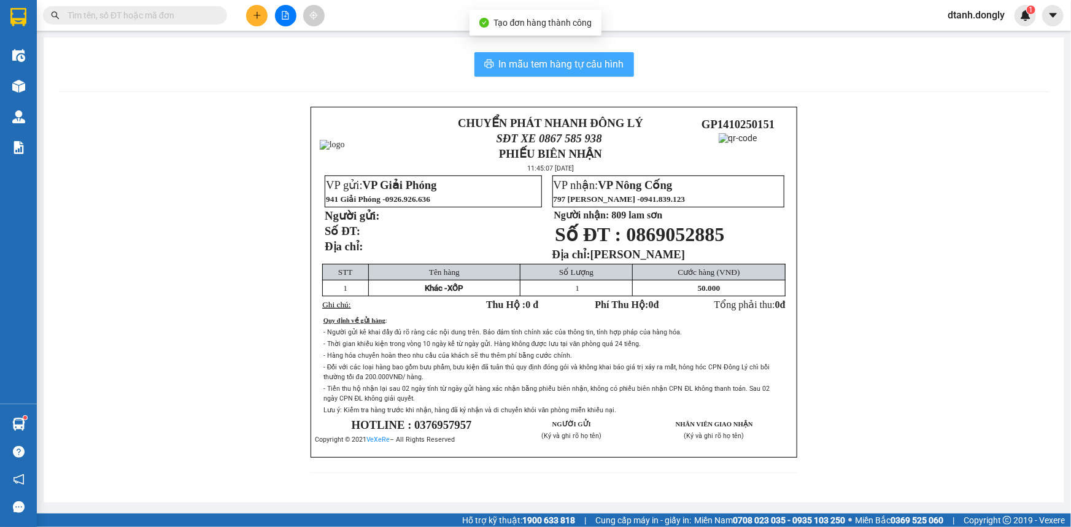
click at [571, 73] on button "In mẫu tem hàng tự cấu hình" at bounding box center [554, 64] width 160 height 25
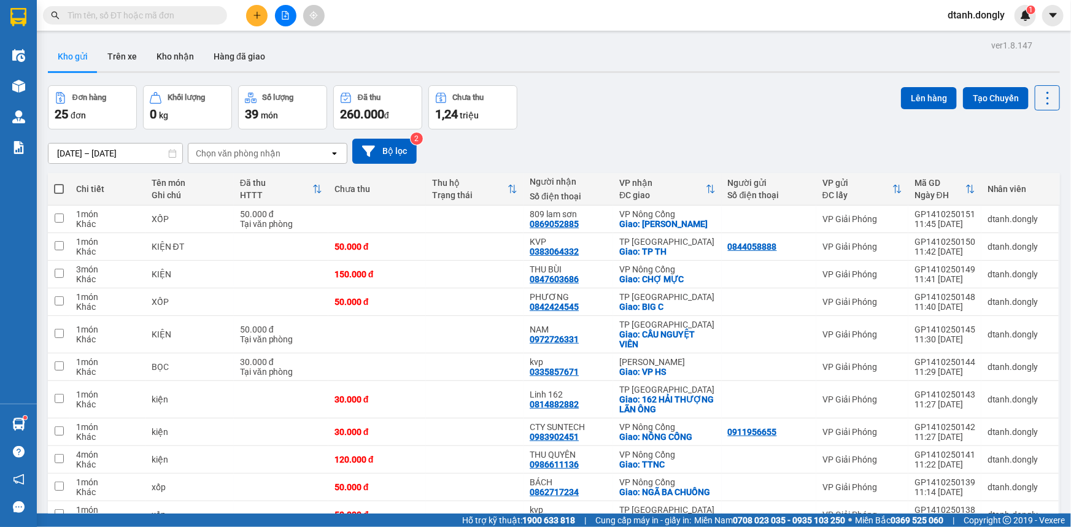
click at [285, 13] on icon "file-add" at bounding box center [285, 15] width 9 height 9
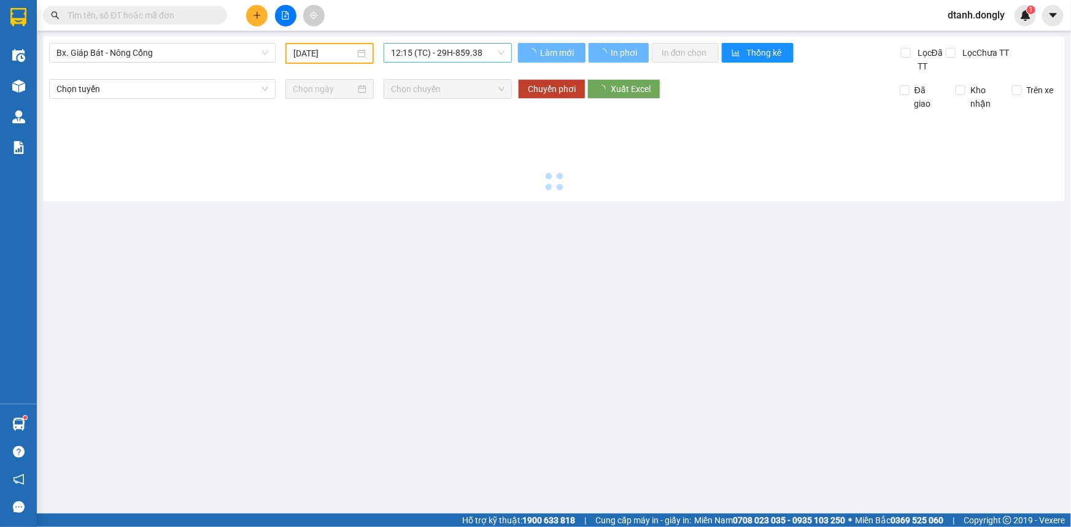
type input "[DATE]"
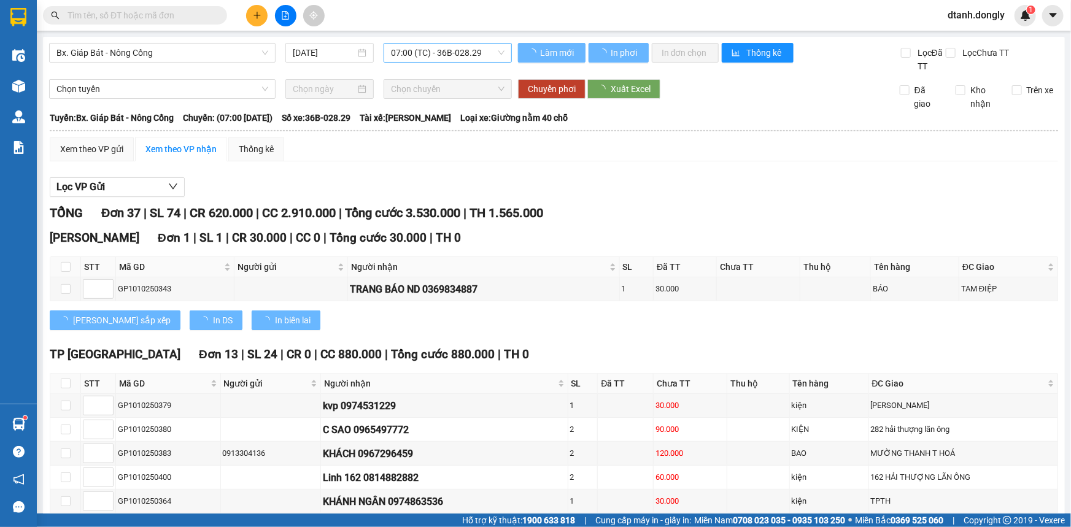
click at [499, 52] on span "07:00 (TC) - 36B-028.29" at bounding box center [448, 53] width 114 height 18
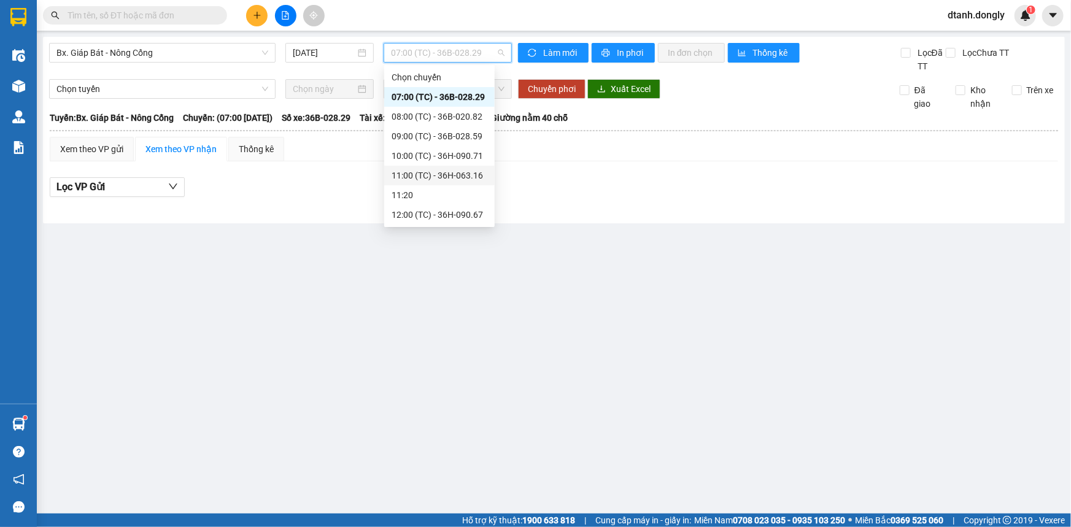
click at [453, 174] on div "11:00 (TC) - 36H-063.16" at bounding box center [439, 175] width 96 height 13
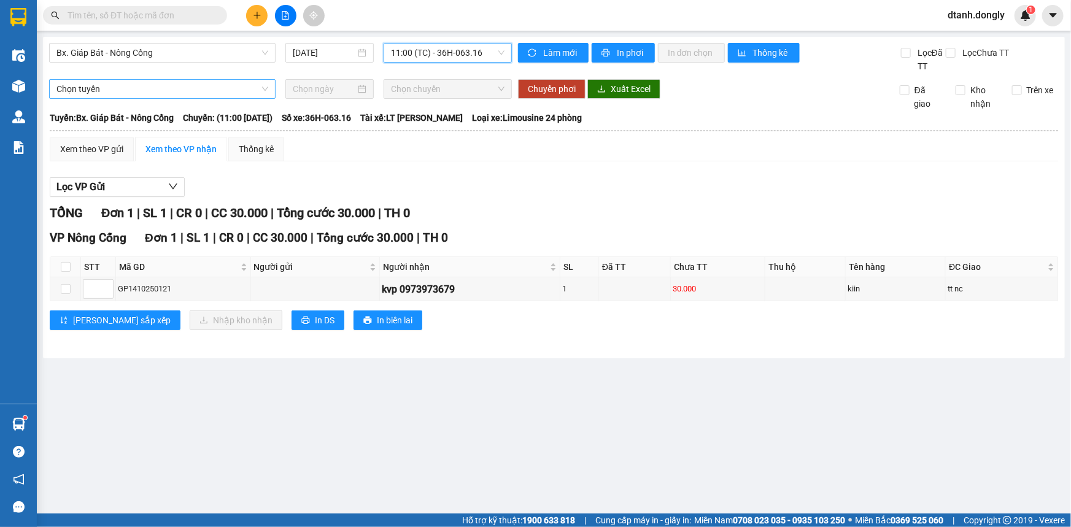
drag, startPoint x: 67, startPoint y: 83, endPoint x: 138, endPoint y: 94, distance: 71.4
click at [69, 83] on span "Chọn tuyến" at bounding box center [162, 89] width 212 height 18
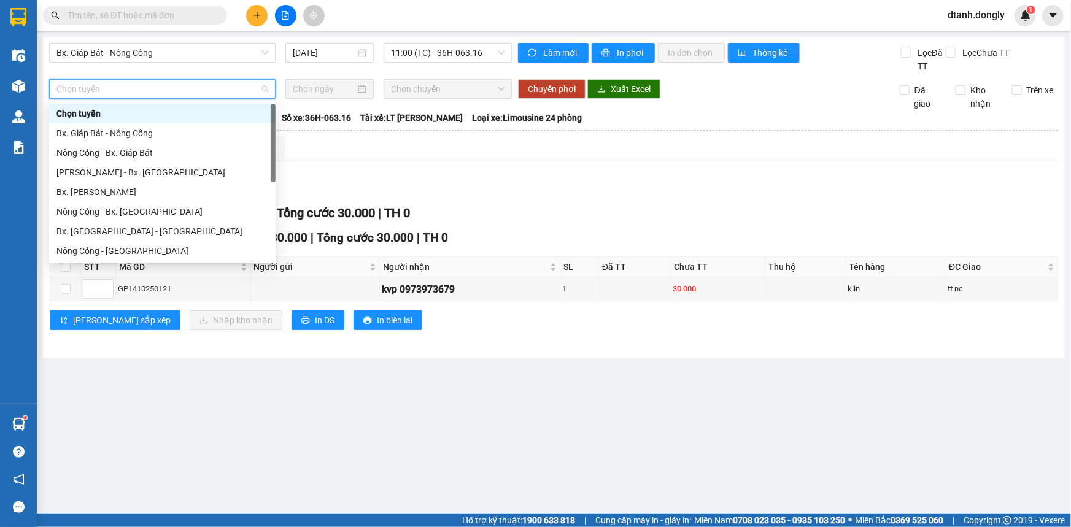
click at [346, 141] on div "Xem theo VP gửi Xem theo VP nhận Thống kê" at bounding box center [554, 149] width 1008 height 25
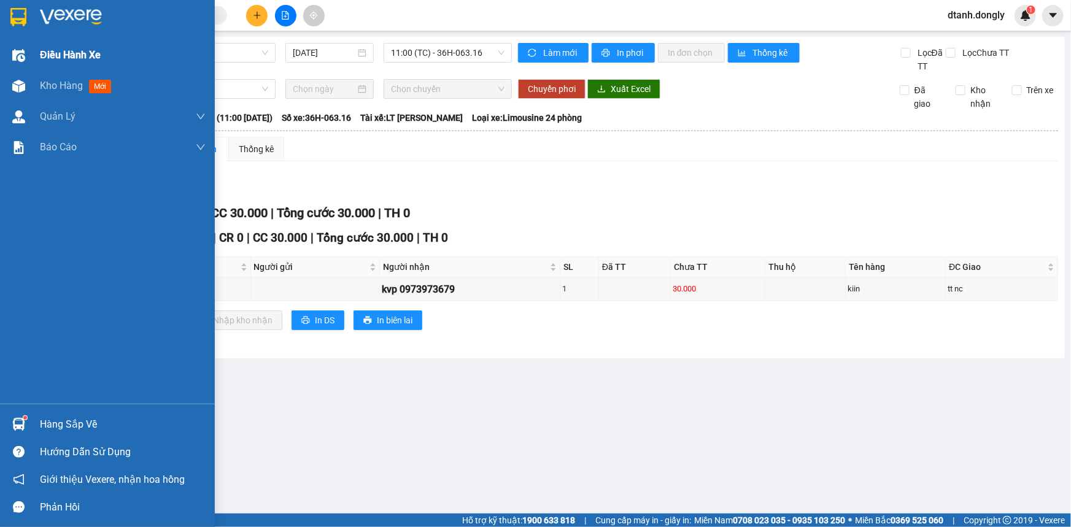
drag, startPoint x: 49, startPoint y: 47, endPoint x: 110, endPoint y: 62, distance: 62.5
click at [55, 50] on div "Điều hành xe" at bounding box center [123, 55] width 166 height 31
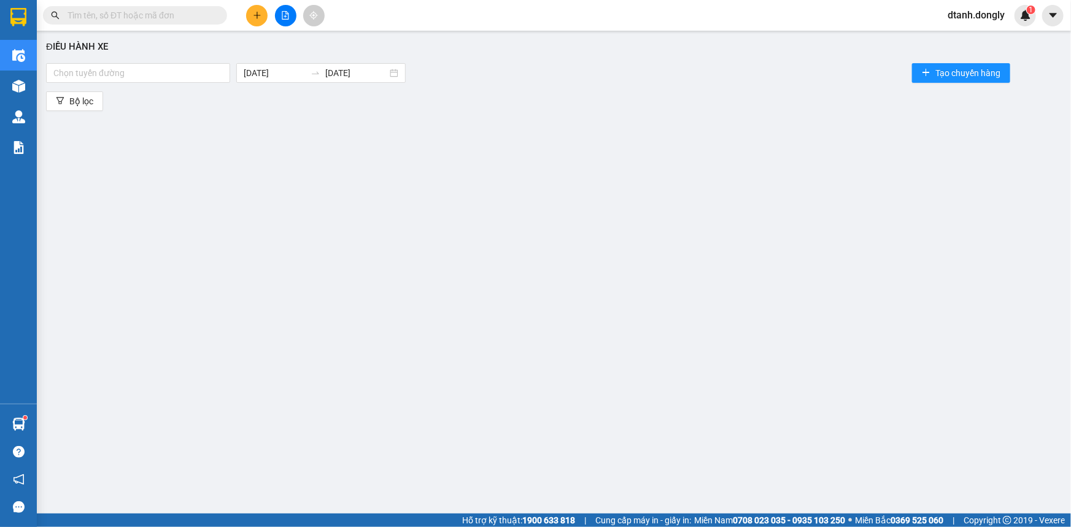
drag, startPoint x: 52, startPoint y: 82, endPoint x: 143, endPoint y: 127, distance: 101.5
click at [55, 83] on div "Chọn tuyến đường [DATE] [DATE] Tạo chuyến hàng" at bounding box center [553, 73] width 1015 height 25
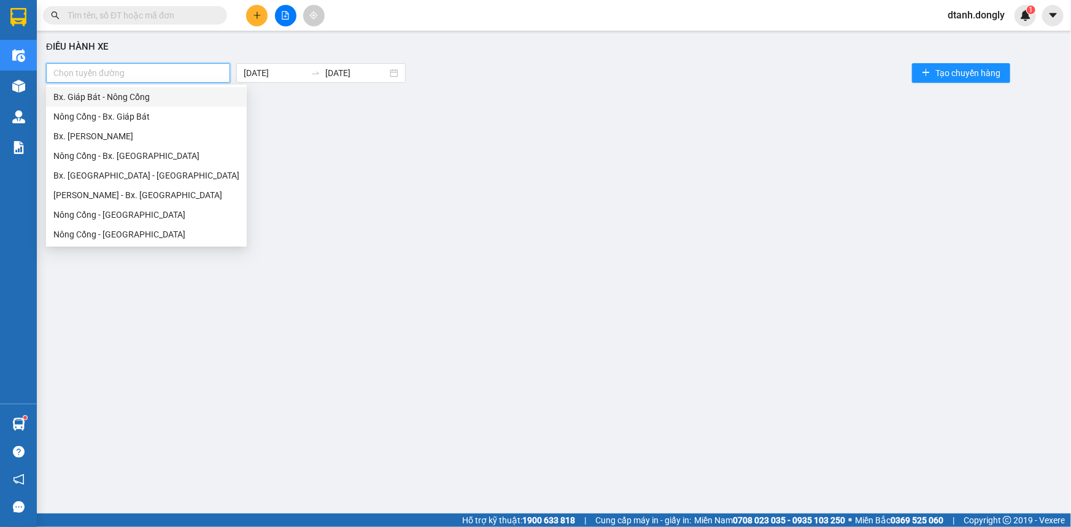
click at [152, 100] on div "Bx. Giáp Bát - Nông Cống" at bounding box center [146, 96] width 186 height 13
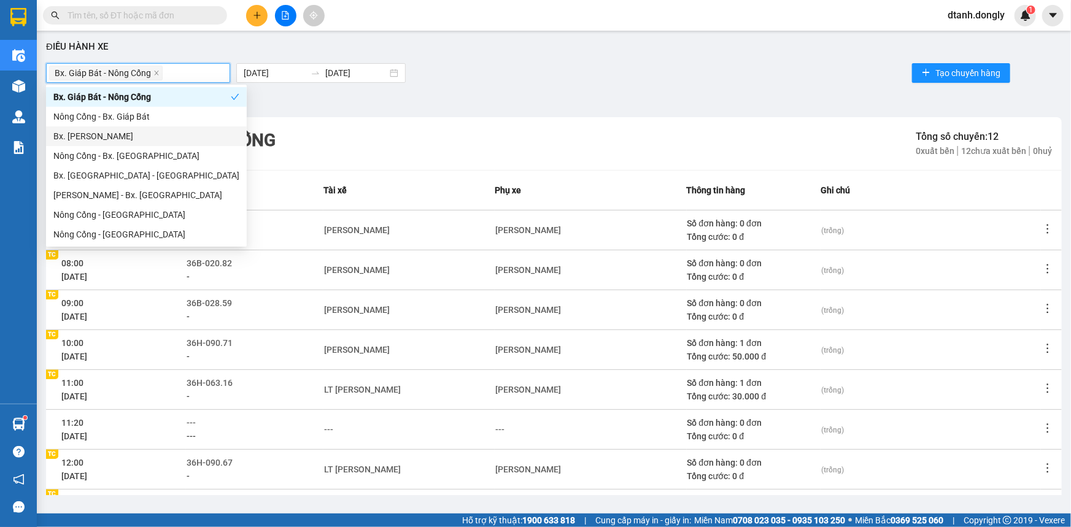
click at [481, 106] on div "Bộ lọc" at bounding box center [553, 101] width 1015 height 20
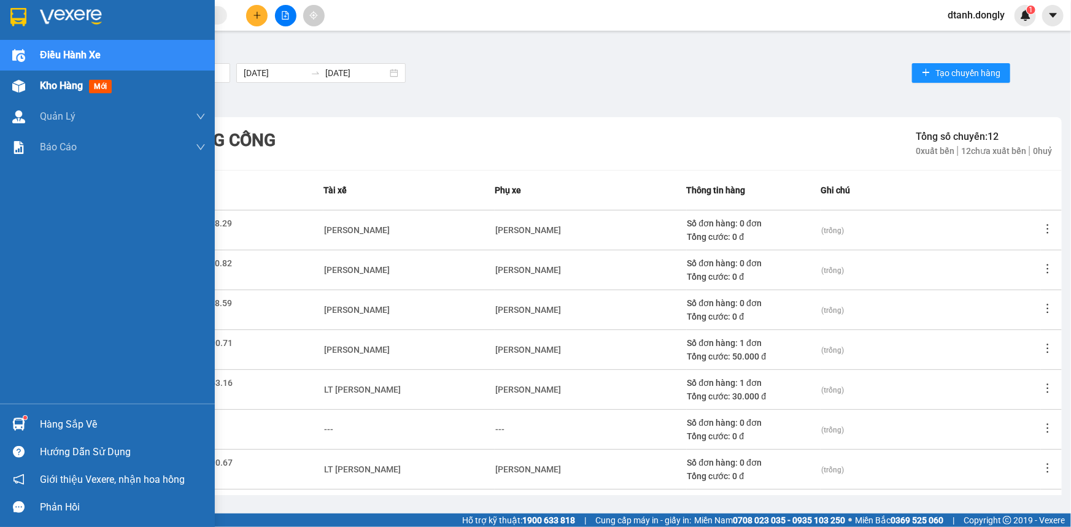
click at [49, 87] on span "Kho hàng" at bounding box center [61, 86] width 43 height 12
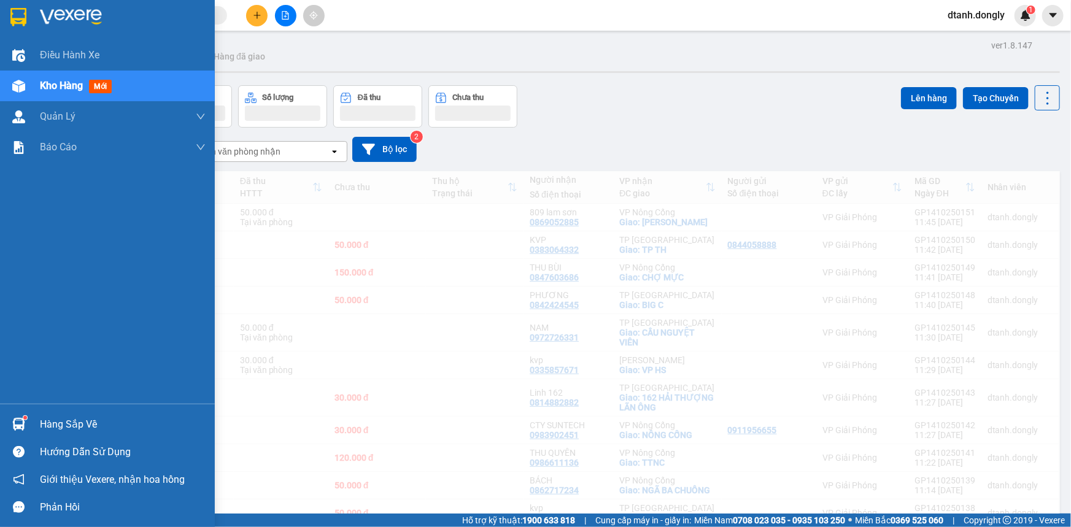
click at [49, 87] on span "Kho hàng" at bounding box center [61, 86] width 43 height 12
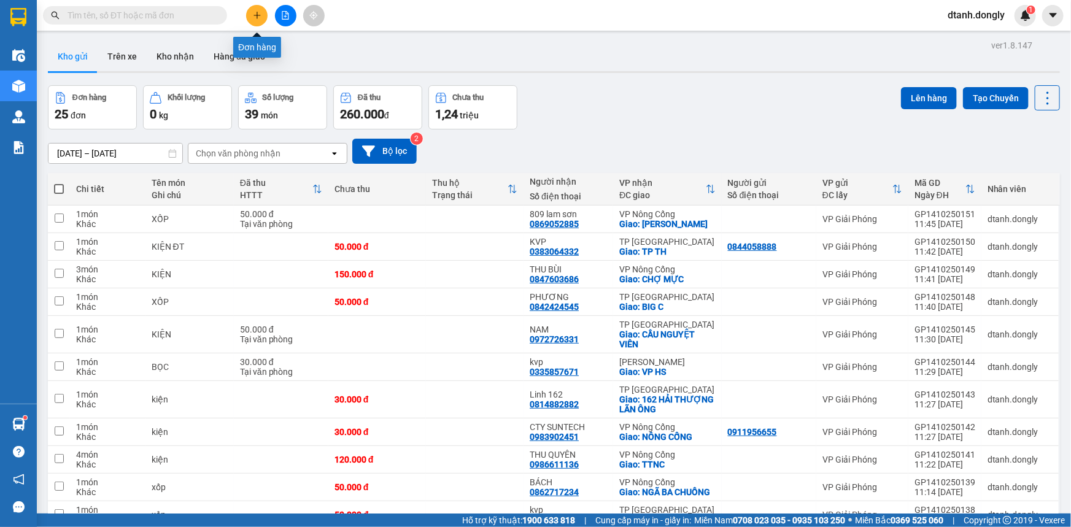
click at [252, 19] on button at bounding box center [256, 15] width 21 height 21
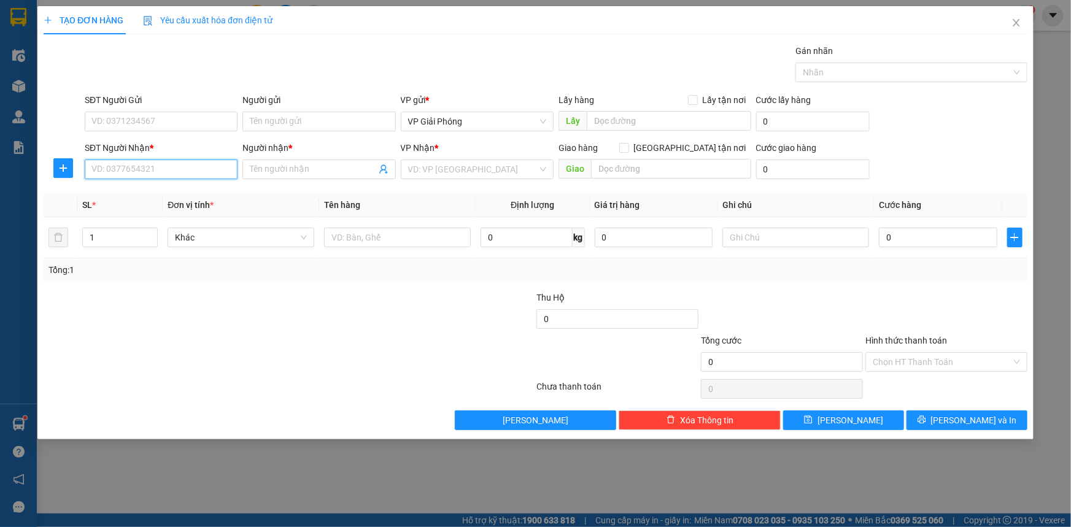
click at [152, 166] on input "SĐT Người Nhận *" at bounding box center [161, 170] width 153 height 20
click at [135, 215] on div "0386636834 - THU BÙI" at bounding box center [161, 213] width 138 height 13
type input "0386636834"
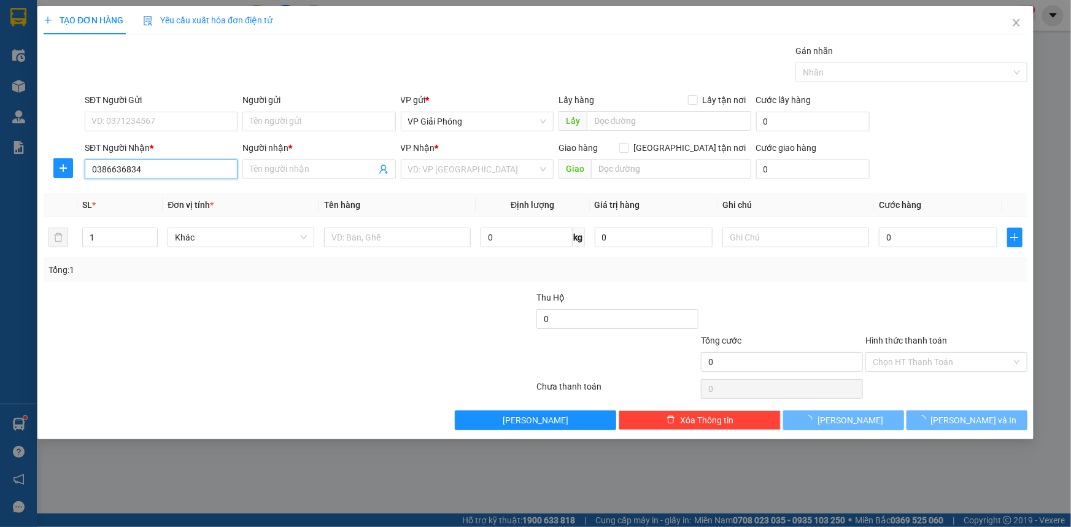
type input "THU BÙI"
checkbox input "true"
type input "[GEOGRAPHIC_DATA]"
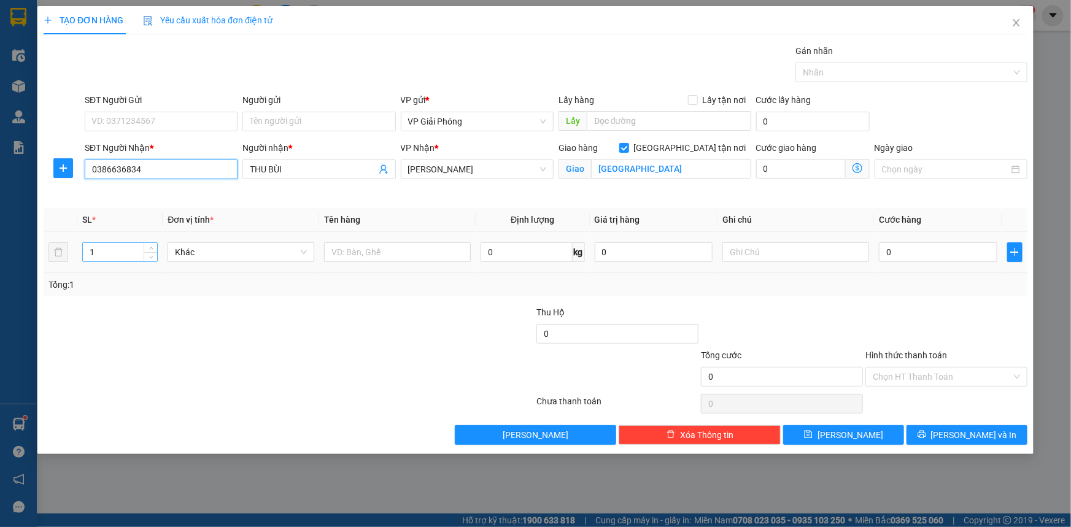
type input "0386636834"
click at [112, 256] on input "1" at bounding box center [120, 252] width 74 height 18
type input "3"
click at [357, 253] on input "text" at bounding box center [397, 252] width 147 height 20
type input "KIỆN"
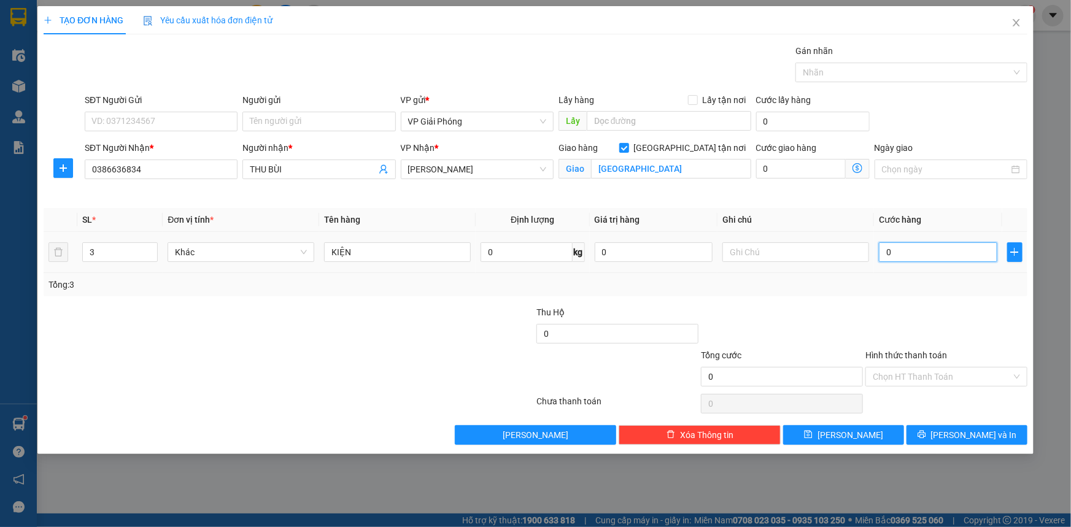
click at [898, 250] on input "0" at bounding box center [938, 252] width 118 height 20
type input "1"
type input "15"
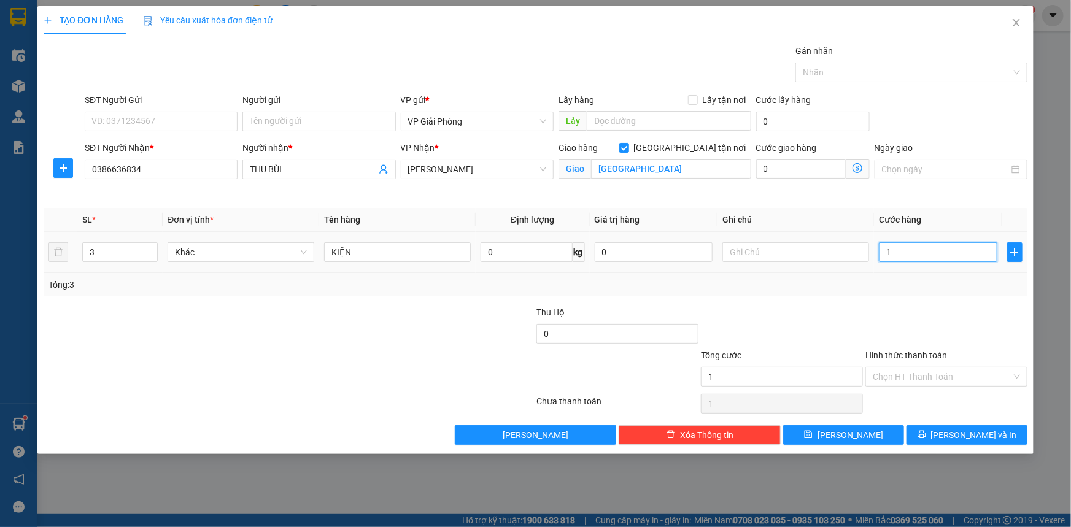
type input "15"
type input "150"
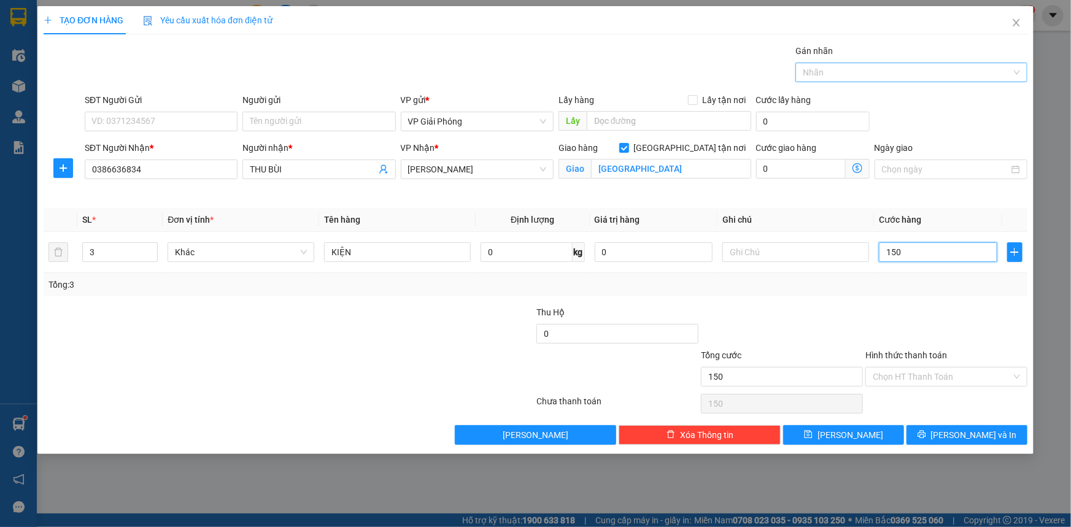
click at [870, 74] on div at bounding box center [905, 72] width 214 height 15
type input "150.000"
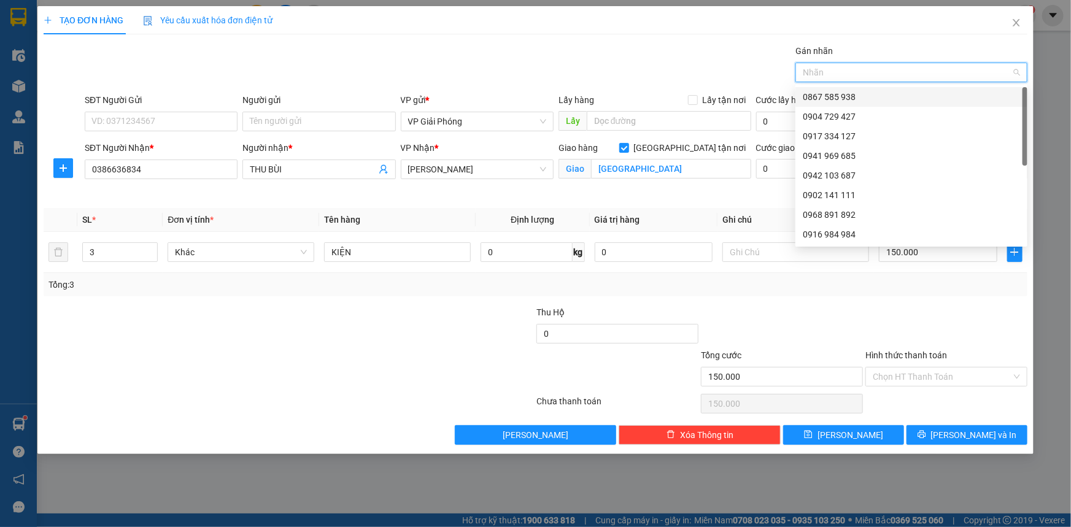
drag, startPoint x: 872, startPoint y: 92, endPoint x: 872, endPoint y: 100, distance: 8.0
click at [872, 94] on div "0867 585 938" at bounding box center [911, 96] width 217 height 13
click at [926, 436] on icon "printer" at bounding box center [921, 434] width 9 height 9
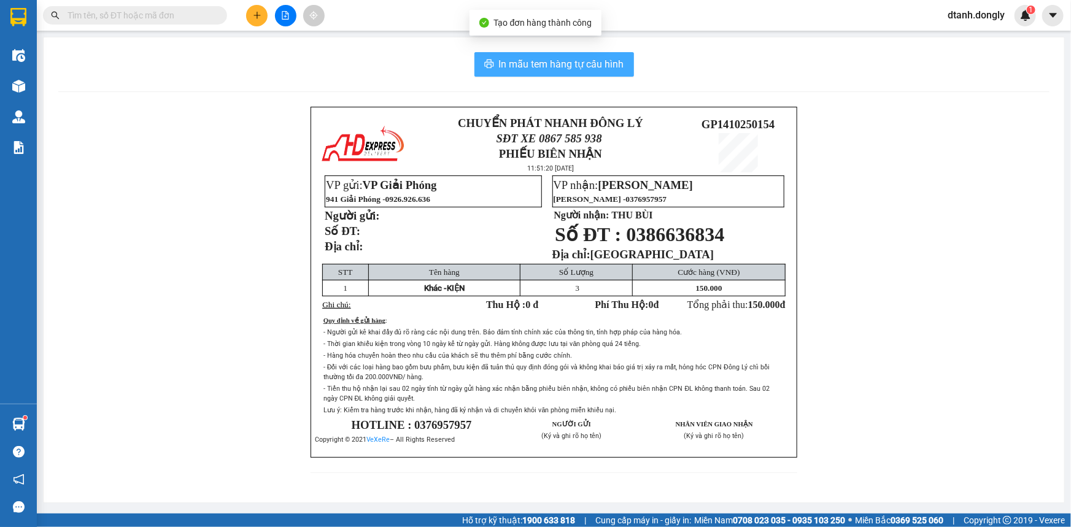
click at [579, 64] on span "In mẫu tem hàng tự cấu hình" at bounding box center [561, 63] width 125 height 15
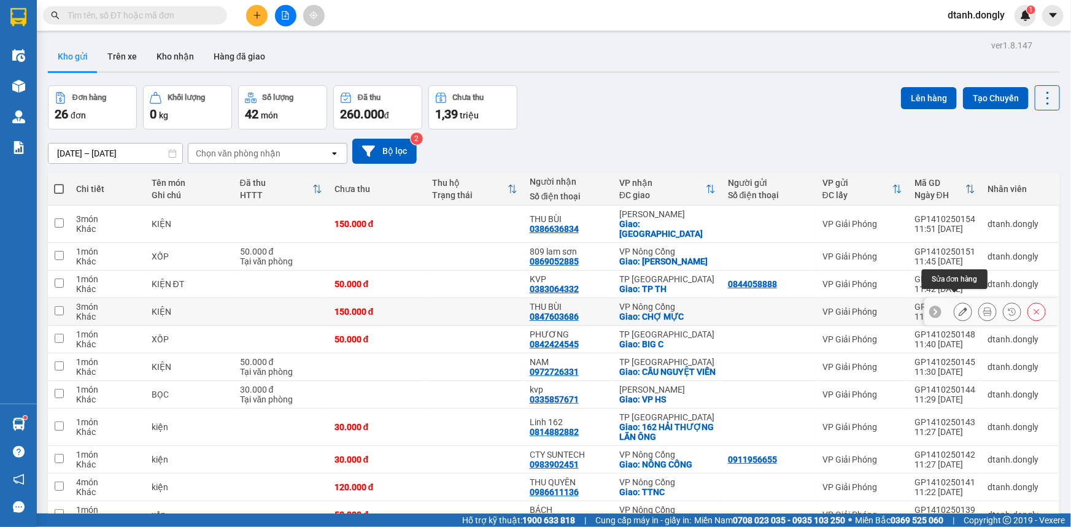
click at [954, 301] on button at bounding box center [962, 311] width 17 height 21
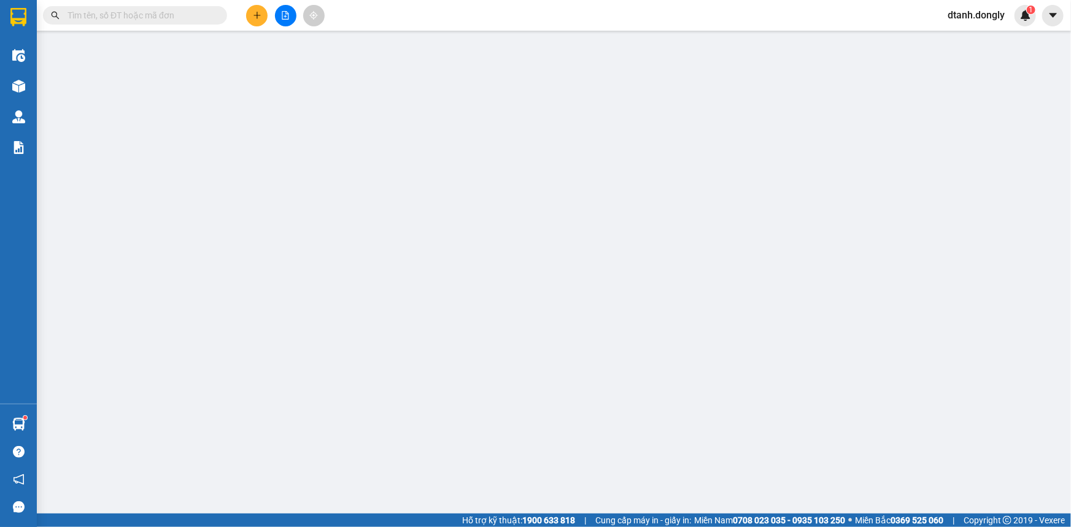
type input "0847603686"
type input "THU BÙI"
checkbox input "true"
type input "CHỢ MỰC"
type input "150.000"
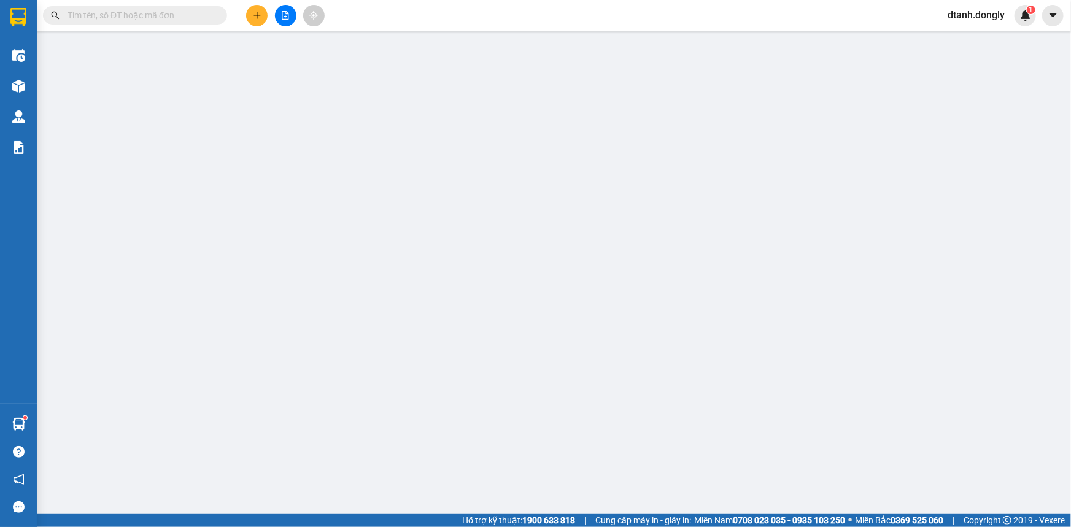
type input "150.000"
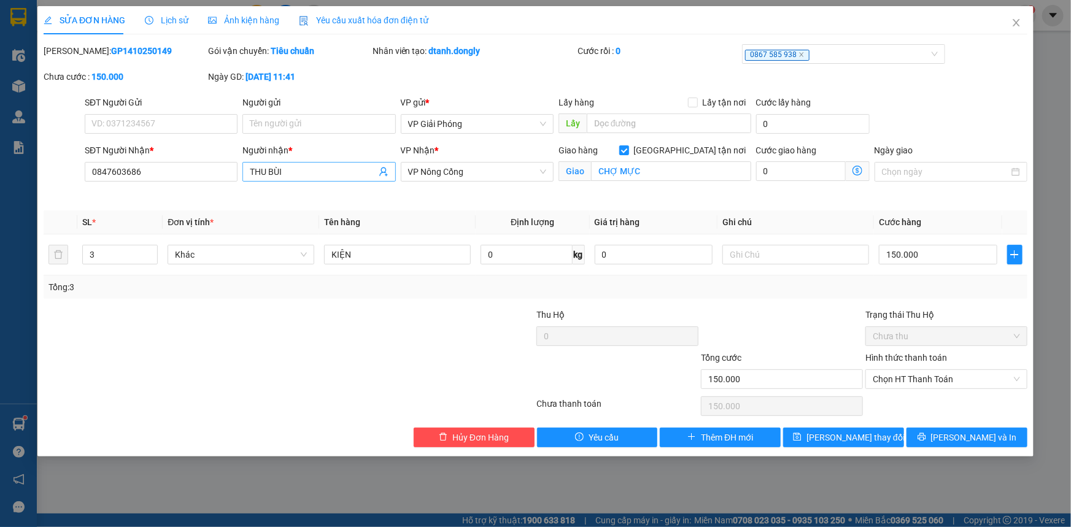
click at [286, 170] on input "THU BÙI" at bounding box center [313, 171] width 126 height 13
type input "T"
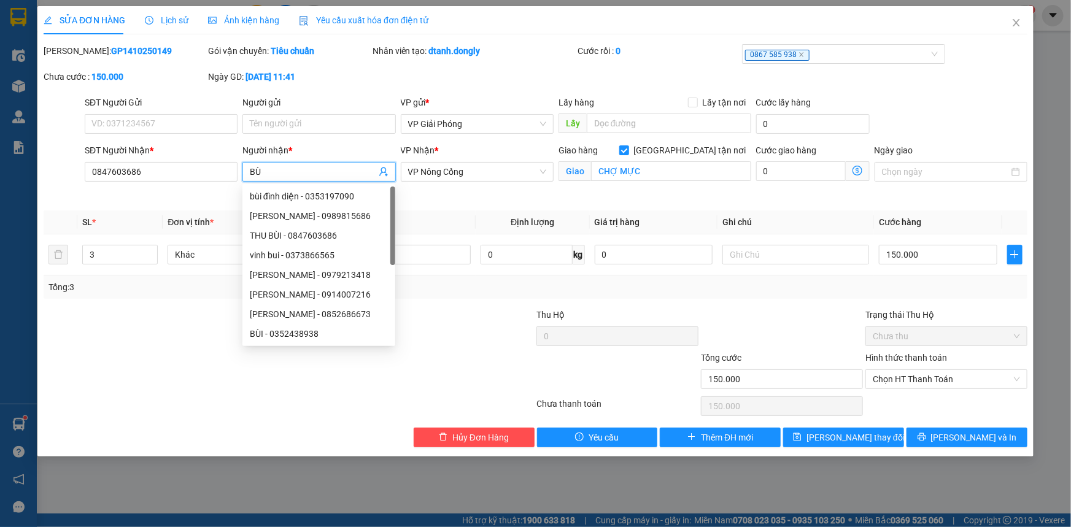
type input "B"
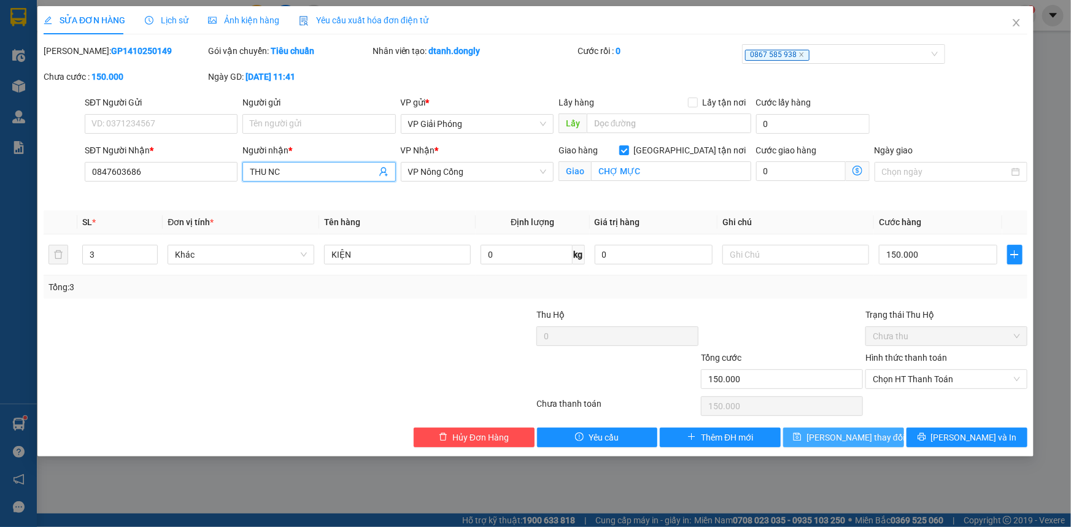
type input "THU NC"
click at [866, 436] on span "[PERSON_NAME] thay đổi" at bounding box center [855, 437] width 98 height 13
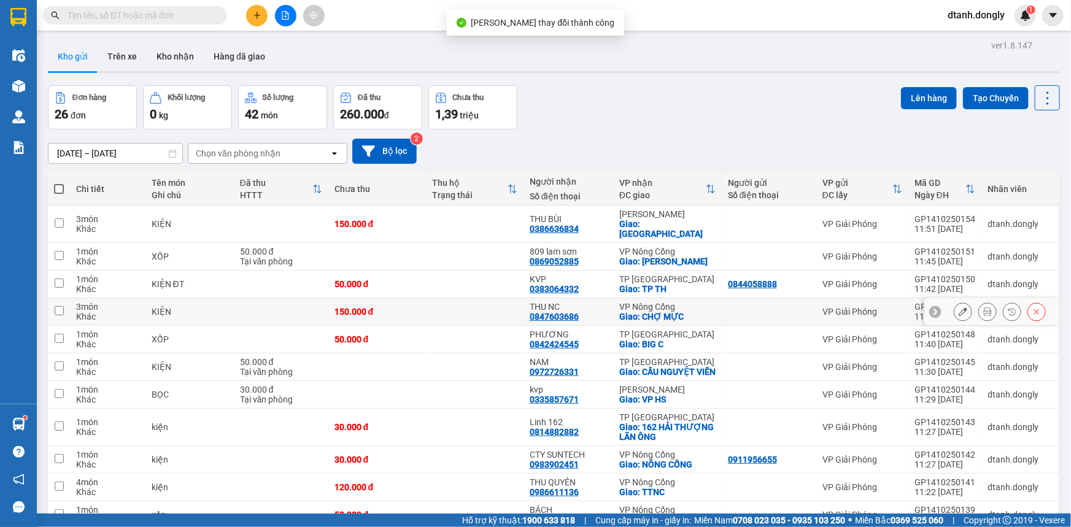
scroll to position [111, 0]
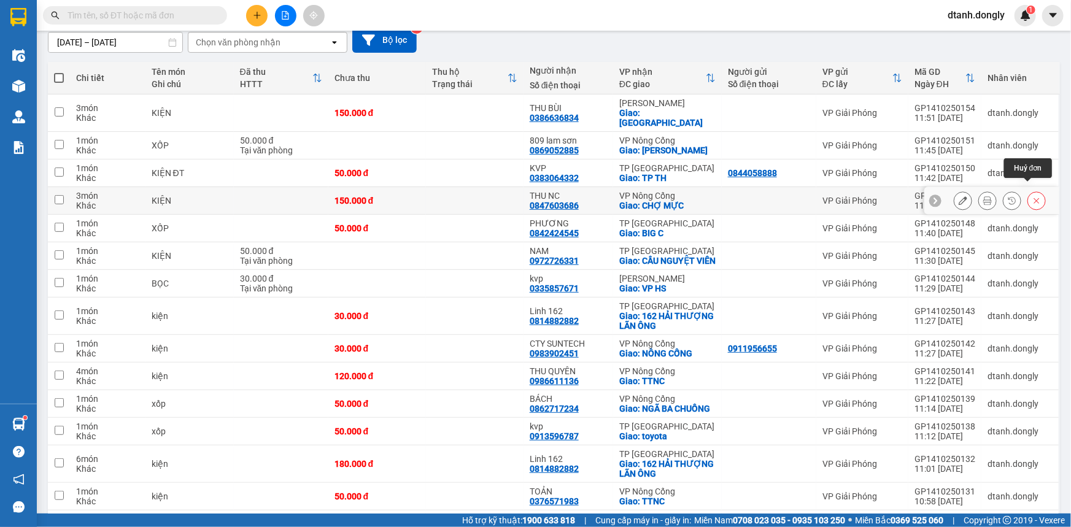
click at [1032, 196] on icon at bounding box center [1036, 200] width 9 height 9
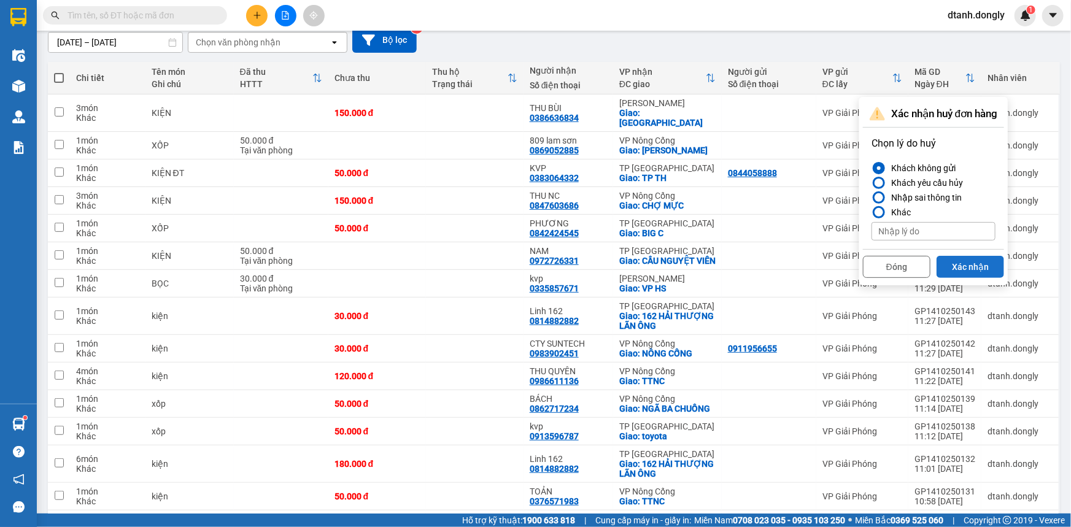
click at [976, 263] on button "Xác nhận" at bounding box center [969, 267] width 67 height 22
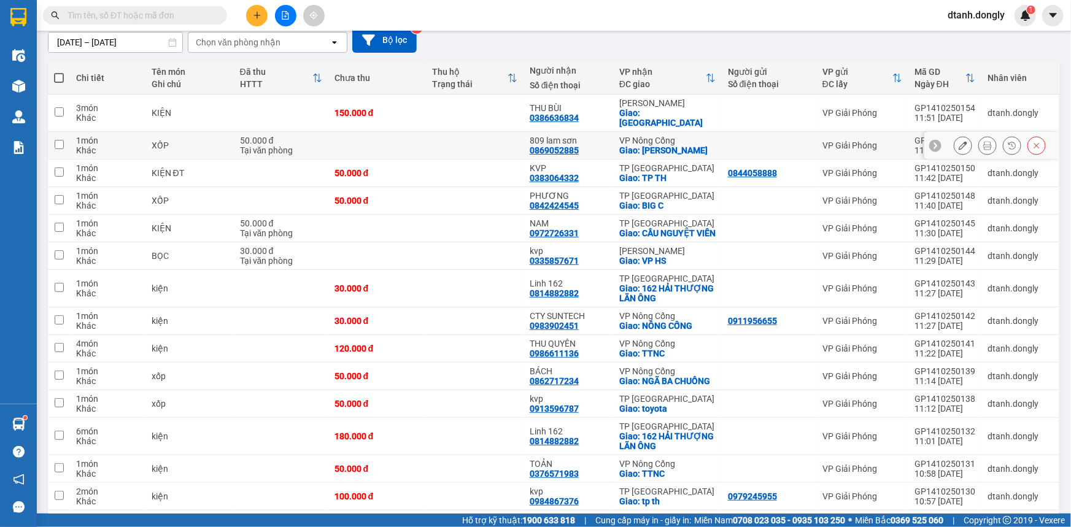
scroll to position [0, 0]
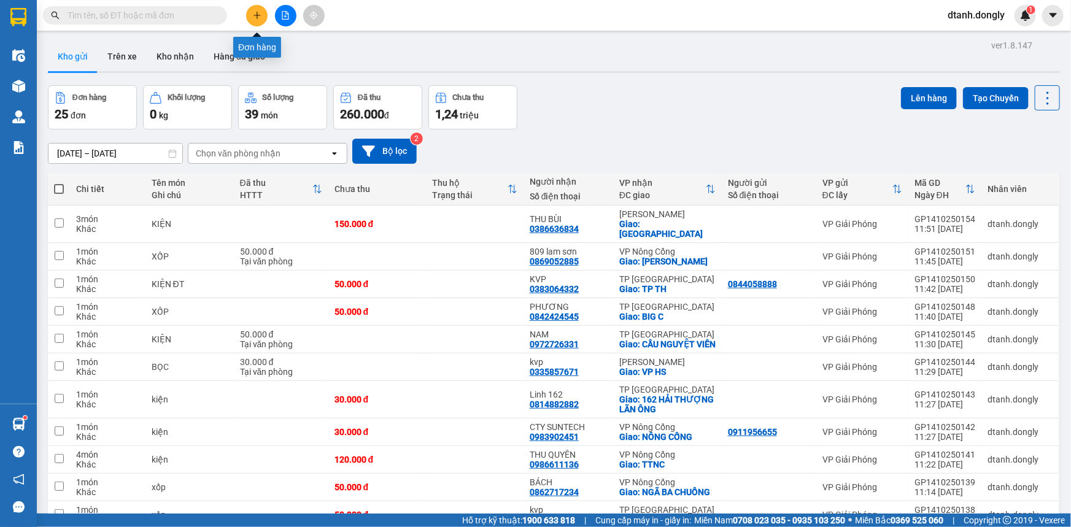
click at [252, 12] on button at bounding box center [256, 15] width 21 height 21
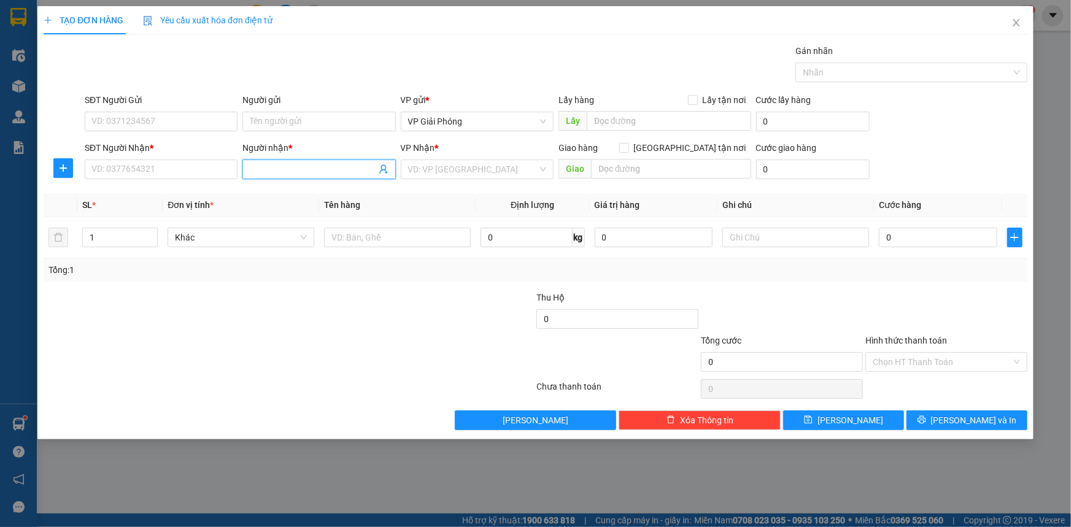
click at [268, 169] on input "Người nhận *" at bounding box center [313, 169] width 126 height 13
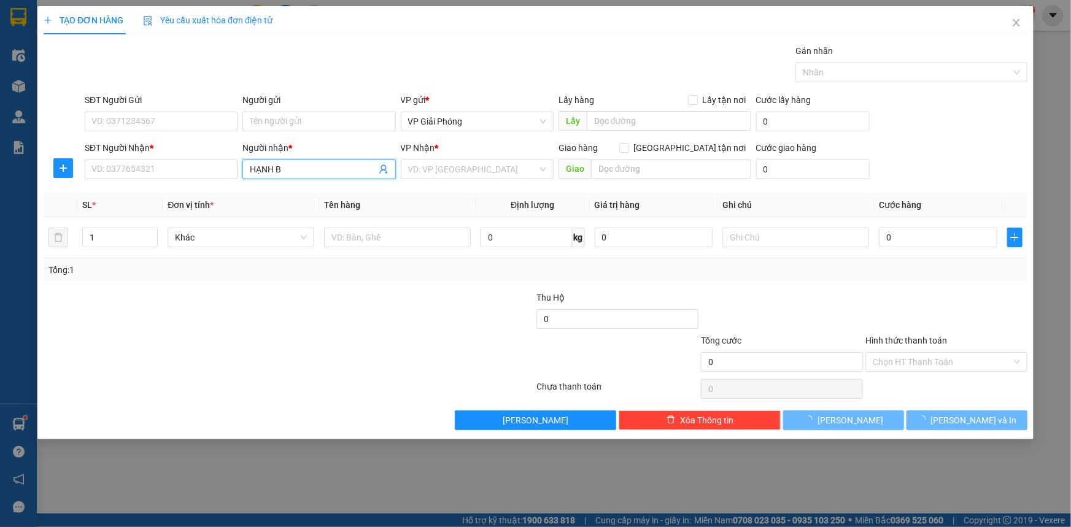
type input "HẠNH BV"
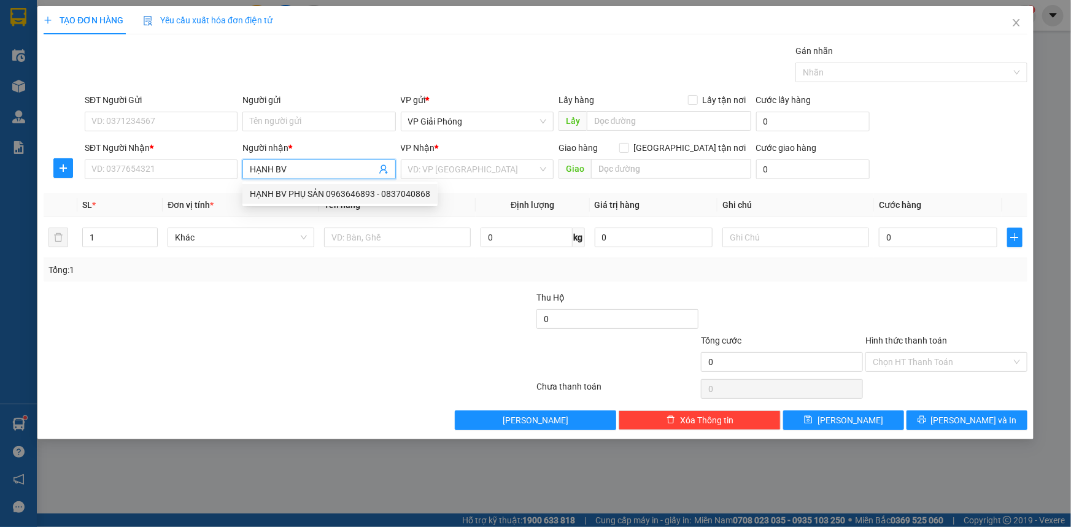
drag, startPoint x: 304, startPoint y: 189, endPoint x: 232, endPoint y: 275, distance: 111.9
click at [306, 190] on div "HẠNH BV PHỤ SẢN 0963646893 - 0837040868" at bounding box center [340, 193] width 180 height 13
type input "0837040868"
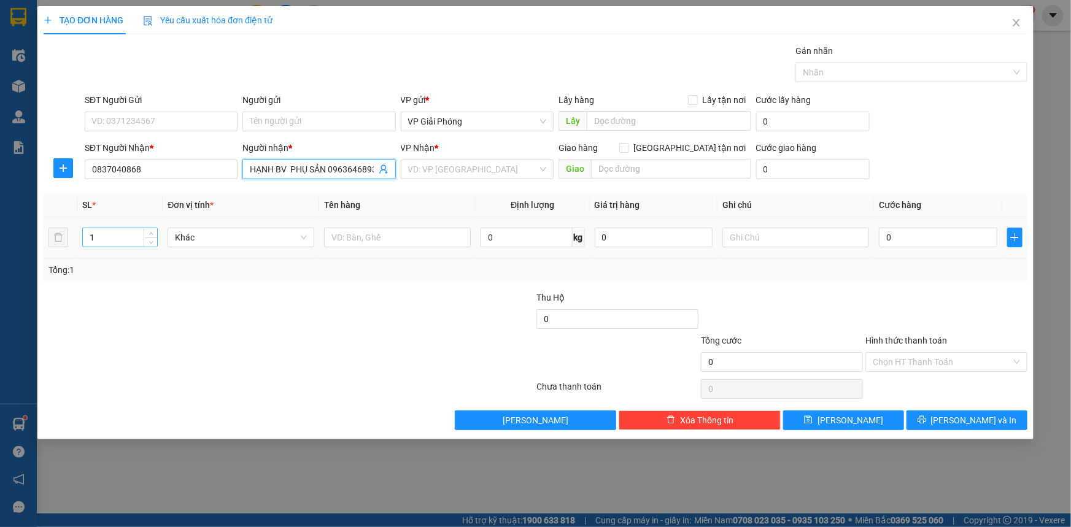
type input "HẠNH BV PHỤ SẢN 0963646893"
click at [123, 245] on input "1" at bounding box center [120, 237] width 74 height 18
checkbox input "true"
type input "BỆNH VIỆN PHỤ SẢN"
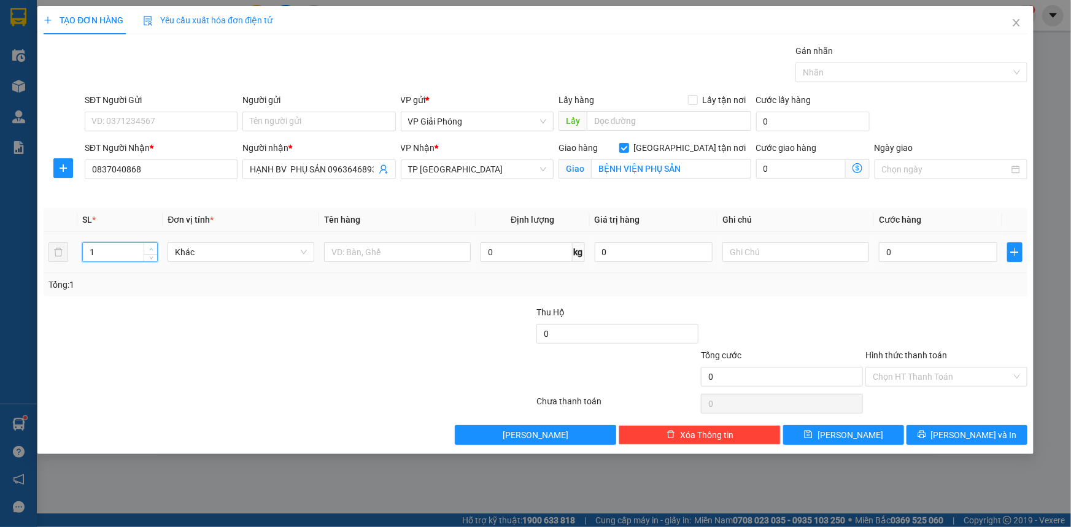
type input "2"
drag, startPoint x: 148, startPoint y: 245, endPoint x: 218, endPoint y: 258, distance: 70.5
click at [149, 245] on span "up" at bounding box center [150, 248] width 7 height 7
click at [388, 257] on input "text" at bounding box center [397, 252] width 147 height 20
type input "KIỆN"
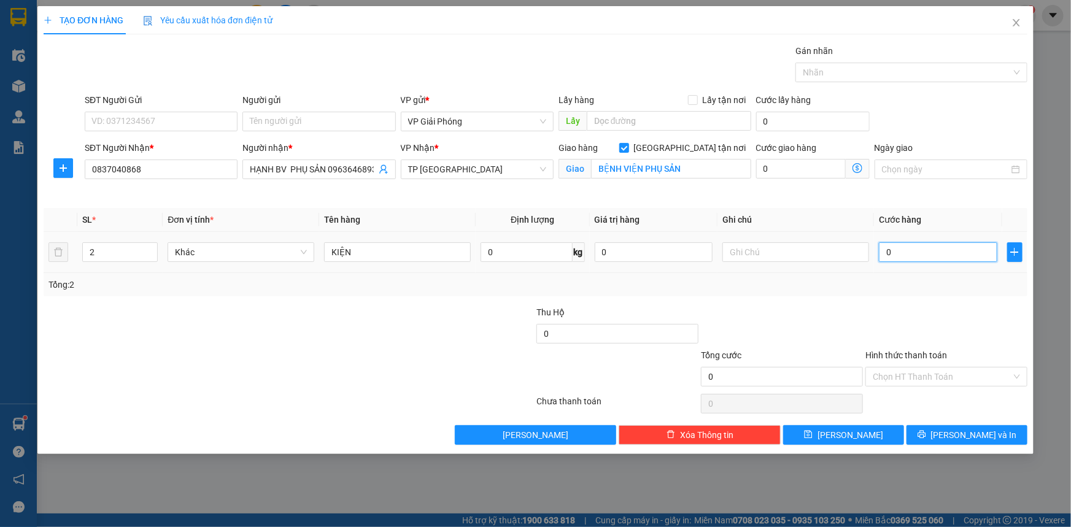
click at [904, 245] on input "0" at bounding box center [938, 252] width 118 height 20
type input "6"
drag, startPoint x: 834, startPoint y: 67, endPoint x: 836, endPoint y: 93, distance: 25.8
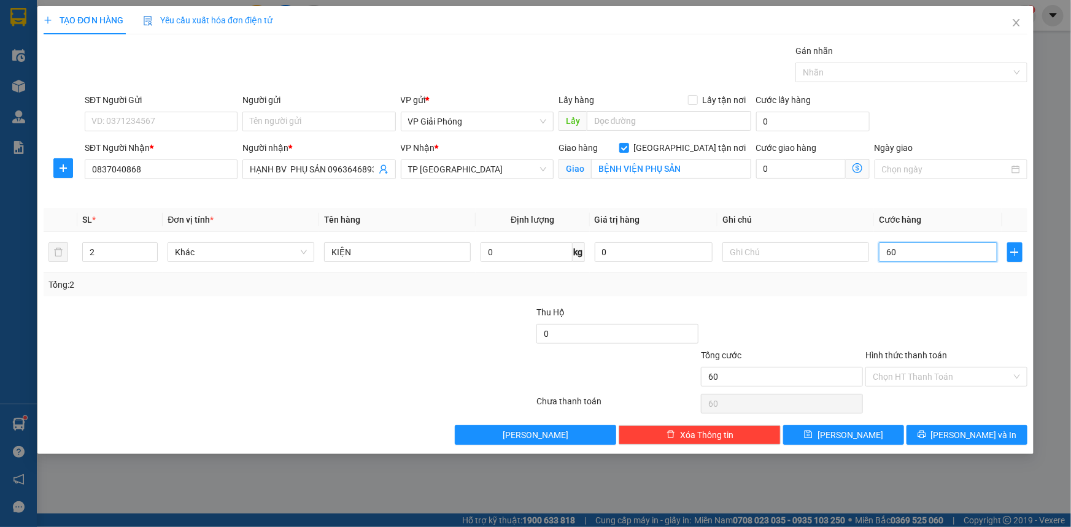
click at [834, 69] on div at bounding box center [905, 72] width 214 height 15
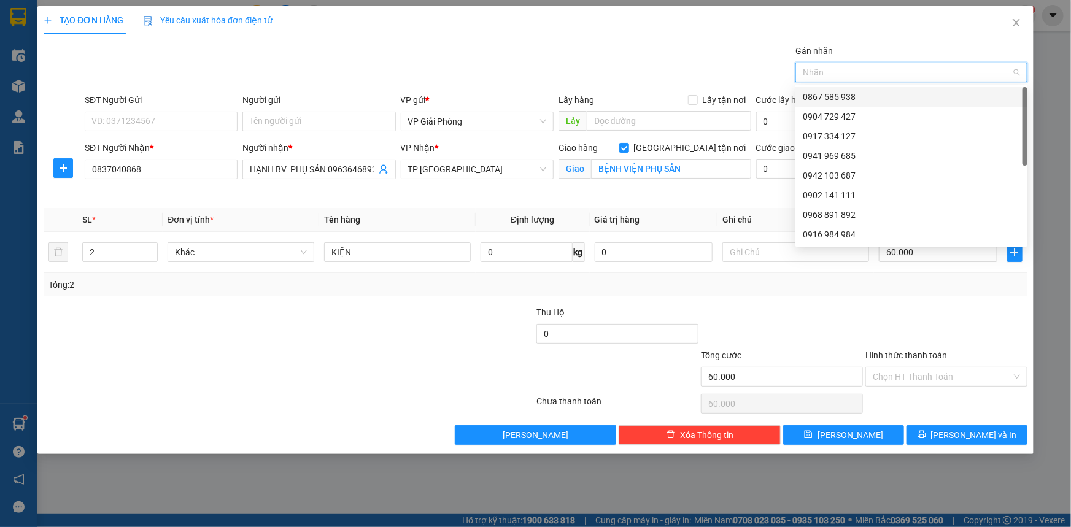
click at [838, 93] on div "0867 585 938" at bounding box center [911, 96] width 217 height 13
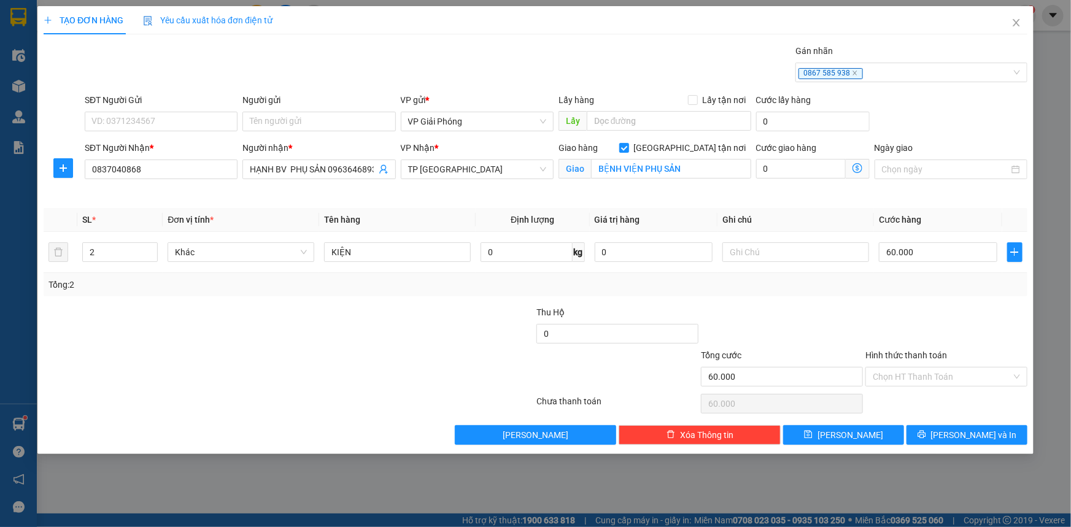
click at [961, 420] on div "Transit Pickup Surcharge Ids Transit Deliver Surcharge Ids Transit Deliver Surc…" at bounding box center [536, 244] width 984 height 401
click at [970, 430] on span "[PERSON_NAME] và In" at bounding box center [974, 434] width 86 height 13
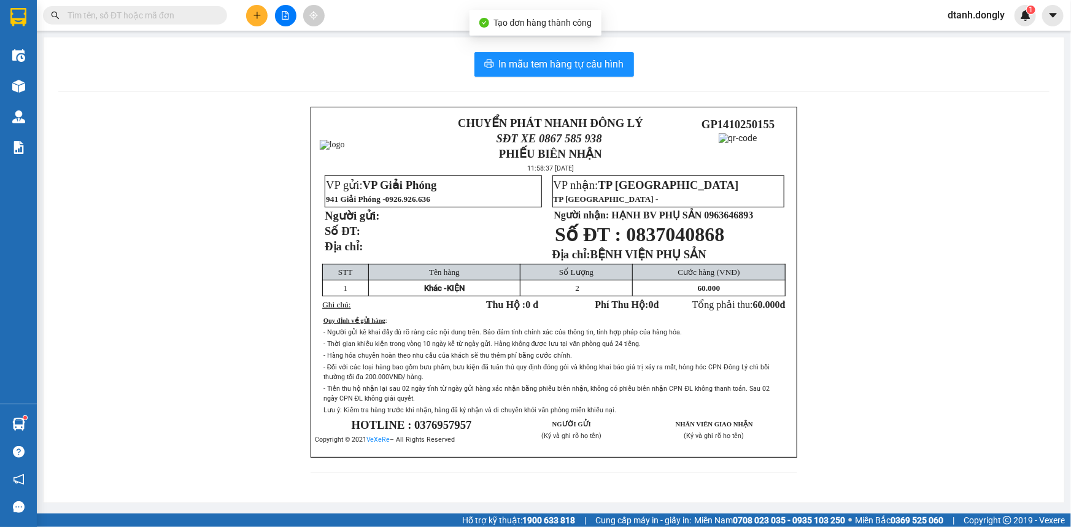
click at [553, 47] on div "In mẫu tem hàng tự cấu hình CHUYỂN PHÁT NHANH ĐÔNG LÝ SĐT XE 0867 585 938 PHIẾU…" at bounding box center [554, 269] width 1020 height 465
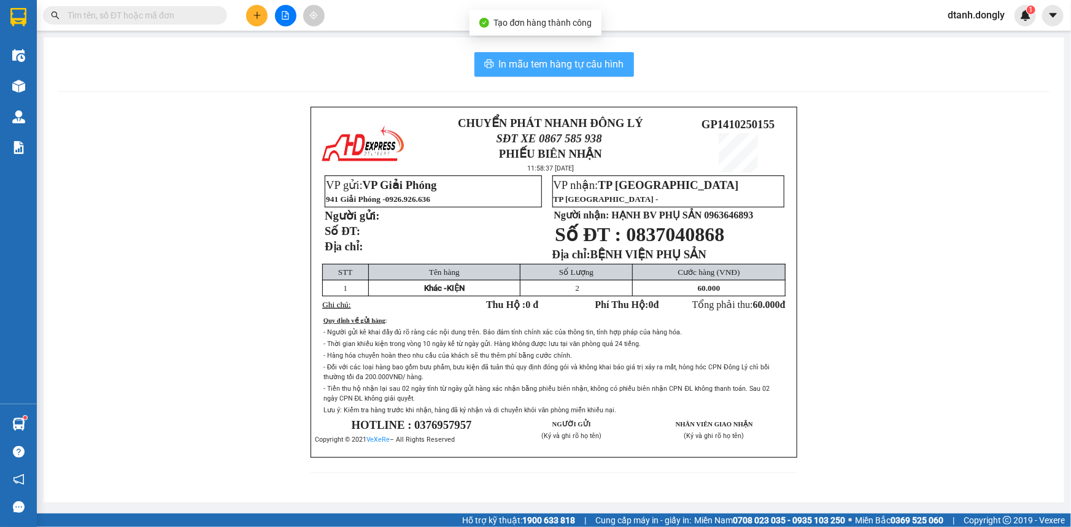
click at [553, 67] on span "In mẫu tem hàng tự cấu hình" at bounding box center [561, 63] width 125 height 15
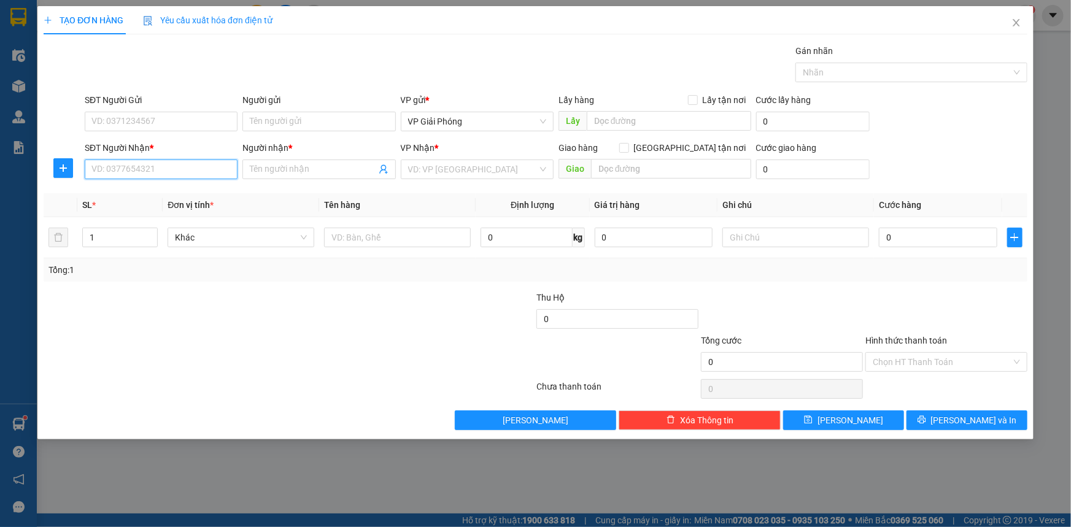
click at [189, 172] on input "SĐT Người Nhận *" at bounding box center [161, 170] width 153 height 20
click at [285, 168] on input "Người nhận *" at bounding box center [313, 169] width 126 height 13
click at [184, 171] on input "SĐT Người Nhận *" at bounding box center [161, 170] width 153 height 20
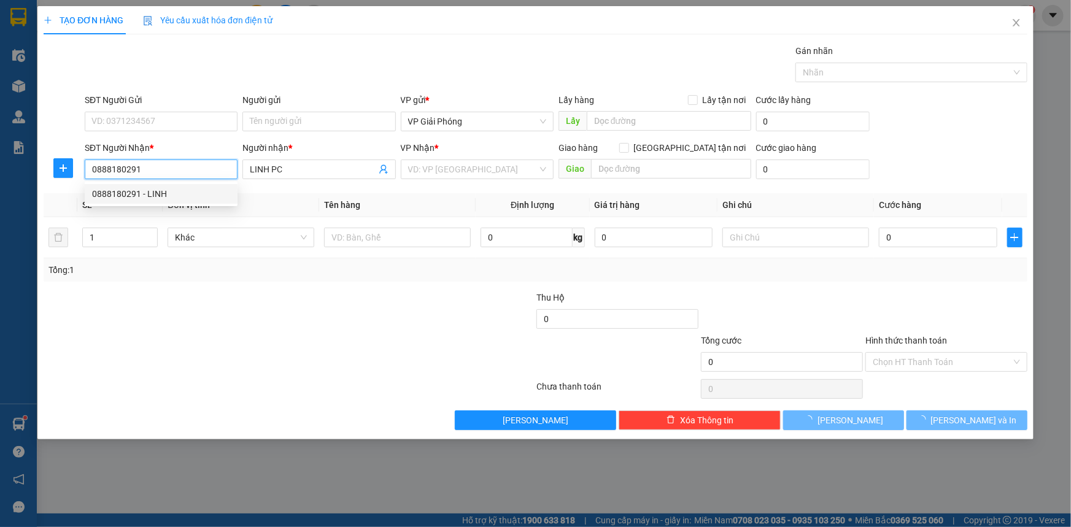
click at [175, 190] on div "0888180291 - LINH" at bounding box center [161, 193] width 138 height 13
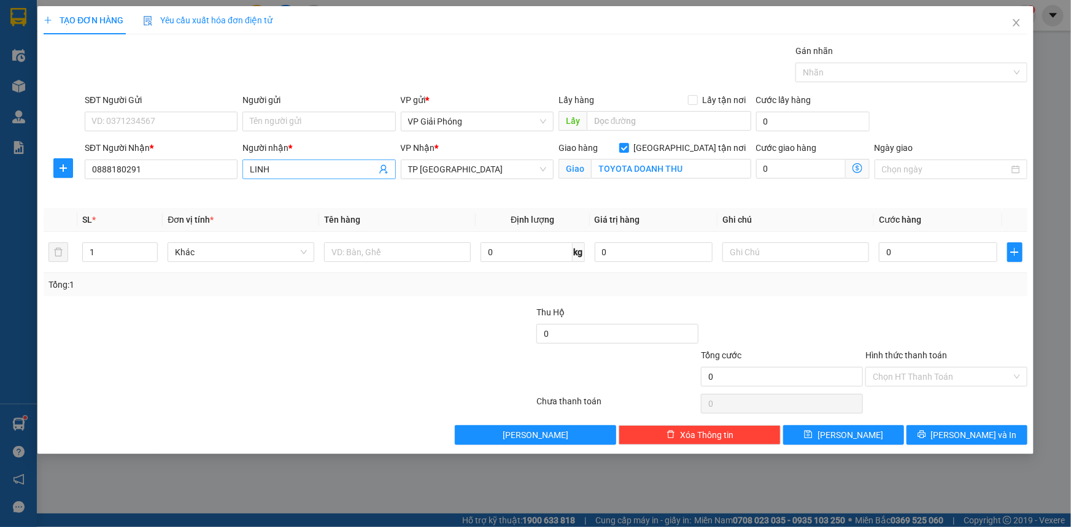
click at [314, 170] on input "LINH" at bounding box center [313, 169] width 126 height 13
click at [356, 250] on input "text" at bounding box center [397, 252] width 147 height 20
click at [913, 249] on input "0" at bounding box center [938, 252] width 118 height 20
click at [862, 79] on div at bounding box center [905, 72] width 214 height 15
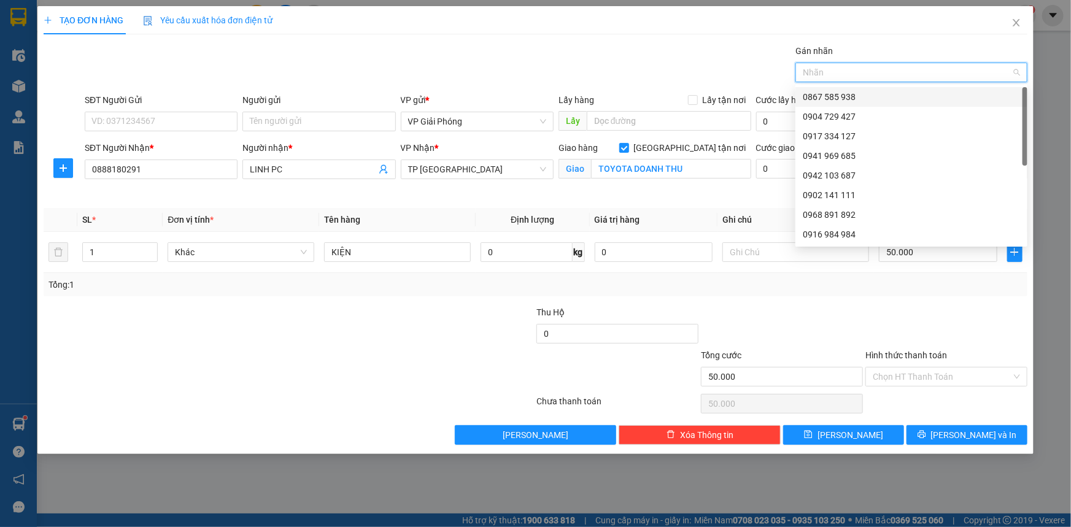
click at [865, 94] on div "0867 585 938" at bounding box center [911, 97] width 232 height 20
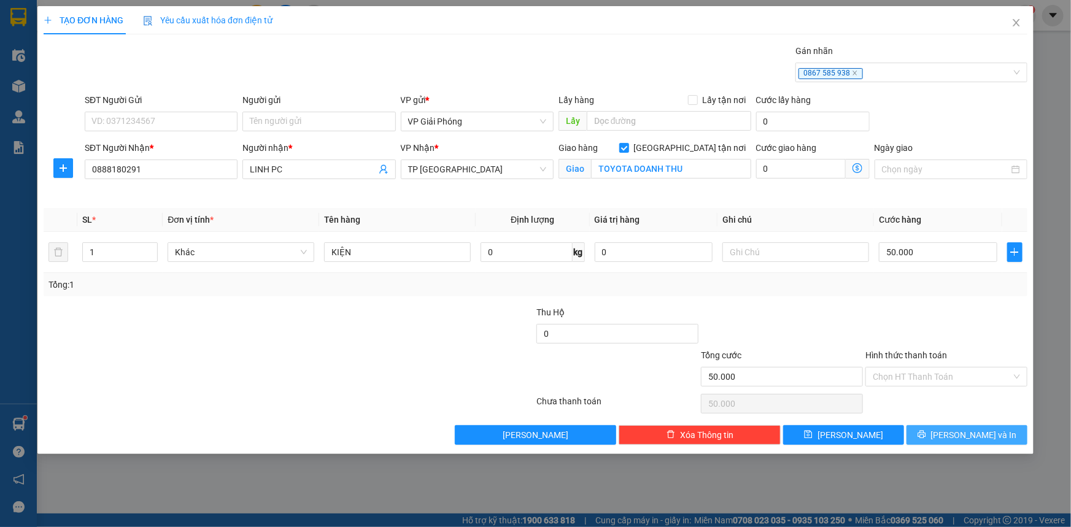
click at [960, 437] on span "[PERSON_NAME] và In" at bounding box center [974, 434] width 86 height 13
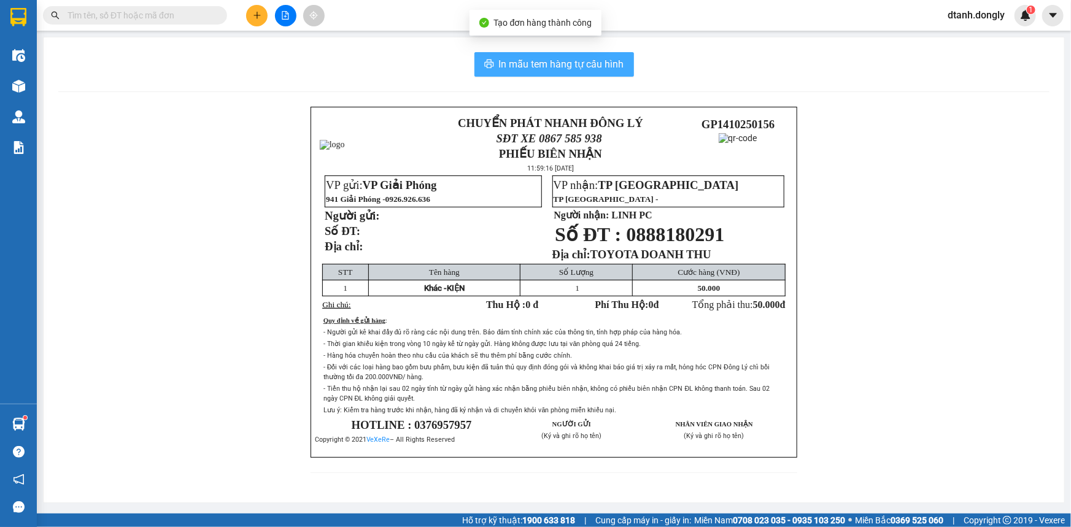
click at [606, 65] on span "In mẫu tem hàng tự cấu hình" at bounding box center [561, 63] width 125 height 15
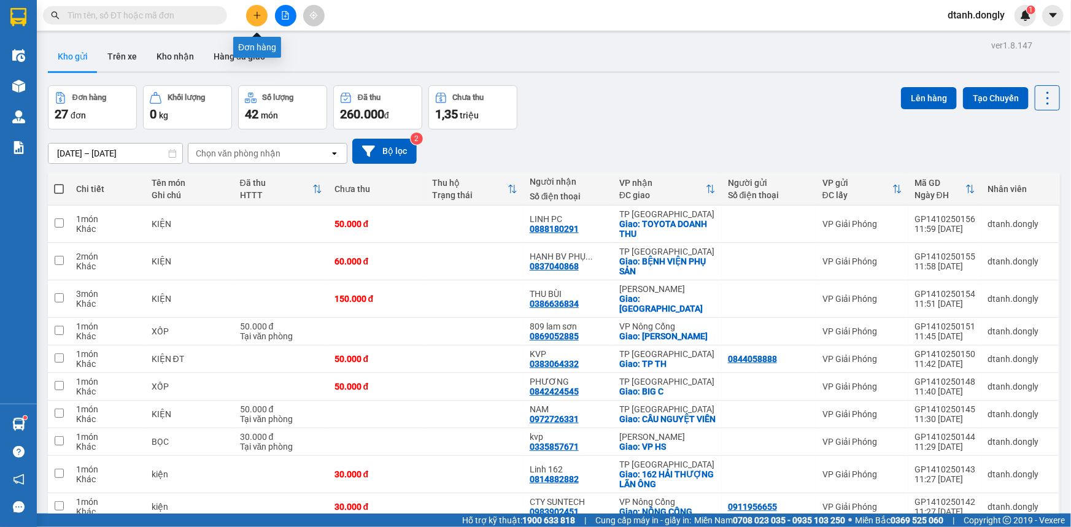
click at [254, 12] on icon "plus" at bounding box center [257, 15] width 9 height 9
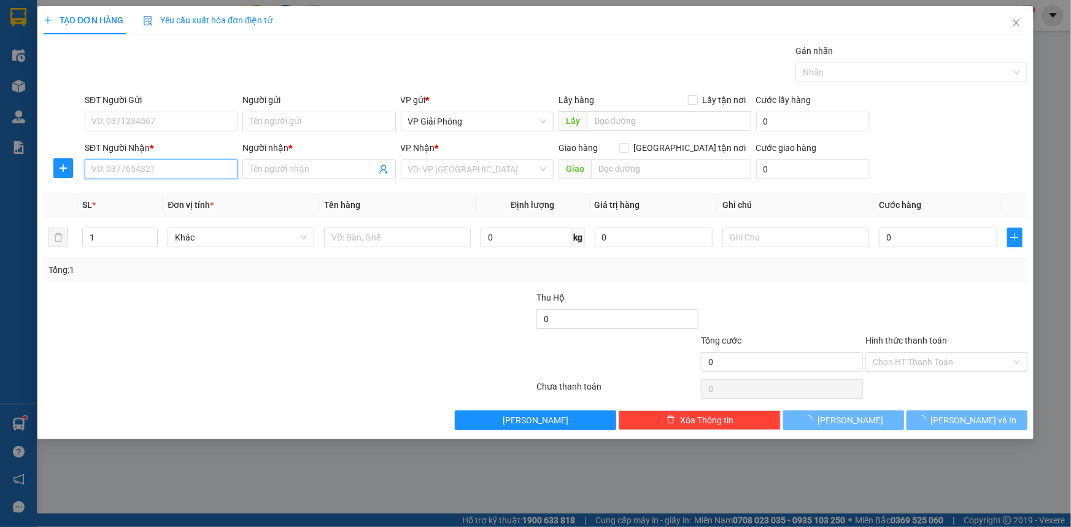
click at [152, 168] on input "SĐT Người Nhận *" at bounding box center [161, 170] width 153 height 20
click at [312, 170] on input "Người nhận *" at bounding box center [313, 169] width 126 height 13
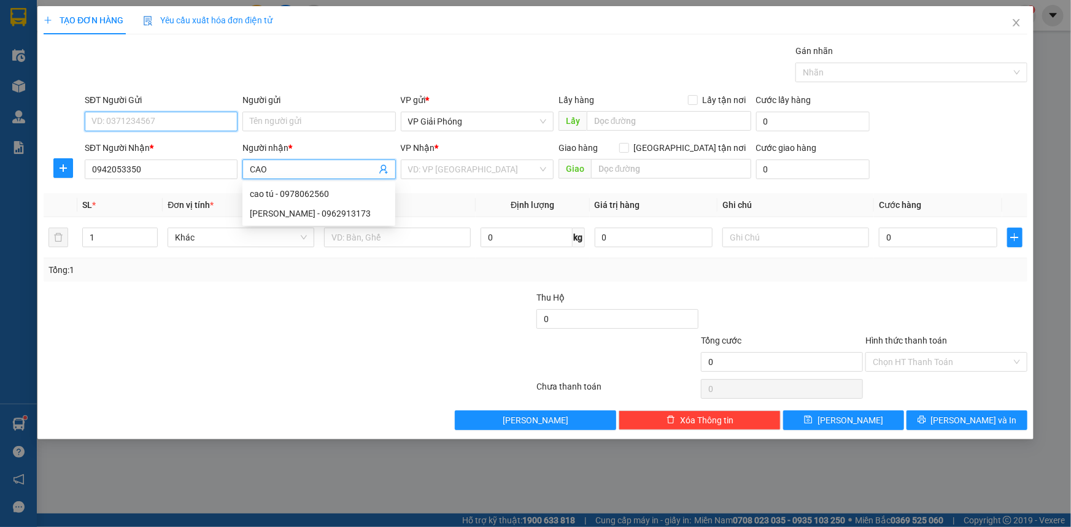
click at [168, 127] on input "SĐT Người Gửi" at bounding box center [161, 122] width 153 height 20
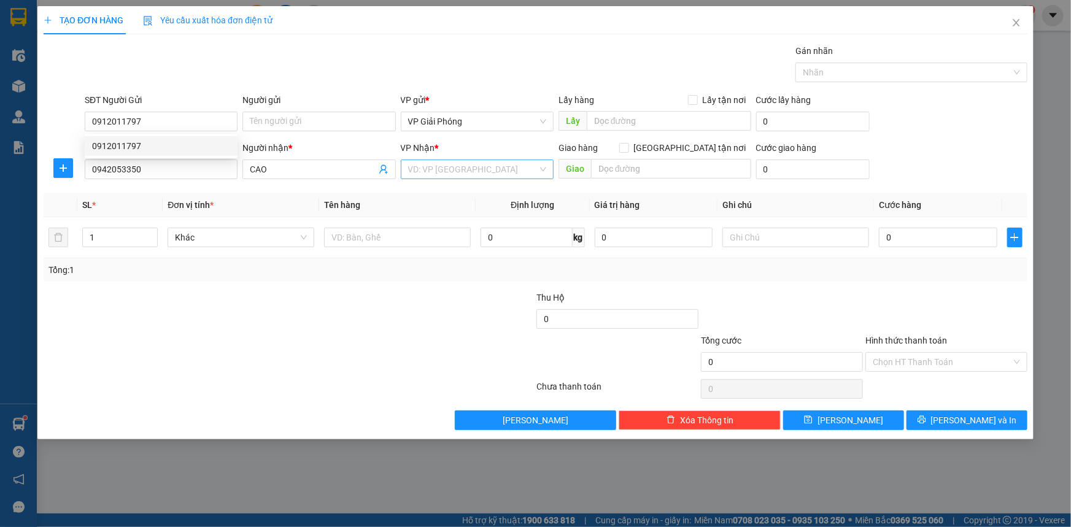
click at [441, 166] on input "search" at bounding box center [472, 169] width 129 height 18
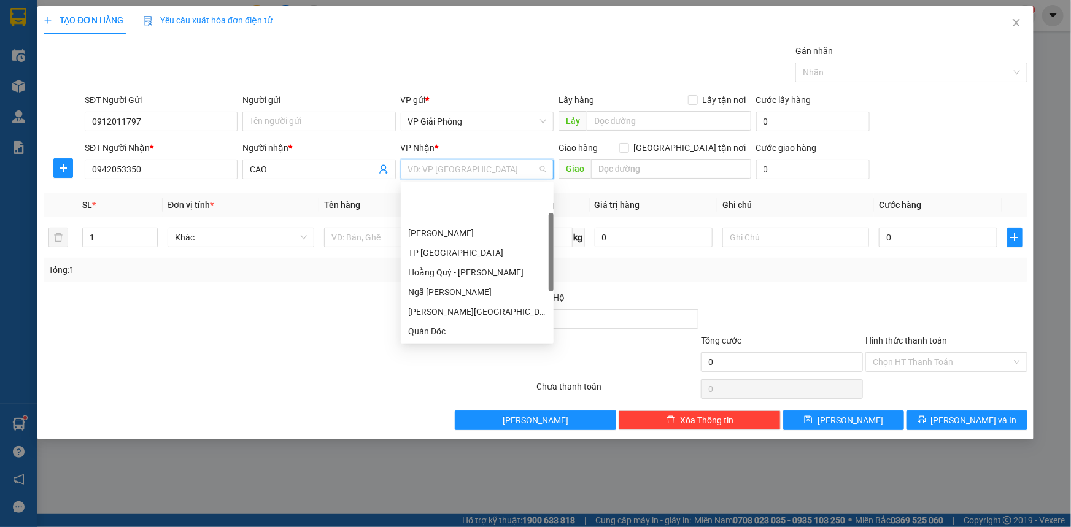
scroll to position [55, 0]
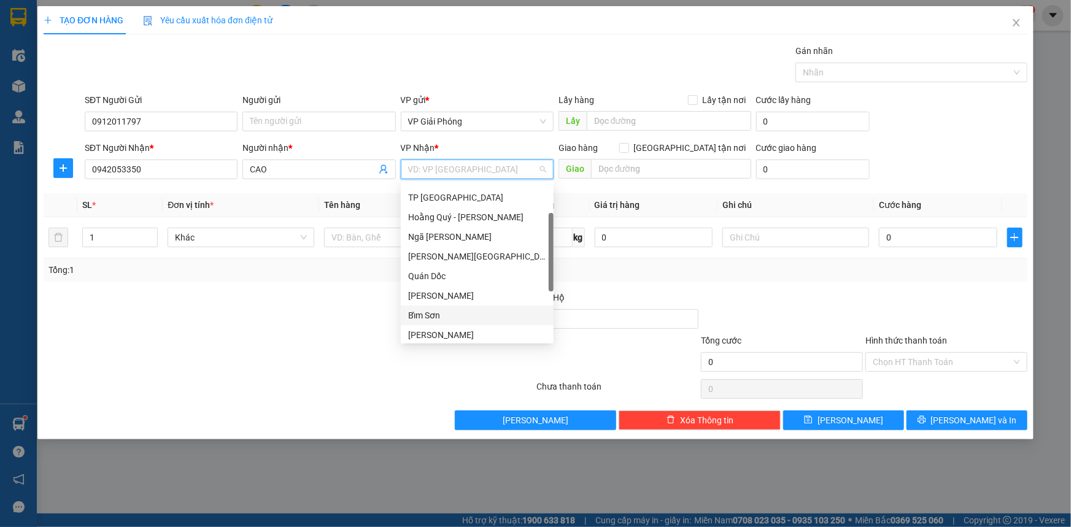
drag, startPoint x: 458, startPoint y: 310, endPoint x: 481, endPoint y: 288, distance: 32.1
click at [460, 307] on div "Bỉm Sơn" at bounding box center [477, 316] width 153 height 20
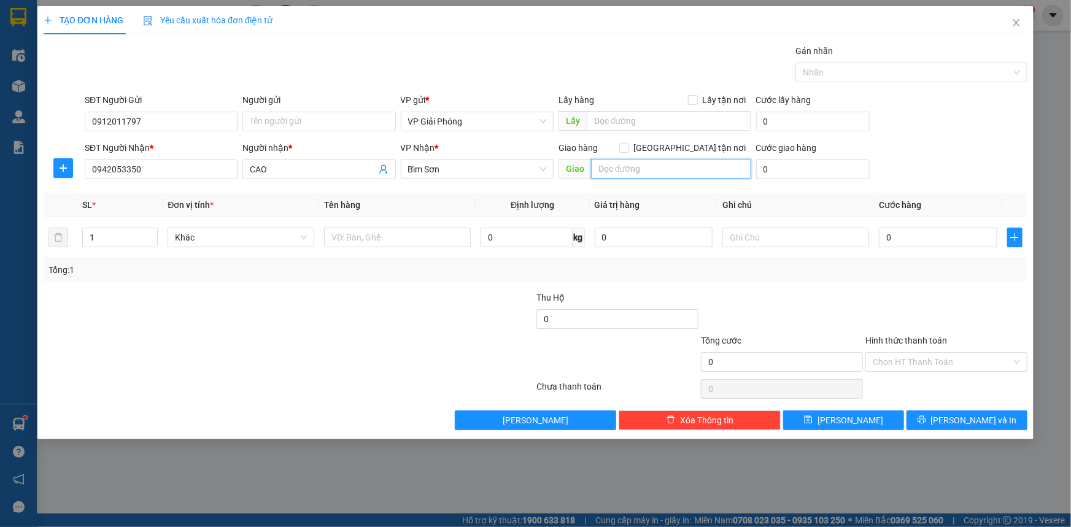
click at [618, 168] on input "text" at bounding box center [671, 169] width 160 height 20
click at [628, 143] on input "[GEOGRAPHIC_DATA] tận nơi" at bounding box center [623, 147] width 9 height 9
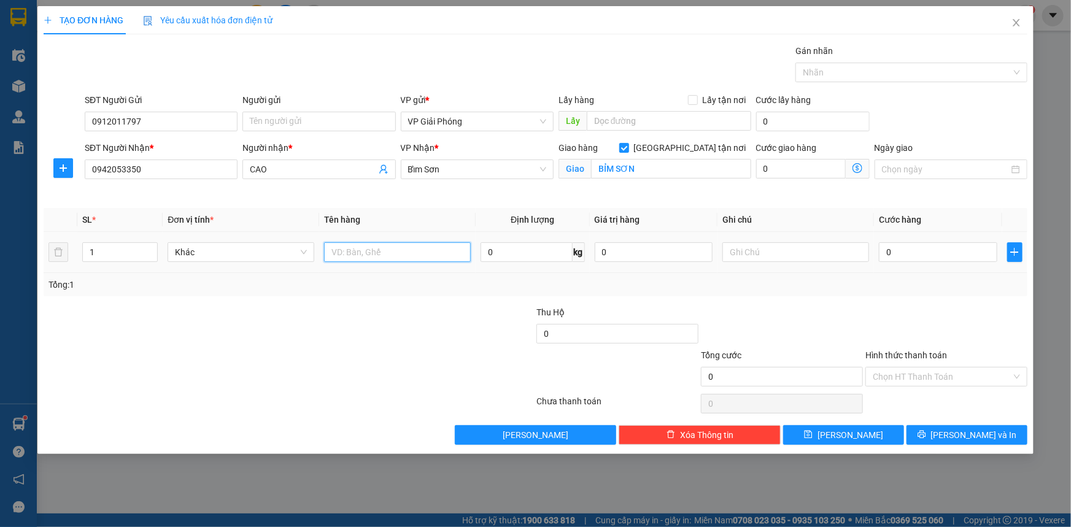
click at [364, 256] on input "text" at bounding box center [397, 252] width 147 height 20
click at [912, 256] on input "0" at bounding box center [938, 252] width 118 height 20
drag, startPoint x: 868, startPoint y: 71, endPoint x: 882, endPoint y: 80, distance: 16.5
click at [871, 72] on div at bounding box center [905, 72] width 214 height 15
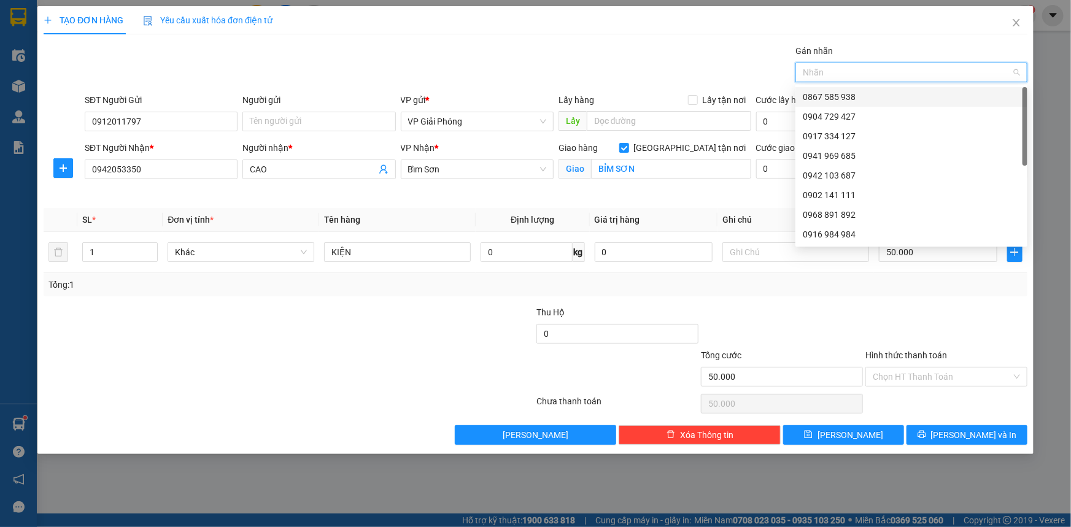
drag, startPoint x: 884, startPoint y: 94, endPoint x: 895, endPoint y: 120, distance: 27.8
click at [884, 96] on div "0867 585 938" at bounding box center [911, 96] width 217 height 13
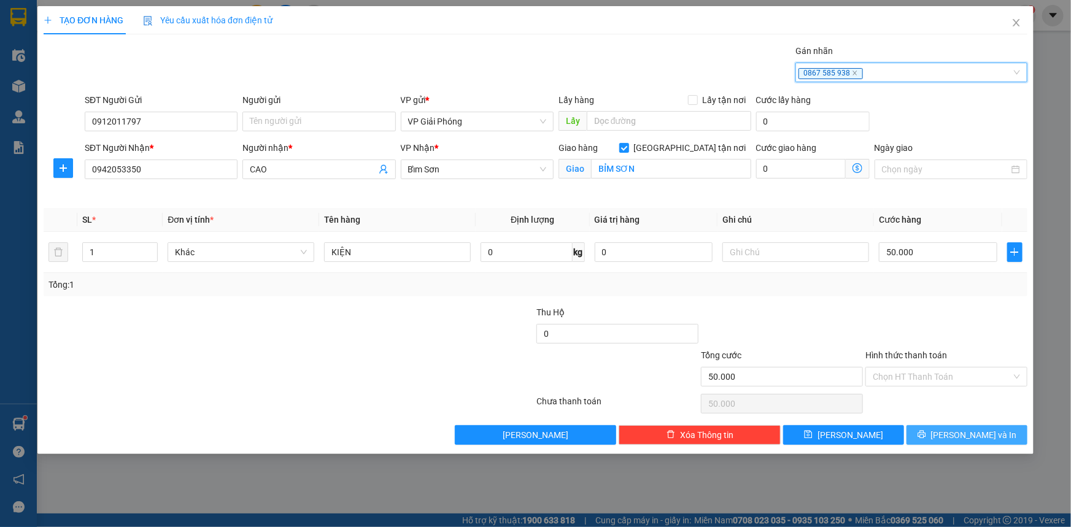
click at [972, 428] on span "[PERSON_NAME] và In" at bounding box center [974, 434] width 86 height 13
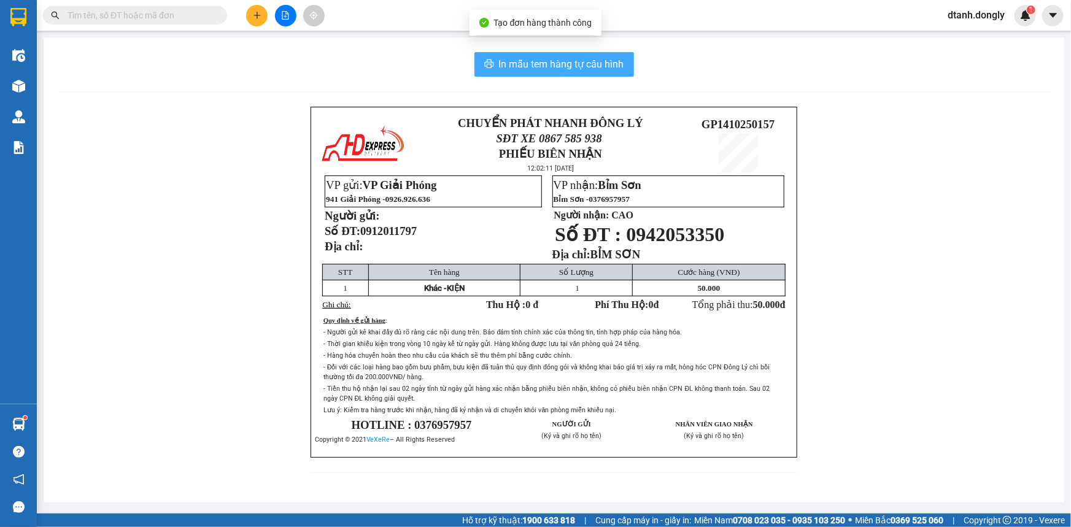
click at [588, 64] on span "In mẫu tem hàng tự cấu hình" at bounding box center [561, 63] width 125 height 15
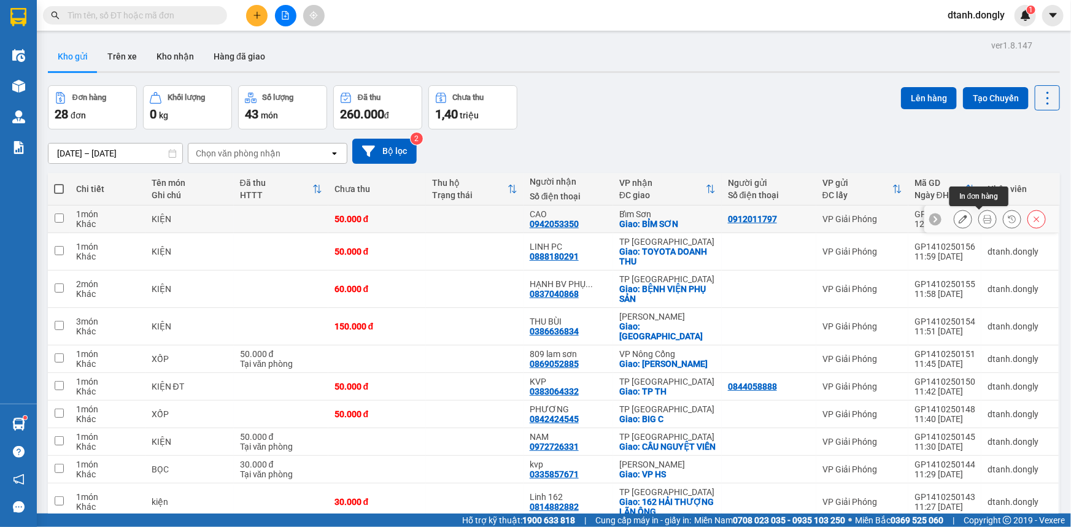
click at [983, 216] on icon at bounding box center [987, 219] width 9 height 9
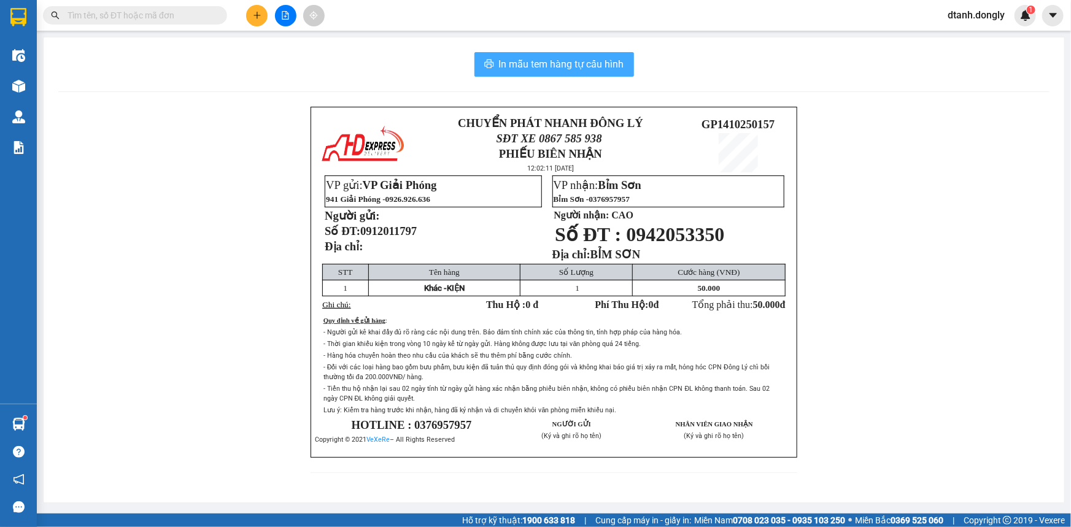
drag, startPoint x: 586, startPoint y: 60, endPoint x: 741, endPoint y: 223, distance: 224.8
click at [586, 60] on span "In mẫu tem hàng tự cấu hình" at bounding box center [561, 63] width 125 height 15
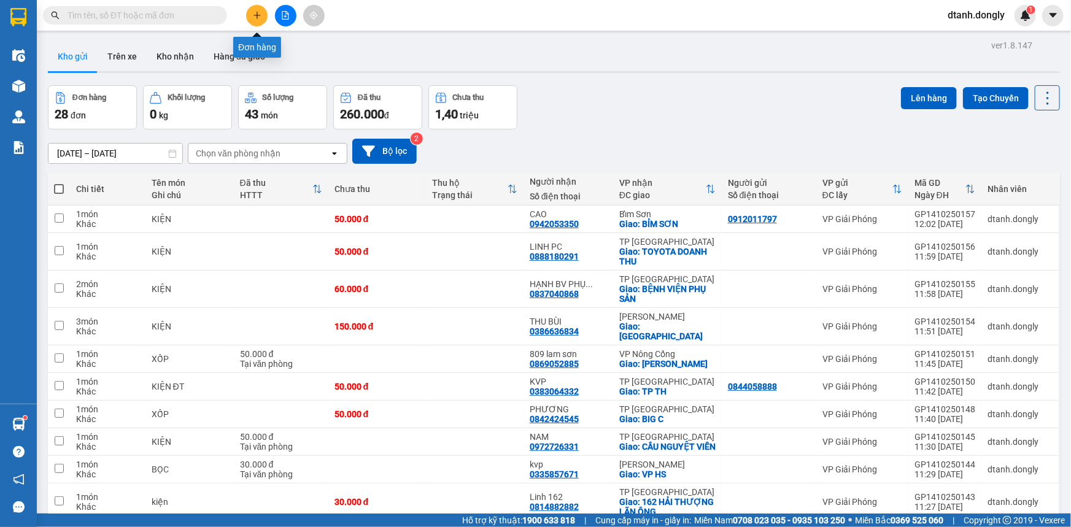
click at [259, 15] on icon "plus" at bounding box center [256, 15] width 7 height 1
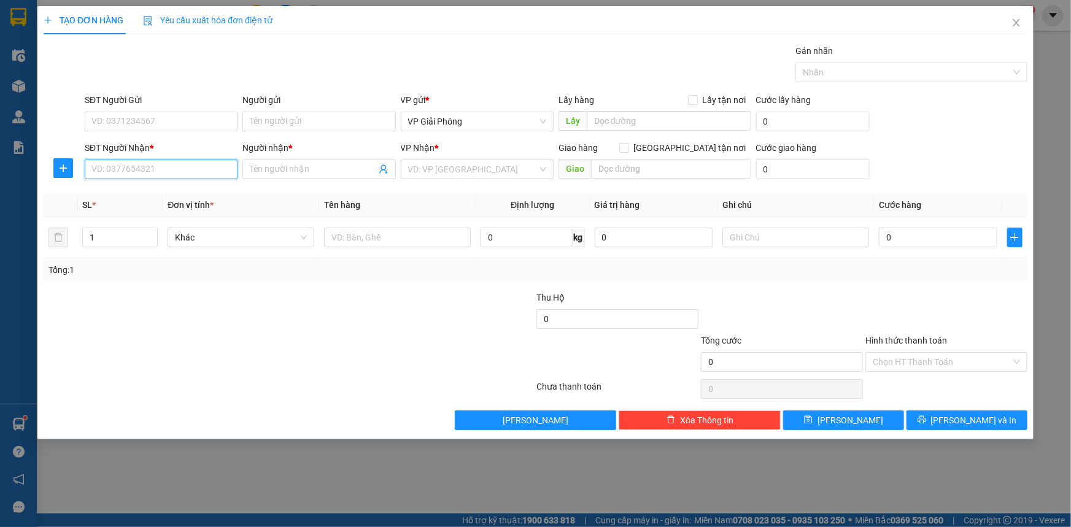
click at [161, 168] on input "SĐT Người Nhận *" at bounding box center [161, 170] width 153 height 20
drag, startPoint x: 182, startPoint y: 191, endPoint x: 194, endPoint y: 194, distance: 12.6
click at [183, 193] on div "0976793091 - [PERSON_NAME]" at bounding box center [161, 193] width 138 height 13
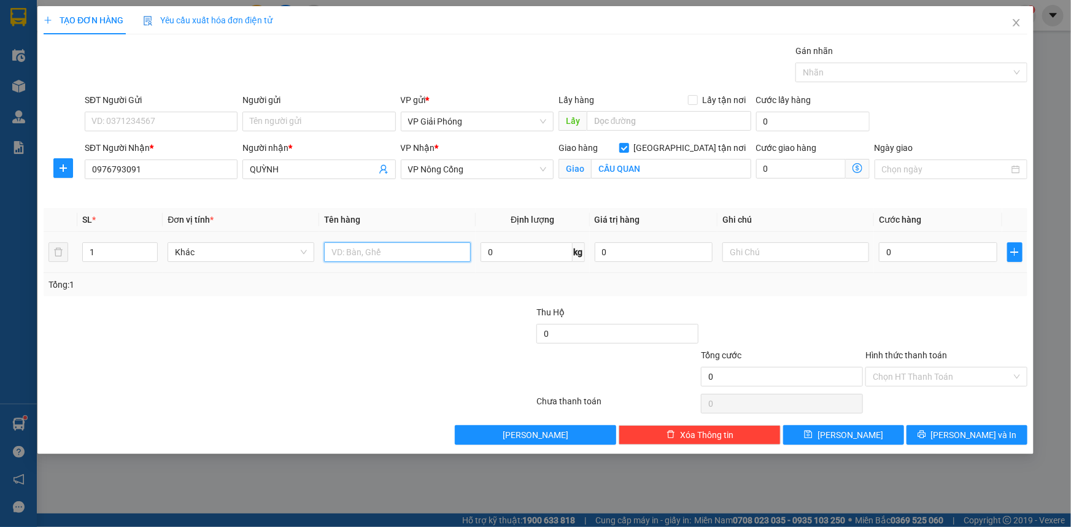
click at [365, 250] on input "text" at bounding box center [397, 252] width 147 height 20
click at [915, 250] on input "0" at bounding box center [938, 252] width 118 height 20
click at [857, 71] on div at bounding box center [905, 72] width 214 height 15
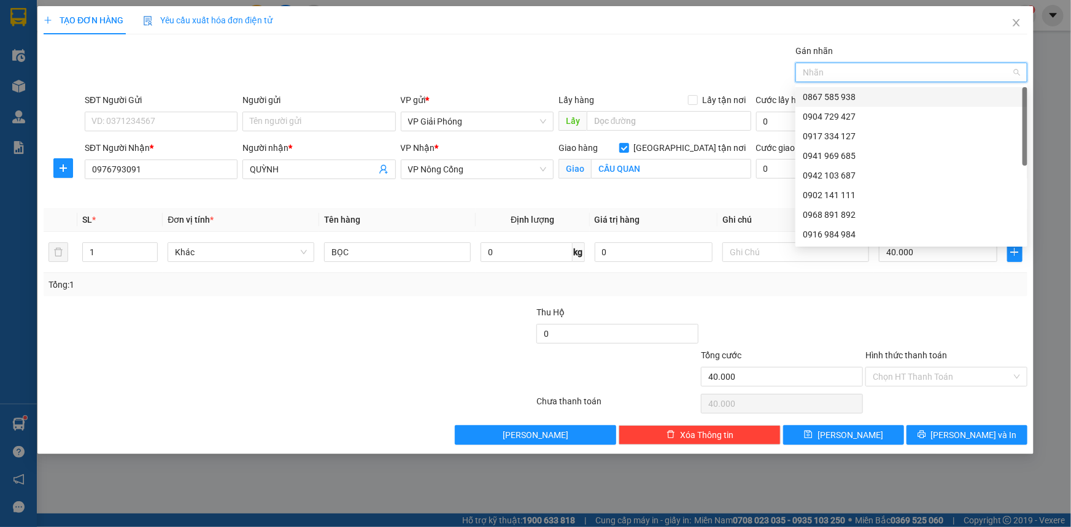
click at [861, 91] on div "0867 585 938" at bounding box center [911, 96] width 217 height 13
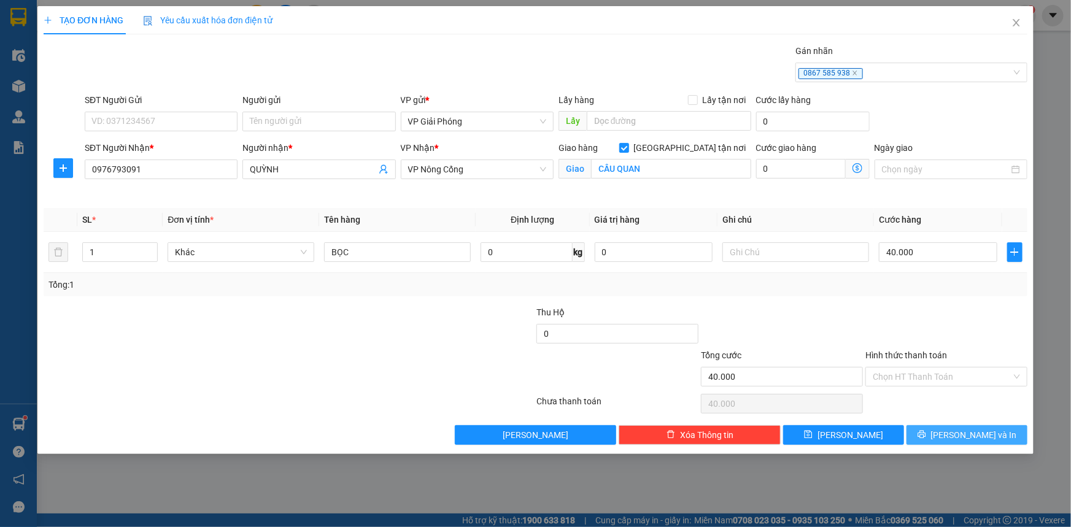
drag, startPoint x: 969, startPoint y: 437, endPoint x: 960, endPoint y: 419, distance: 20.3
click at [968, 436] on span "[PERSON_NAME] và In" at bounding box center [974, 434] width 86 height 13
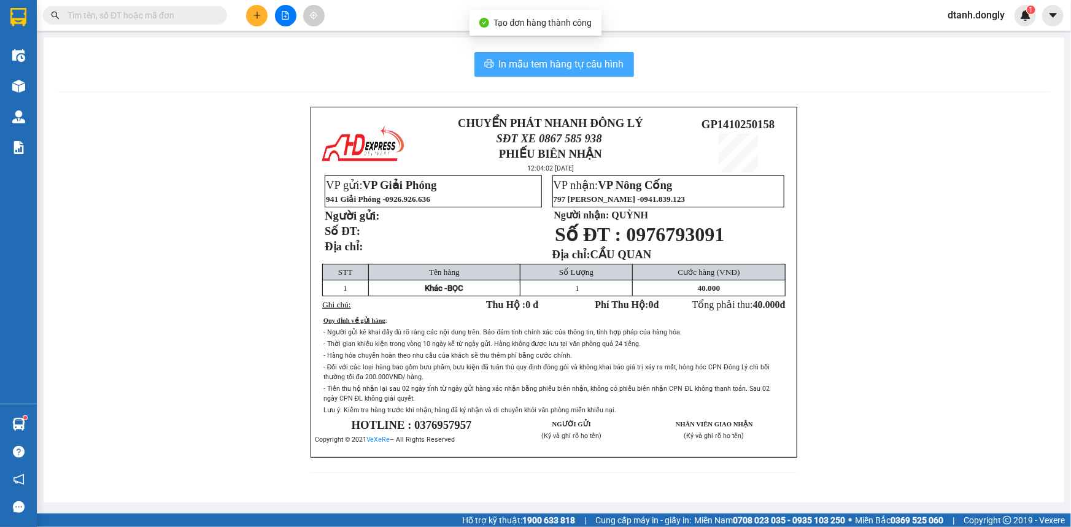
click at [549, 67] on span "In mẫu tem hàng tự cấu hình" at bounding box center [561, 63] width 125 height 15
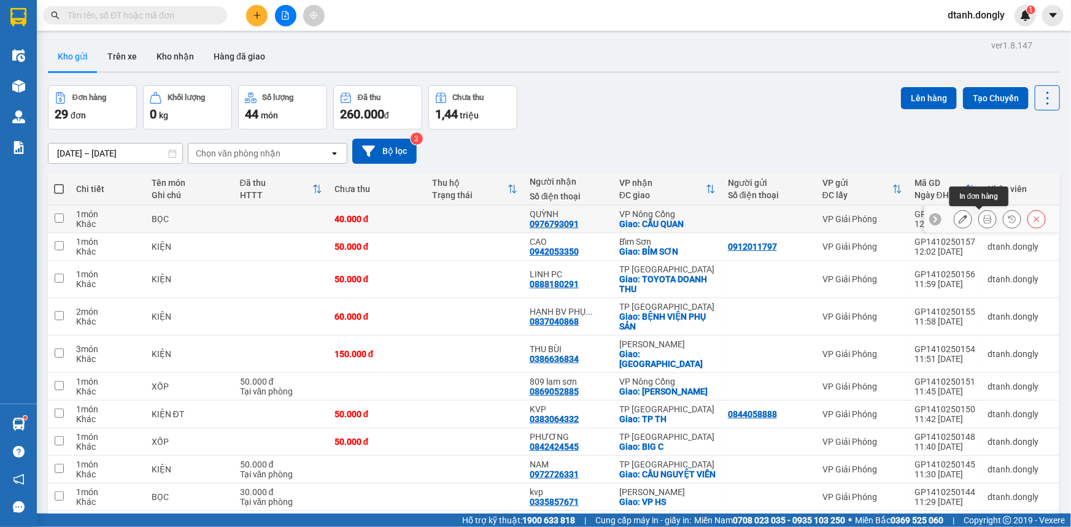
click at [983, 215] on icon at bounding box center [987, 219] width 9 height 9
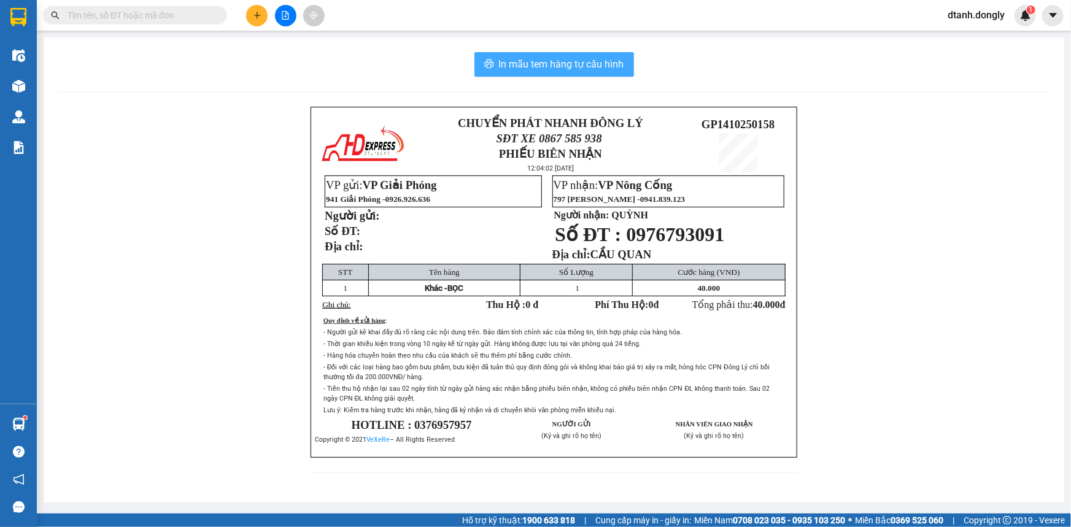
click at [582, 67] on span "In mẫu tem hàng tự cấu hình" at bounding box center [561, 63] width 125 height 15
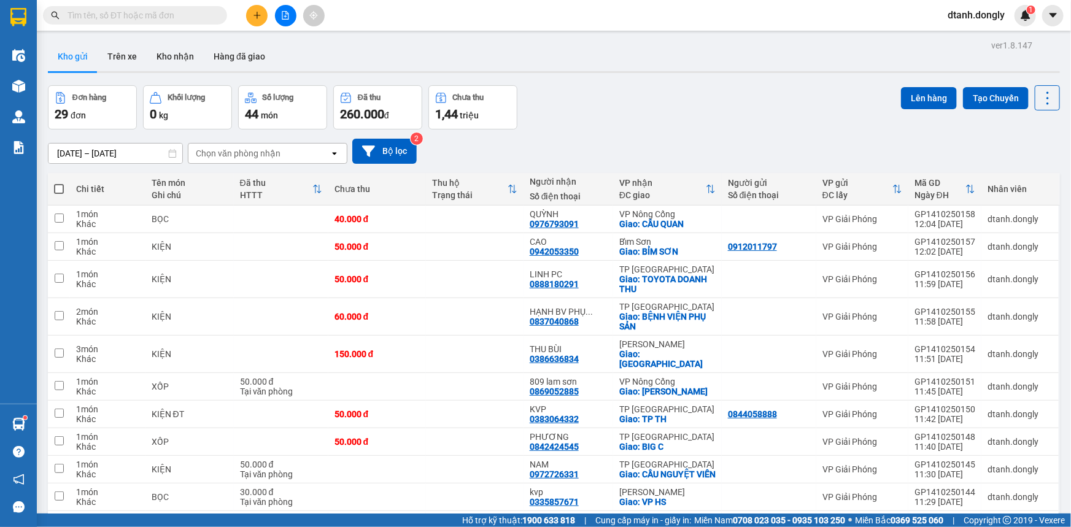
click at [60, 190] on span at bounding box center [59, 189] width 10 height 10
click at [59, 183] on input "checkbox" at bounding box center [59, 183] width 0 height 0
checkbox input "true"
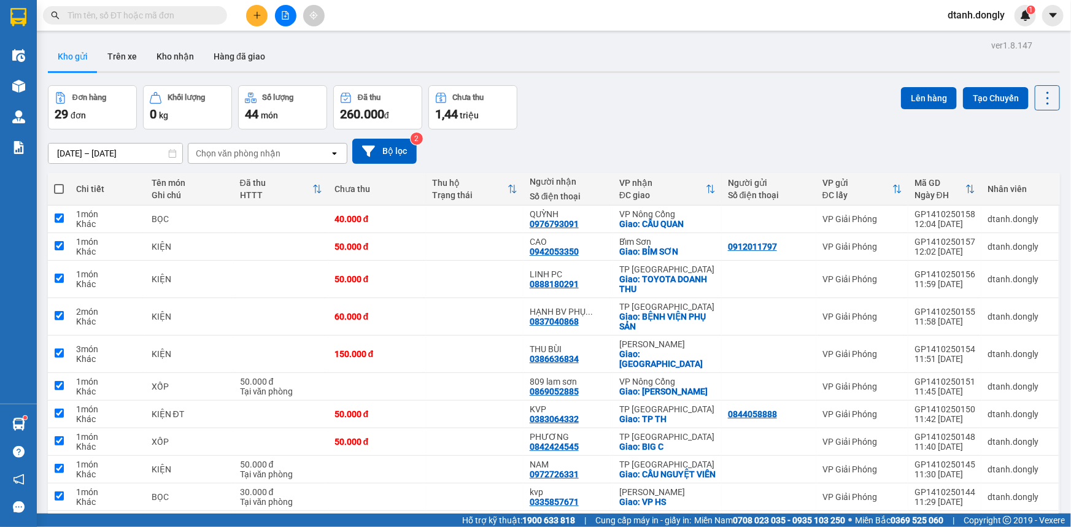
checkbox input "true"
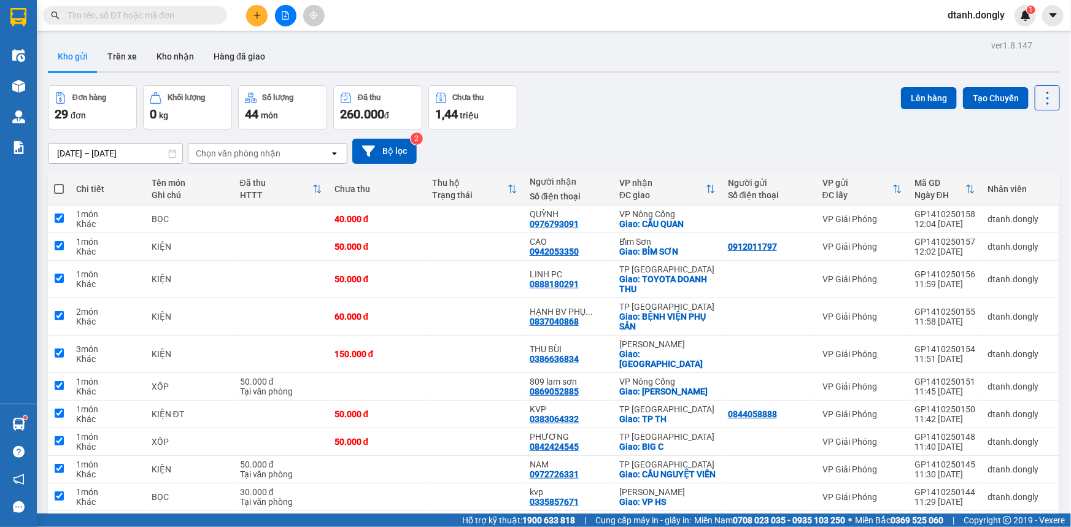
checkbox input "true"
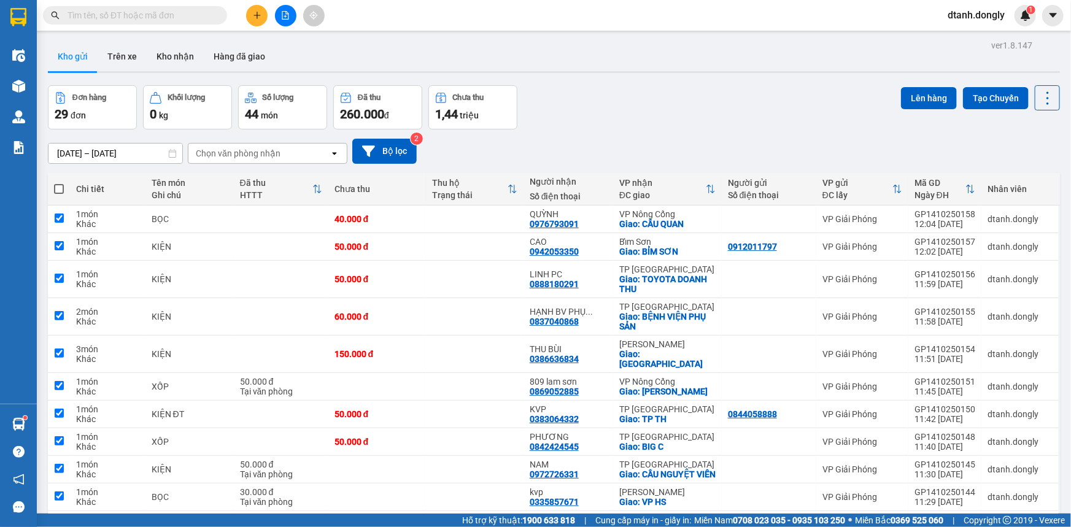
checkbox input "true"
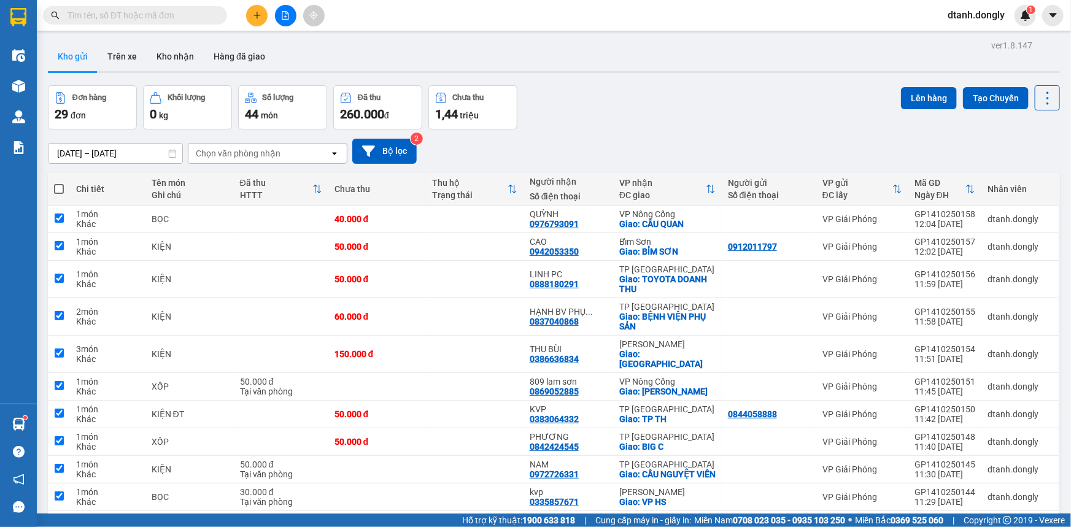
checkbox input "true"
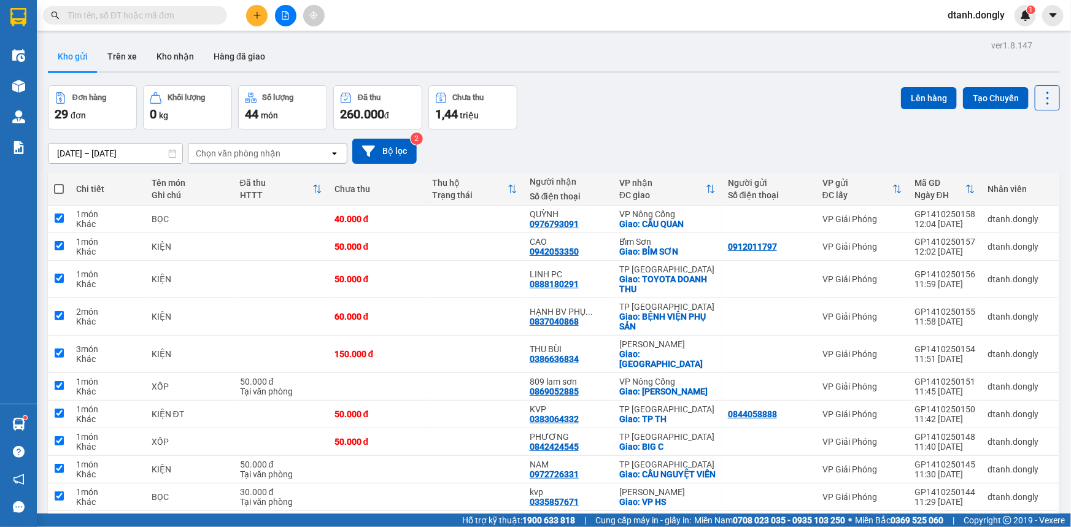
checkbox input "true"
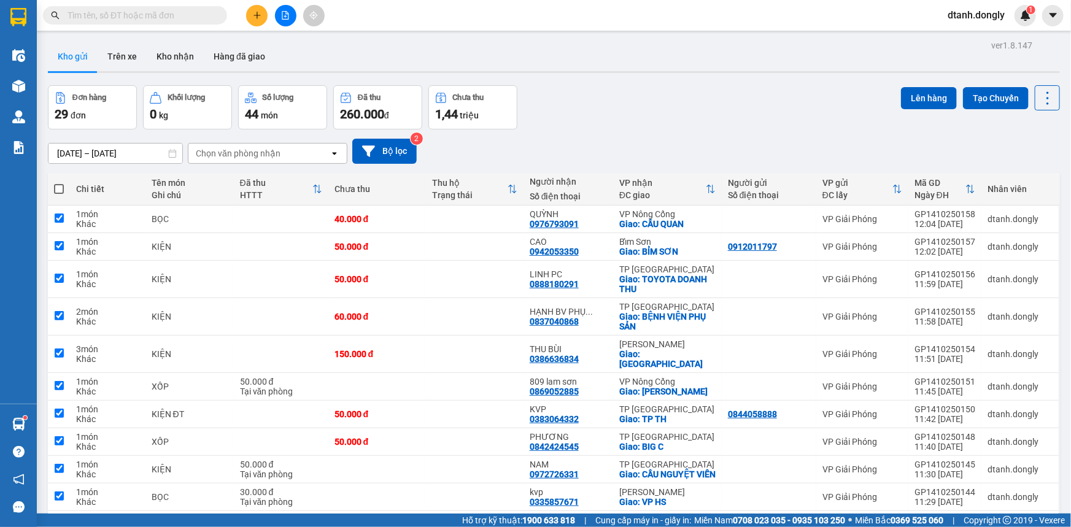
checkbox input "true"
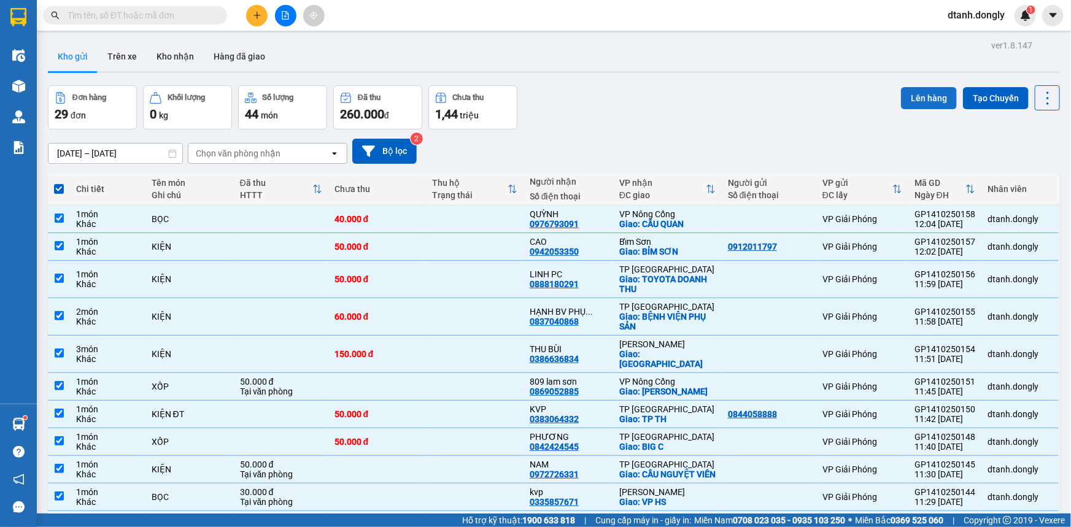
click at [931, 96] on button "Lên hàng" at bounding box center [929, 98] width 56 height 22
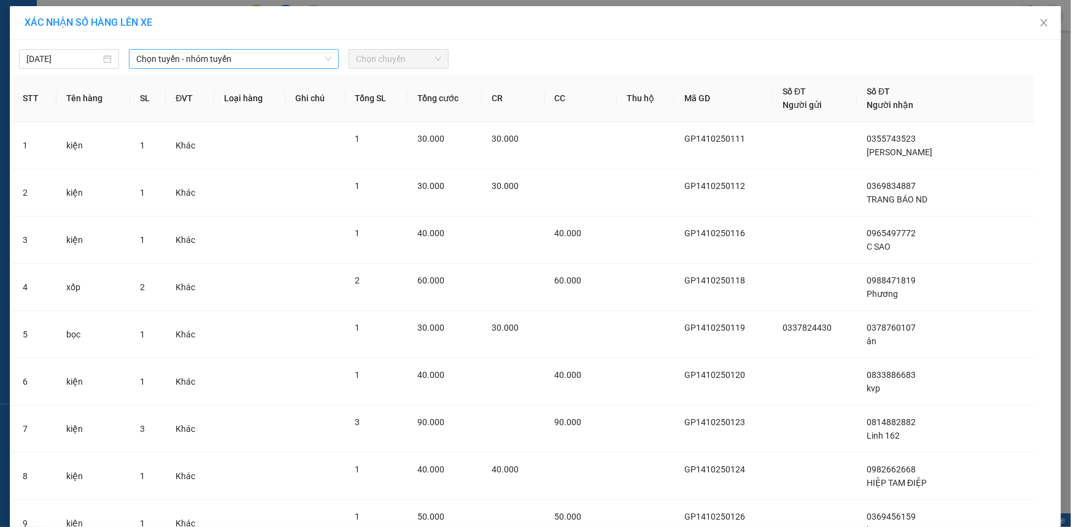
click at [325, 55] on icon "down" at bounding box center [328, 58] width 7 height 7
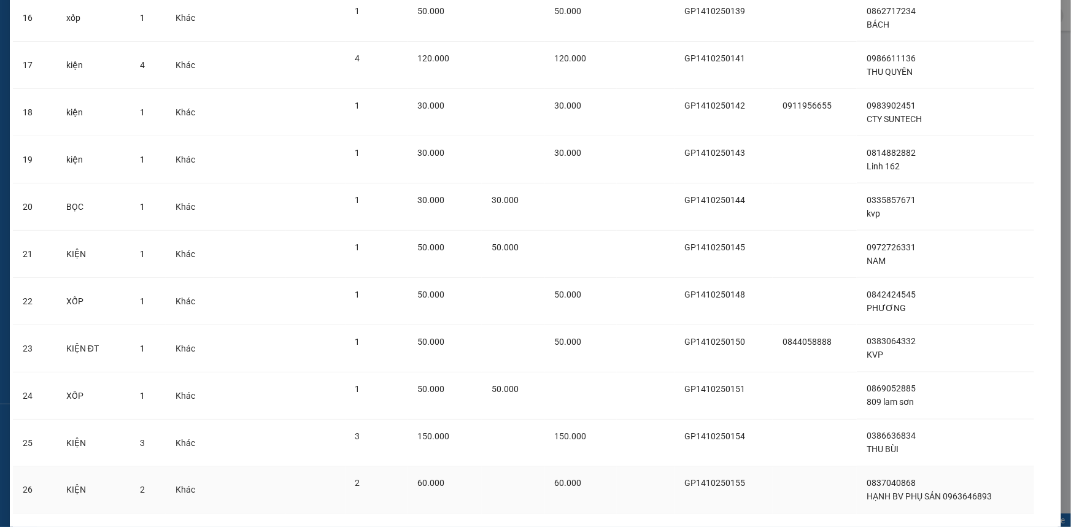
scroll to position [1052, 0]
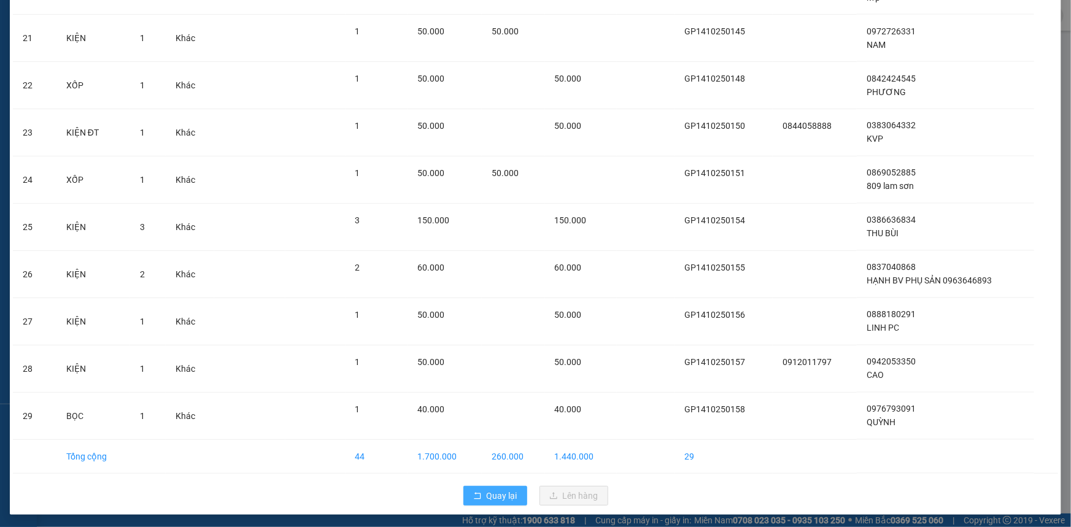
click at [497, 494] on span "Quay lại" at bounding box center [502, 495] width 31 height 13
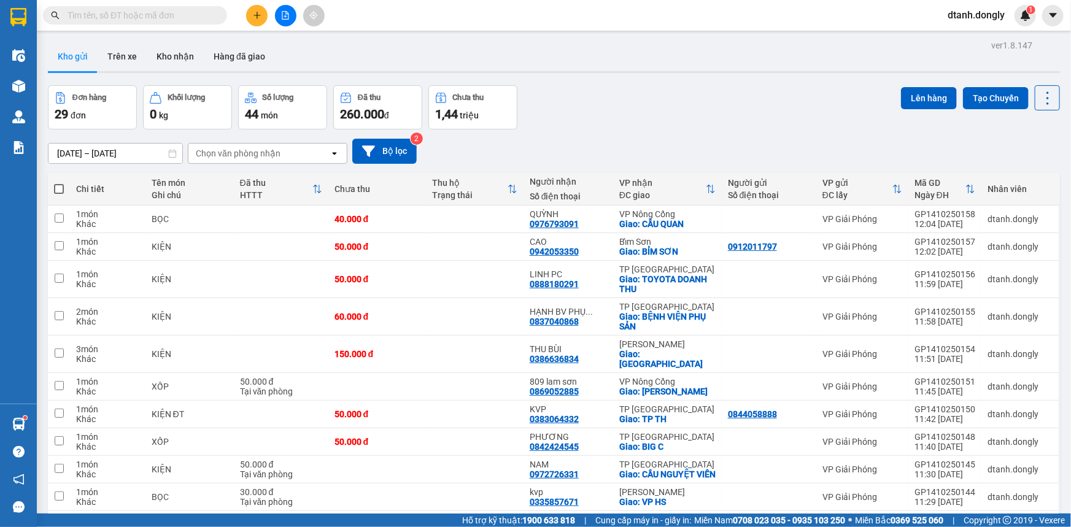
drag, startPoint x: 56, startPoint y: 186, endPoint x: 77, endPoint y: 182, distance: 21.9
click at [56, 187] on span at bounding box center [59, 189] width 10 height 10
click at [59, 183] on input "checkbox" at bounding box center [59, 183] width 0 height 0
checkbox input "true"
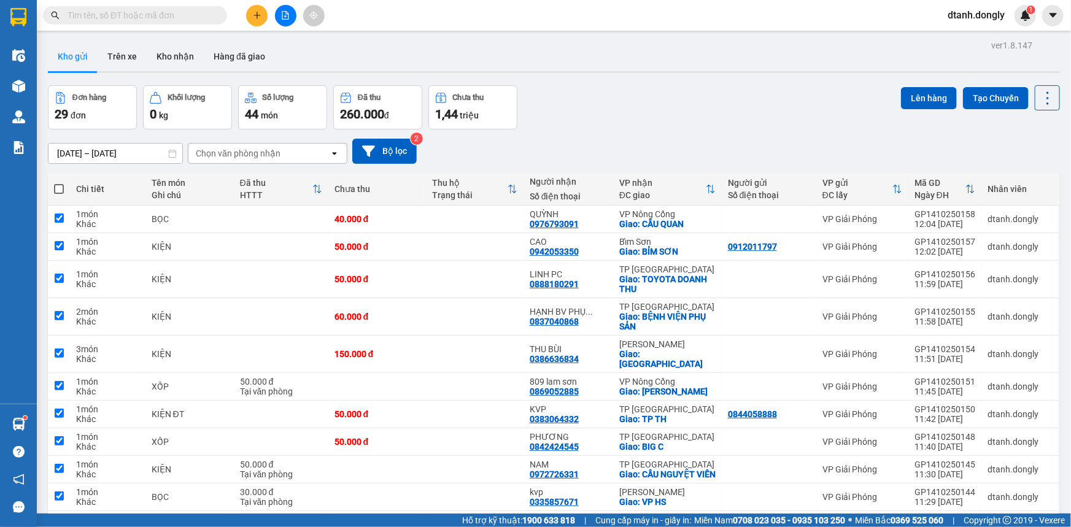
checkbox input "true"
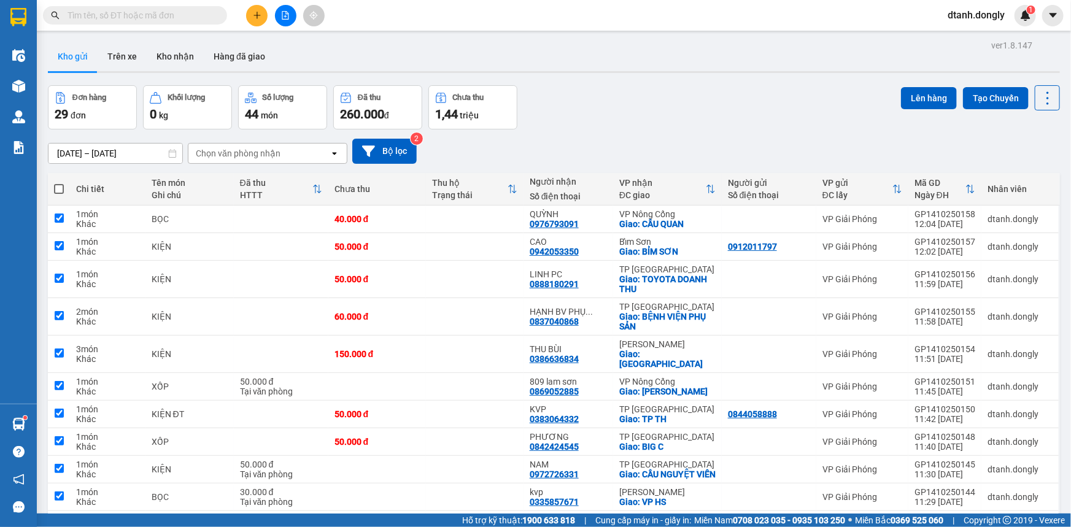
checkbox input "true"
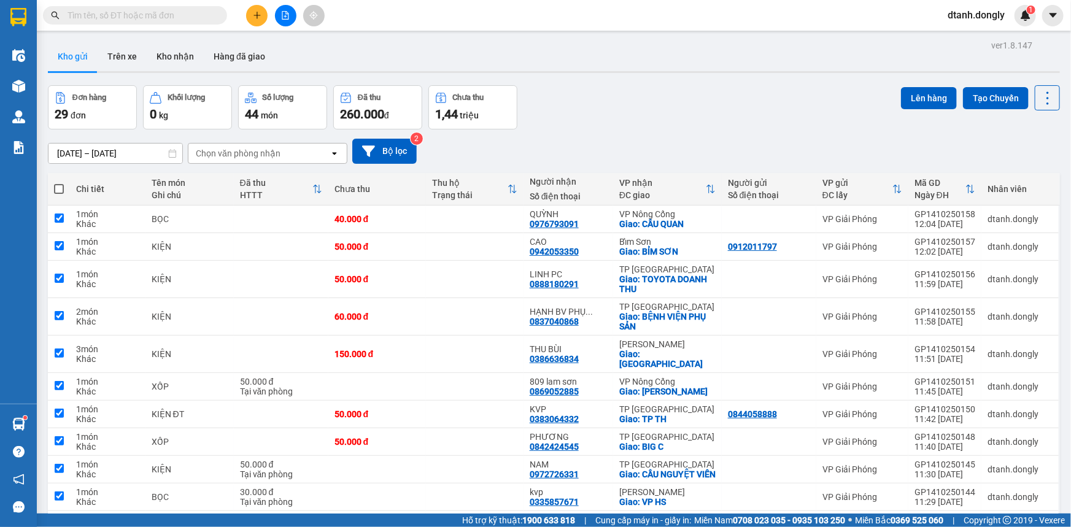
checkbox input "true"
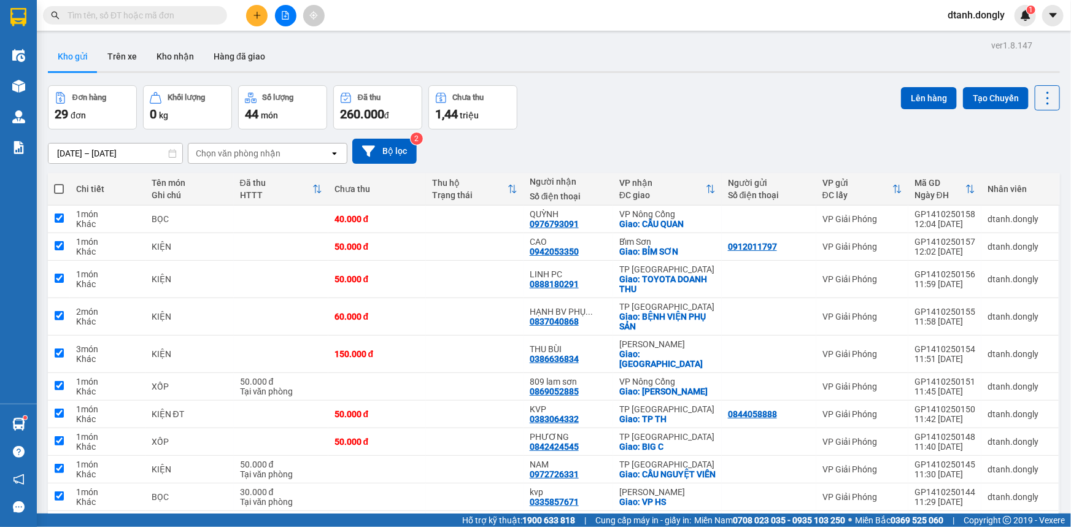
checkbox input "true"
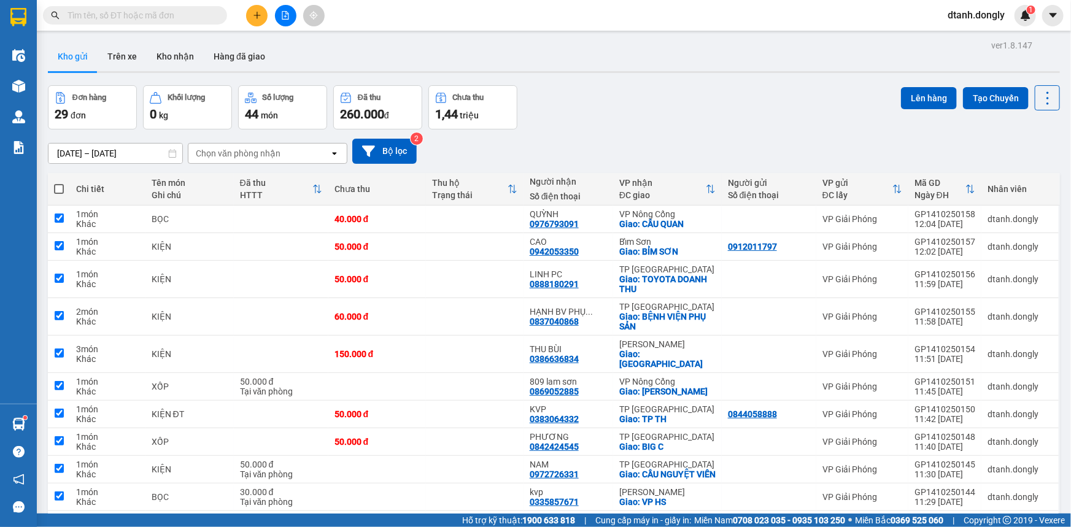
checkbox input "true"
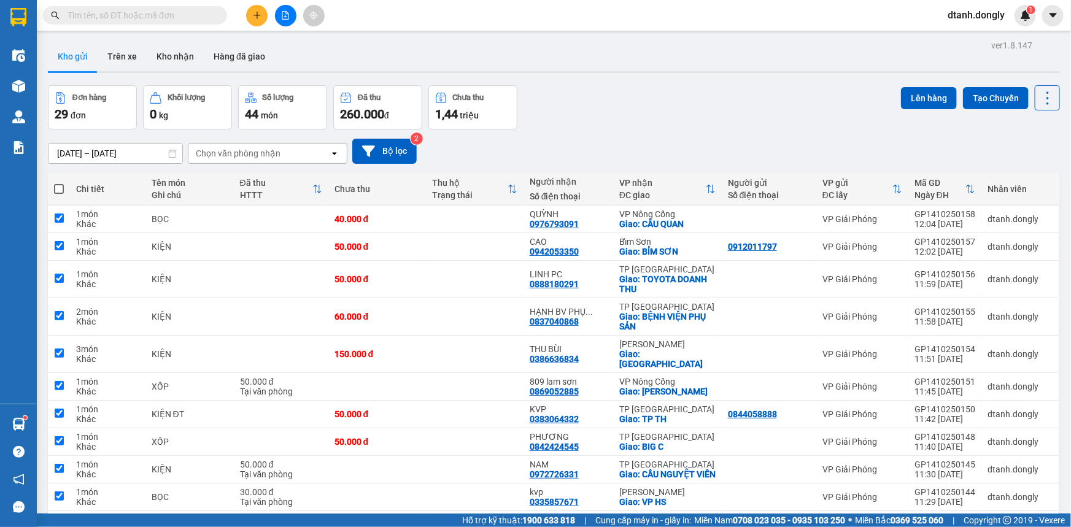
checkbox input "true"
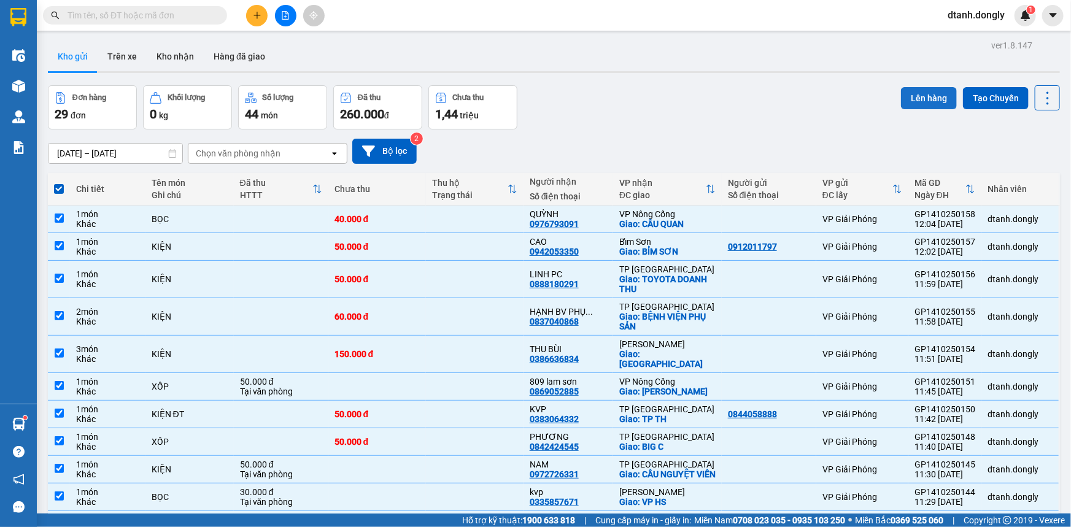
click at [914, 92] on button "Lên hàng" at bounding box center [929, 98] width 56 height 22
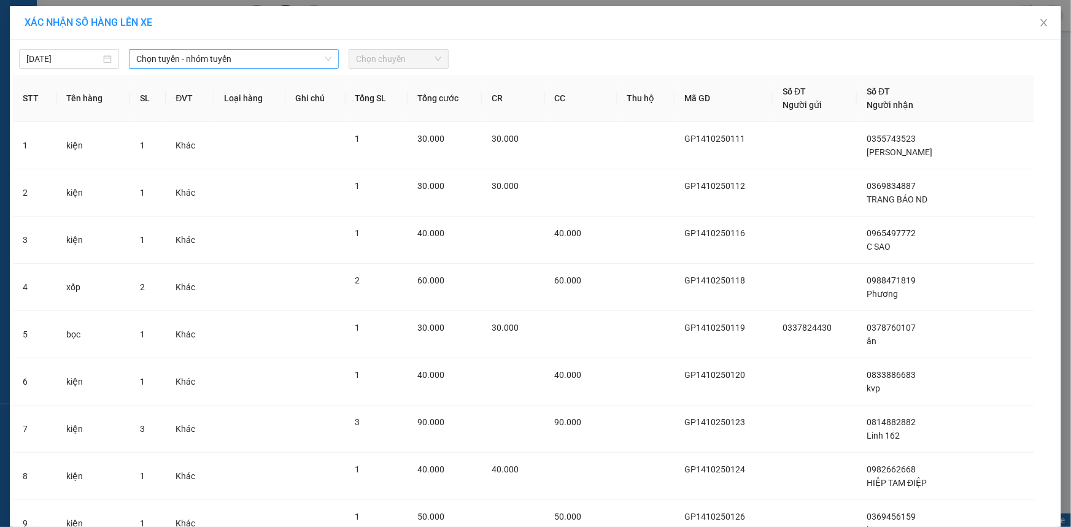
click at [319, 55] on span "Chọn tuyến - nhóm tuyến" at bounding box center [233, 59] width 195 height 18
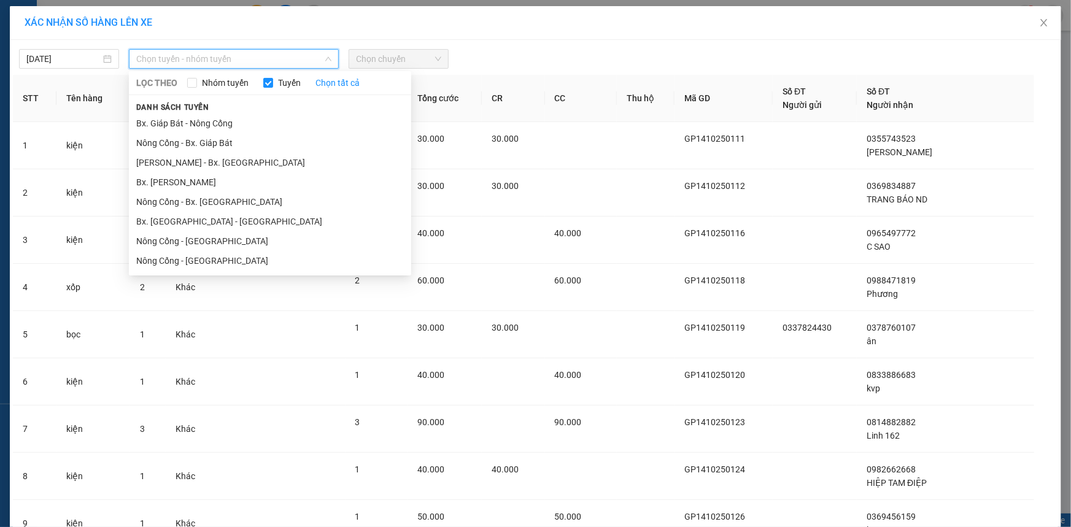
drag, startPoint x: 297, startPoint y: 123, endPoint x: 351, endPoint y: 87, distance: 65.0
click at [298, 123] on li "Bx. Giáp Bát - Nông Cống" at bounding box center [270, 124] width 282 height 20
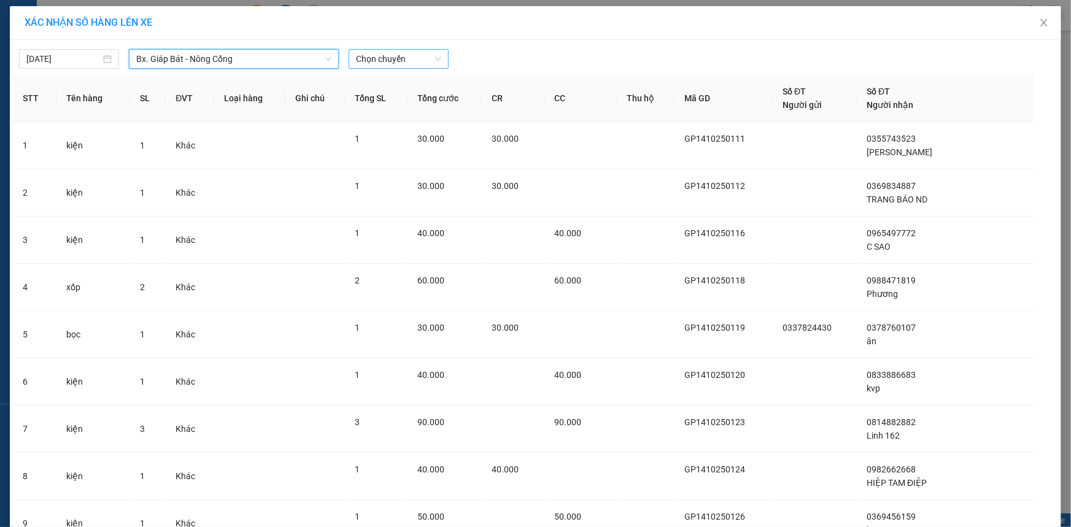
click at [427, 57] on span "Chọn chuyến" at bounding box center [398, 59] width 85 height 18
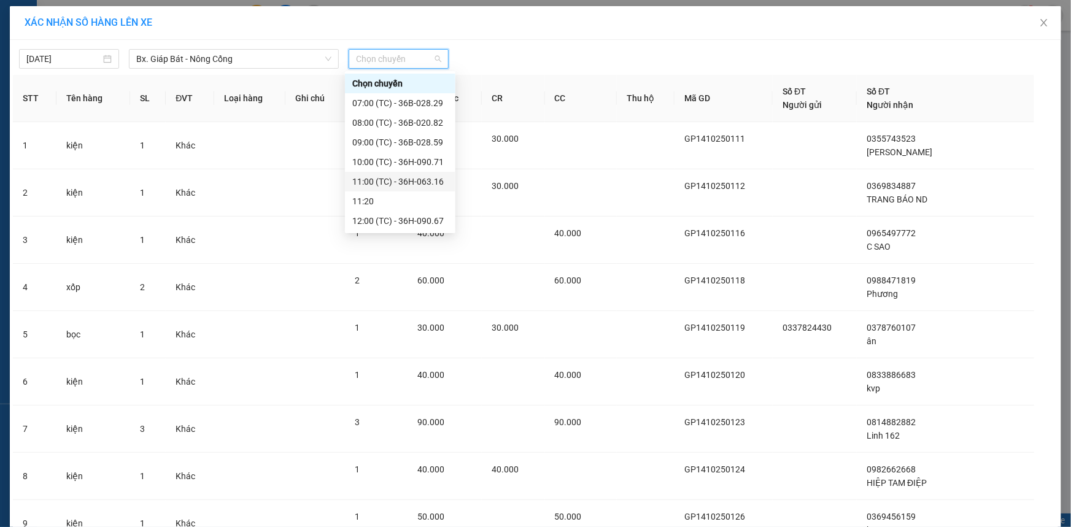
scroll to position [55, 0]
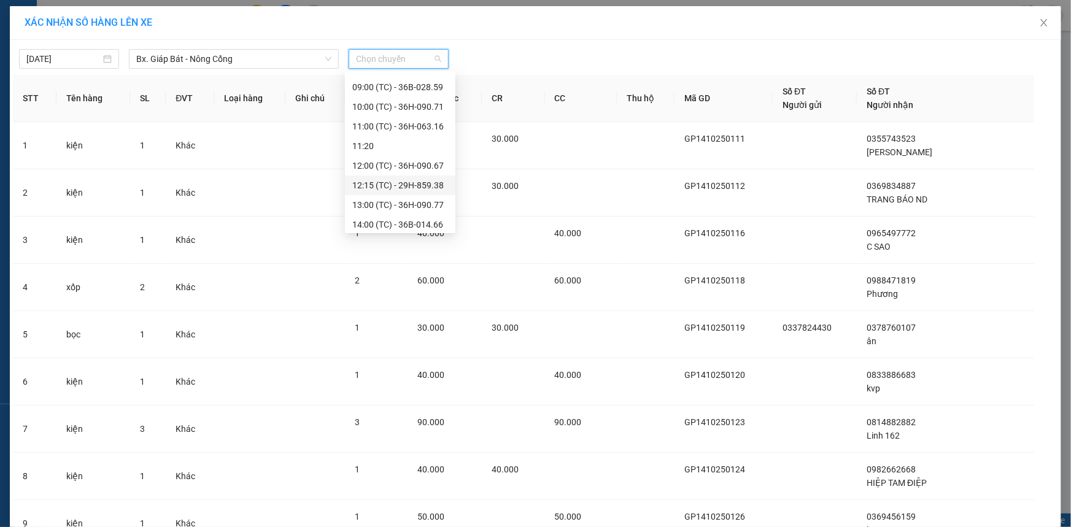
click at [409, 180] on div "12:15 (TC) - 29H-859.38" at bounding box center [400, 185] width 96 height 13
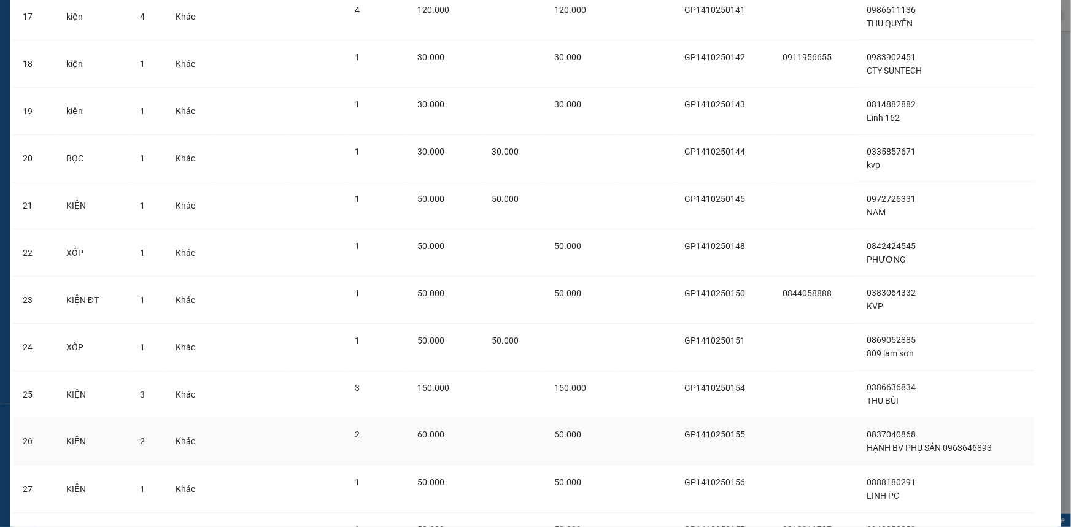
scroll to position [1060, 0]
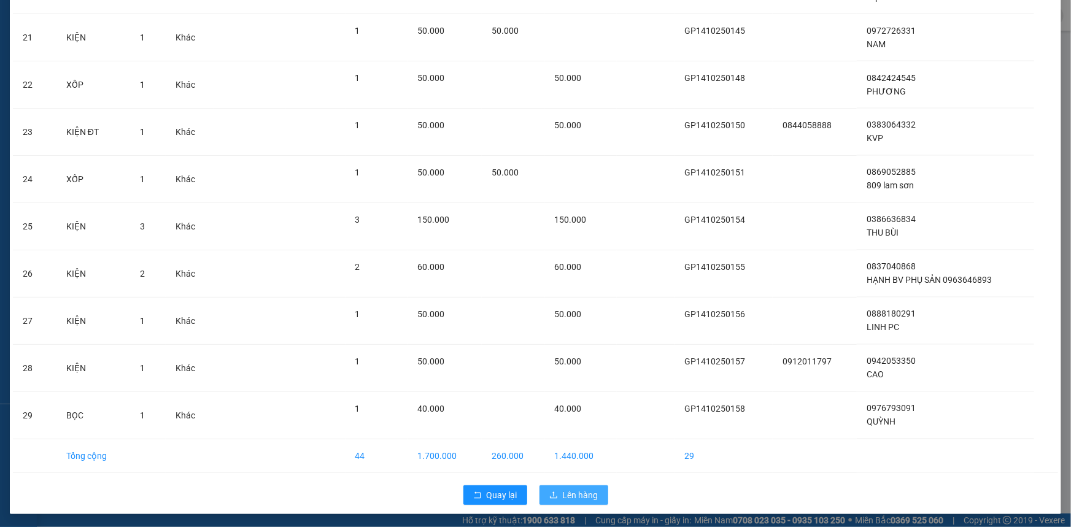
click at [582, 490] on span "Lên hàng" at bounding box center [581, 494] width 36 height 13
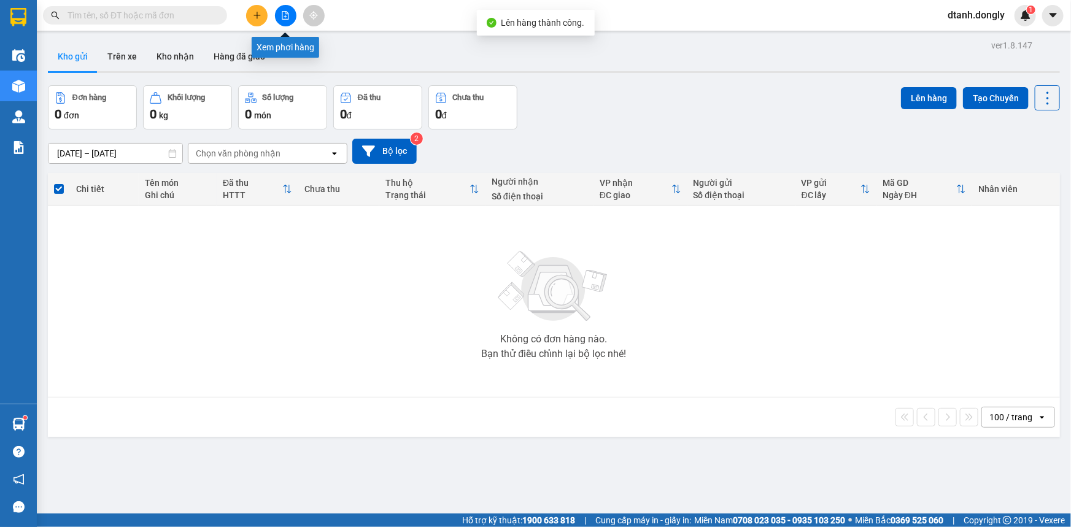
click at [283, 18] on icon "file-add" at bounding box center [285, 15] width 9 height 9
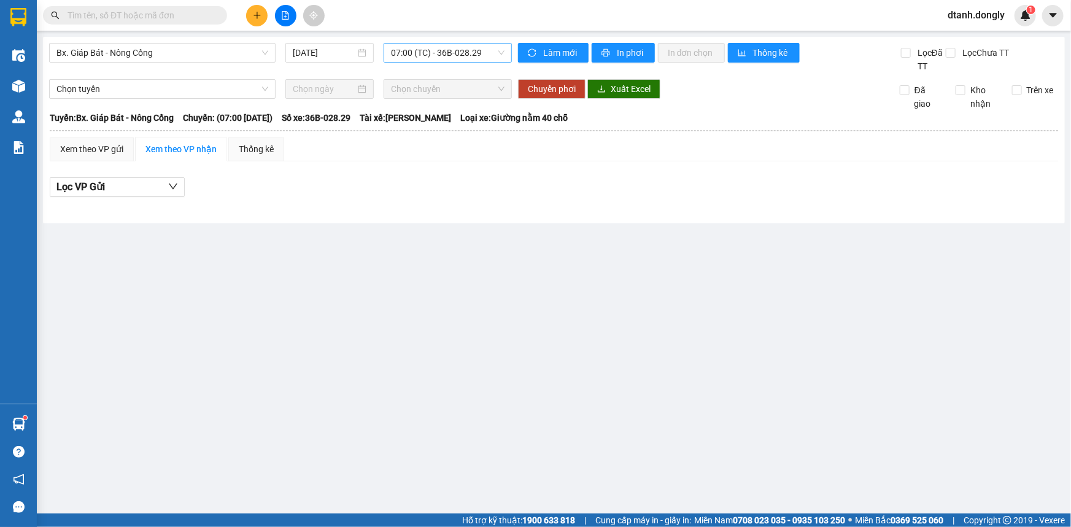
click at [500, 48] on span "07:00 (TC) - 36B-028.29" at bounding box center [448, 53] width 114 height 18
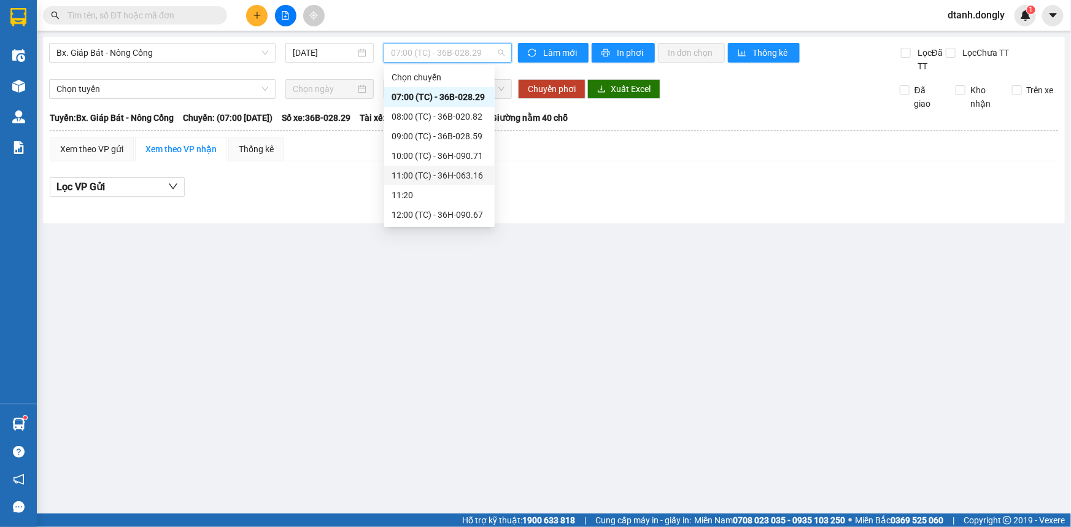
scroll to position [98, 0]
click at [452, 133] on div "12:15 (TC) - 29H-859.38" at bounding box center [439, 135] width 96 height 13
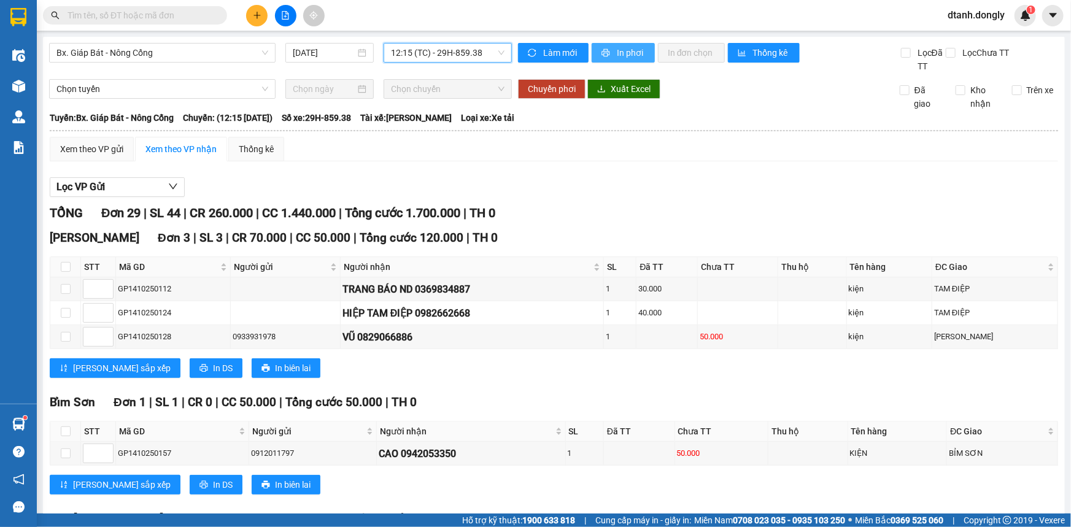
click at [637, 52] on span "In phơi" at bounding box center [631, 52] width 28 height 13
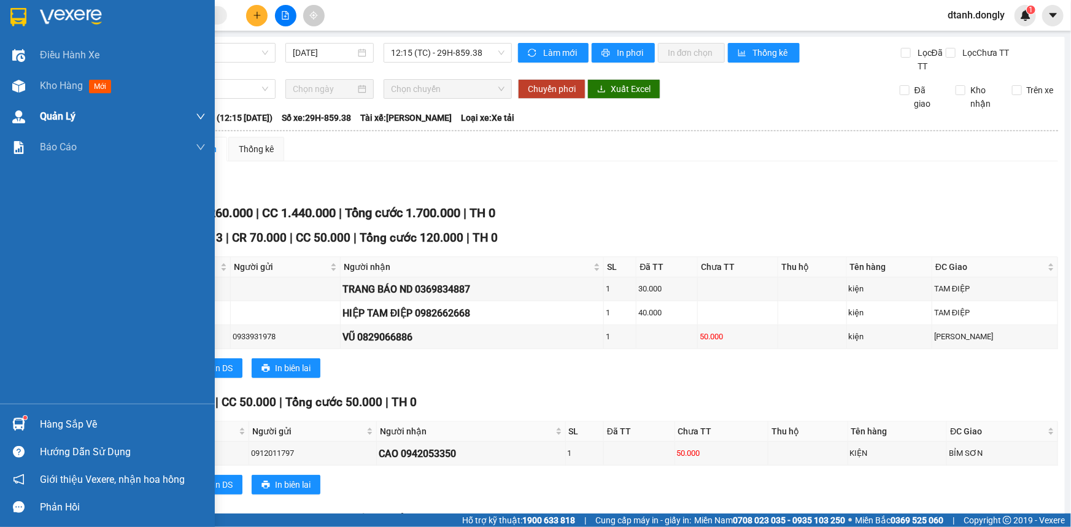
drag, startPoint x: 54, startPoint y: 82, endPoint x: 160, endPoint y: 107, distance: 108.5
click at [55, 83] on span "Kho hàng" at bounding box center [61, 86] width 43 height 12
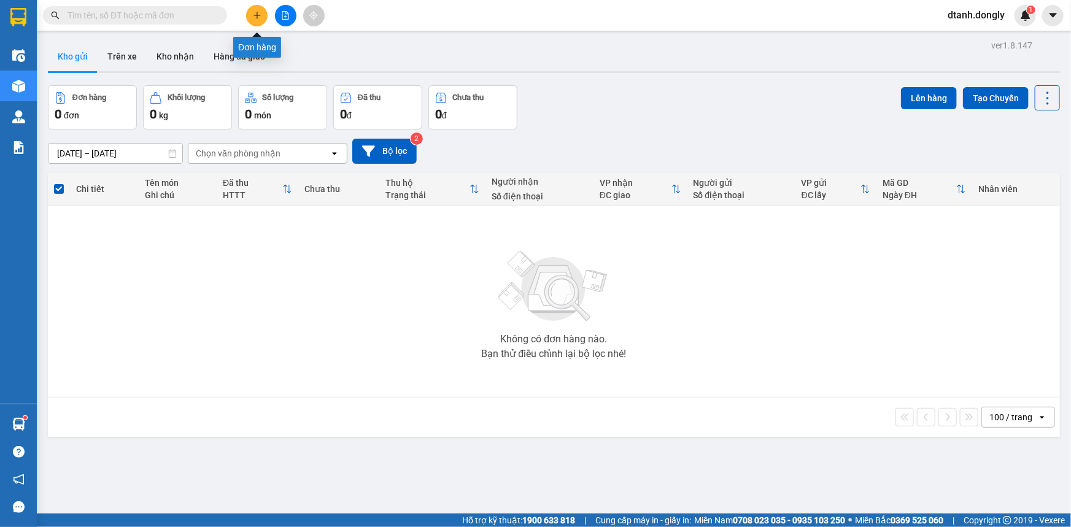
click at [255, 11] on icon "plus" at bounding box center [257, 15] width 9 height 9
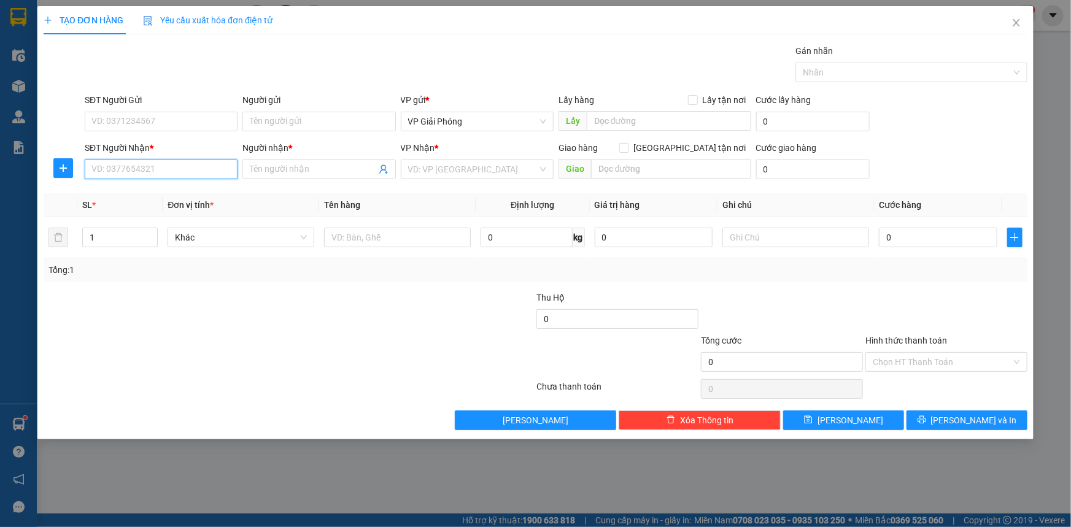
click at [133, 172] on input "SĐT Người Nhận *" at bounding box center [161, 170] width 153 height 20
click at [166, 169] on input "SĐT Người Nhận *" at bounding box center [161, 170] width 153 height 20
type input "0972666178"
click at [175, 192] on div "0972666178 - PHÚ HƯNG" at bounding box center [161, 193] width 138 height 13
type input "PHÚ HƯNG"
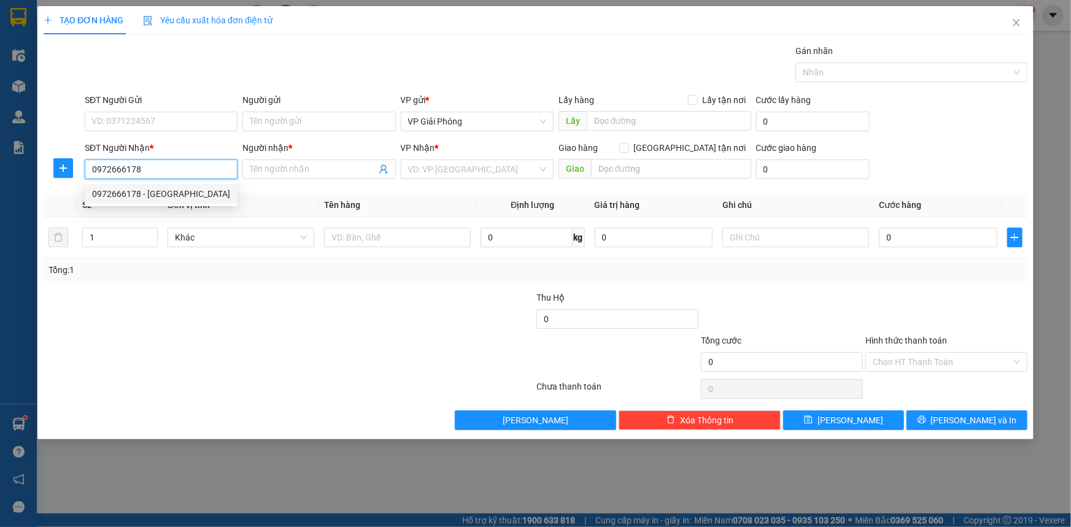
checkbox input "true"
type input "QUẢNG YÊN"
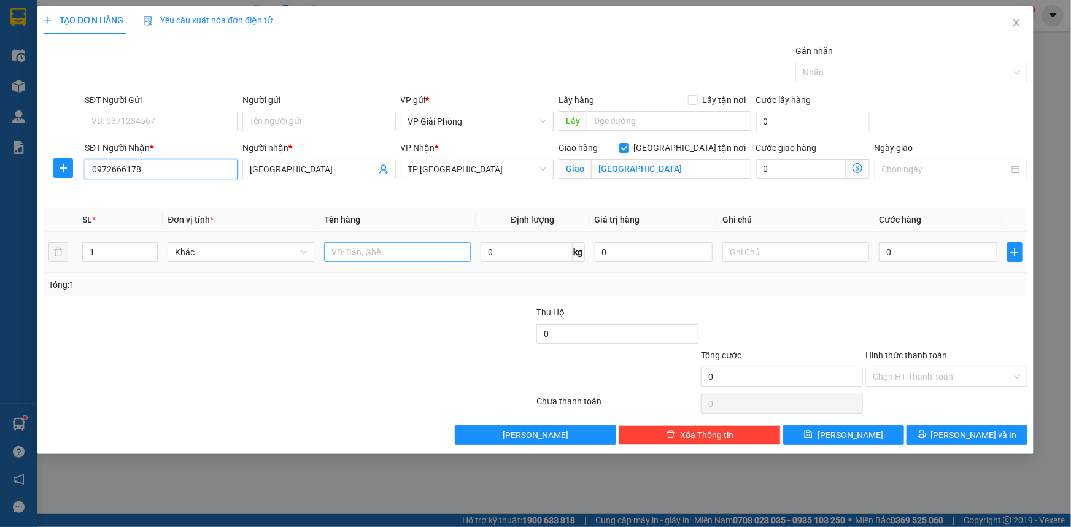
type input "0972666178"
click at [386, 252] on input "text" at bounding box center [397, 252] width 147 height 20
type input "CAN"
click at [905, 251] on input "0" at bounding box center [938, 252] width 118 height 20
type input "4"
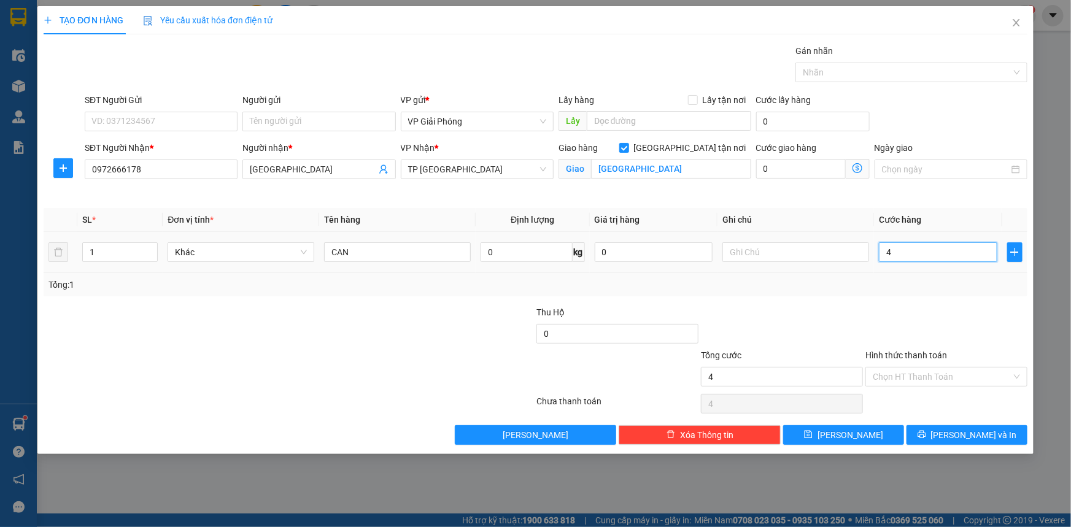
type input "4"
type input "40"
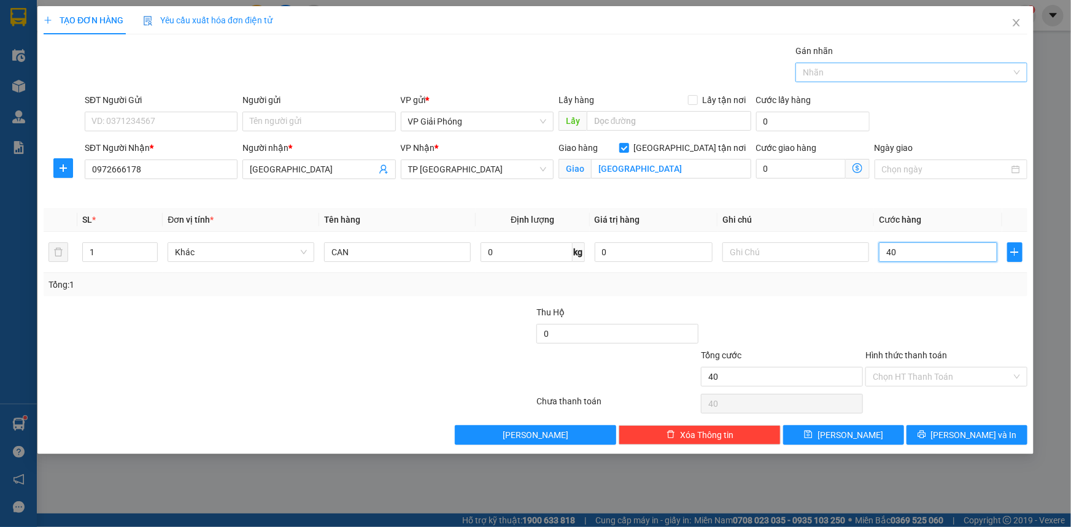
click at [854, 70] on div at bounding box center [905, 72] width 214 height 15
type input "40.000"
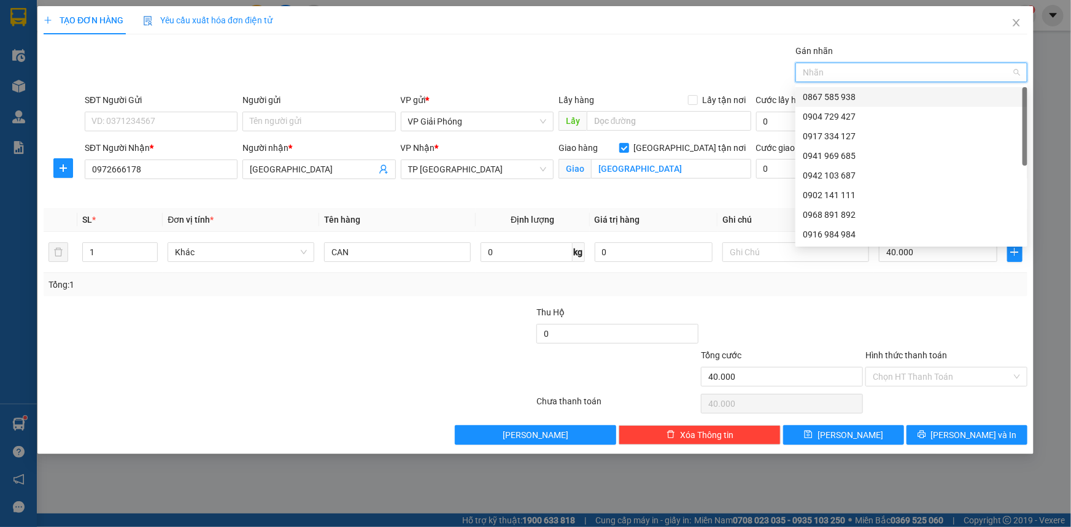
click at [857, 96] on div "0867 585 938" at bounding box center [911, 96] width 217 height 13
click at [854, 73] on icon "close" at bounding box center [855, 73] width 6 height 6
click at [839, 74] on div at bounding box center [905, 72] width 214 height 15
type input "766"
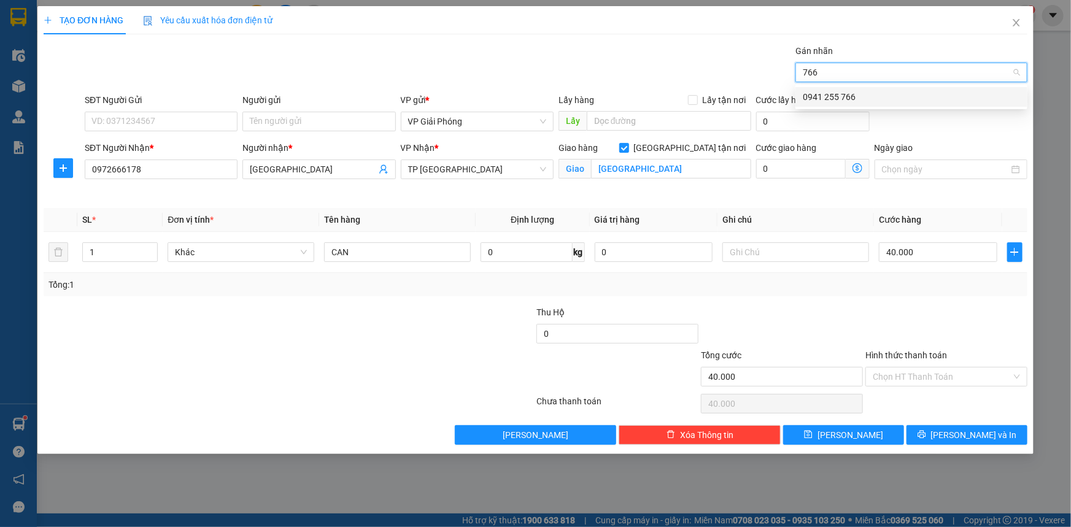
click at [853, 96] on div "0941 255 766" at bounding box center [911, 96] width 217 height 13
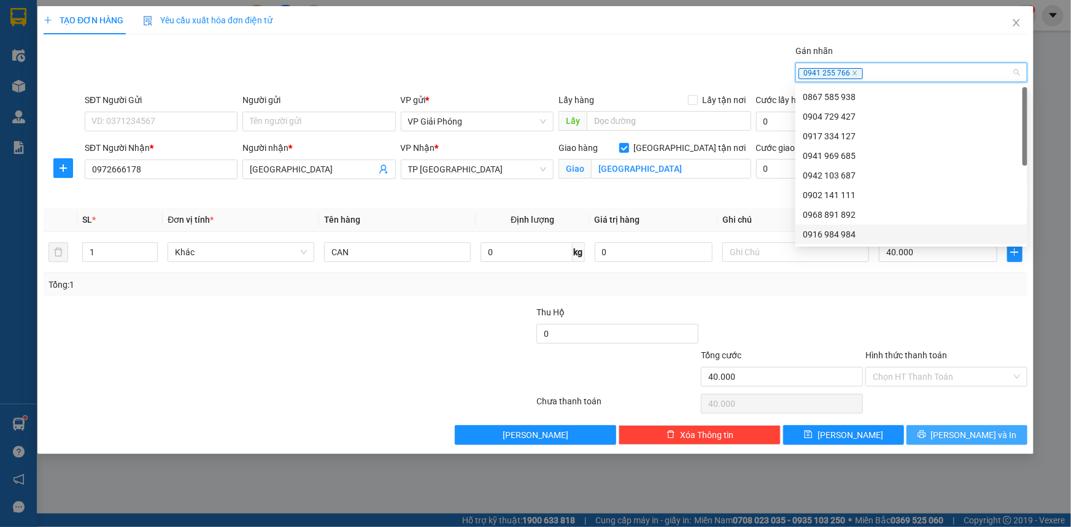
click at [965, 434] on span "[PERSON_NAME] và In" at bounding box center [974, 434] width 86 height 13
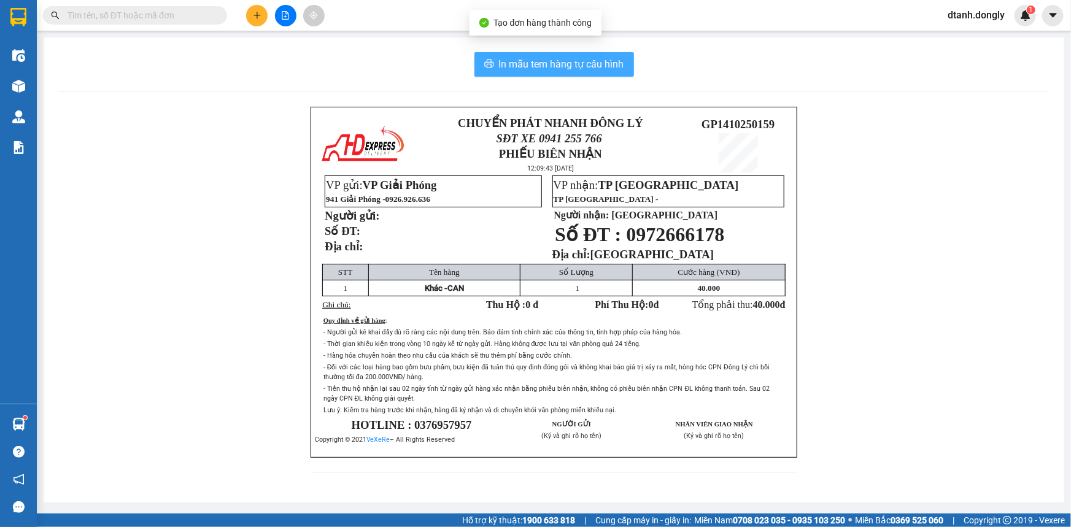
click at [569, 64] on span "In mẫu tem hàng tự cấu hình" at bounding box center [561, 63] width 125 height 15
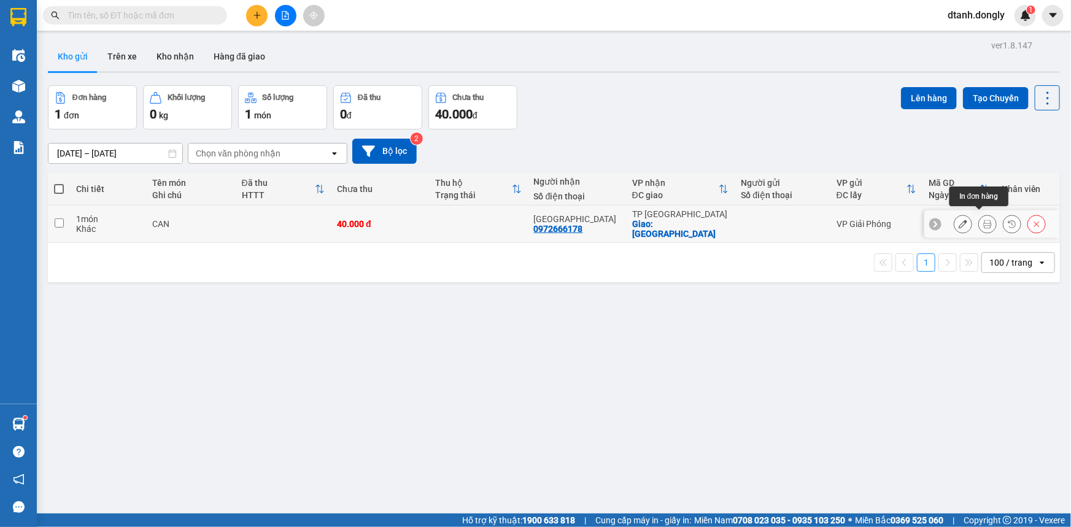
click at [983, 220] on icon at bounding box center [987, 224] width 9 height 9
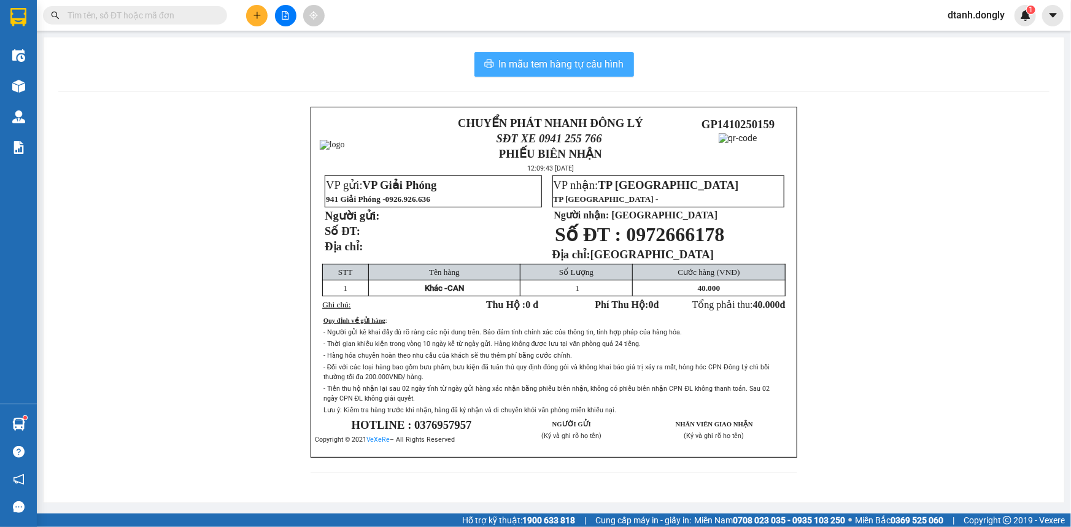
click at [553, 67] on span "In mẫu tem hàng tự cấu hình" at bounding box center [561, 63] width 125 height 15
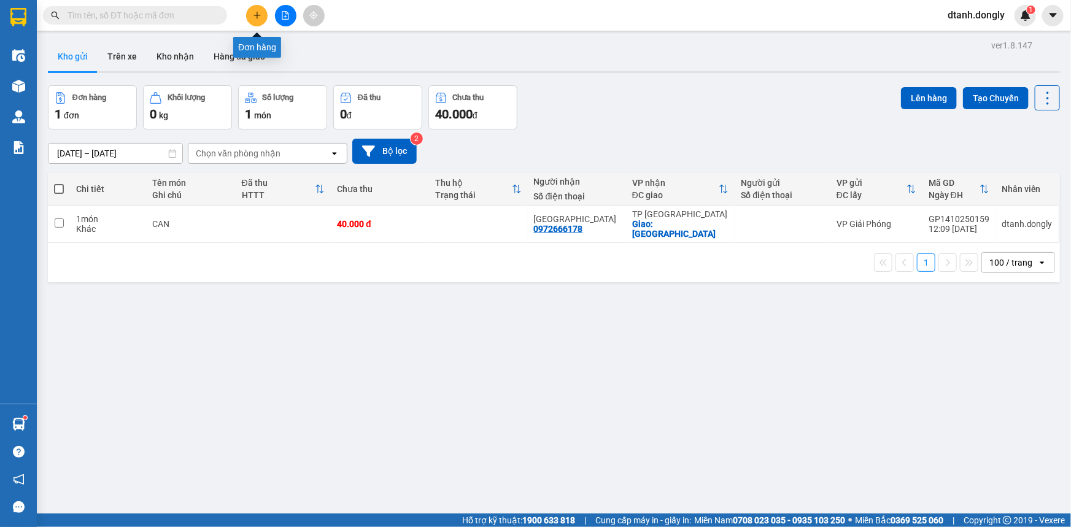
click at [255, 15] on icon "plus" at bounding box center [257, 15] width 9 height 9
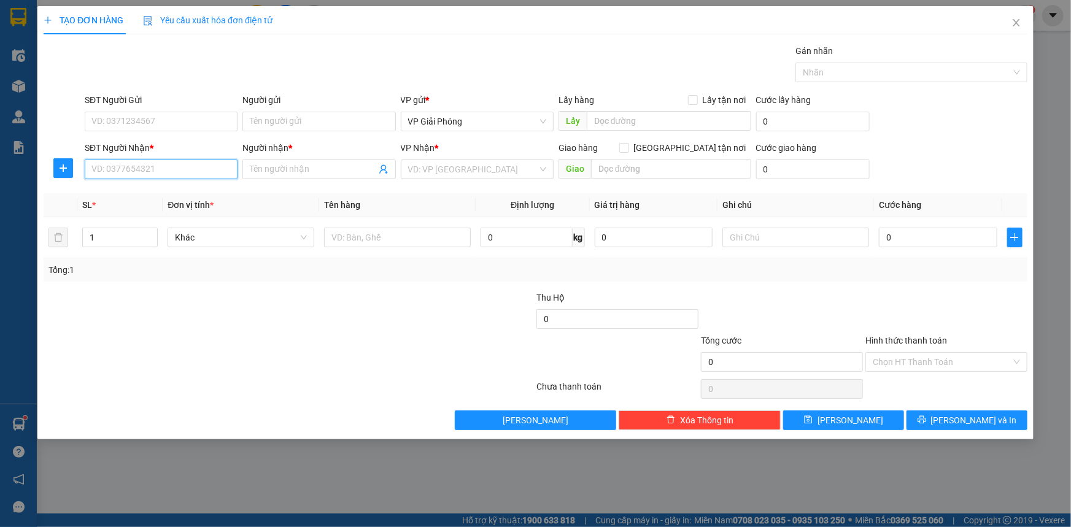
click at [153, 170] on input "SĐT Người Nhận *" at bounding box center [161, 170] width 153 height 20
type input "0"
click at [279, 174] on input "Người nhận *" at bounding box center [313, 169] width 126 height 13
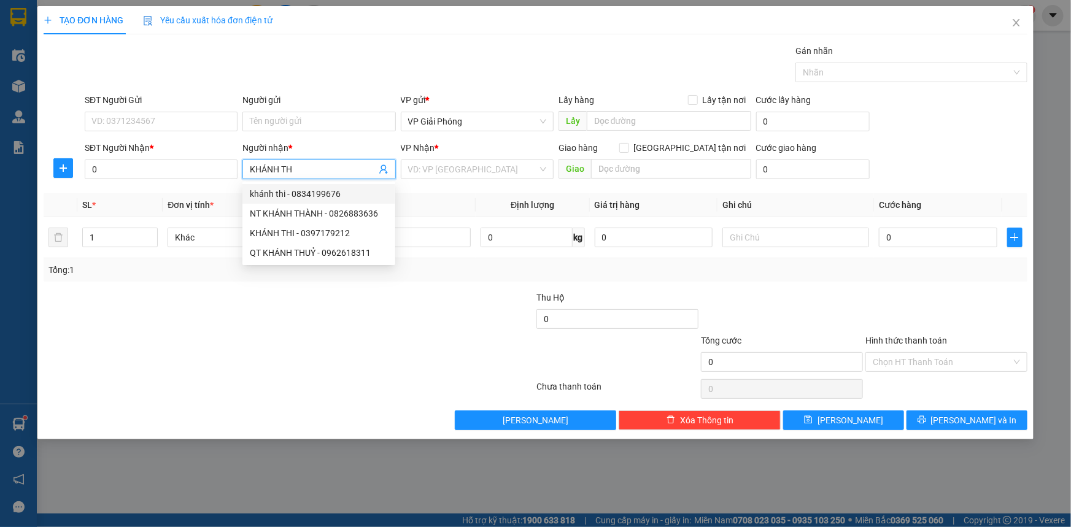
type input "KHÁNH THI"
click at [325, 193] on div "khánh thi - 0834199676" at bounding box center [319, 193] width 138 height 13
type input "0834199676"
type input "khánh thi"
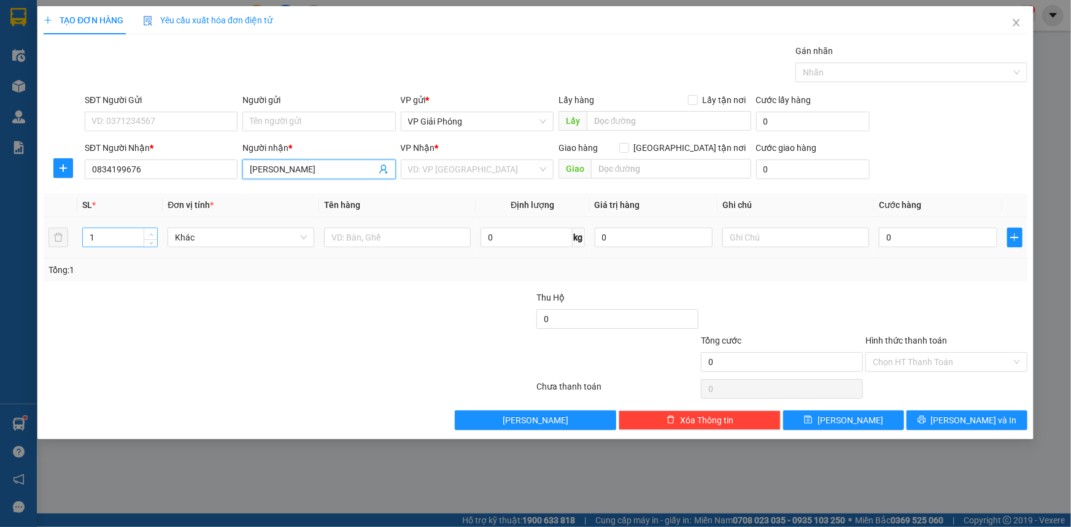
checkbox input "true"
type input "cầu quan"
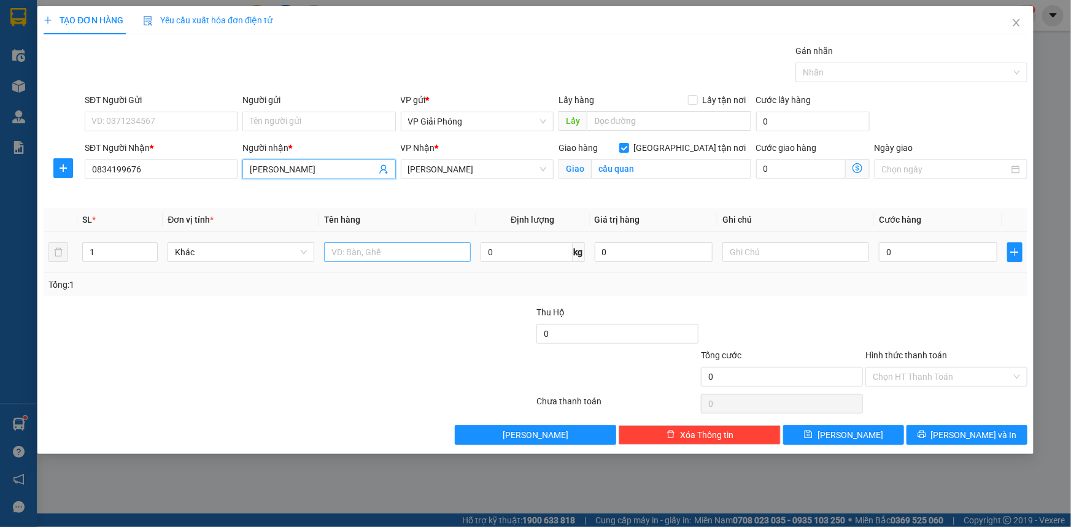
type input "khánh thi"
click at [405, 256] on input "text" at bounding box center [397, 252] width 147 height 20
type input "KIỆN"
click at [914, 252] on input "0" at bounding box center [938, 252] width 118 height 20
type input "5"
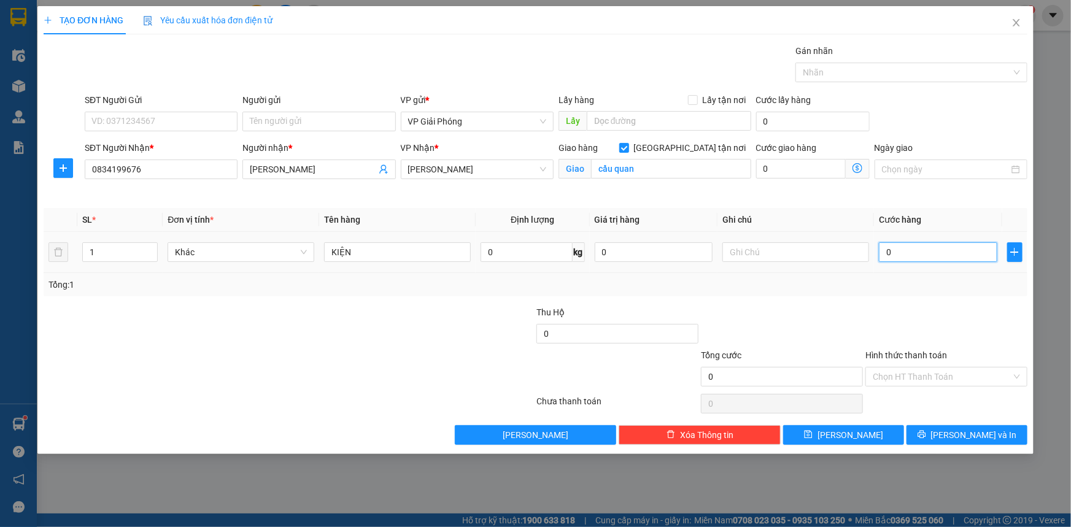
type input "5"
type input "50"
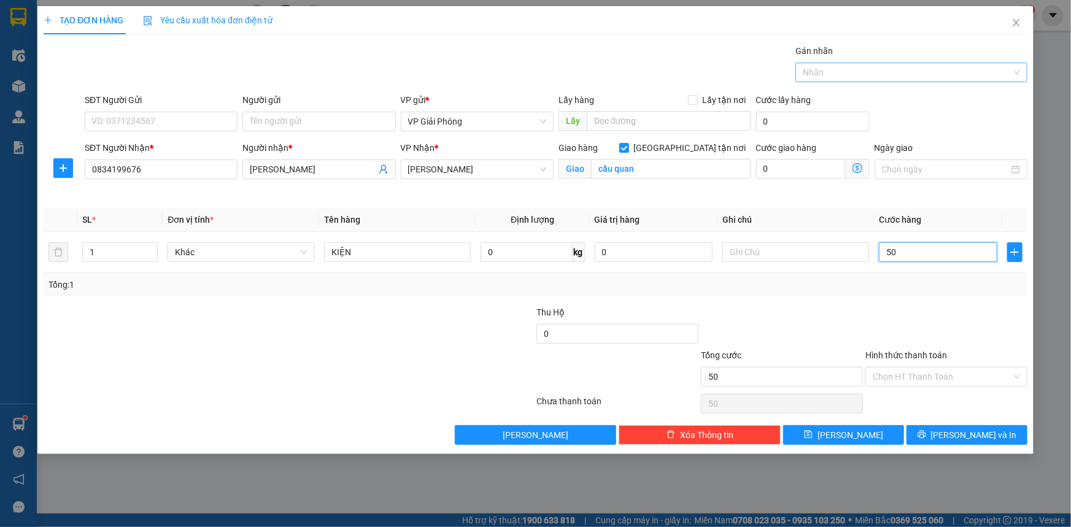
click at [888, 73] on div at bounding box center [905, 72] width 214 height 15
type input "50.000"
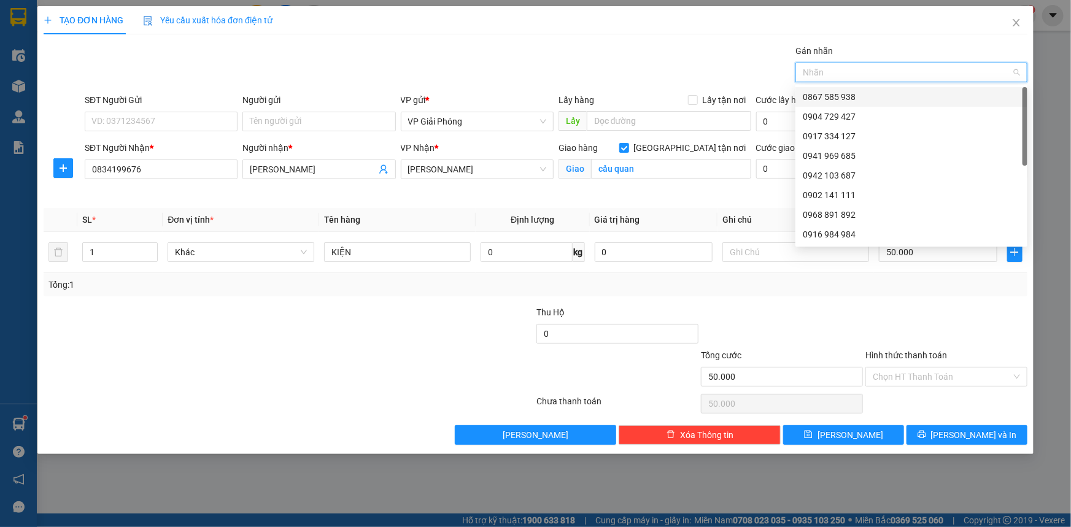
click at [884, 71] on div at bounding box center [905, 72] width 214 height 15
type input "766"
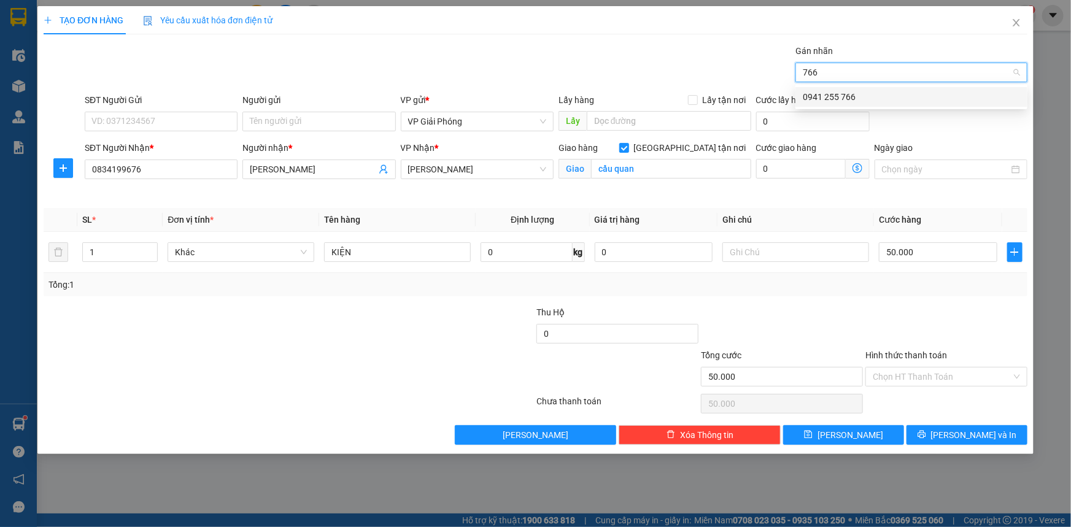
click at [896, 96] on div "0941 255 766" at bounding box center [911, 96] width 217 height 13
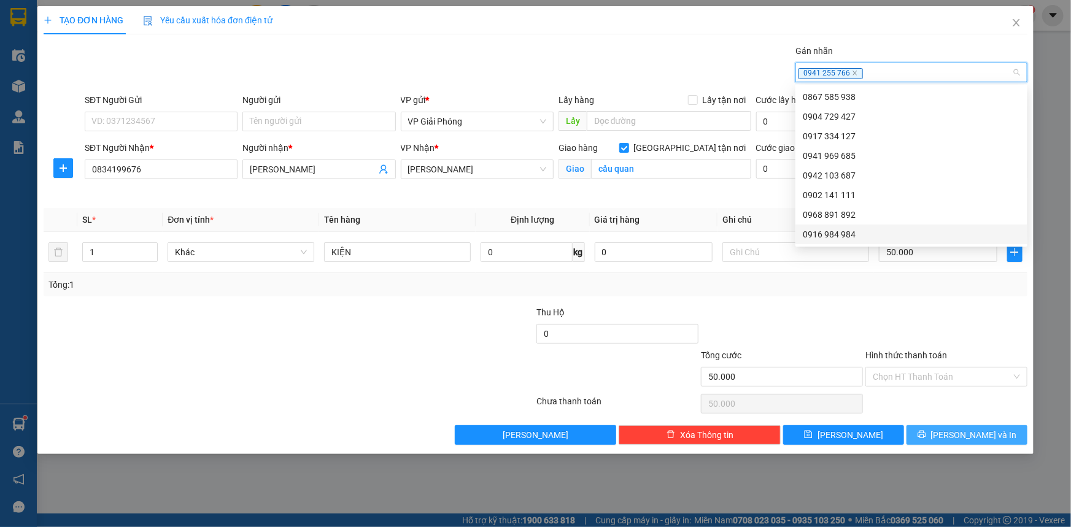
click at [925, 434] on icon "printer" at bounding box center [921, 435] width 8 height 8
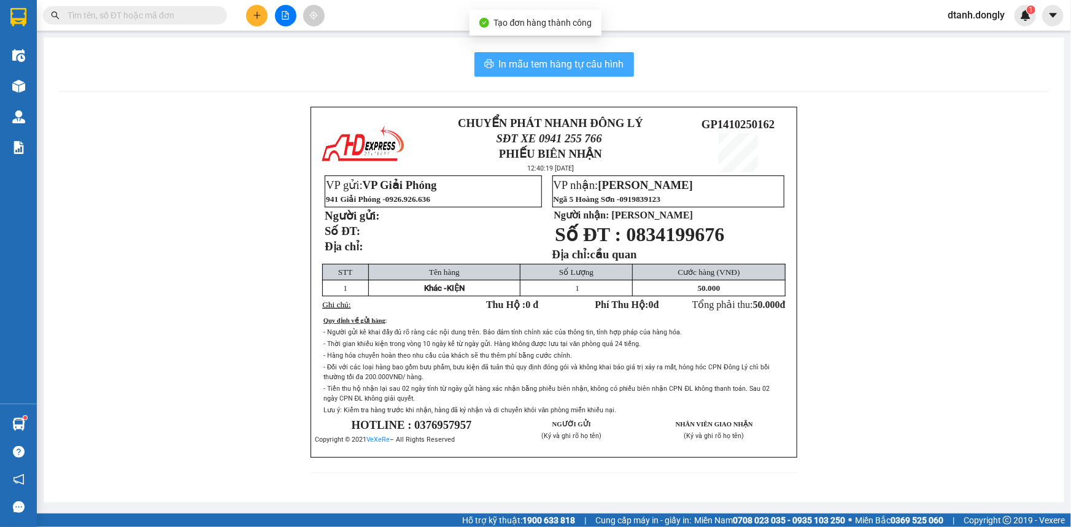
drag, startPoint x: 553, startPoint y: 69, endPoint x: 558, endPoint y: 52, distance: 17.7
click at [555, 68] on span "In mẫu tem hàng tự cấu hình" at bounding box center [561, 63] width 125 height 15
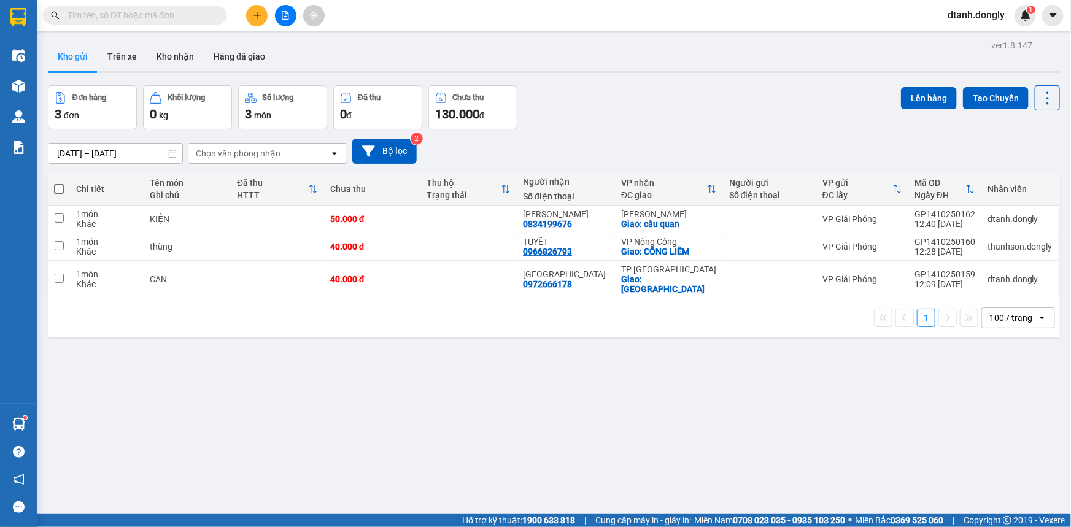
click at [60, 188] on span at bounding box center [59, 189] width 10 height 10
click at [59, 183] on input "checkbox" at bounding box center [59, 183] width 0 height 0
checkbox input "true"
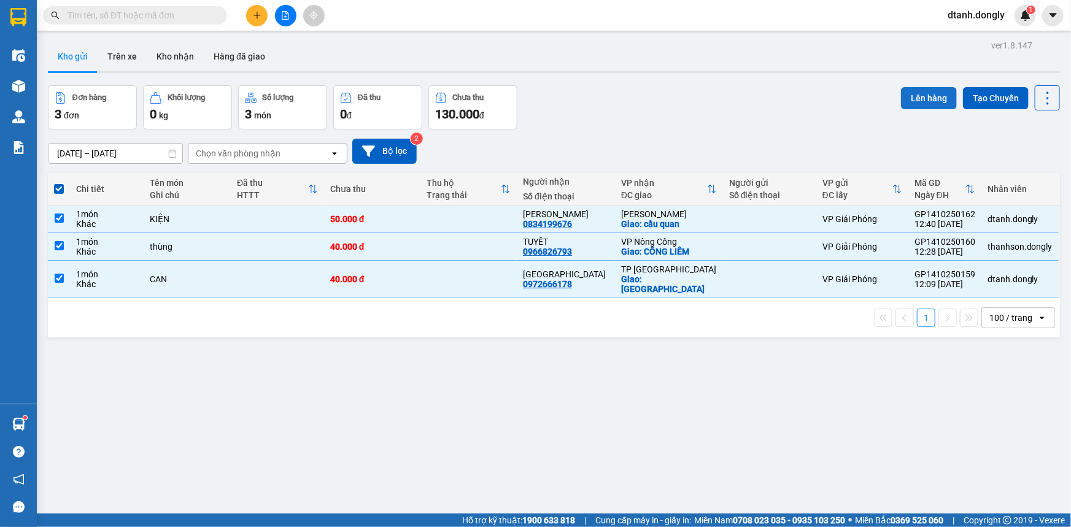
click at [909, 93] on button "Lên hàng" at bounding box center [929, 98] width 56 height 22
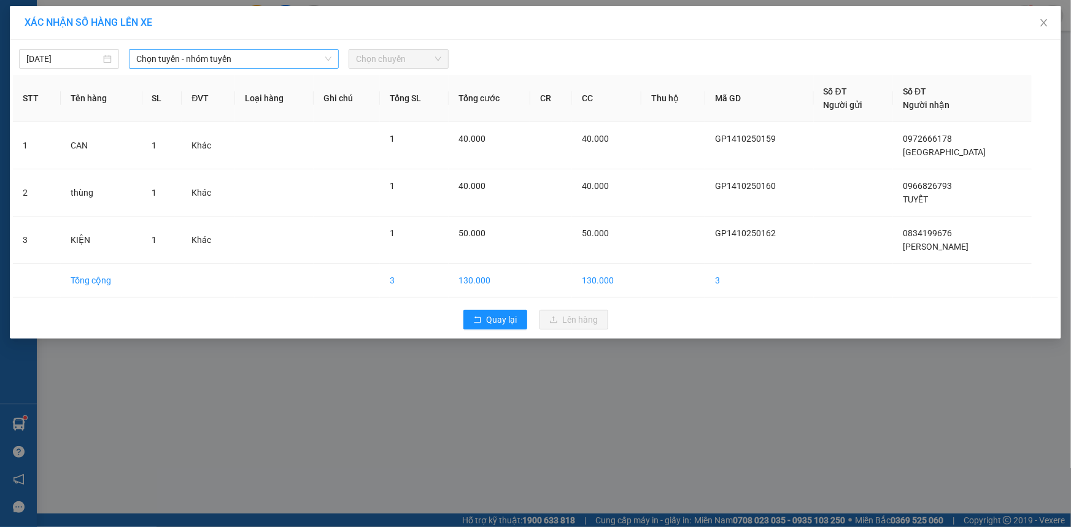
click at [315, 63] on span "Chọn tuyến - nhóm tuyến" at bounding box center [233, 59] width 195 height 18
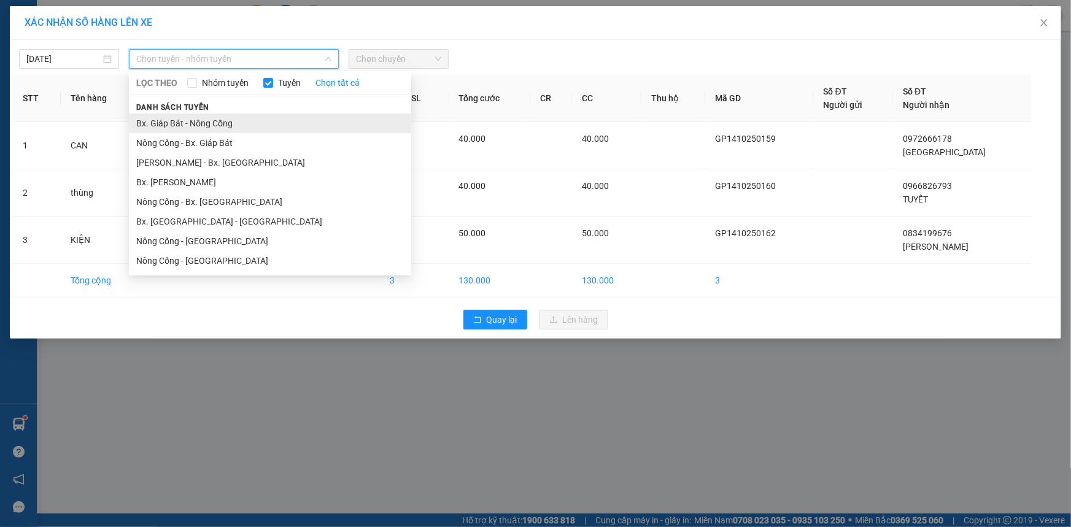
click at [296, 117] on li "Bx. Giáp Bát - Nông Cống" at bounding box center [270, 124] width 282 height 20
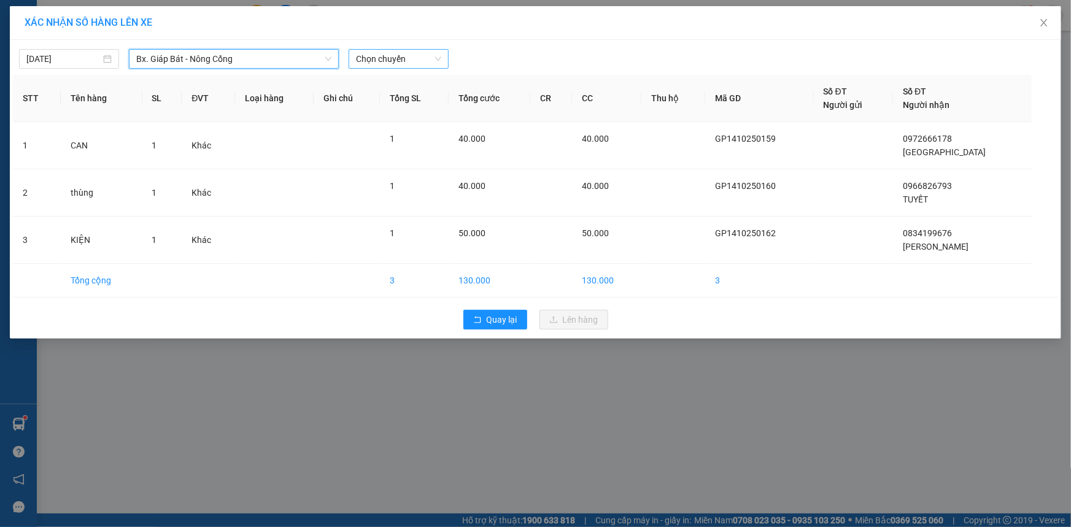
click at [430, 55] on span "Chọn chuyến" at bounding box center [398, 59] width 85 height 18
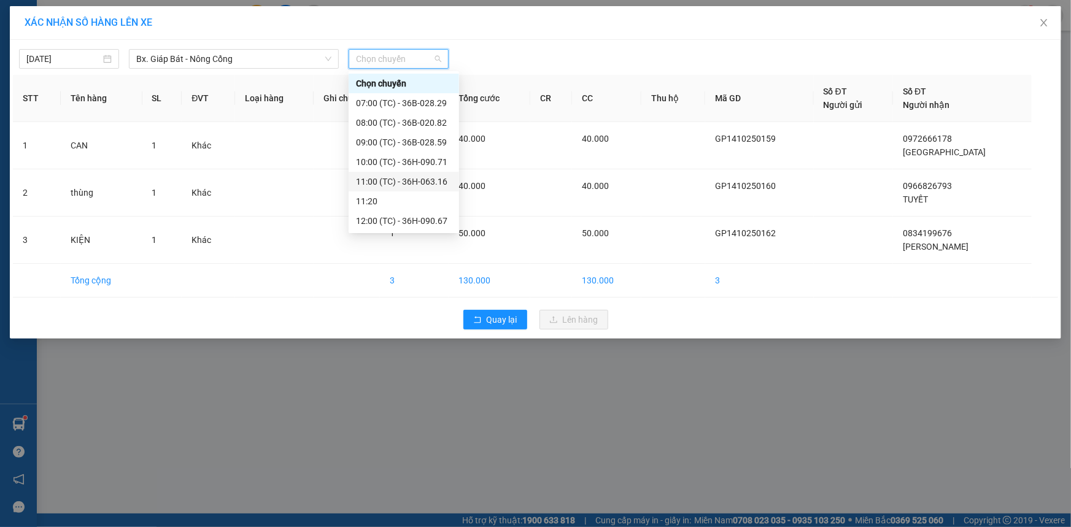
scroll to position [98, 0]
click at [407, 156] on div "13:00 (TC) - 36H-090.77" at bounding box center [404, 161] width 96 height 13
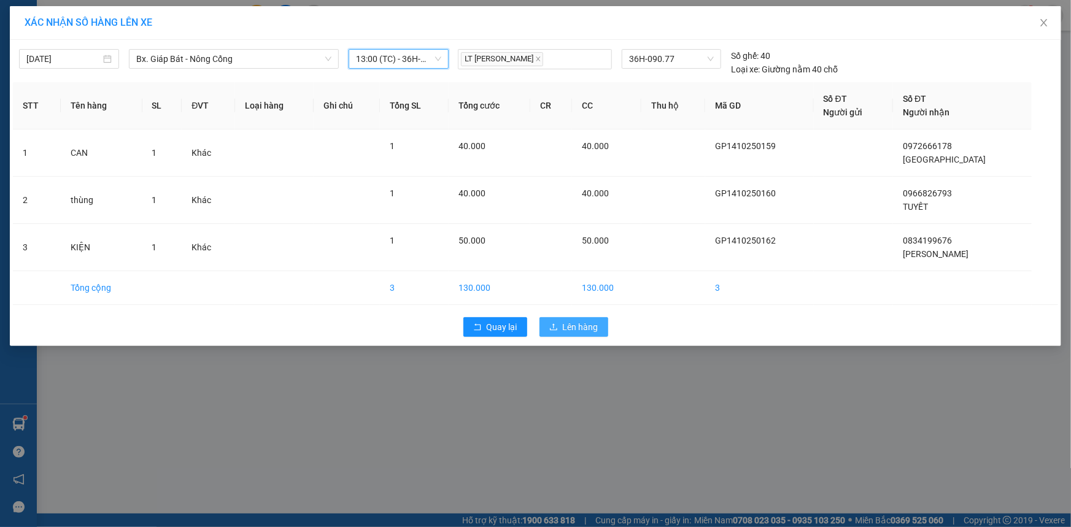
click at [584, 325] on span "Lên hàng" at bounding box center [581, 326] width 36 height 13
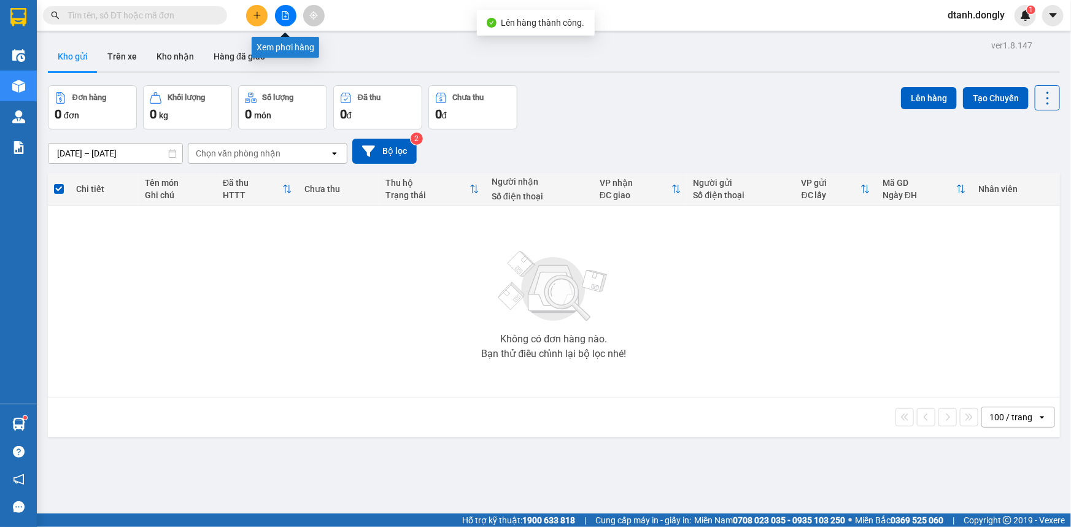
click at [283, 12] on icon "file-add" at bounding box center [285, 15] width 9 height 9
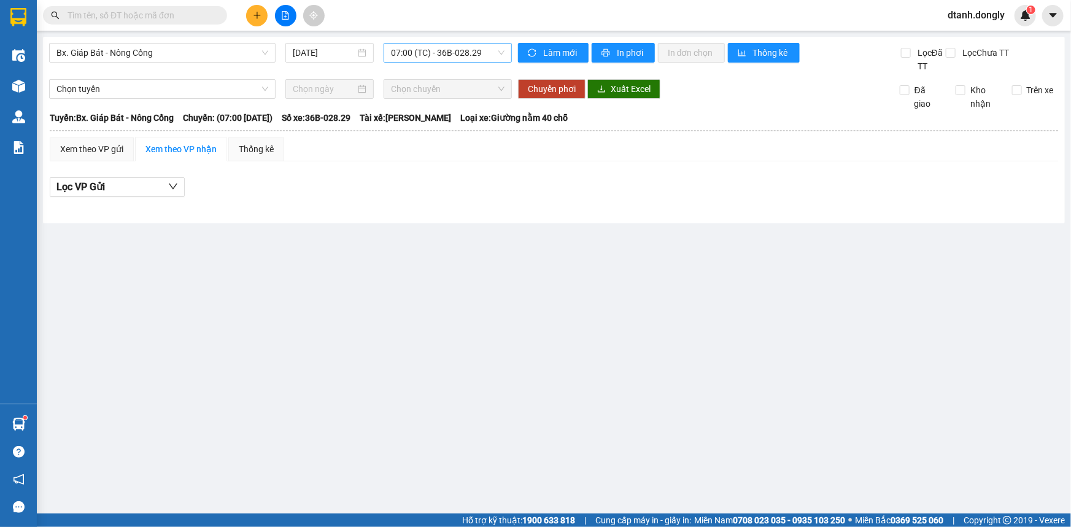
click at [501, 54] on span "07:00 (TC) - 36B-028.29" at bounding box center [448, 53] width 114 height 18
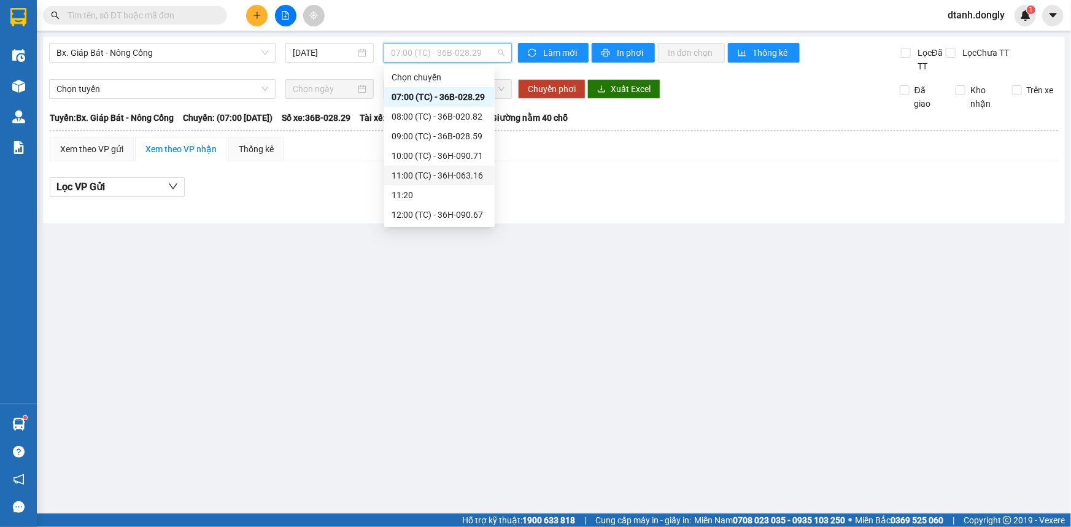
scroll to position [98, 0]
click at [453, 153] on div "13:00 (TC) - 36H-090.77" at bounding box center [439, 155] width 96 height 13
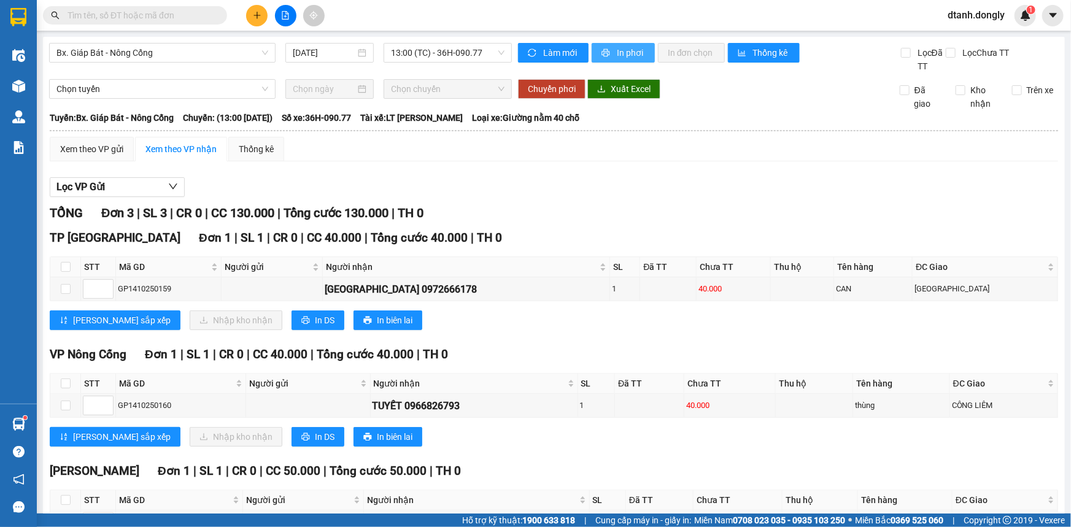
click at [624, 50] on span "In phơi" at bounding box center [631, 52] width 28 height 13
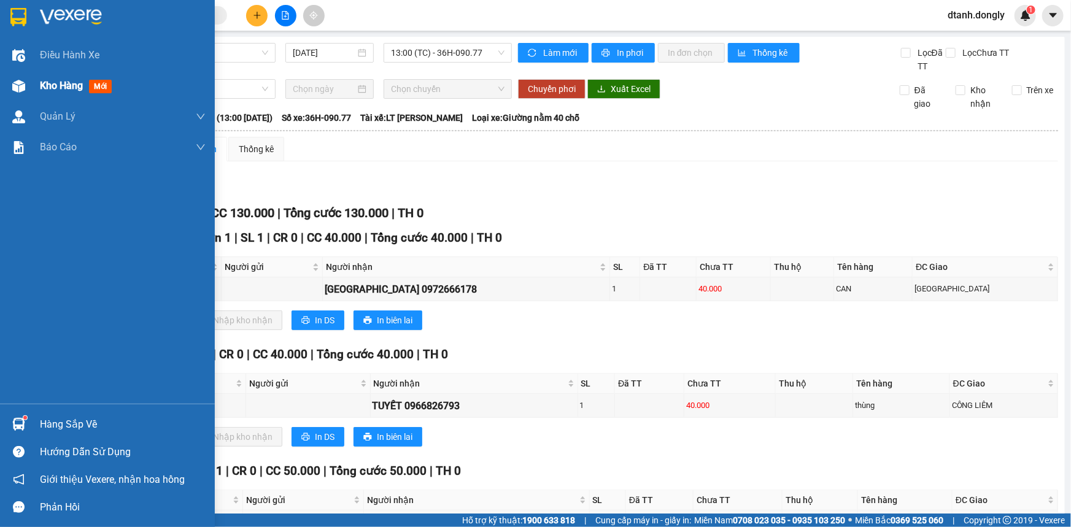
drag, startPoint x: 52, startPoint y: 82, endPoint x: 64, endPoint y: 76, distance: 13.5
click at [53, 82] on span "Kho hàng" at bounding box center [61, 86] width 43 height 12
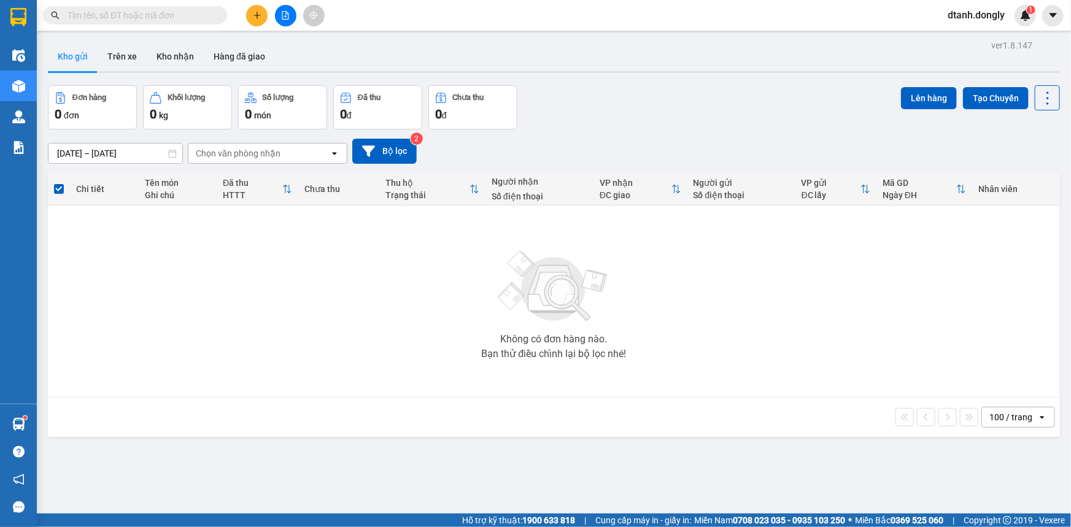
click at [253, 18] on icon "plus" at bounding box center [257, 15] width 9 height 9
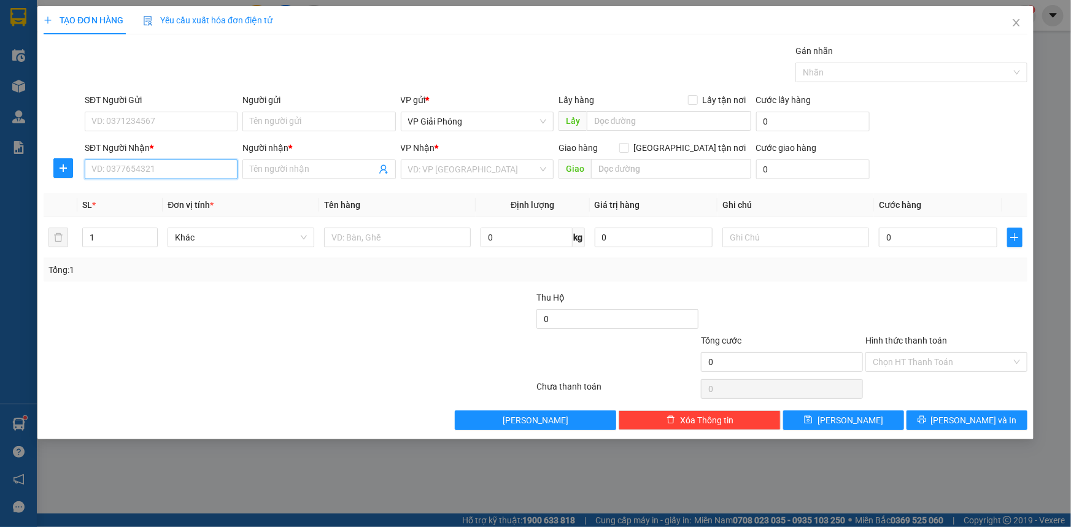
click at [155, 168] on input "SĐT Người Nhận *" at bounding box center [161, 170] width 153 height 20
click at [163, 193] on div "0983249366 - HẢI" at bounding box center [161, 193] width 138 height 13
type input "0983249366"
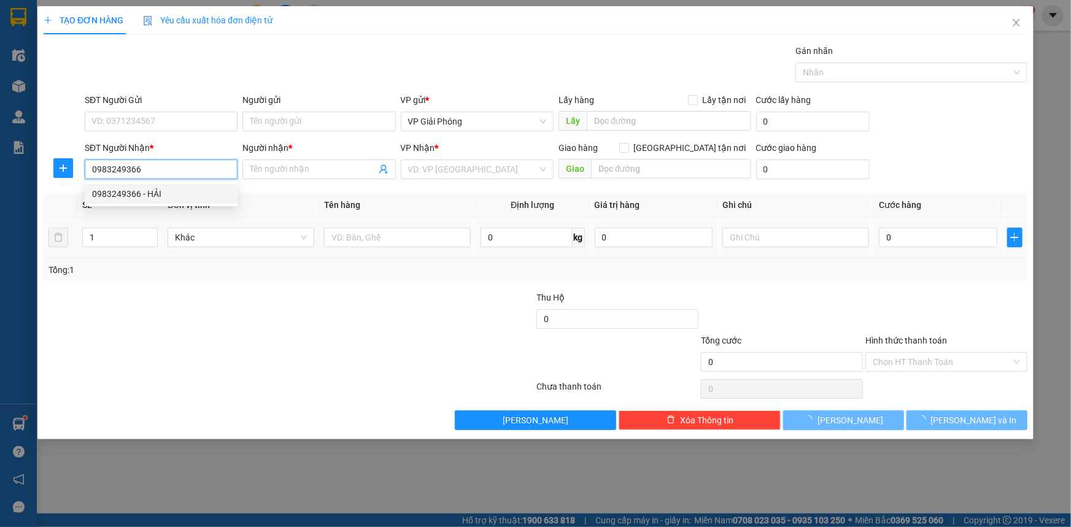
type input "HẢI"
checkbox input "true"
type input "NHÀ VĂN HOÁ TAM ĐIỆP"
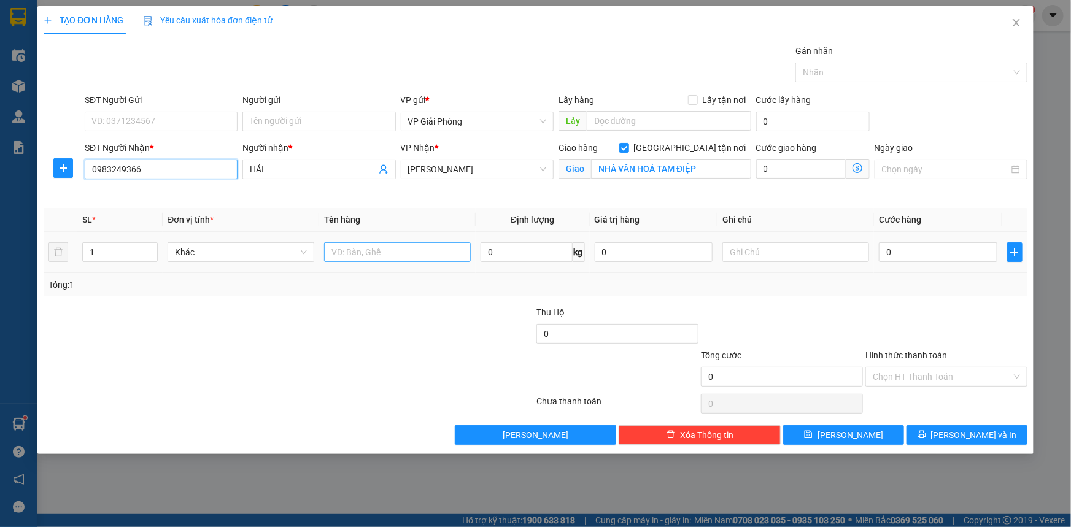
type input "0983249366"
click at [363, 248] on input "text" at bounding box center [397, 252] width 147 height 20
type input "KIỆN"
click at [892, 248] on input "0" at bounding box center [938, 252] width 118 height 20
type input "5"
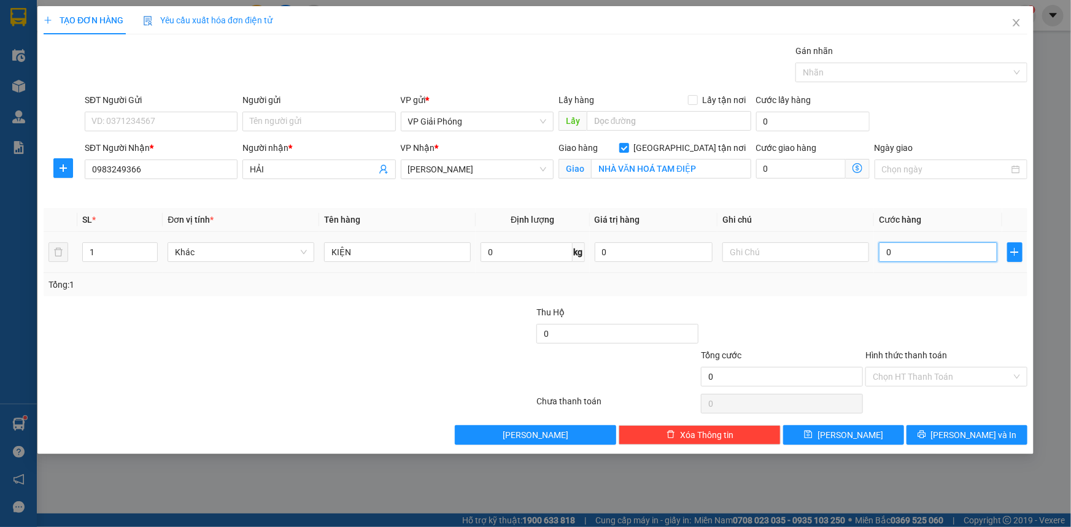
type input "5"
type input "50"
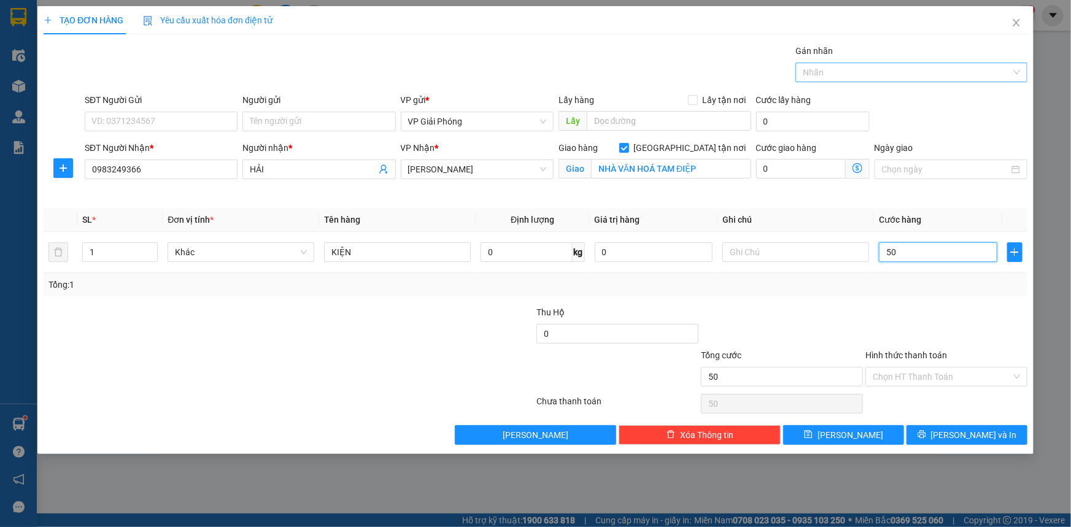
click at [856, 72] on div at bounding box center [905, 72] width 214 height 15
type input "50.000"
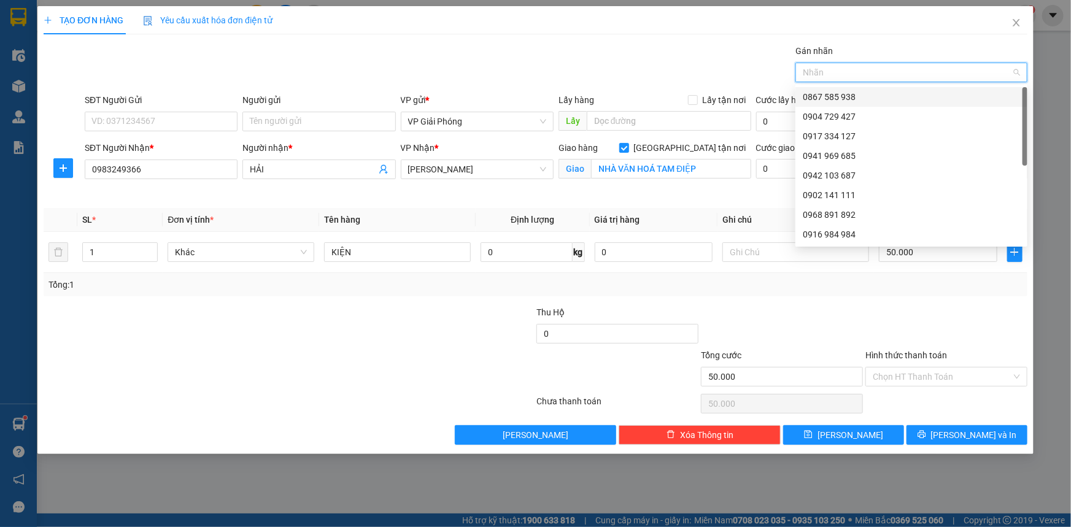
click at [865, 71] on div at bounding box center [905, 72] width 214 height 15
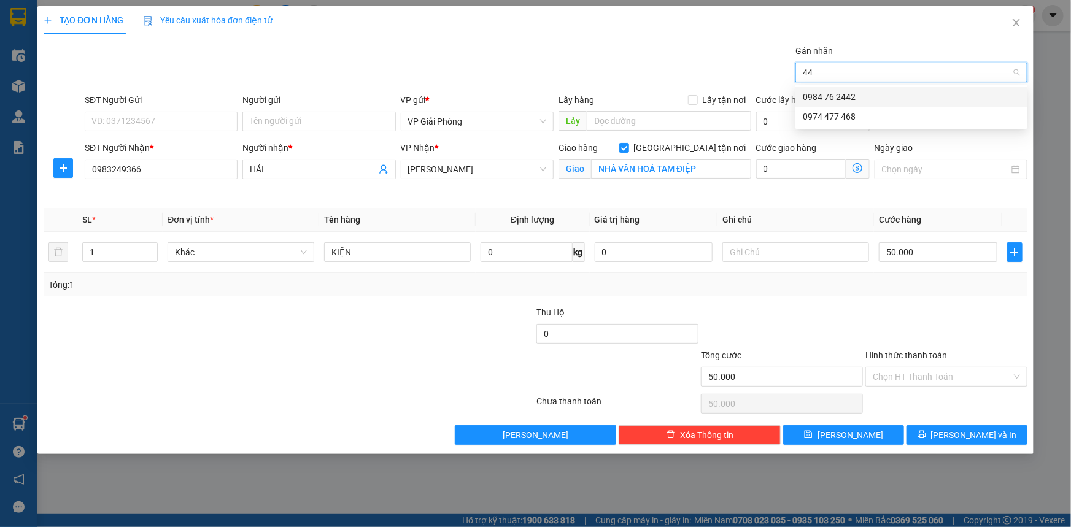
type input "442"
click at [868, 98] on div "0984 76 2442" at bounding box center [911, 96] width 217 height 13
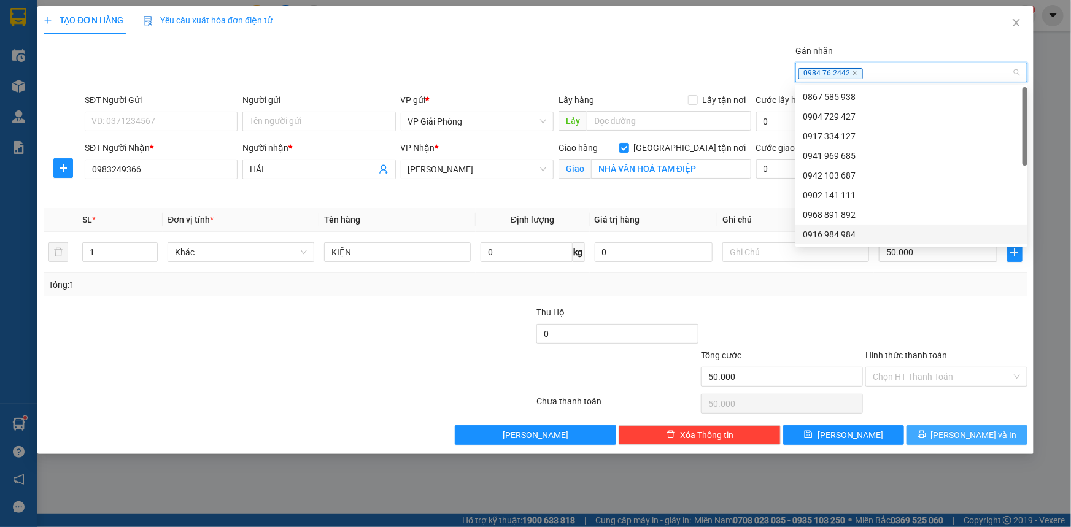
click at [958, 434] on span "[PERSON_NAME] và In" at bounding box center [974, 434] width 86 height 13
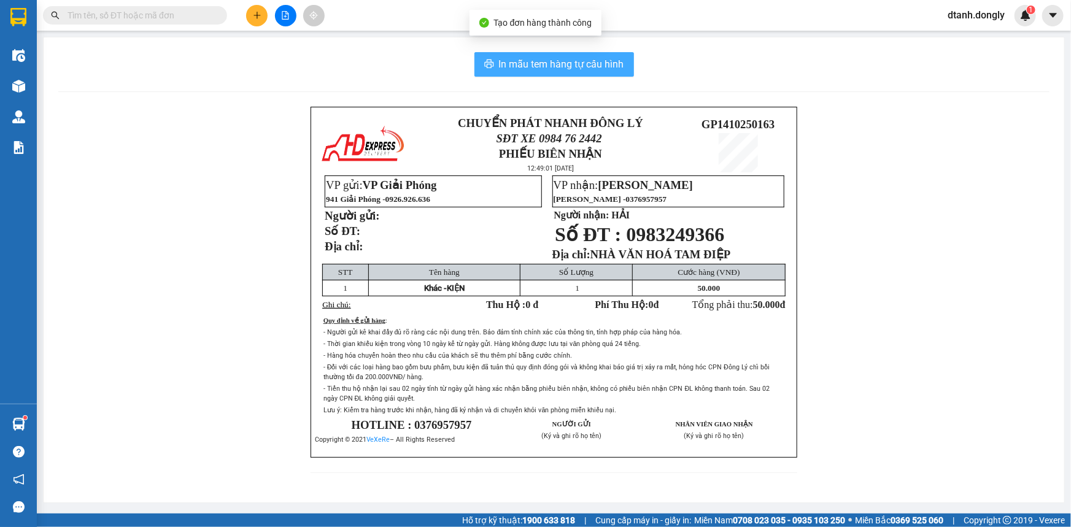
click at [569, 64] on span "In mẫu tem hàng tự cấu hình" at bounding box center [561, 63] width 125 height 15
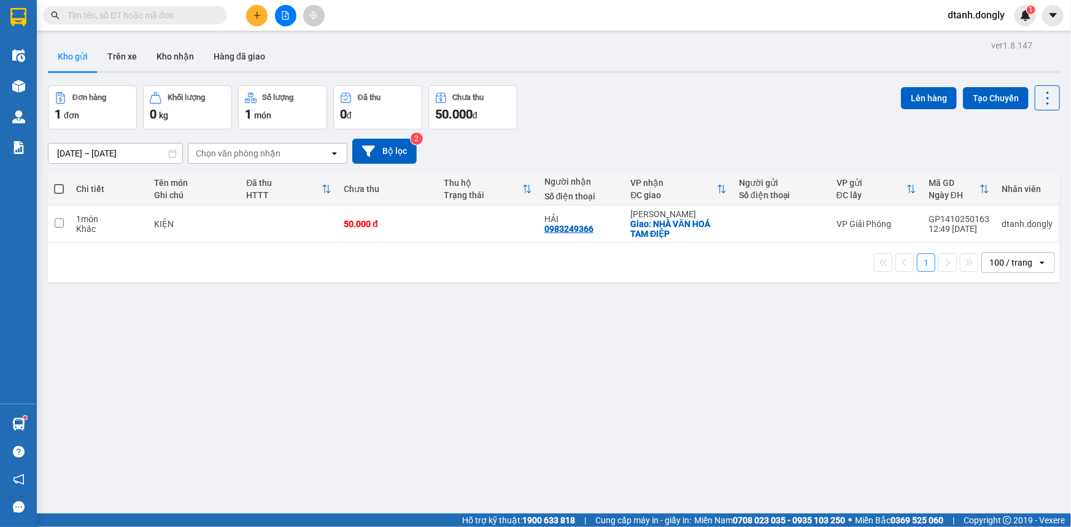
click at [256, 17] on icon "plus" at bounding box center [256, 15] width 1 height 7
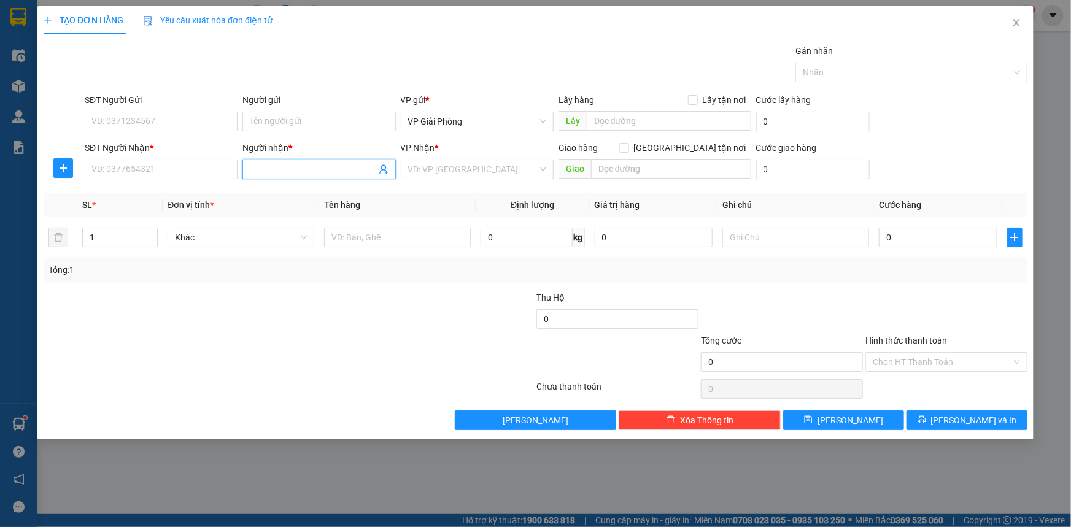
click at [317, 173] on input "Người nhận *" at bounding box center [313, 169] width 126 height 13
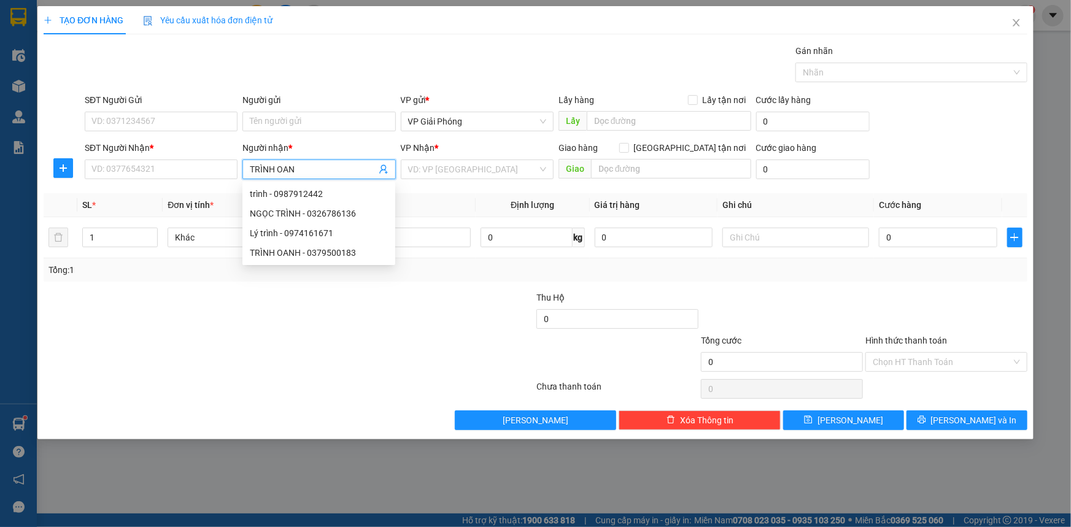
type input "TRÌNH OANH"
click at [316, 193] on div "TRÌNH OANH - 0379500183" at bounding box center [319, 193] width 138 height 13
type input "0379500183"
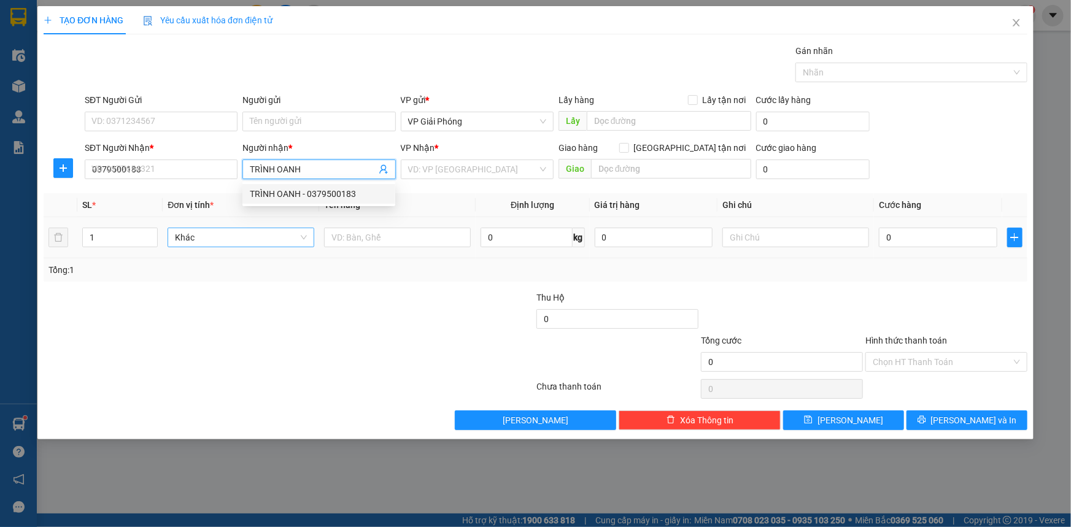
checkbox input "true"
type input "CÔNG LIÊM"
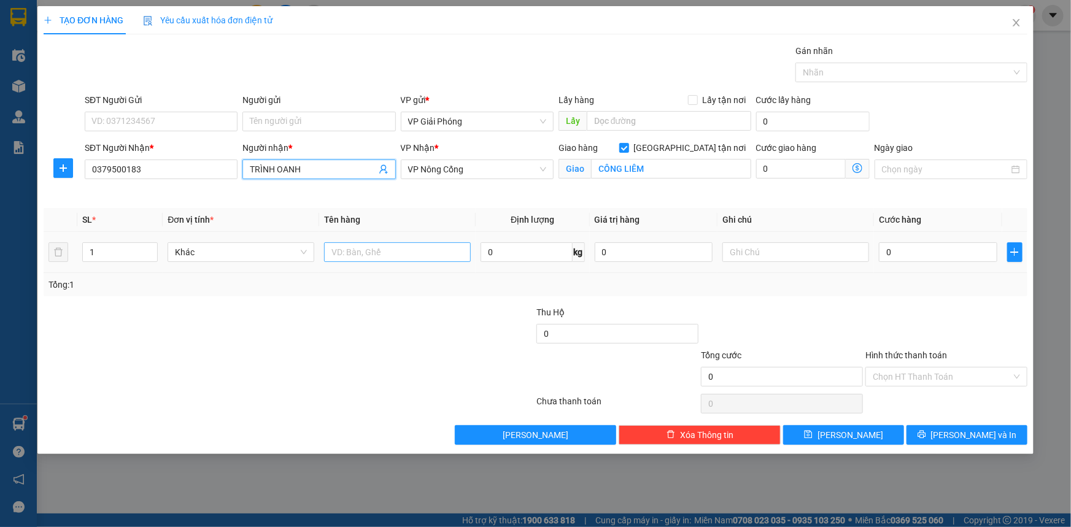
type input "TRÌNH OANH"
click at [378, 258] on input "text" at bounding box center [397, 252] width 147 height 20
type input "KIỆN"
click at [927, 252] on input "0" at bounding box center [938, 252] width 118 height 20
type input "3"
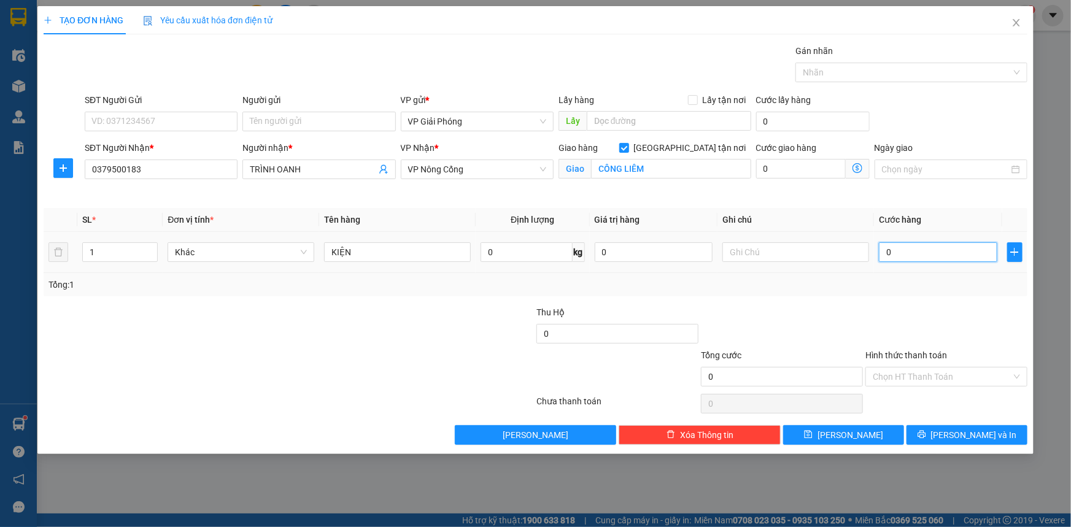
type input "3"
type input "30"
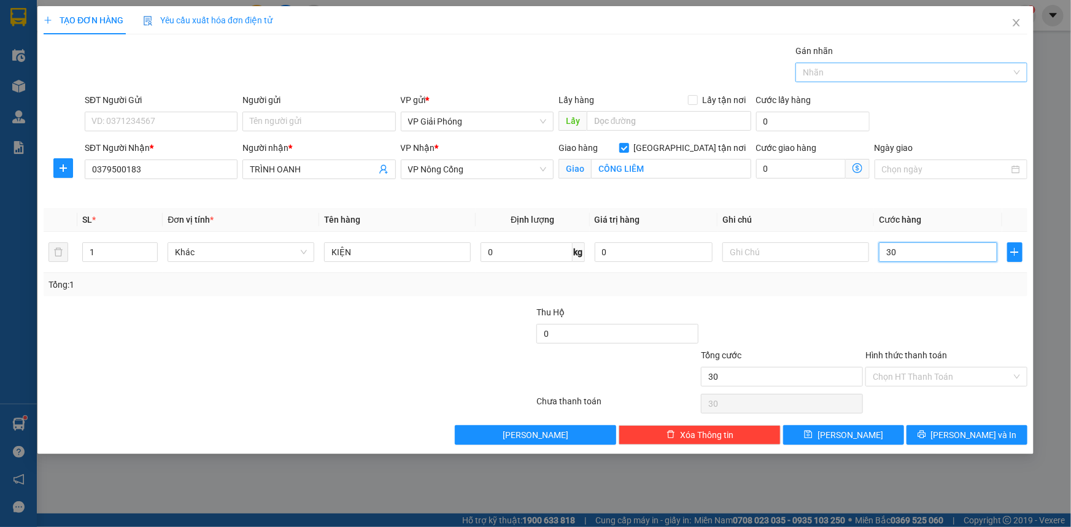
click at [852, 72] on div at bounding box center [905, 72] width 214 height 15
type input "30.000"
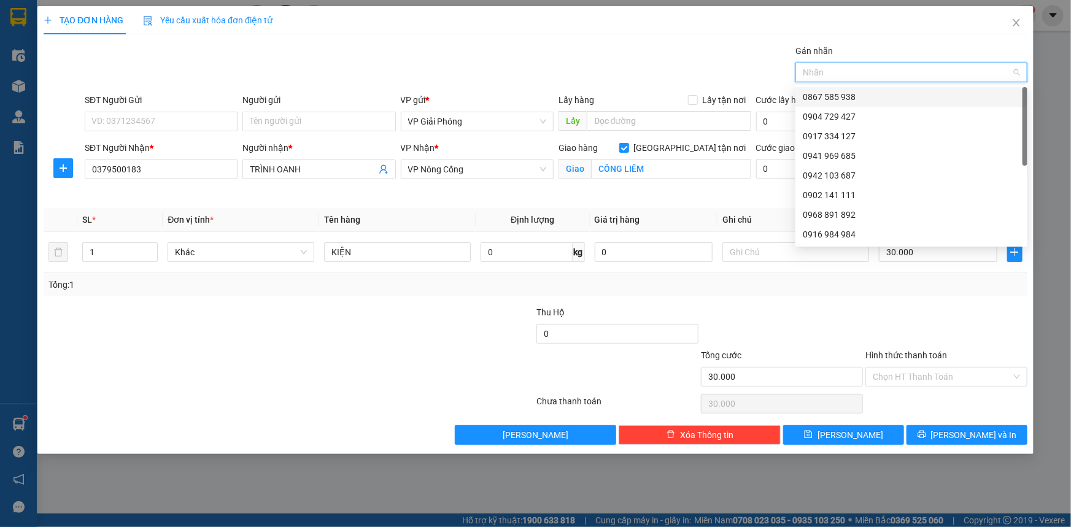
click at [850, 73] on div at bounding box center [905, 72] width 214 height 15
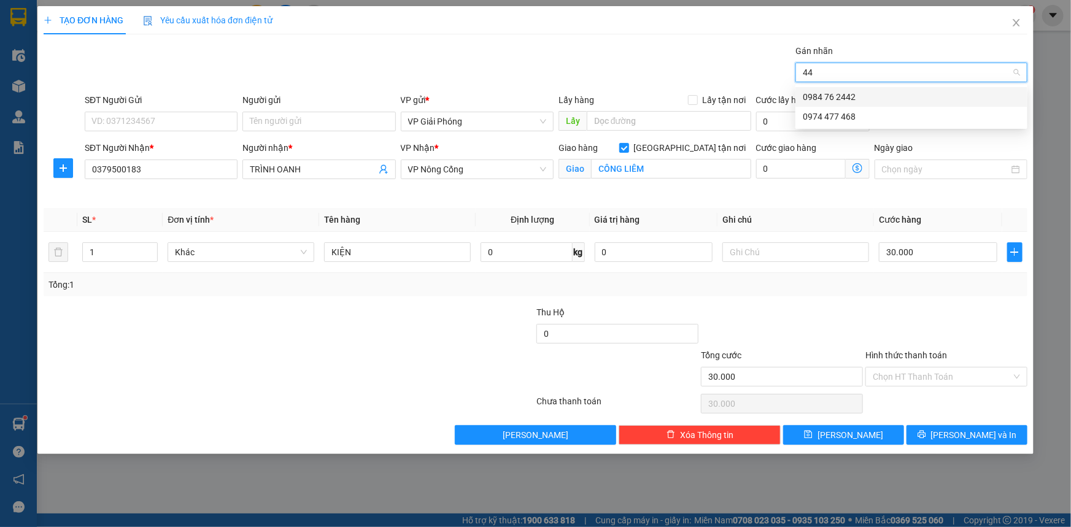
type input "442"
click at [847, 93] on div "0984 76 2442" at bounding box center [911, 96] width 217 height 13
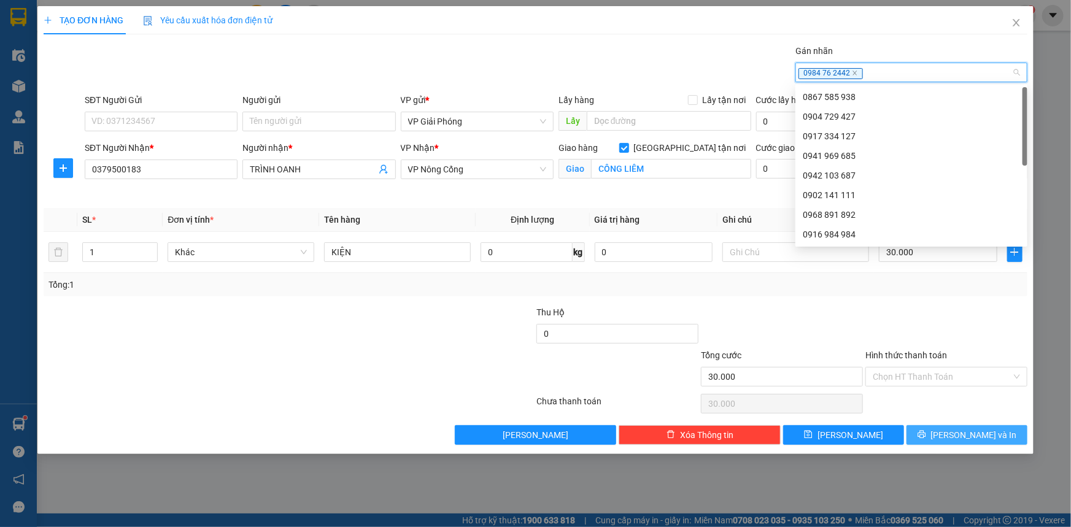
click at [963, 431] on span "[PERSON_NAME] và In" at bounding box center [974, 434] width 86 height 13
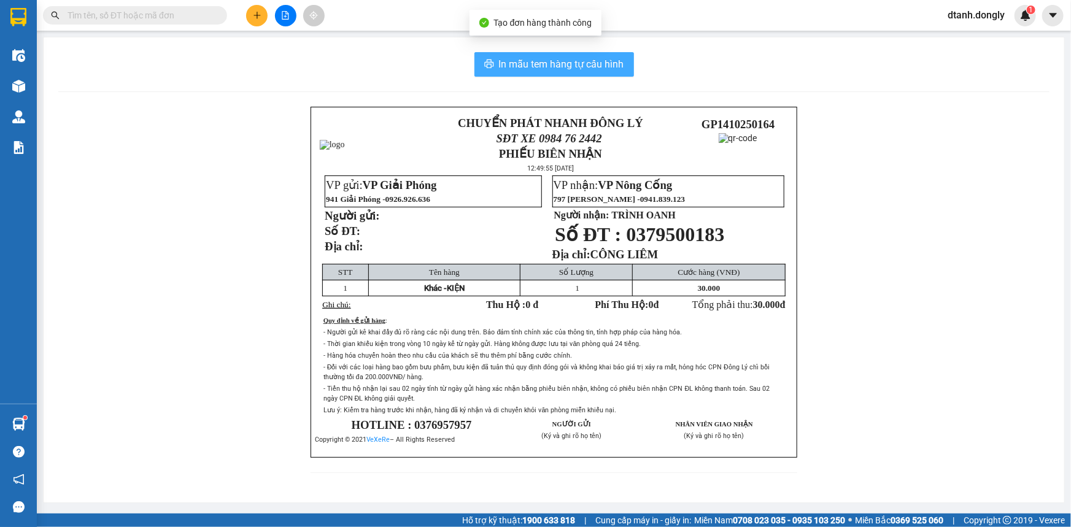
drag, startPoint x: 571, startPoint y: 66, endPoint x: 566, endPoint y: 56, distance: 11.3
click at [571, 66] on span "In mẫu tem hàng tự cấu hình" at bounding box center [561, 63] width 125 height 15
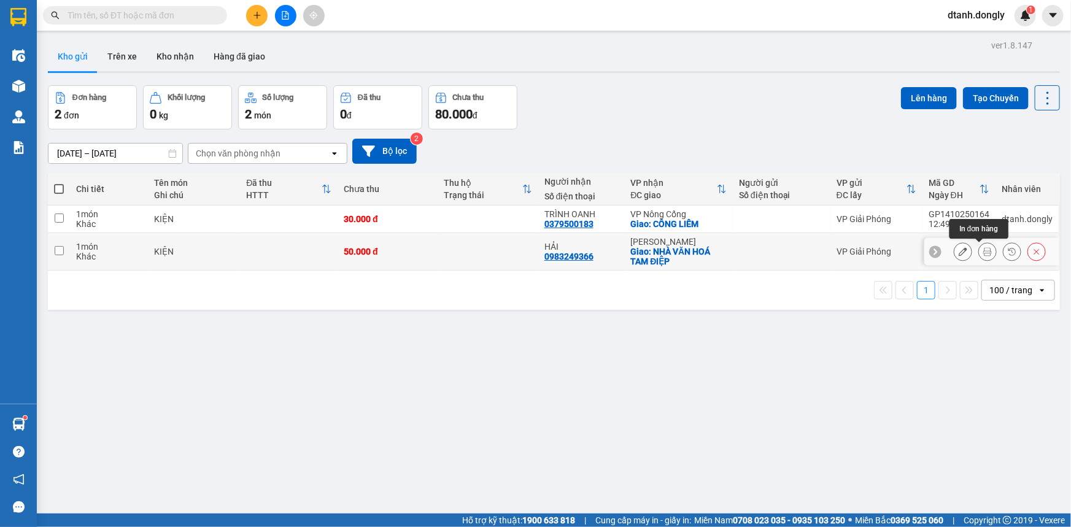
click at [983, 252] on icon at bounding box center [987, 251] width 9 height 9
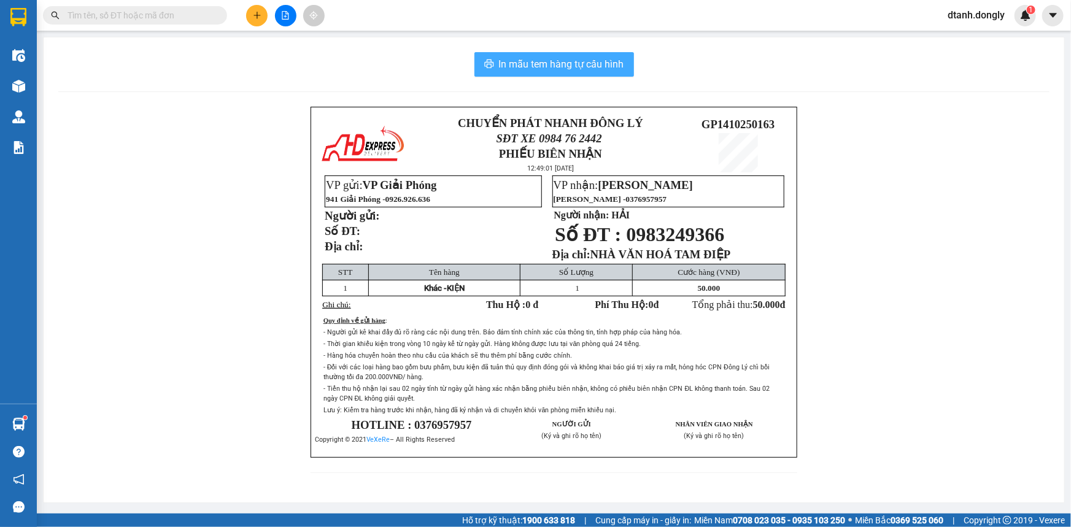
click at [595, 64] on span "In mẫu tem hàng tự cấu hình" at bounding box center [561, 63] width 125 height 15
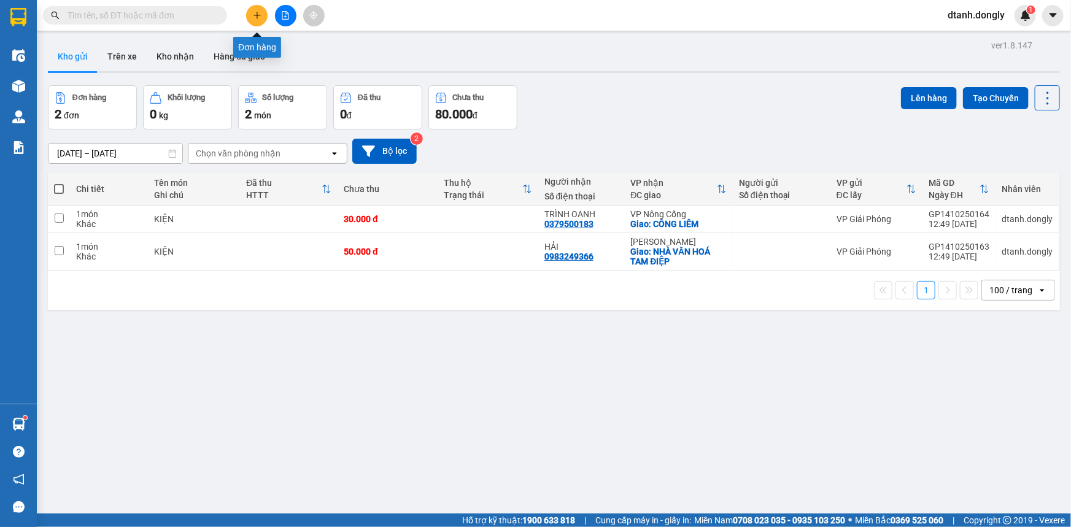
click at [260, 19] on icon "plus" at bounding box center [257, 15] width 9 height 9
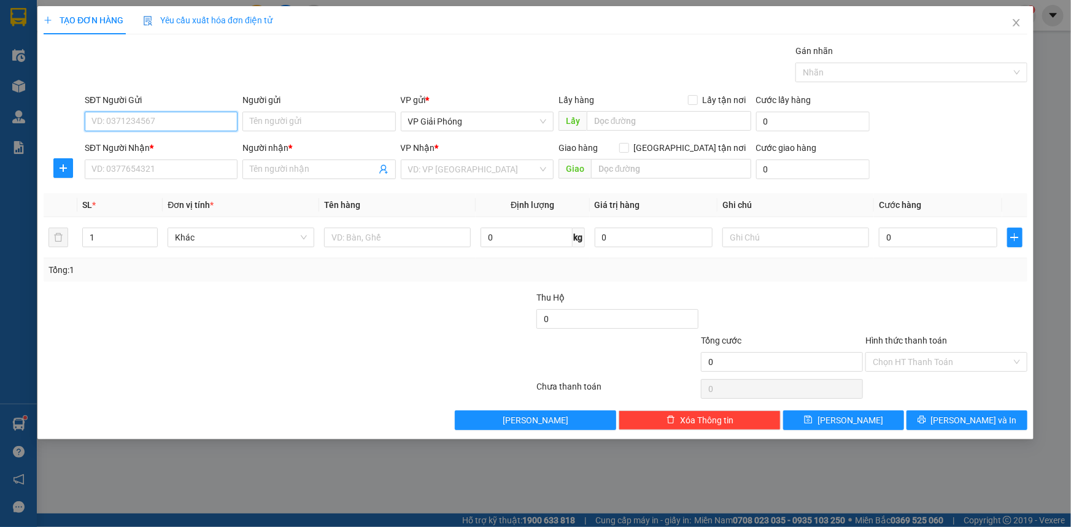
click at [154, 121] on input "SĐT Người Gửi" at bounding box center [161, 122] width 153 height 20
type input "0975143838"
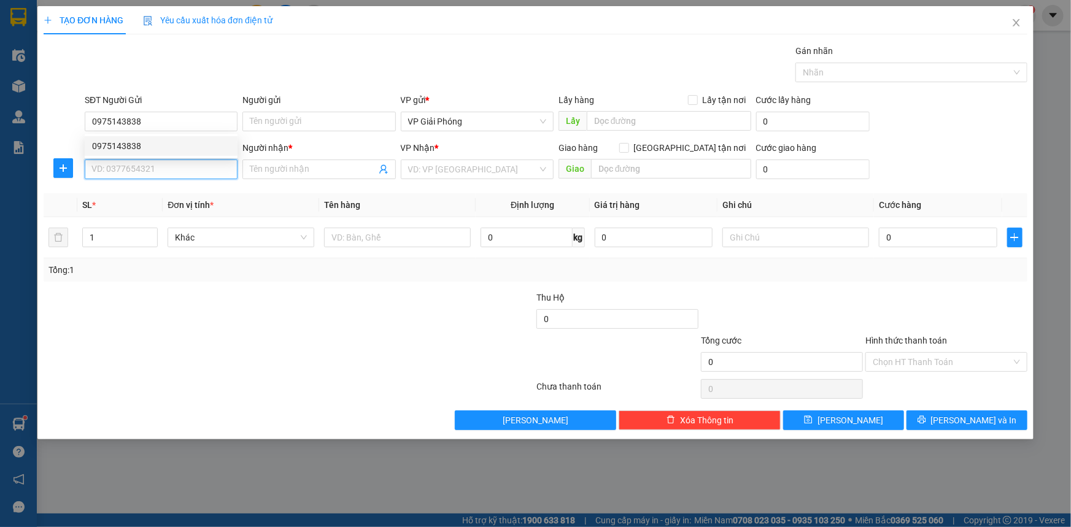
click at [123, 170] on input "SĐT Người Nhận *" at bounding box center [161, 170] width 153 height 20
click at [161, 191] on div "0963633136 - NHUNG" at bounding box center [161, 193] width 138 height 13
type input "0963633136"
type input "NHUNG"
checkbox input "true"
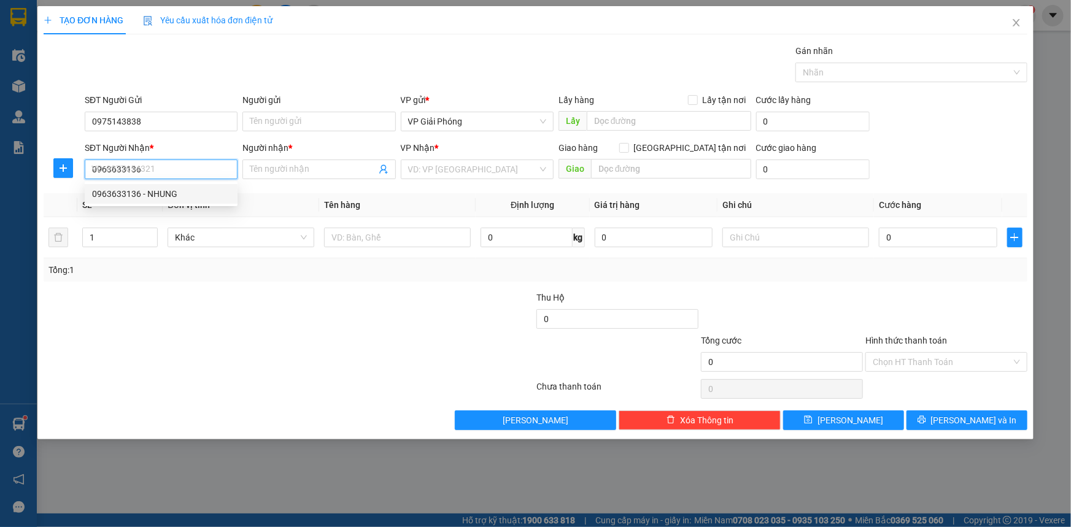
type input "YÊN LẠC"
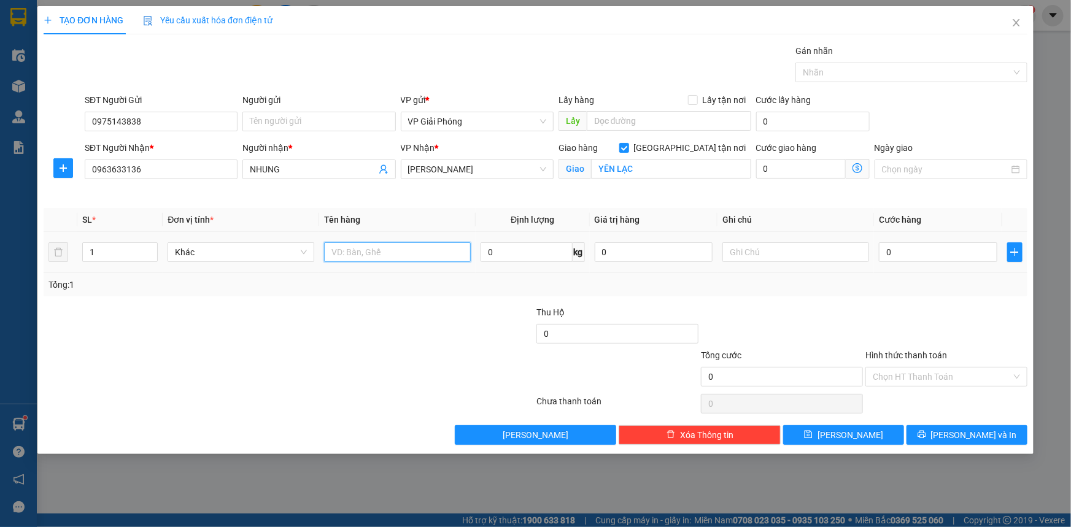
click at [371, 253] on input "text" at bounding box center [397, 252] width 147 height 20
type input "BỌC"
click at [905, 252] on input "0" at bounding box center [938, 252] width 118 height 20
type input "3"
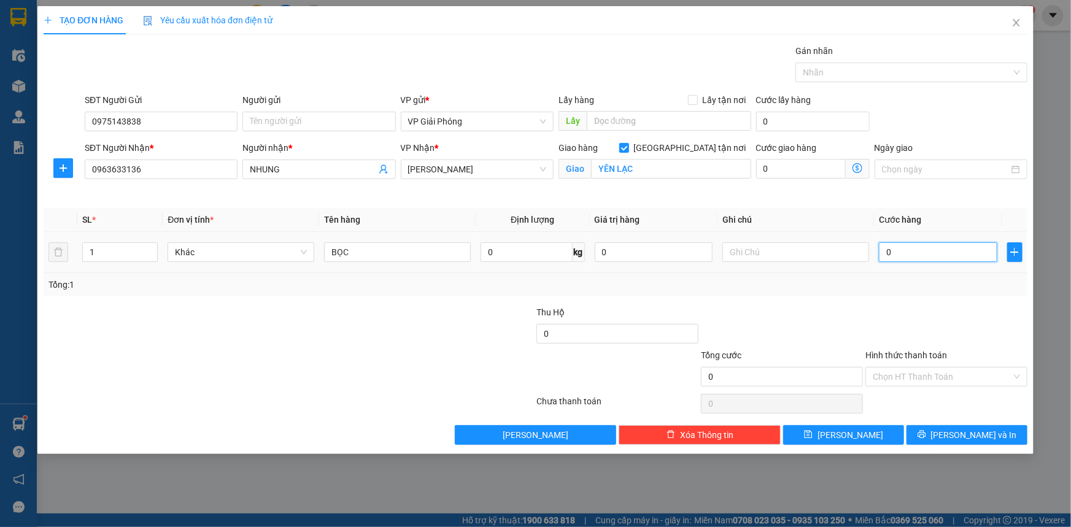
type input "3"
type input "30"
click at [859, 74] on div at bounding box center [905, 72] width 214 height 15
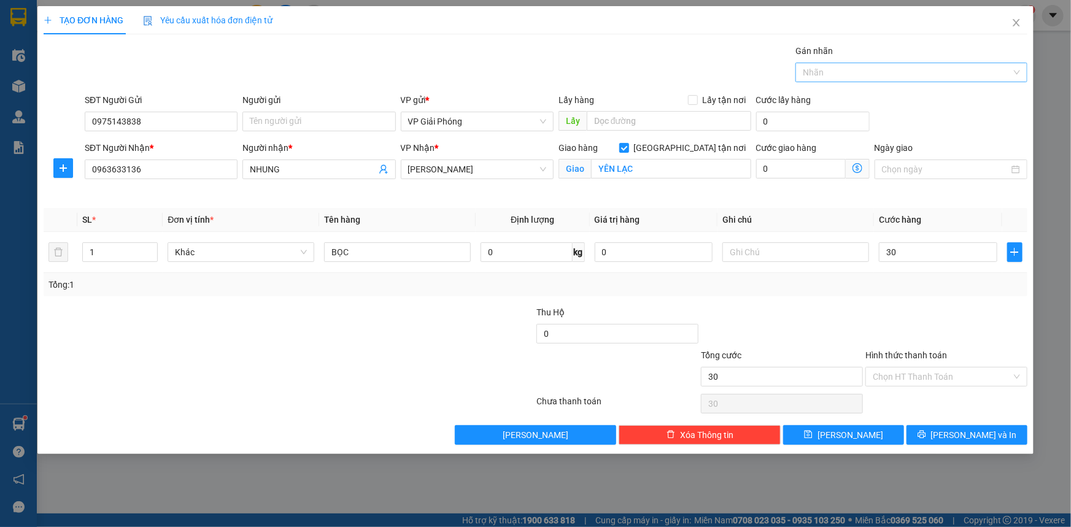
type input "30.000"
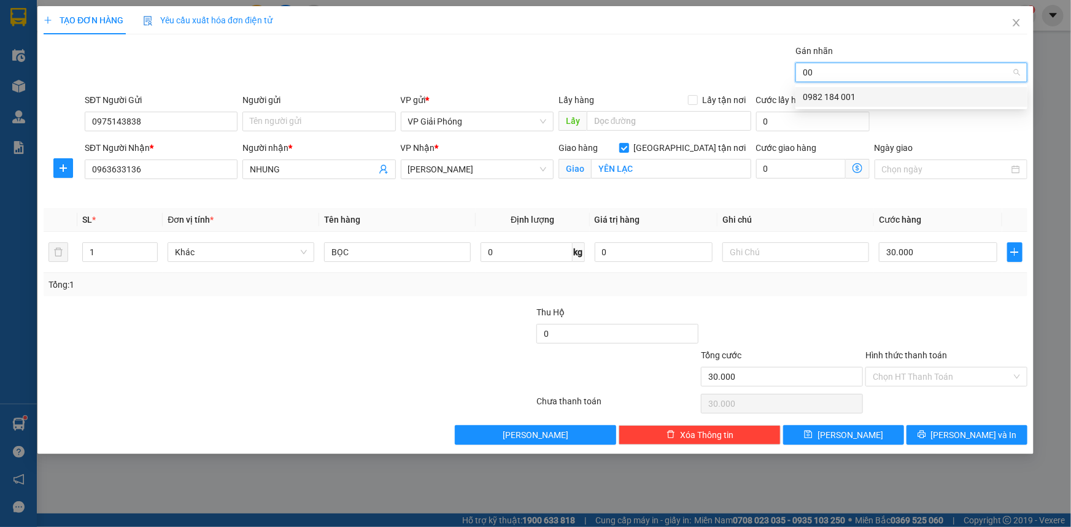
type input "0"
type input "442"
click at [866, 87] on div "0984 76 2442" at bounding box center [911, 97] width 232 height 20
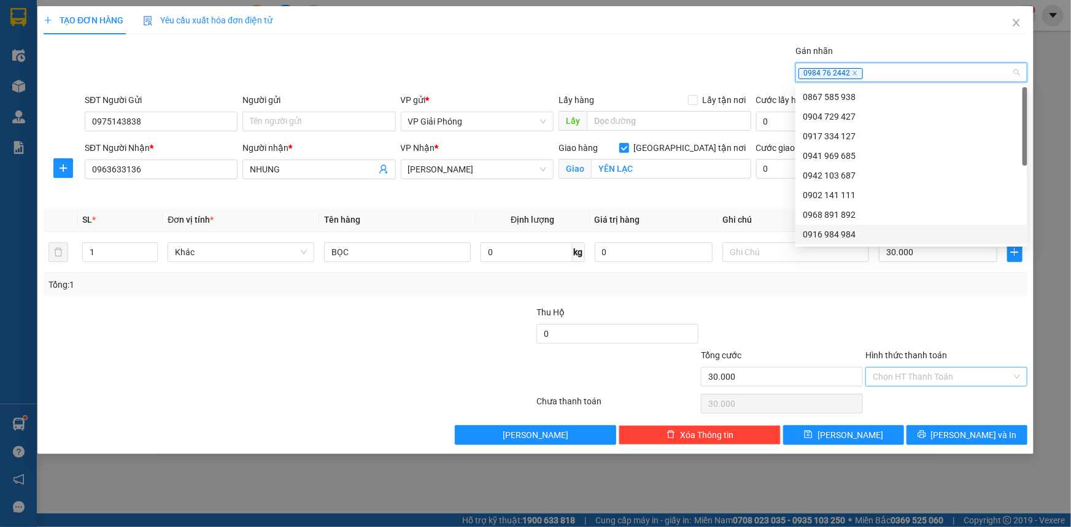
click at [923, 379] on input "Hình thức thanh toán" at bounding box center [941, 377] width 139 height 18
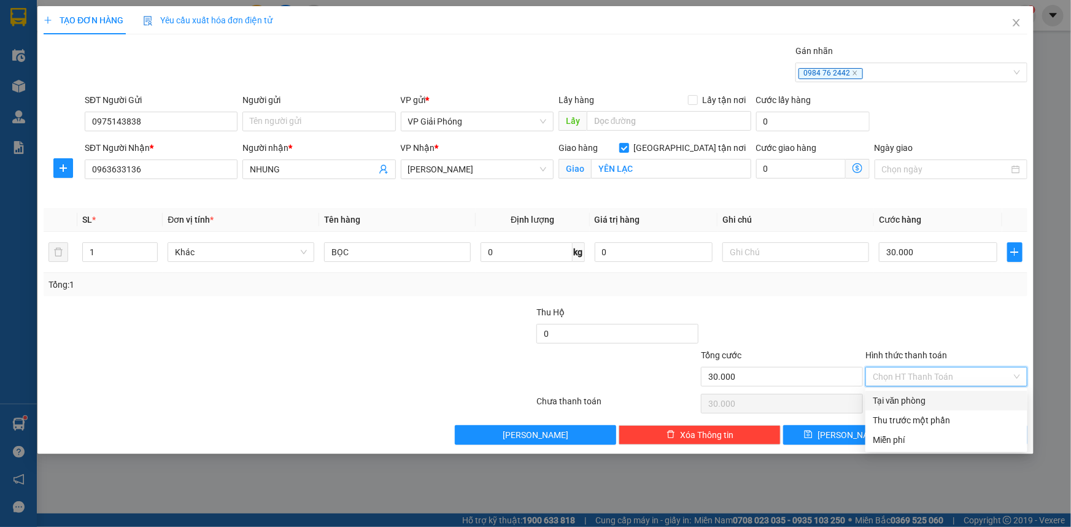
click at [931, 401] on div "Tại văn phòng" at bounding box center [945, 400] width 147 height 13
type input "0"
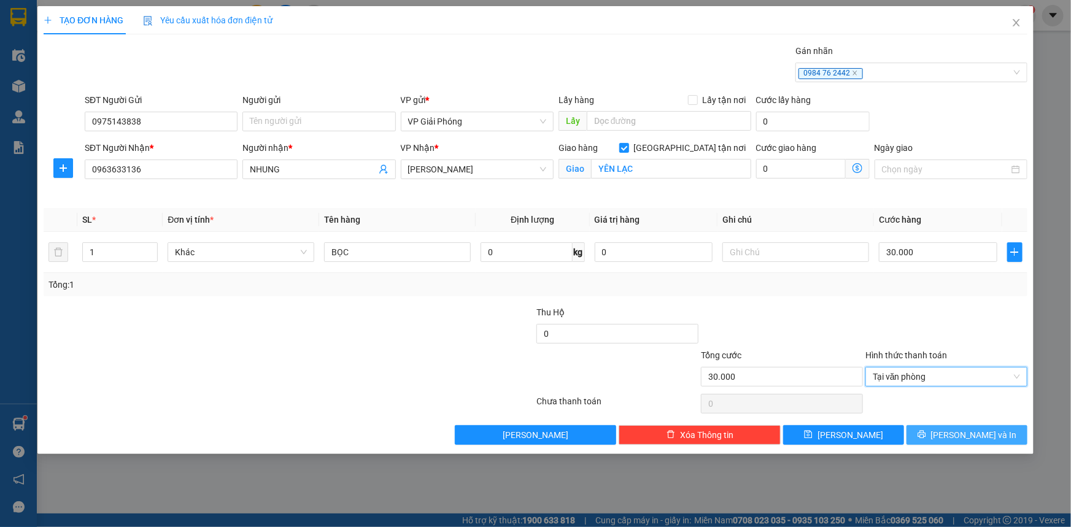
click at [940, 429] on button "[PERSON_NAME] và In" at bounding box center [966, 435] width 121 height 20
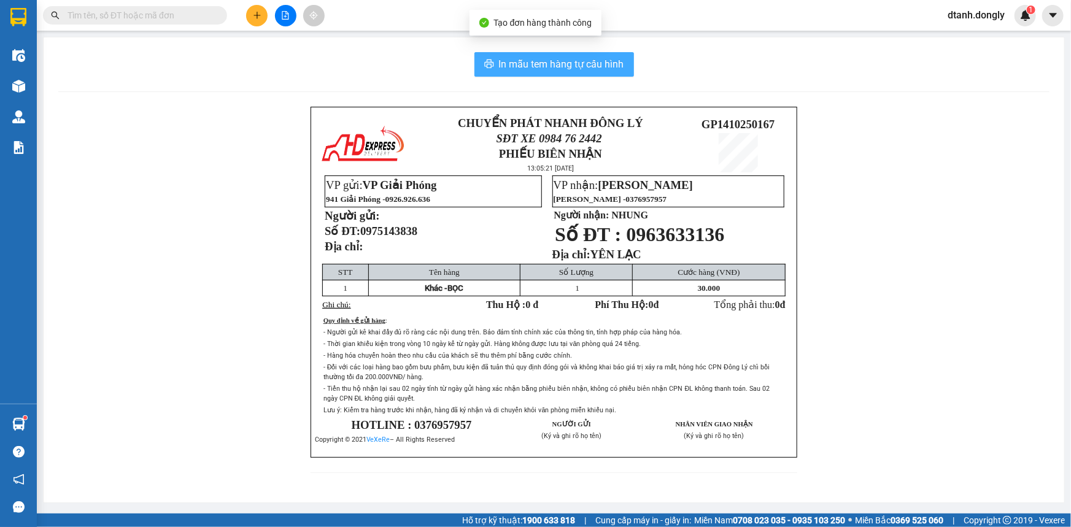
click at [587, 66] on span "In mẫu tem hàng tự cấu hình" at bounding box center [561, 63] width 125 height 15
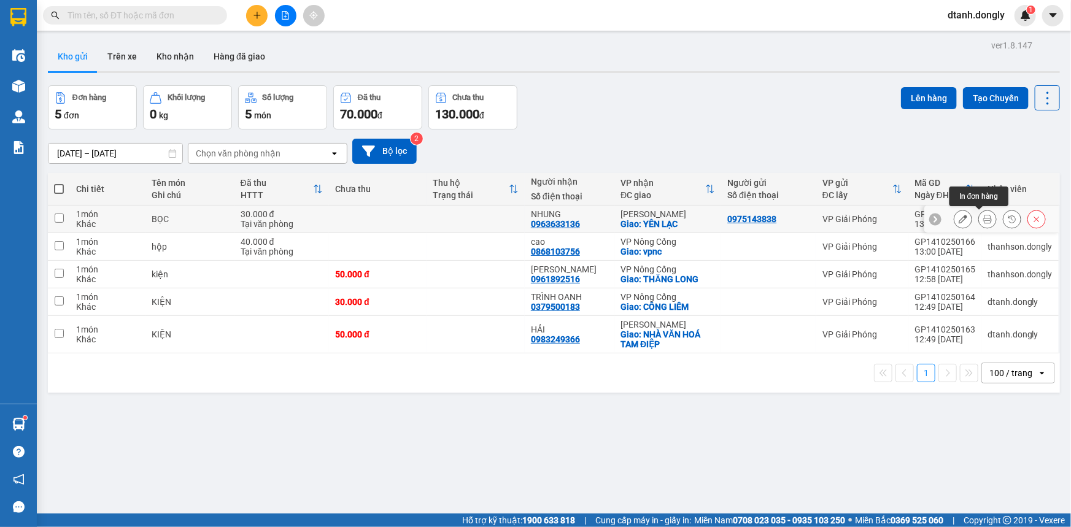
click at [983, 217] on icon at bounding box center [987, 219] width 9 height 9
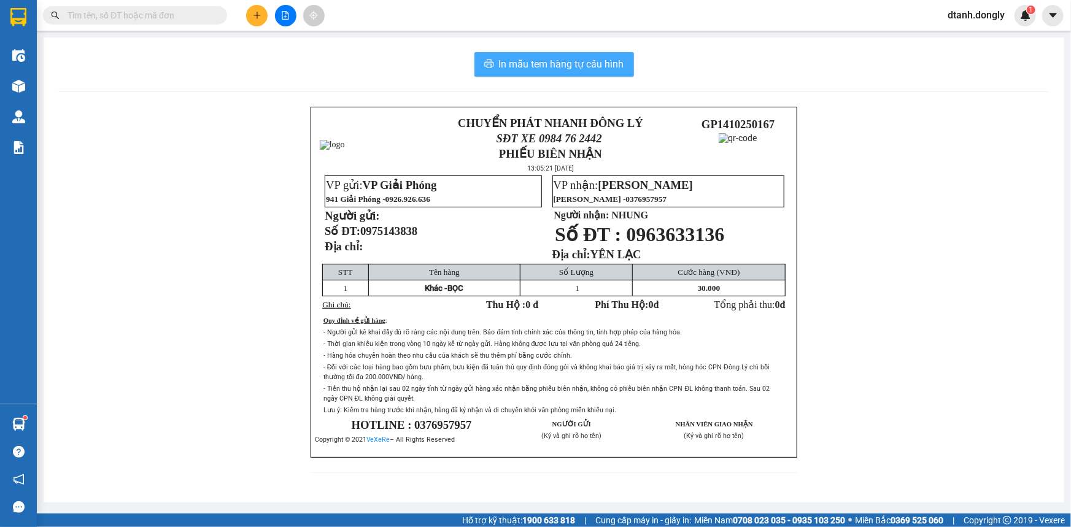
click at [579, 66] on span "In mẫu tem hàng tự cấu hình" at bounding box center [561, 63] width 125 height 15
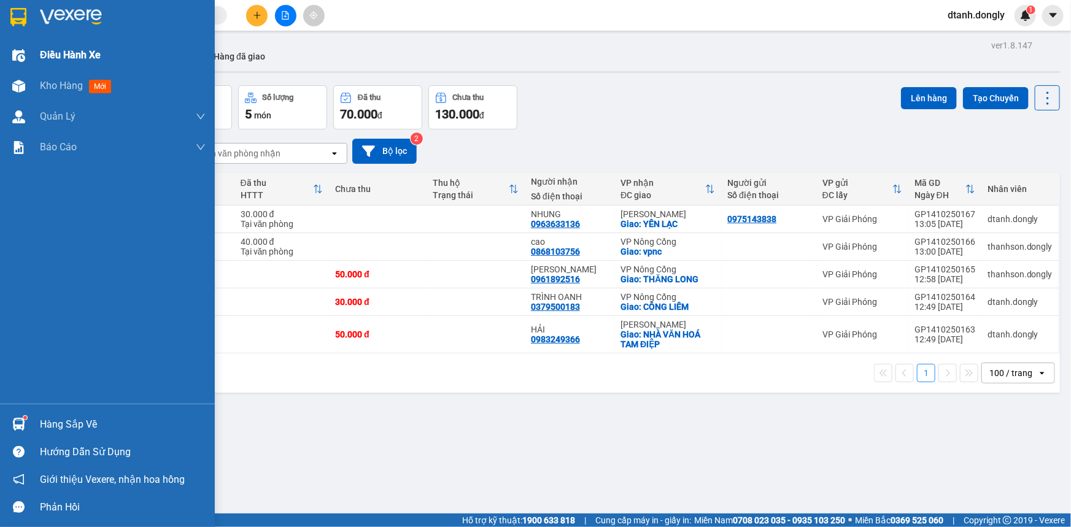
drag, startPoint x: 60, startPoint y: 53, endPoint x: 142, endPoint y: 66, distance: 82.7
click at [60, 52] on span "Điều hành xe" at bounding box center [70, 54] width 61 height 15
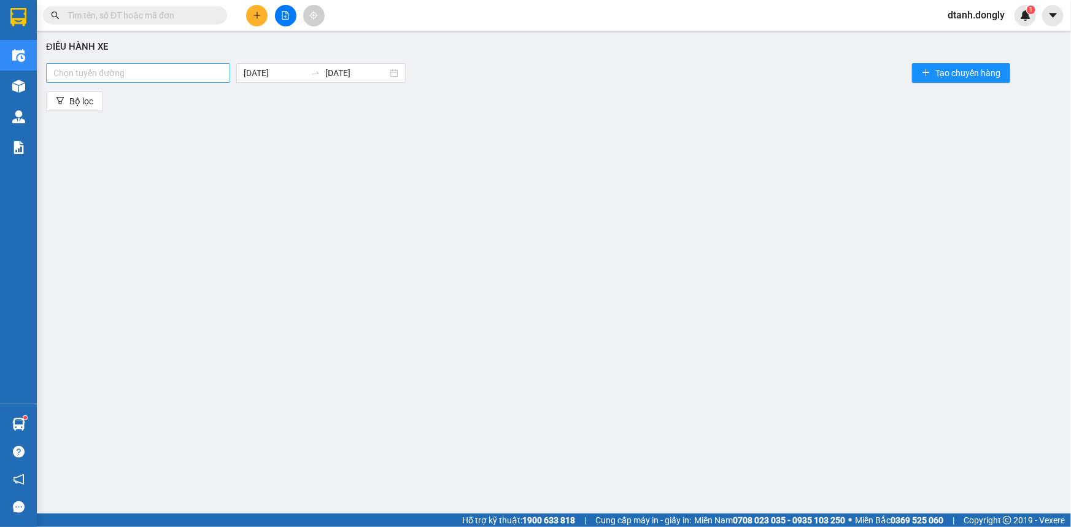
click at [217, 68] on div at bounding box center [138, 73] width 178 height 15
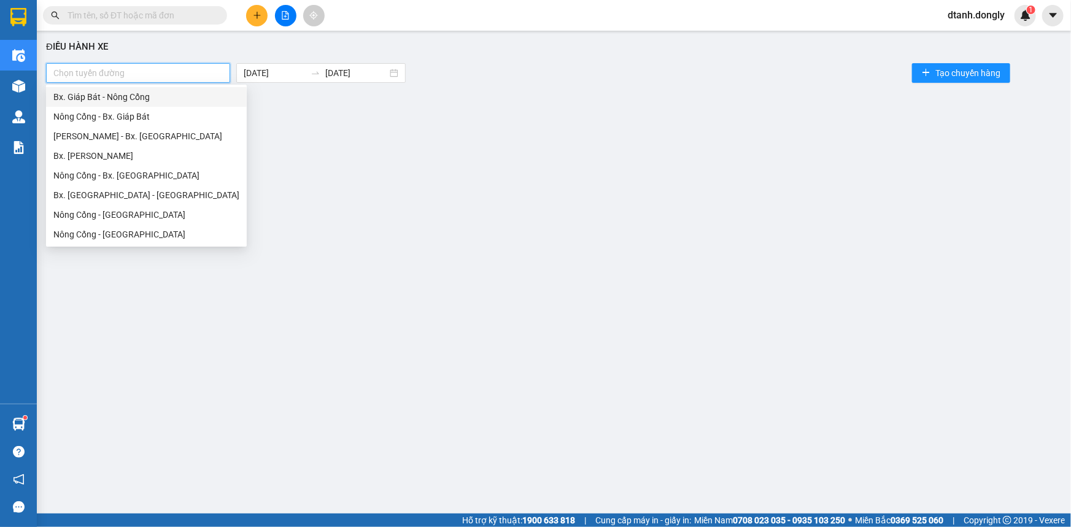
click at [202, 95] on div "Bx. Giáp Bát - Nông Cống" at bounding box center [146, 96] width 186 height 13
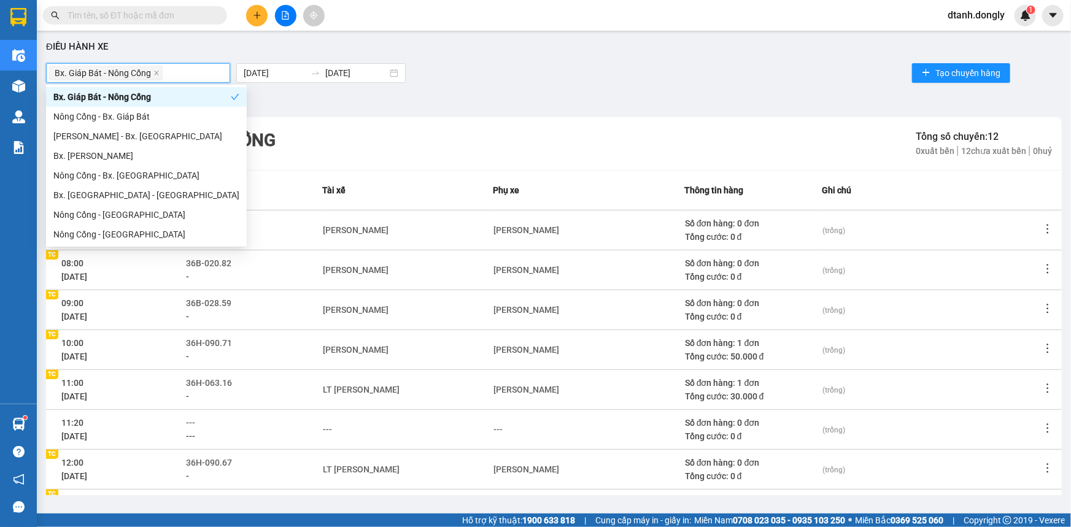
scroll to position [163, 0]
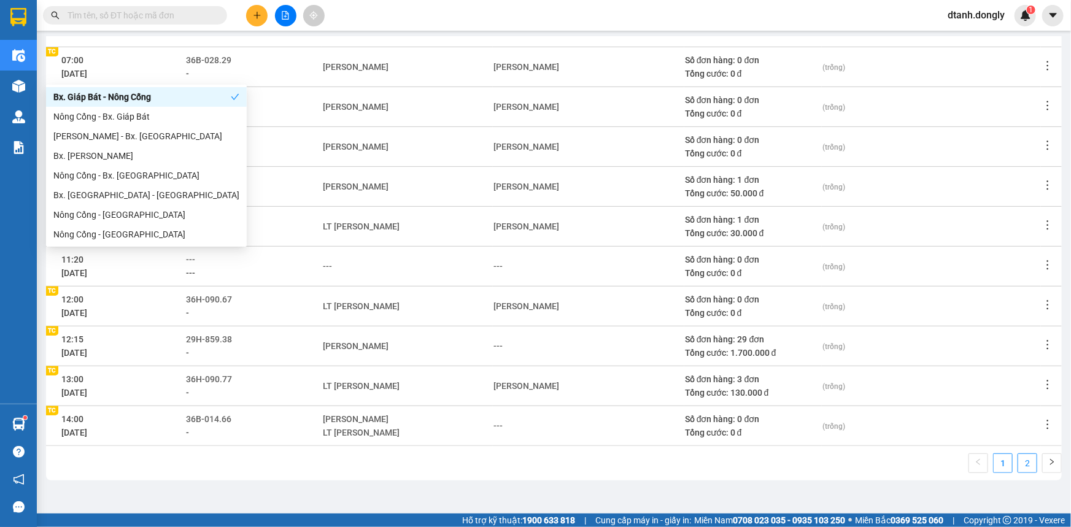
drag, startPoint x: 1024, startPoint y: 464, endPoint x: 1018, endPoint y: 460, distance: 7.2
click at [1022, 463] on link "2" at bounding box center [1027, 463] width 18 height 18
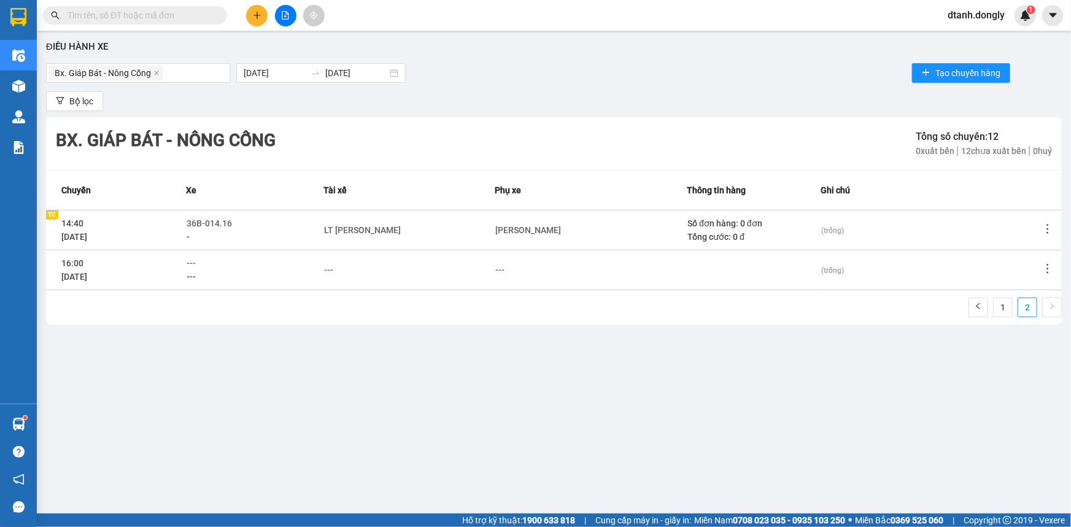
scroll to position [0, 0]
click at [946, 72] on span "Tạo chuyến hàng" at bounding box center [967, 72] width 65 height 13
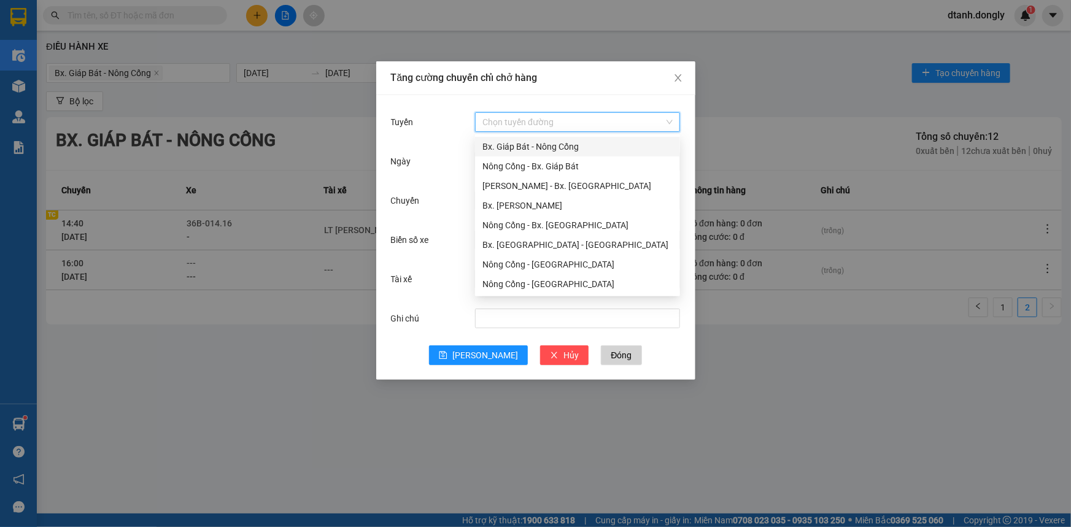
click at [595, 117] on input "Tuyến" at bounding box center [573, 122] width 182 height 18
click at [562, 150] on div "Bx. Giáp Bát - Nông Cống" at bounding box center [577, 146] width 190 height 13
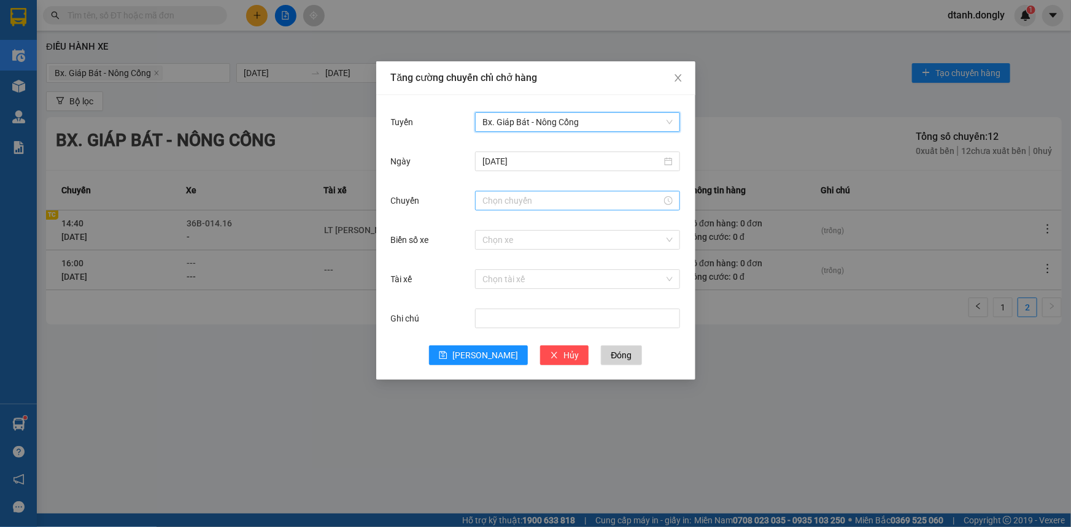
click at [528, 203] on input "Chuyến" at bounding box center [571, 200] width 179 height 13
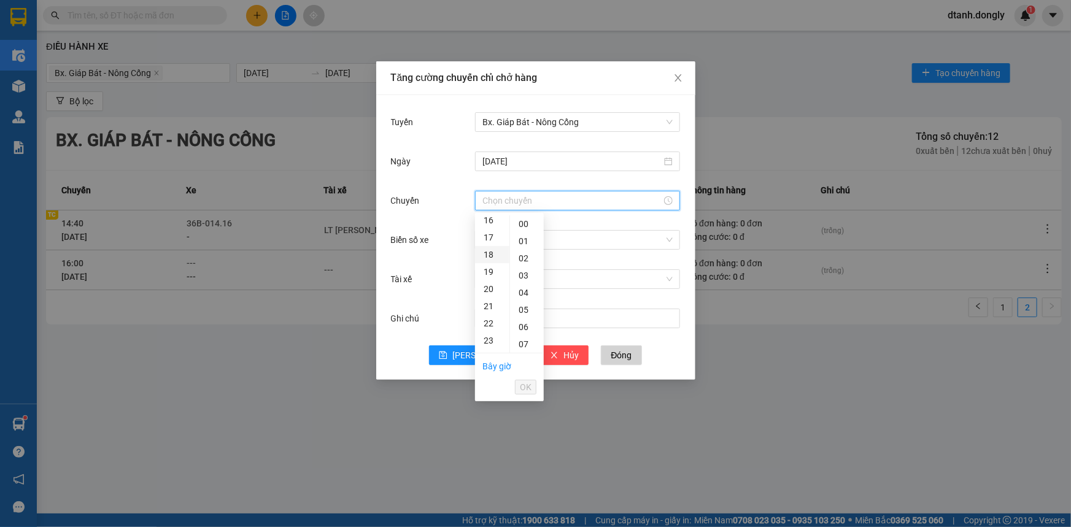
scroll to position [223, 0]
click at [487, 260] on div "15" at bounding box center [492, 258] width 34 height 17
click at [522, 292] on div "30" at bounding box center [527, 293] width 34 height 17
type input "15:30"
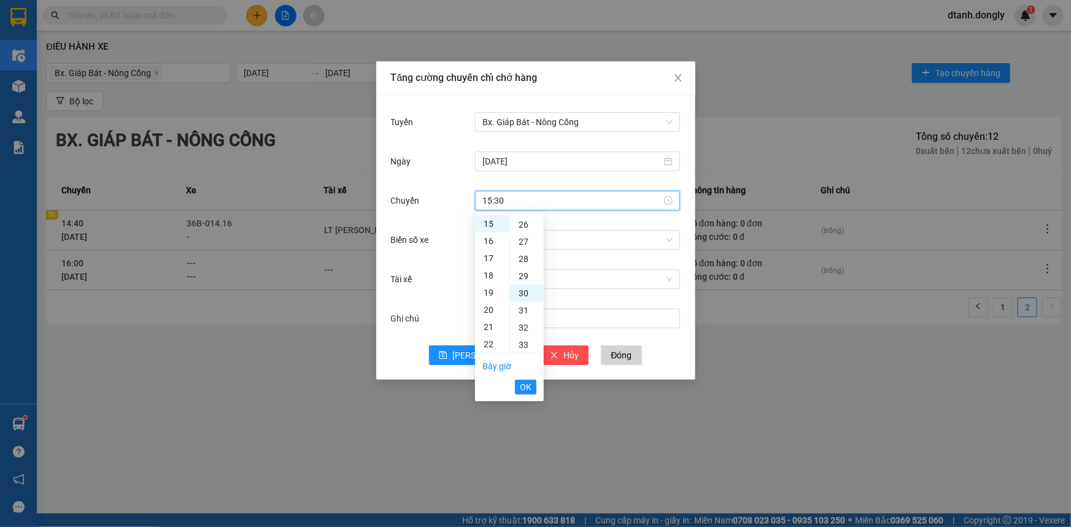
scroll to position [515, 0]
click at [528, 386] on span "OK" at bounding box center [526, 386] width 12 height 13
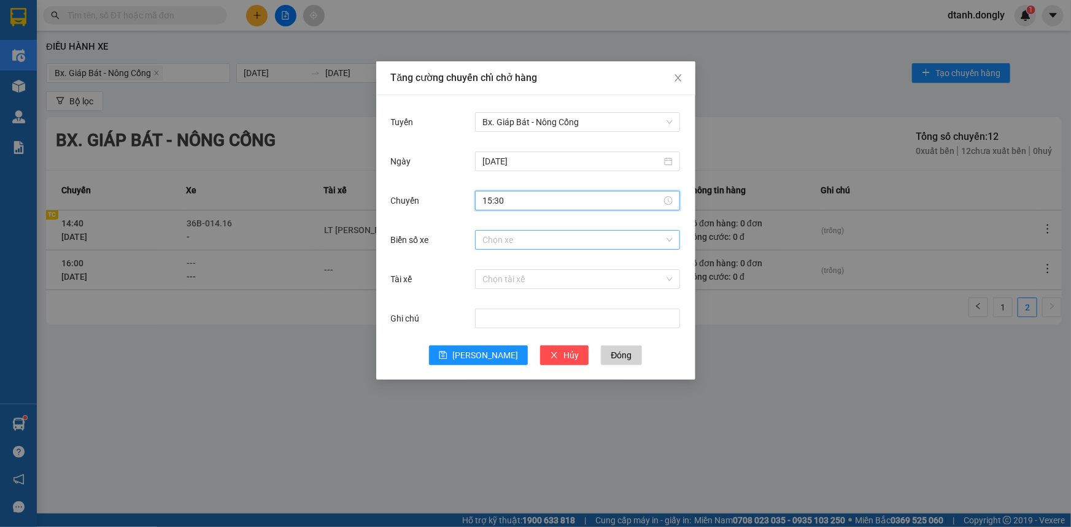
click at [501, 245] on input "Biển số xe" at bounding box center [573, 240] width 182 height 18
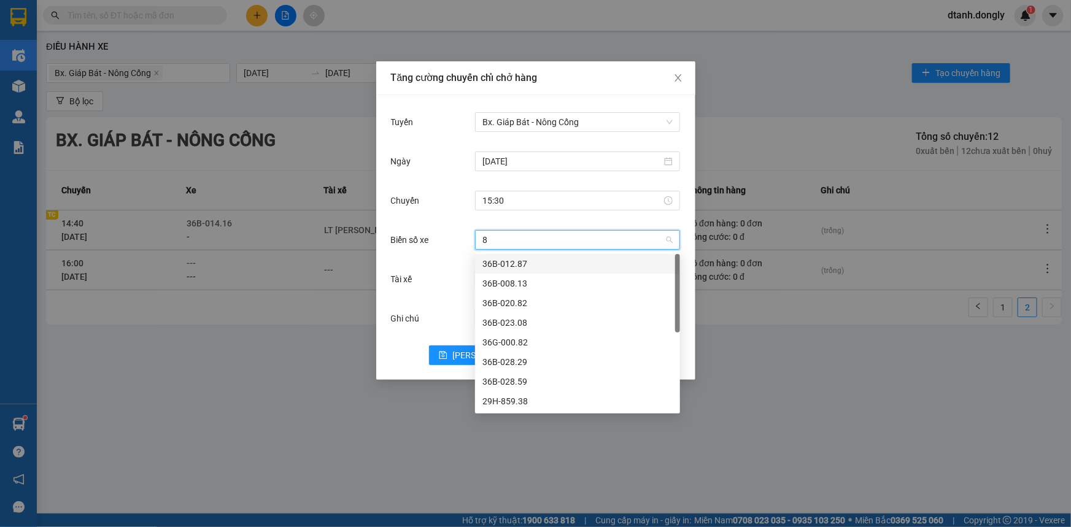
type input "82"
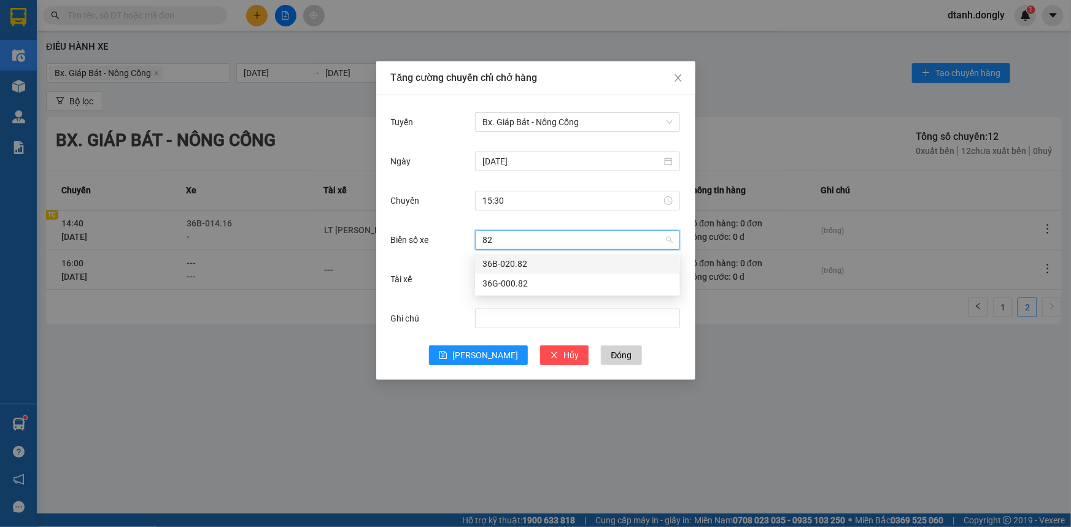
click at [511, 259] on div "36B-020.82" at bounding box center [577, 263] width 190 height 13
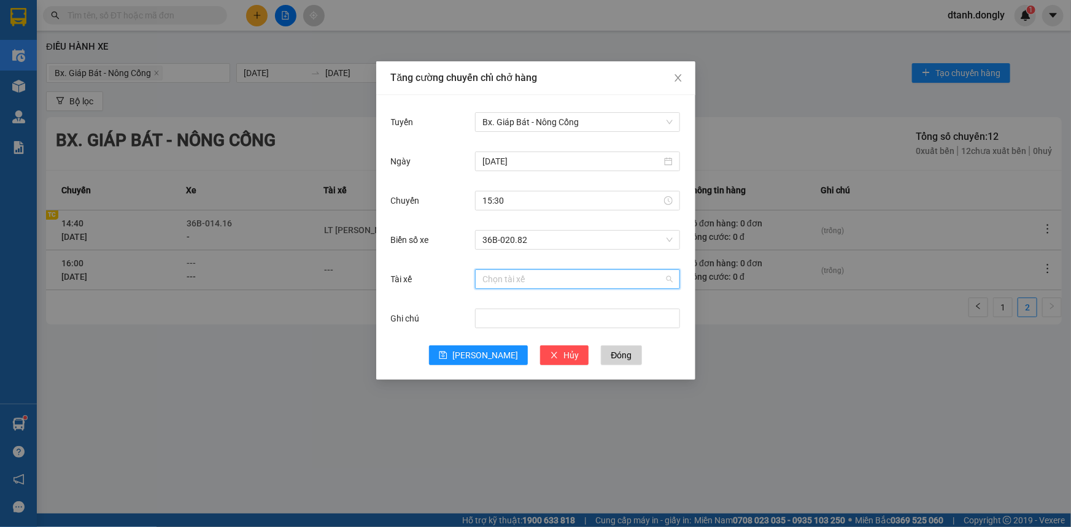
click at [495, 281] on input "Tài xế" at bounding box center [573, 279] width 182 height 18
type input "TRUO"
click at [505, 299] on div "LT Nguyễn Văn Trường" at bounding box center [577, 302] width 190 height 13
click at [474, 353] on button "[PERSON_NAME]" at bounding box center [478, 355] width 99 height 20
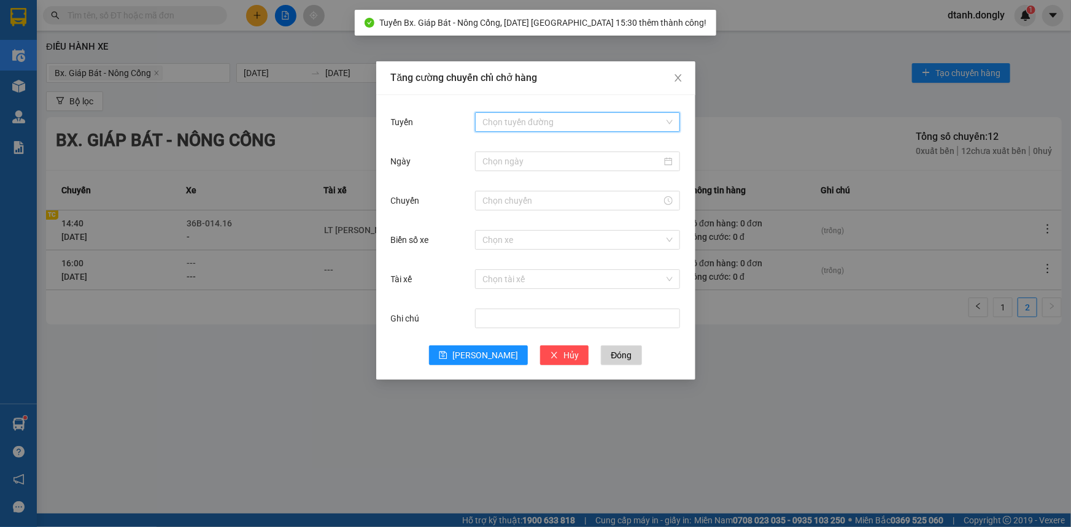
click at [520, 120] on input "Tuyến" at bounding box center [573, 122] width 182 height 18
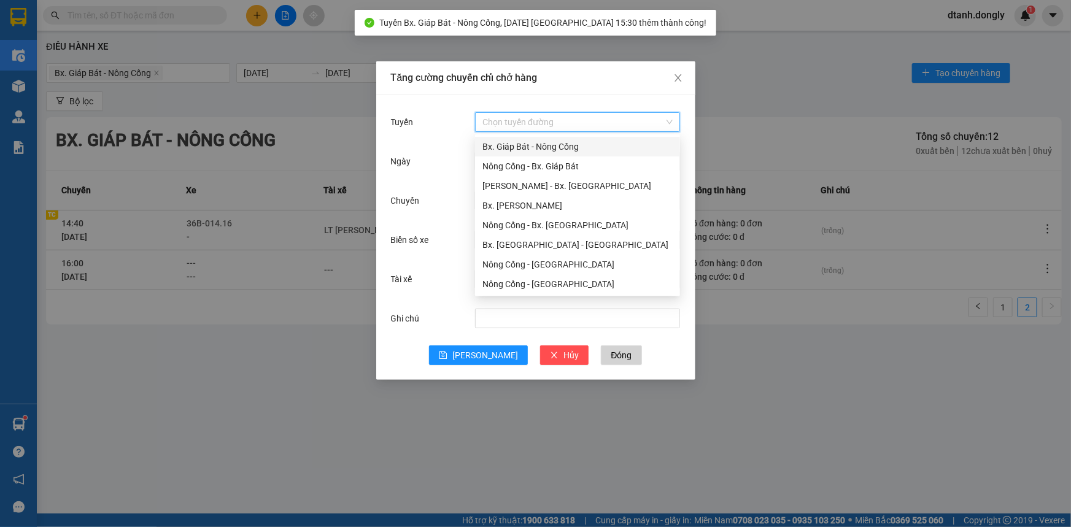
click at [531, 141] on div "Bx. Giáp Bát - Nông Cống" at bounding box center [577, 146] width 190 height 13
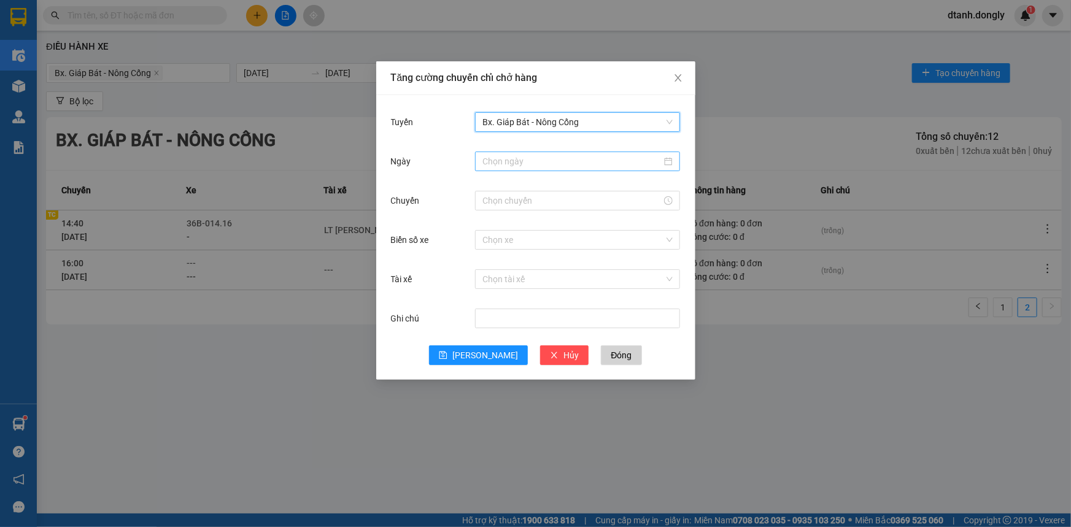
click at [528, 155] on input "Ngày" at bounding box center [571, 161] width 179 height 13
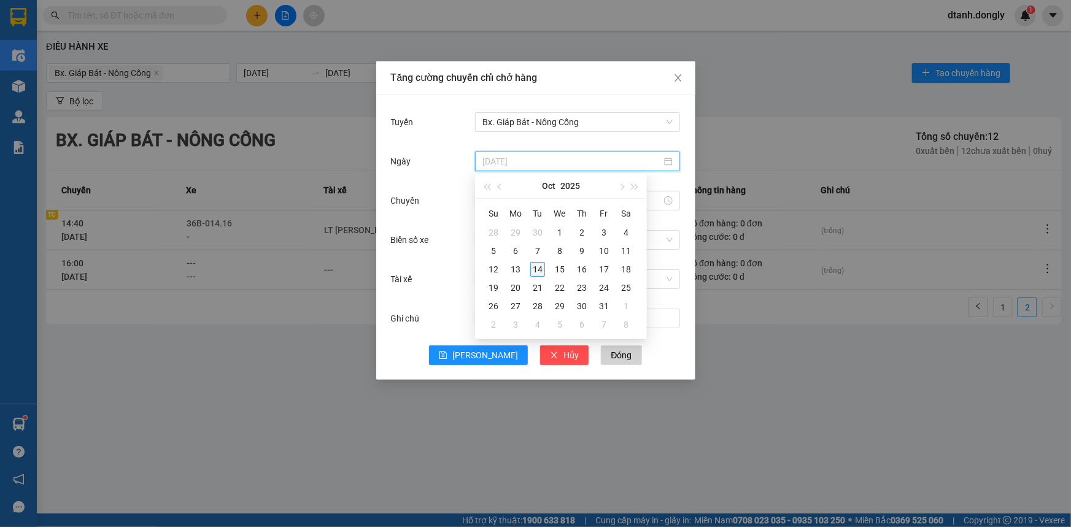
type input "[DATE]"
click at [539, 269] on div "14" at bounding box center [537, 269] width 15 height 15
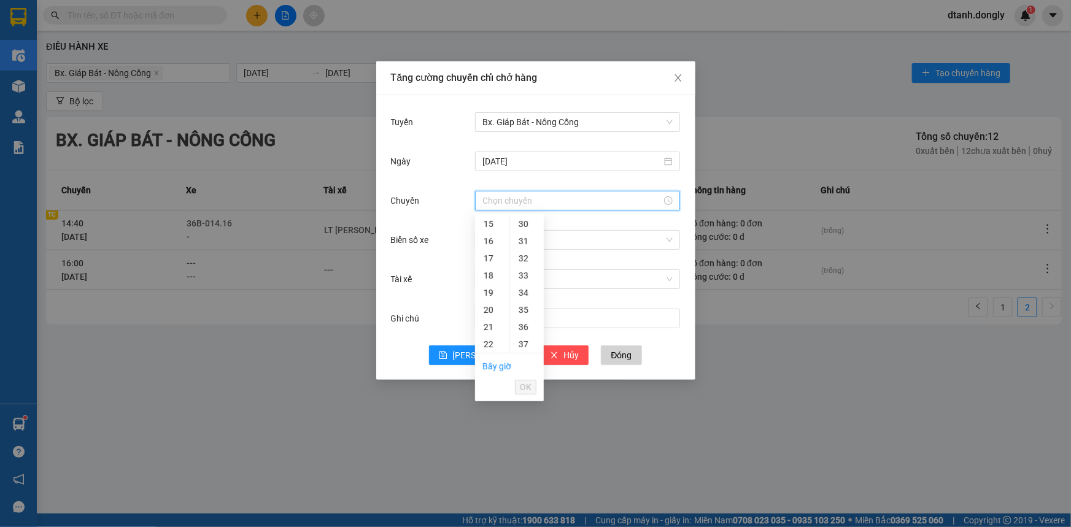
click at [523, 199] on input "Chuyến" at bounding box center [571, 200] width 179 height 13
click at [488, 244] on div "16" at bounding box center [492, 241] width 34 height 17
click at [520, 292] on div "30" at bounding box center [527, 293] width 34 height 17
type input "16:30"
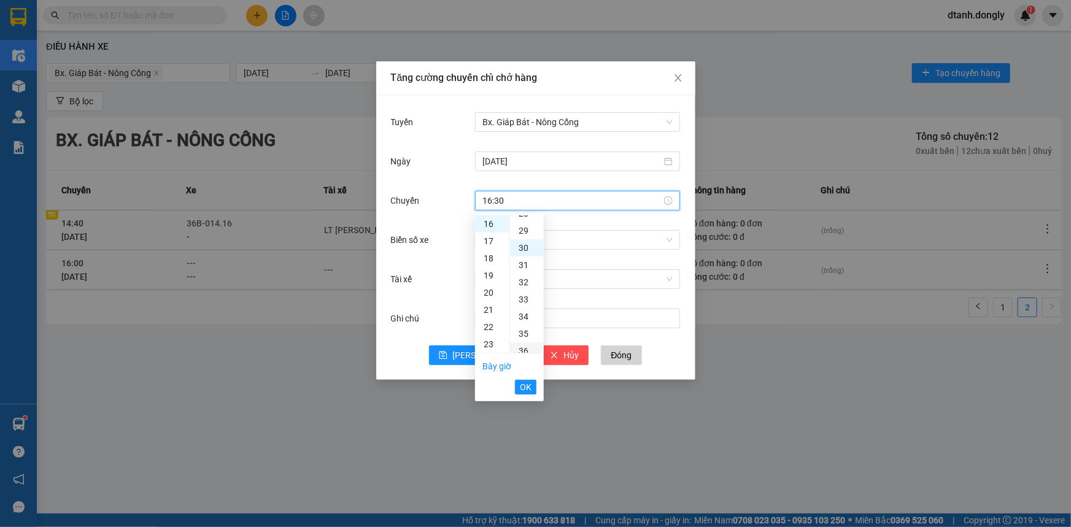
scroll to position [515, 0]
click at [526, 386] on span "OK" at bounding box center [526, 386] width 12 height 13
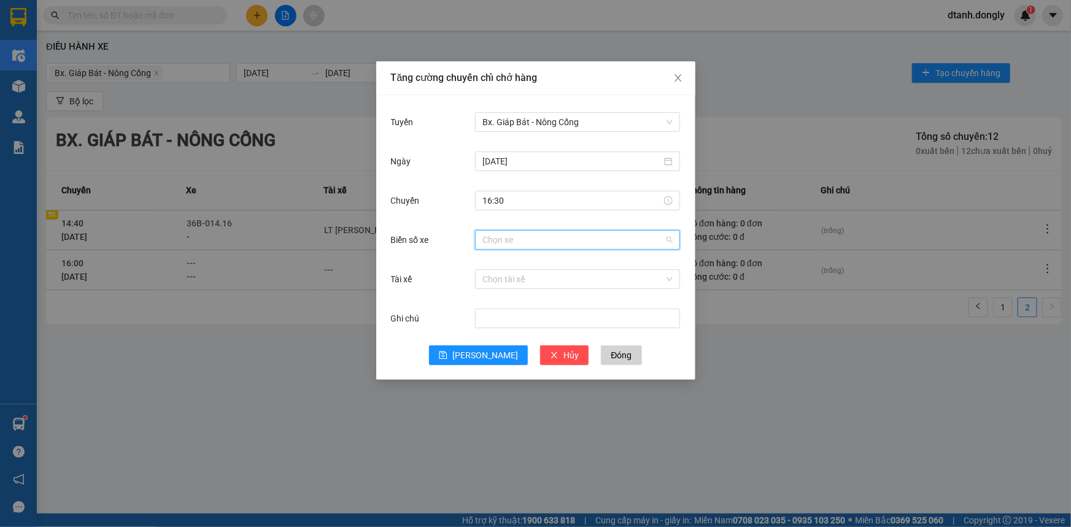
click at [501, 240] on input "Biển số xe" at bounding box center [573, 240] width 182 height 18
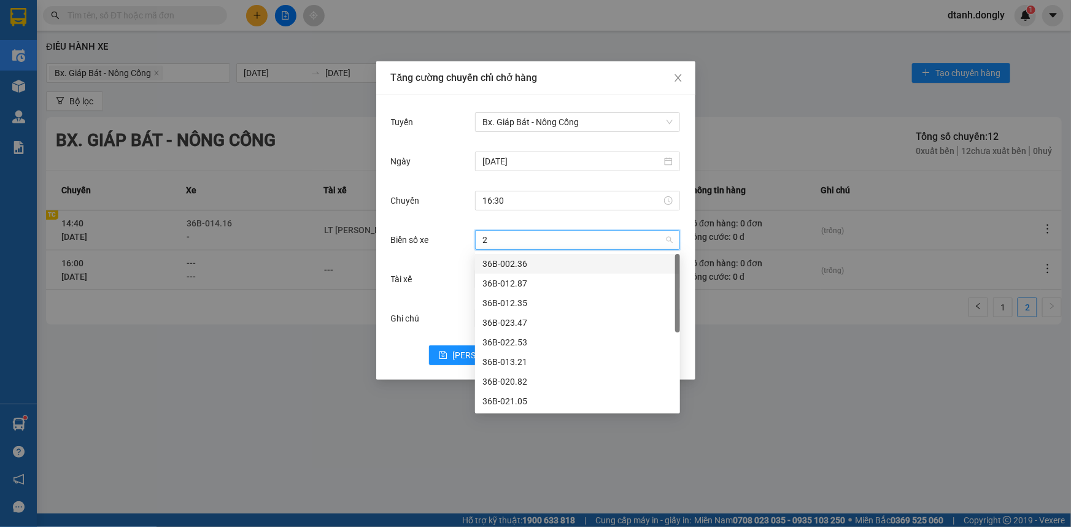
type input "29"
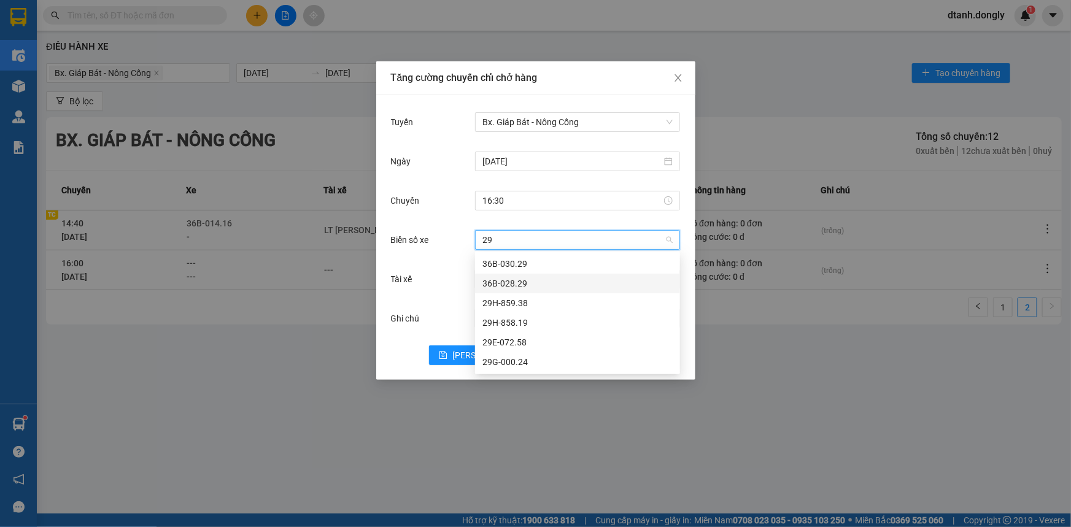
click at [521, 281] on div "36B-028.29" at bounding box center [577, 283] width 190 height 13
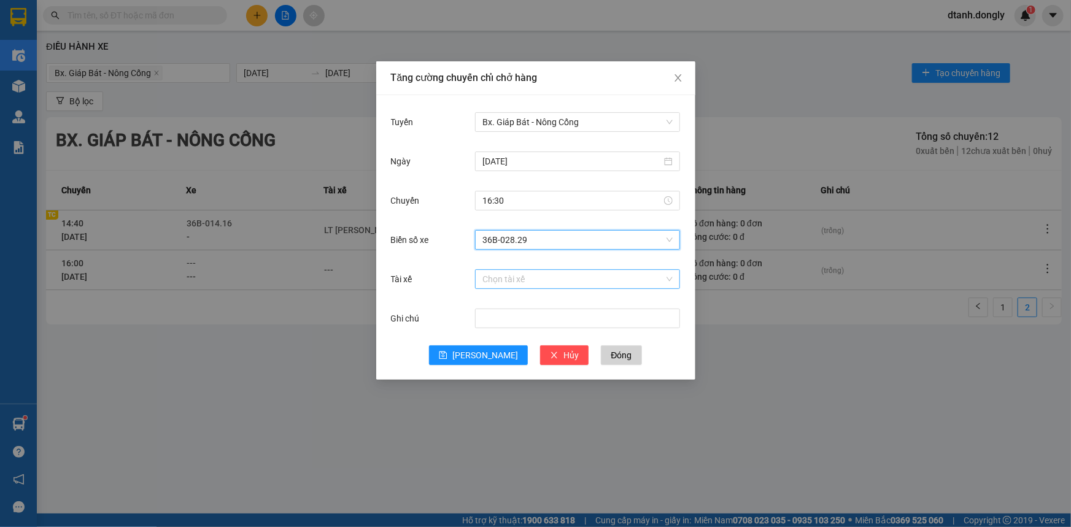
click at [498, 283] on input "Tài xế" at bounding box center [573, 279] width 182 height 18
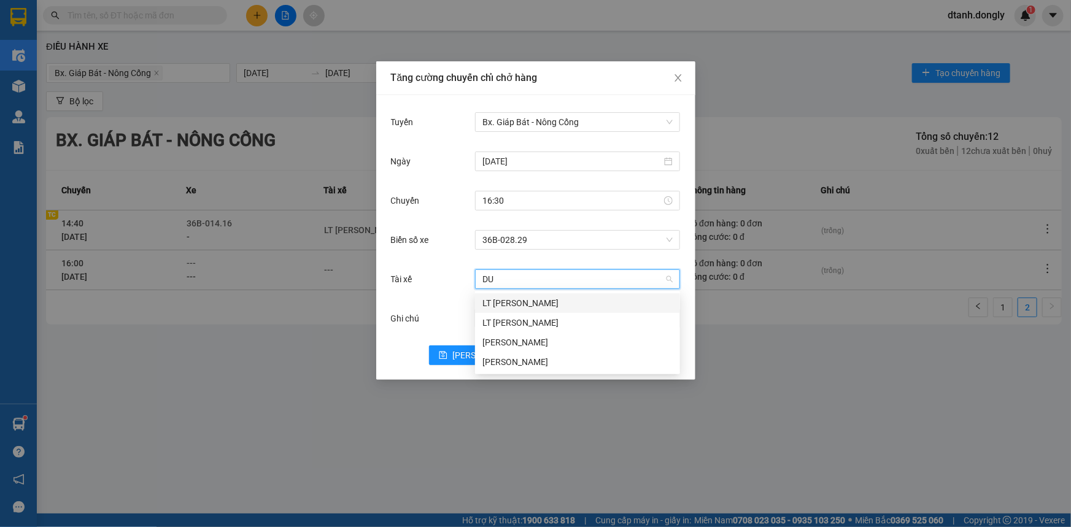
type input "DUO"
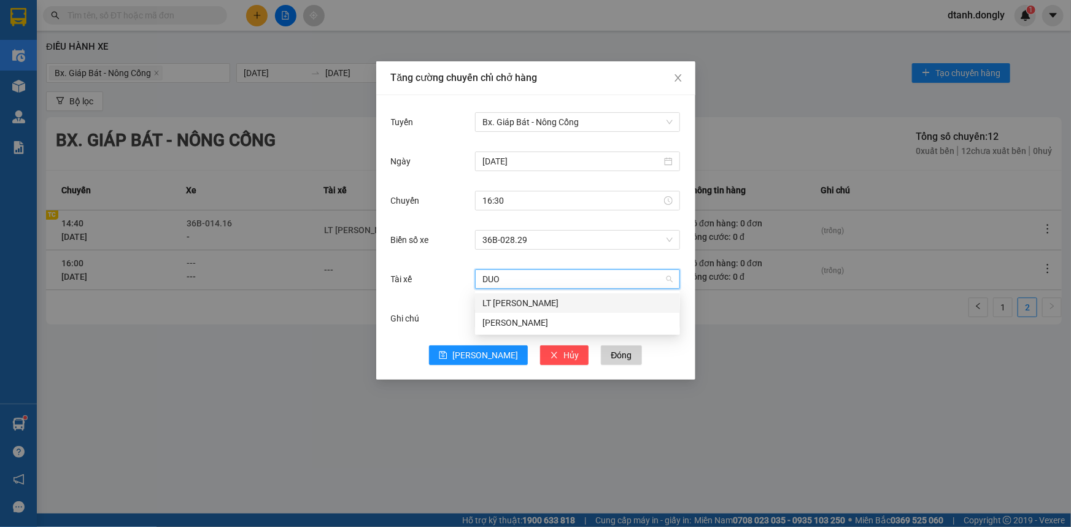
click at [522, 302] on div "LT Nguyễn ánh Dương" at bounding box center [577, 302] width 190 height 13
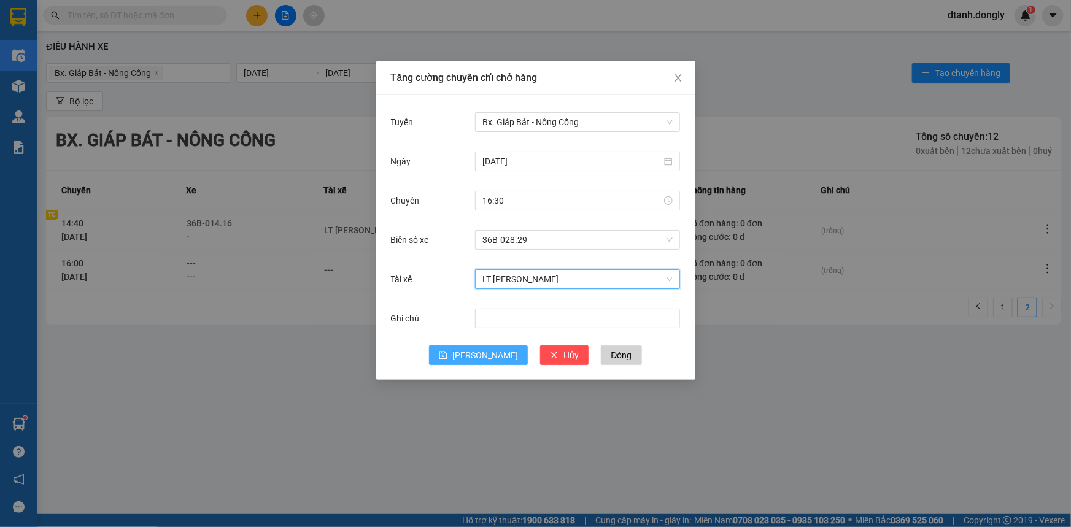
click at [480, 361] on button "[PERSON_NAME]" at bounding box center [478, 355] width 99 height 20
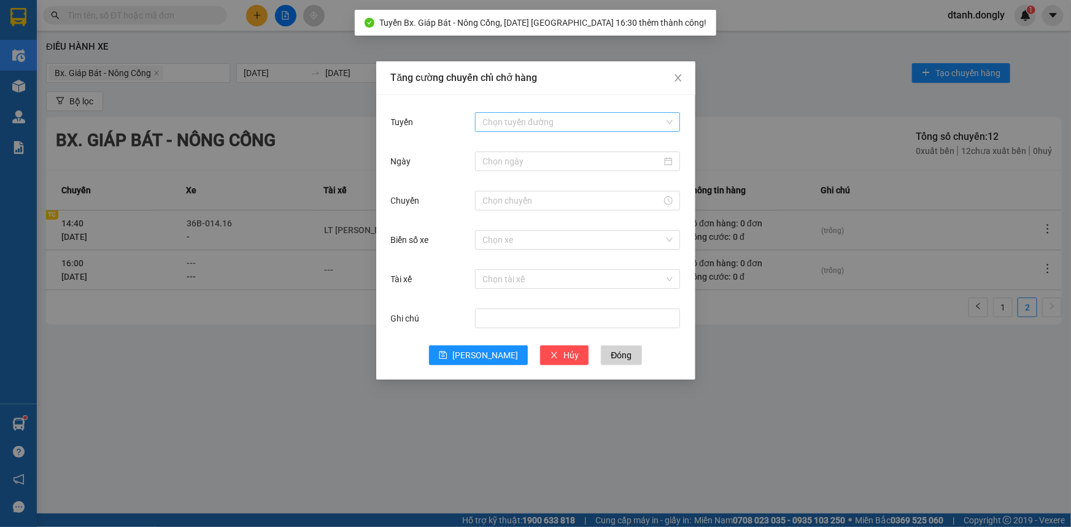
click at [511, 119] on input "Tuyến" at bounding box center [573, 122] width 182 height 18
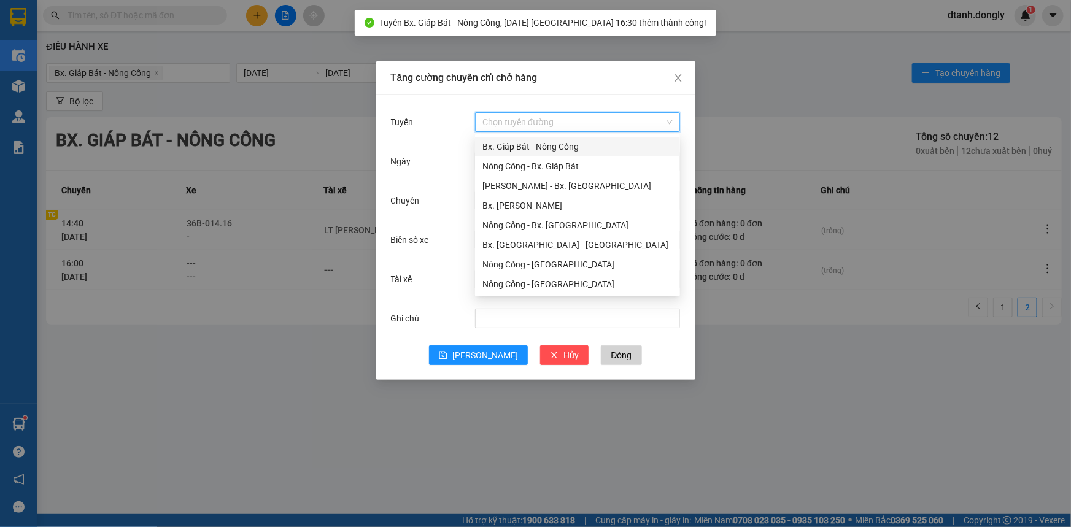
click at [530, 144] on div "Bx. Giáp Bát - Nông Cống" at bounding box center [577, 146] width 190 height 13
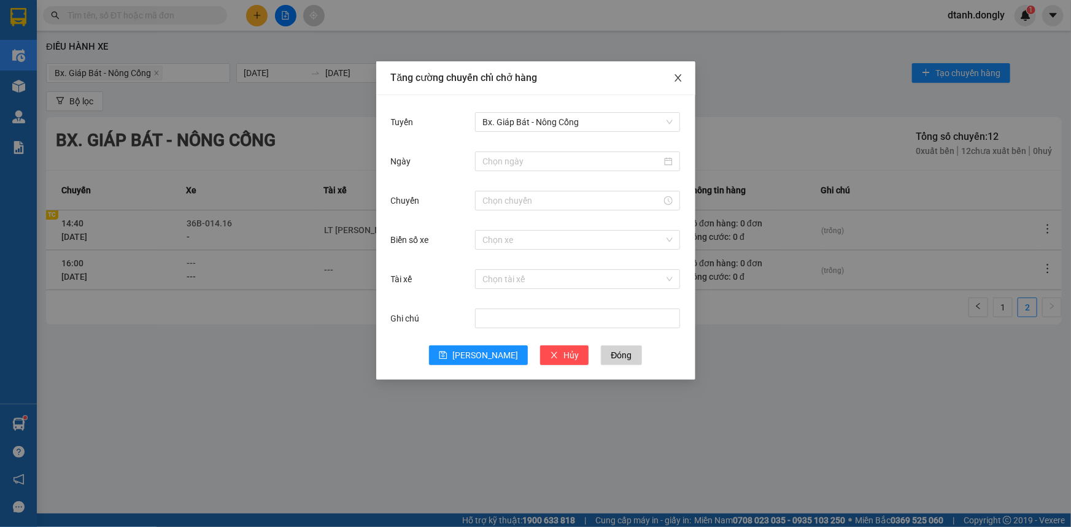
click at [677, 79] on icon "close" at bounding box center [677, 77] width 7 height 7
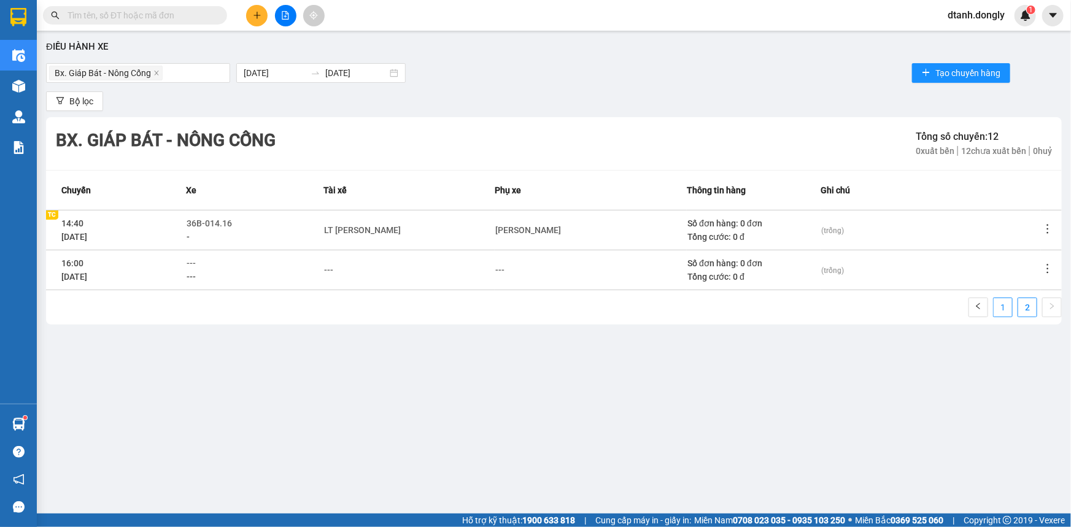
click at [1005, 304] on link "1" at bounding box center [1002, 307] width 18 height 18
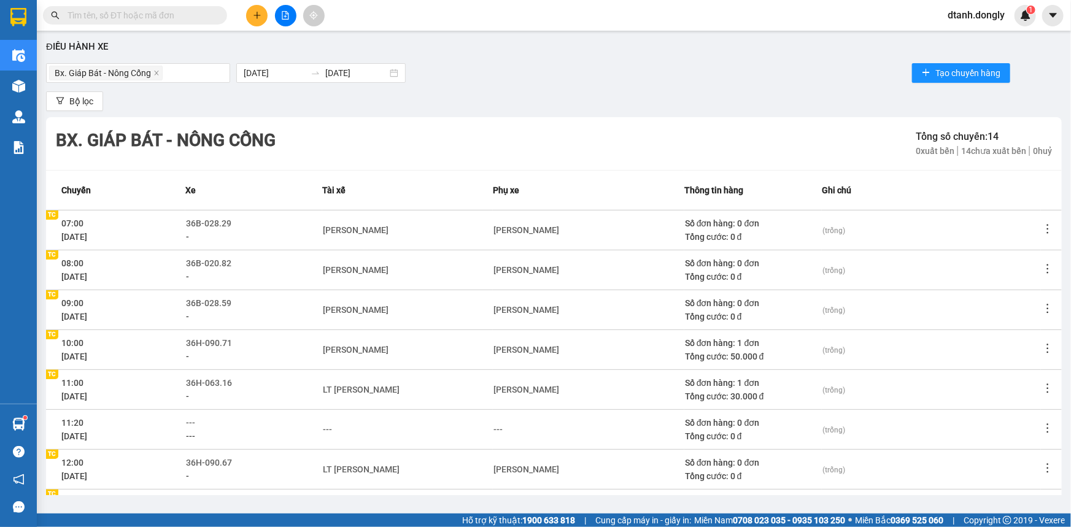
scroll to position [163, 0]
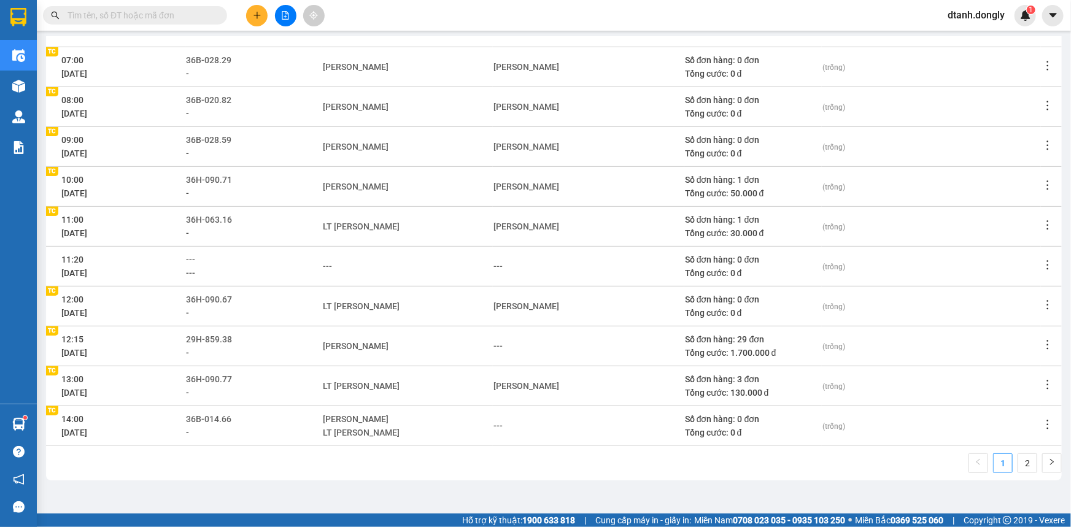
drag, startPoint x: 1022, startPoint y: 465, endPoint x: 1014, endPoint y: 452, distance: 15.4
click at [1022, 463] on link "2" at bounding box center [1027, 463] width 18 height 18
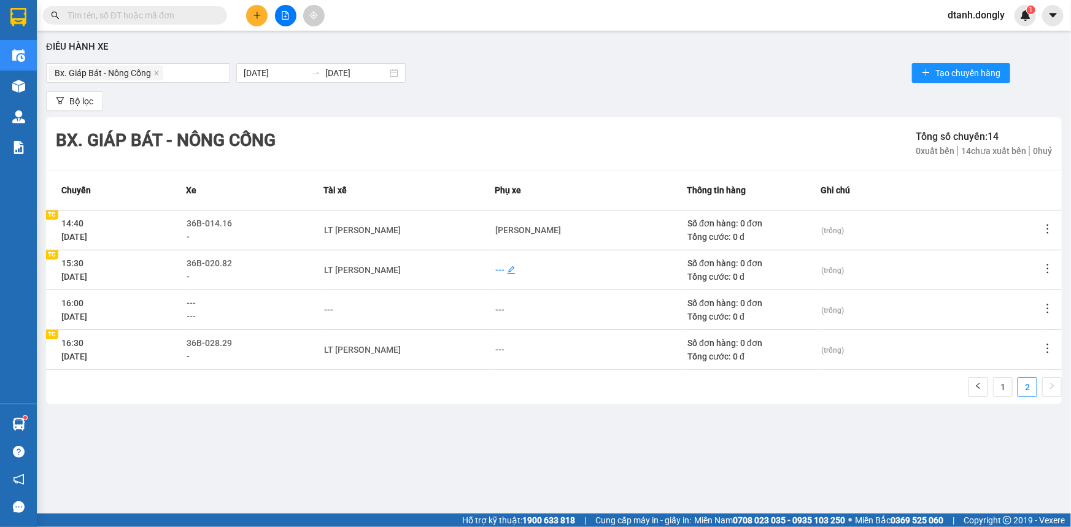
click at [499, 267] on div "---" at bounding box center [499, 269] width 9 height 13
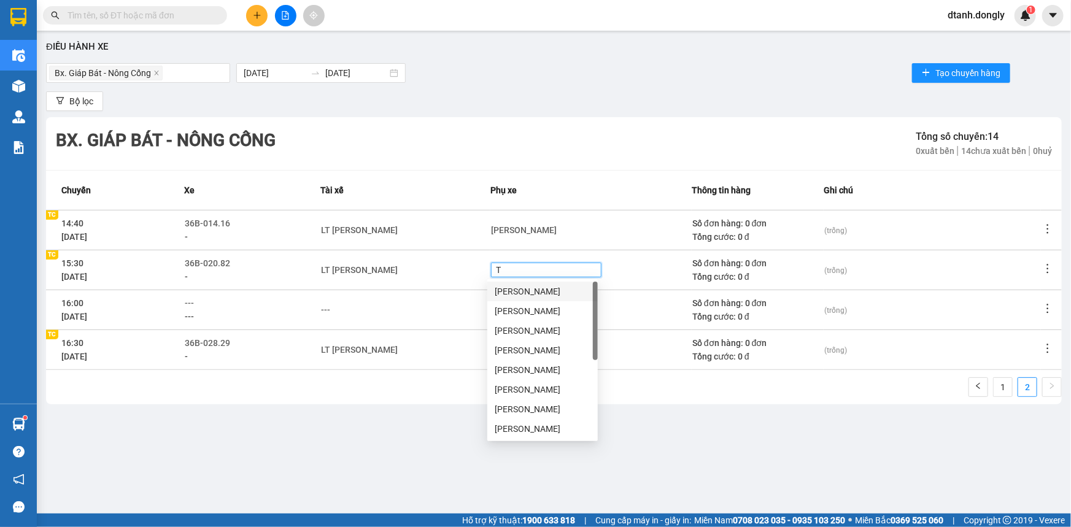
type input "TU"
click at [531, 310] on div "Lê Văn Tuấn" at bounding box center [543, 310] width 96 height 13
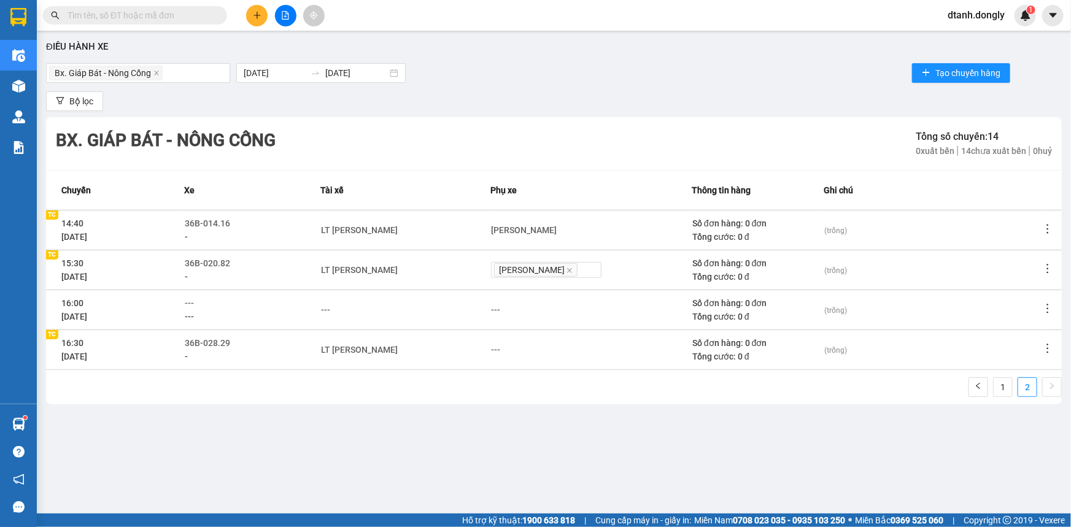
click at [464, 349] on div "LT Nguyễn ánh Dương" at bounding box center [406, 349] width 168 height 13
click at [504, 349] on div "---" at bounding box center [499, 349] width 9 height 13
type input "LINH"
click at [512, 371] on div "Lô Văn Linh" at bounding box center [543, 370] width 96 height 13
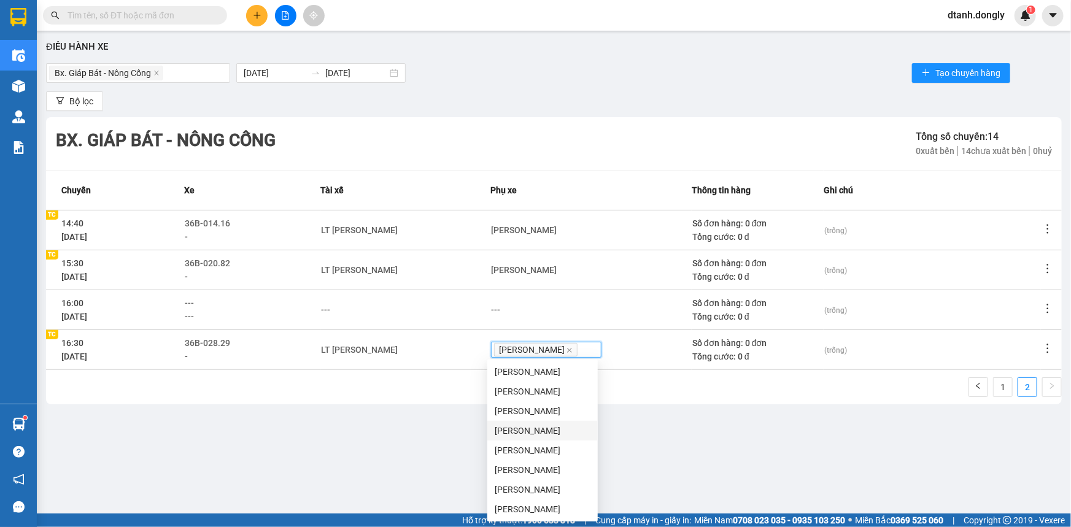
click at [656, 421] on div "Điều hành xe Bx. Giáp Bát - Nông Cống 14/10/2025 14/10/2025 Tạo chuyến hàng Bộ …" at bounding box center [554, 266] width 1022 height 458
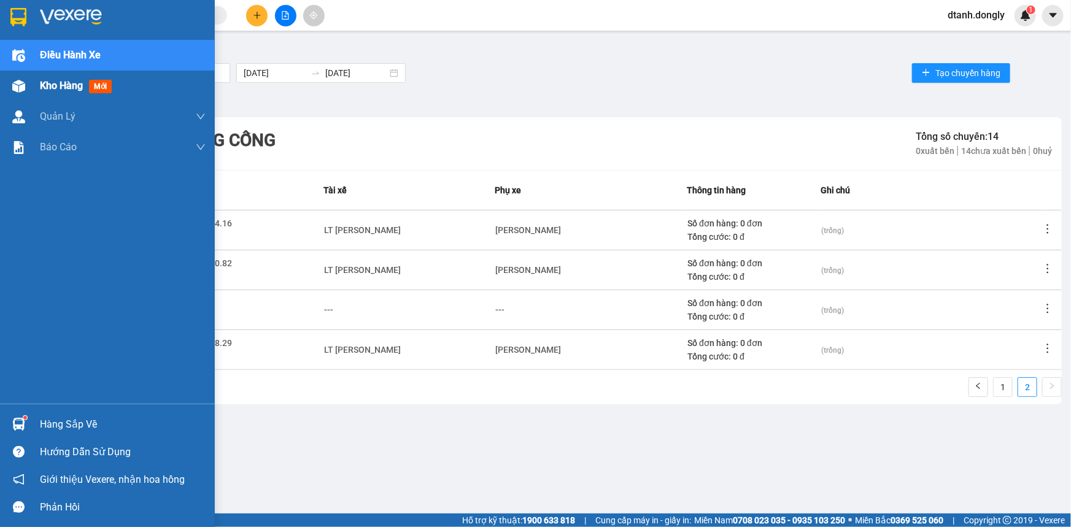
click at [61, 82] on span "Kho hàng" at bounding box center [61, 86] width 43 height 12
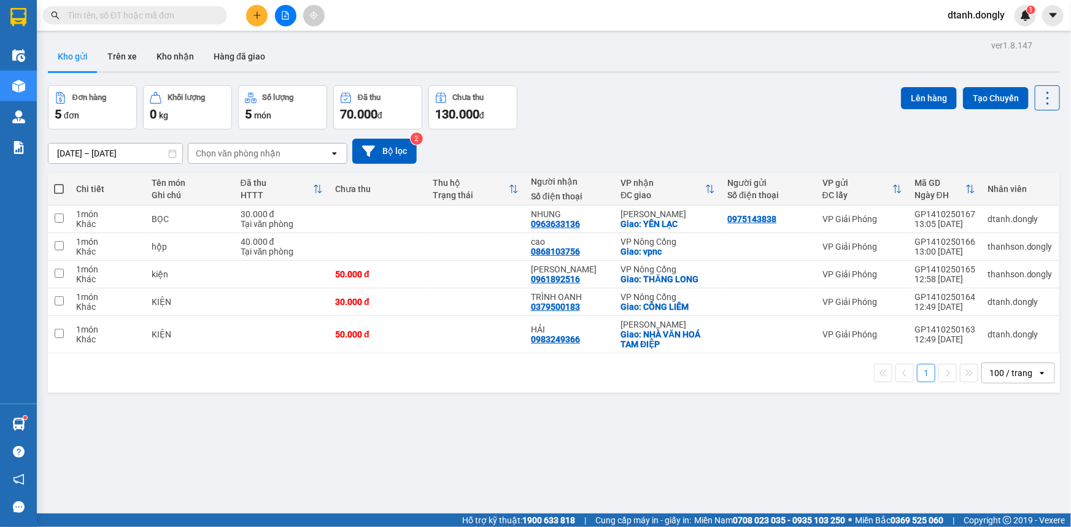
click at [256, 18] on icon "plus" at bounding box center [257, 15] width 9 height 9
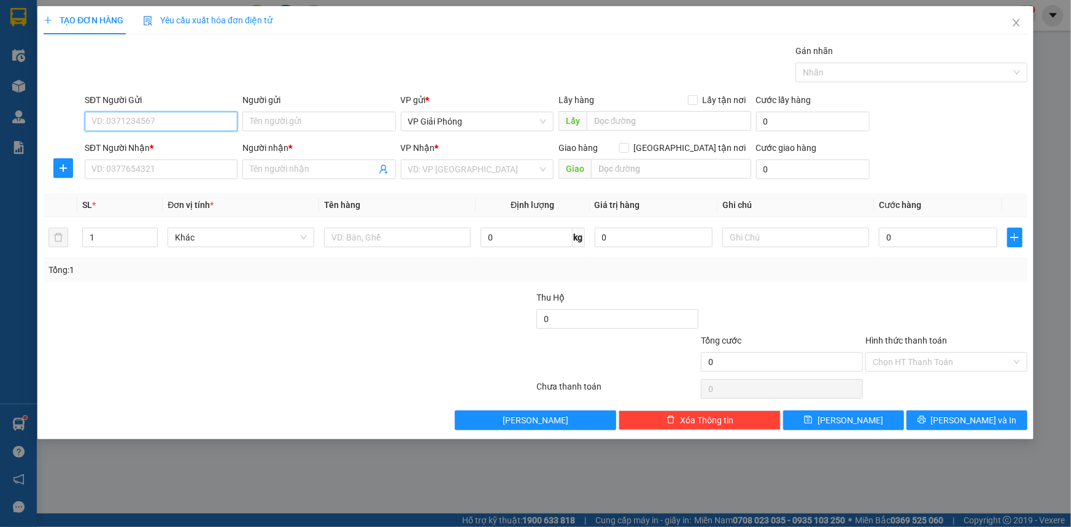
click at [183, 120] on input "SĐT Người Gửi" at bounding box center [161, 122] width 153 height 20
click at [164, 148] on div "0822499999" at bounding box center [161, 145] width 138 height 13
type input "0822499999"
click at [172, 172] on input "SĐT Người Nhận *" at bounding box center [161, 170] width 153 height 20
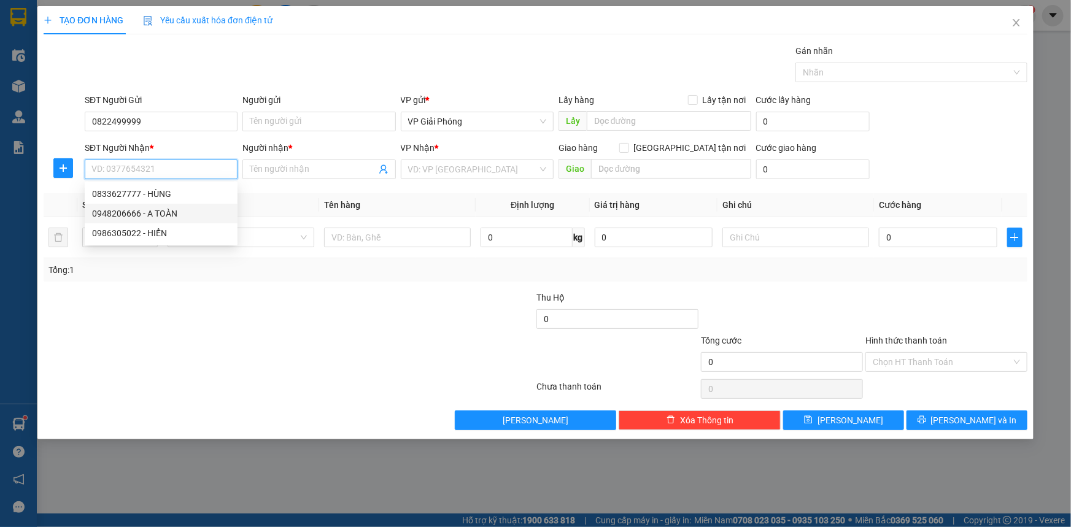
click at [188, 210] on div "0948206666 - A TOÀN" at bounding box center [161, 213] width 138 height 13
type input "0948206666"
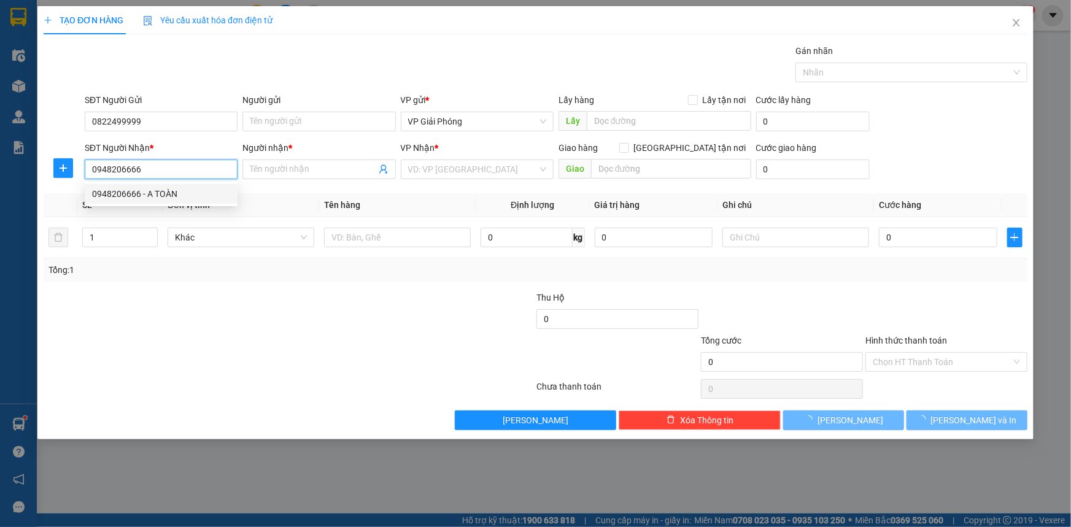
type input "A TOÀN"
checkbox input "true"
type input "BỈM SƠN"
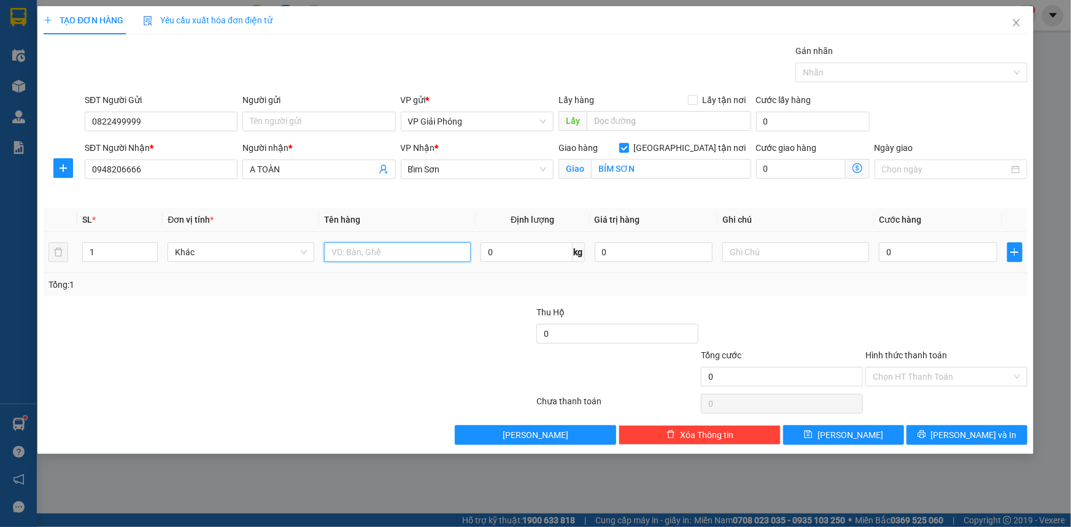
click at [377, 252] on input "text" at bounding box center [397, 252] width 147 height 20
type input "KIỆN"
click at [904, 245] on input "0" at bounding box center [938, 252] width 118 height 20
type input "5"
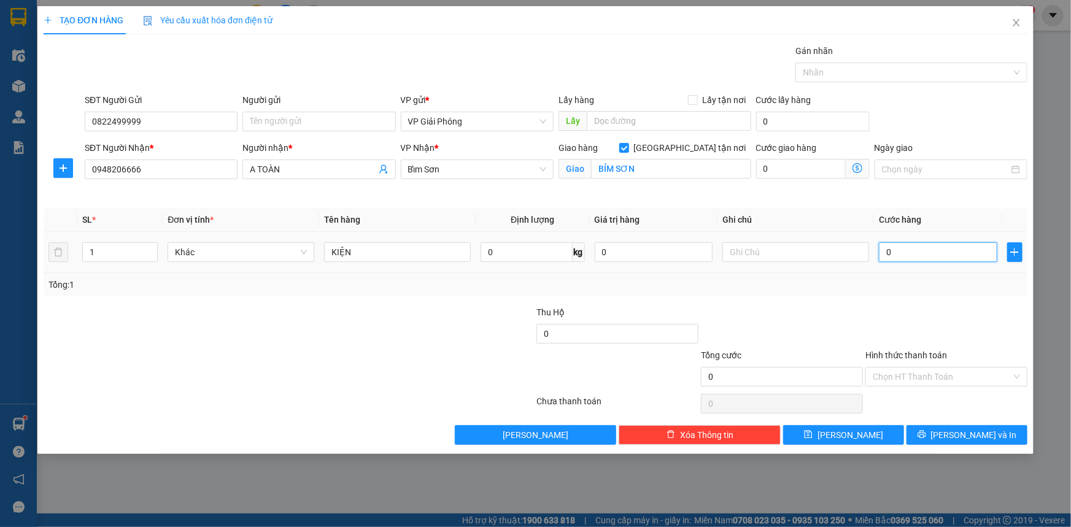
type input "5"
type input "50"
click at [868, 69] on div at bounding box center [905, 72] width 214 height 15
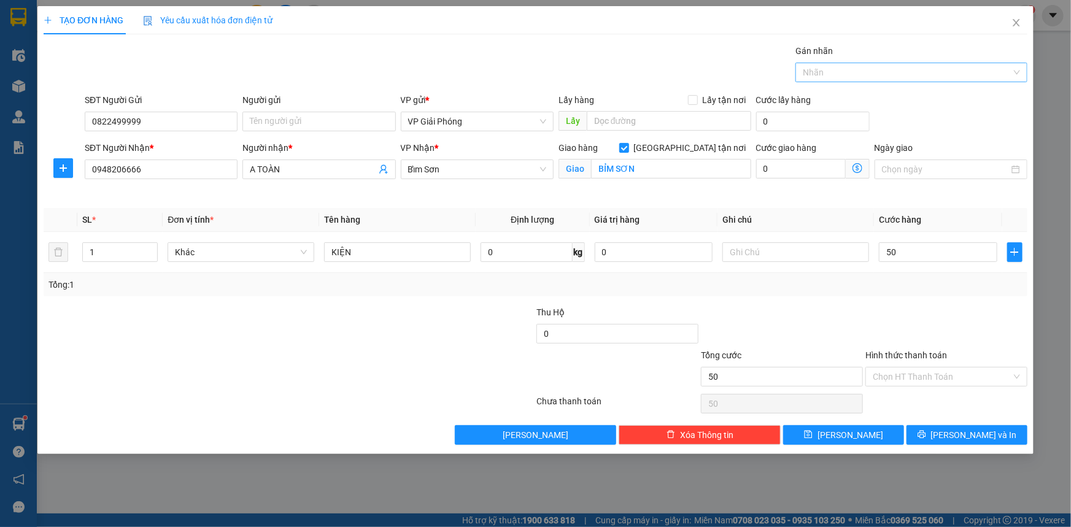
type input "50.000"
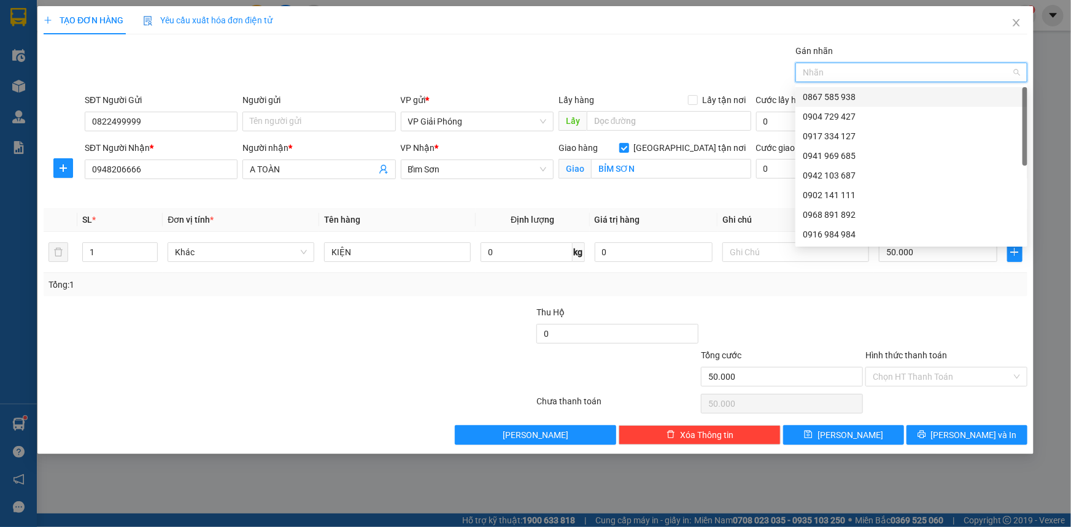
click at [871, 73] on div at bounding box center [905, 72] width 214 height 15
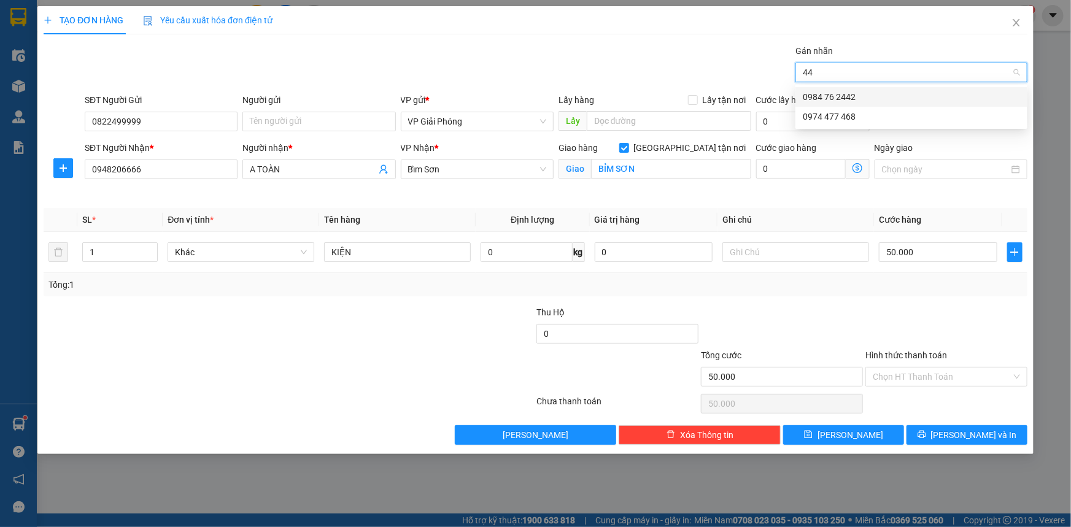
type input "442"
click at [867, 93] on div "0984 76 2442" at bounding box center [911, 96] width 217 height 13
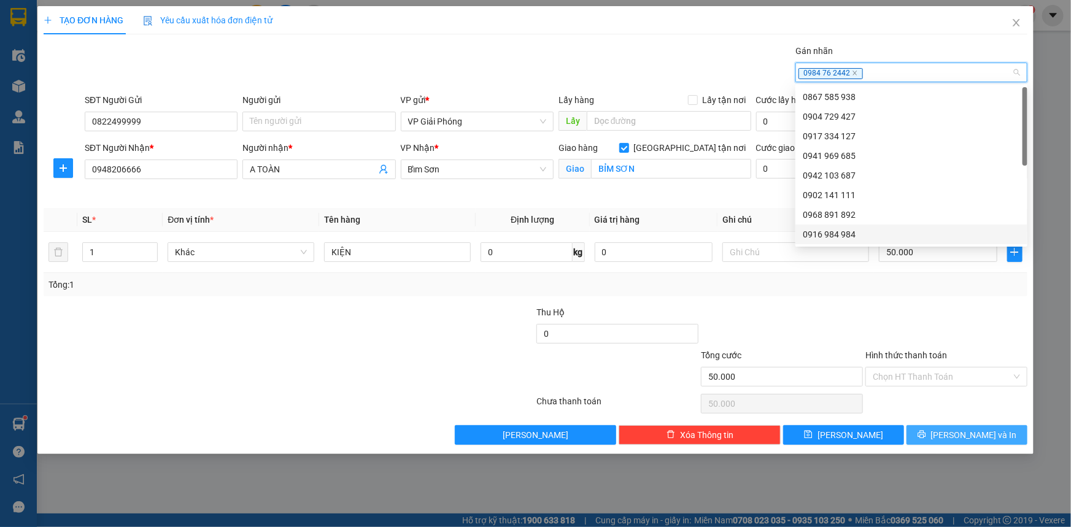
click at [957, 432] on span "[PERSON_NAME] và In" at bounding box center [974, 434] width 86 height 13
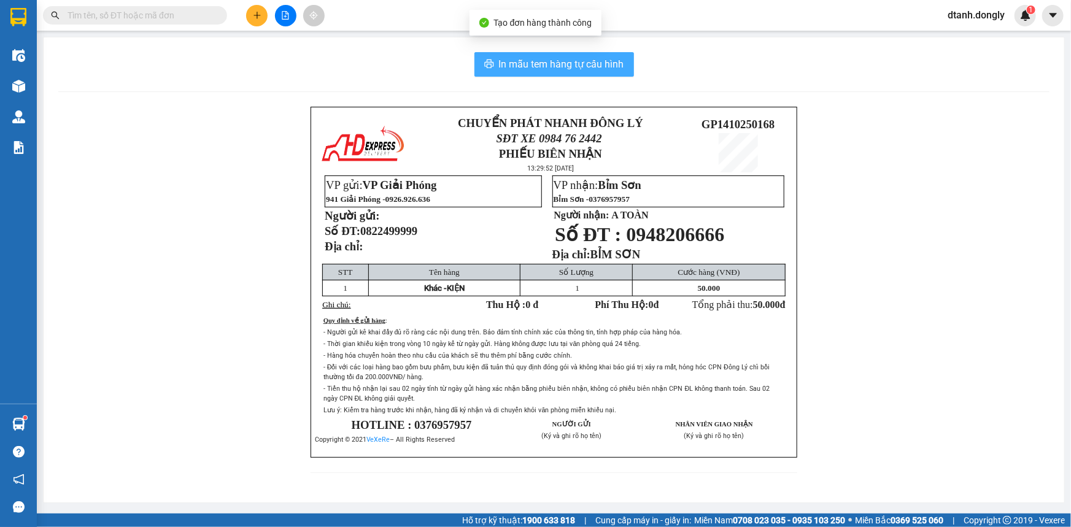
click at [571, 64] on span "In mẫu tem hàng tự cấu hình" at bounding box center [561, 63] width 125 height 15
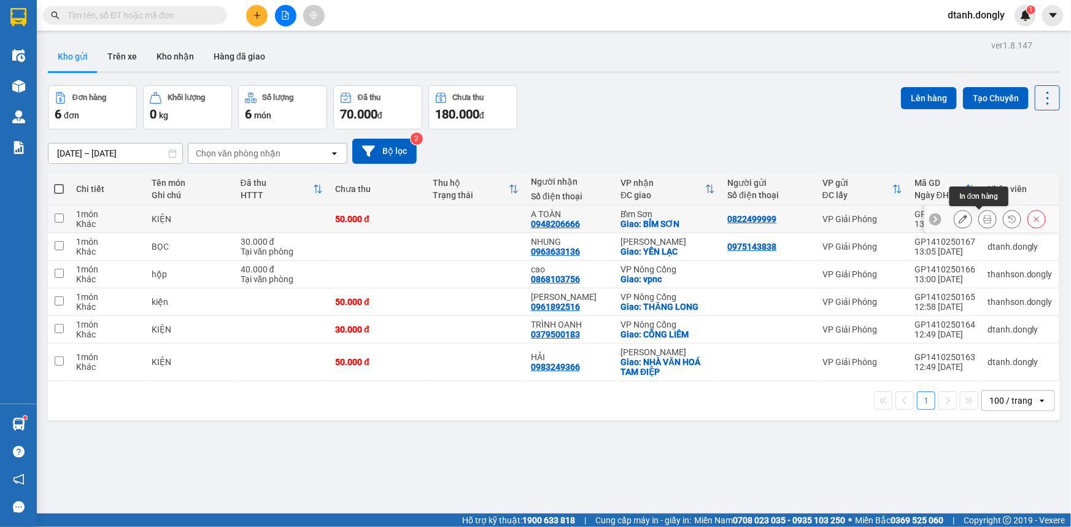
click at [979, 214] on button at bounding box center [987, 219] width 17 height 21
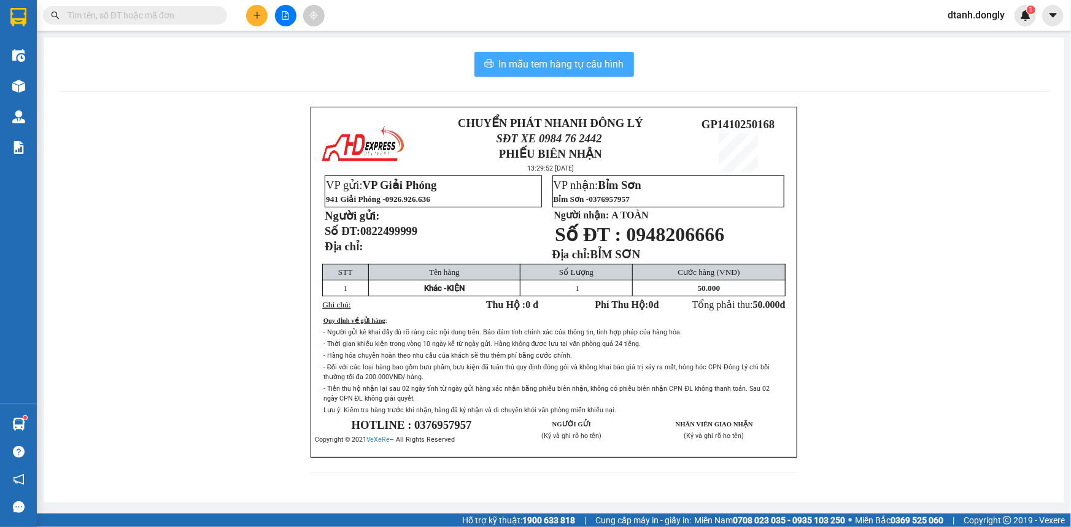
click at [582, 60] on span "In mẫu tem hàng tự cấu hình" at bounding box center [561, 63] width 125 height 15
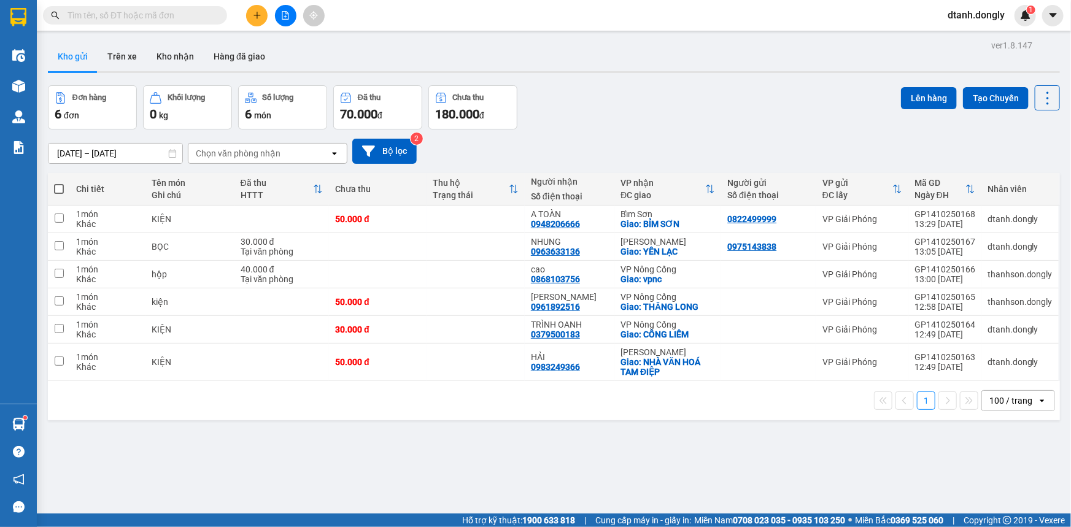
click at [55, 185] on span at bounding box center [59, 189] width 10 height 10
click at [59, 183] on input "checkbox" at bounding box center [59, 183] width 0 height 0
checkbox input "true"
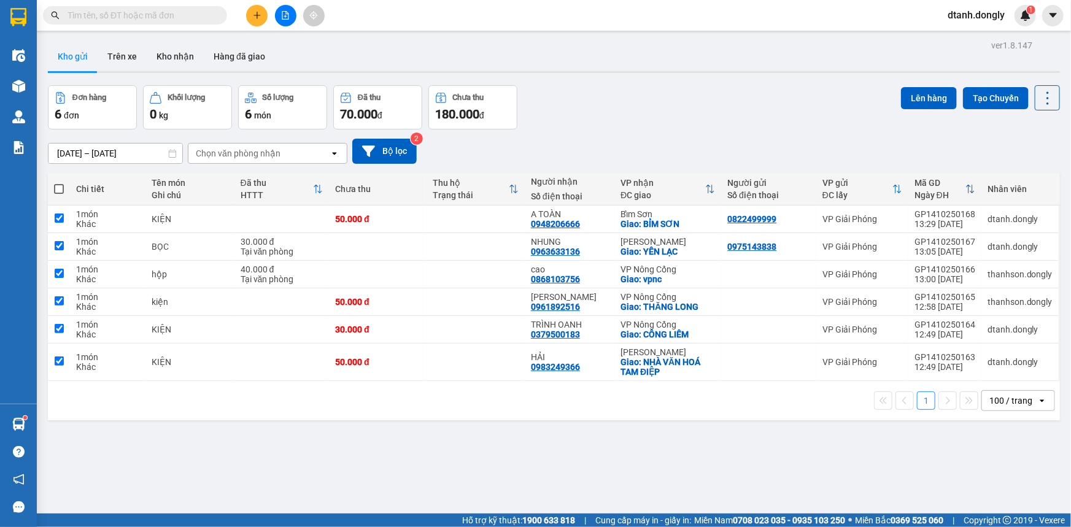
checkbox input "true"
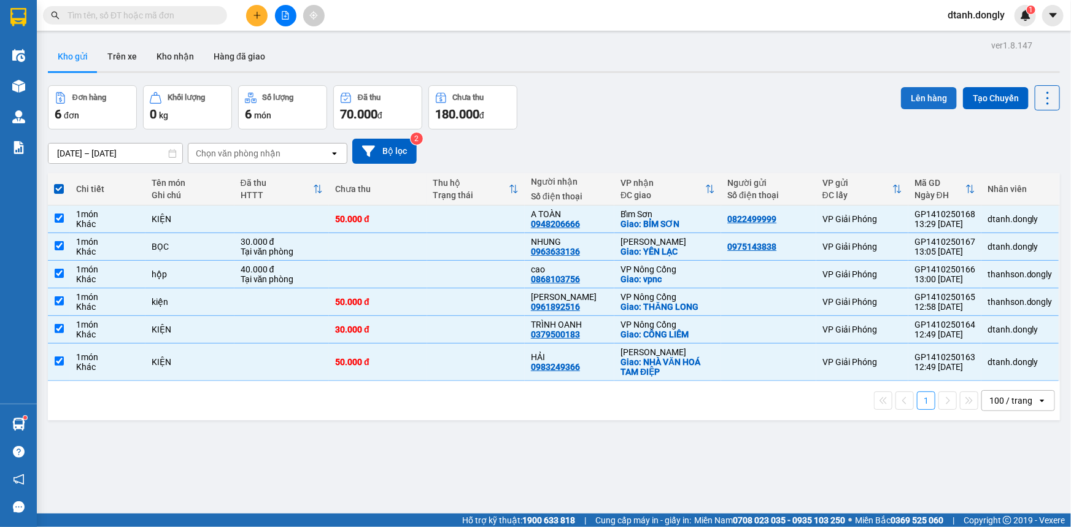
click at [926, 92] on button "Lên hàng" at bounding box center [929, 98] width 56 height 22
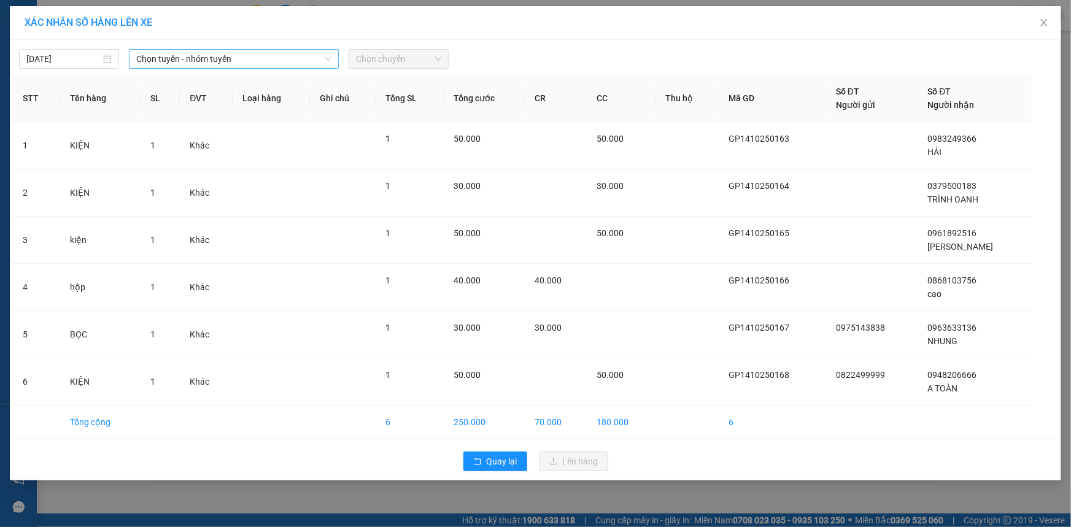
click at [303, 57] on span "Chọn tuyến - nhóm tuyến" at bounding box center [233, 59] width 195 height 18
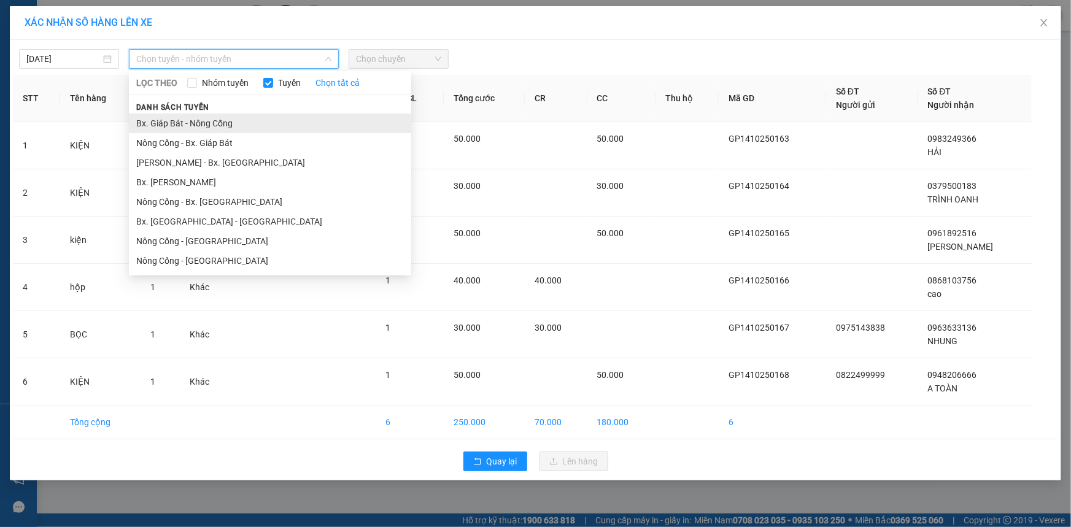
drag, startPoint x: 310, startPoint y: 120, endPoint x: 316, endPoint y: 118, distance: 6.6
click at [310, 120] on li "Bx. Giáp Bát - Nông Cống" at bounding box center [270, 124] width 282 height 20
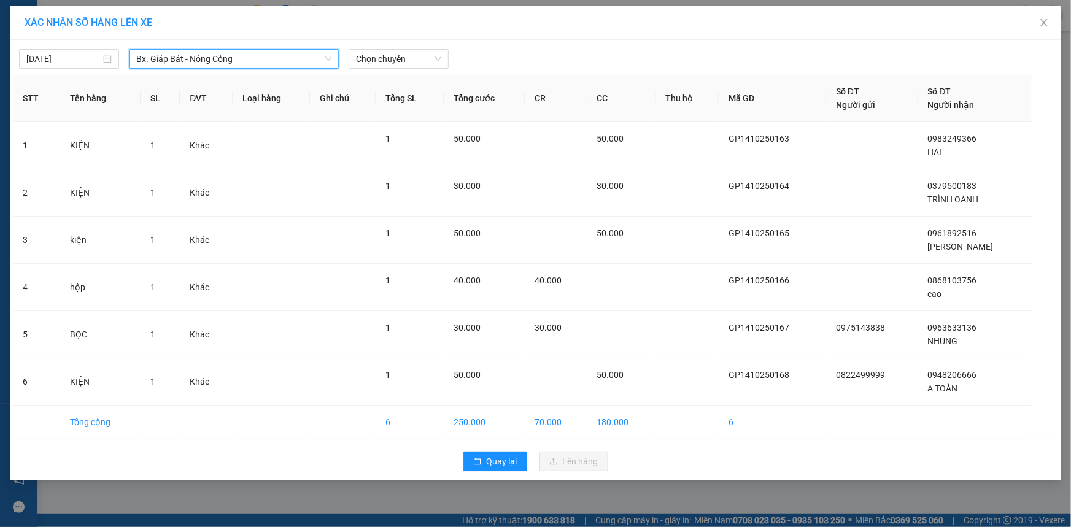
drag, startPoint x: 429, startPoint y: 51, endPoint x: 436, endPoint y: 69, distance: 18.8
click at [429, 52] on span "Chọn chuyến" at bounding box center [398, 59] width 85 height 18
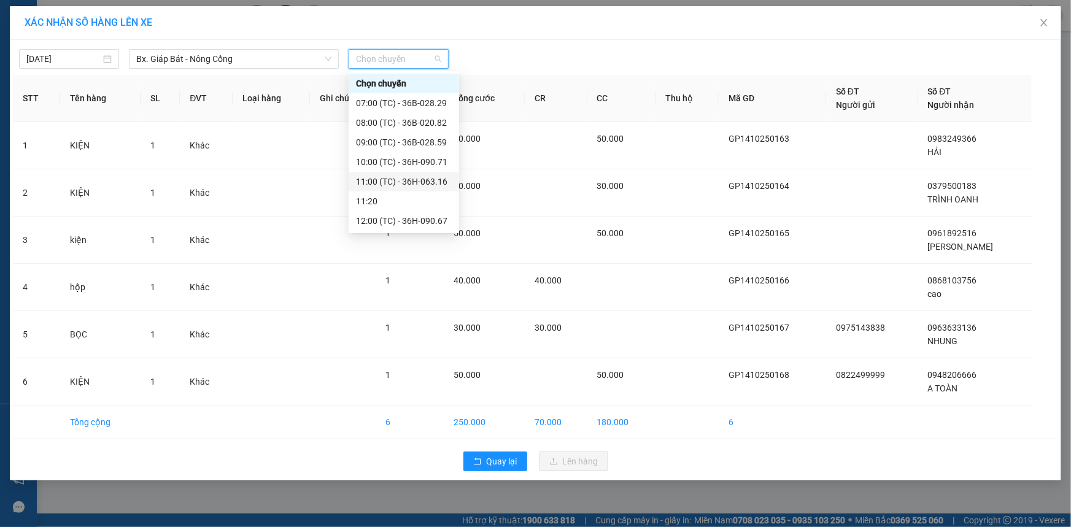
scroll to position [111, 0]
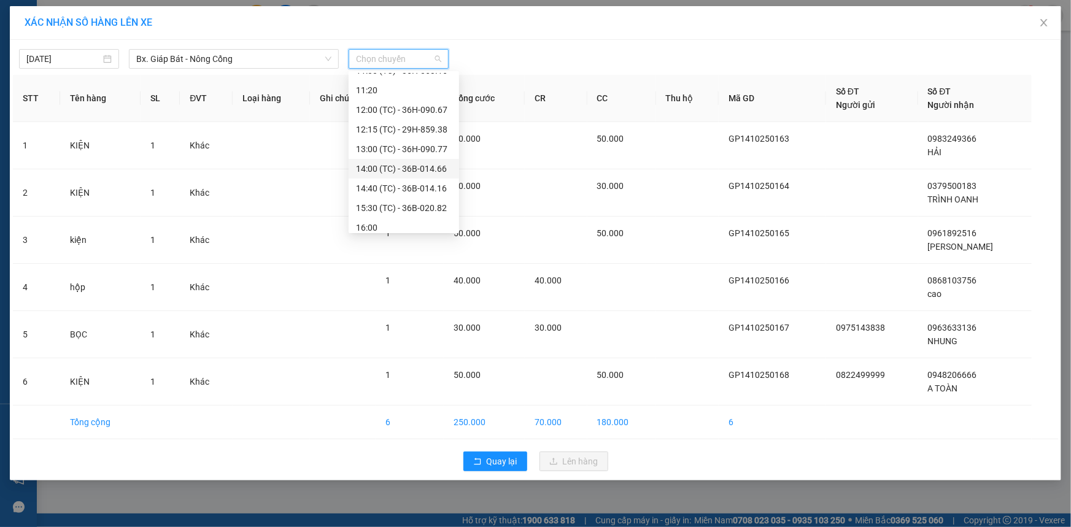
click at [422, 167] on div "14:00 (TC) - 36B-014.66" at bounding box center [404, 168] width 96 height 13
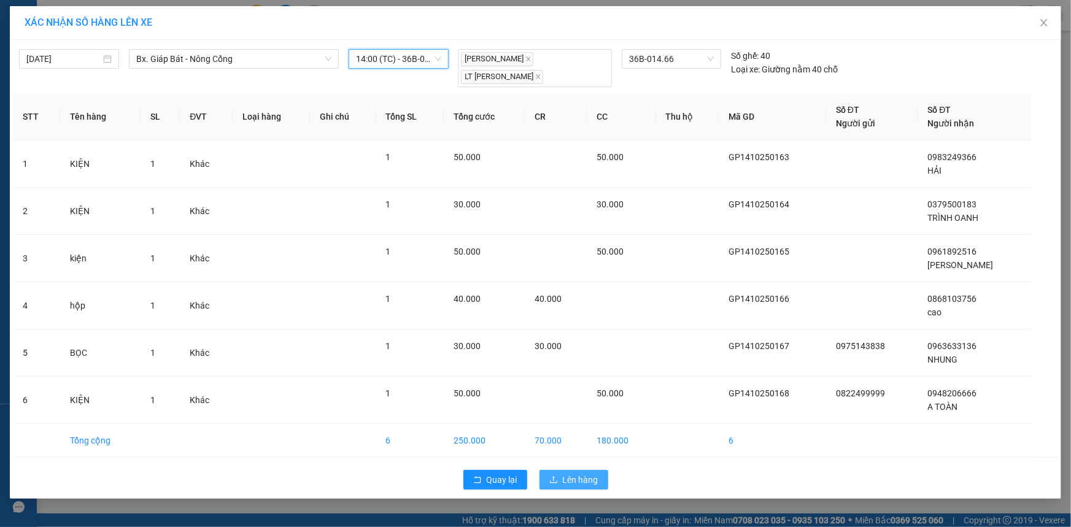
click at [582, 482] on span "Lên hàng" at bounding box center [581, 479] width 36 height 13
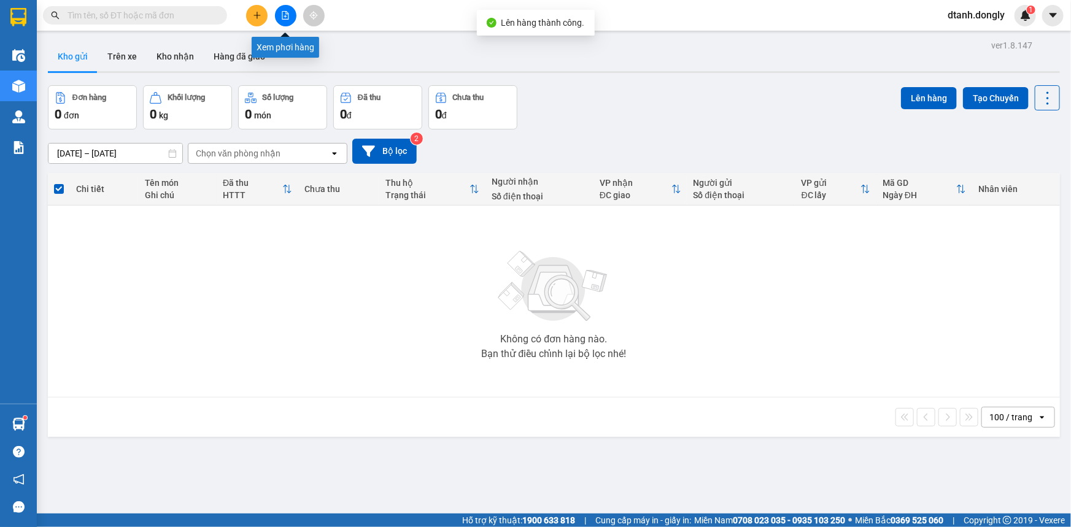
click at [285, 17] on icon "file-add" at bounding box center [285, 15] width 7 height 9
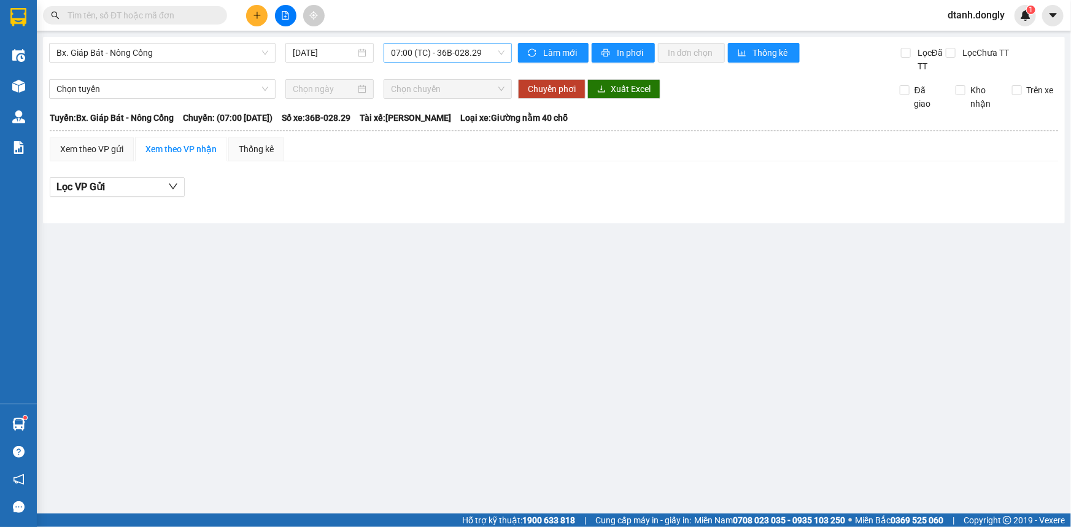
click at [502, 50] on span "07:00 (TC) - 36B-028.29" at bounding box center [448, 53] width 114 height 18
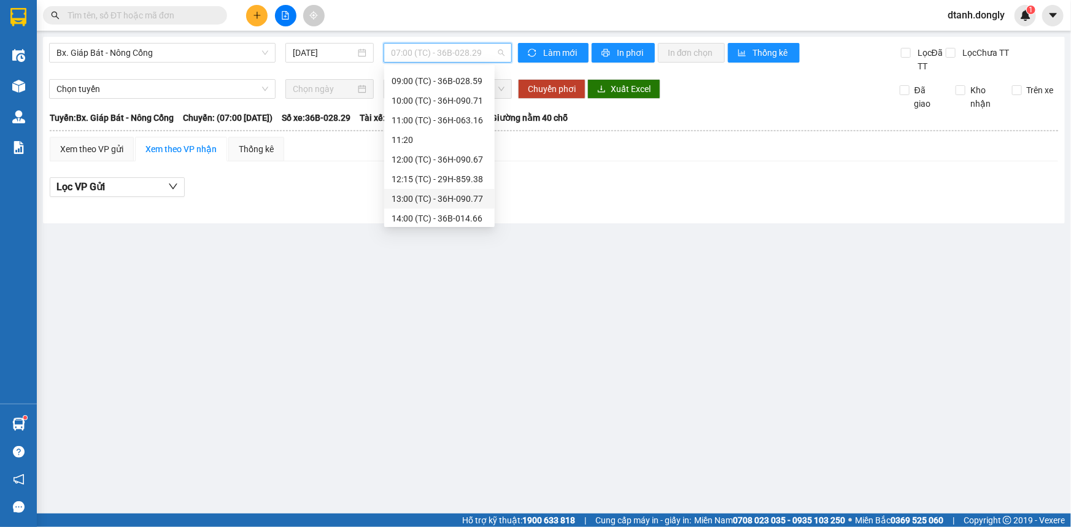
scroll to position [111, 0]
click at [460, 160] on div "14:00 (TC) - 36B-014.66" at bounding box center [439, 162] width 96 height 13
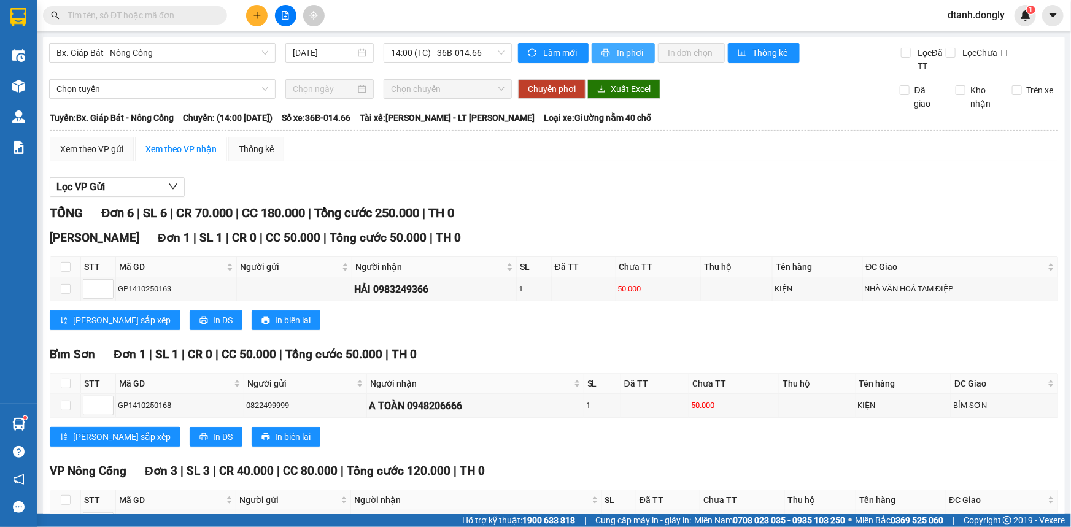
click at [618, 50] on span "In phơi" at bounding box center [631, 52] width 28 height 13
